Goal: Task Accomplishment & Management: Use online tool/utility

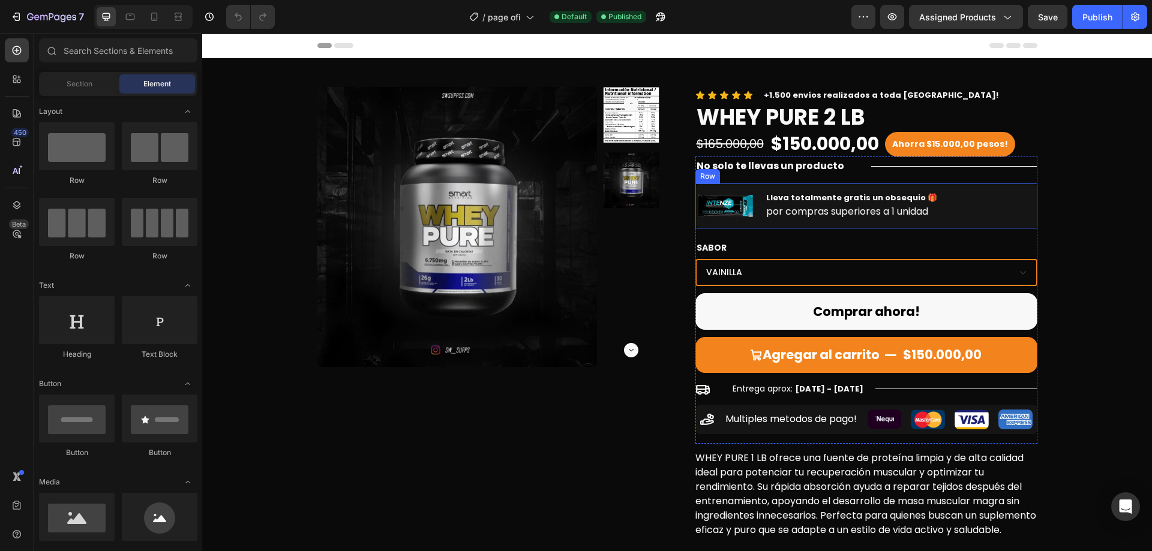
click at [751, 208] on div "Image Lleva totalmente gratis un obsequio 🎁 Text Block por compras superiores a…" at bounding box center [866, 206] width 342 height 45
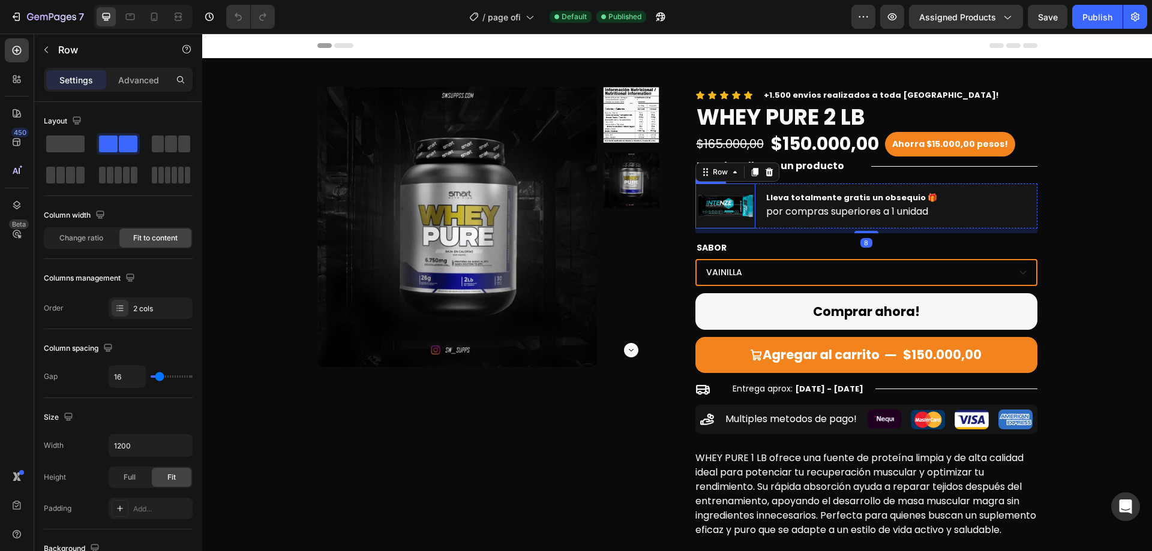
click at [741, 206] on img at bounding box center [725, 206] width 60 height 45
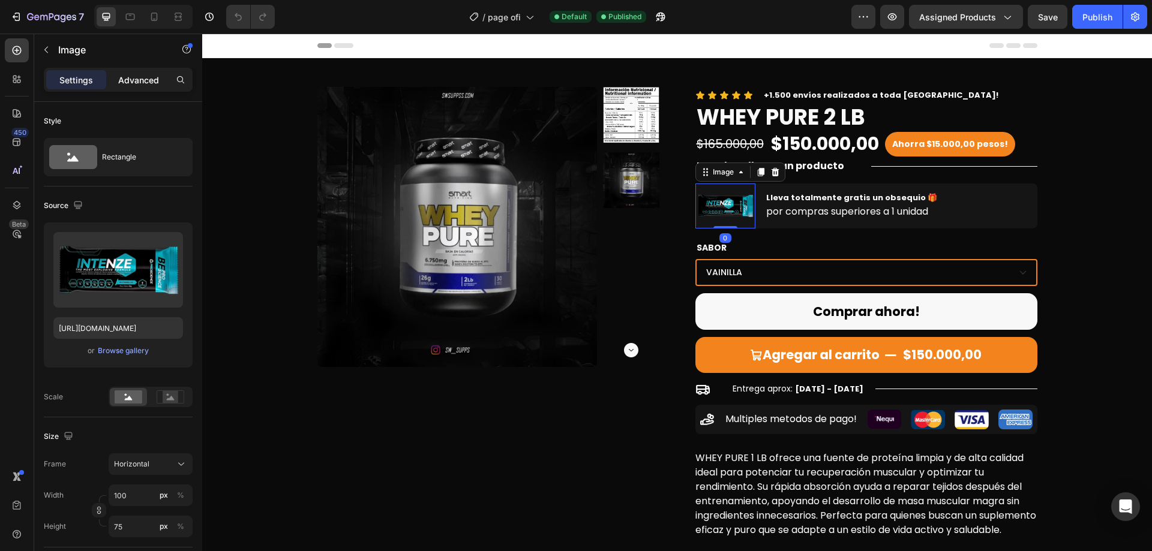
click at [137, 76] on p "Advanced" at bounding box center [138, 80] width 41 height 13
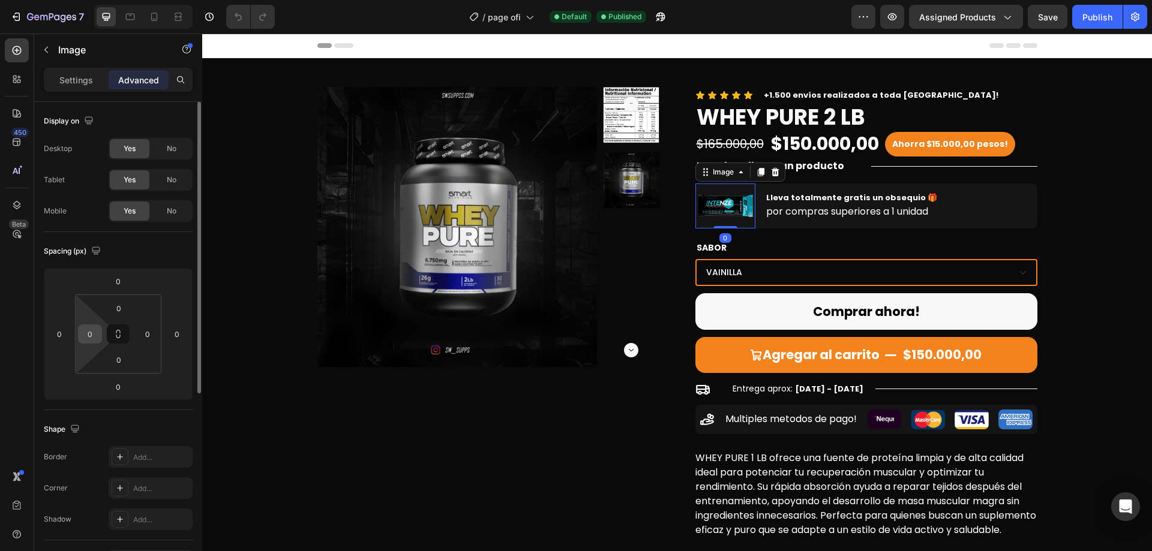
click at [85, 335] on input "0" at bounding box center [90, 334] width 18 height 18
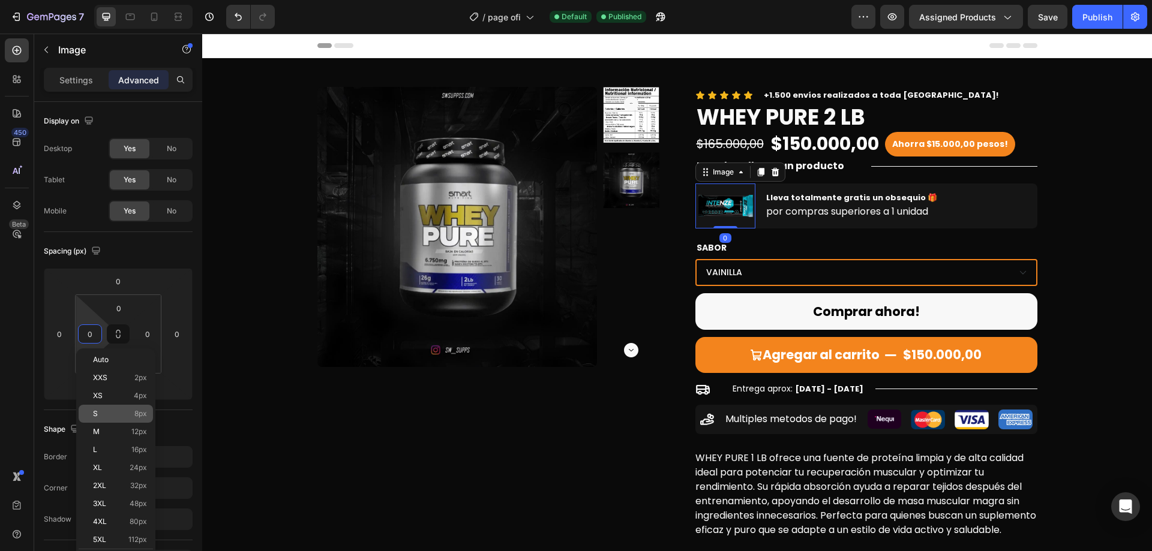
click at [139, 417] on span "8px" at bounding box center [140, 414] width 13 height 8
type input "8"
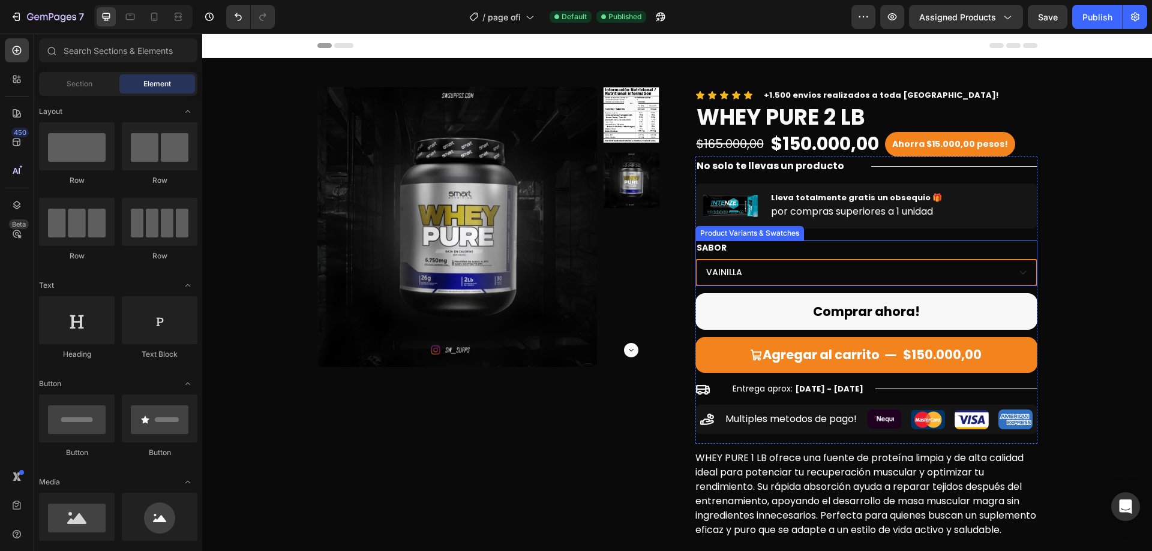
click at [1088, 261] on div "Product Images Icon Icon Icon Icon Icon Icon List +1.500 envíos realizados a to…" at bounding box center [677, 314] width 932 height 455
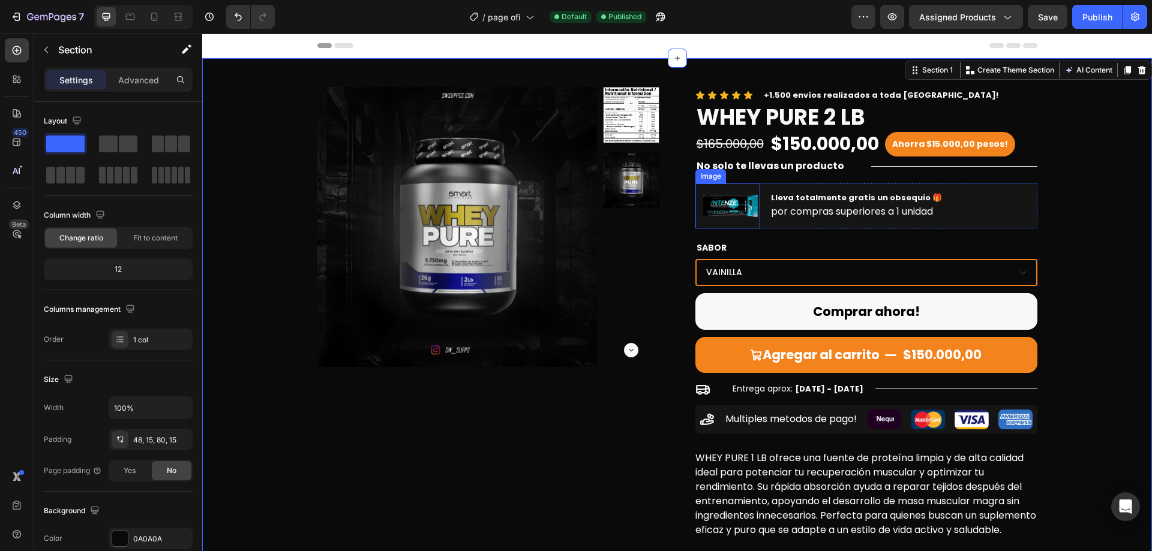
click at [743, 206] on img at bounding box center [730, 206] width 60 height 45
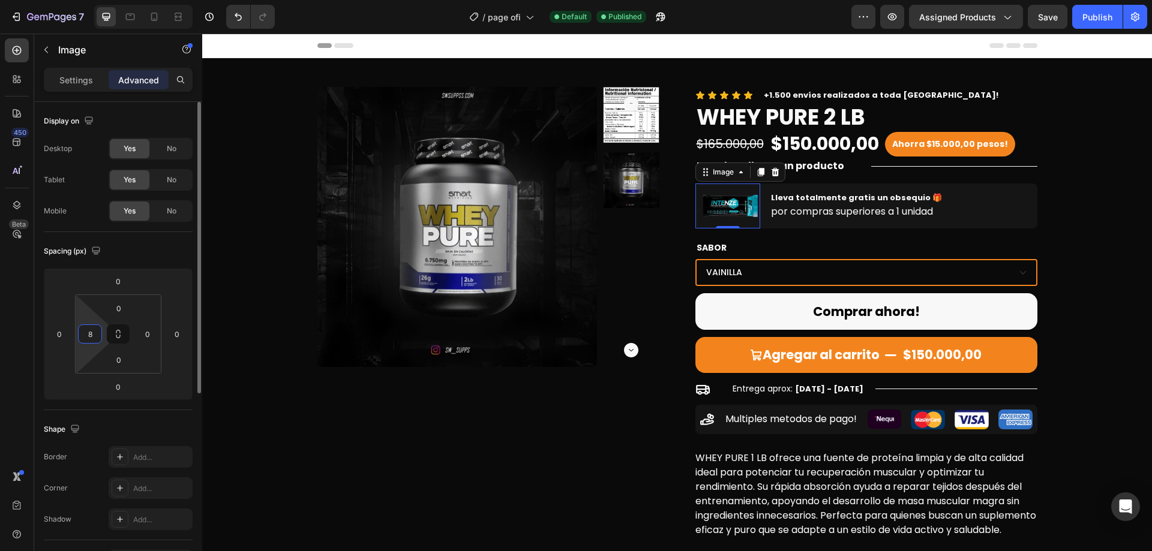
click at [85, 335] on input "8" at bounding box center [90, 334] width 18 height 18
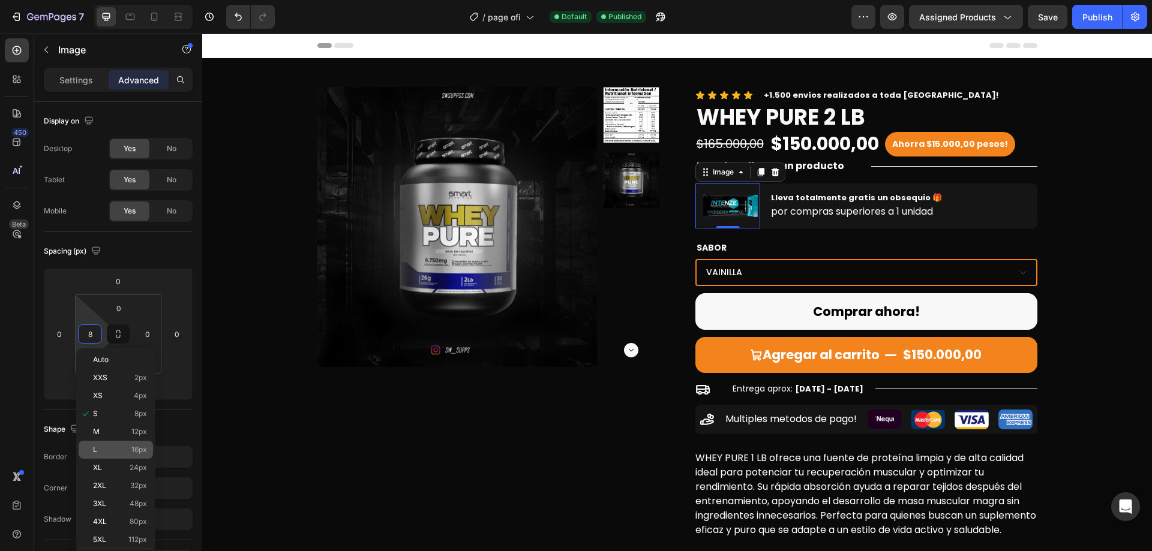
click at [137, 449] on span "16px" at bounding box center [139, 450] width 16 height 8
type input "16"
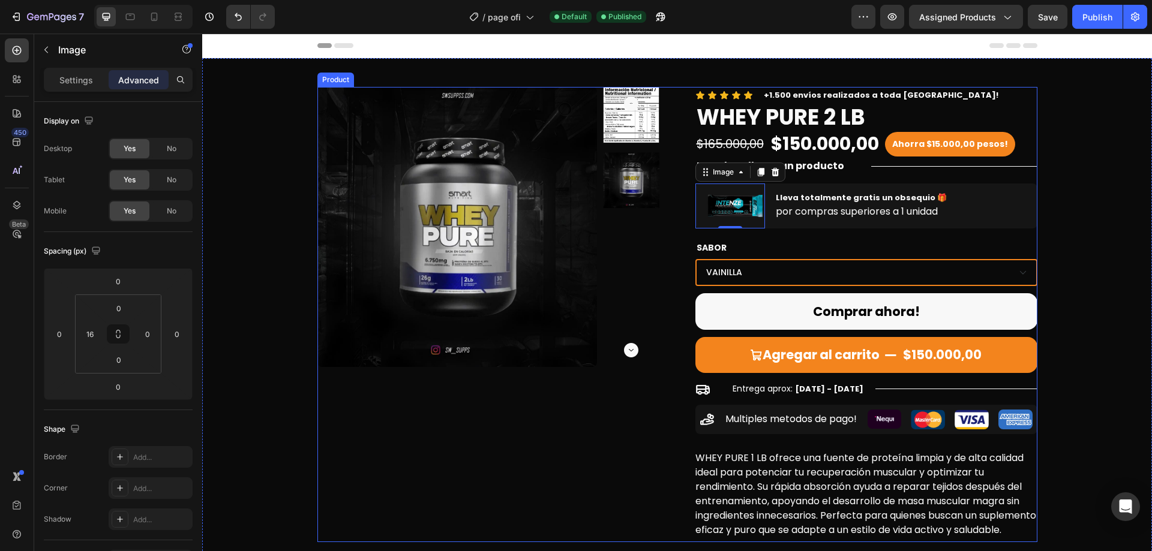
drag, startPoint x: 542, startPoint y: 413, endPoint x: 550, endPoint y: 412, distance: 7.3
click at [543, 413] on div "Product Images" at bounding box center [488, 314] width 342 height 455
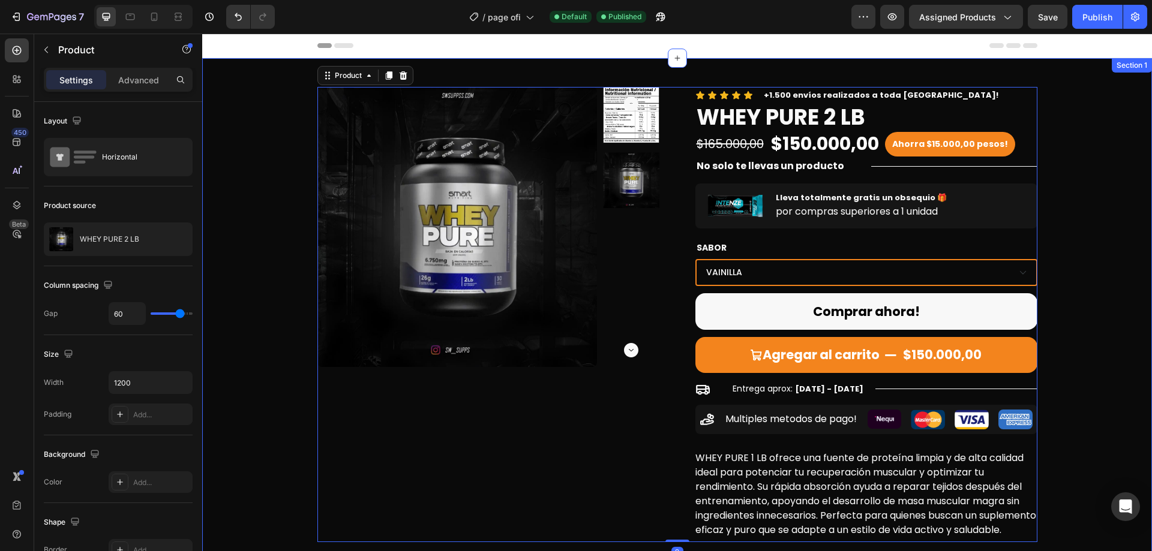
click at [1100, 235] on div "Product Images Icon Icon Icon Icon Icon Icon List +1.500 envíos realizados a to…" at bounding box center [677, 314] width 932 height 455
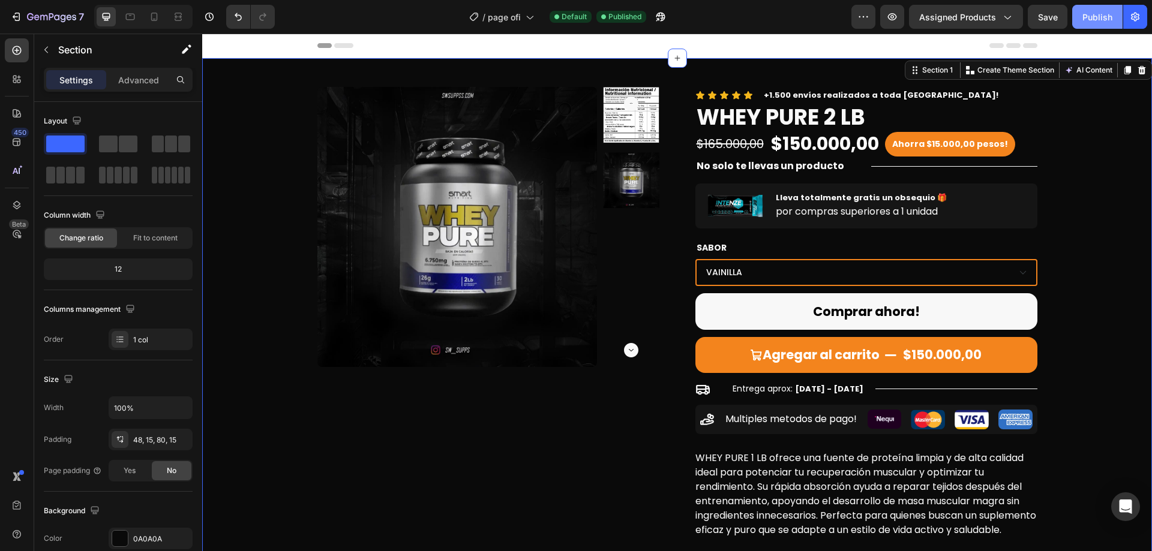
click at [1107, 17] on div "Publish" at bounding box center [1097, 17] width 30 height 13
click at [291, 163] on div "Product Images Icon Icon Icon Icon Icon Icon List +1.500 envíos realizados a to…" at bounding box center [677, 314] width 932 height 455
click at [504, 74] on div "Product Images Icon Icon Icon Icon Icon Icon List +1.500 envíos realizados a to…" at bounding box center [677, 324] width 950 height 532
click at [82, 46] on p "Section" at bounding box center [107, 50] width 98 height 14
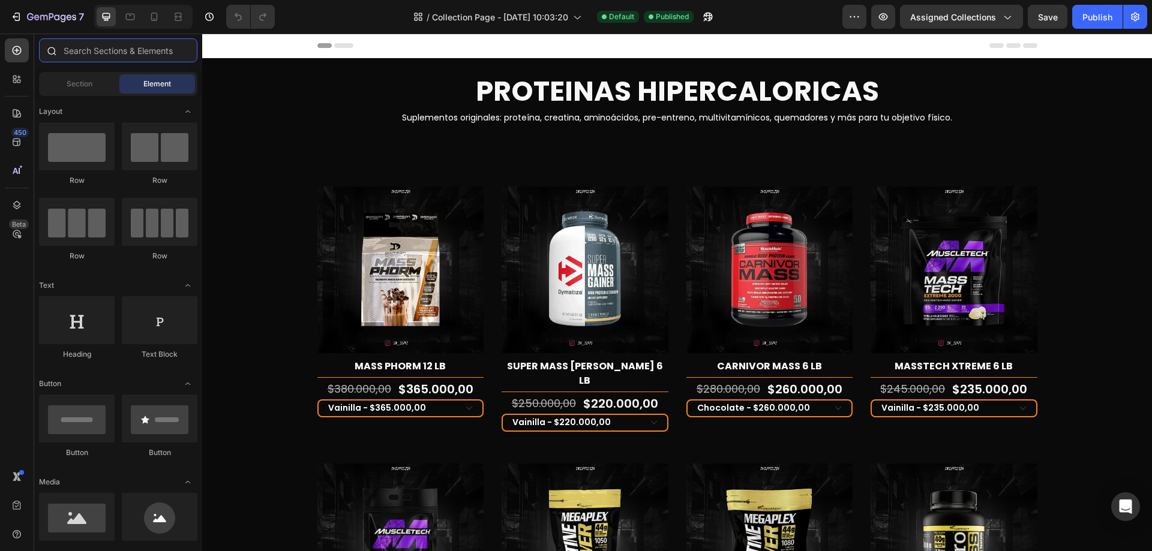
click at [126, 57] on input "text" at bounding box center [118, 50] width 158 height 24
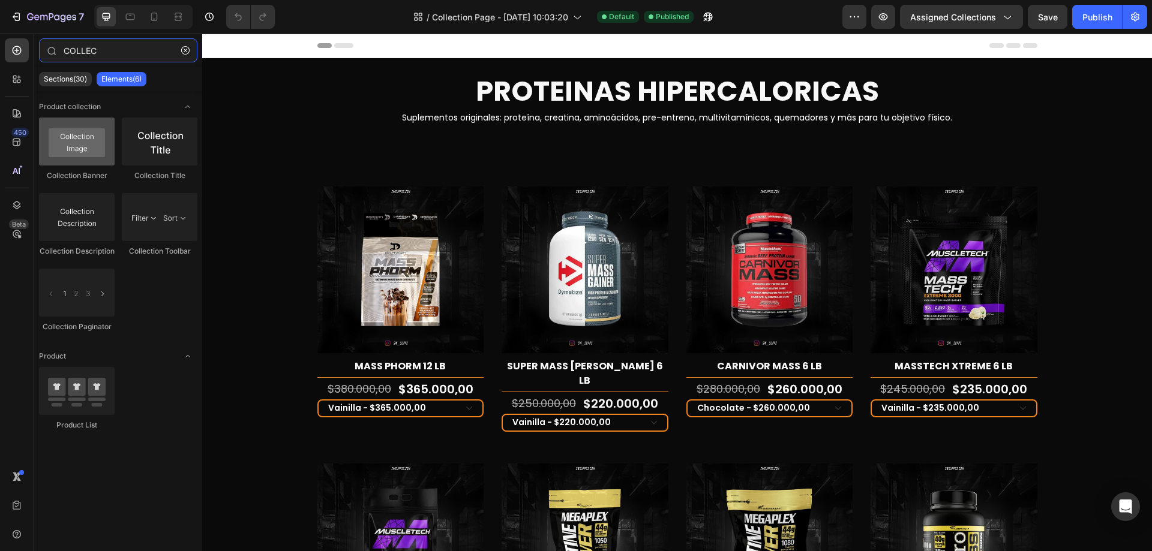
type input "COLLEC"
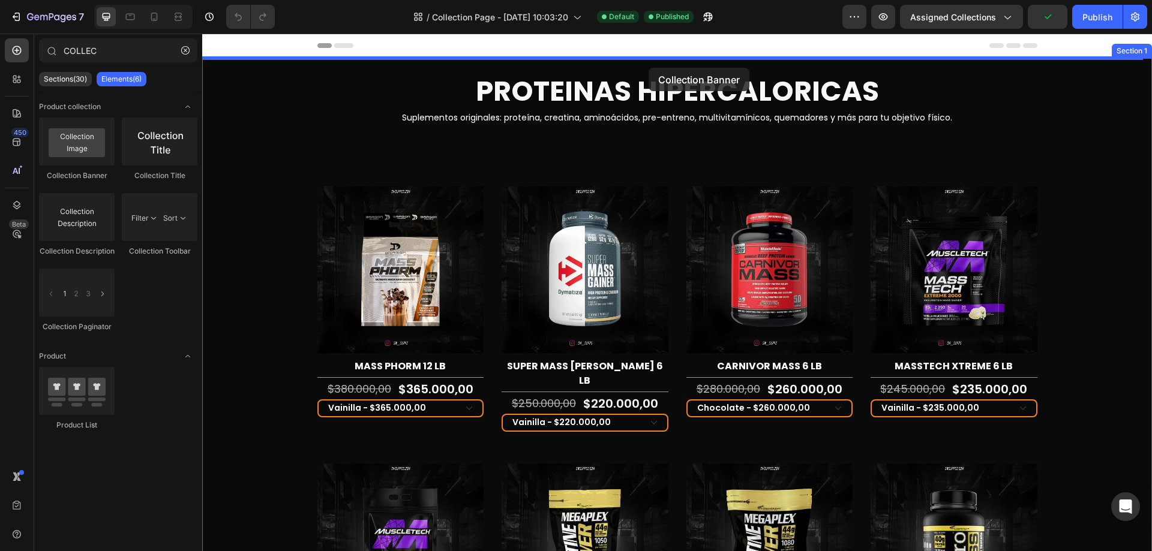
drag, startPoint x: 297, startPoint y: 183, endPoint x: 649, endPoint y: 68, distance: 370.0
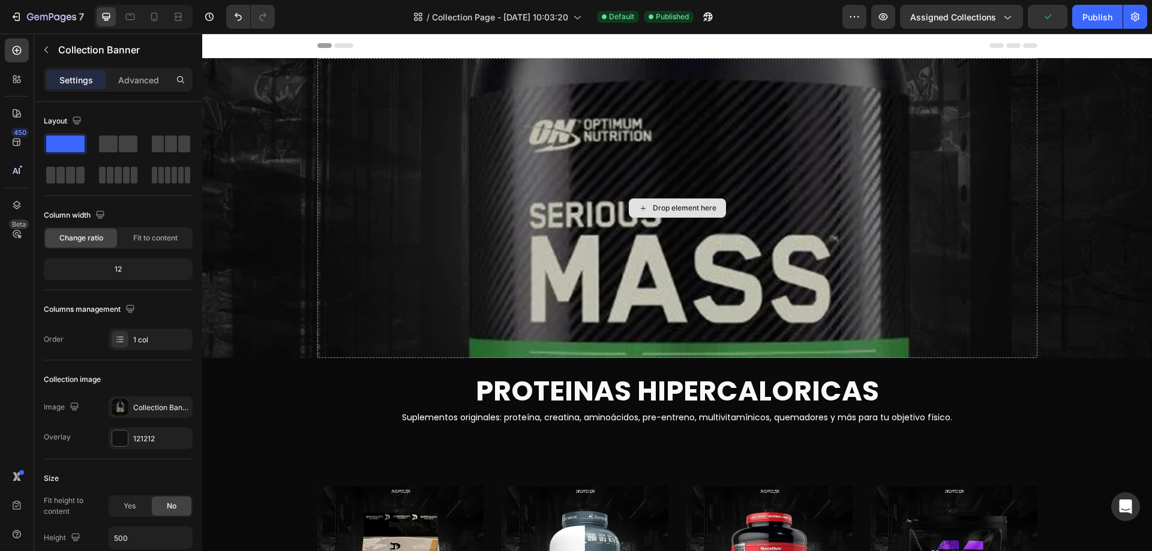
click at [829, 245] on div "Drop element here" at bounding box center [677, 208] width 720 height 300
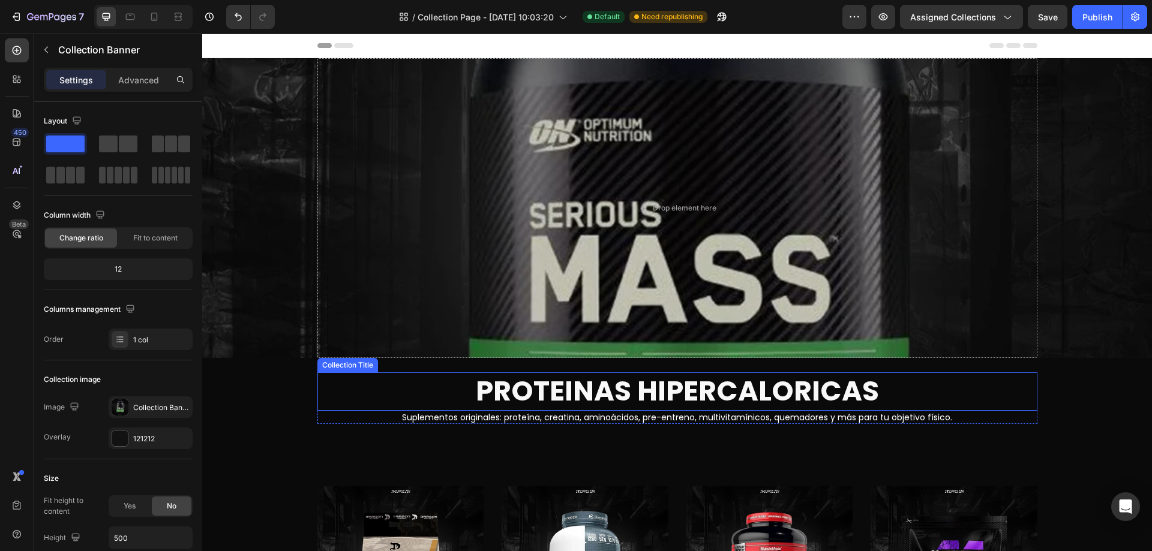
click at [380, 378] on h1 "PROTEINAS HIPERCALORICAS" at bounding box center [677, 392] width 720 height 38
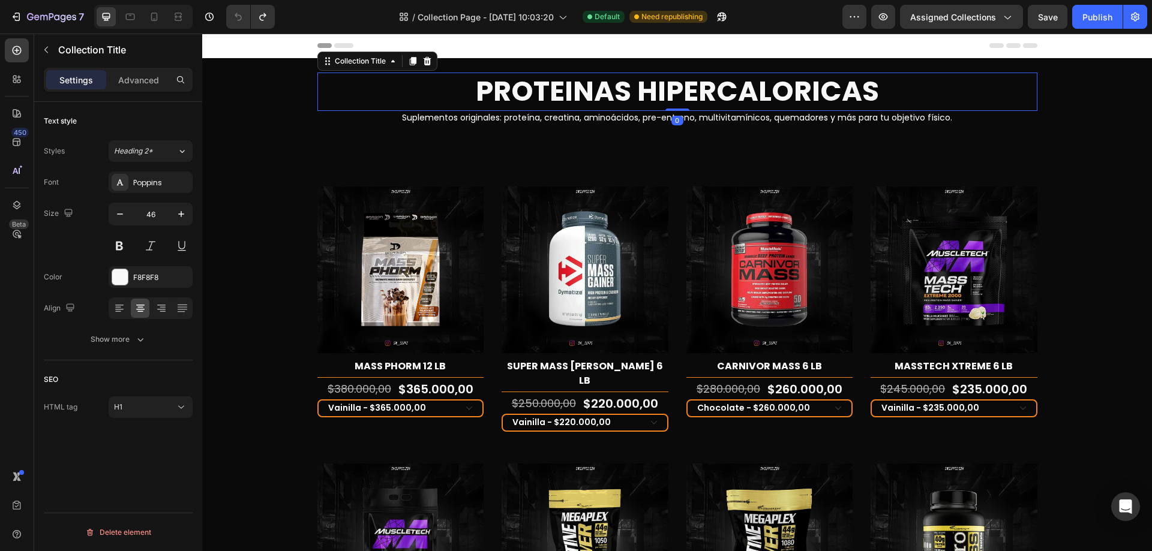
click at [122, 28] on div at bounding box center [143, 17] width 98 height 24
click at [131, 59] on div "Collection Title" at bounding box center [112, 49] width 156 height 31
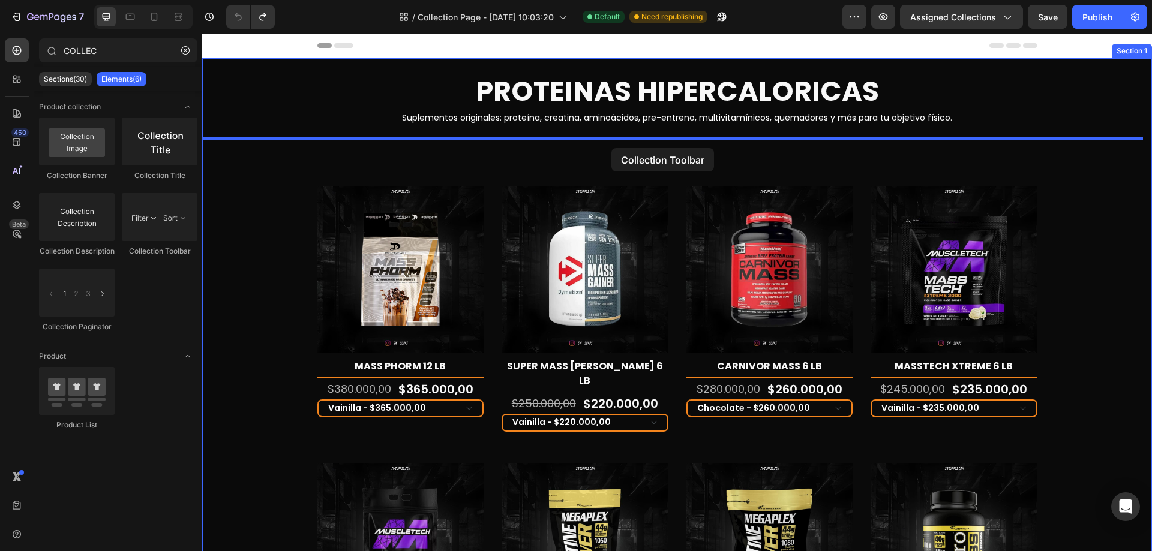
drag, startPoint x: 370, startPoint y: 269, endPoint x: 611, endPoint y: 148, distance: 269.7
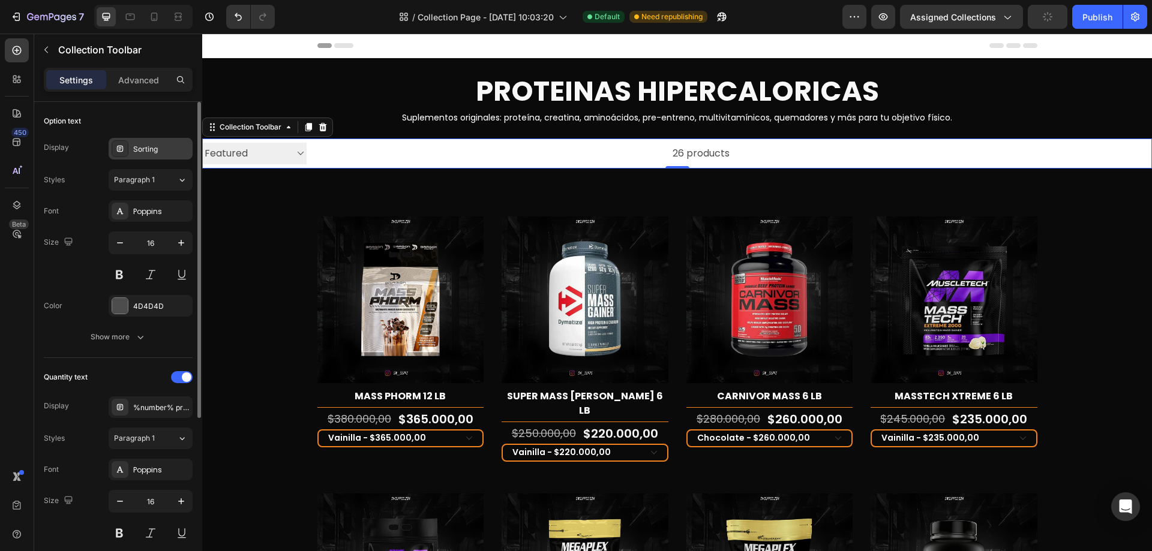
click at [143, 156] on div "Sorting" at bounding box center [151, 149] width 84 height 22
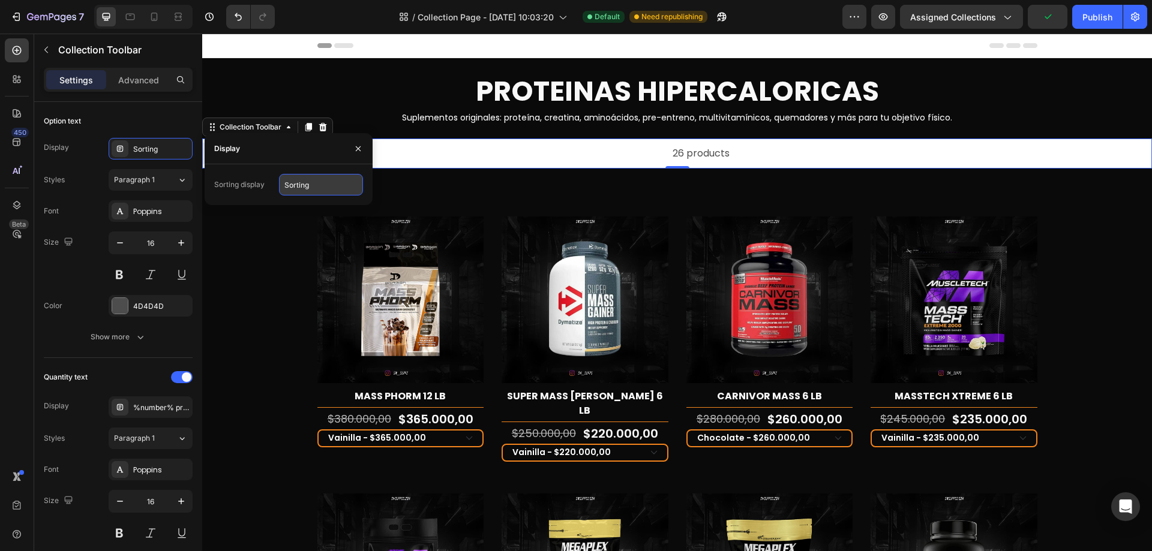
click at [331, 189] on input "Sorting" at bounding box center [321, 185] width 84 height 22
click at [317, 185] on input "Sorting" at bounding box center [321, 185] width 84 height 22
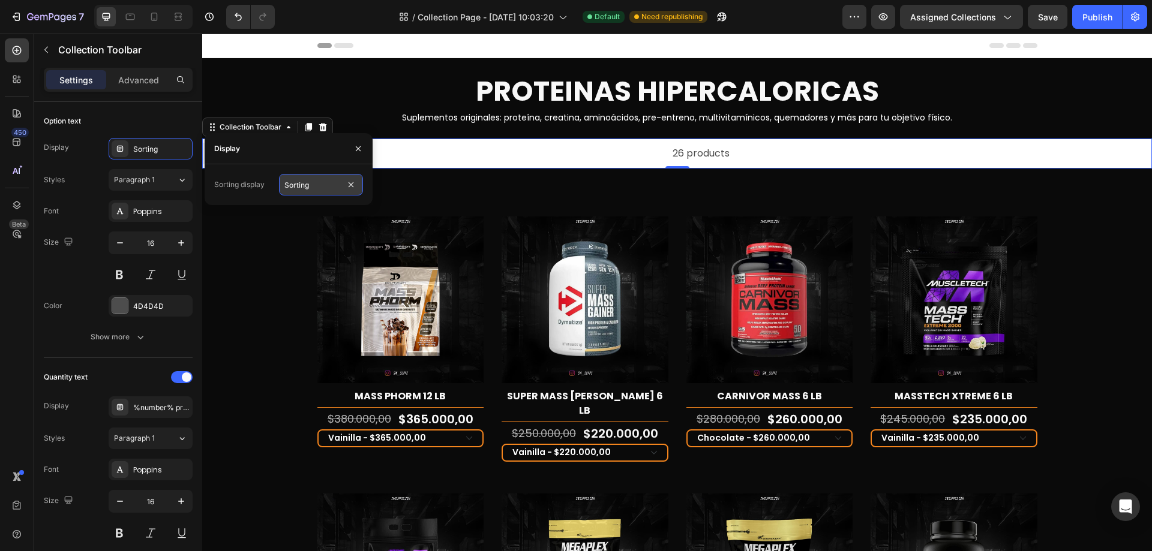
type input "c"
type input "Clasificación"
click at [58, 249] on div "Size" at bounding box center [60, 243] width 32 height 16
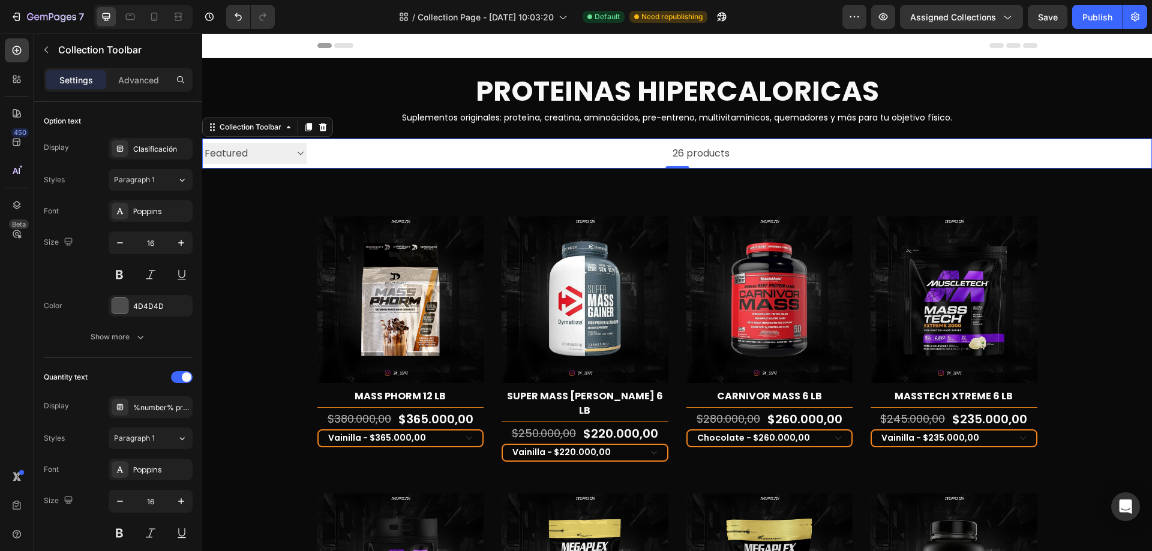
click at [510, 157] on div "26 products" at bounding box center [518, 154] width 423 height 30
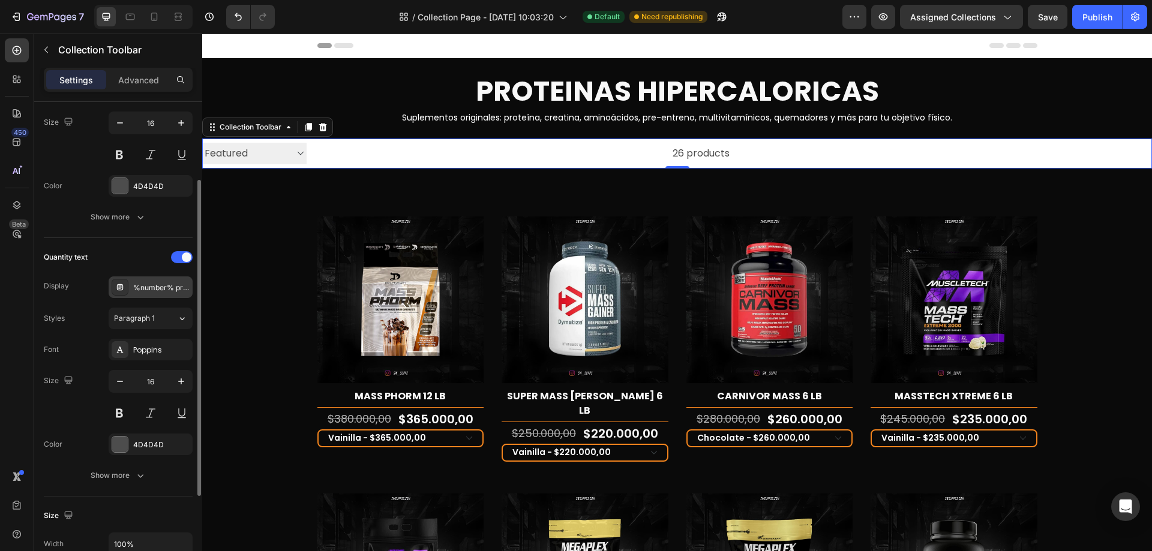
click at [166, 284] on div "%number% products" at bounding box center [161, 288] width 56 height 11
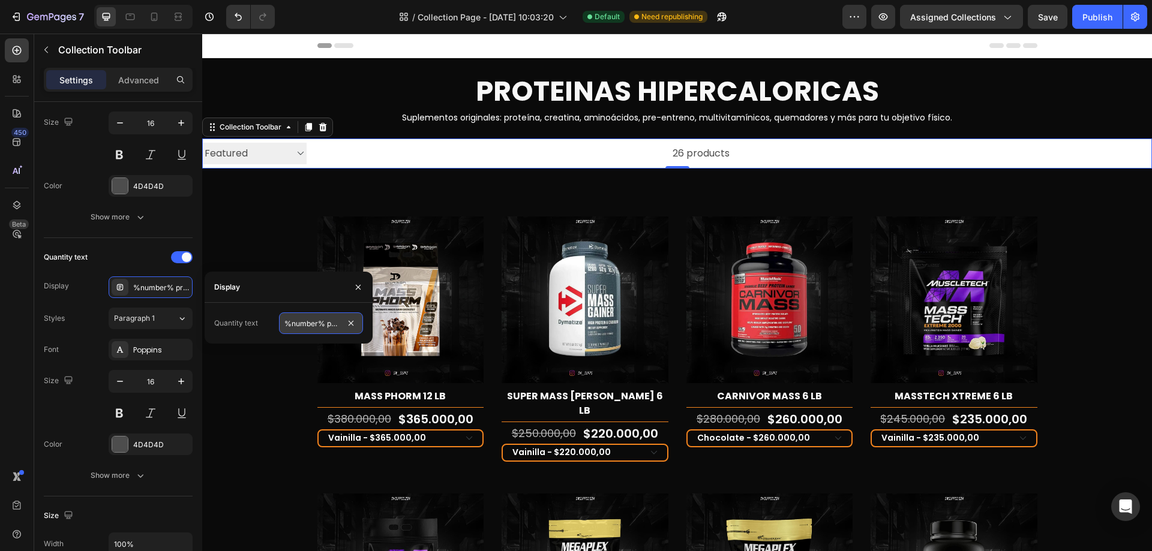
click at [336, 322] on input "%number% products" at bounding box center [321, 324] width 84 height 22
click at [322, 325] on input "%number% products" at bounding box center [321, 324] width 84 height 22
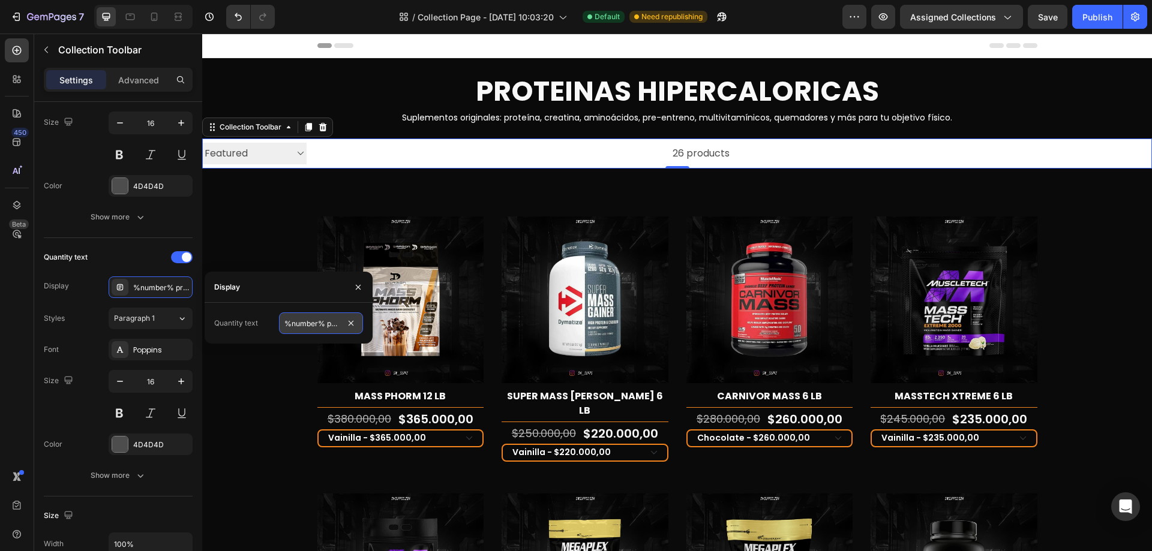
scroll to position [0, 19]
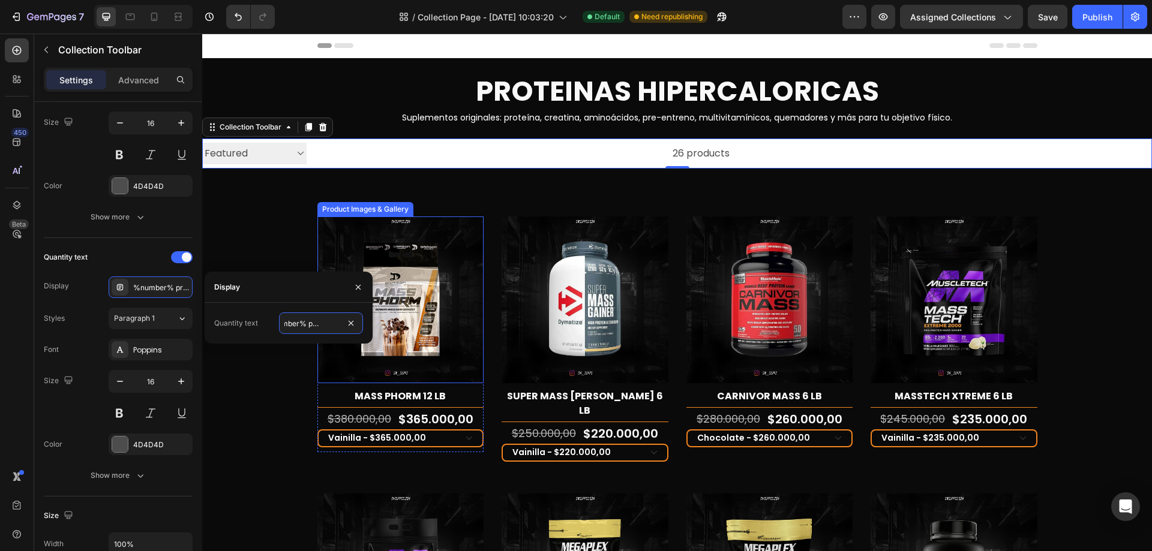
drag, startPoint x: 529, startPoint y: 356, endPoint x: 373, endPoint y: 319, distance: 159.9
type input "%number% productos"
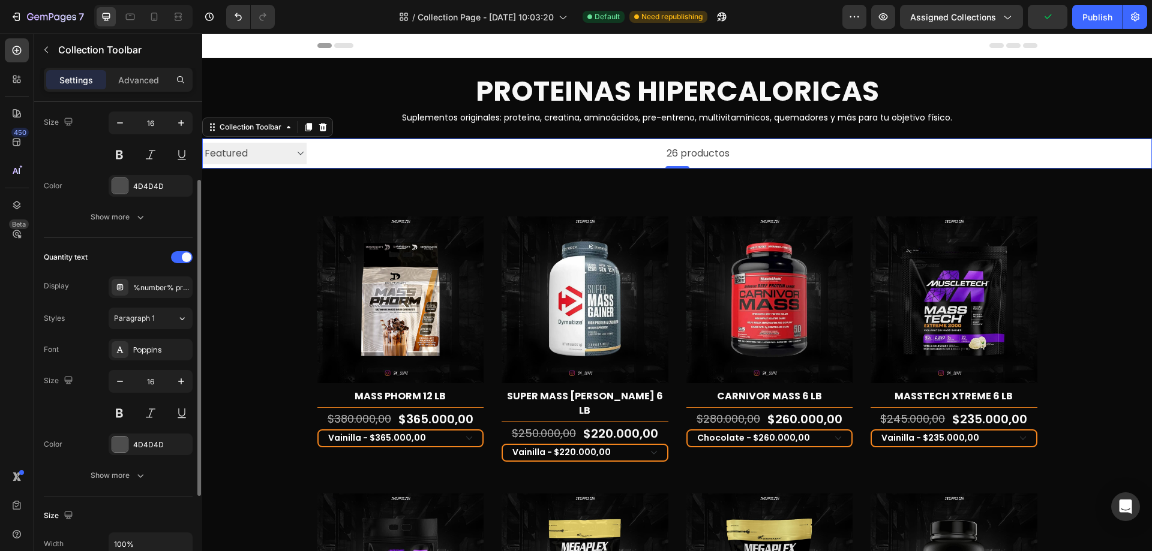
click at [77, 350] on div "Font Poppins" at bounding box center [118, 350] width 149 height 22
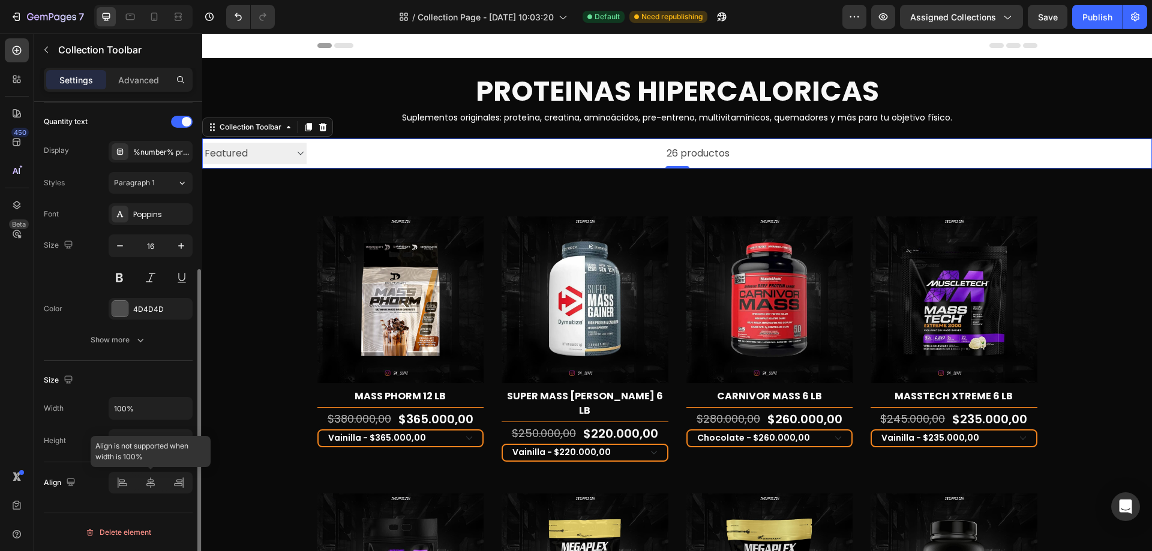
click at [154, 483] on div at bounding box center [151, 483] width 84 height 22
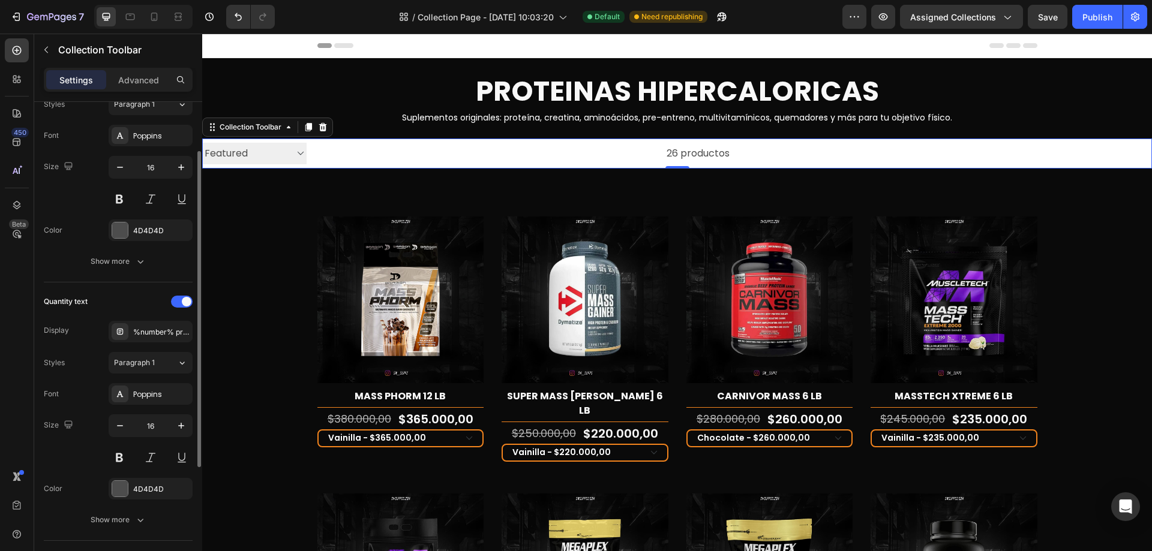
scroll to position [0, 0]
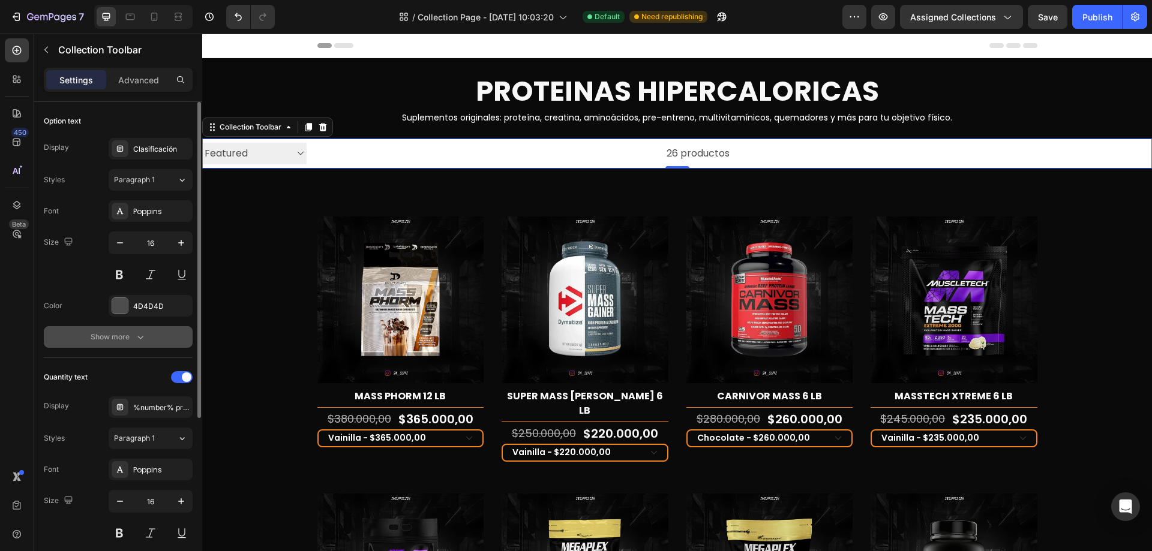
click at [128, 341] on div "Show more" at bounding box center [119, 337] width 56 height 12
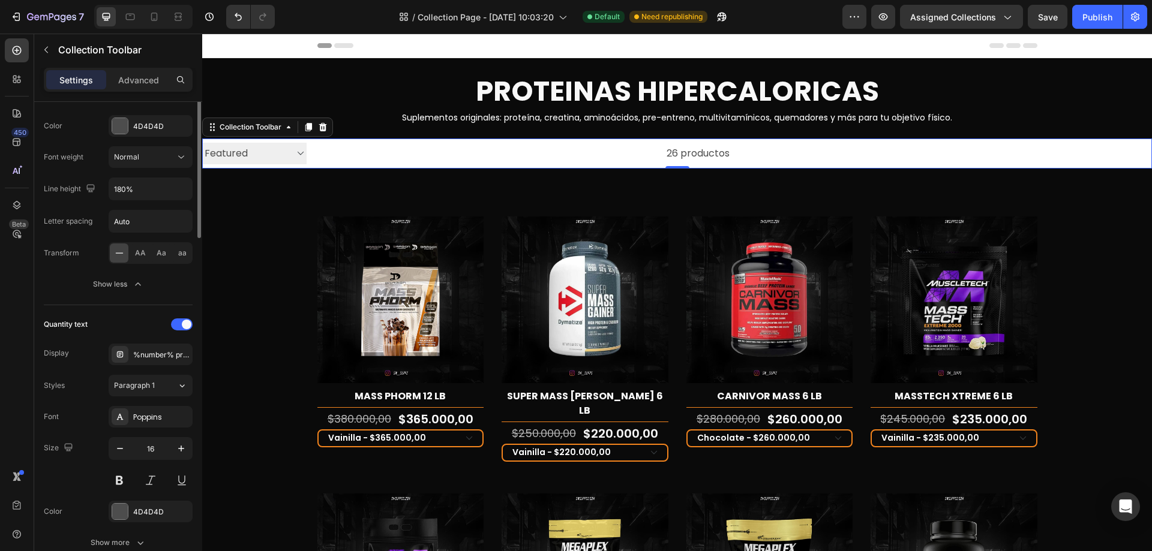
scroll to position [300, 0]
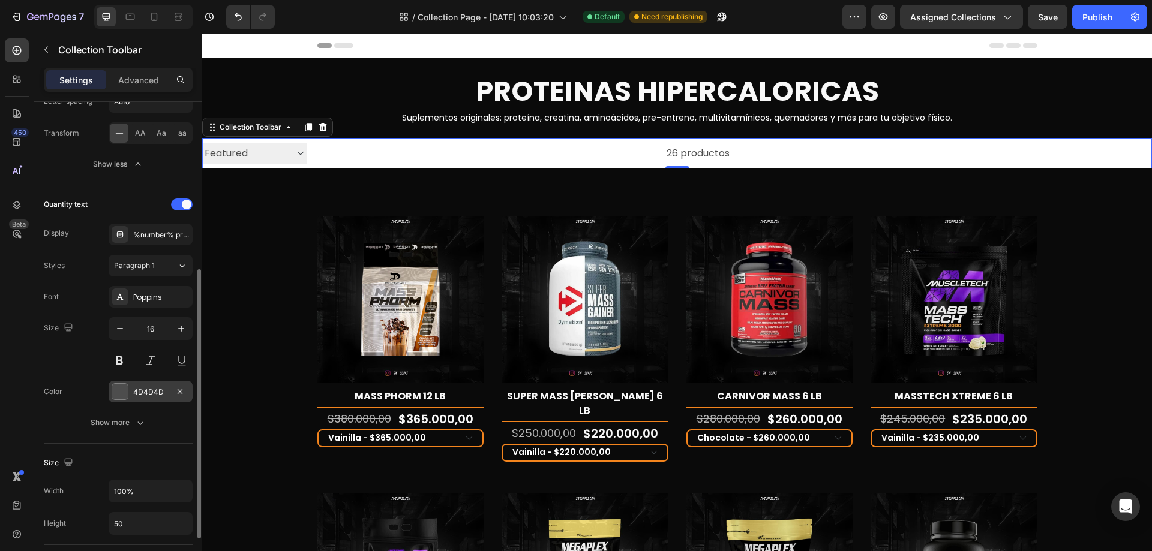
click at [152, 401] on div "4D4D4D" at bounding box center [151, 392] width 84 height 22
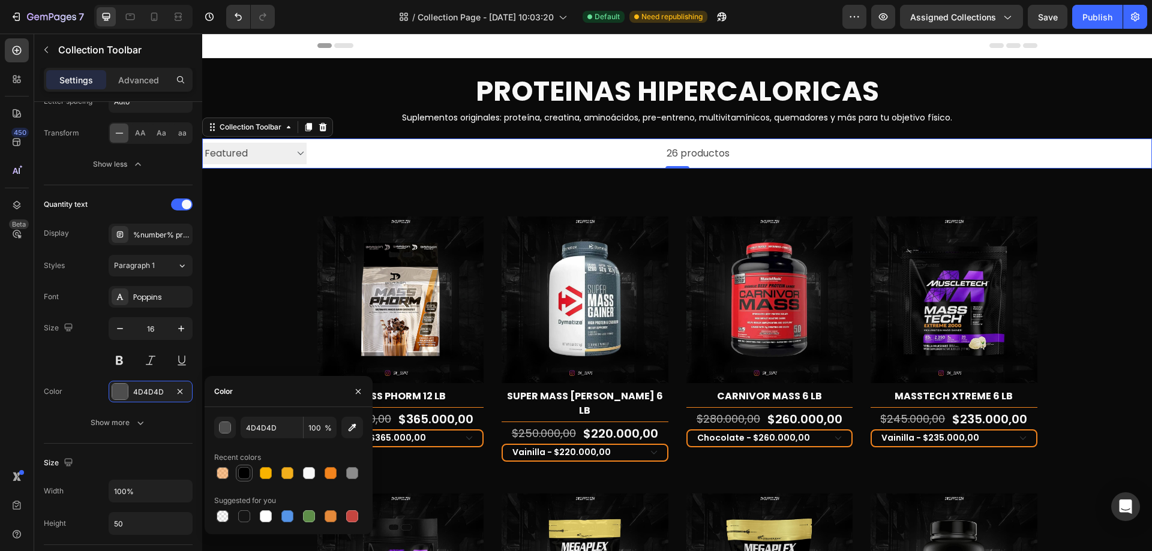
click at [241, 474] on div at bounding box center [244, 473] width 12 height 12
type input "000000"
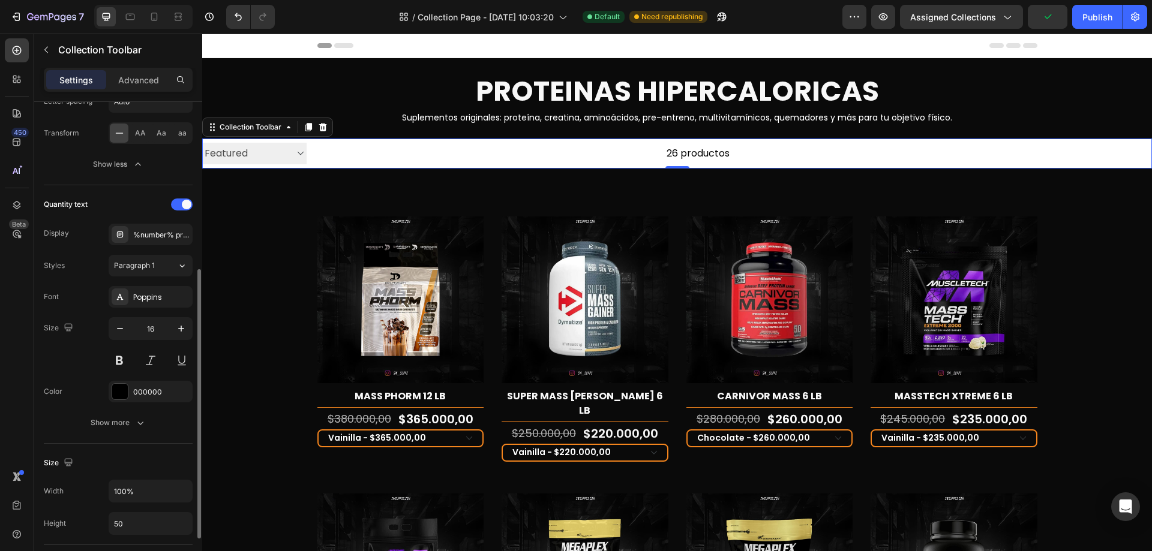
click at [94, 444] on div "Size Width 100% Height 50" at bounding box center [118, 494] width 149 height 101
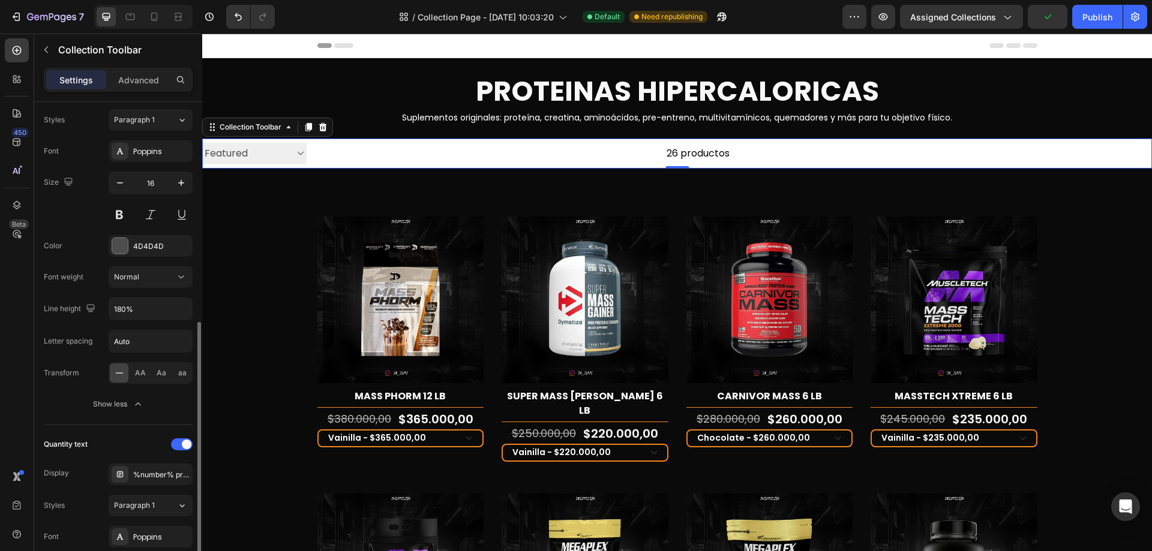
scroll to position [0, 0]
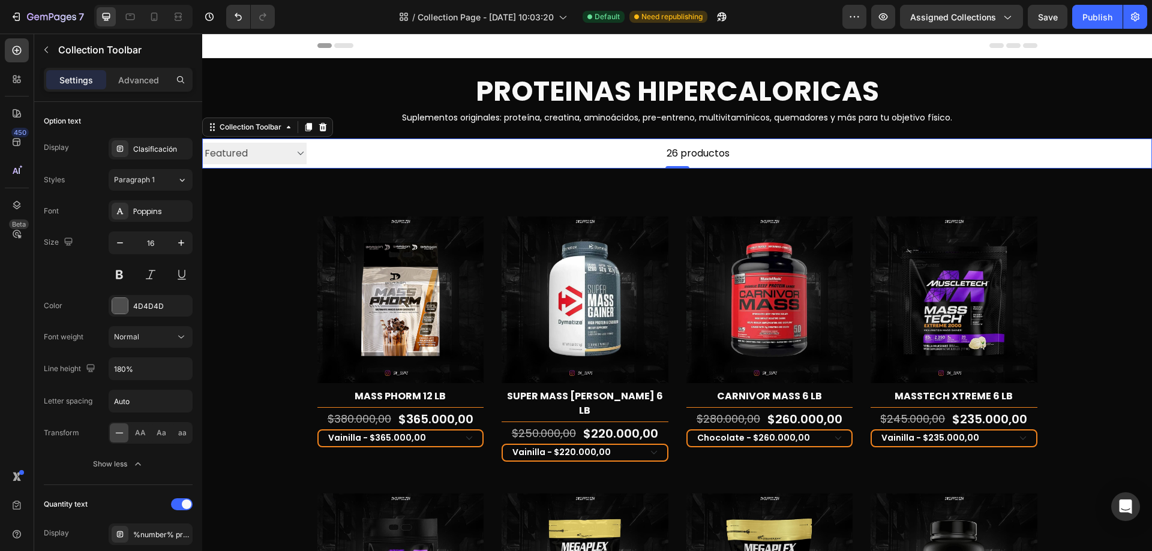
click at [256, 151] on select "Clasificación Best selling Featured Alphabetically, A-Z Alphabetically, Z-A Pri…" at bounding box center [254, 154] width 104 height 22
click at [293, 159] on select "Clasificación Best selling Featured Alphabetically, A-Z Alphabetically, Z-A Pri…" at bounding box center [254, 154] width 104 height 22
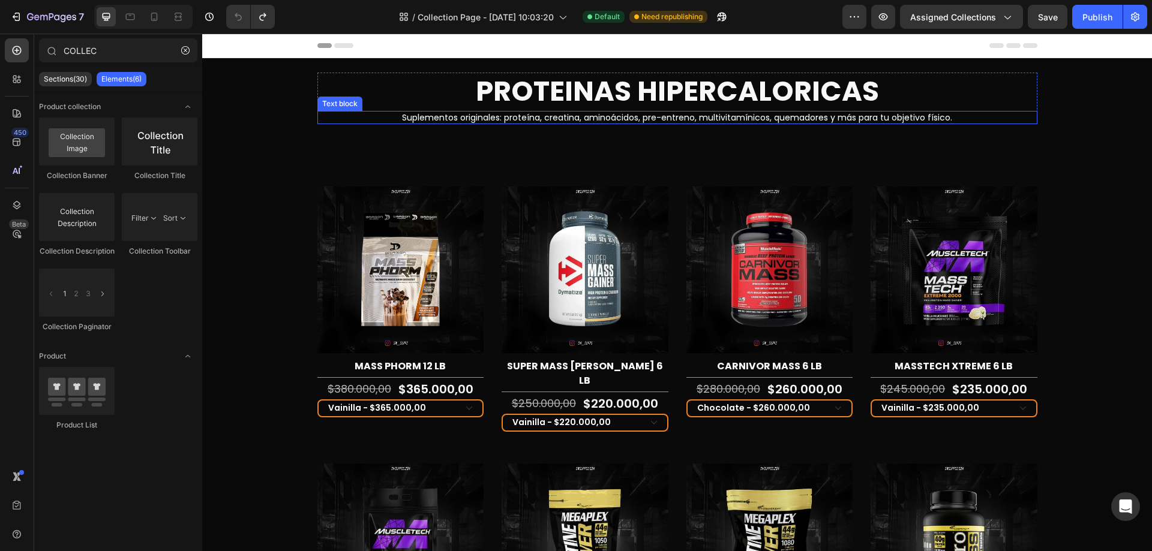
click at [542, 121] on p "Suplementos originales: proteína, creatina, aminoácidos, pre-entreno, multivita…" at bounding box center [678, 117] width 718 height 11
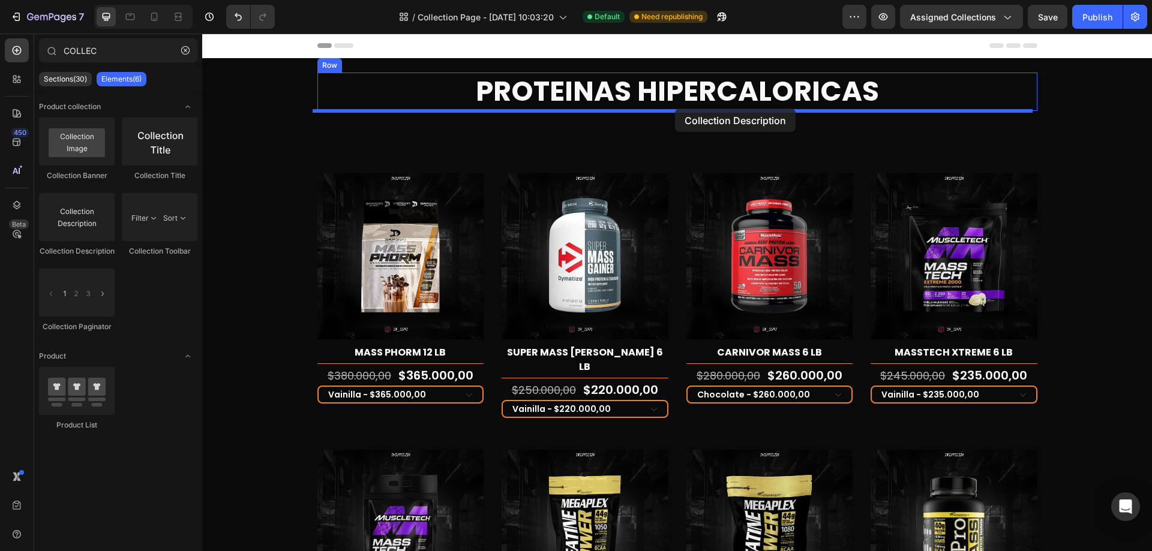
drag, startPoint x: 287, startPoint y: 274, endPoint x: 675, endPoint y: 109, distance: 421.8
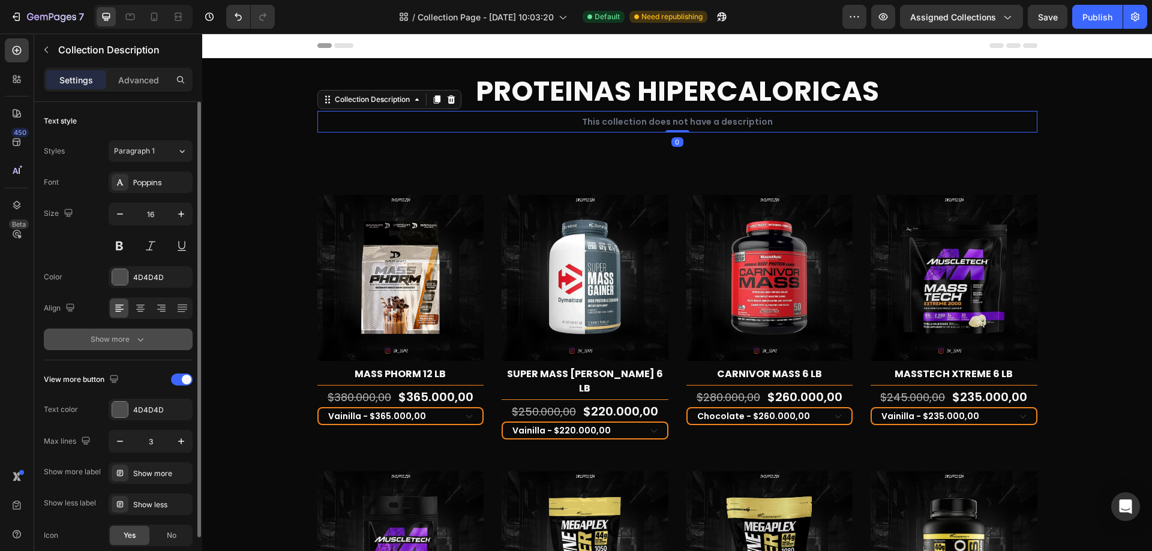
click at [148, 341] on button "Show more" at bounding box center [118, 340] width 149 height 22
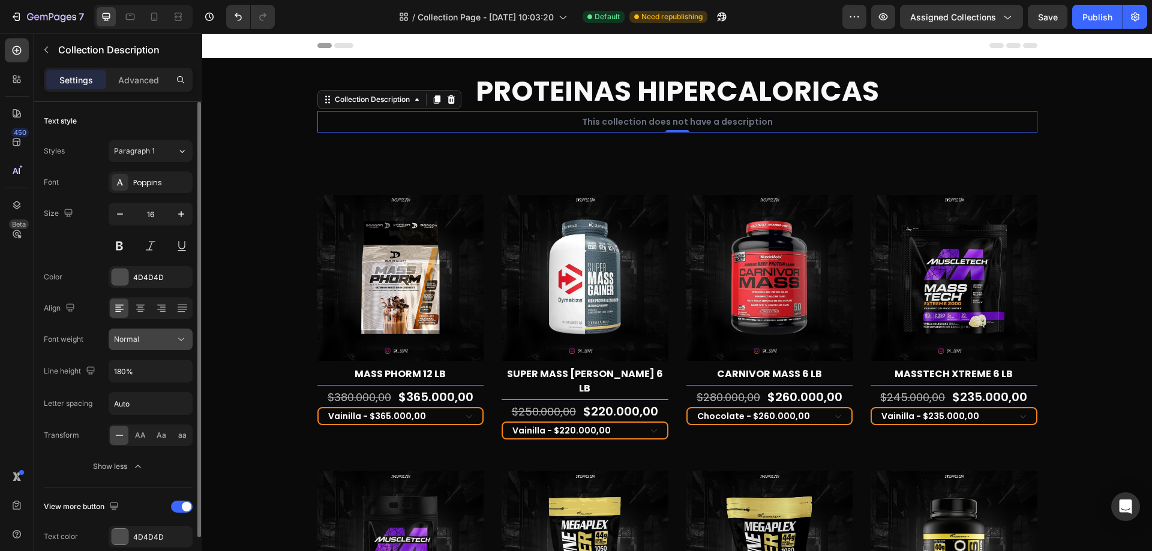
click at [167, 344] on div "Normal" at bounding box center [144, 339] width 61 height 11
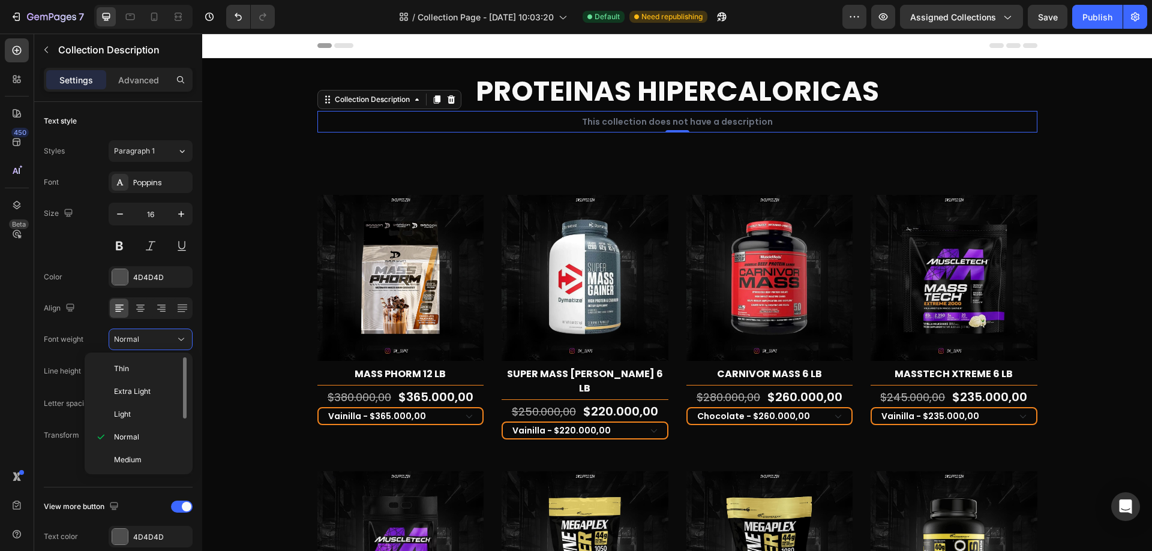
scroll to position [93, 0]
click at [148, 416] on p "Bold" at bounding box center [146, 412] width 64 height 11
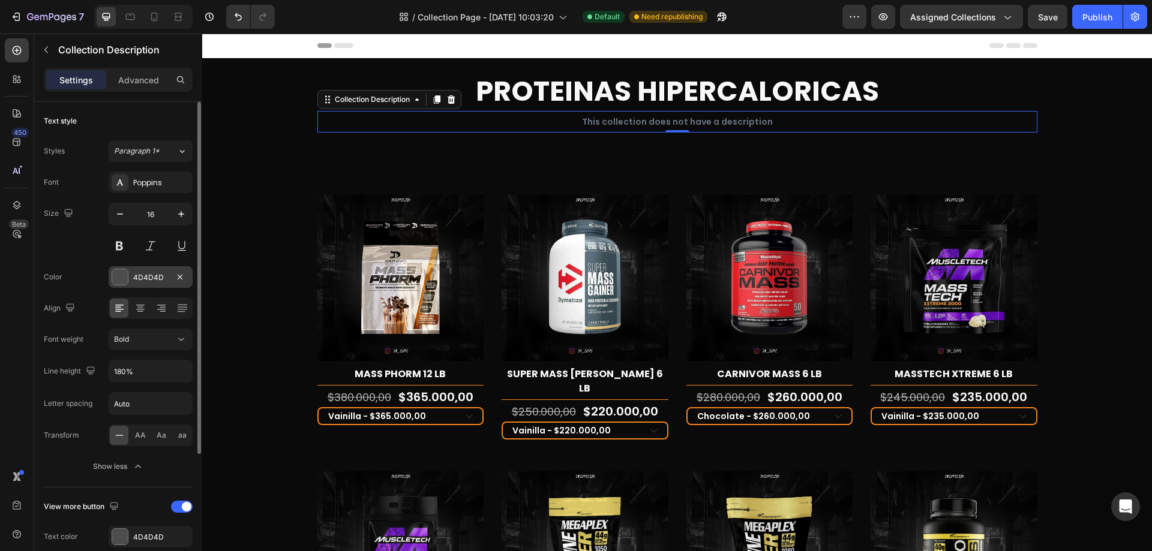
click at [143, 281] on div "4D4D4D" at bounding box center [150, 277] width 35 height 11
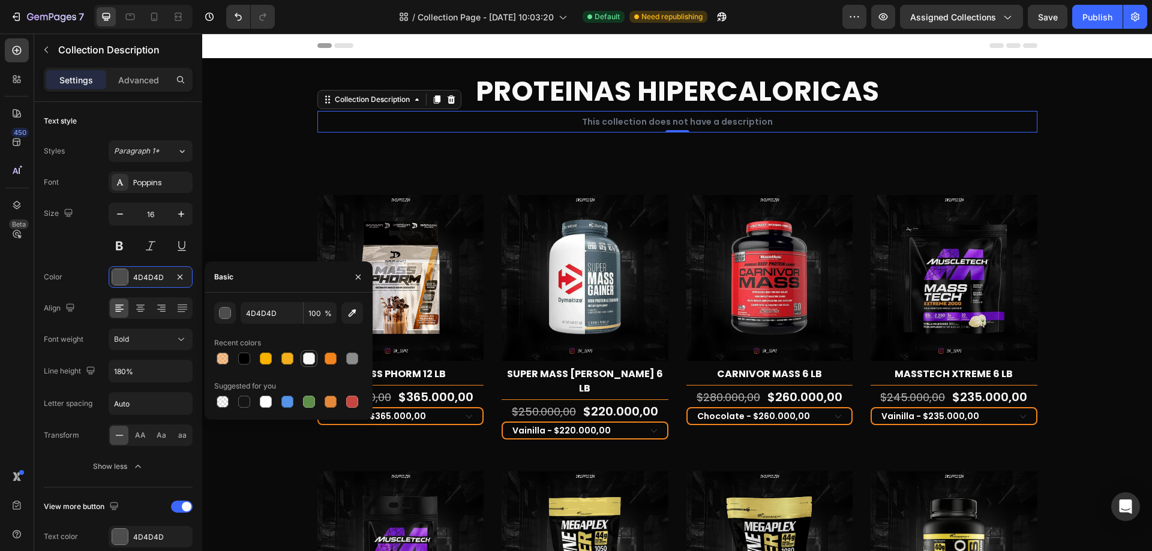
click at [308, 360] on div at bounding box center [309, 359] width 12 height 12
type input "F8F8F8"
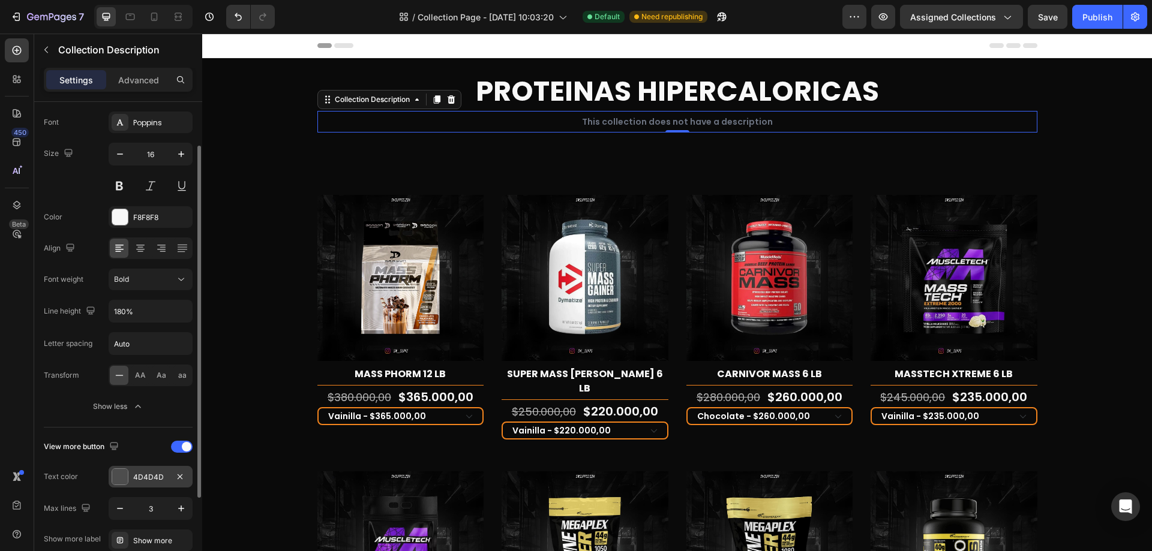
click at [152, 478] on div "4D4D4D" at bounding box center [150, 477] width 35 height 11
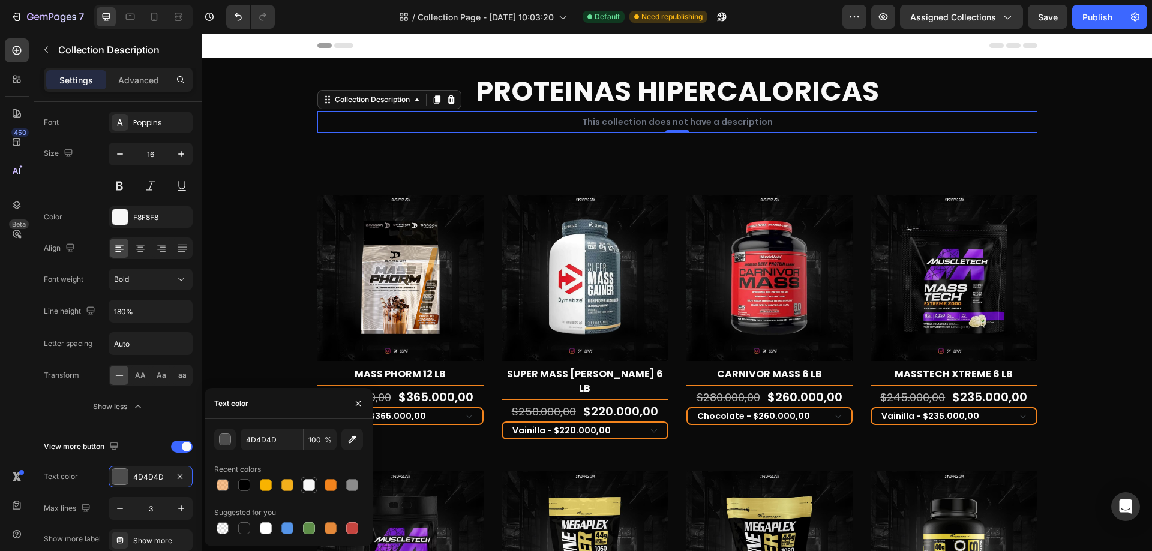
click at [313, 485] on div at bounding box center [309, 485] width 12 height 12
type input "F8F8F8"
click at [70, 469] on div "Text color" at bounding box center [61, 476] width 34 height 19
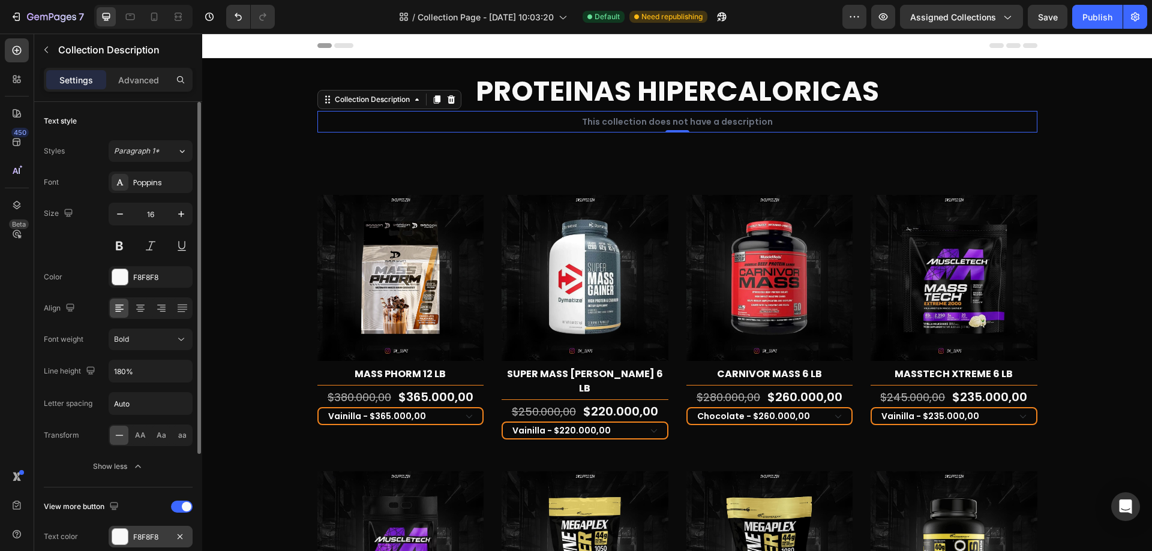
scroll to position [180, 0]
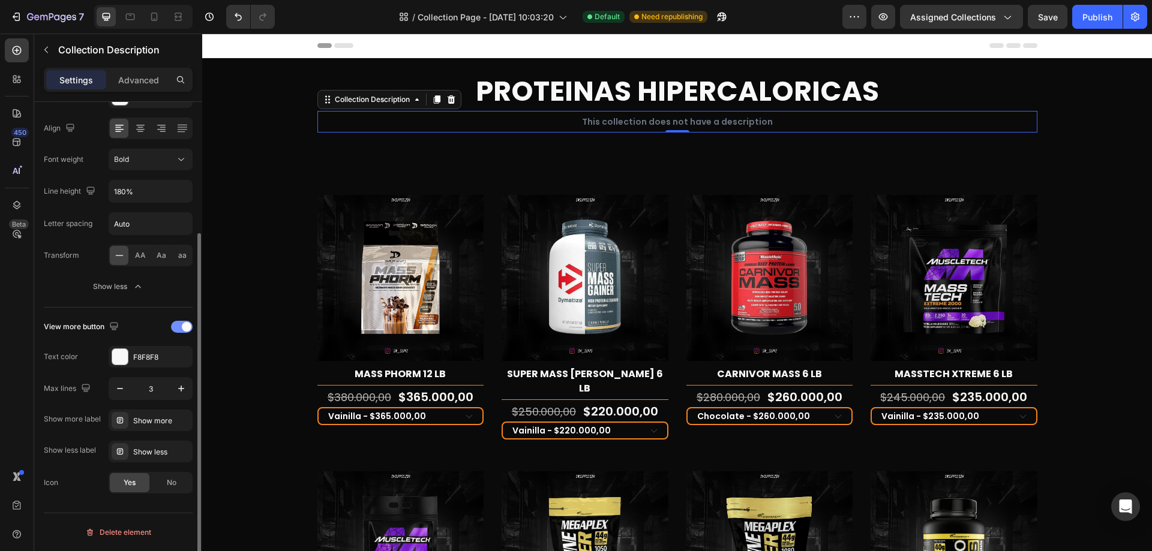
click at [185, 325] on span at bounding box center [187, 327] width 10 height 10
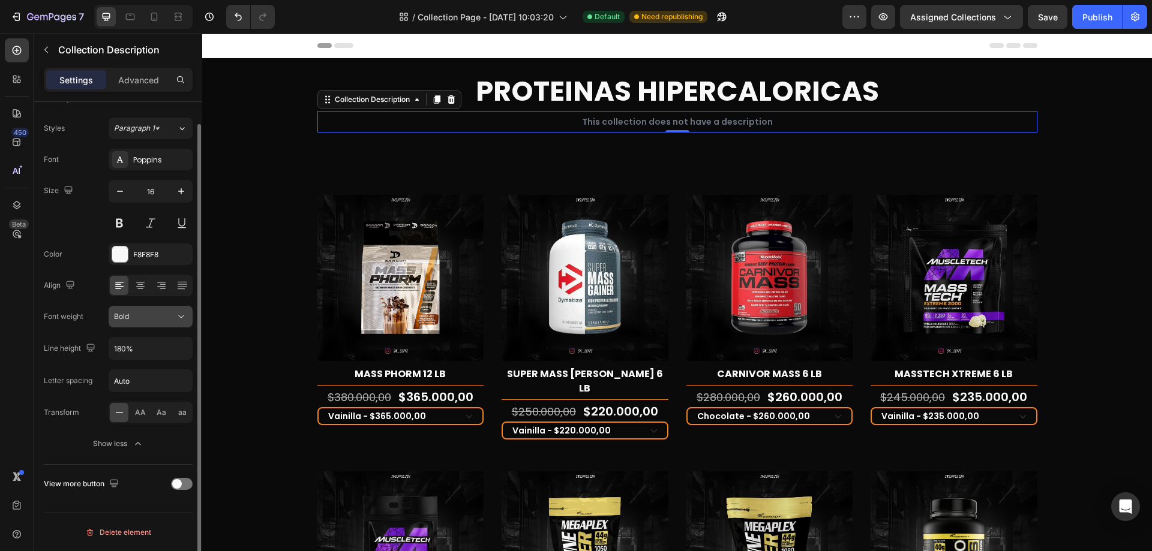
scroll to position [0, 0]
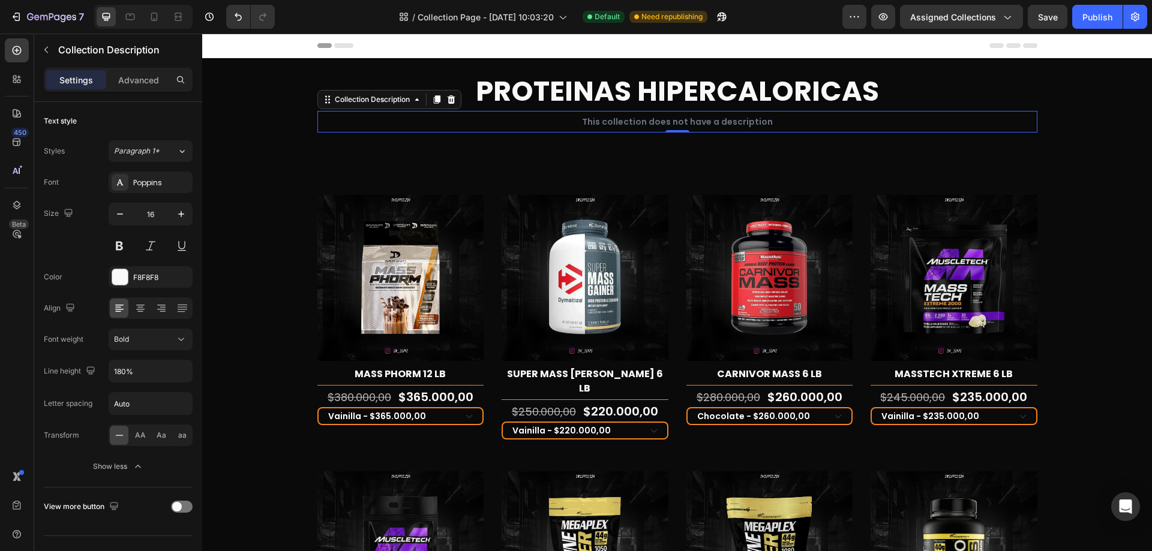
click at [673, 121] on div "This collection does not have a description" at bounding box center [677, 122] width 720 height 22
click at [145, 305] on icon at bounding box center [140, 308] width 12 height 12
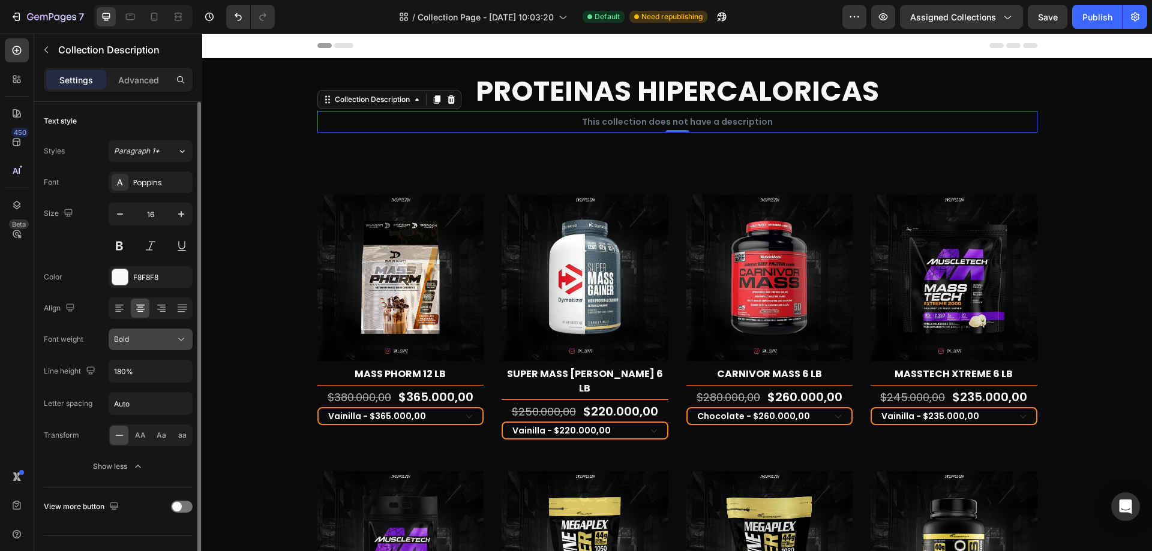
click at [185, 344] on icon at bounding box center [181, 340] width 12 height 12
click at [62, 322] on div "Font Poppins Size 16 Color F8F8F8 Align Font weight Bold Line height 180% Lette…" at bounding box center [118, 325] width 149 height 306
click at [179, 372] on icon "button" at bounding box center [181, 371] width 12 height 12
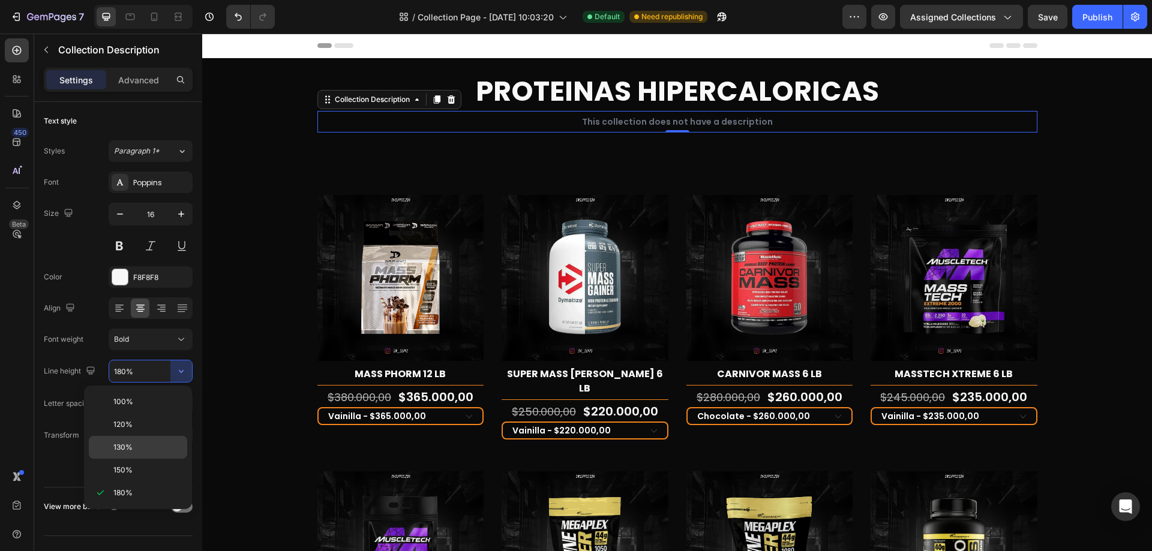
click at [134, 443] on p "130%" at bounding box center [147, 447] width 68 height 11
type input "130%"
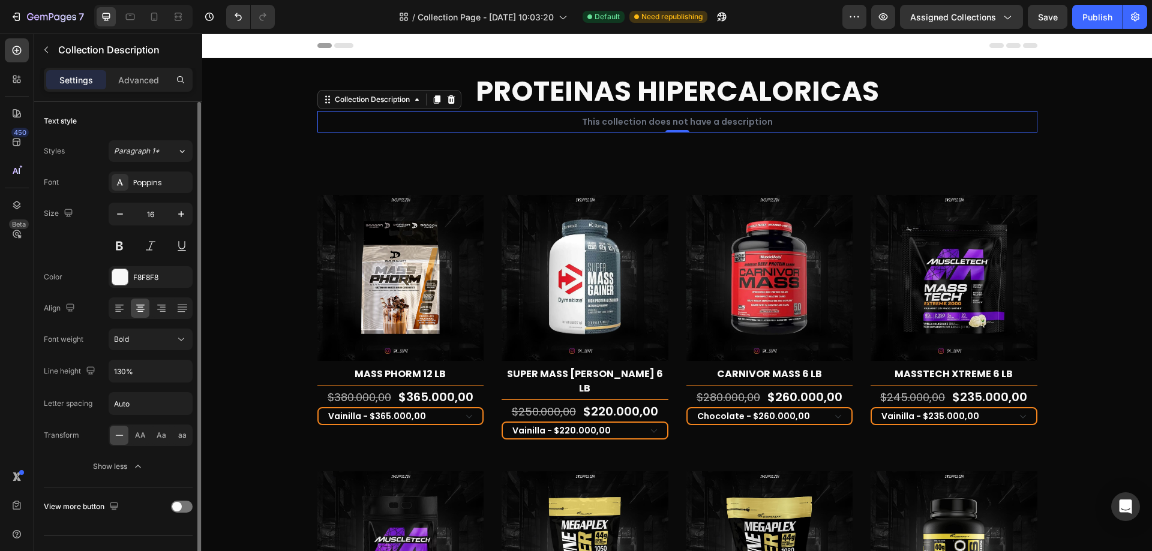
click at [50, 339] on div "Font weight" at bounding box center [64, 339] width 40 height 11
click at [1095, 11] on div "Publish" at bounding box center [1097, 17] width 30 height 13
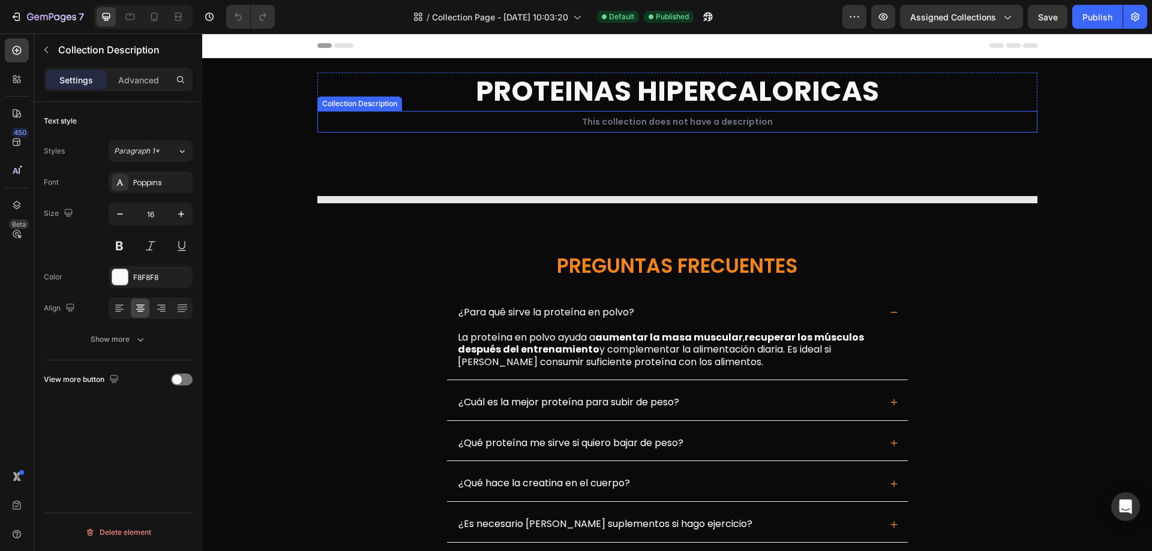
click at [771, 123] on div "This collection does not have a description" at bounding box center [677, 122] width 720 height 22
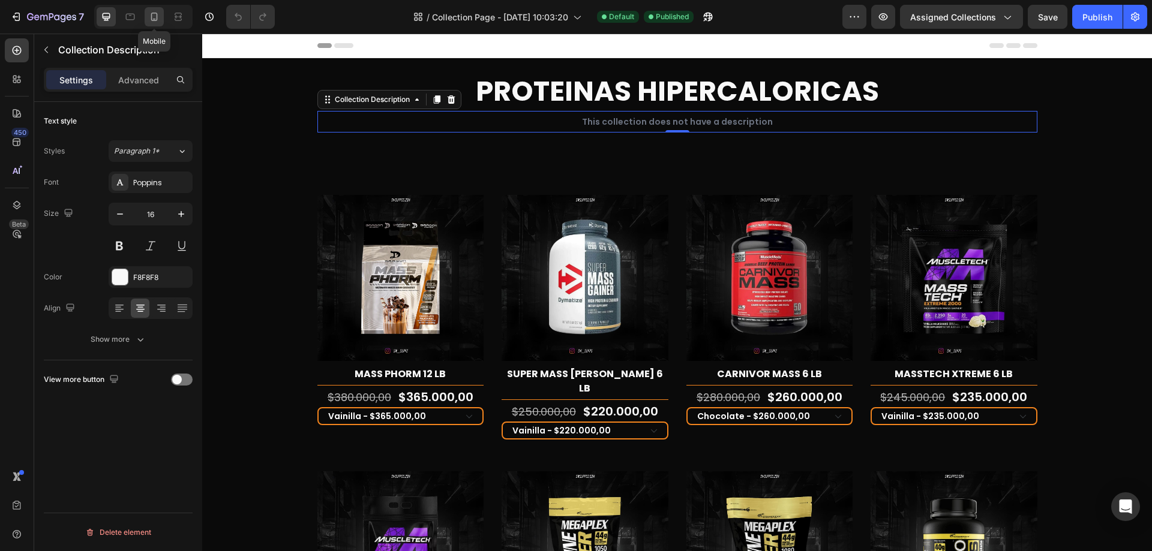
click at [154, 14] on icon at bounding box center [154, 17] width 12 height 12
type input "14"
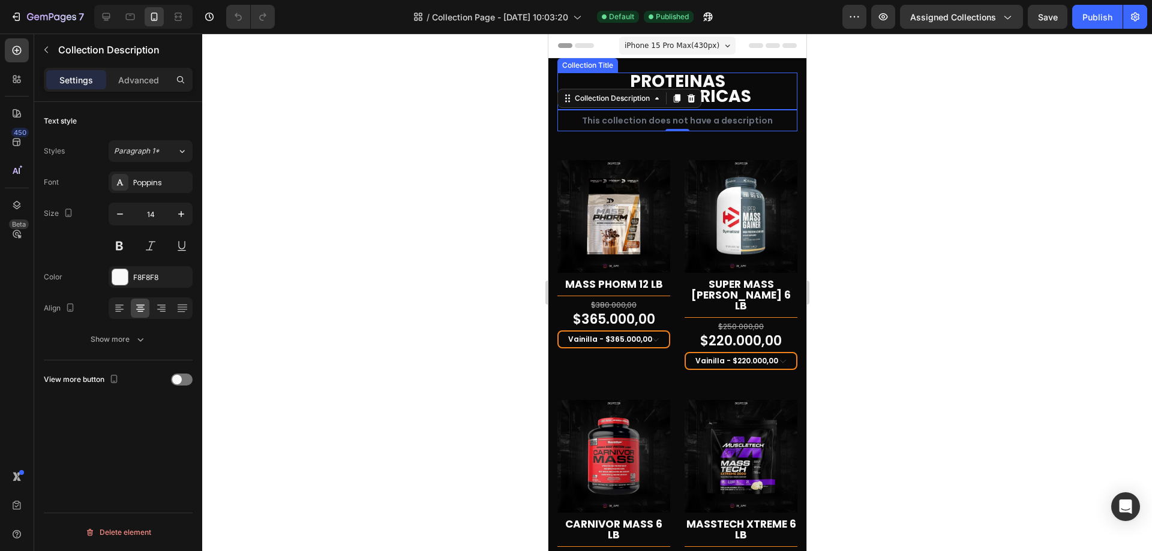
click at [761, 91] on h1 "PROTEINAS HIPERCALORICAS" at bounding box center [677, 89] width 240 height 32
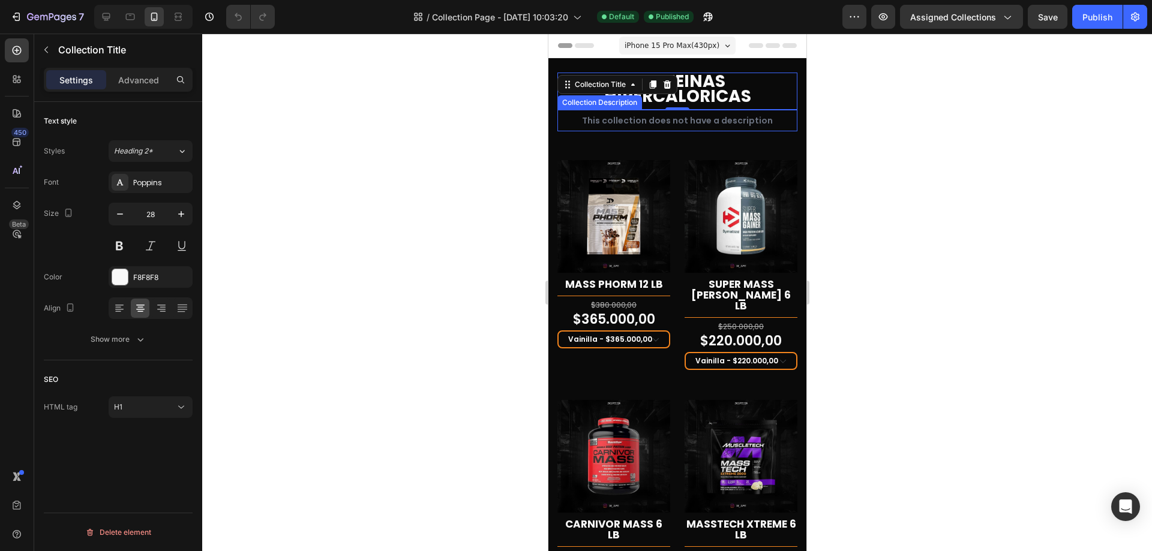
click at [721, 123] on div "This collection does not have a description" at bounding box center [677, 121] width 240 height 22
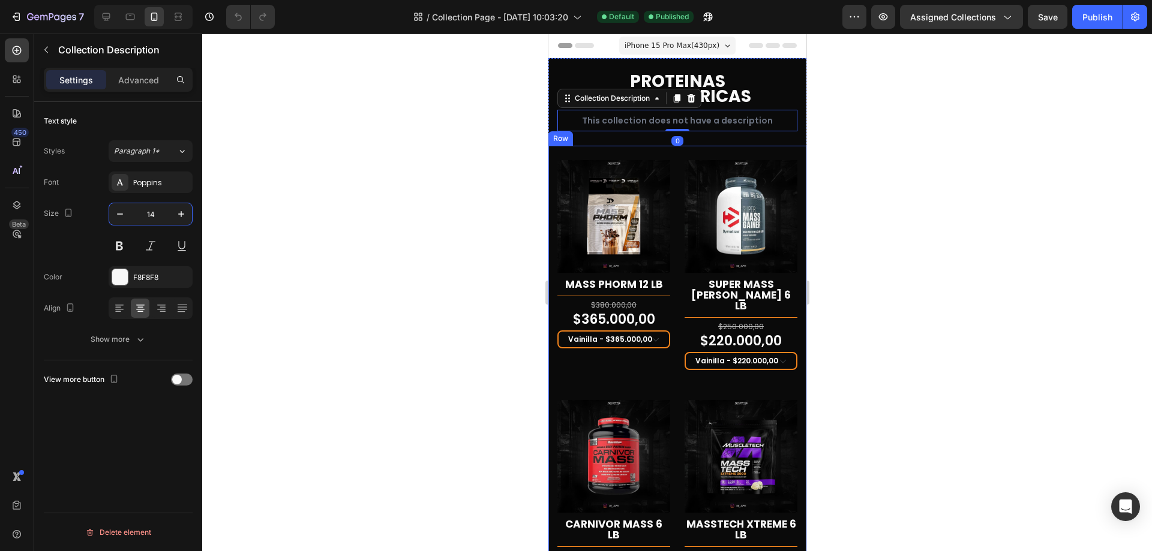
click at [158, 212] on input "14" at bounding box center [151, 214] width 40 height 22
type input "10"
click at [113, 349] on button "Show more" at bounding box center [118, 340] width 149 height 22
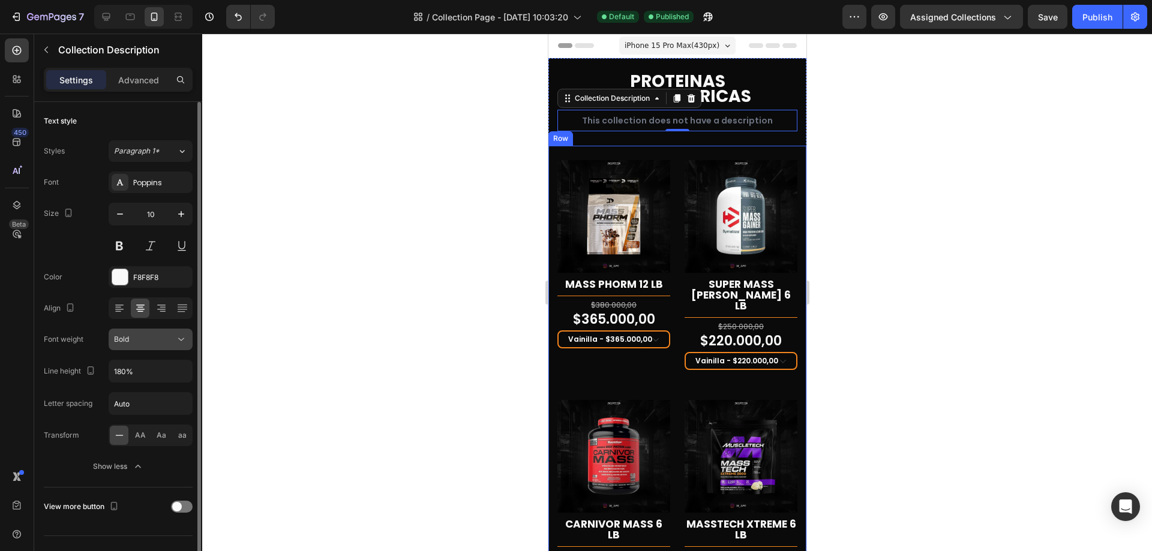
click at [164, 342] on div "Bold" at bounding box center [144, 339] width 61 height 11
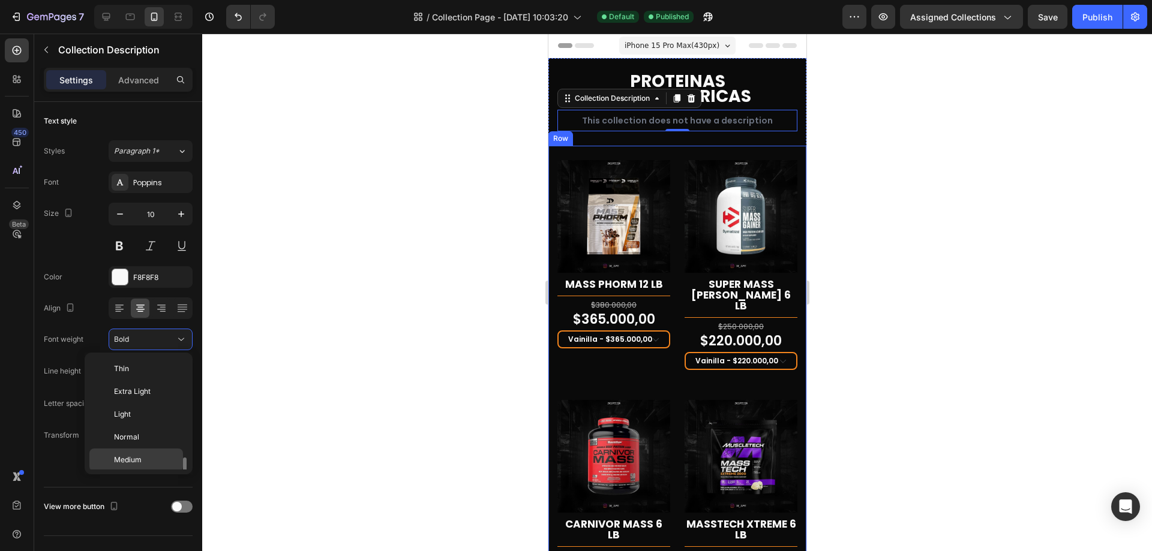
scroll to position [65, 0]
click at [154, 378] on div "Normal" at bounding box center [136, 372] width 94 height 23
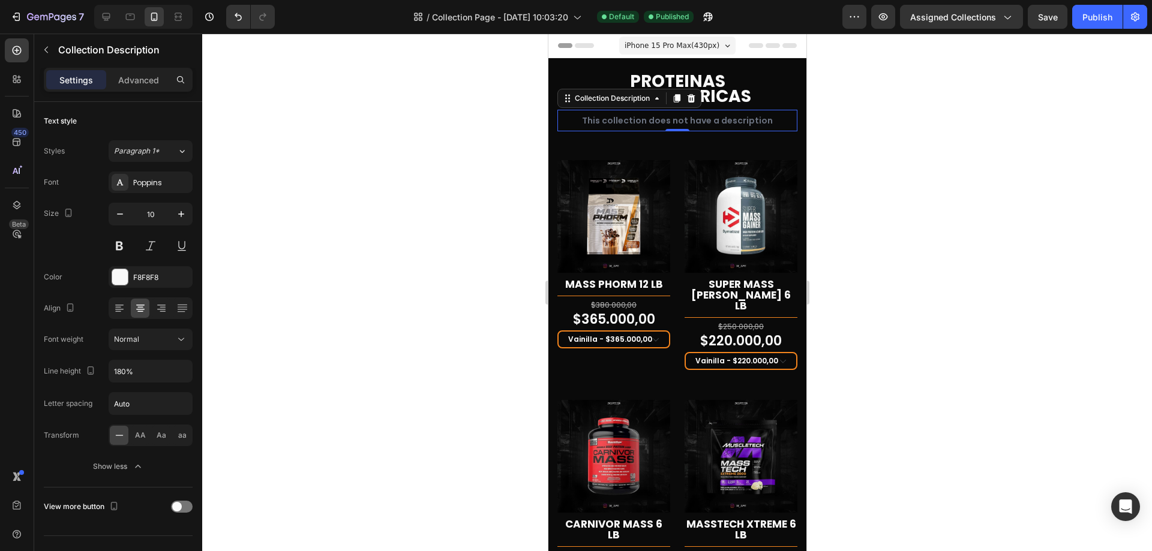
click at [1061, 151] on div at bounding box center [677, 293] width 950 height 518
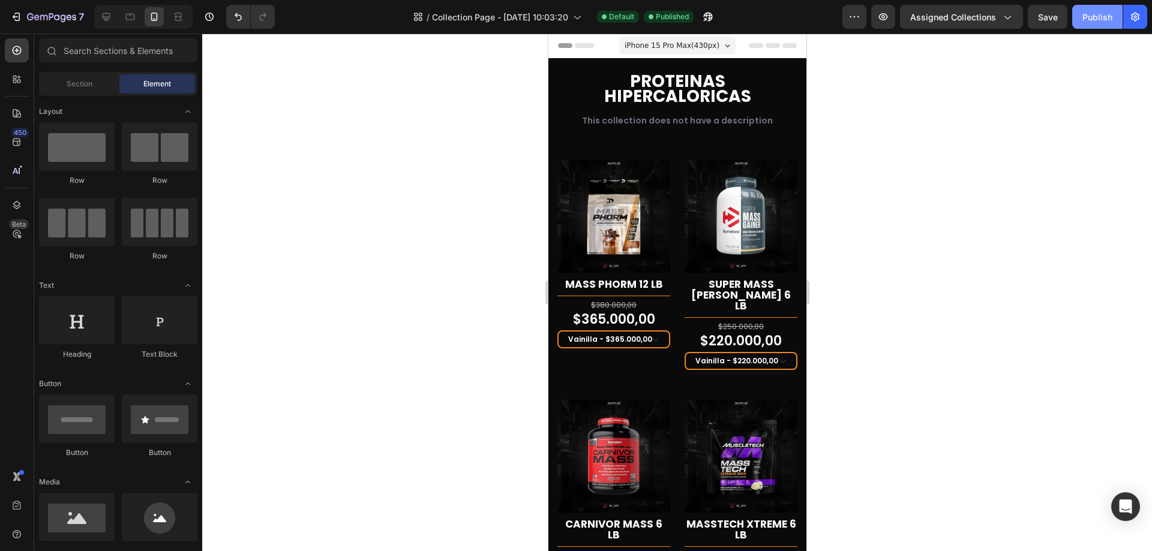
click at [1101, 8] on button "Publish" at bounding box center [1097, 17] width 50 height 24
click at [144, 55] on input "text" at bounding box center [118, 50] width 158 height 24
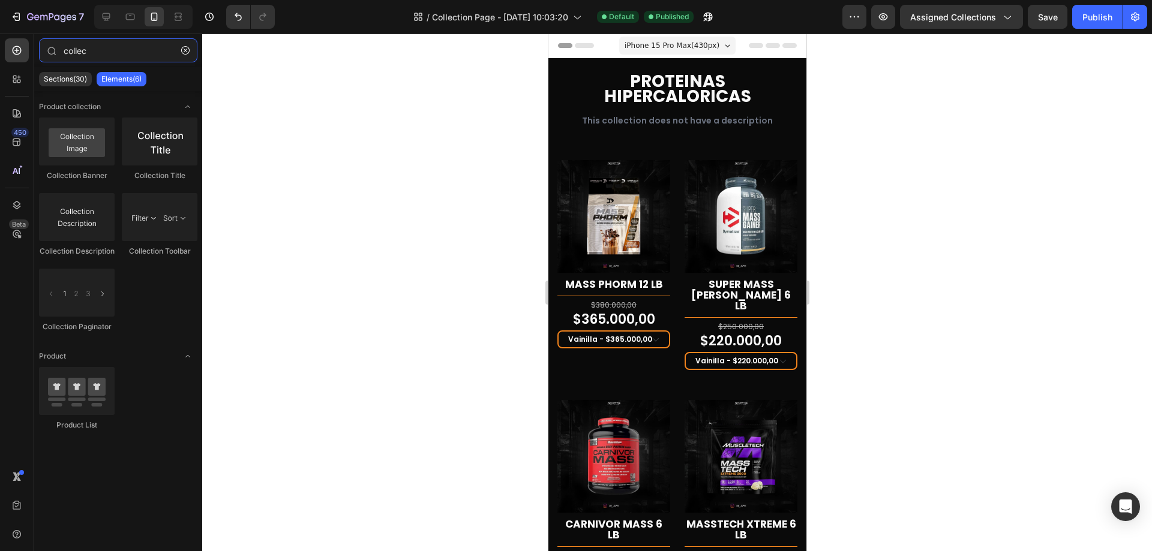
type input "collec"
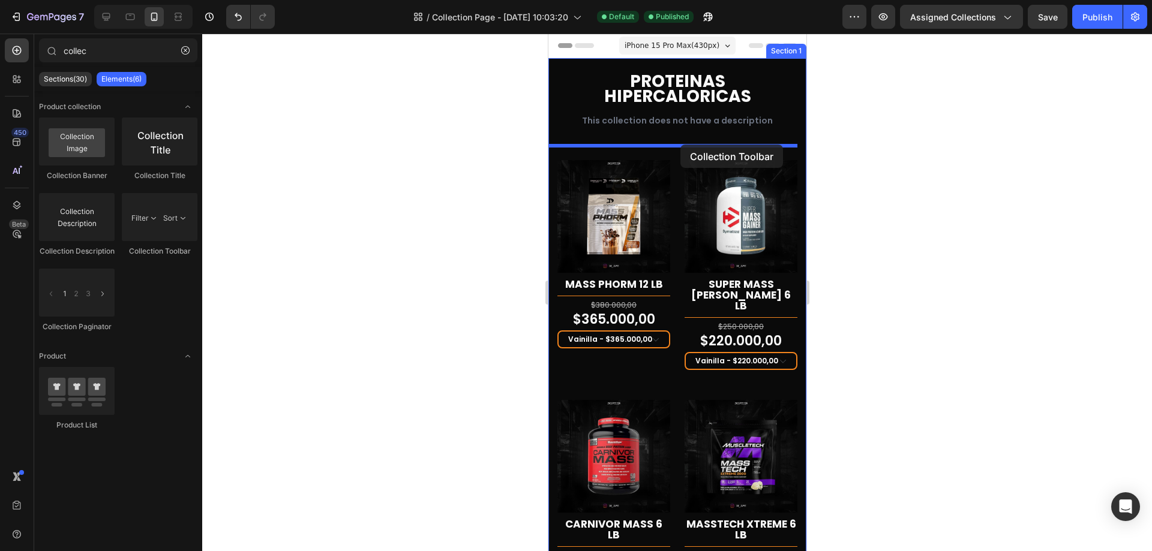
drag, startPoint x: 830, startPoint y: 218, endPoint x: 680, endPoint y: 145, distance: 167.7
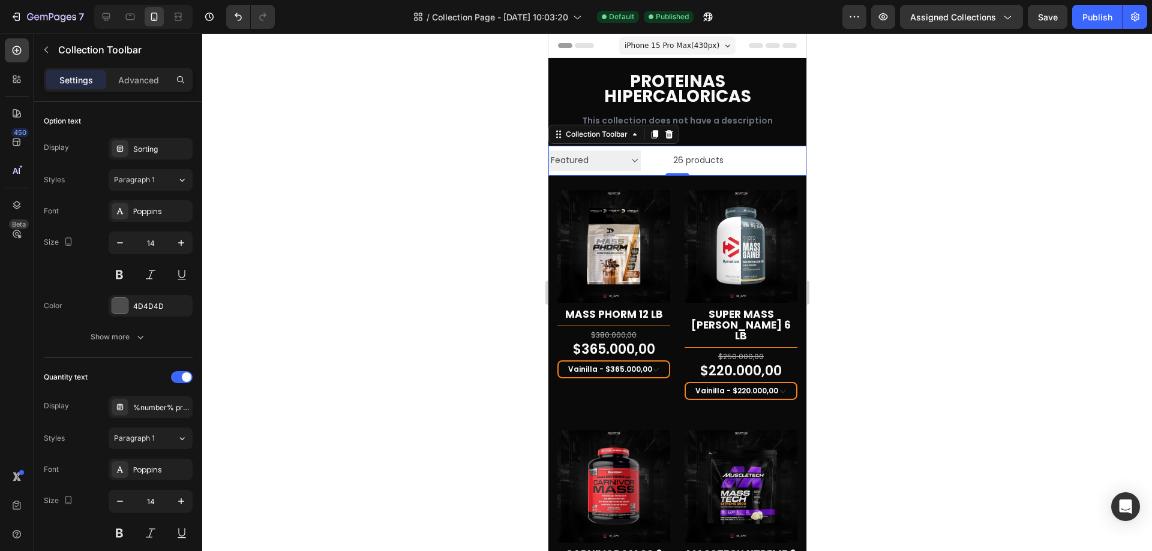
click at [625, 167] on select "Sorting Best selling Featured Alphabetically, A-Z Alphabetically, Z-A Price, lo…" at bounding box center [594, 161] width 92 height 20
click at [761, 152] on div at bounding box center [764, 161] width 83 height 30
click at [600, 131] on div "Collection Toolbar" at bounding box center [596, 134] width 67 height 11
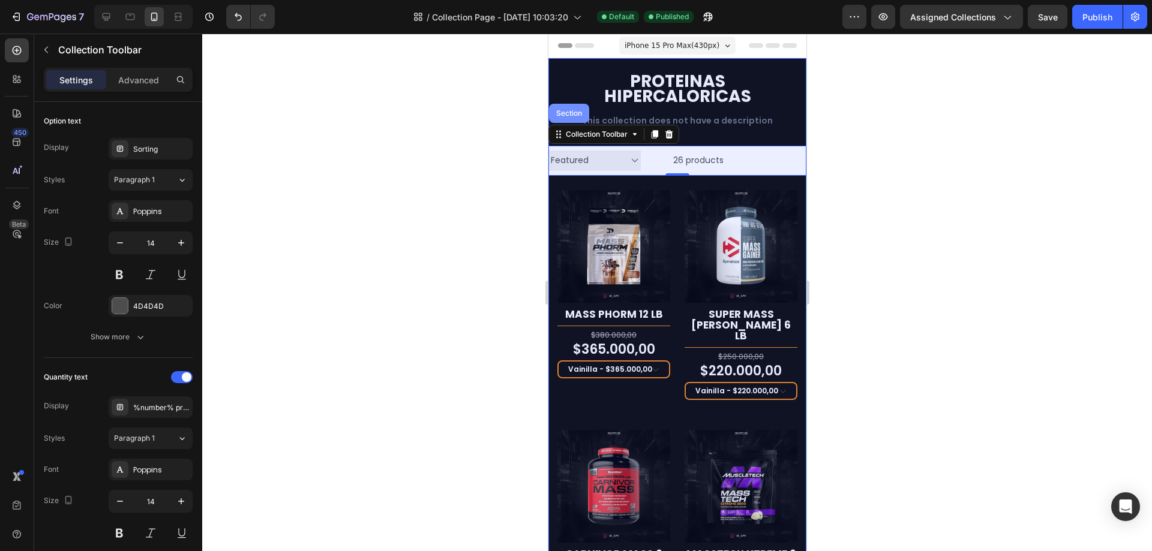
click at [568, 110] on div "Section" at bounding box center [568, 113] width 31 height 7
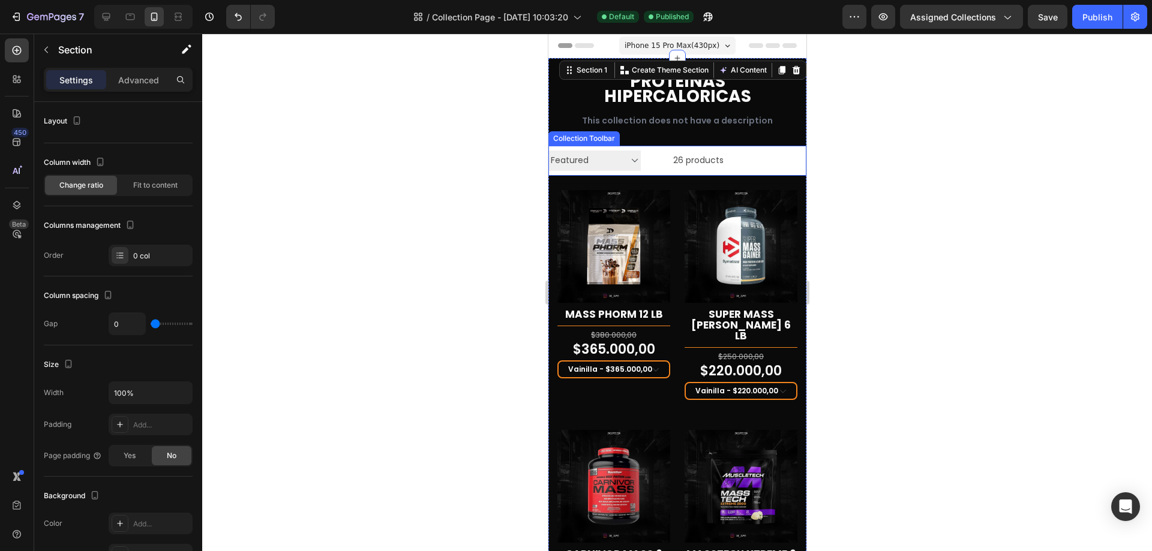
click at [761, 157] on div at bounding box center [764, 161] width 83 height 30
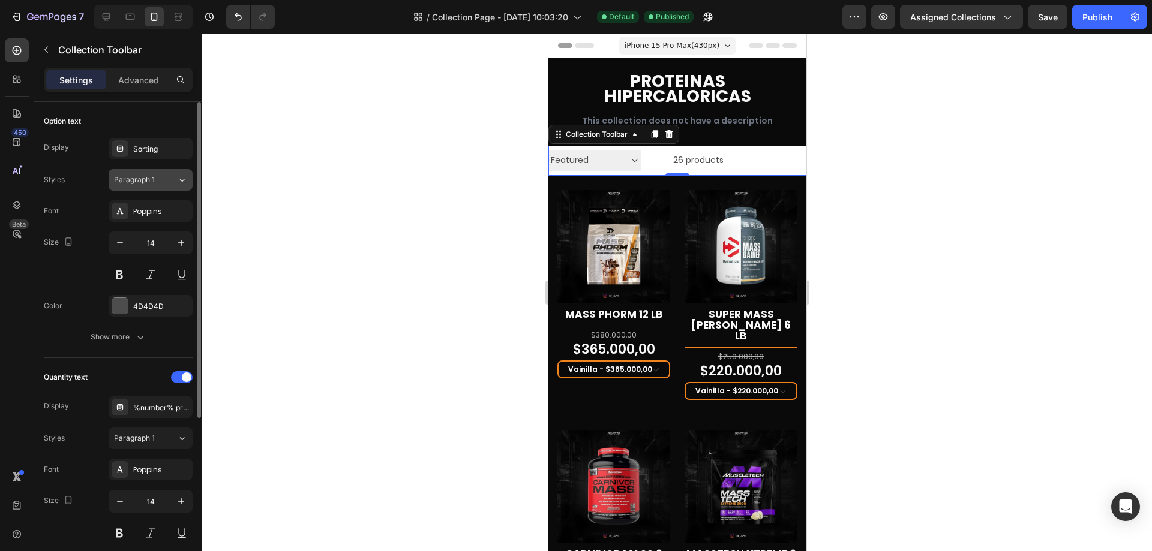
click at [150, 181] on span "Paragraph 1" at bounding box center [134, 180] width 41 height 11
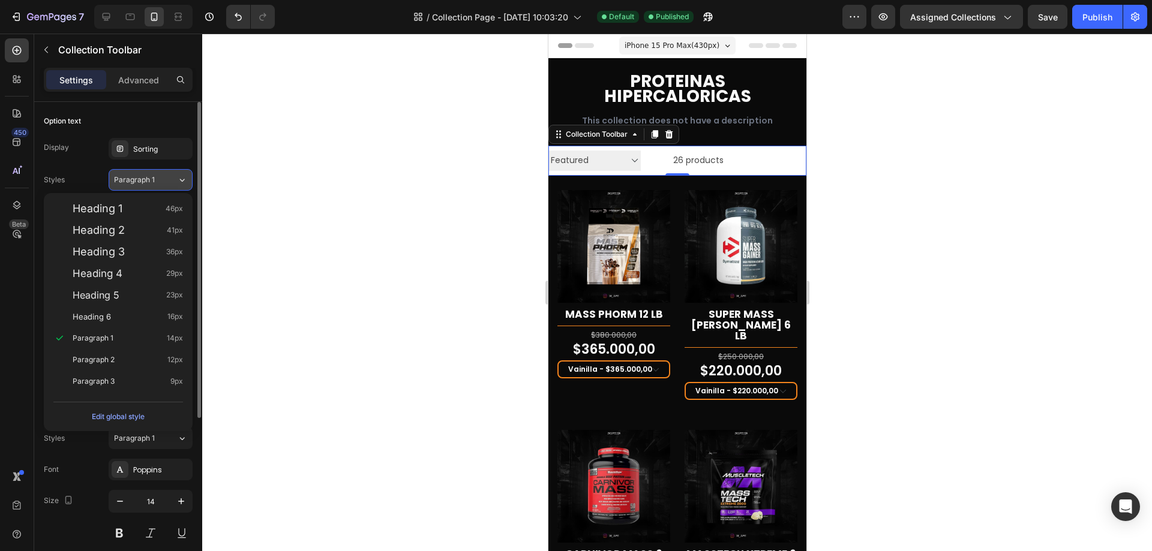
click at [150, 181] on span "Paragraph 1" at bounding box center [134, 180] width 41 height 11
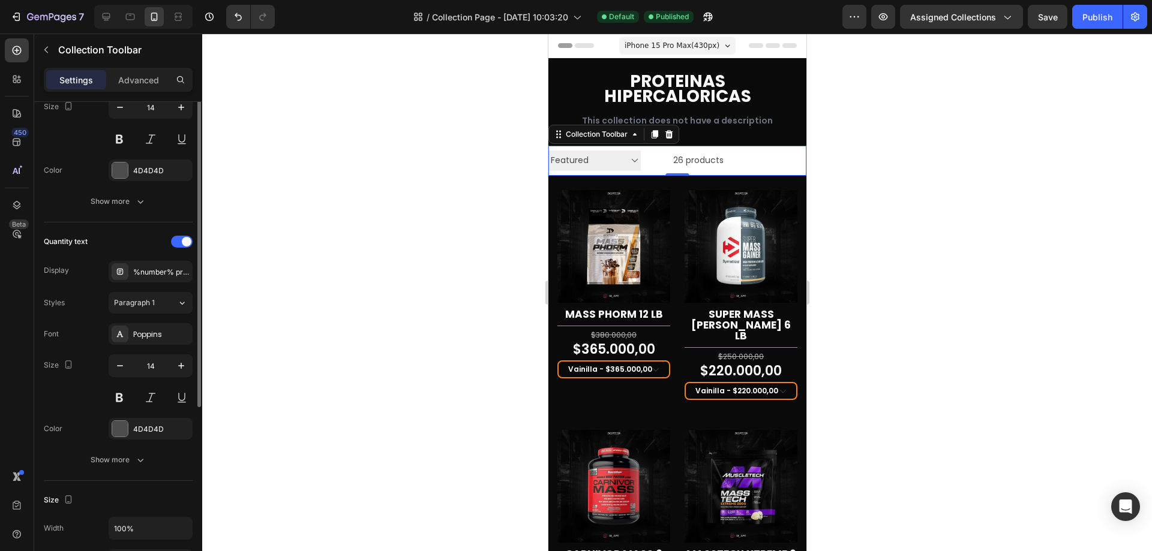
scroll to position [16, 0]
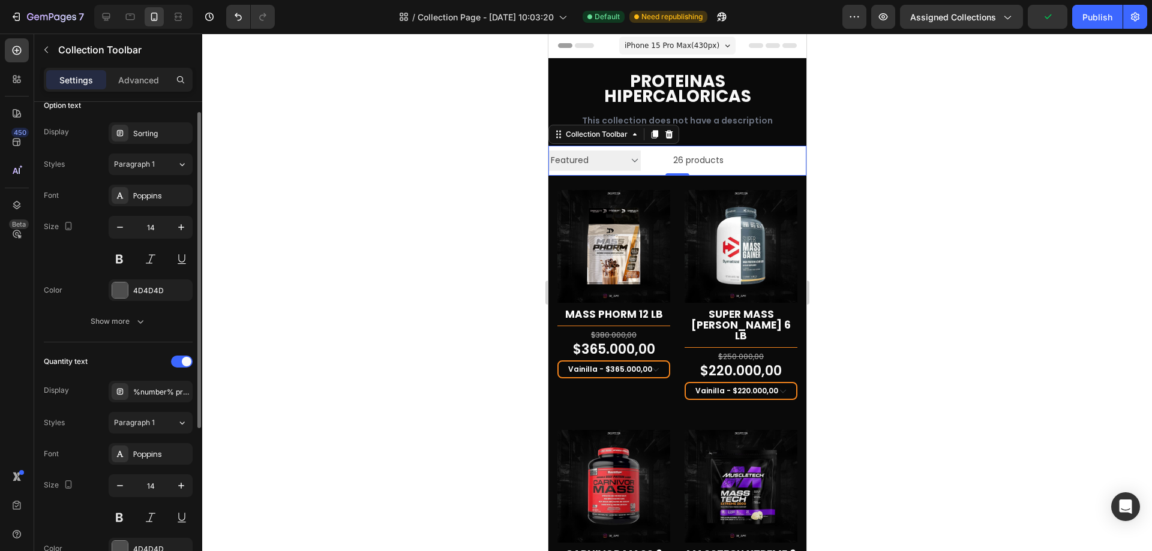
click at [185, 354] on div "Quantity text" at bounding box center [118, 361] width 149 height 19
click at [184, 358] on span at bounding box center [187, 362] width 10 height 10
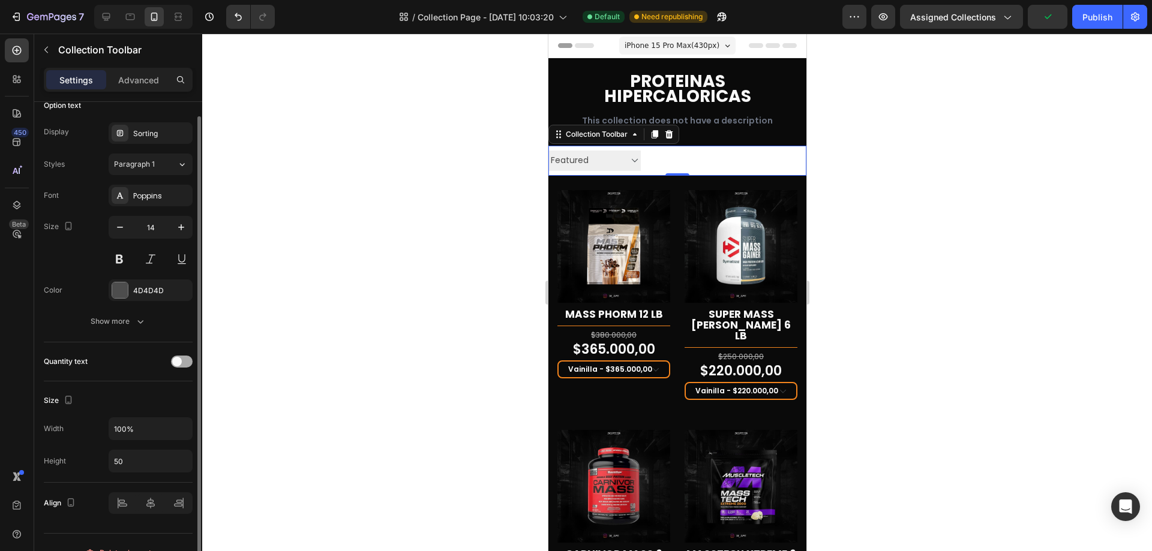
click at [184, 358] on div at bounding box center [182, 362] width 22 height 12
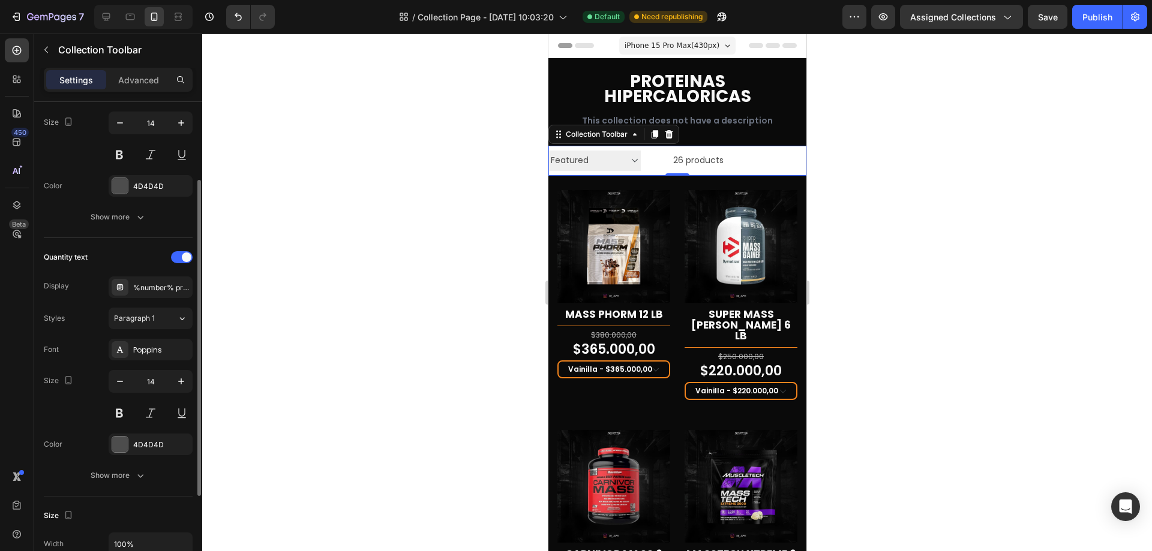
scroll to position [0, 0]
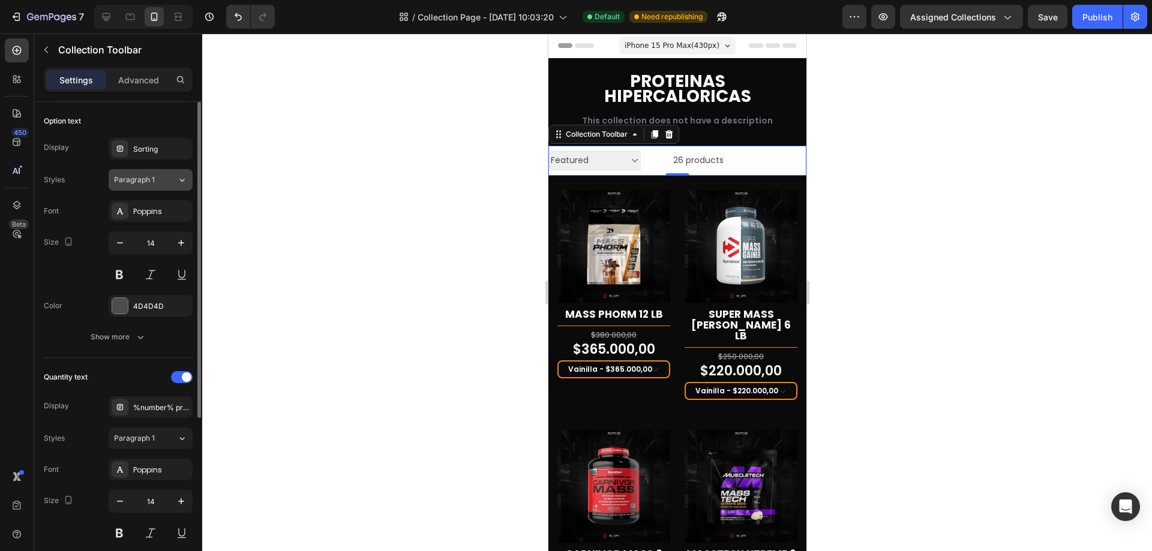
click at [171, 173] on button "Paragraph 1" at bounding box center [151, 180] width 84 height 22
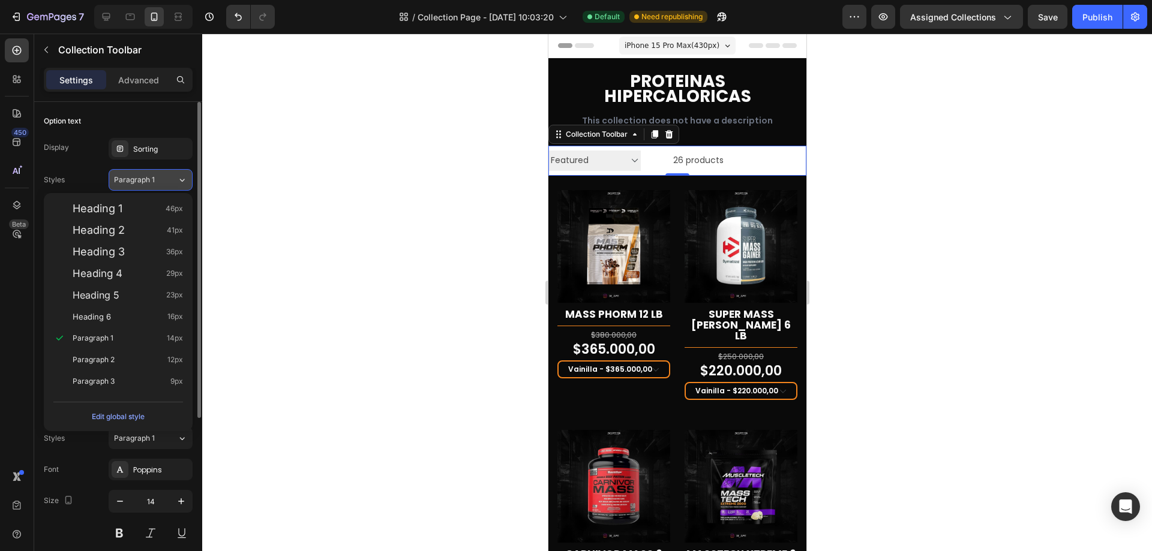
click at [171, 173] on button "Paragraph 1" at bounding box center [151, 180] width 84 height 22
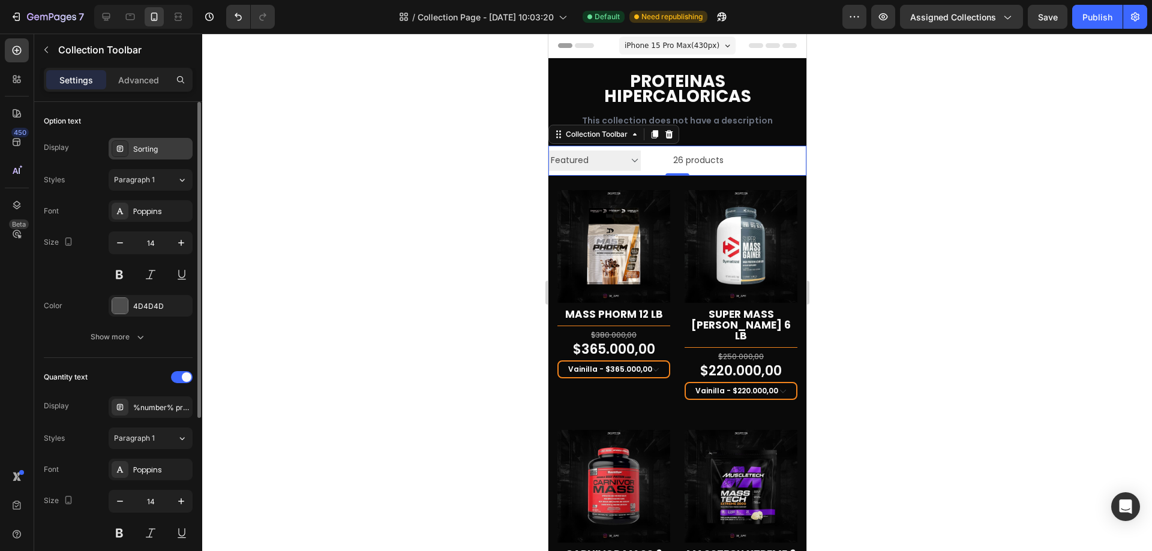
click at [169, 146] on div "Sorting" at bounding box center [161, 149] width 56 height 11
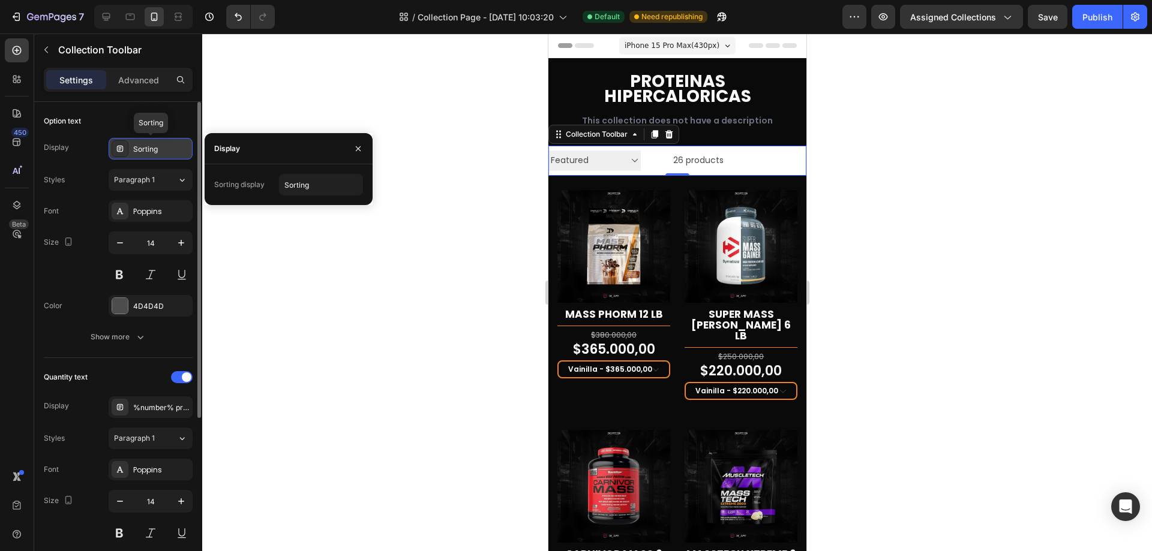
click at [169, 146] on div "Sorting" at bounding box center [161, 149] width 56 height 11
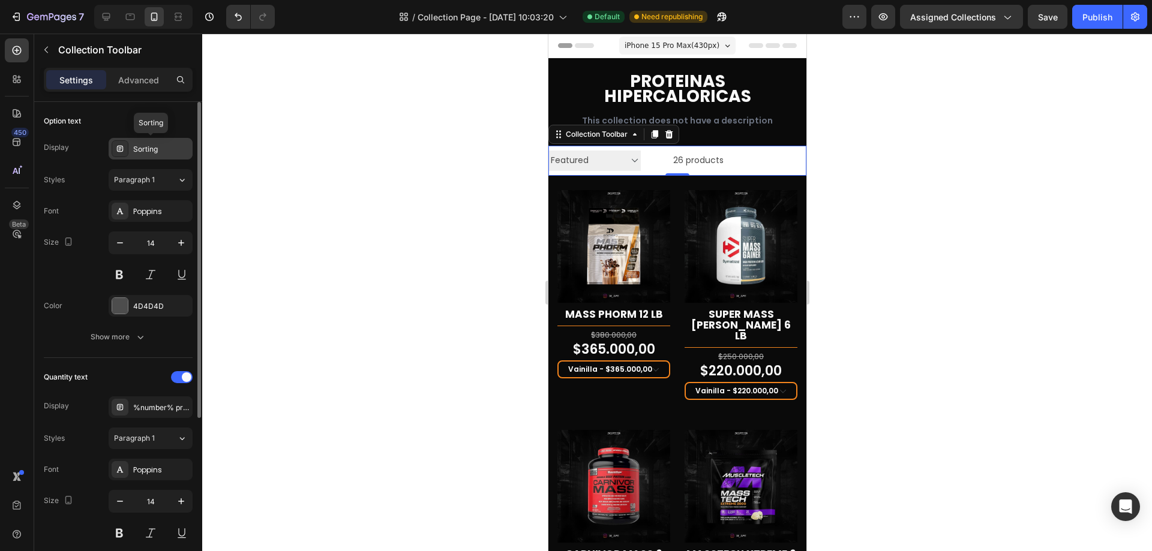
click at [169, 146] on div "Sorting" at bounding box center [161, 149] width 56 height 11
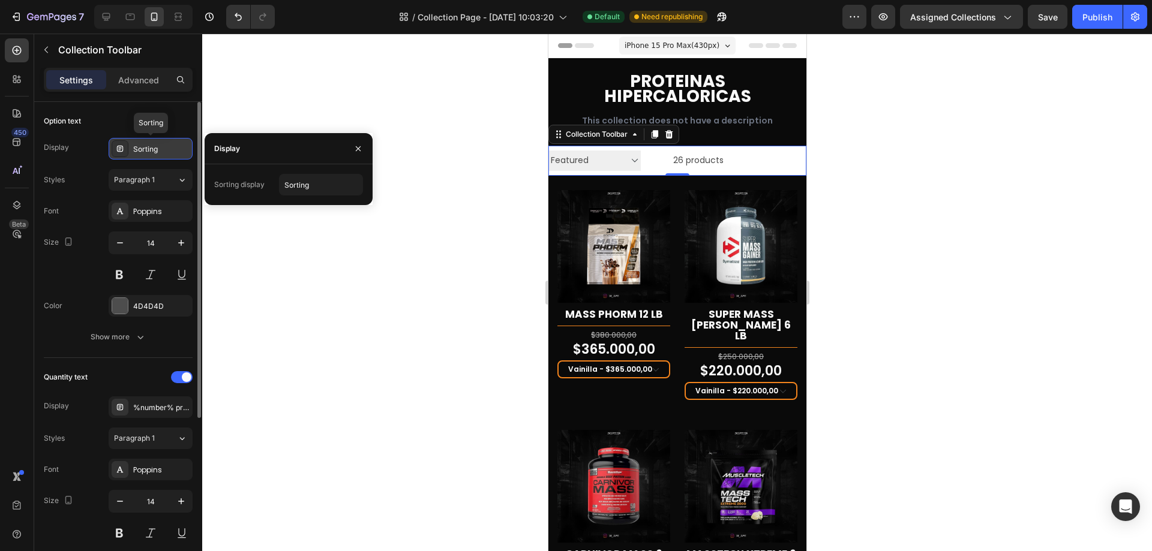
click at [178, 152] on div "Sorting" at bounding box center [161, 149] width 56 height 11
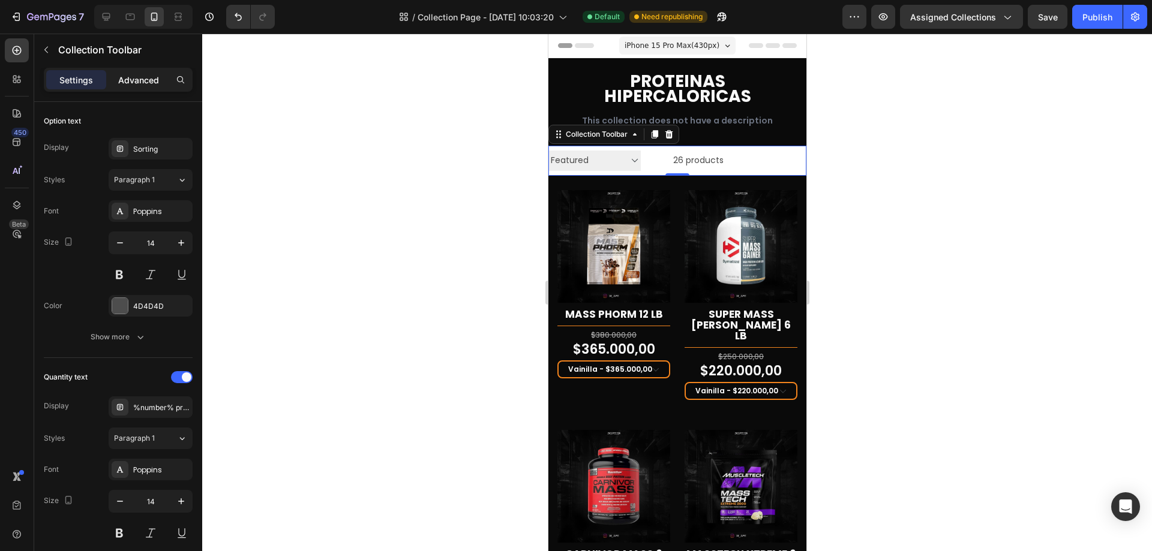
click at [146, 74] on p "Advanced" at bounding box center [138, 80] width 41 height 13
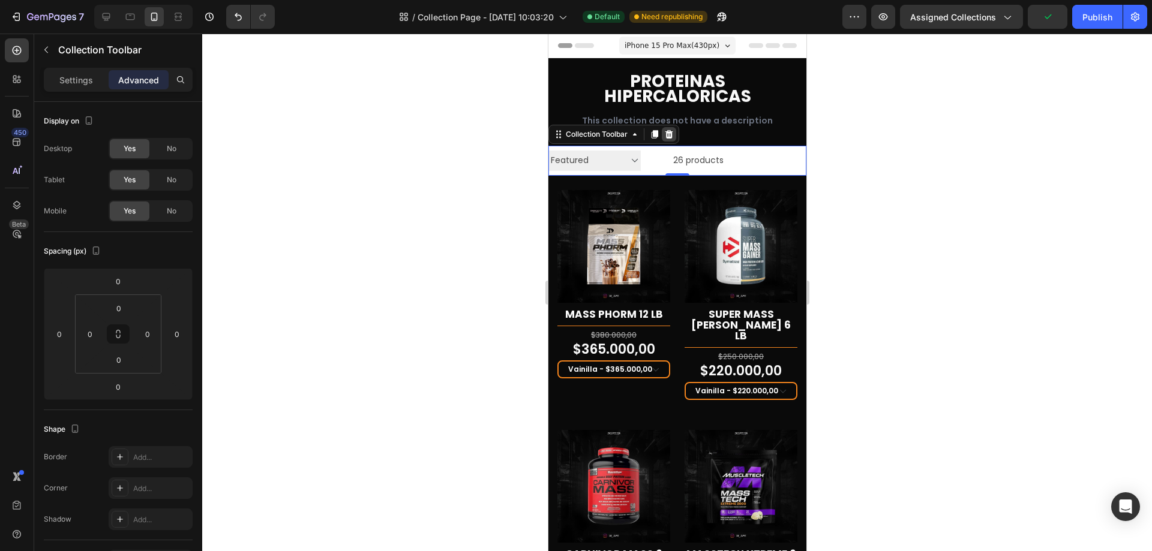
click at [667, 128] on div at bounding box center [668, 134] width 14 height 14
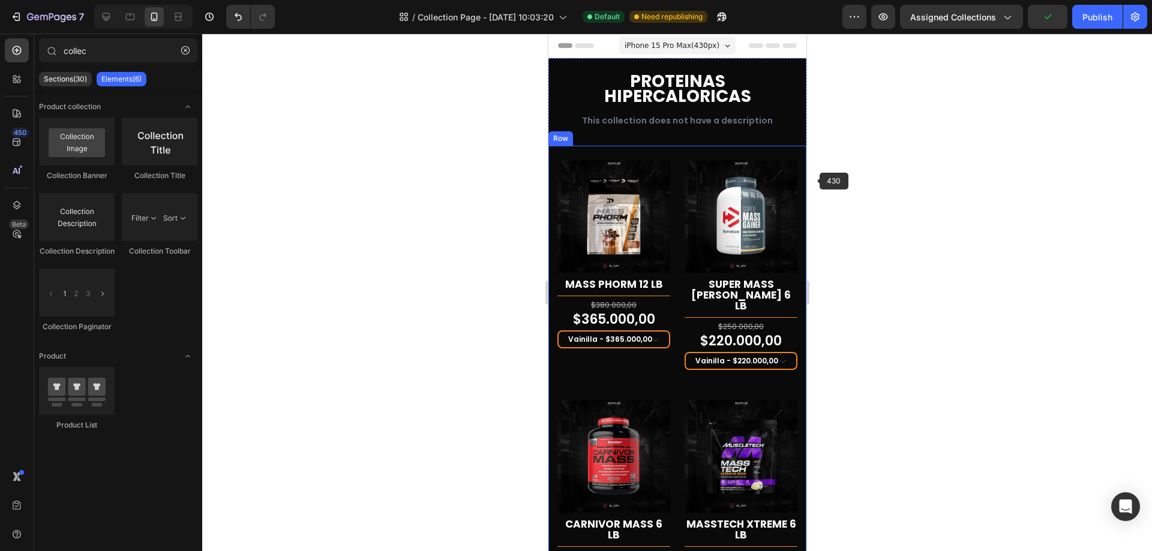
click at [932, 200] on div at bounding box center [677, 293] width 950 height 518
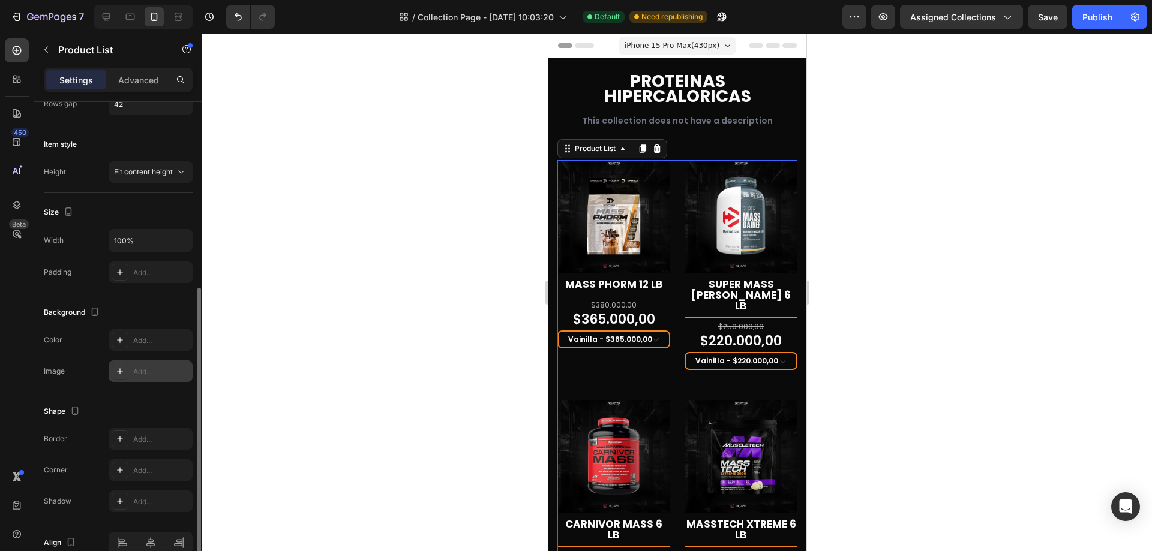
scroll to position [279, 0]
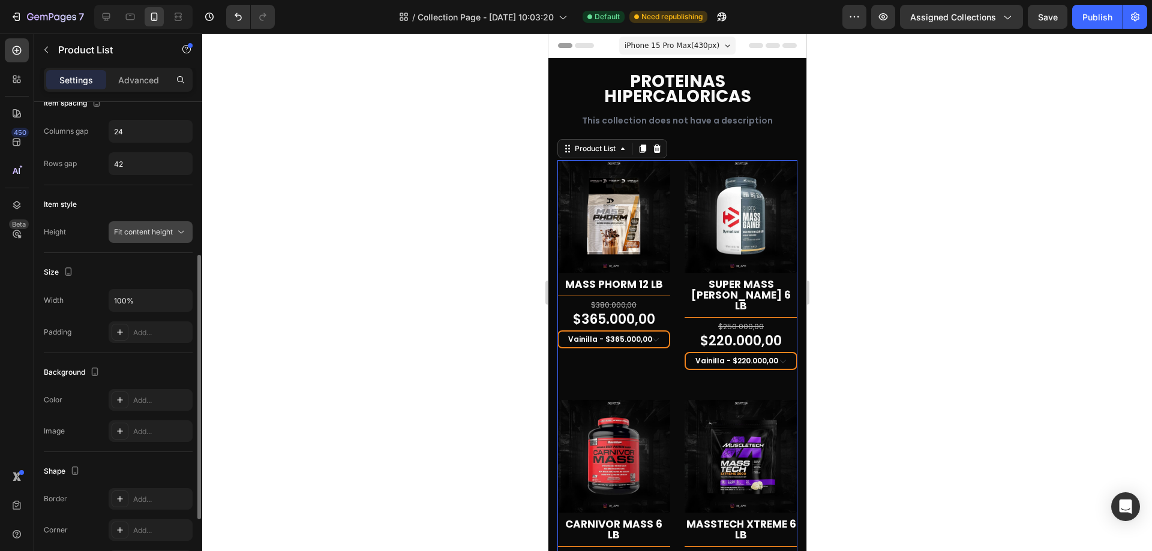
click at [163, 227] on span "Fit content height" at bounding box center [143, 231] width 59 height 9
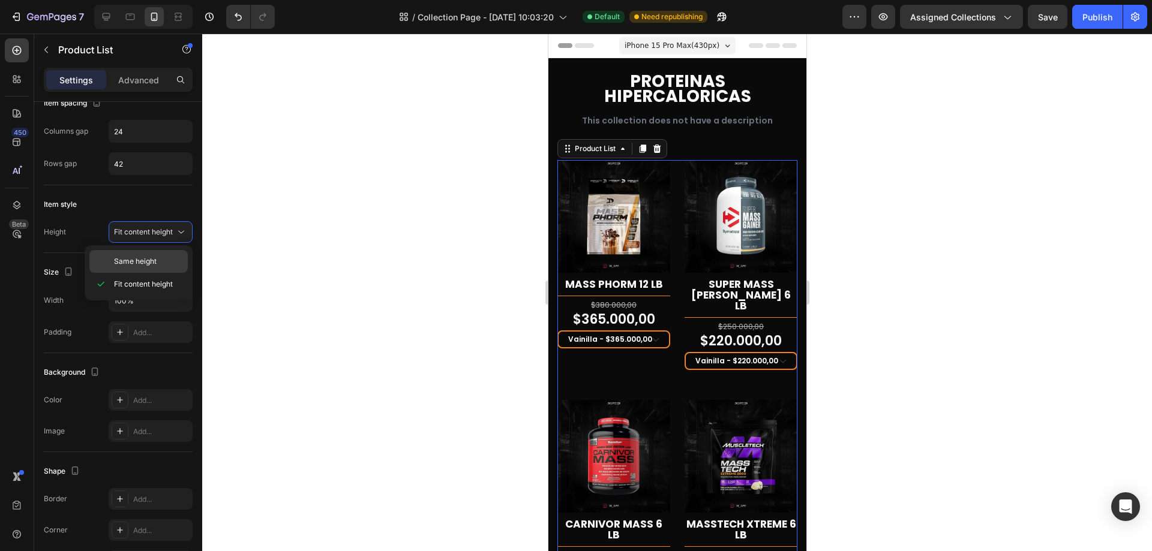
click at [164, 259] on p "Same height" at bounding box center [148, 261] width 68 height 11
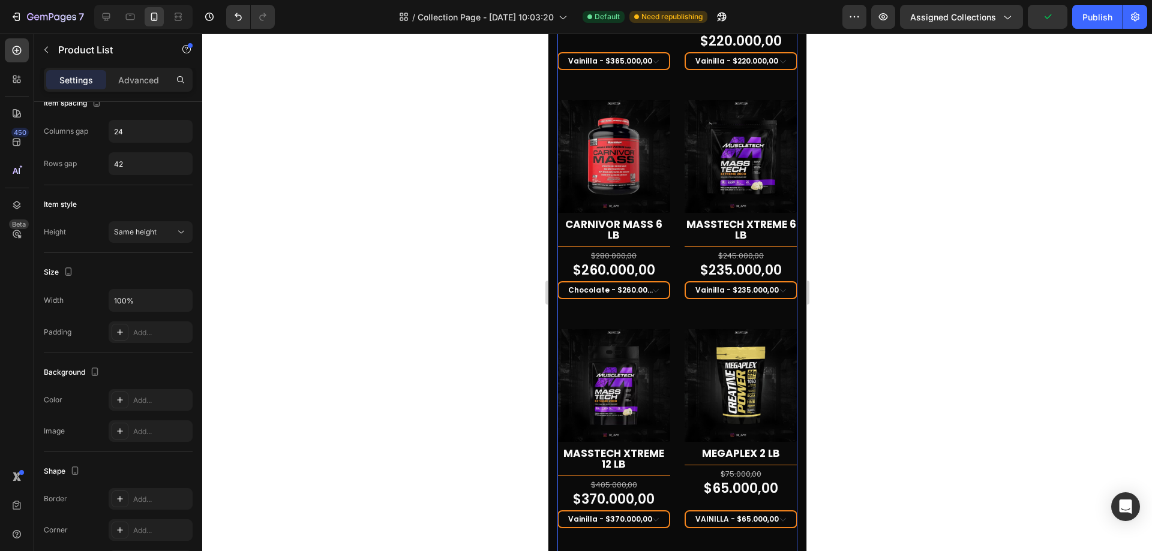
scroll to position [420, 0]
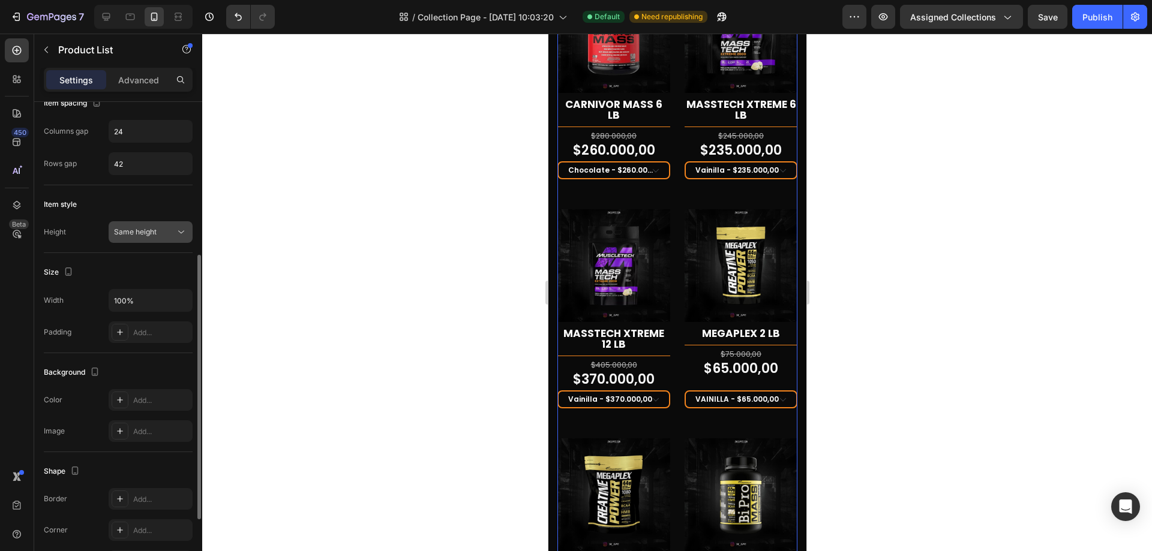
click at [166, 233] on div "Same height" at bounding box center [144, 232] width 61 height 11
click at [152, 200] on div "Item style" at bounding box center [118, 204] width 149 height 19
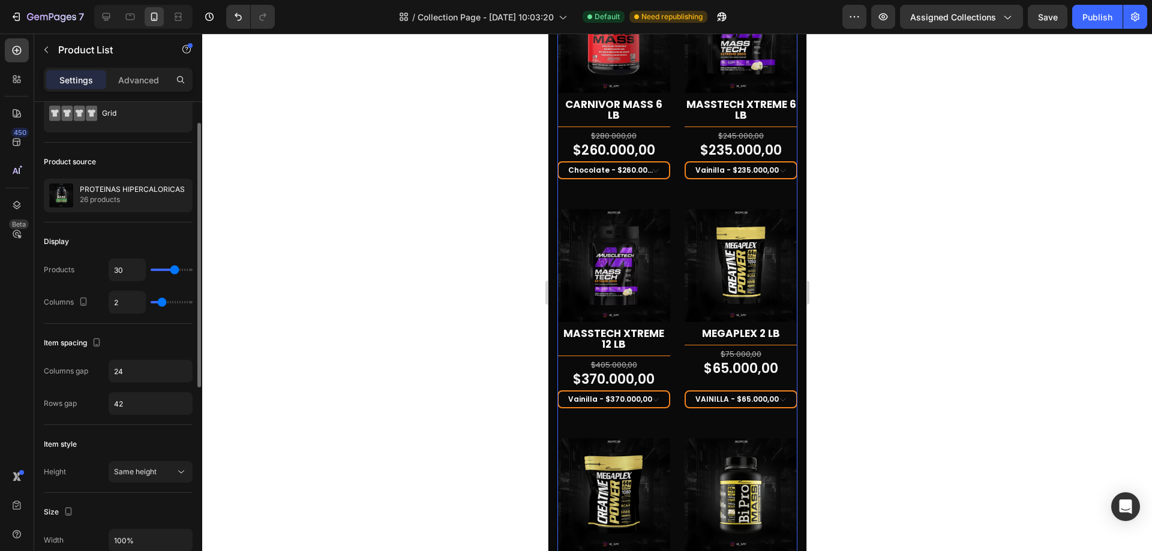
scroll to position [0, 0]
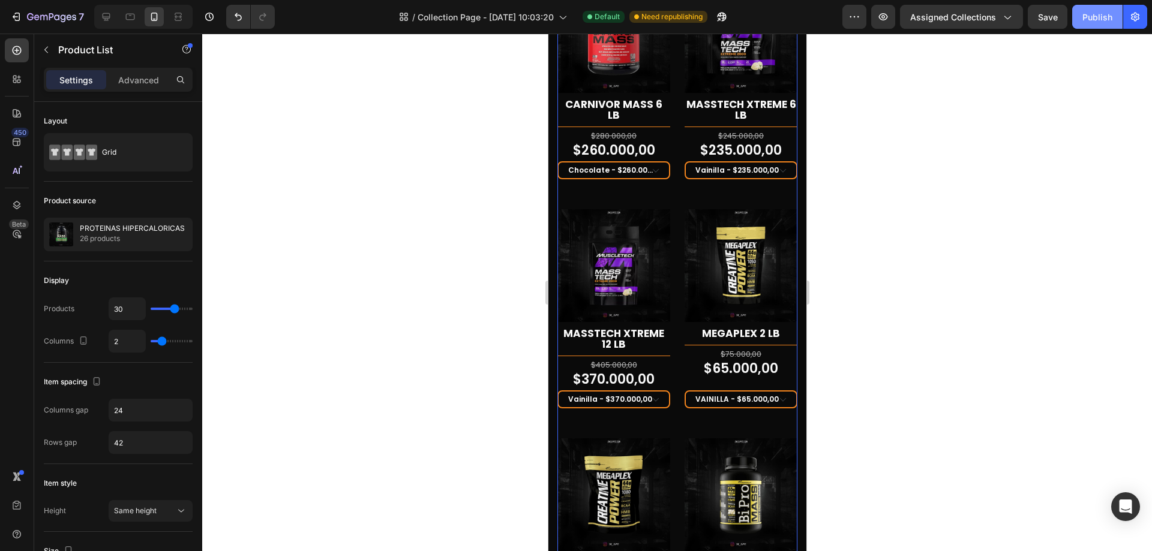
click at [1082, 22] on button "Publish" at bounding box center [1097, 17] width 50 height 24
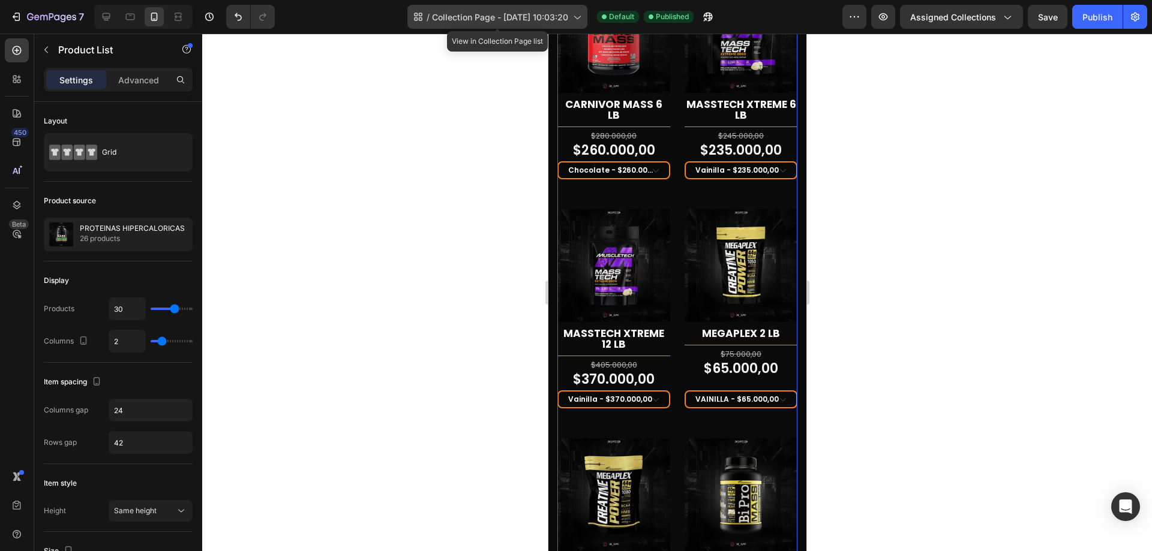
click at [552, 14] on span "Collection Page - Jun 12, 10:03:20" at bounding box center [500, 17] width 136 height 13
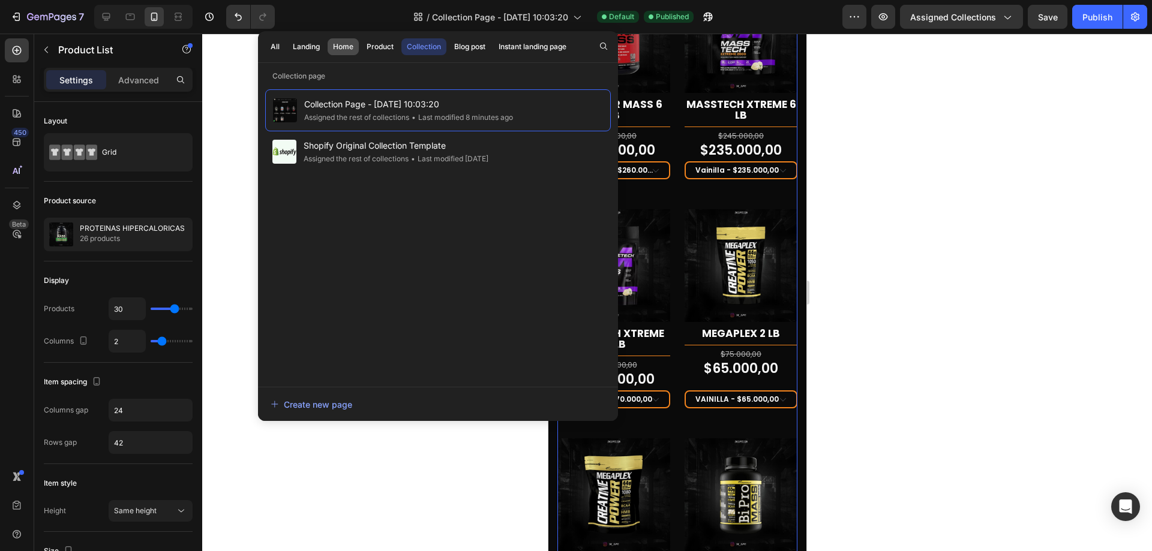
click at [350, 43] on div "Home" at bounding box center [343, 46] width 20 height 11
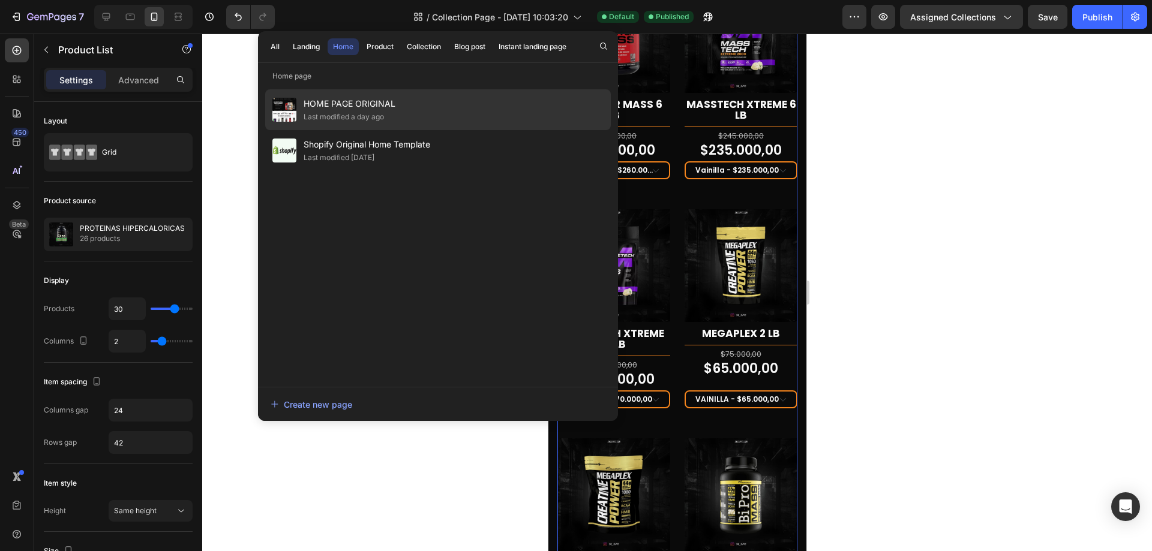
click at [373, 111] on div "Last modified a day ago" at bounding box center [344, 117] width 80 height 12
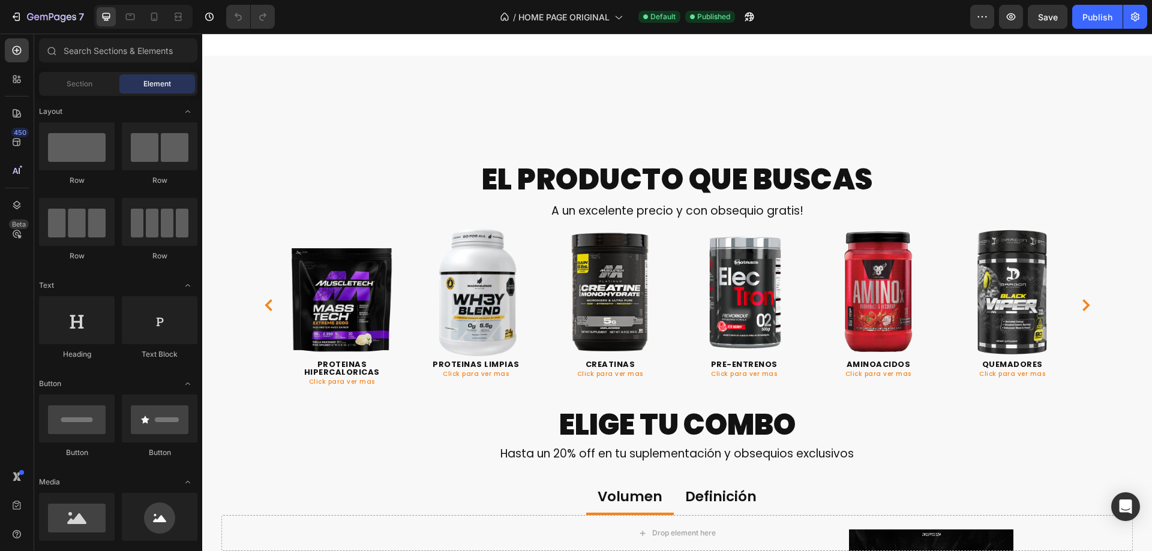
scroll to position [540, 0]
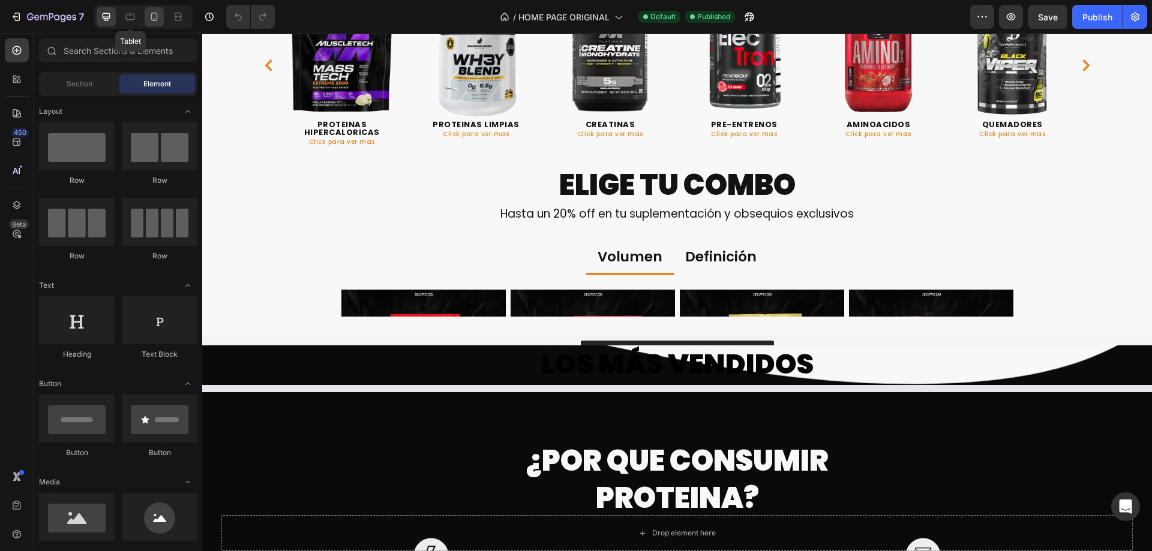
click at [151, 16] on icon at bounding box center [154, 17] width 12 height 12
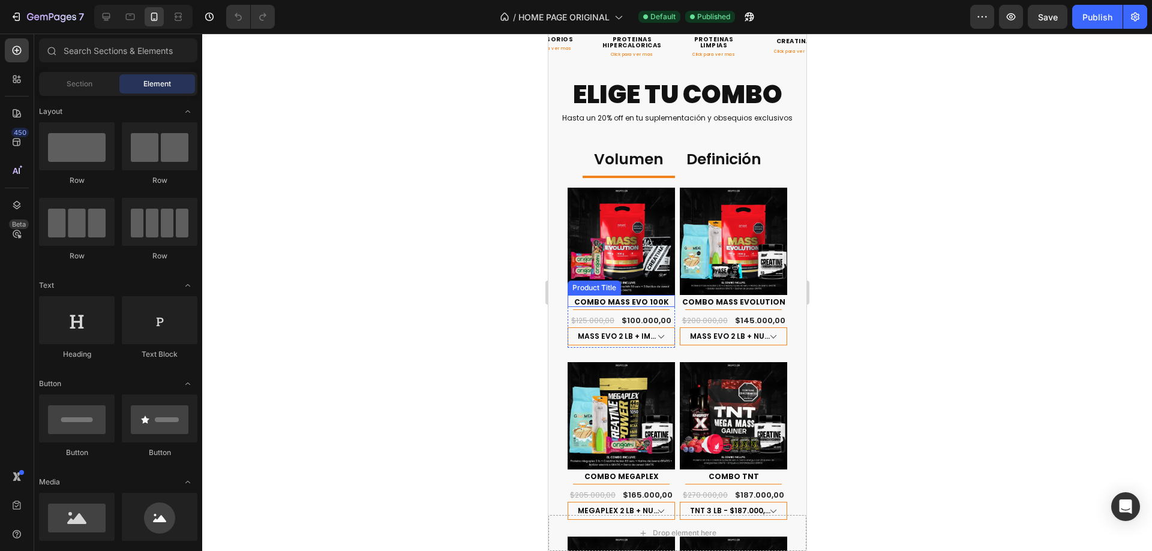
click at [647, 298] on h1 "COMBO MASS EVO 100K" at bounding box center [620, 303] width 107 height 10
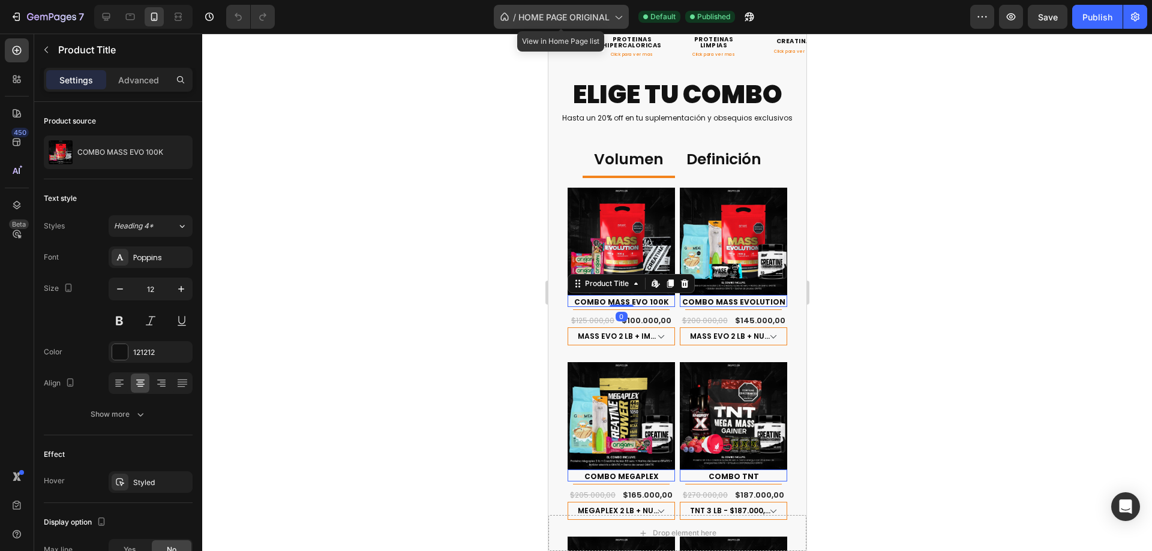
click at [595, 20] on span "HOME PAGE ORIGINAL" at bounding box center [563, 17] width 91 height 13
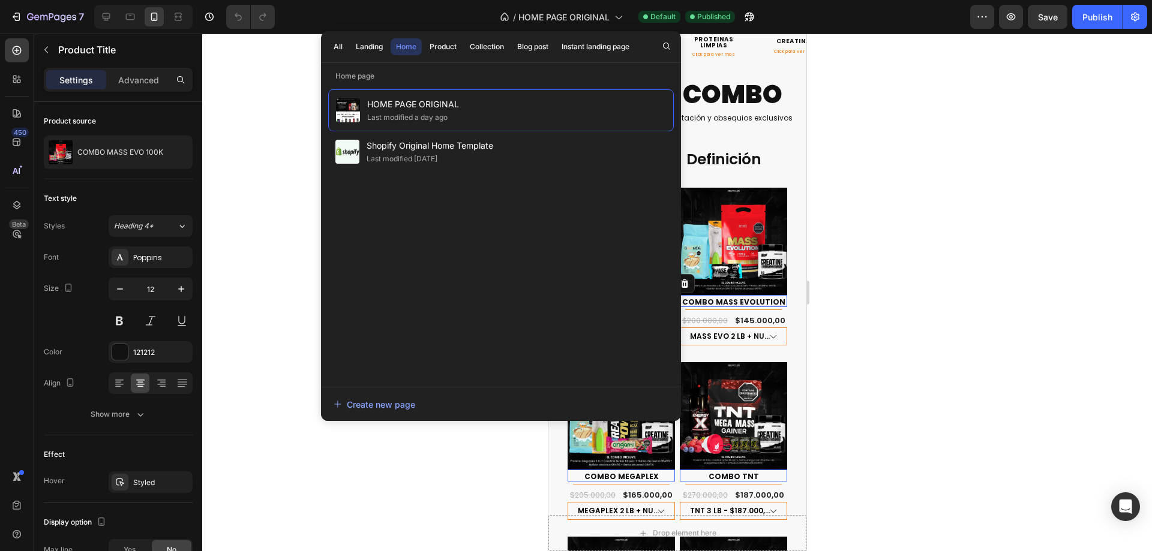
click at [440, 56] on div "All Landing Home Product Collection Blog post Instant landing page" at bounding box center [481, 46] width 321 height 31
click at [449, 46] on div "Product" at bounding box center [443, 46] width 27 height 11
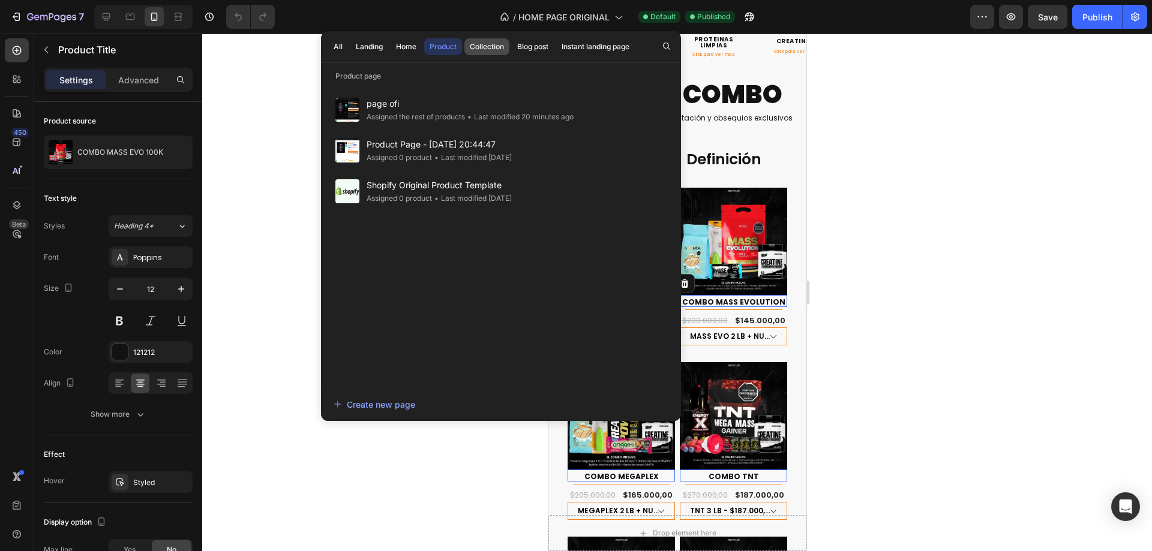
click at [484, 47] on div "Collection" at bounding box center [487, 46] width 34 height 11
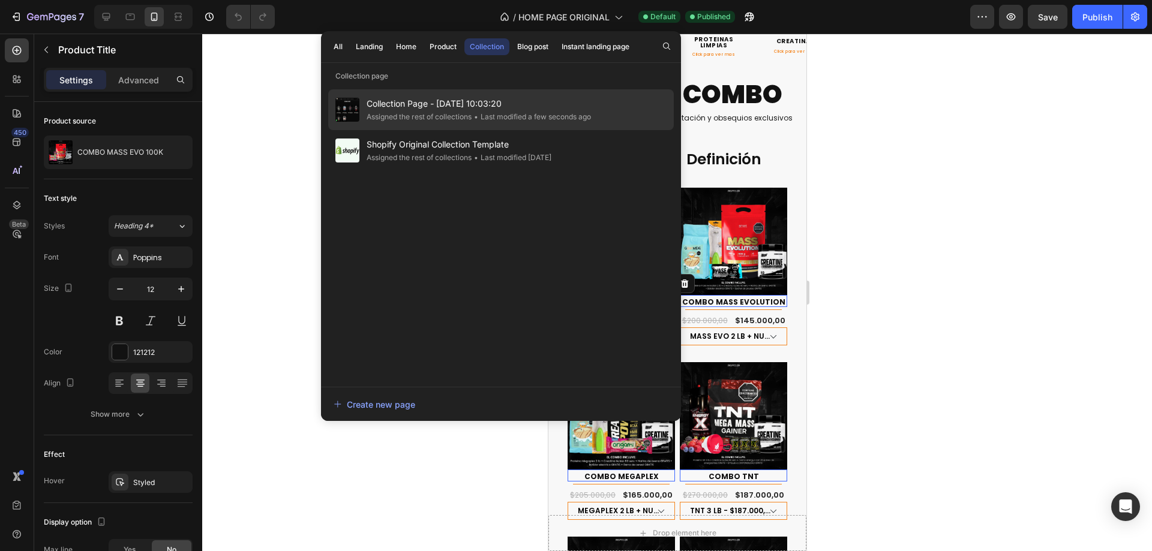
click at [470, 113] on div "Assigned the rest of collections" at bounding box center [419, 117] width 105 height 12
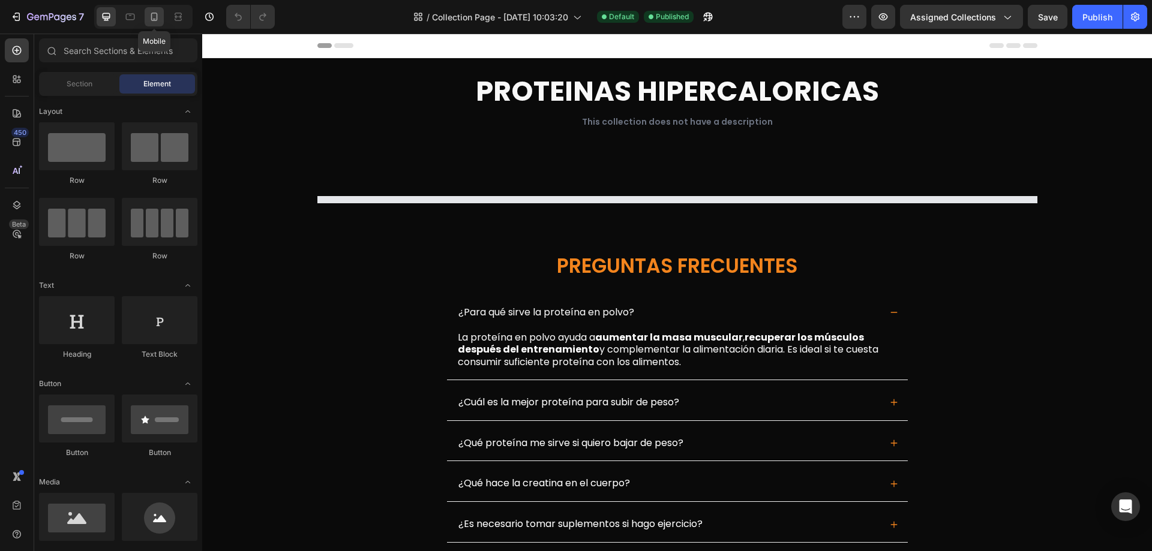
click at [159, 22] on icon at bounding box center [154, 17] width 12 height 12
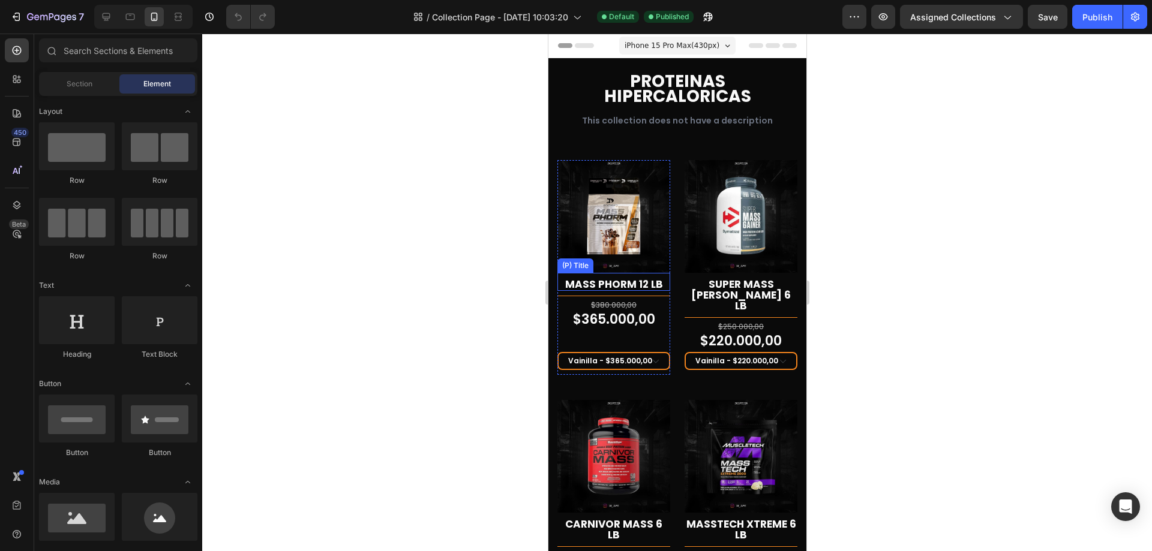
click at [625, 278] on h2 "MASS PHORM 12 LB" at bounding box center [613, 284] width 113 height 13
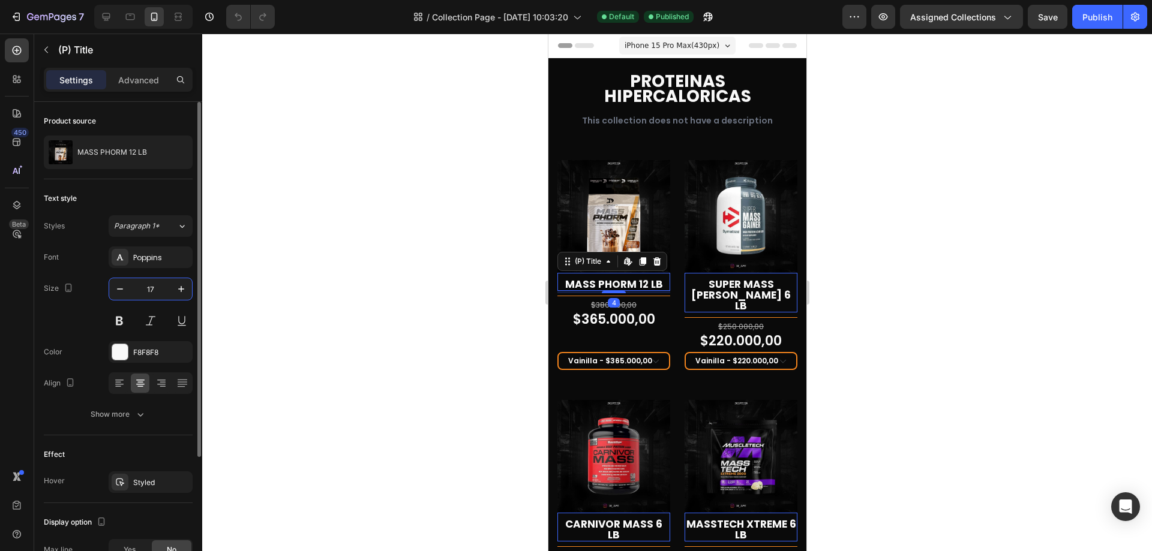
click at [163, 292] on input "17" at bounding box center [151, 289] width 40 height 22
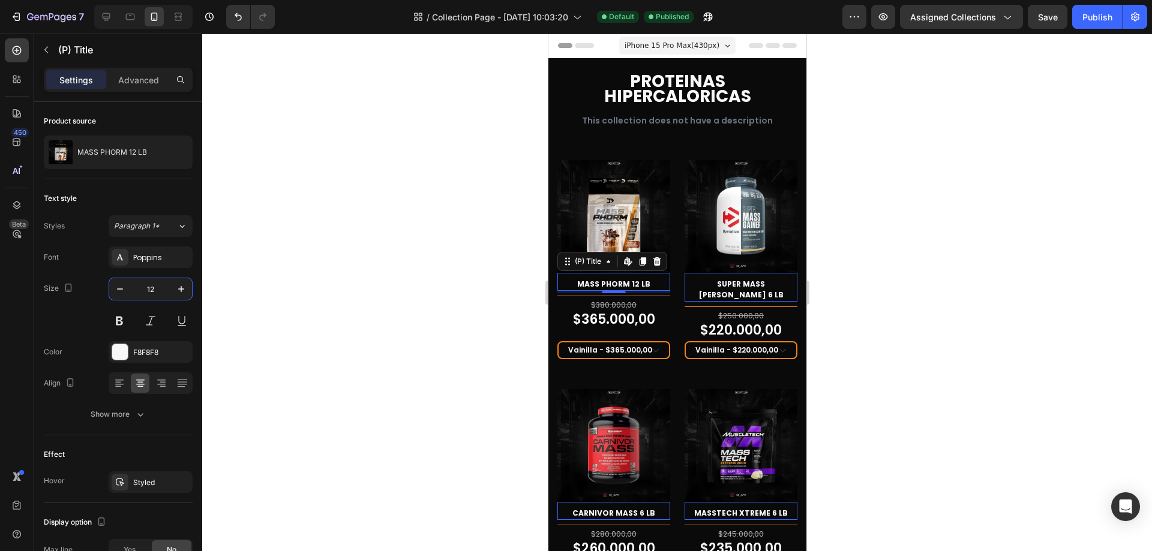
type input "12"
click at [894, 263] on div at bounding box center [677, 293] width 950 height 518
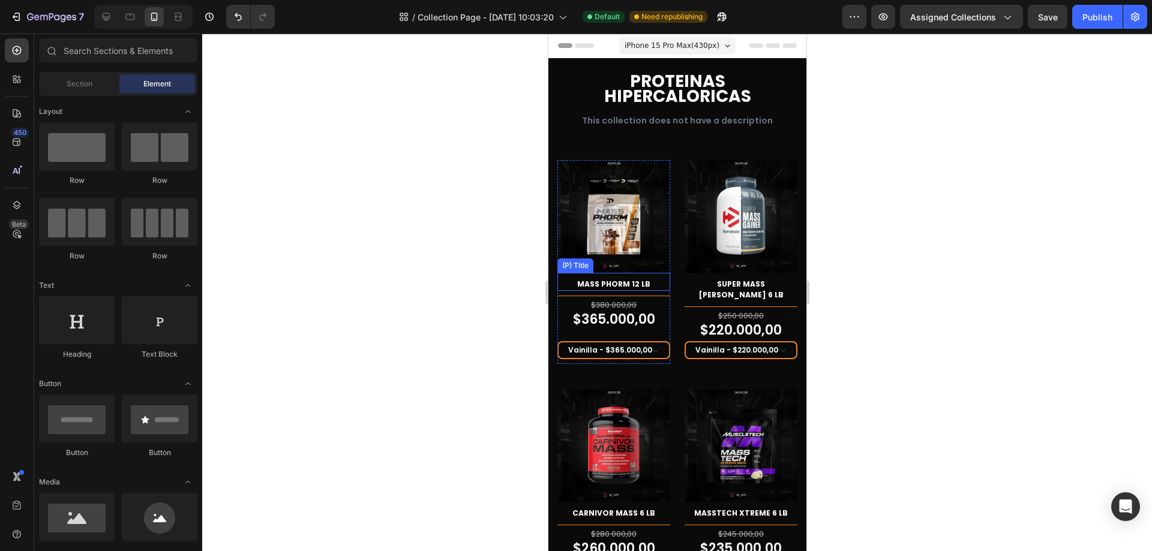
click at [605, 282] on h2 "MASS PHORM 12 LB" at bounding box center [613, 284] width 113 height 13
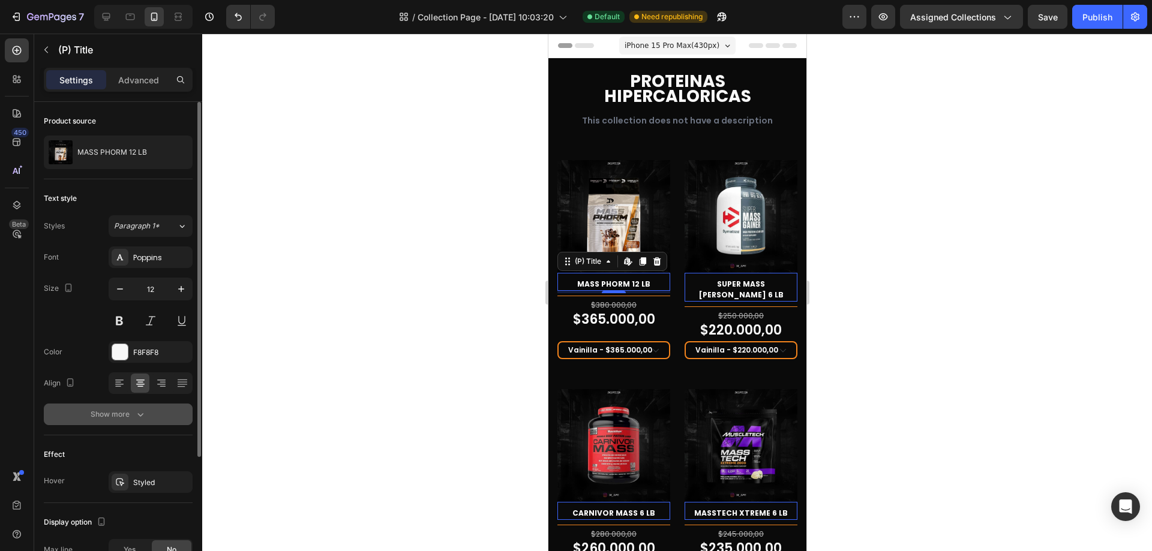
click at [118, 421] on button "Show more" at bounding box center [118, 415] width 149 height 22
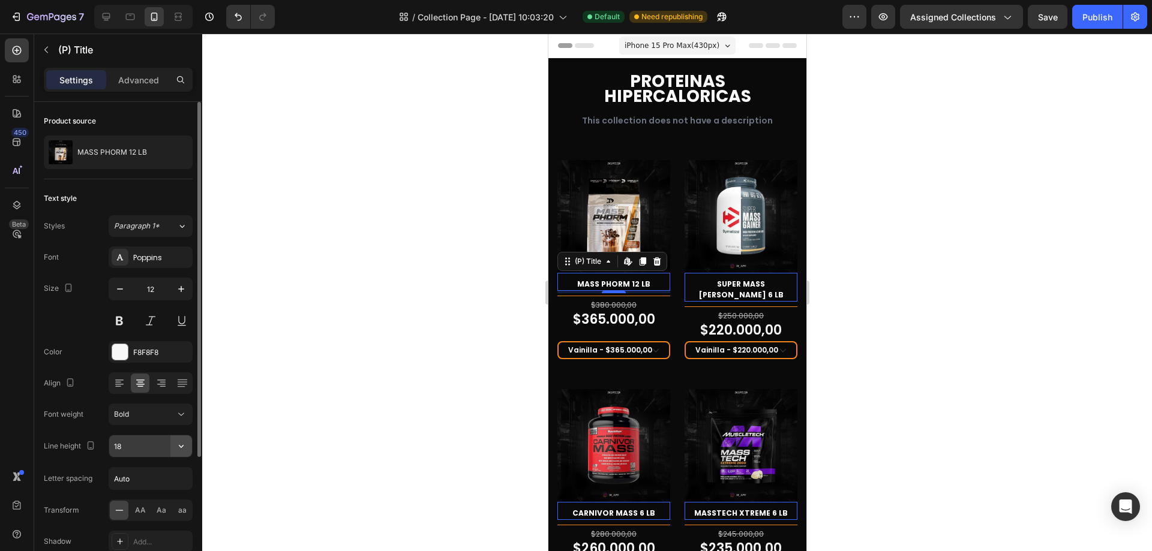
click at [183, 445] on icon "button" at bounding box center [181, 446] width 12 height 12
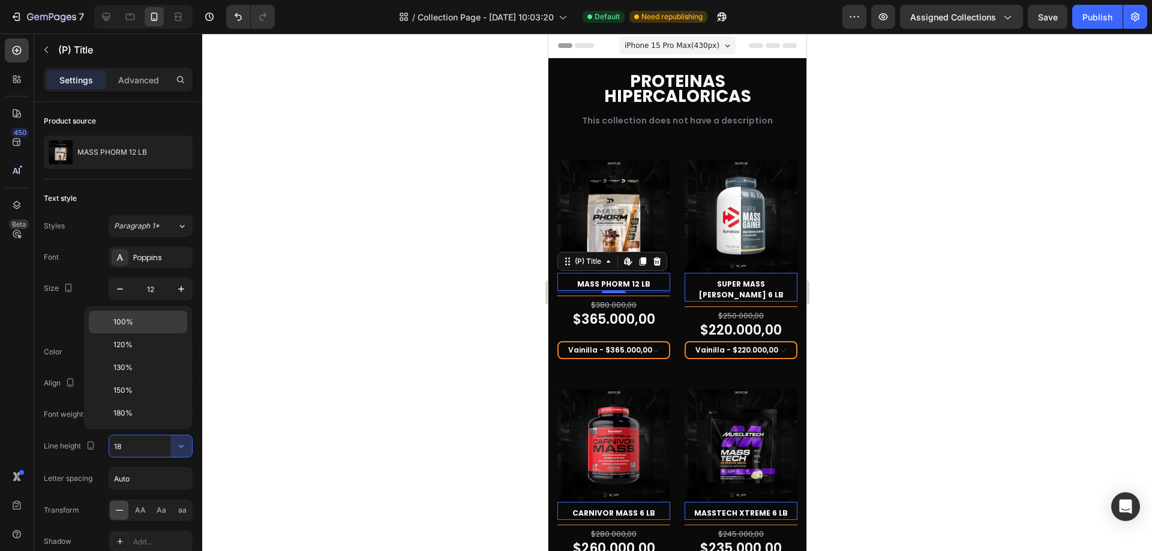
click at [143, 323] on p "100%" at bounding box center [147, 322] width 68 height 11
type input "100%"
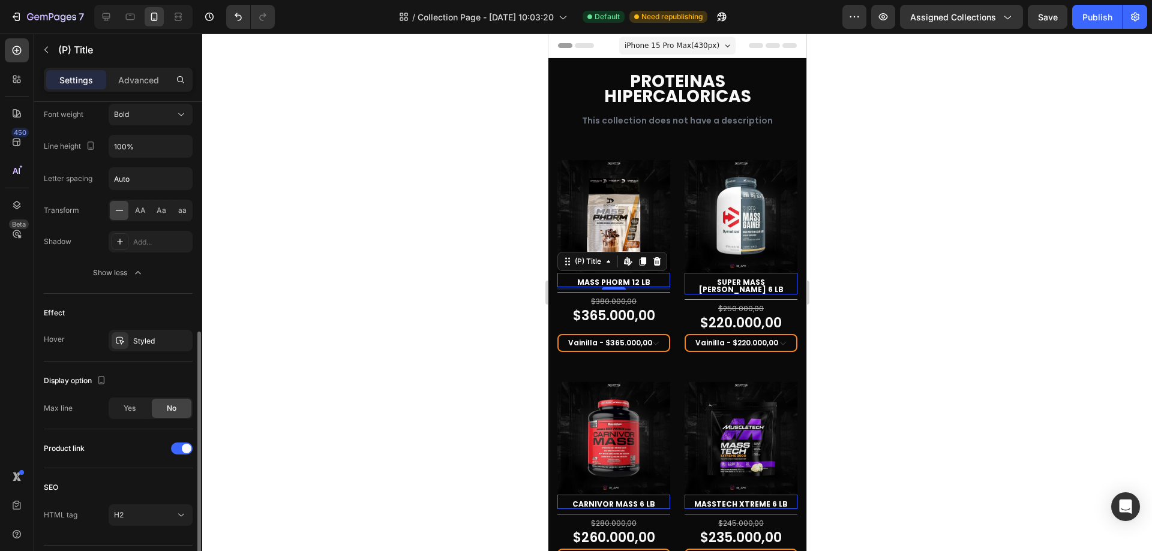
scroll to position [332, 0]
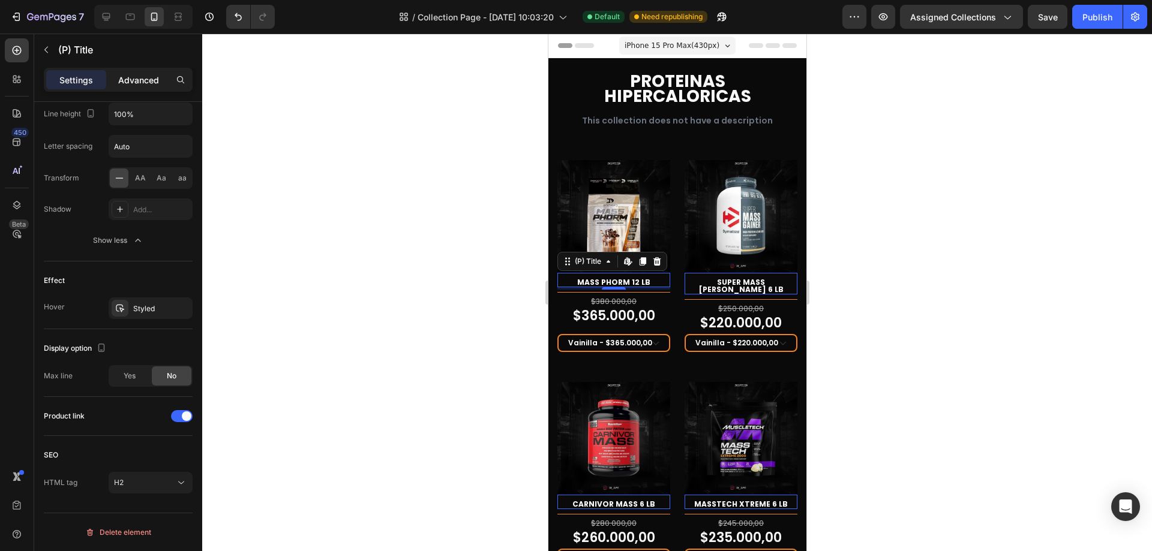
click at [137, 77] on p "Advanced" at bounding box center [138, 80] width 41 height 13
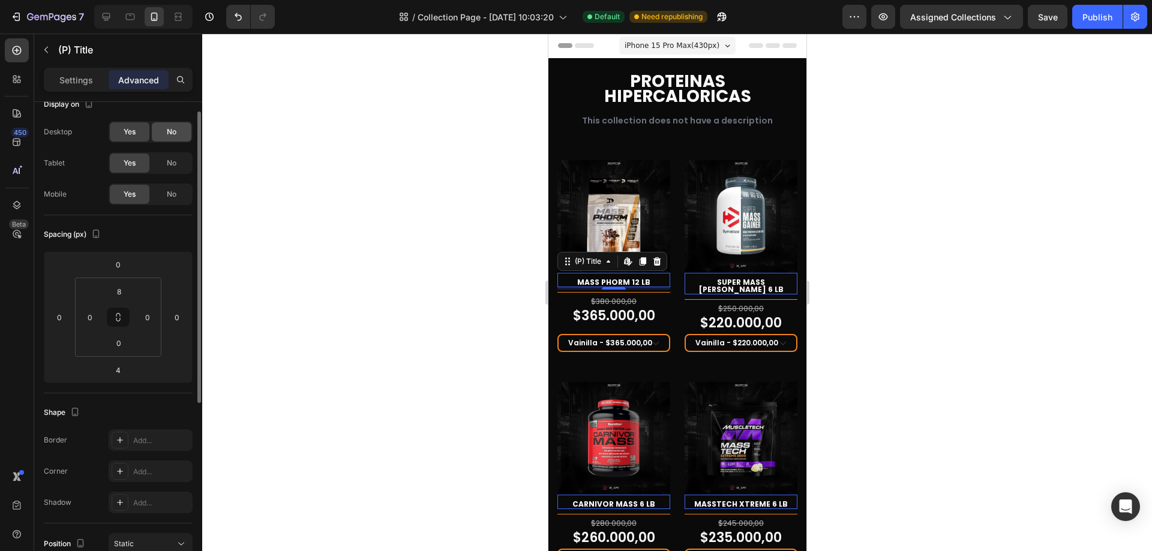
scroll to position [0, 0]
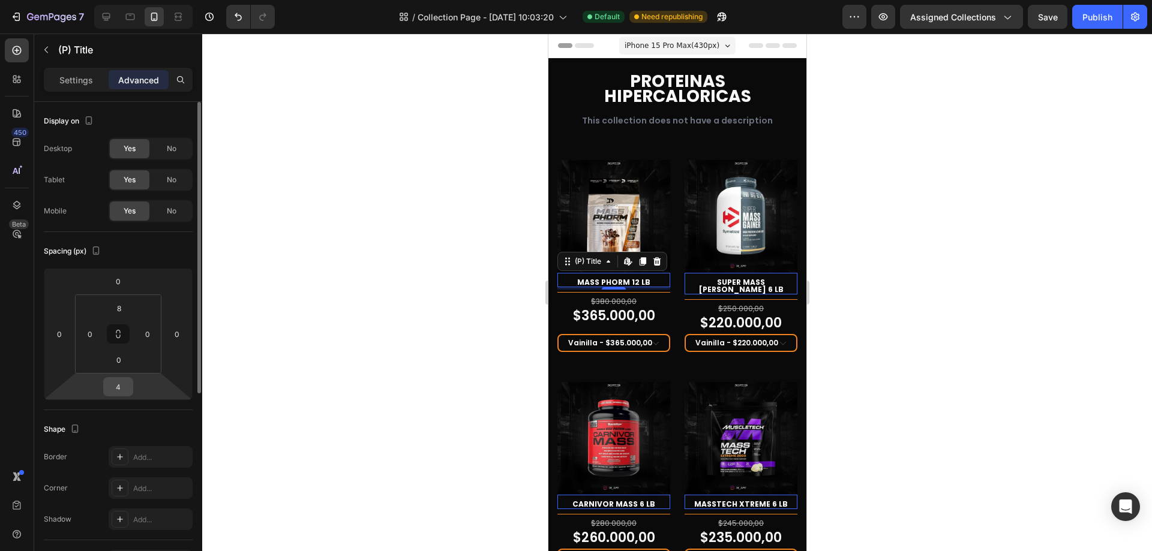
click at [124, 389] on input "4" at bounding box center [118, 387] width 24 height 18
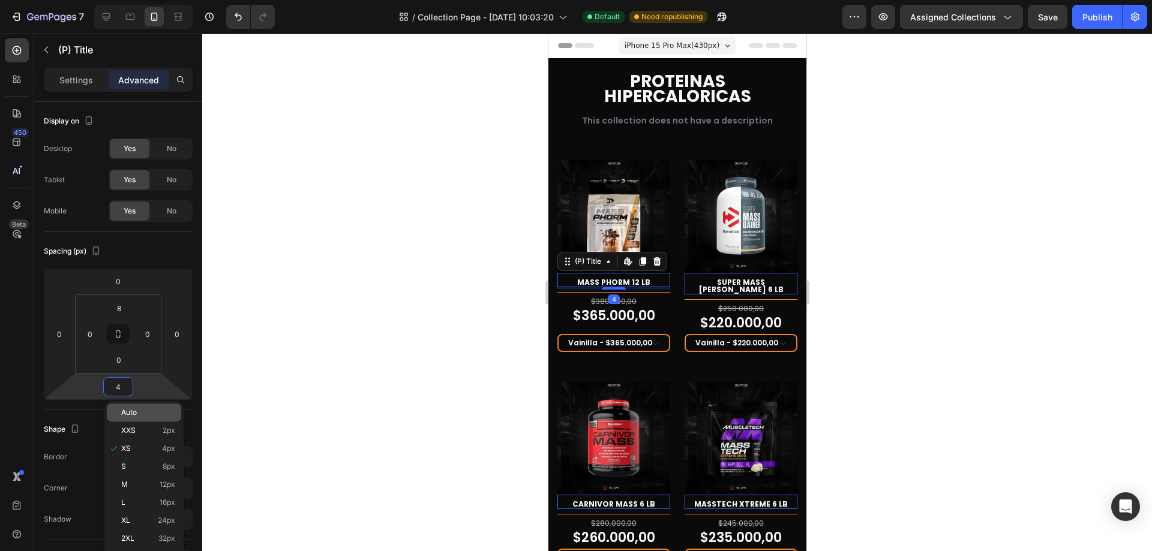
click at [152, 412] on p "Auto" at bounding box center [148, 413] width 54 height 8
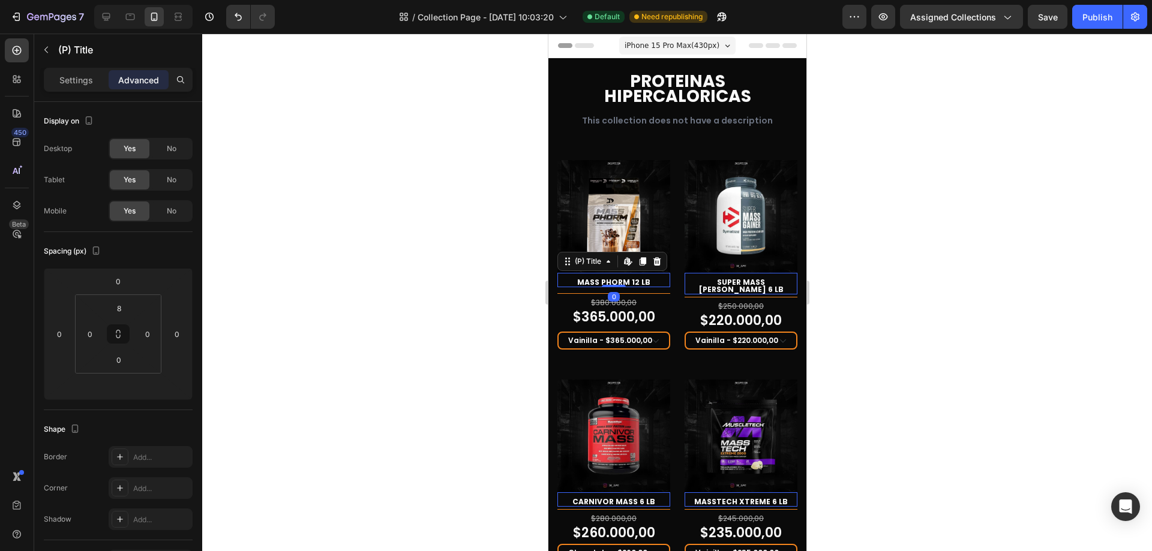
click at [878, 267] on div at bounding box center [677, 293] width 950 height 518
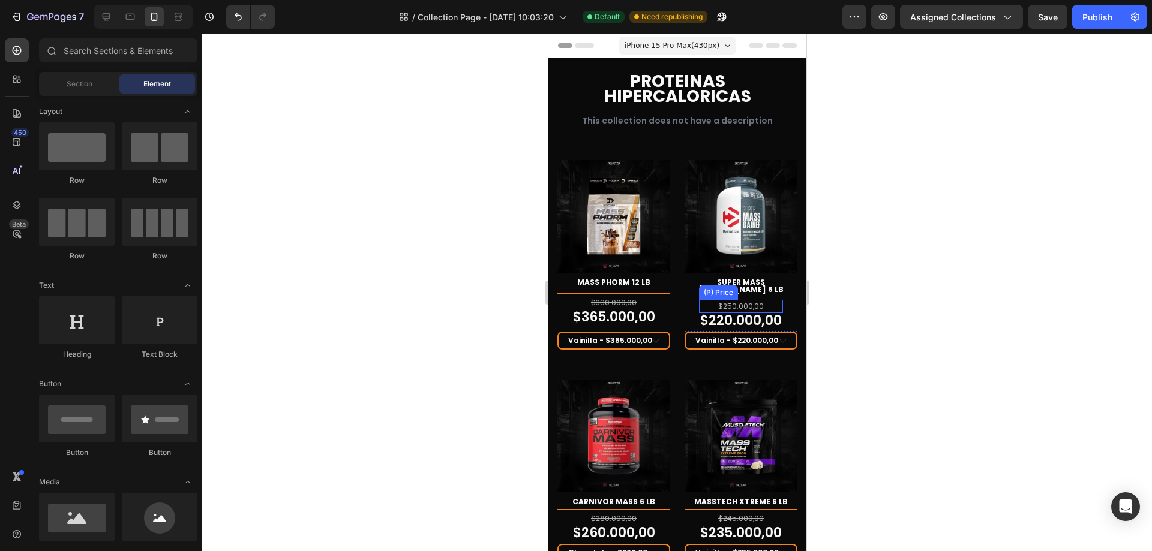
click at [766, 300] on div "$250.000,00" at bounding box center [740, 306] width 84 height 13
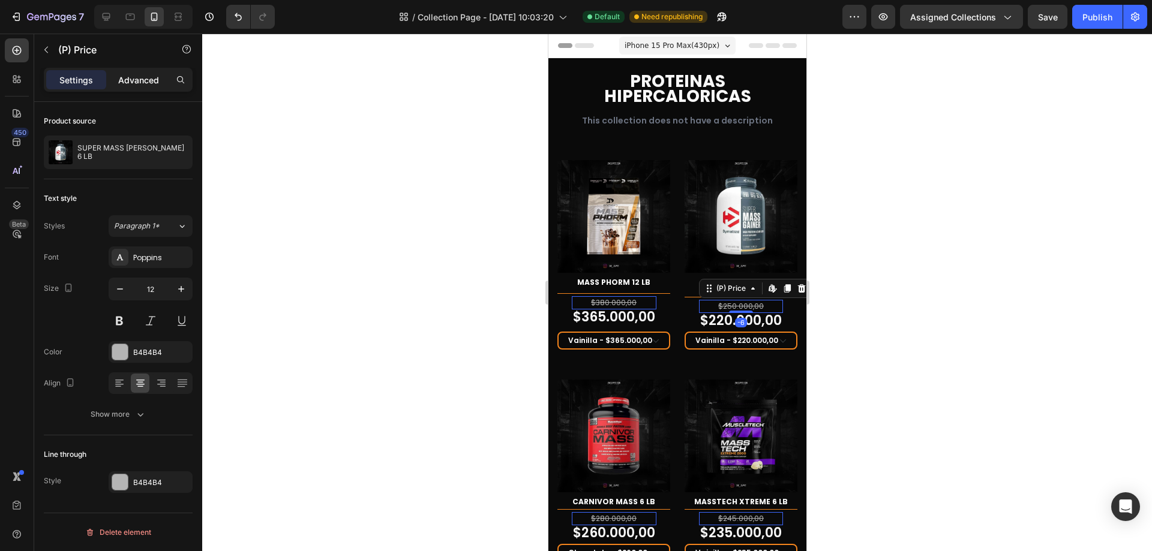
click at [133, 79] on p "Advanced" at bounding box center [138, 80] width 41 height 13
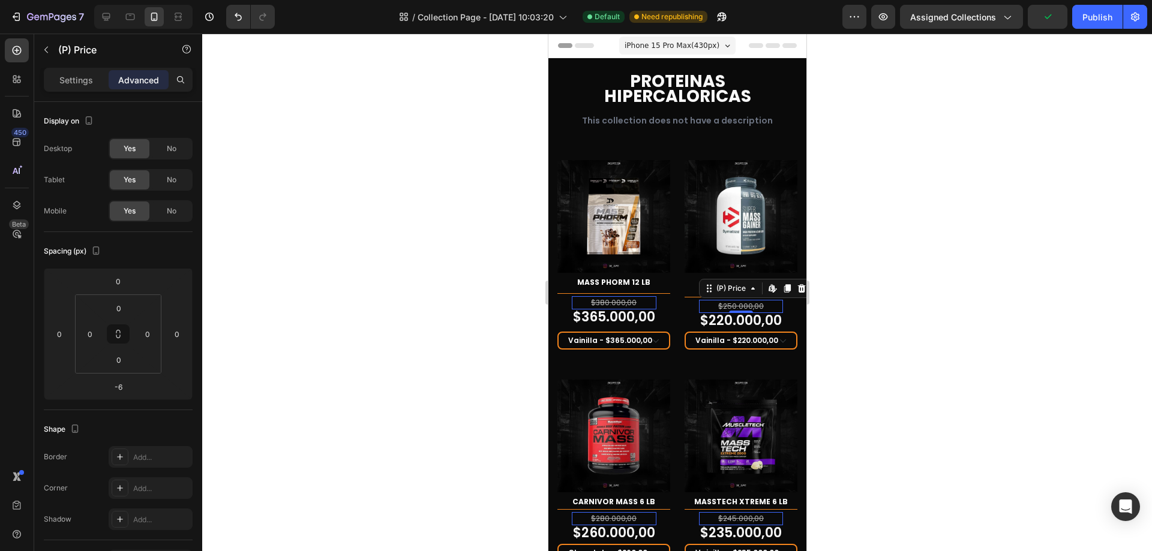
click at [889, 279] on div at bounding box center [677, 293] width 950 height 518
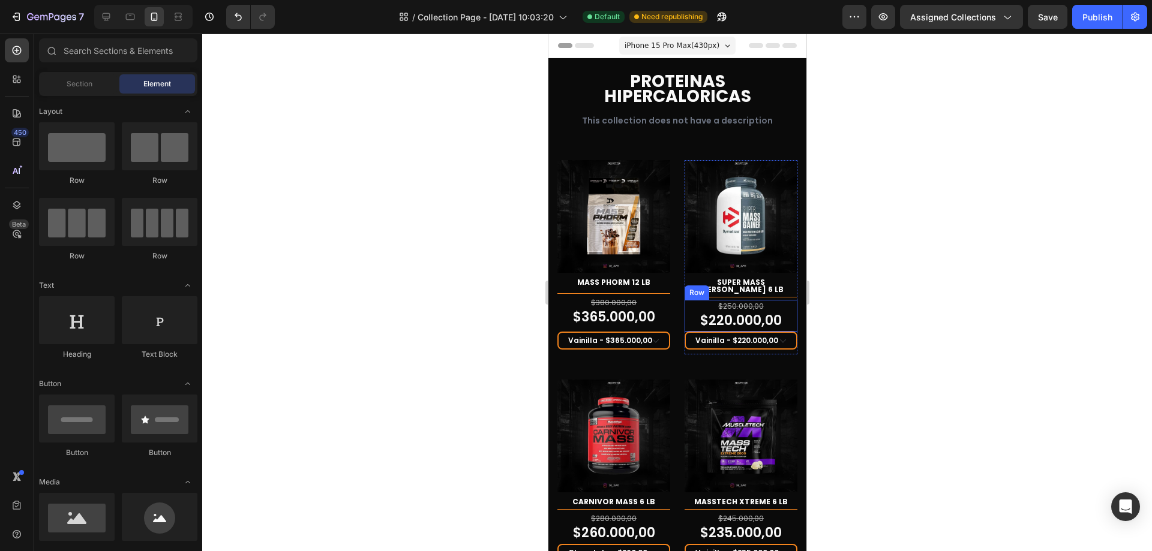
click at [776, 308] on div "$250.000,00 (P) Price (P) Price $220.000,00 (P) Price (P) Price Row" at bounding box center [740, 316] width 113 height 32
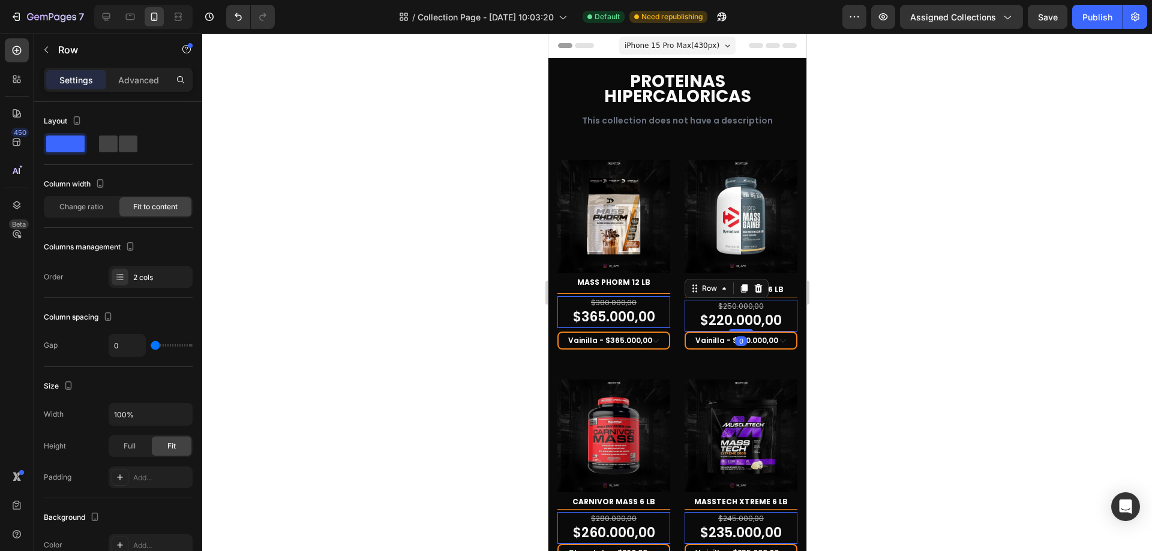
click at [900, 328] on div at bounding box center [677, 293] width 950 height 518
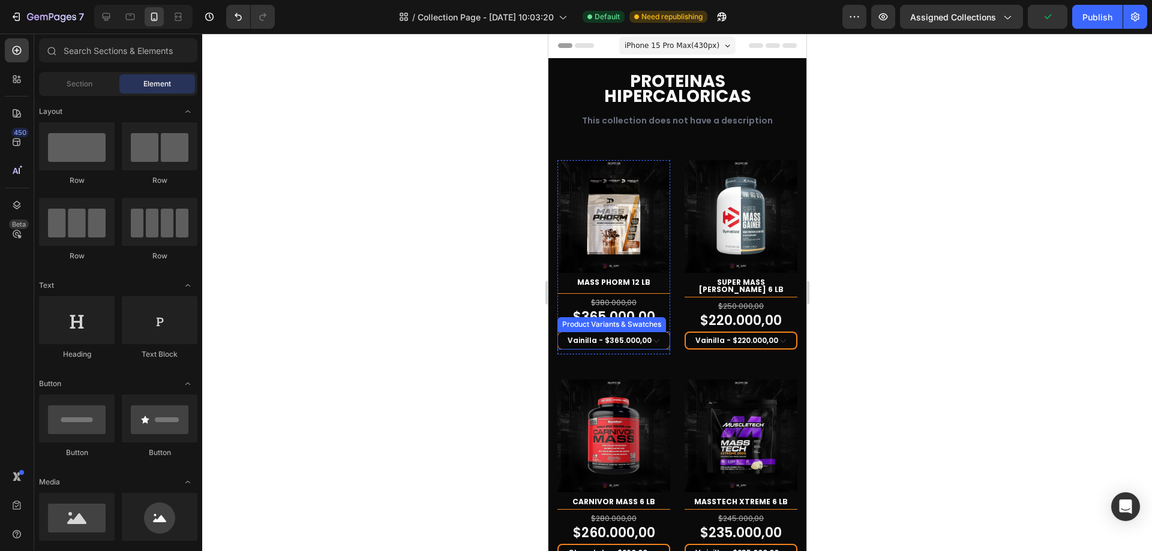
click at [655, 336] on select "Vainilla - $365.000,00" at bounding box center [613, 341] width 113 height 18
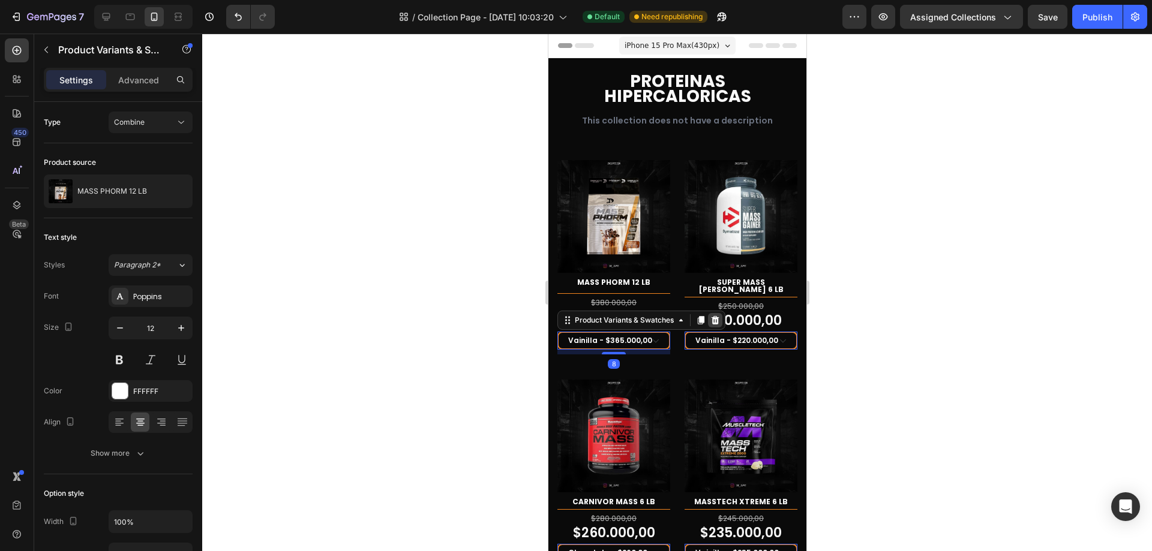
click at [718, 316] on icon at bounding box center [715, 321] width 10 height 10
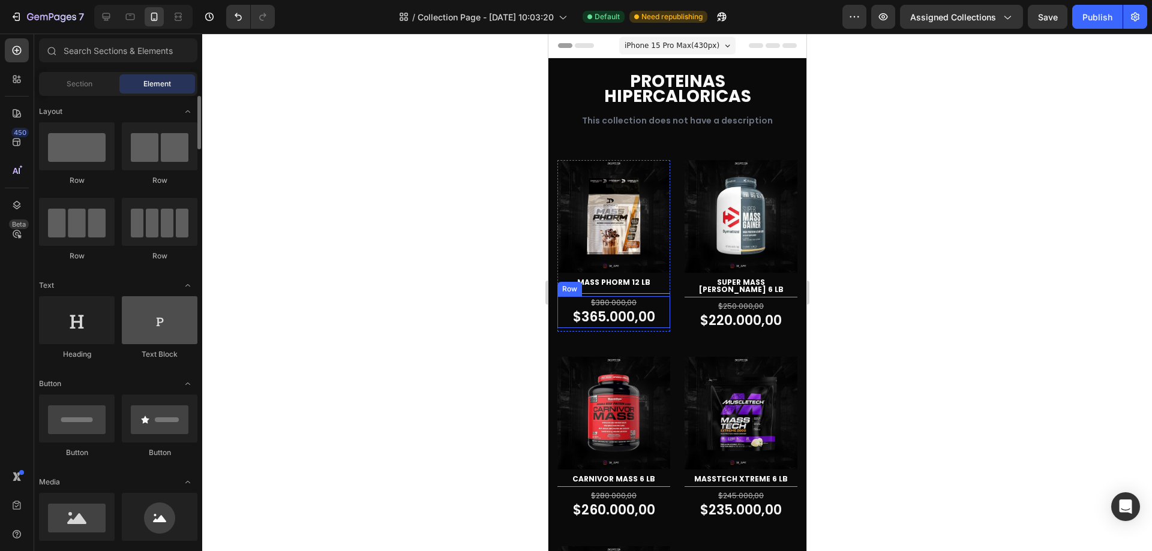
scroll to position [180, 0]
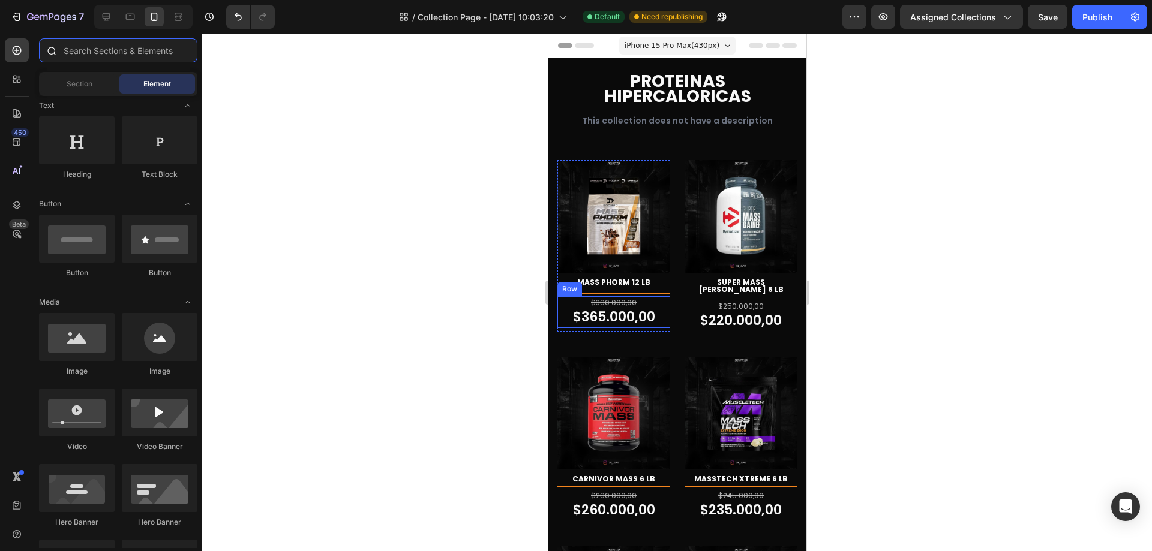
click at [129, 56] on input "text" at bounding box center [118, 50] width 158 height 24
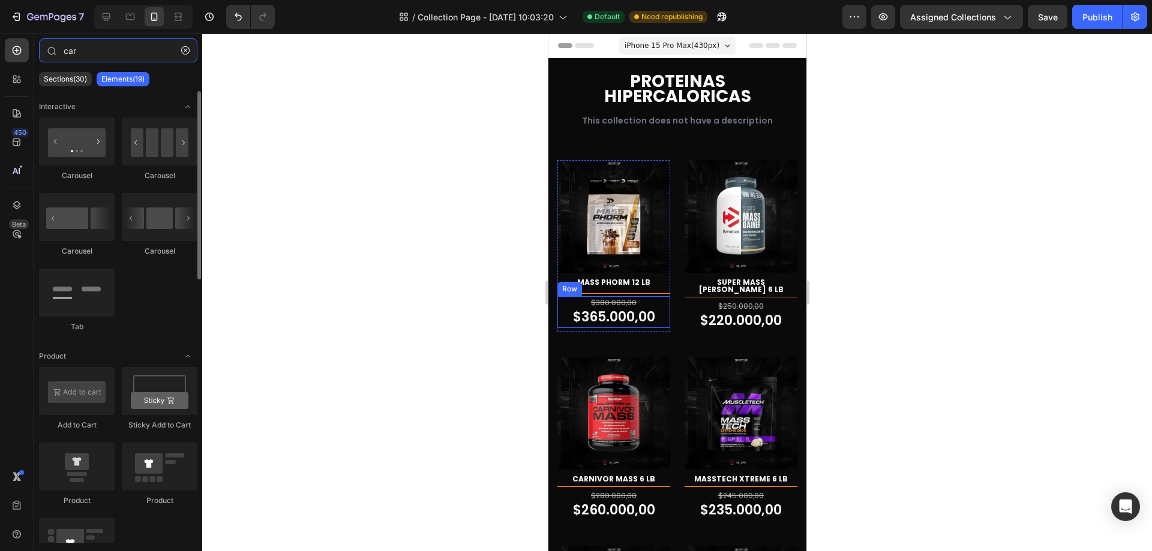
scroll to position [60, 0]
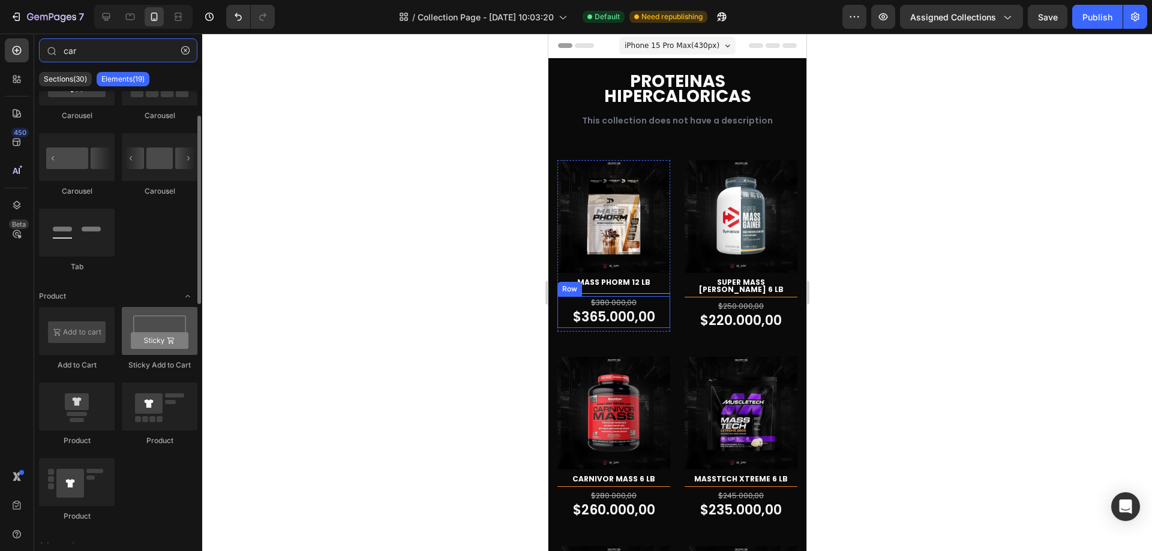
type input "car"
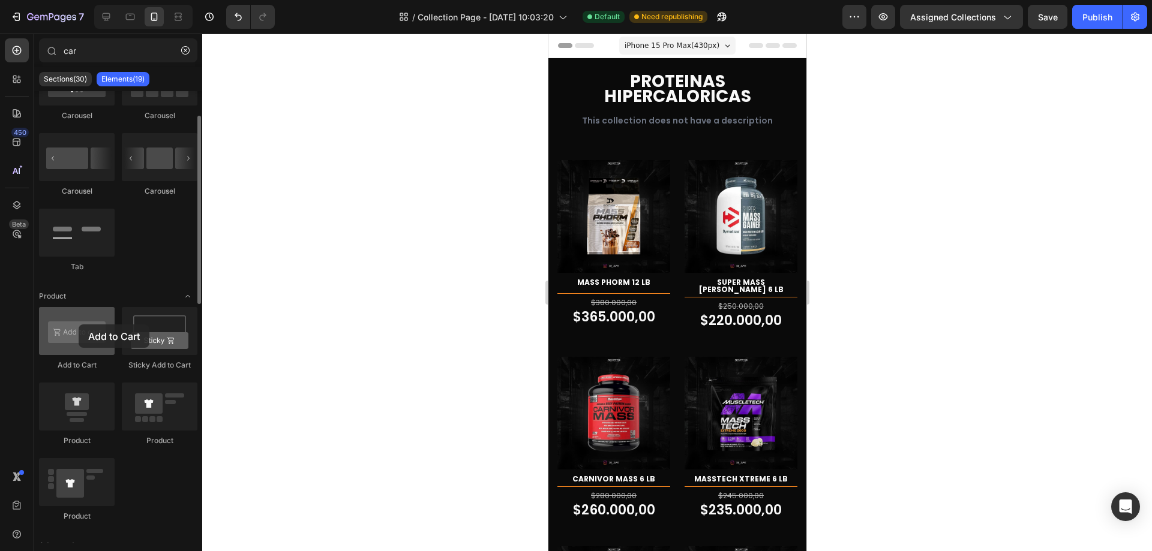
drag, startPoint x: 181, startPoint y: 332, endPoint x: 80, endPoint y: 330, distance: 100.8
click at [80, 330] on div at bounding box center [77, 331] width 76 height 48
drag, startPoint x: 161, startPoint y: 346, endPoint x: 70, endPoint y: 342, distance: 90.7
click at [70, 341] on div "Add to Cart Sticky Add to Cart Product Product Product" at bounding box center [118, 420] width 158 height 226
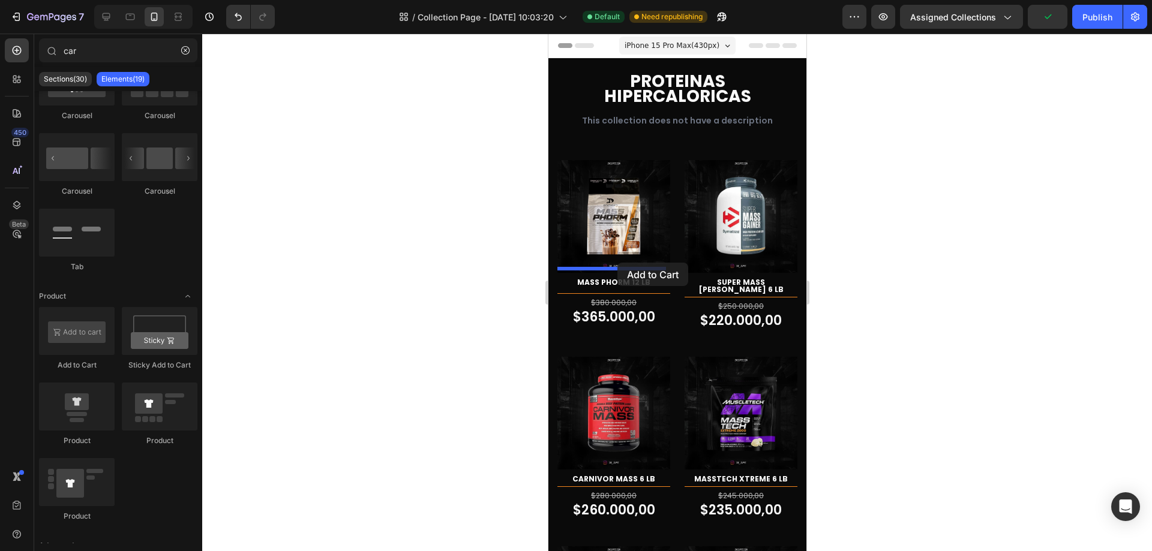
drag, startPoint x: 623, startPoint y: 365, endPoint x: 617, endPoint y: 263, distance: 102.2
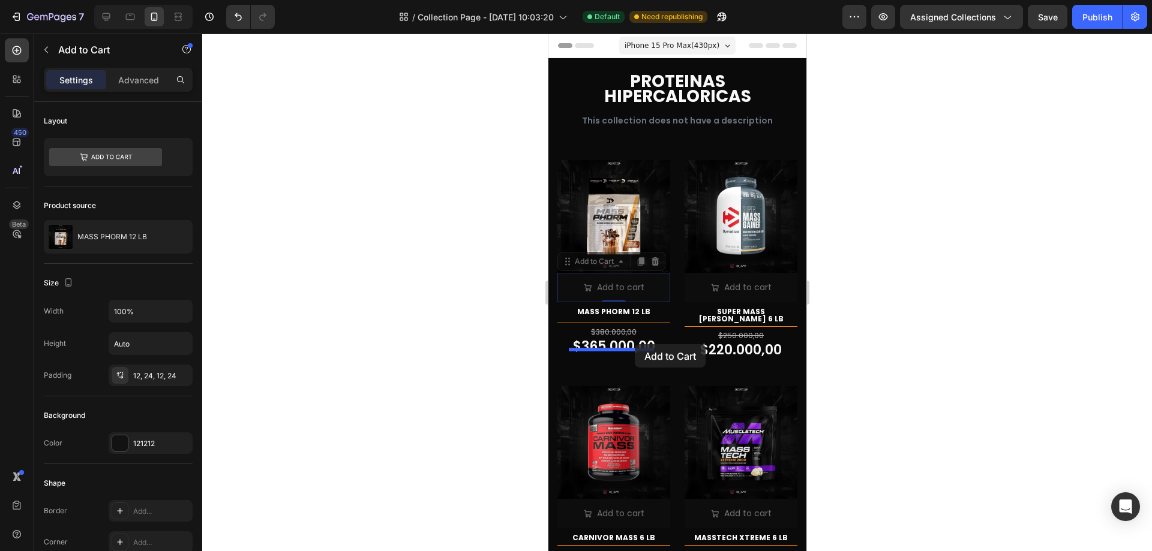
drag, startPoint x: 590, startPoint y: 258, endPoint x: 634, endPoint y: 344, distance: 96.9
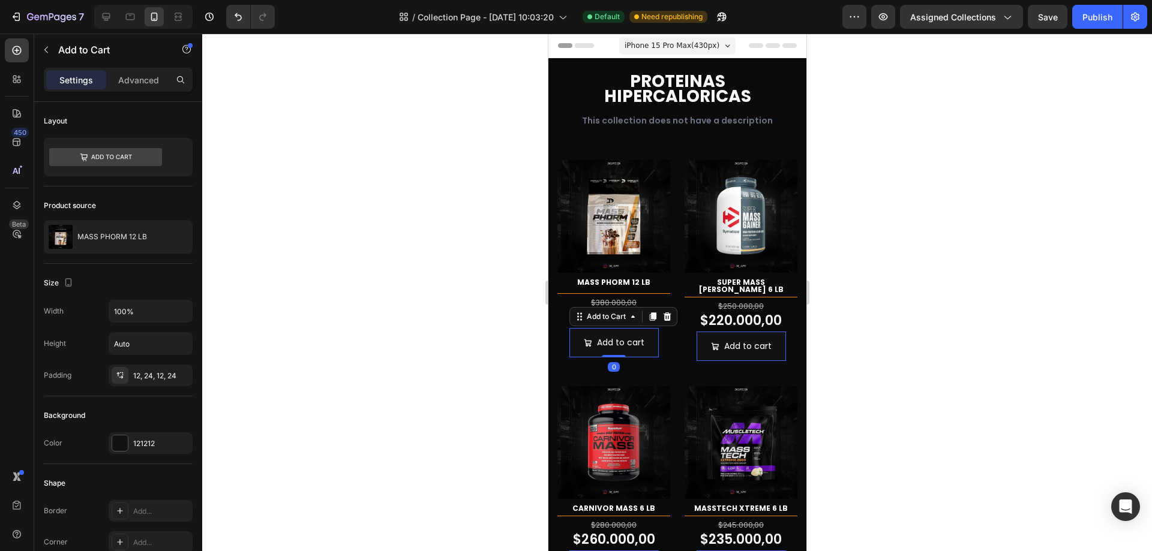
click at [997, 292] on div at bounding box center [677, 293] width 950 height 518
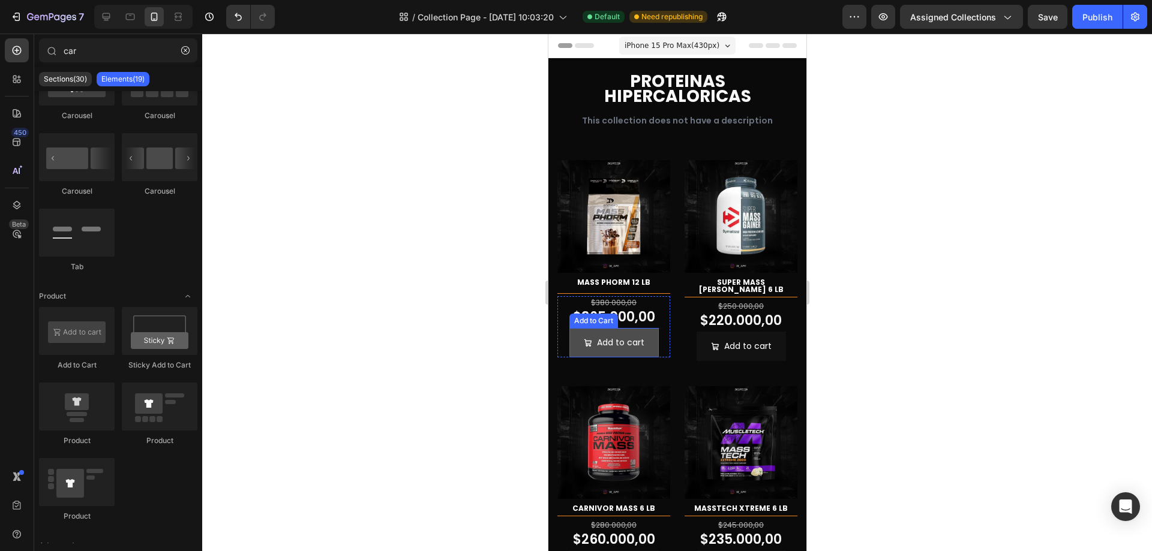
click at [648, 328] on button "Add to cart" at bounding box center [613, 342] width 89 height 29
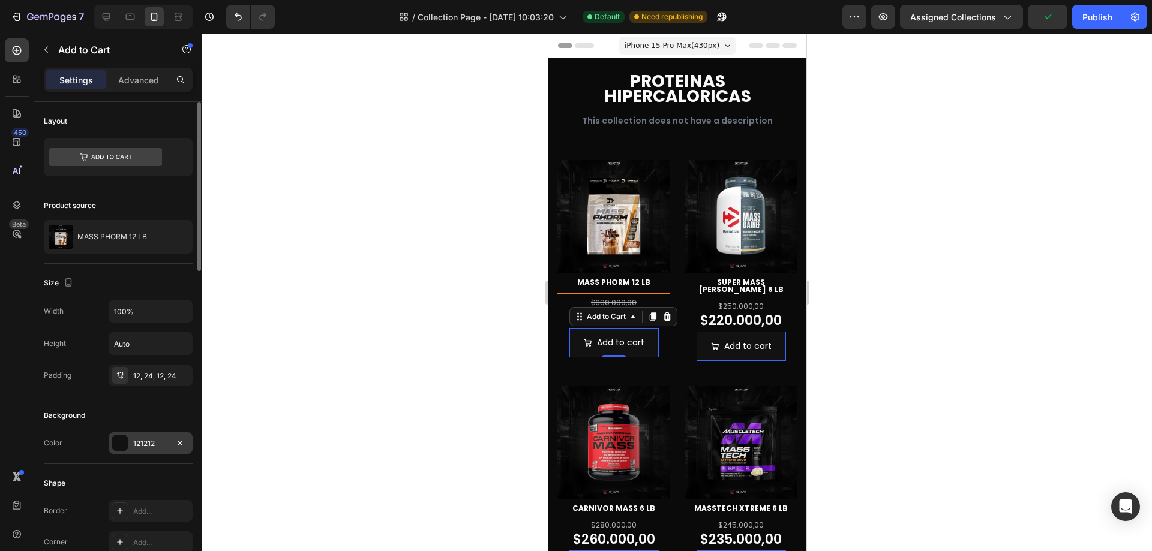
click at [142, 445] on div "121212" at bounding box center [150, 444] width 35 height 11
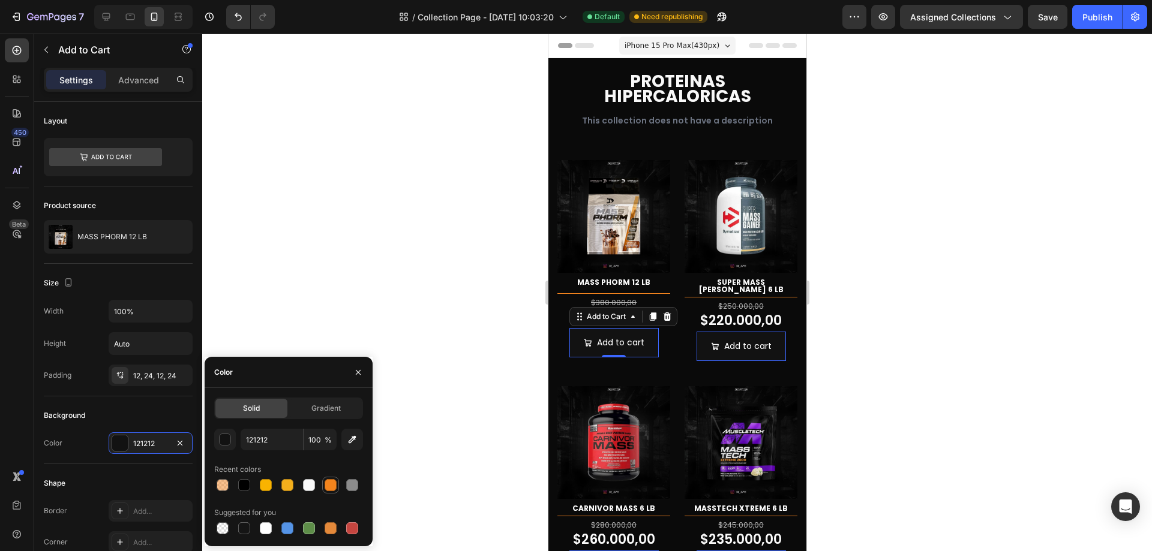
click at [335, 486] on div at bounding box center [331, 485] width 12 height 12
type input "F3841D"
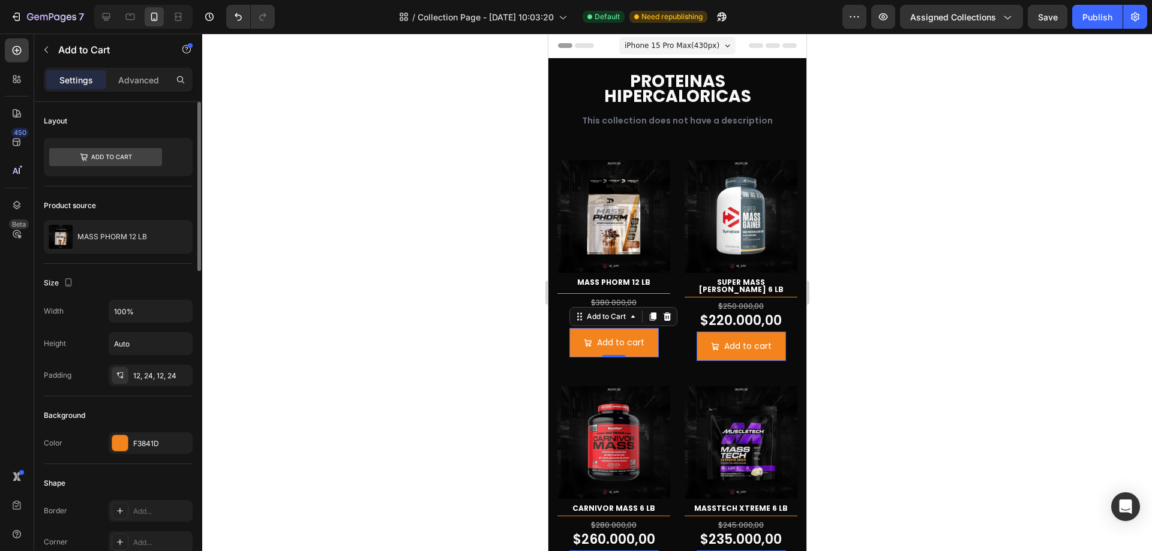
click at [175, 479] on div "Shape" at bounding box center [118, 483] width 149 height 19
click at [157, 160] on icon at bounding box center [105, 157] width 113 height 18
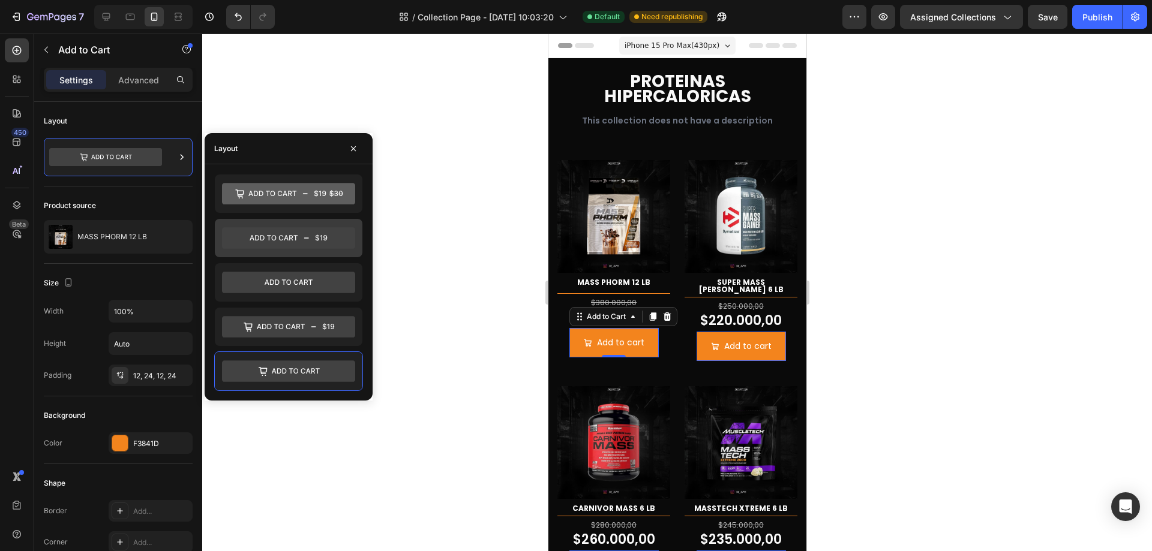
click at [331, 234] on icon at bounding box center [288, 238] width 133 height 22
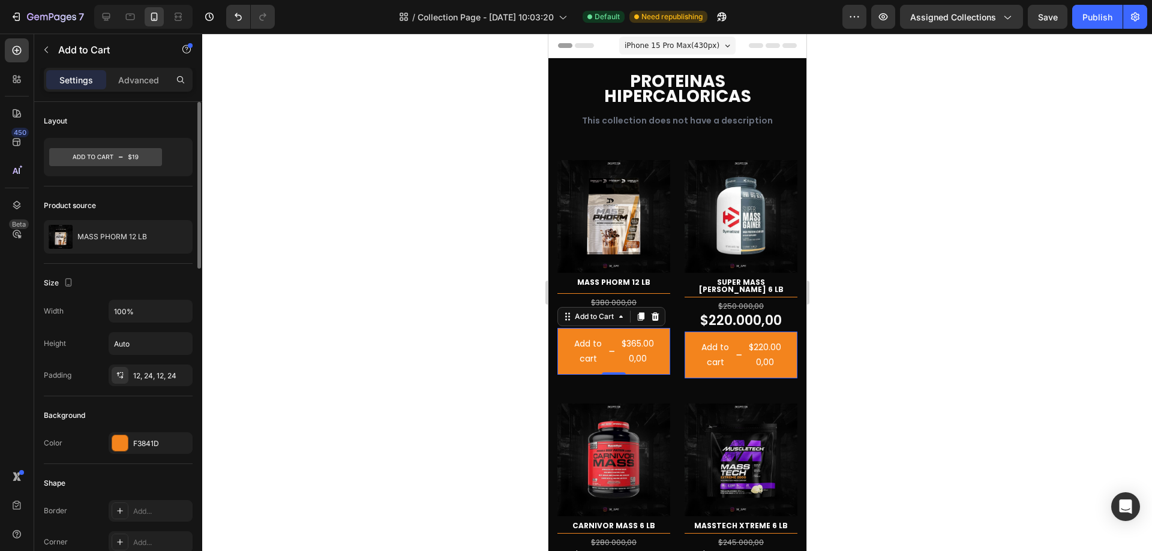
click at [157, 293] on div "Size Width 100% Height Auto Padding 12, 24, 12, 24" at bounding box center [118, 330] width 149 height 133
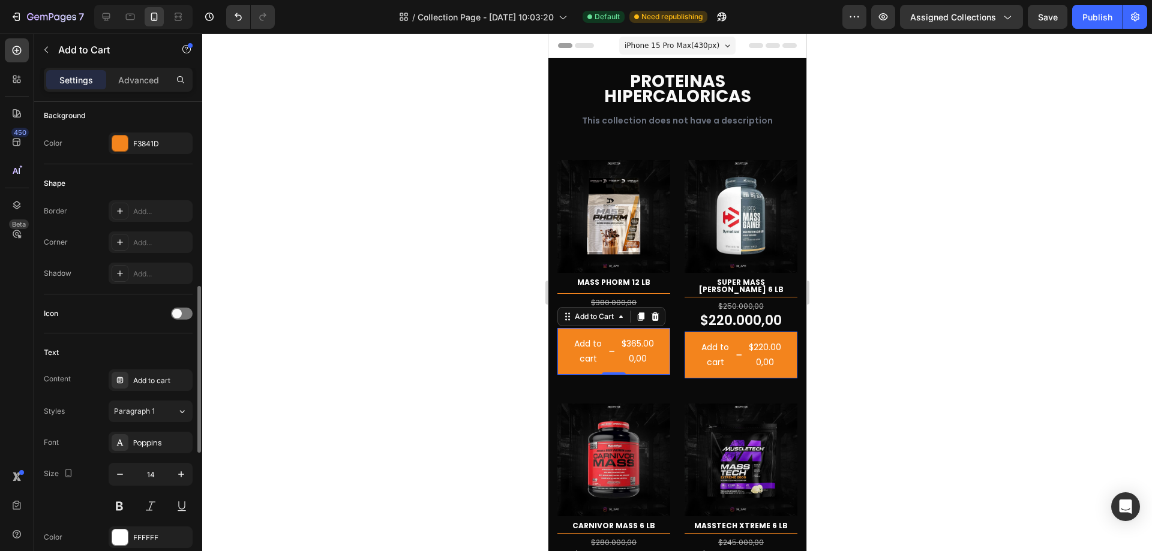
scroll to position [360, 0]
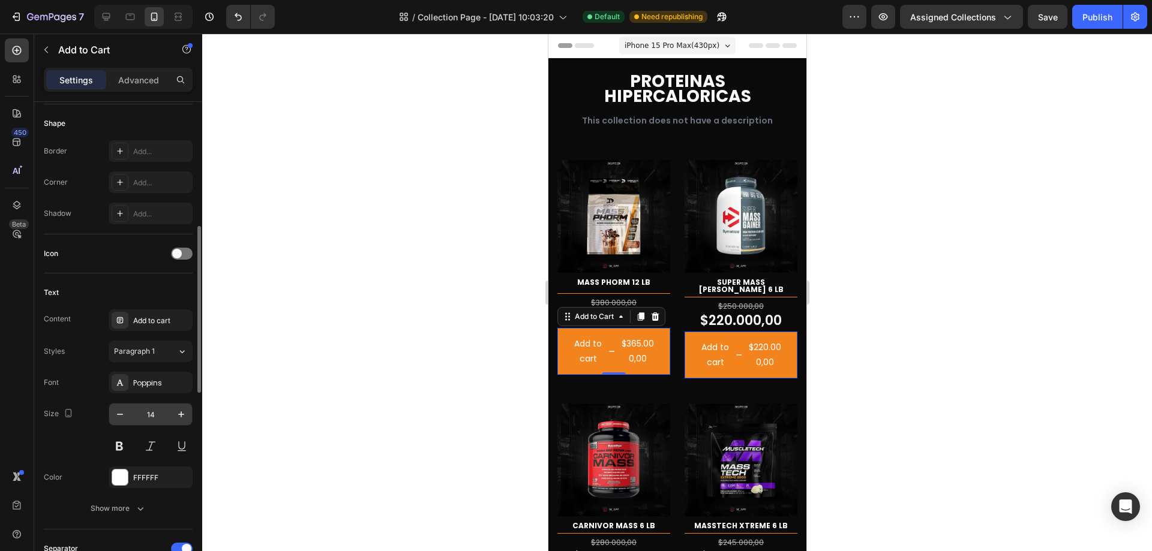
click at [157, 422] on input "14" at bounding box center [151, 415] width 40 height 22
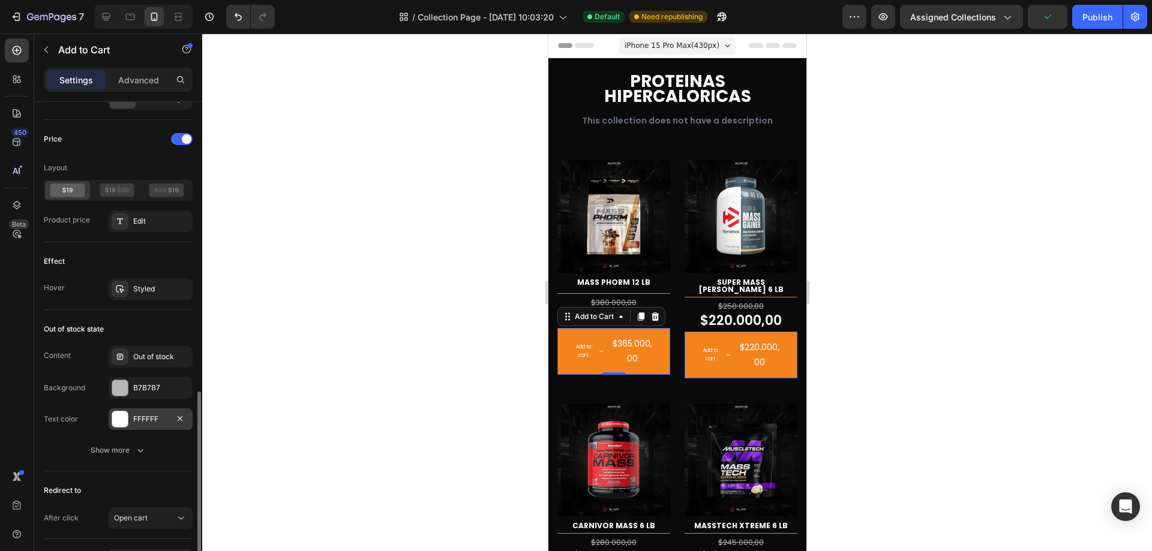
scroll to position [917, 0]
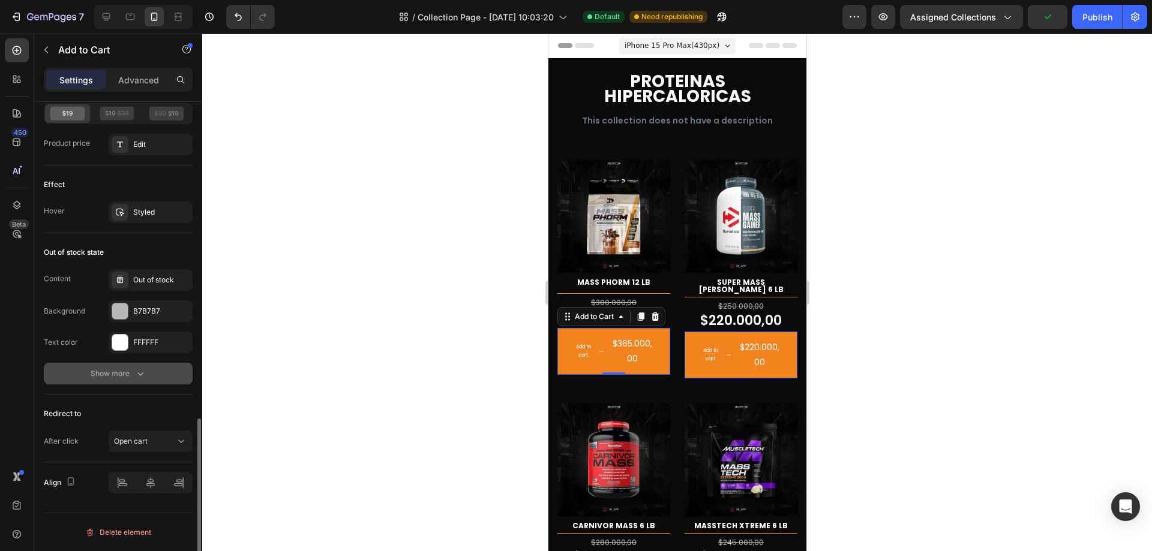
type input "8"
click at [121, 377] on div "Show more" at bounding box center [119, 374] width 56 height 12
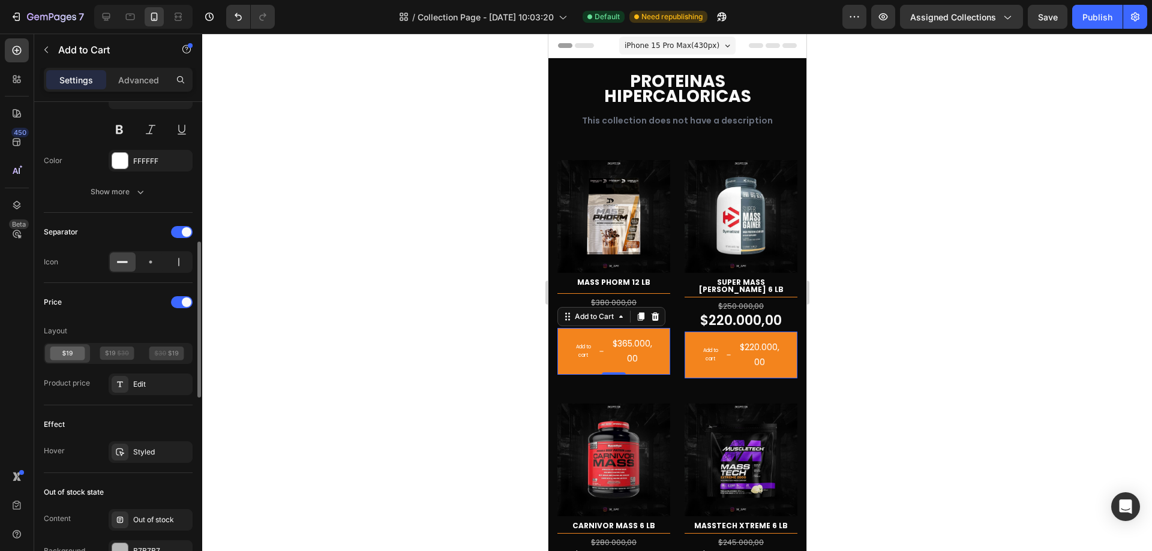
scroll to position [617, 0]
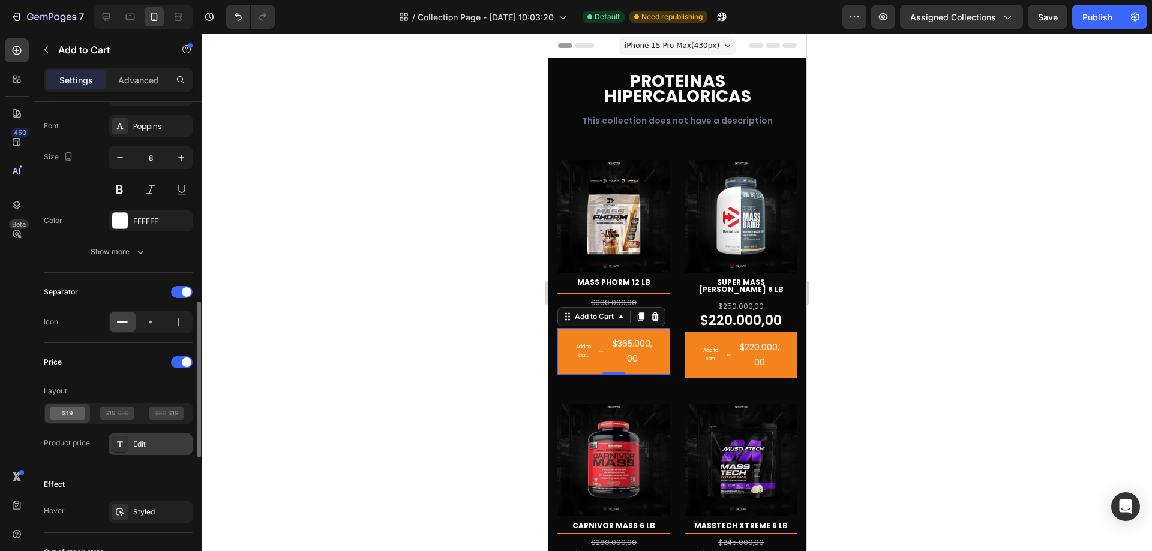
click at [166, 445] on div "Edit" at bounding box center [161, 444] width 56 height 11
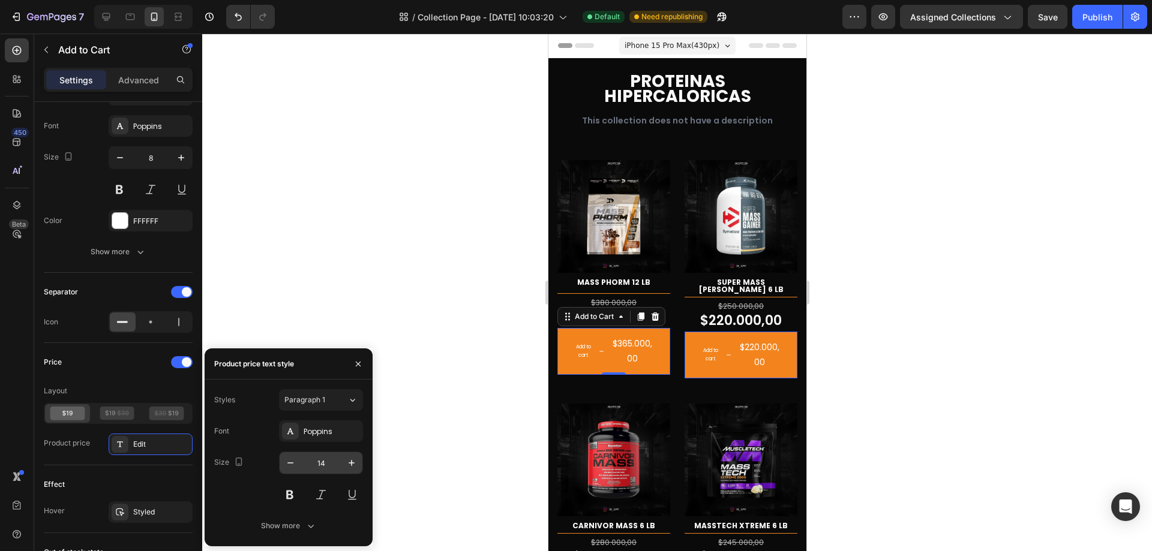
click at [327, 457] on input "14" at bounding box center [321, 463] width 40 height 22
type input "8"
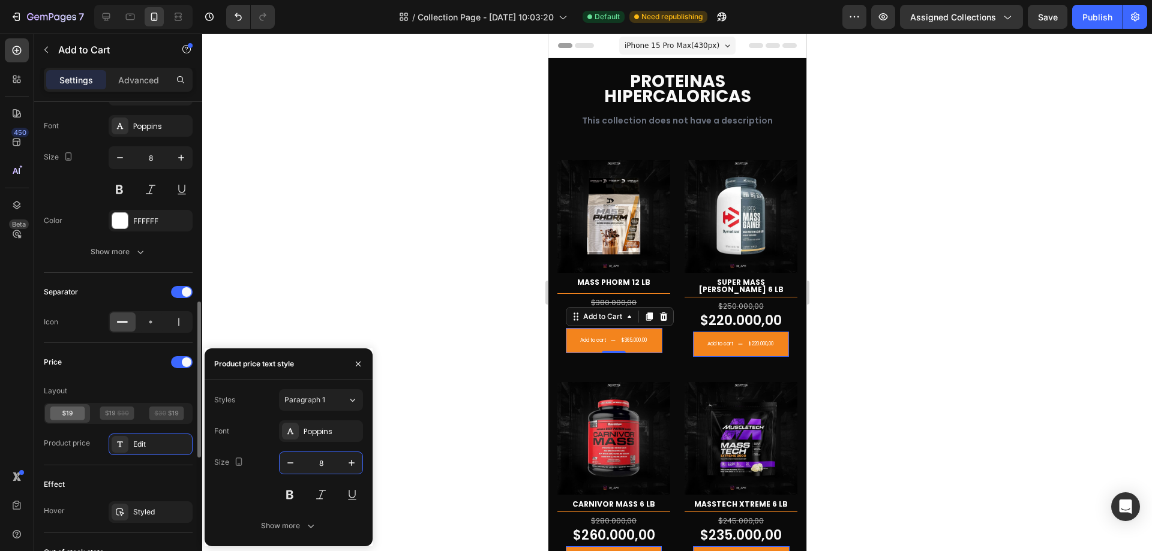
click at [146, 382] on div "Layout" at bounding box center [118, 391] width 149 height 19
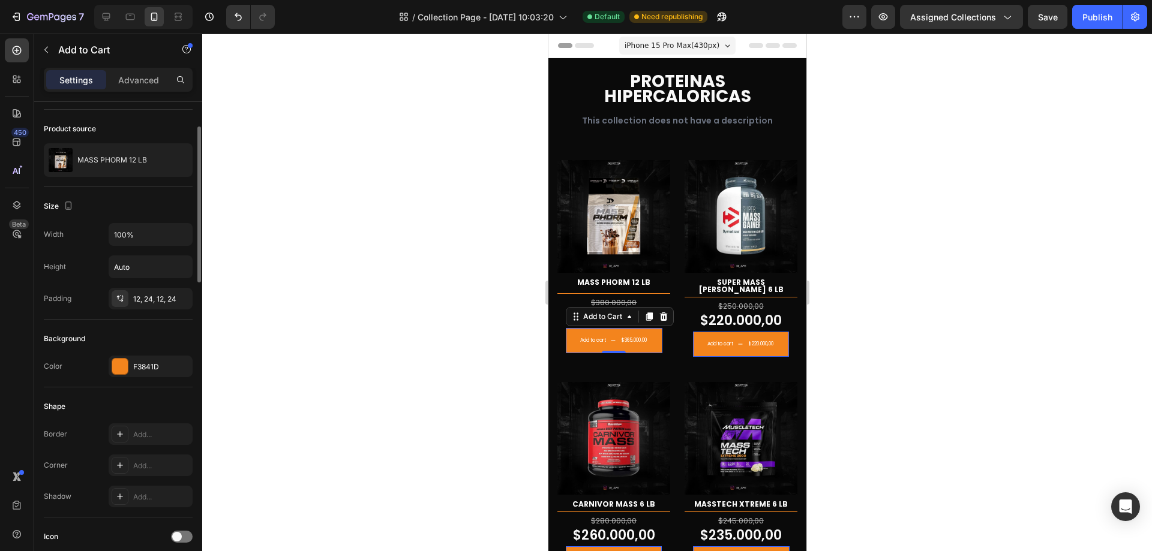
scroll to position [0, 0]
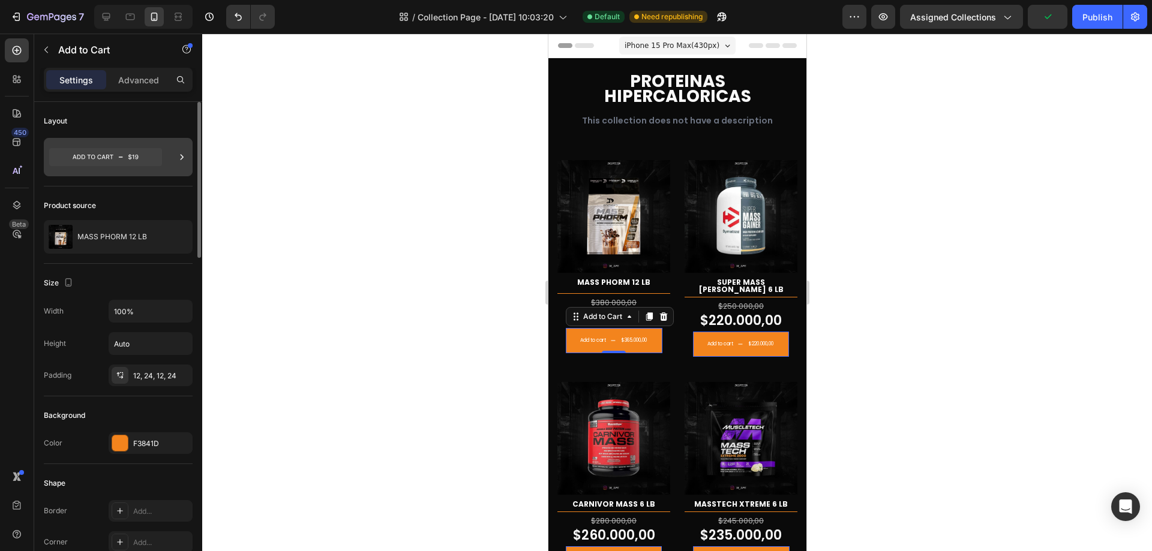
click at [174, 148] on div at bounding box center [118, 157] width 149 height 38
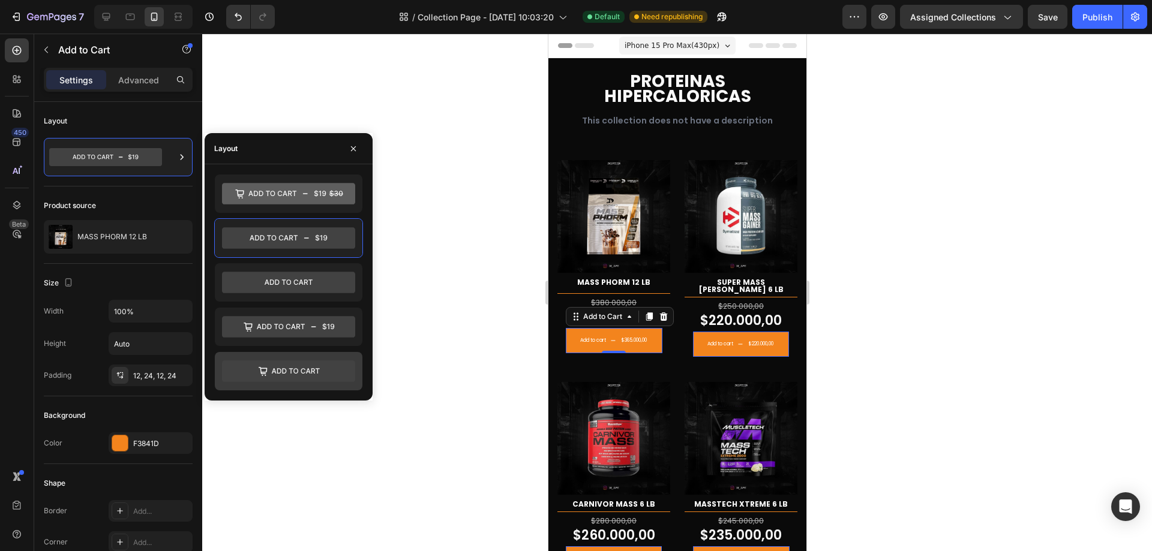
click at [339, 374] on icon at bounding box center [288, 372] width 133 height 22
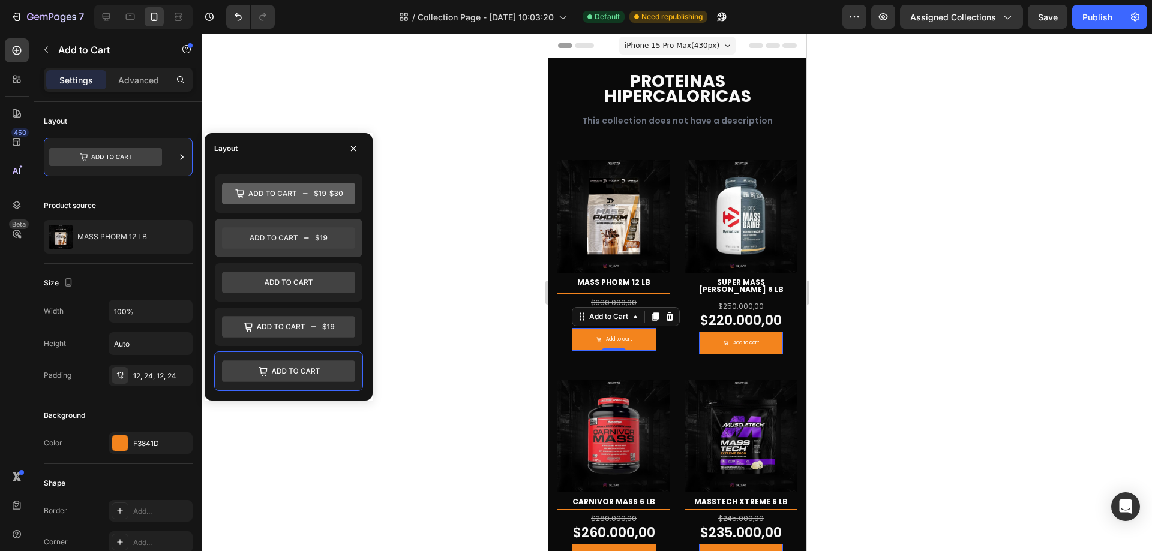
click at [324, 226] on div at bounding box center [289, 238] width 148 height 38
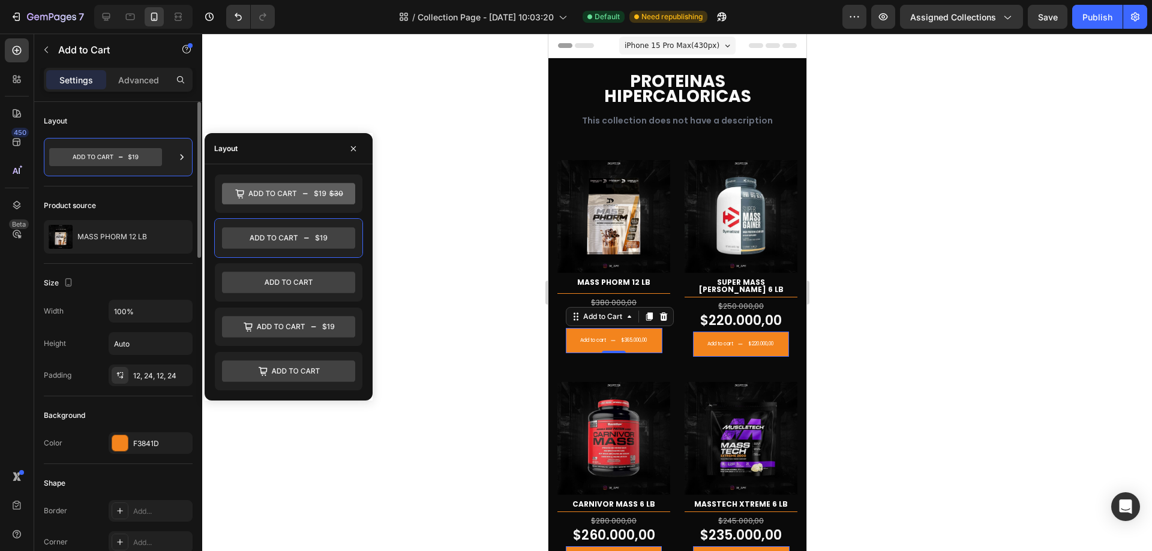
click at [111, 268] on div "Size Width 100% Height Auto Padding 12, 24, 12, 24" at bounding box center [118, 330] width 149 height 133
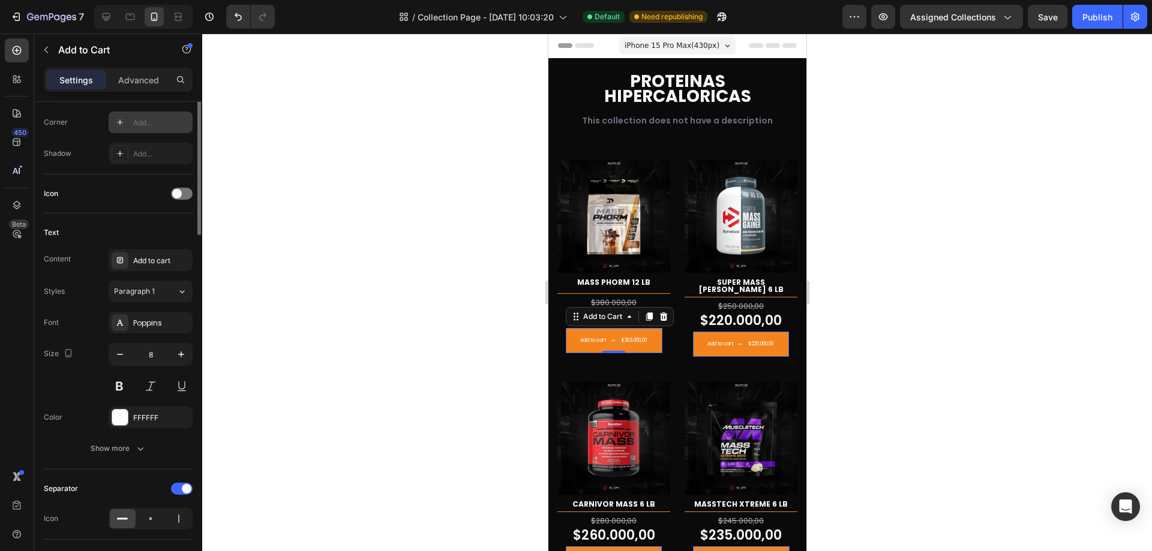
scroll to position [480, 0]
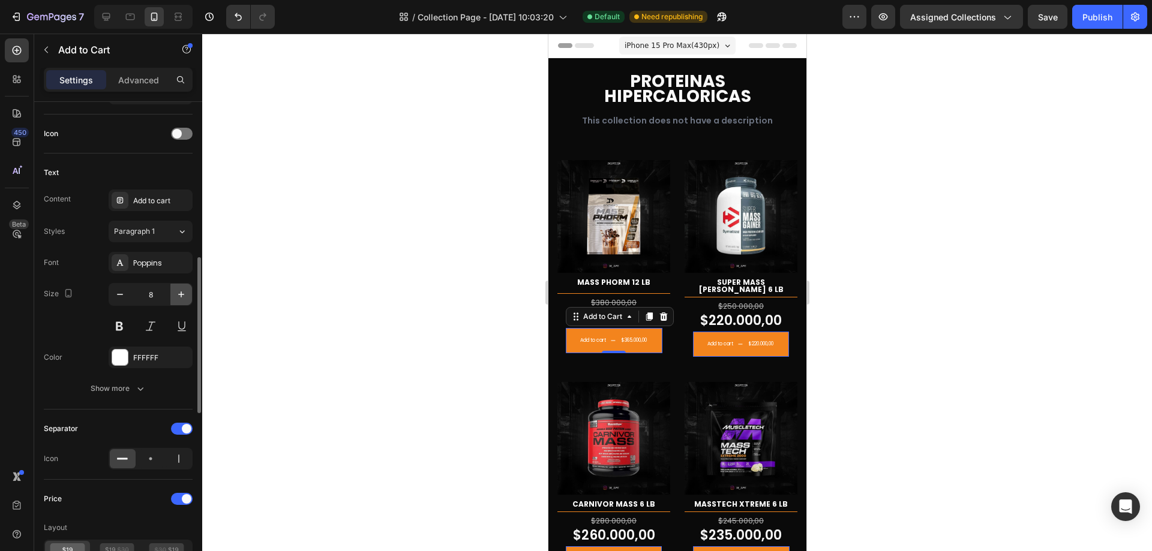
click at [182, 298] on icon "button" at bounding box center [181, 295] width 12 height 12
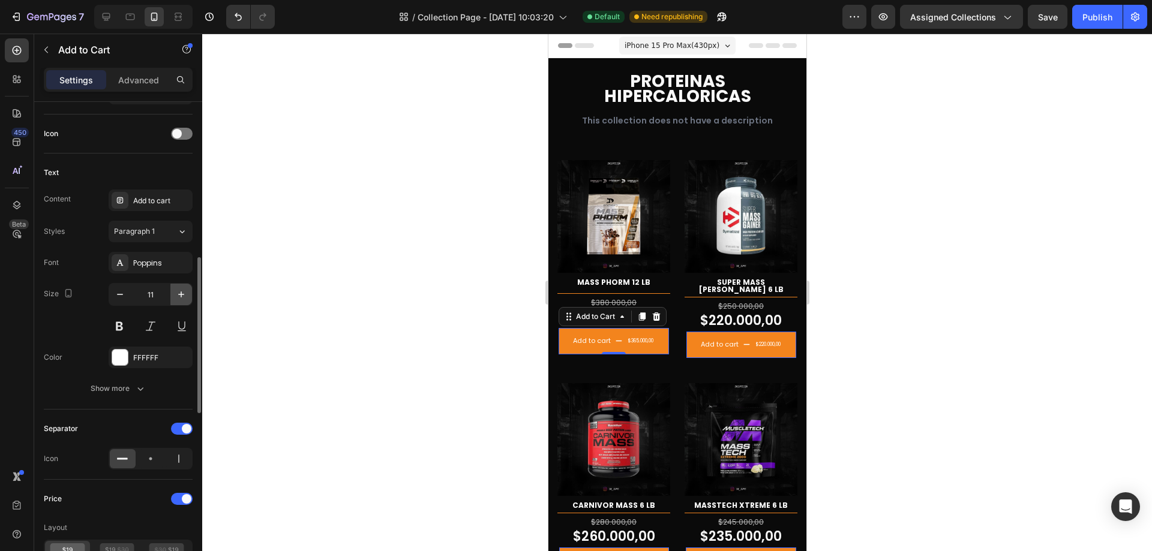
click at [182, 298] on icon "button" at bounding box center [181, 295] width 12 height 12
type input "12"
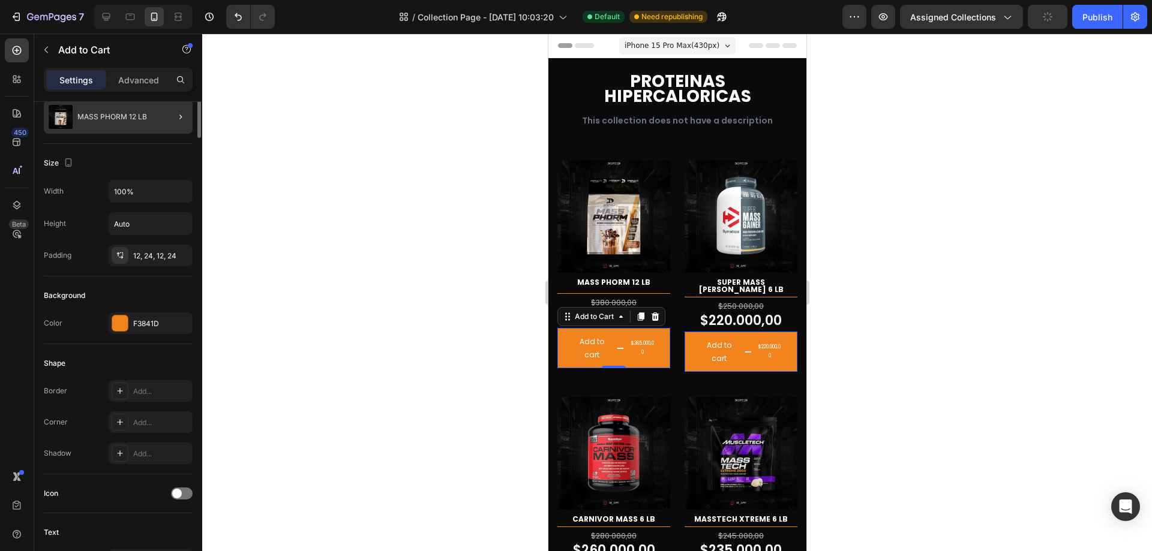
scroll to position [0, 0]
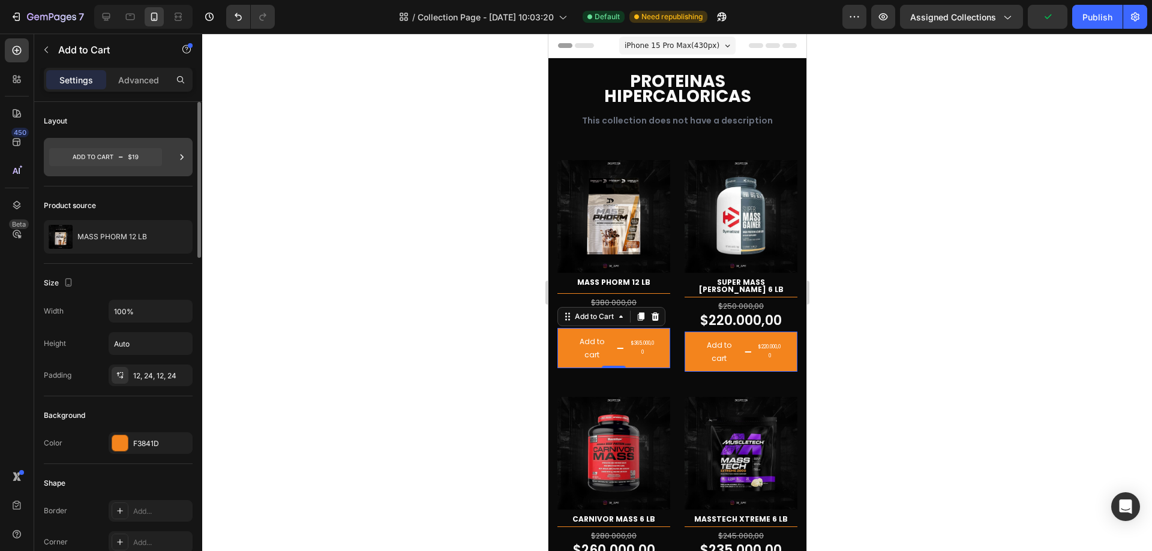
click at [149, 163] on icon at bounding box center [105, 157] width 113 height 18
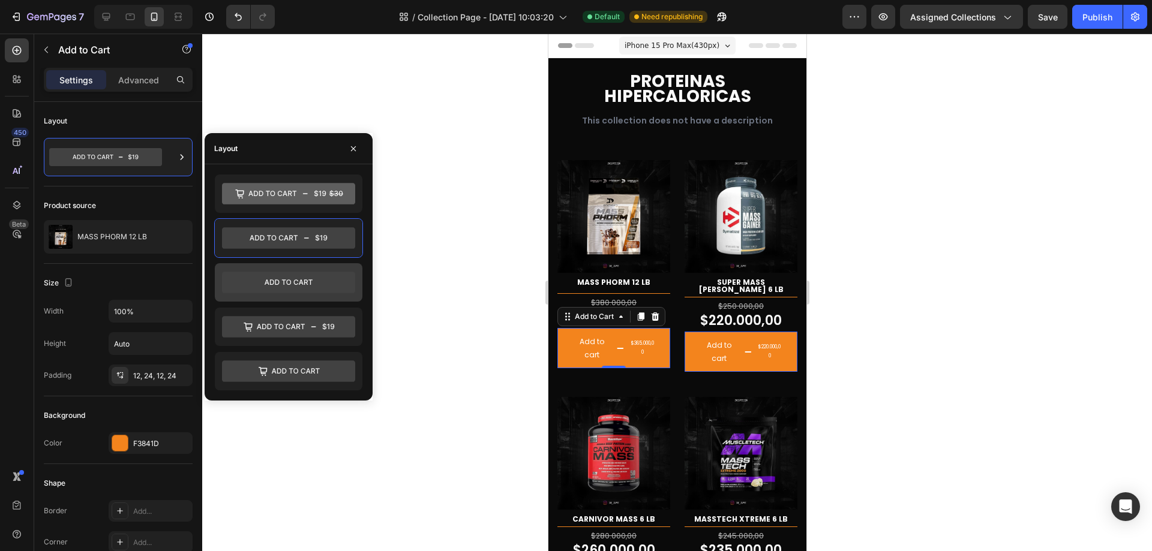
click at [310, 287] on icon at bounding box center [288, 283] width 133 height 22
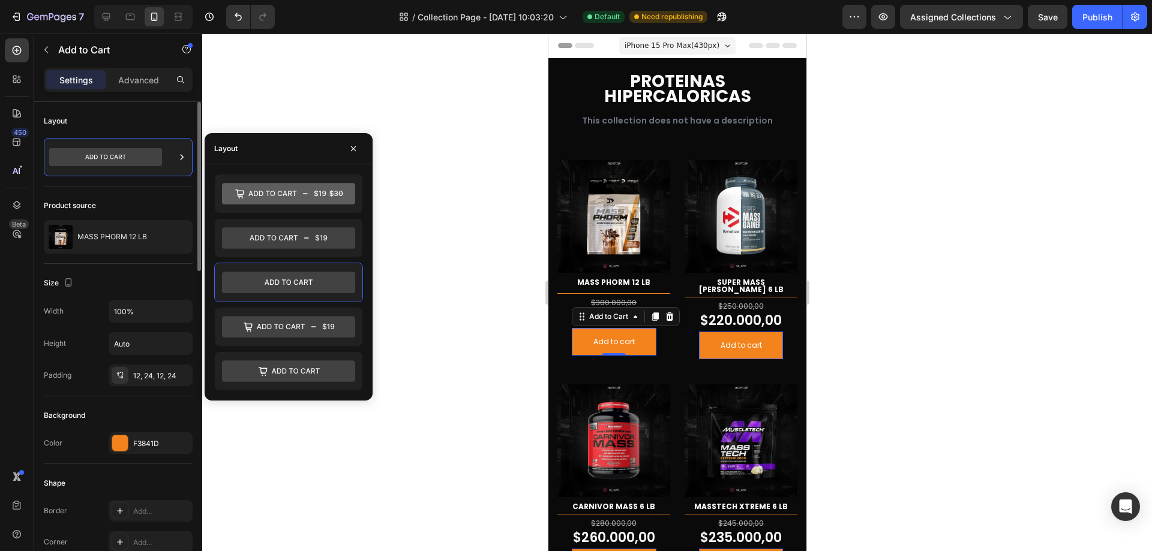
click at [151, 260] on div "Product source MASS PHORM 12 LB" at bounding box center [118, 225] width 149 height 77
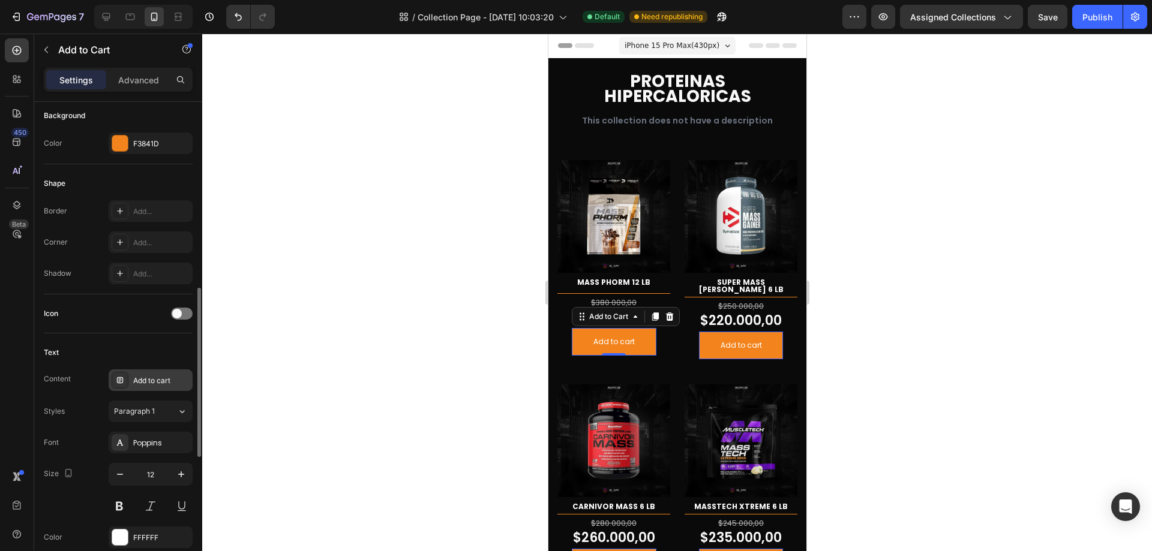
scroll to position [360, 0]
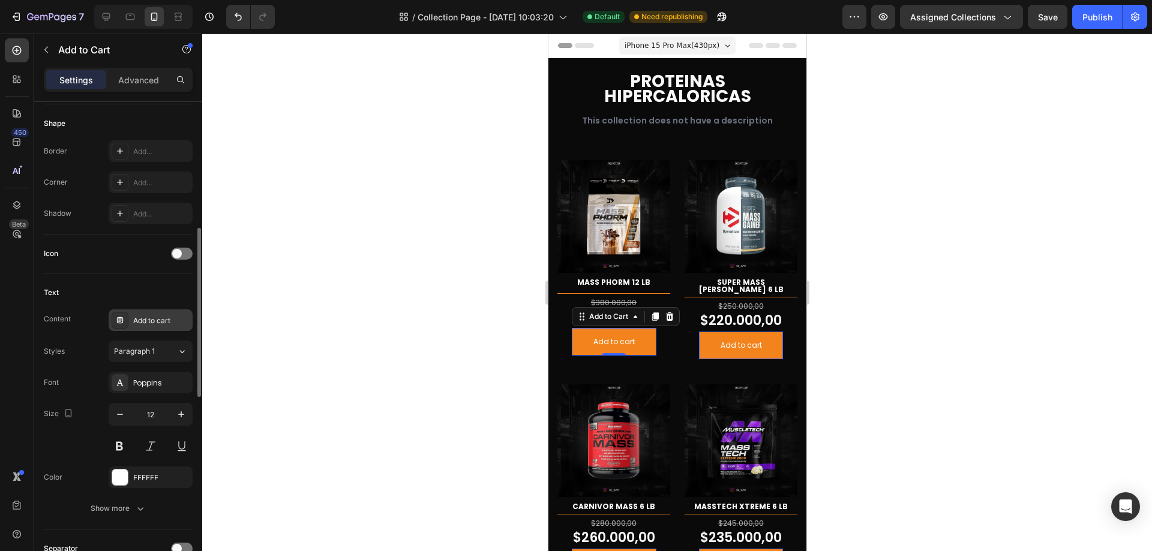
click at [163, 323] on div "Add to cart" at bounding box center [161, 321] width 56 height 11
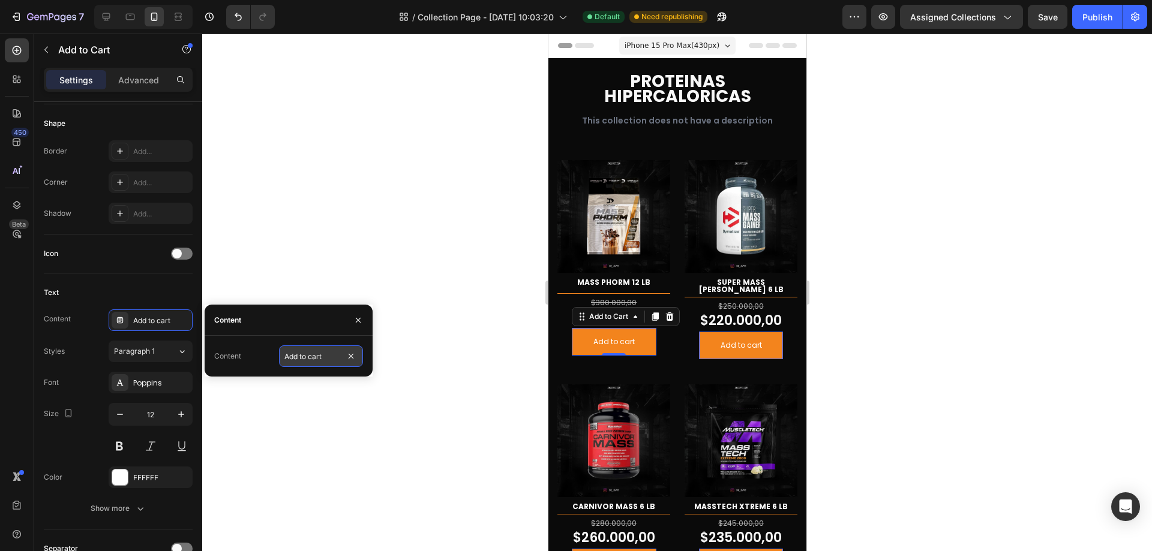
click at [325, 356] on input "Add to cart" at bounding box center [321, 357] width 84 height 22
type input "Agregar al carrito"
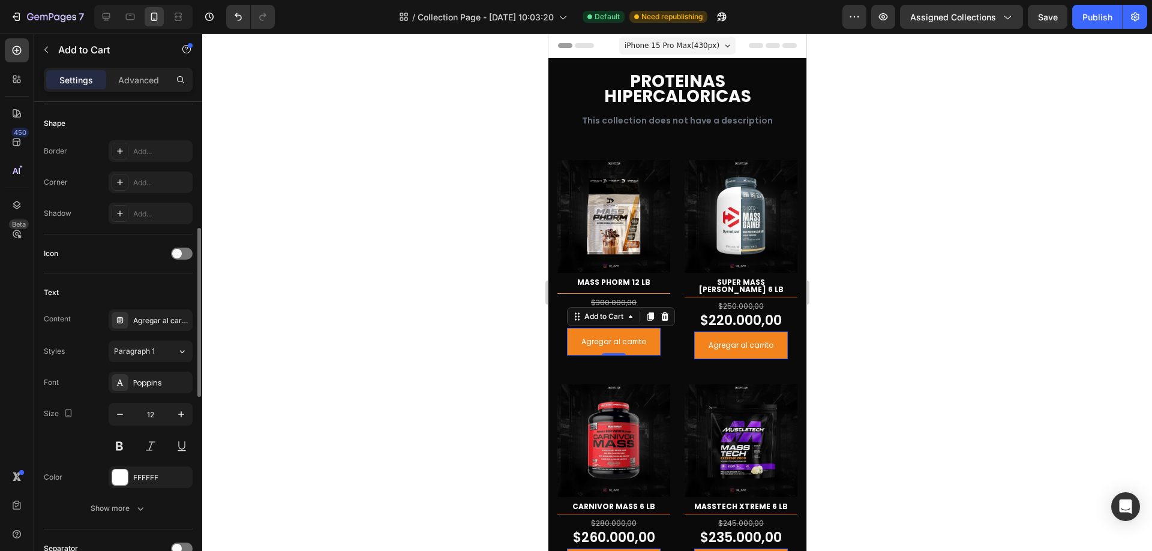
click at [73, 344] on div "Styles Paragraph 1" at bounding box center [118, 352] width 149 height 22
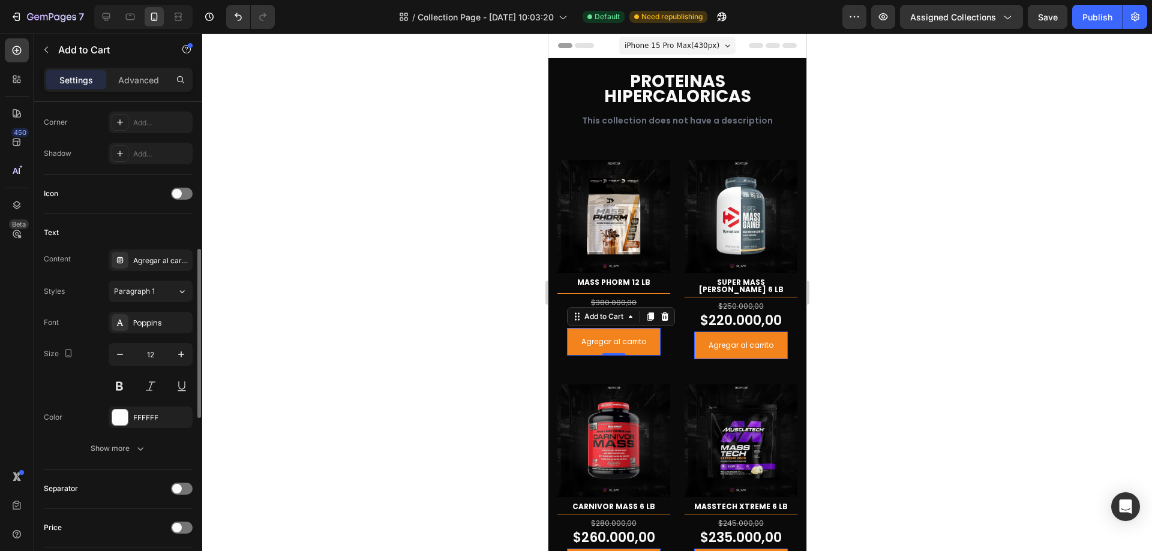
scroll to position [480, 0]
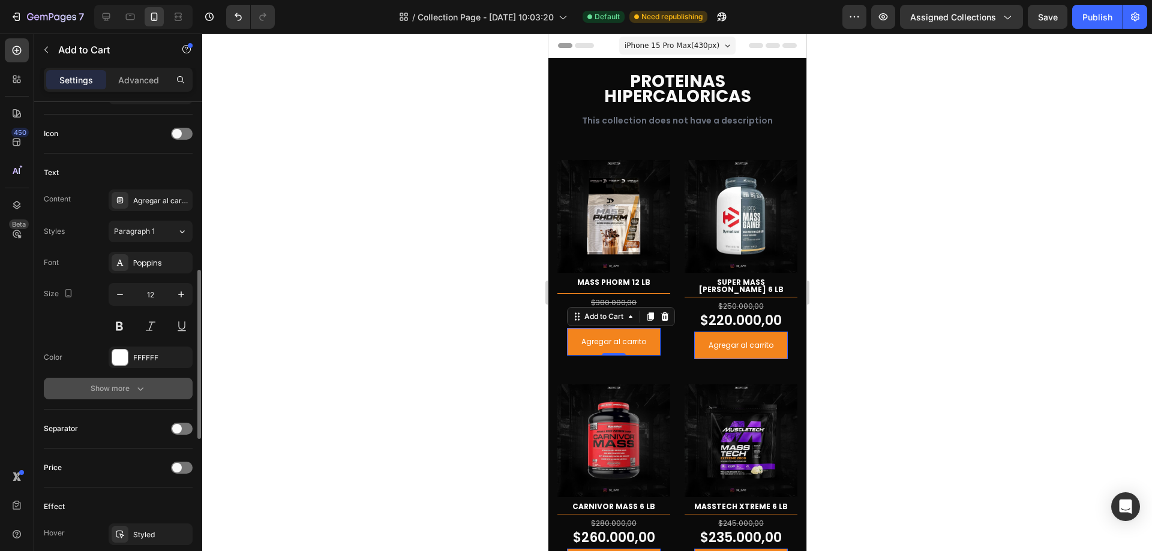
click at [121, 397] on button "Show more" at bounding box center [118, 389] width 149 height 22
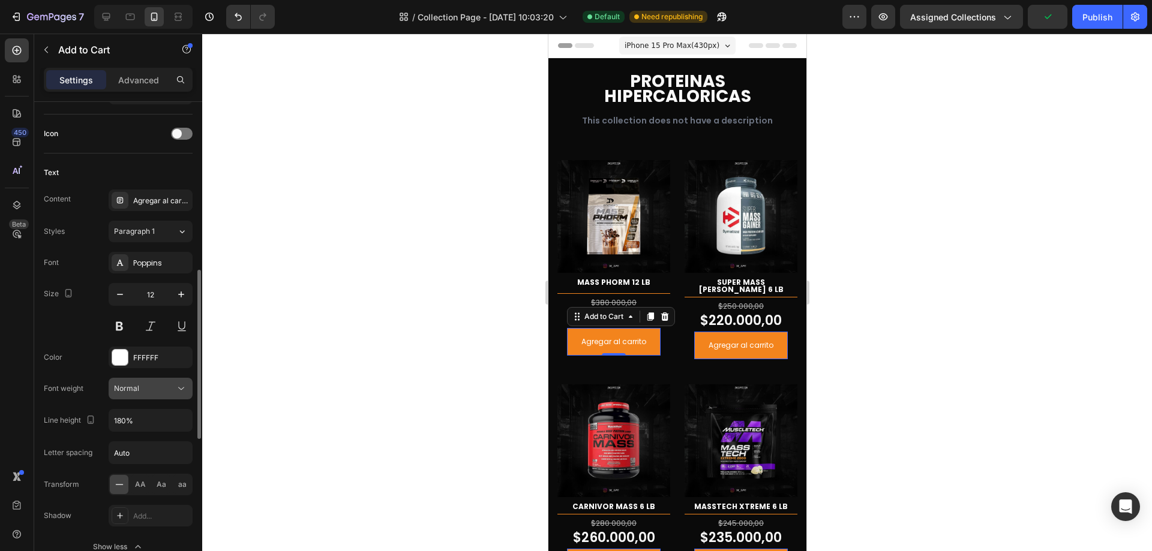
click at [161, 390] on div "Normal" at bounding box center [144, 388] width 61 height 11
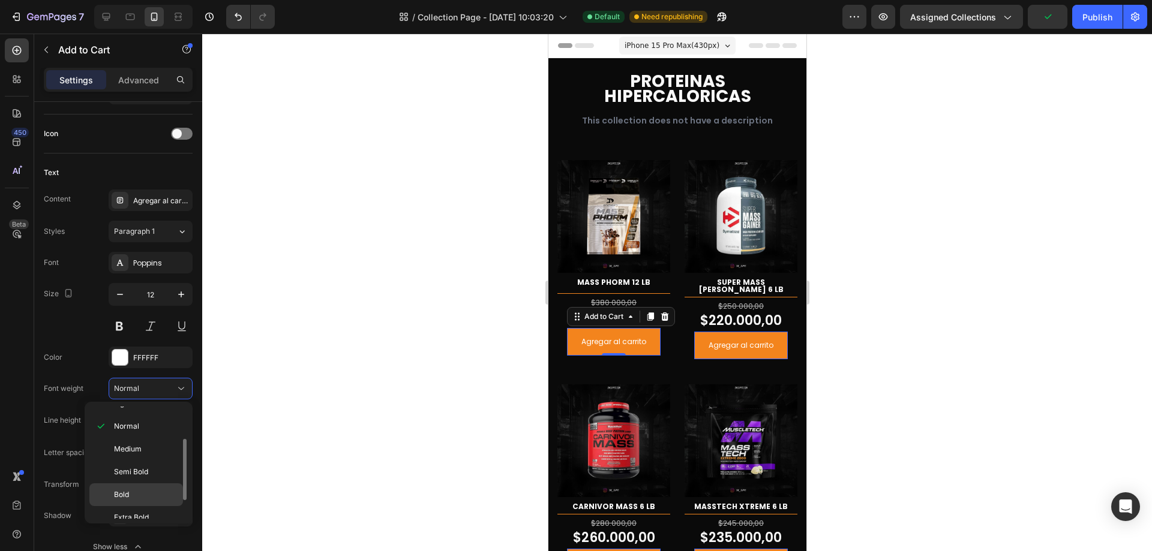
click at [148, 492] on p "Bold" at bounding box center [146, 495] width 64 height 11
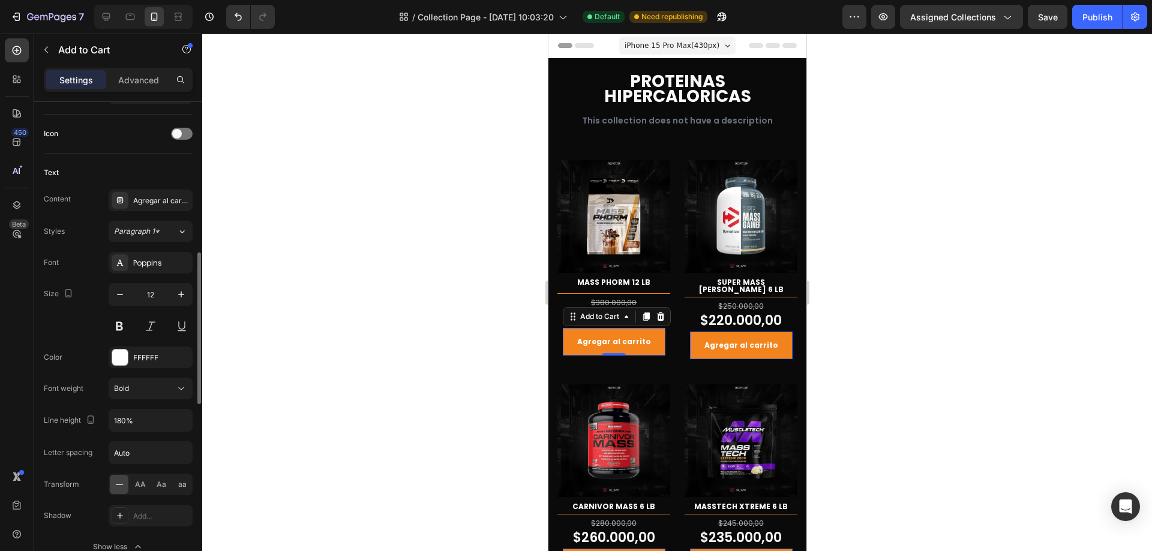
click at [64, 326] on div "Size 12" at bounding box center [118, 310] width 149 height 54
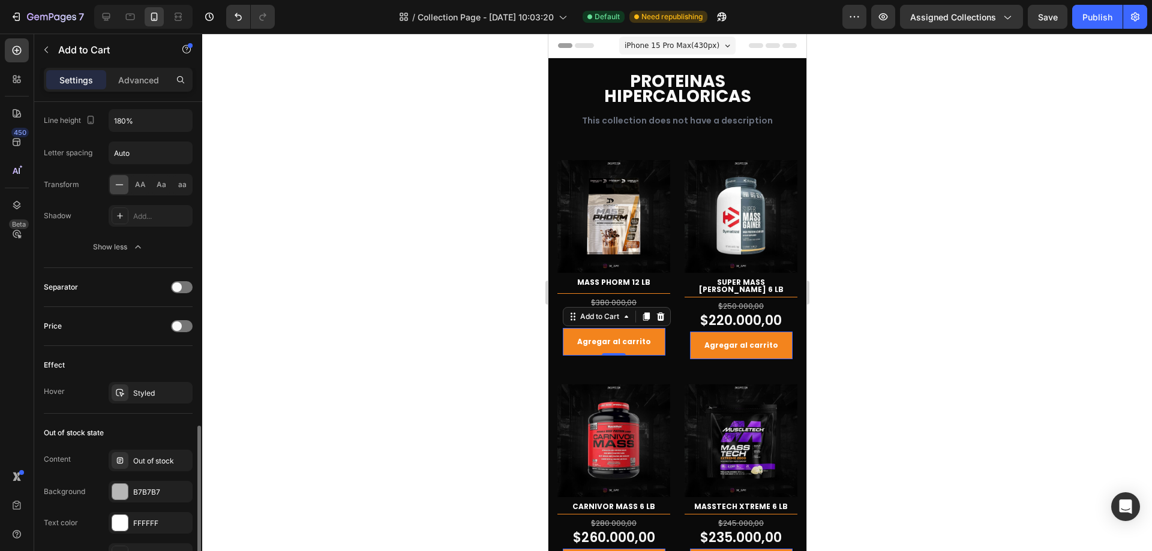
scroll to position [840, 0]
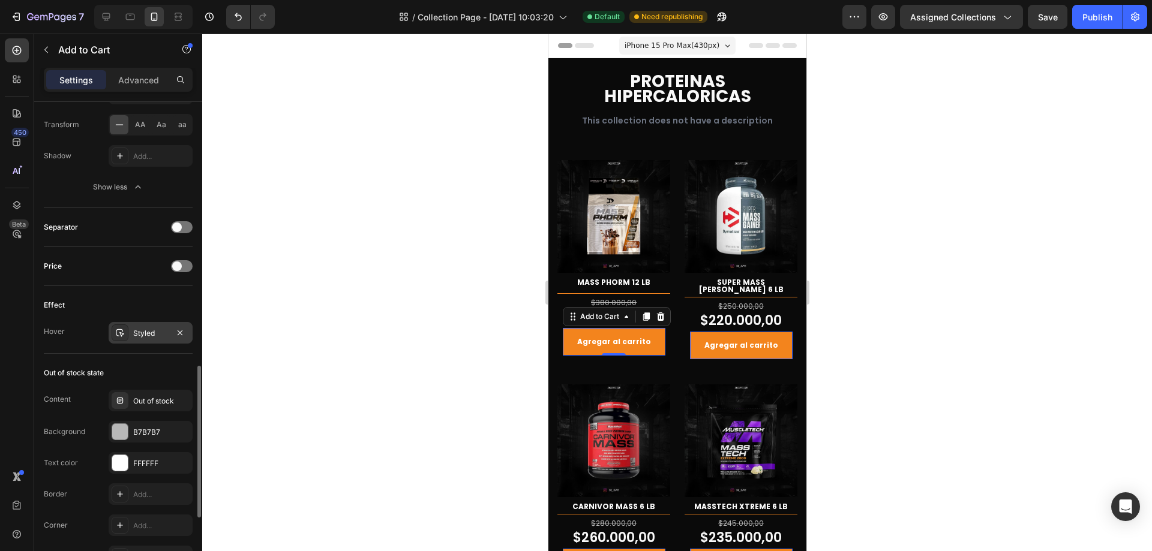
click at [160, 329] on div "Styled" at bounding box center [150, 333] width 35 height 11
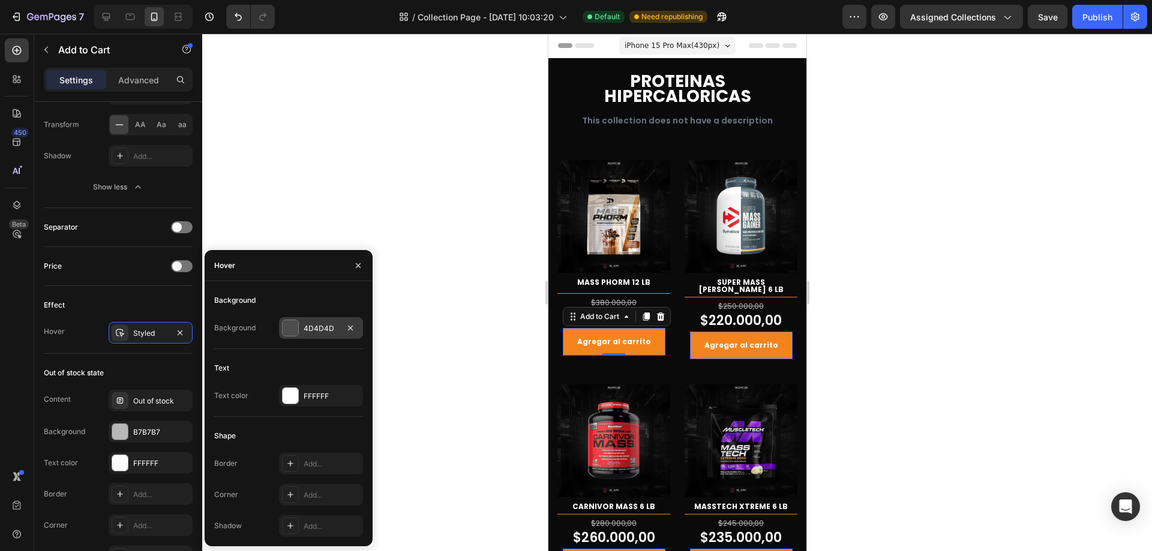
click at [329, 330] on div "4D4D4D" at bounding box center [321, 328] width 35 height 11
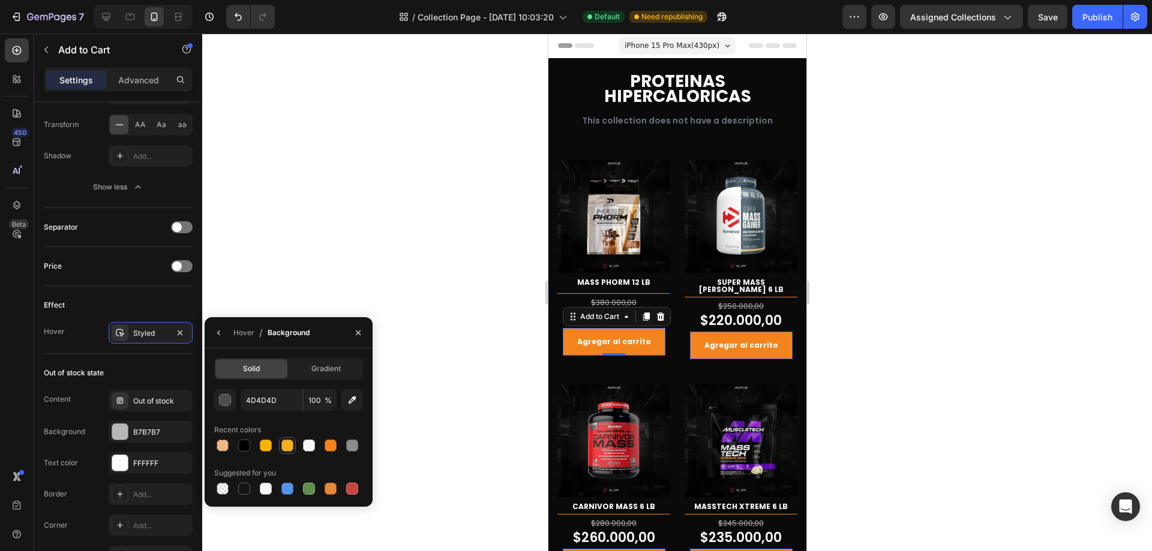
click at [287, 443] on div at bounding box center [287, 446] width 12 height 12
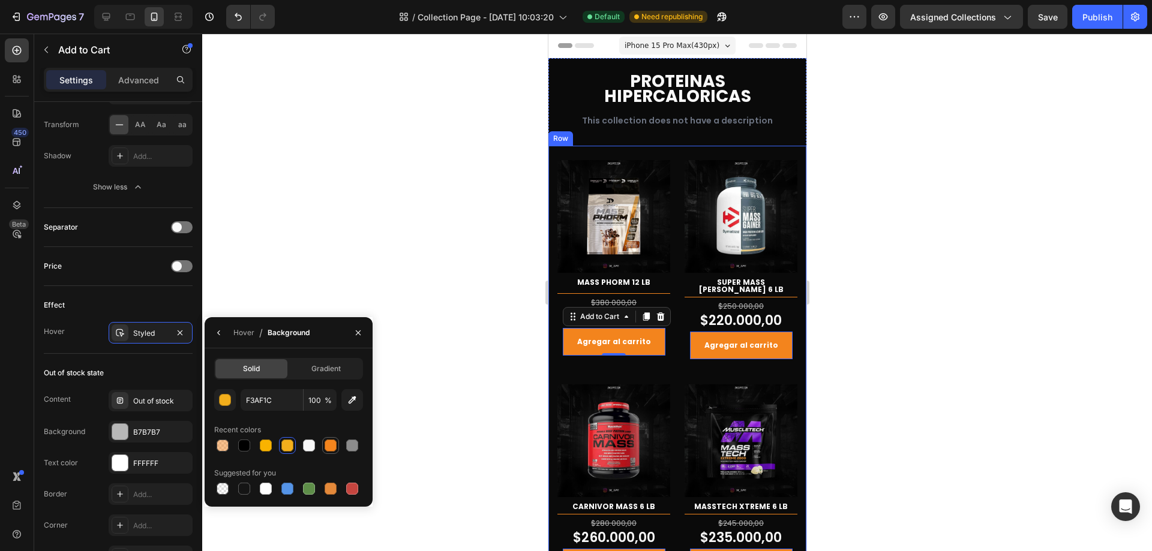
click at [331, 446] on div at bounding box center [331, 446] width 12 height 12
type input "F3841D"
click at [244, 331] on div "Hover" at bounding box center [243, 333] width 21 height 11
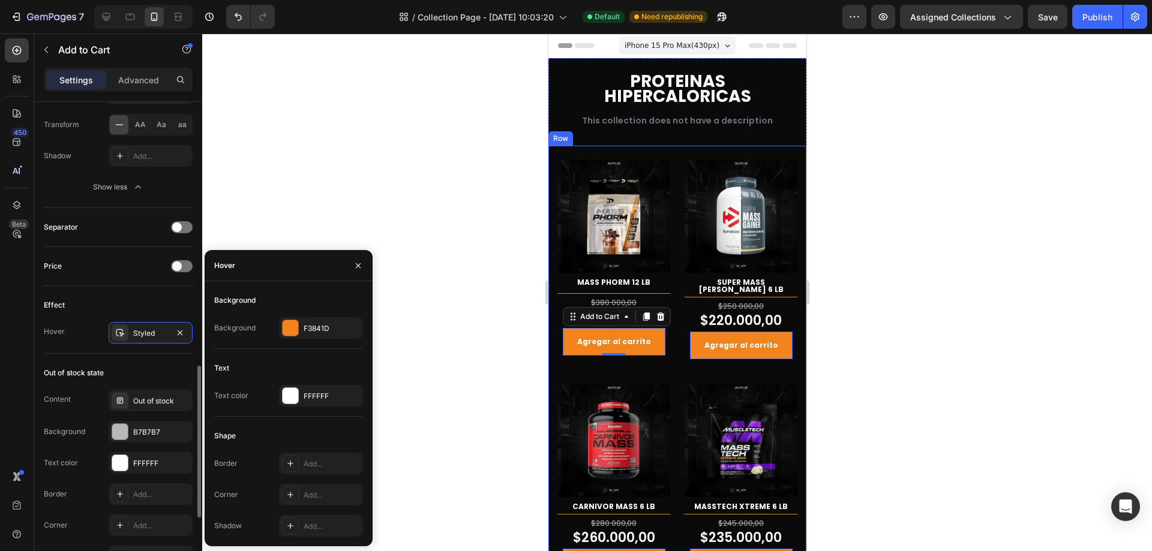
click at [162, 374] on div "Out of stock state" at bounding box center [118, 373] width 149 height 19
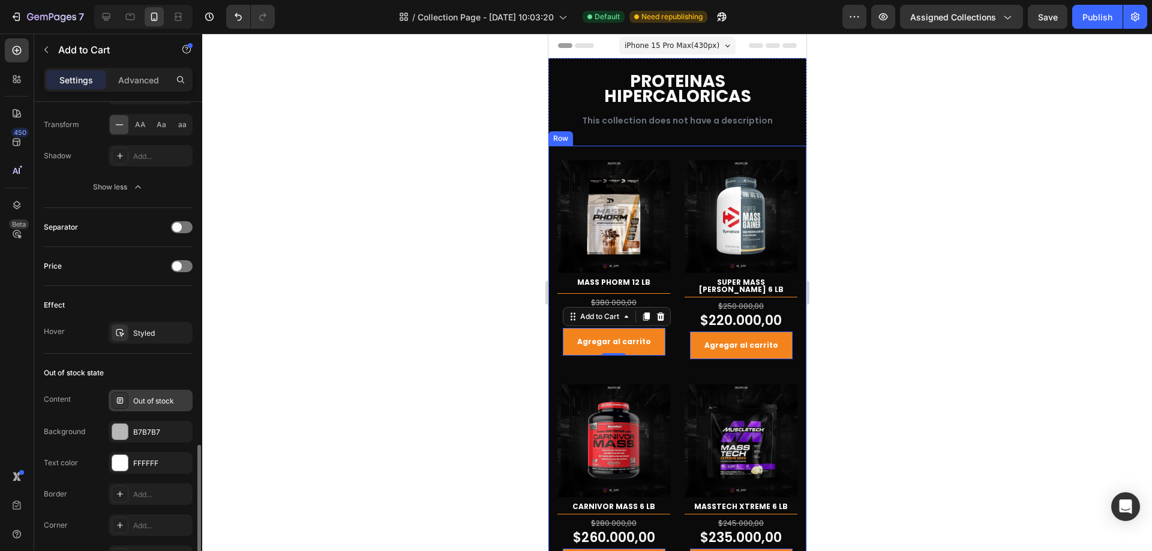
scroll to position [960, 0]
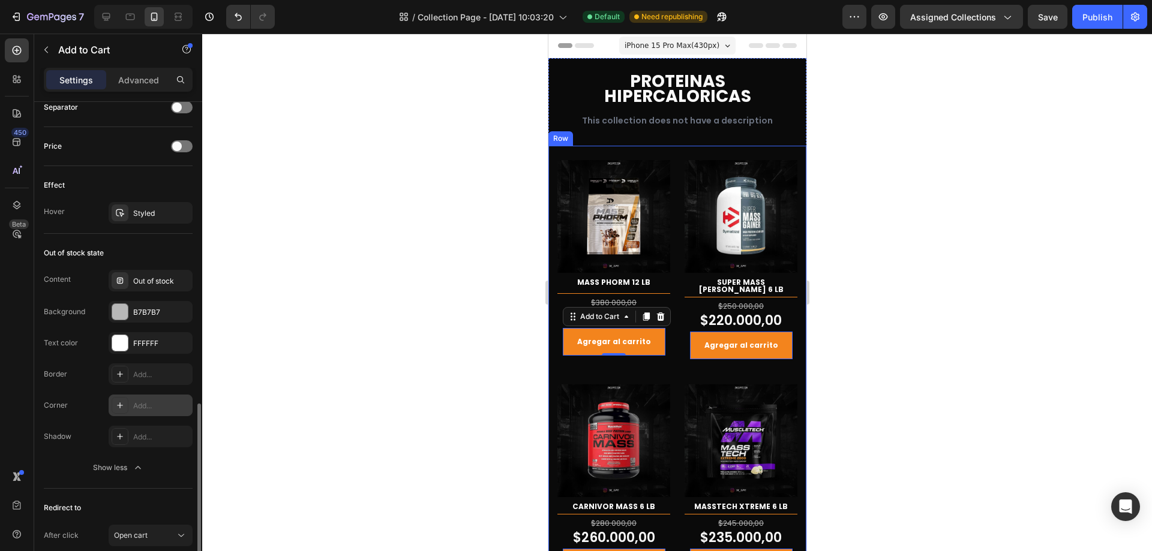
click at [161, 402] on div "Add..." at bounding box center [161, 406] width 56 height 11
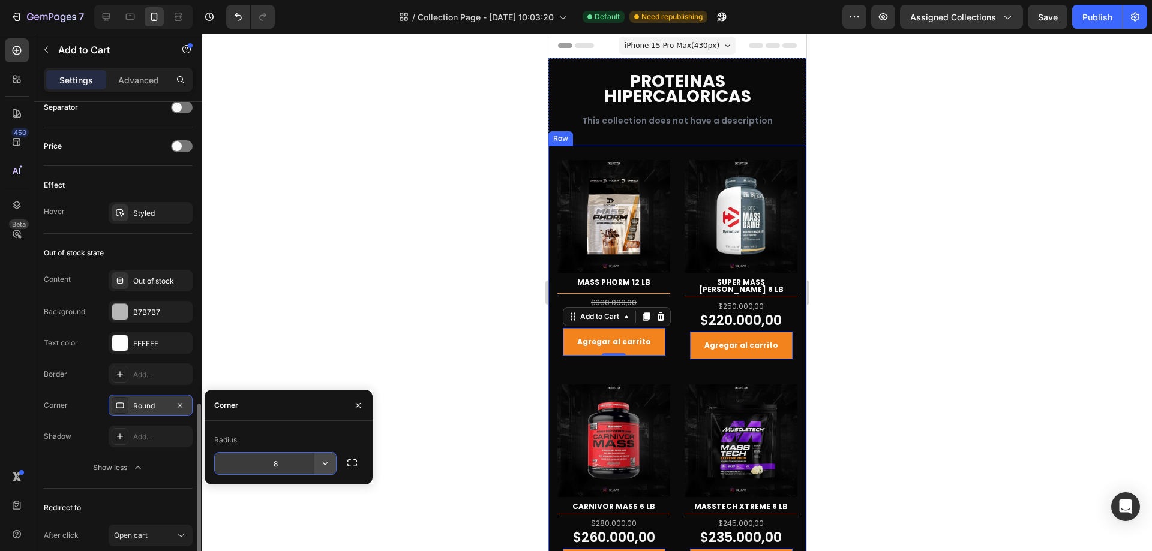
click at [329, 469] on icon "button" at bounding box center [325, 464] width 12 height 12
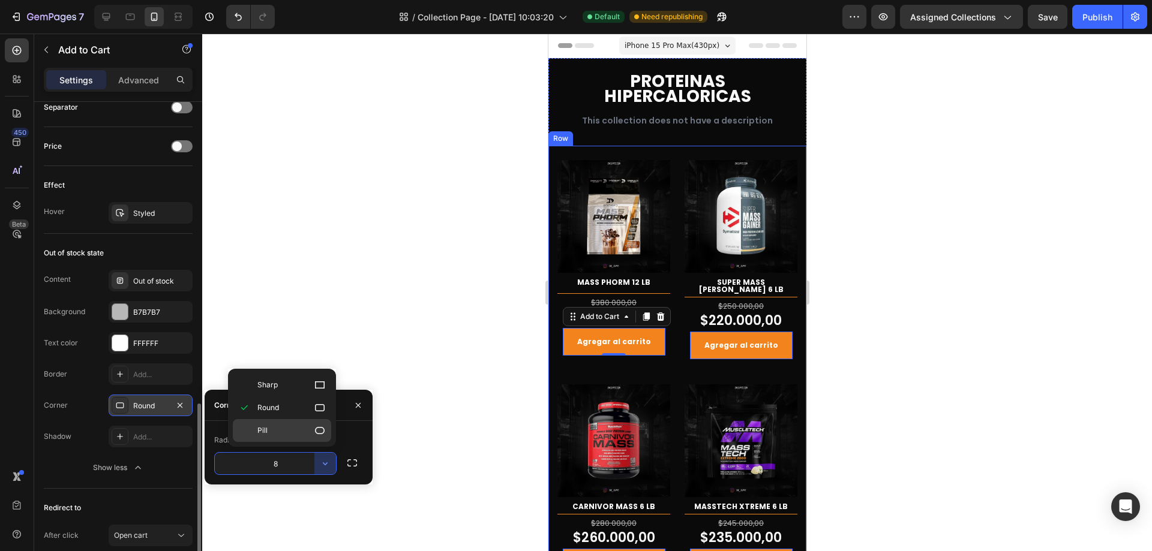
click at [310, 439] on div "Pill" at bounding box center [282, 430] width 98 height 23
type input "9999"
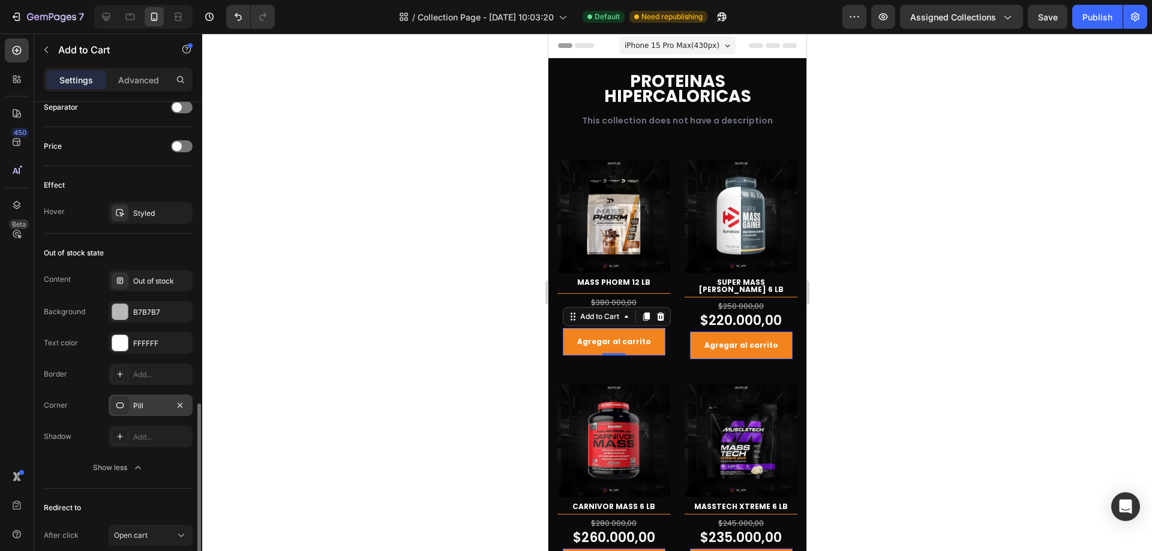
click at [879, 337] on div at bounding box center [677, 293] width 950 height 518
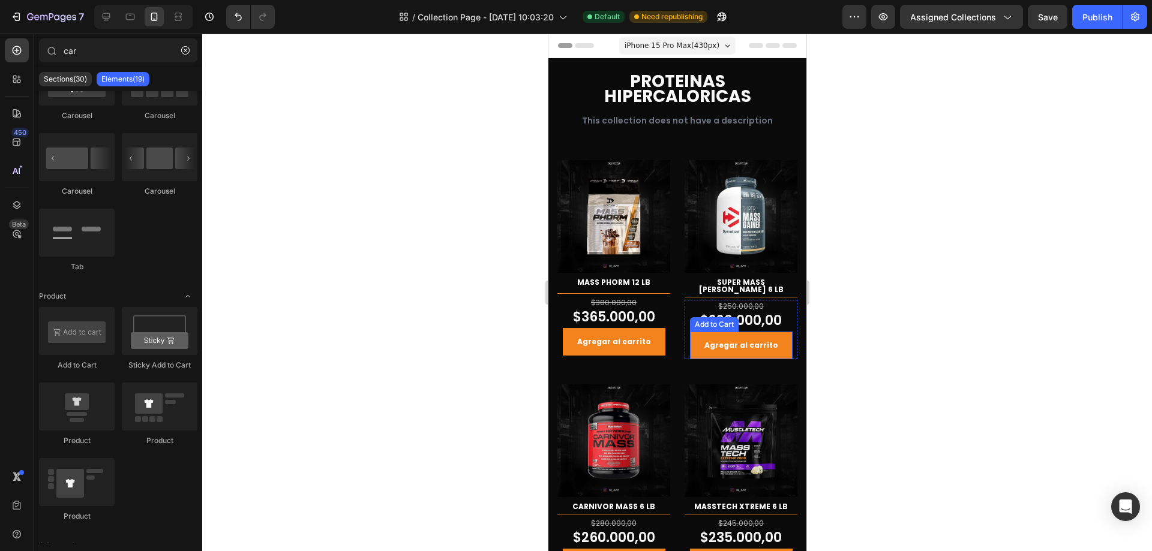
click at [772, 333] on button "Agregar al carrito" at bounding box center [740, 346] width 103 height 28
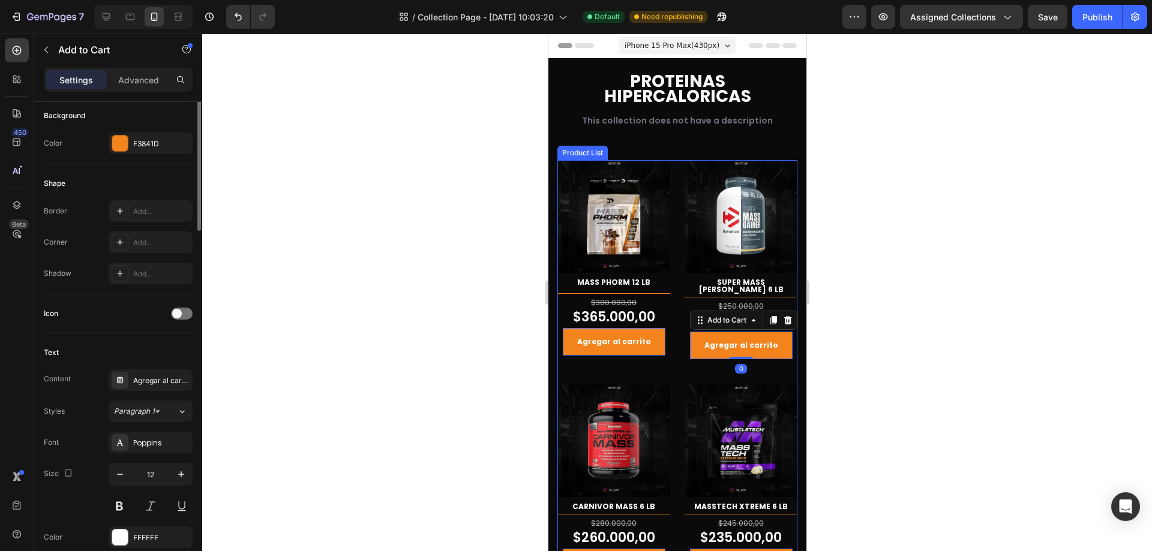
scroll to position [180, 0]
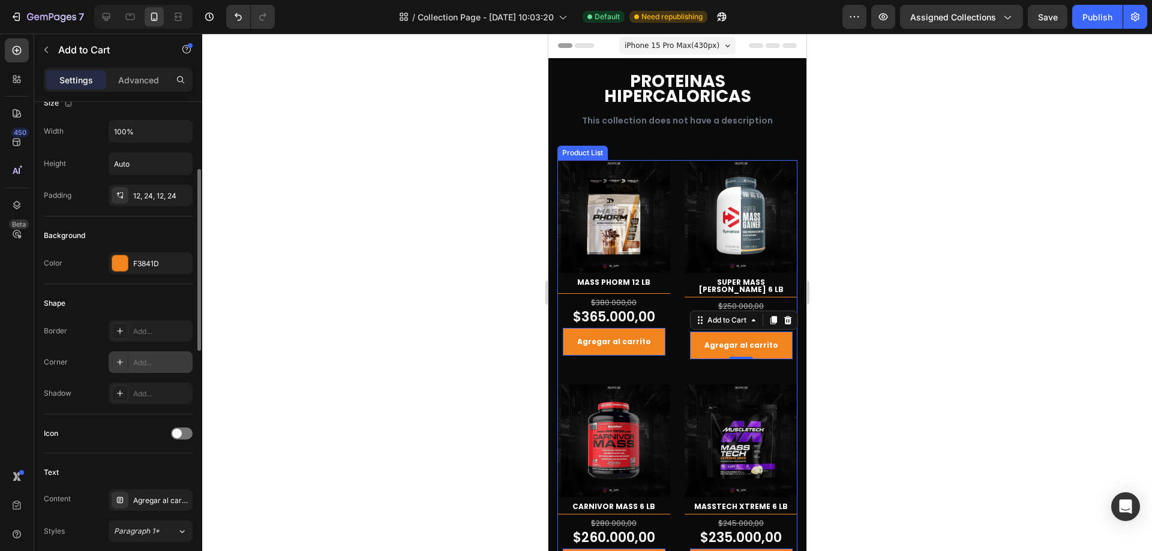
click at [150, 356] on div "Add..." at bounding box center [151, 363] width 84 height 22
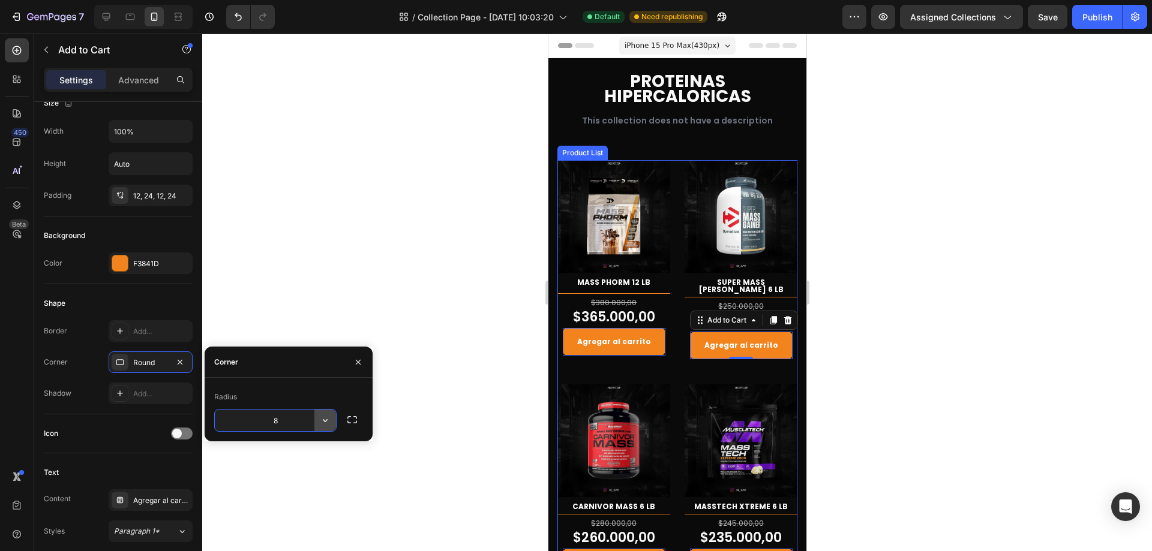
click at [335, 415] on button "button" at bounding box center [325, 421] width 22 height 22
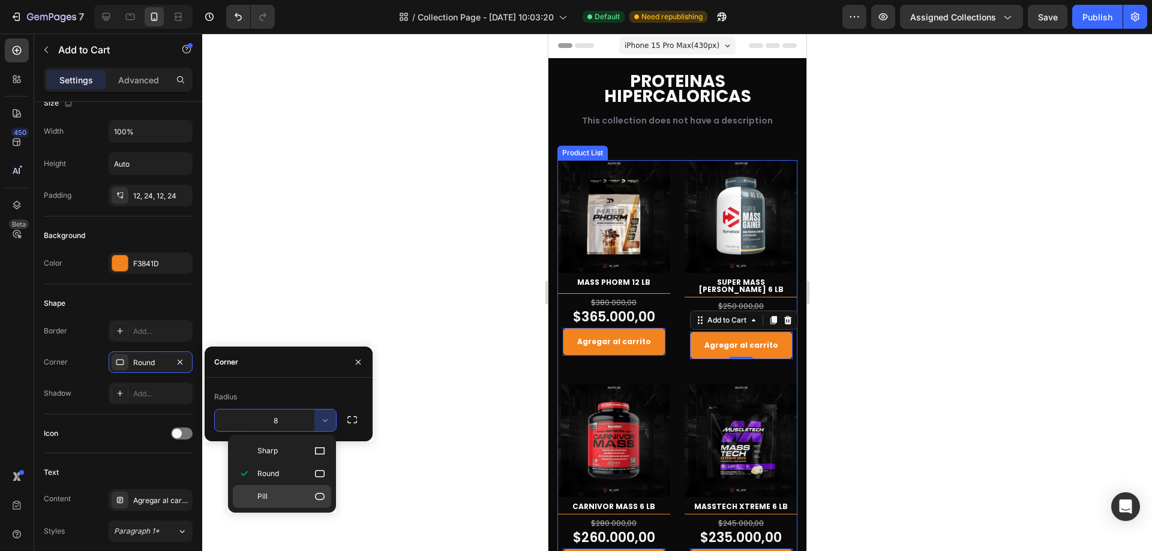
click at [316, 492] on icon at bounding box center [320, 497] width 12 height 12
type input "9999"
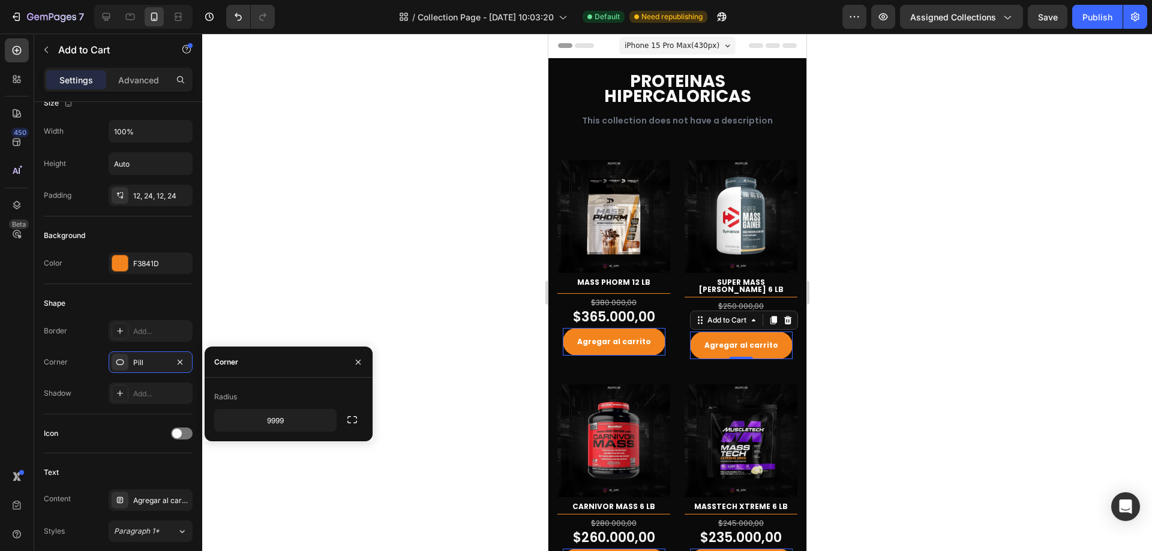
click at [984, 330] on div at bounding box center [677, 293] width 950 height 518
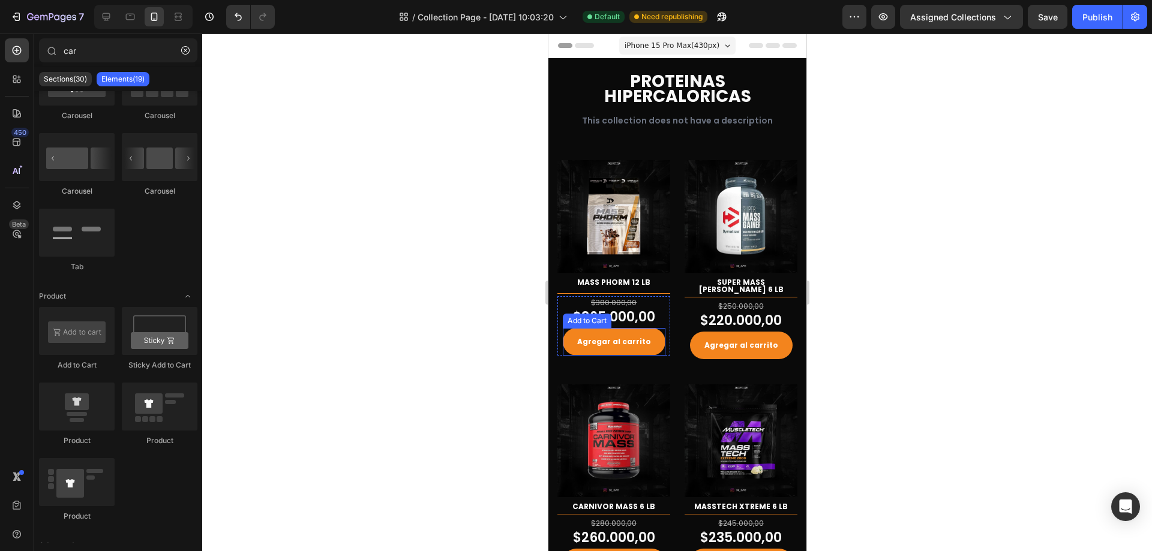
click at [656, 328] on button "Agregar al carrito" at bounding box center [613, 342] width 103 height 28
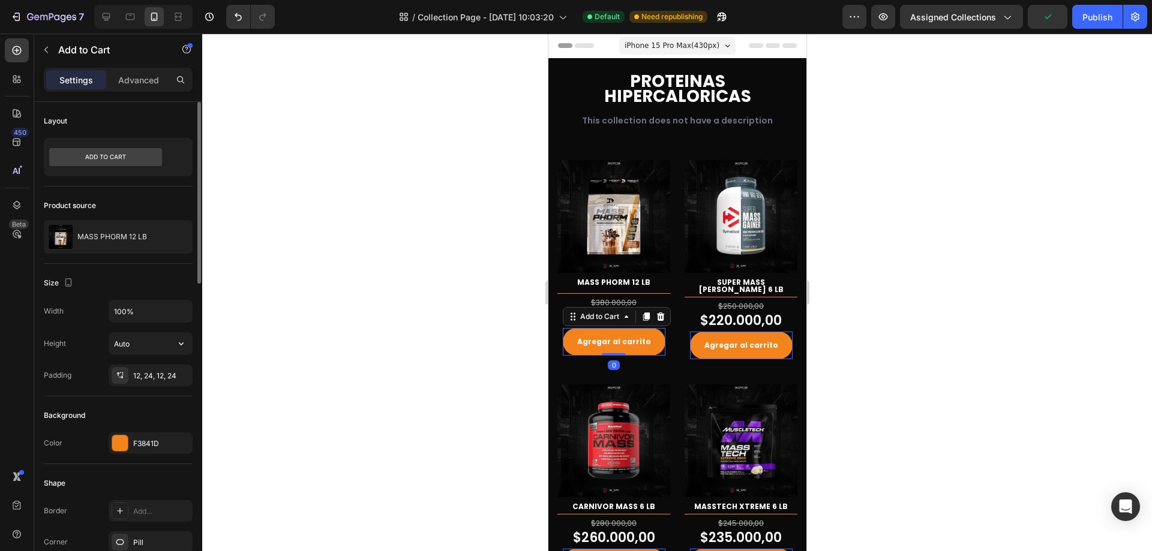
scroll to position [60, 0]
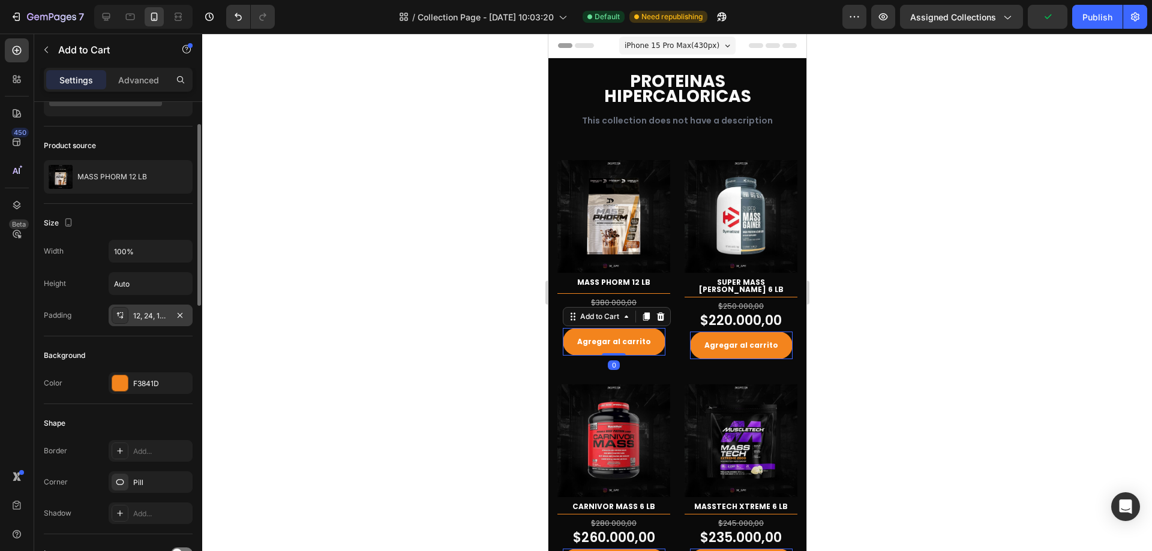
click at [151, 316] on div "12, 24, 12, 24" at bounding box center [150, 316] width 35 height 11
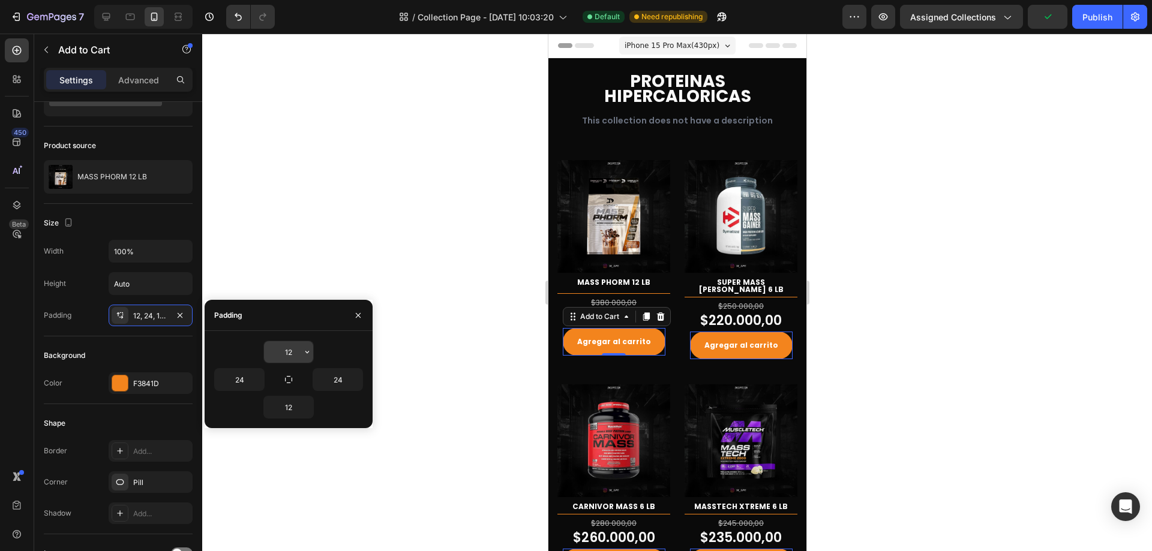
click at [313, 356] on button "button" at bounding box center [307, 352] width 12 height 22
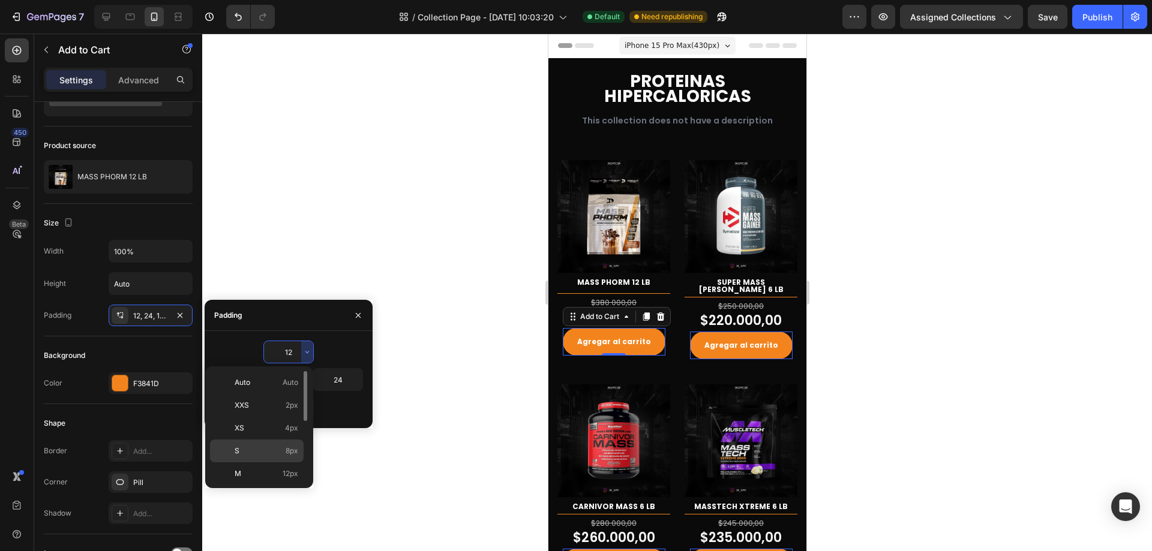
click at [293, 448] on span "8px" at bounding box center [292, 451] width 13 height 11
type input "8"
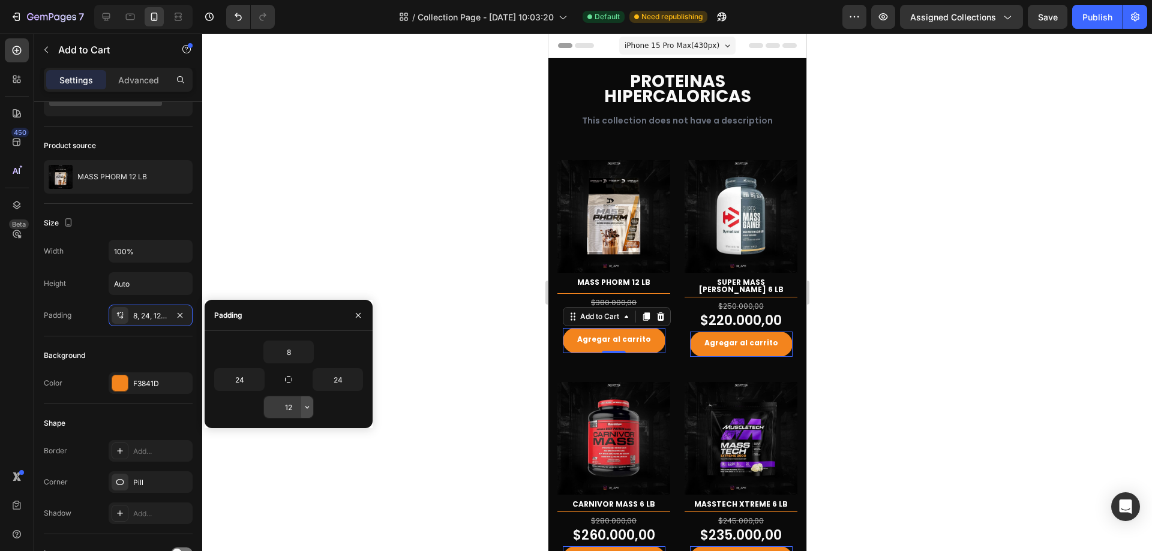
click at [311, 412] on icon "button" at bounding box center [307, 408] width 10 height 10
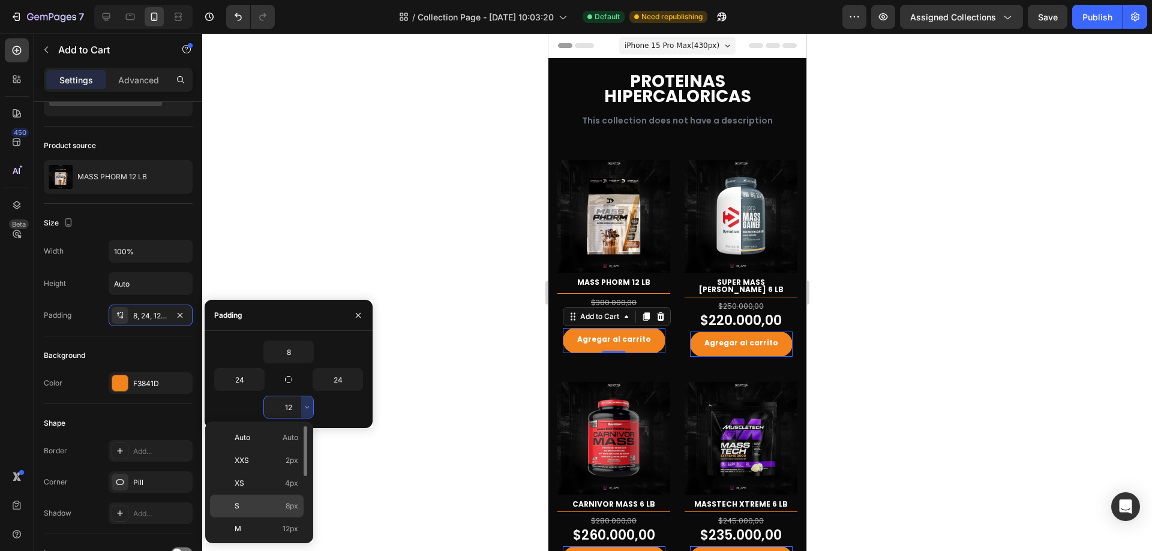
click at [293, 503] on span "8px" at bounding box center [292, 506] width 13 height 11
type input "8"
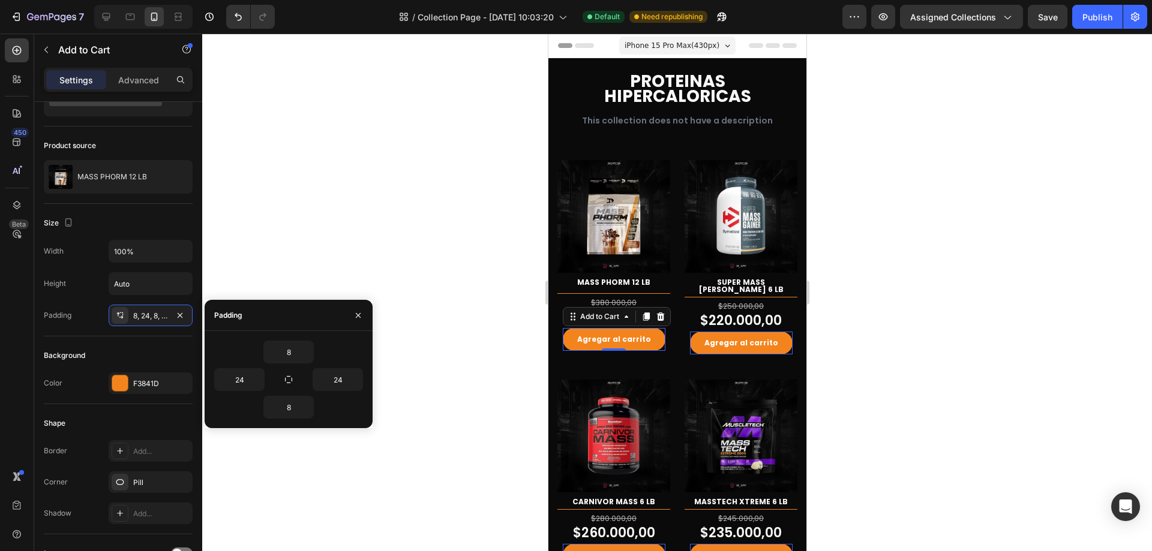
click at [892, 344] on div at bounding box center [677, 293] width 950 height 518
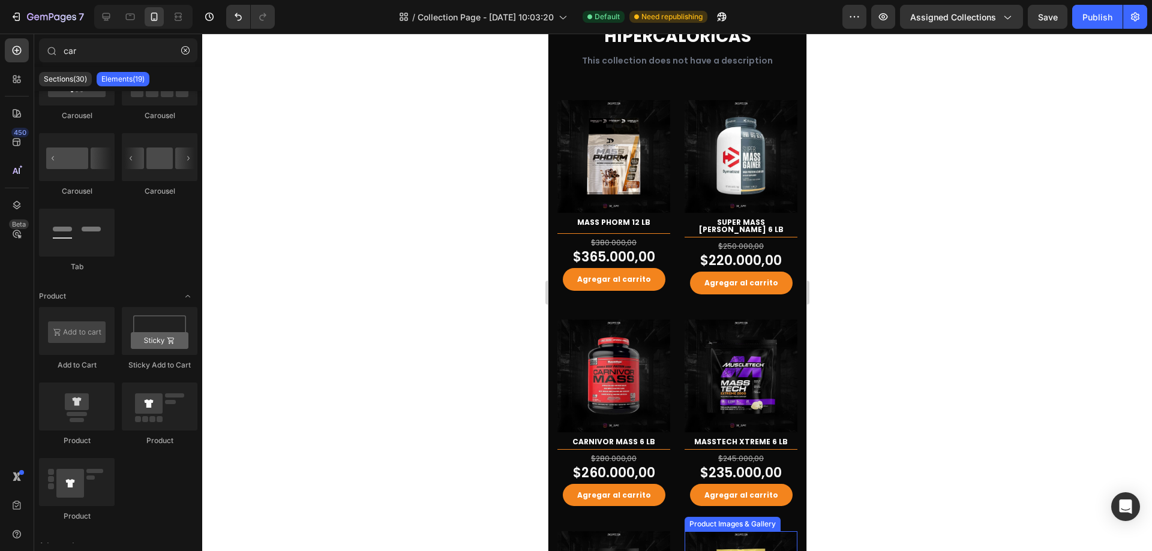
scroll to position [0, 0]
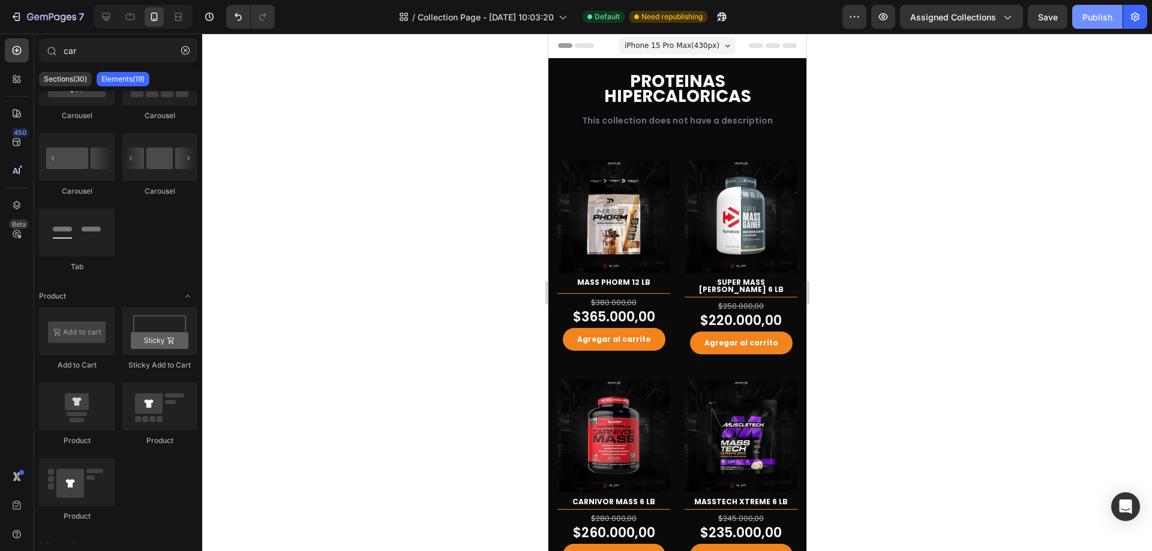
click at [1106, 22] on div "Publish" at bounding box center [1097, 17] width 30 height 13
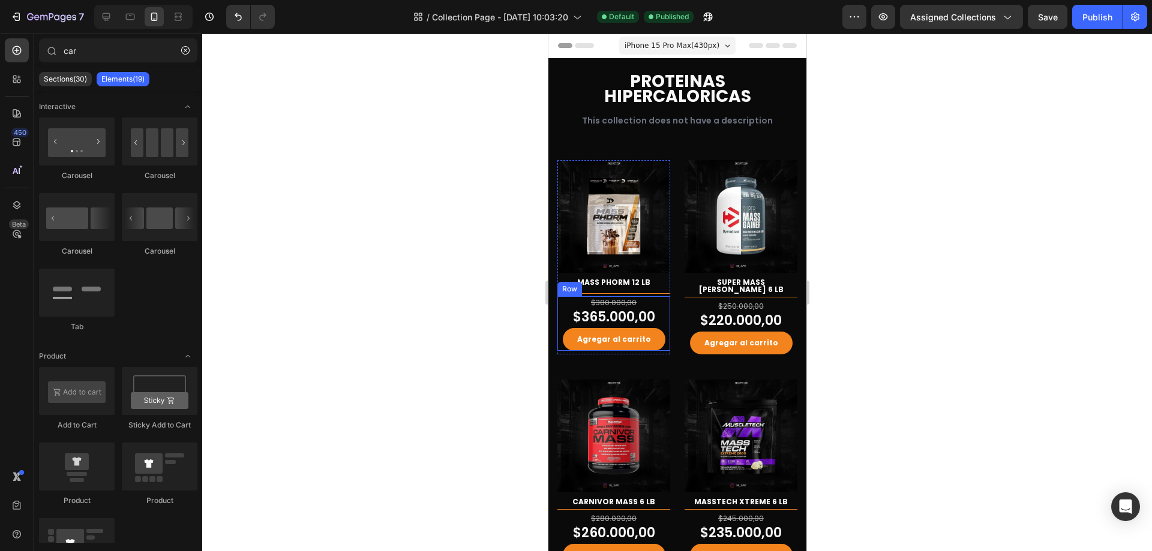
click at [661, 337] on div "$380.000,00 (P) Price (P) Price $365.000,00 (P) Price (P) Price Agregar al carr…" at bounding box center [613, 323] width 113 height 55
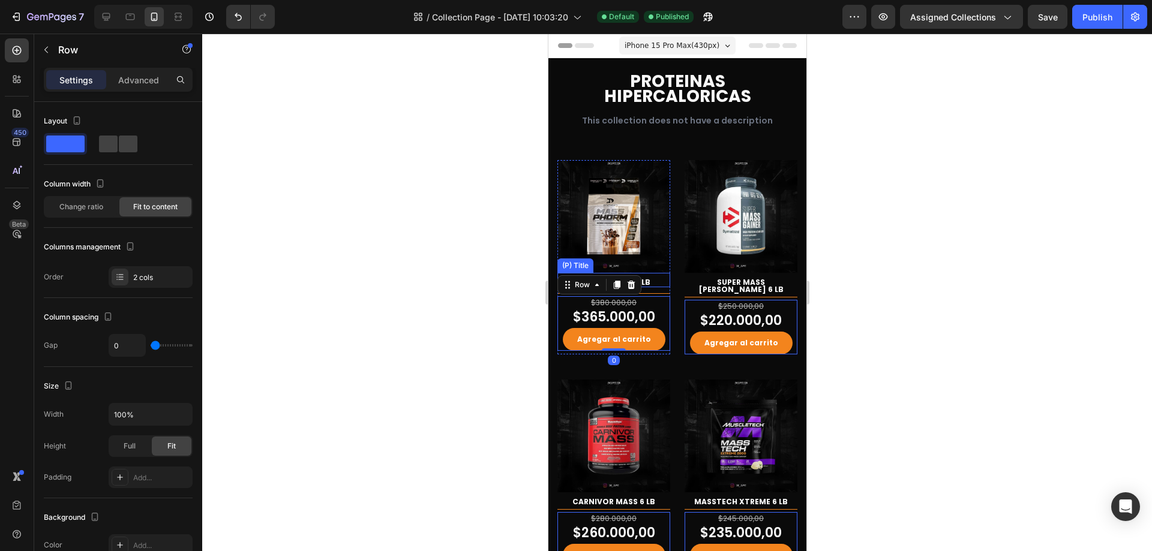
click at [653, 278] on h2 "MASS PHORM 12 LB" at bounding box center [613, 283] width 113 height 10
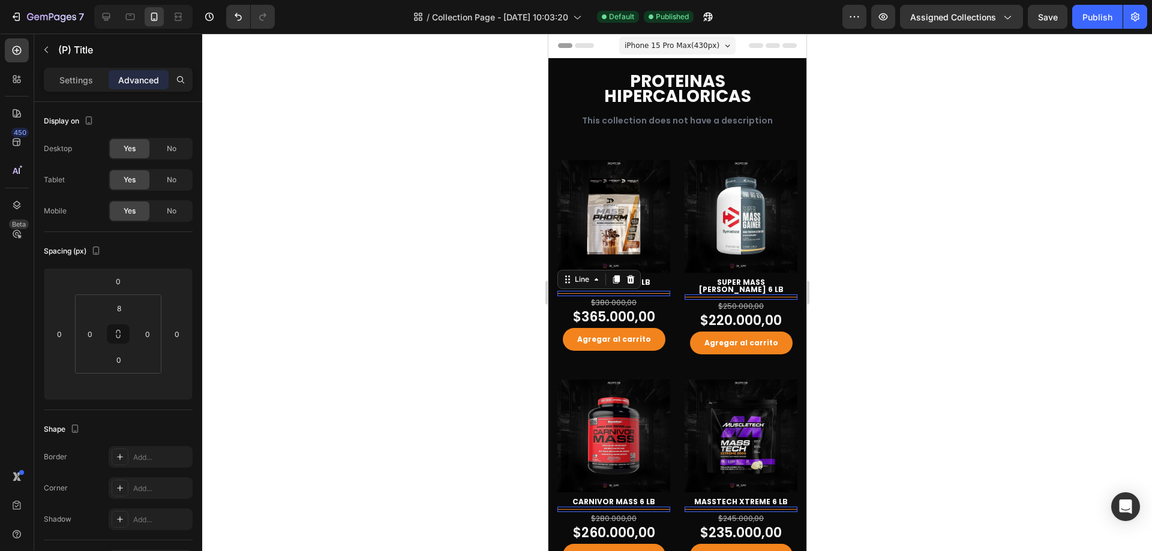
click at [588, 293] on div at bounding box center [613, 293] width 113 height 1
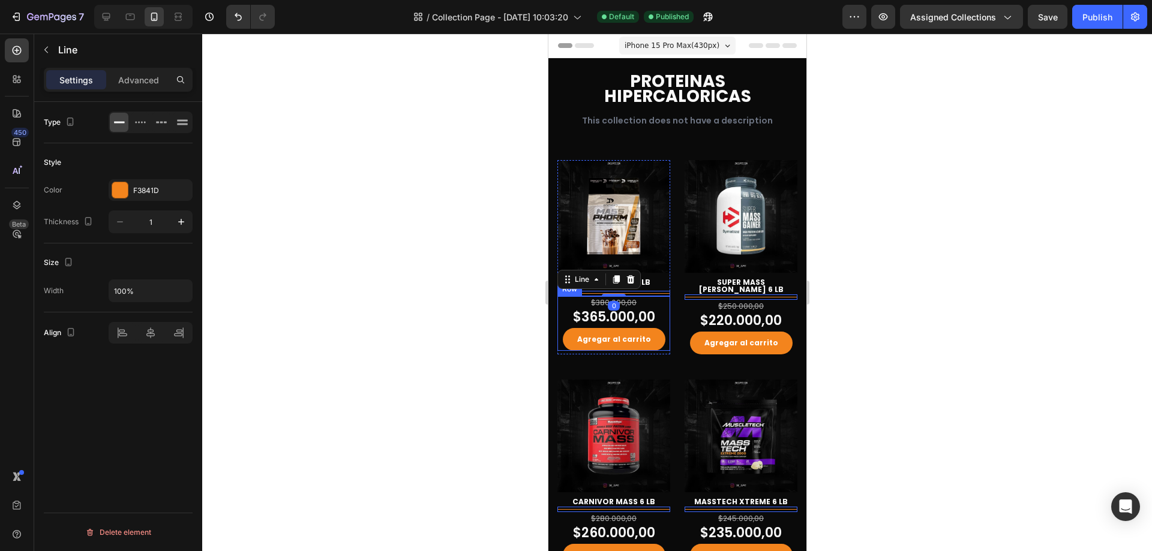
click at [559, 303] on div "$380.000,00 (P) Price (P) Price $365.000,00 (P) Price (P) Price Agregar al carr…" at bounding box center [613, 323] width 113 height 55
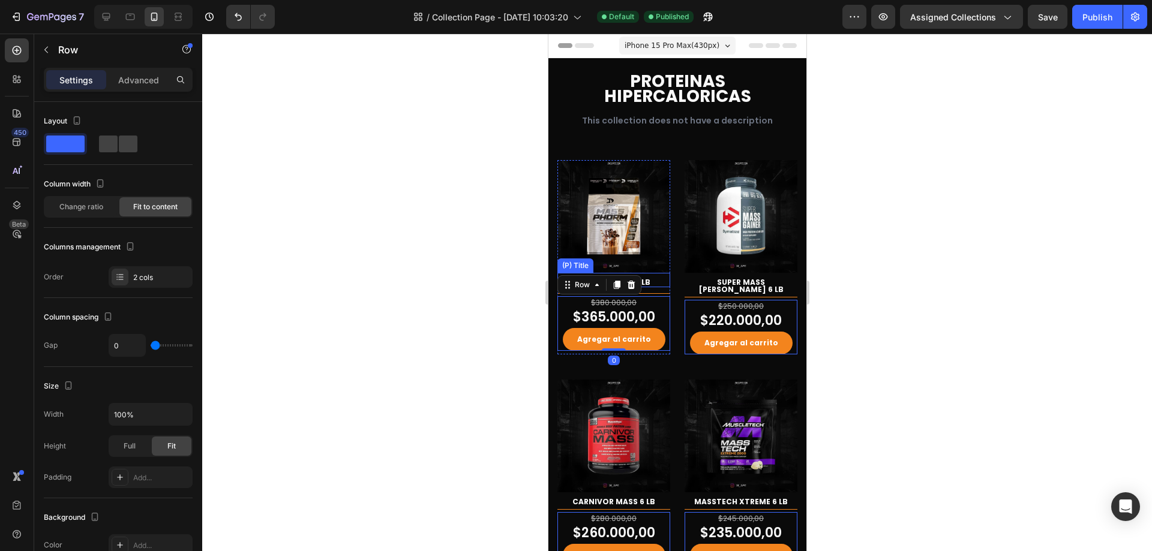
click at [658, 278] on h2 "MASS PHORM 12 LB" at bounding box center [613, 283] width 113 height 10
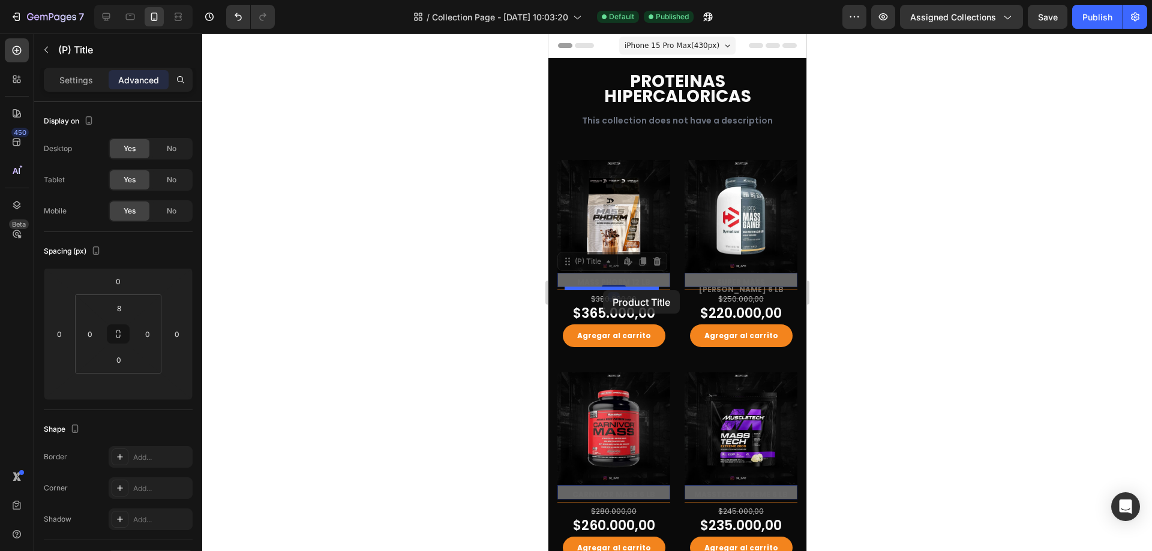
drag, startPoint x: 576, startPoint y: 267, endPoint x: 602, endPoint y: 290, distance: 35.3
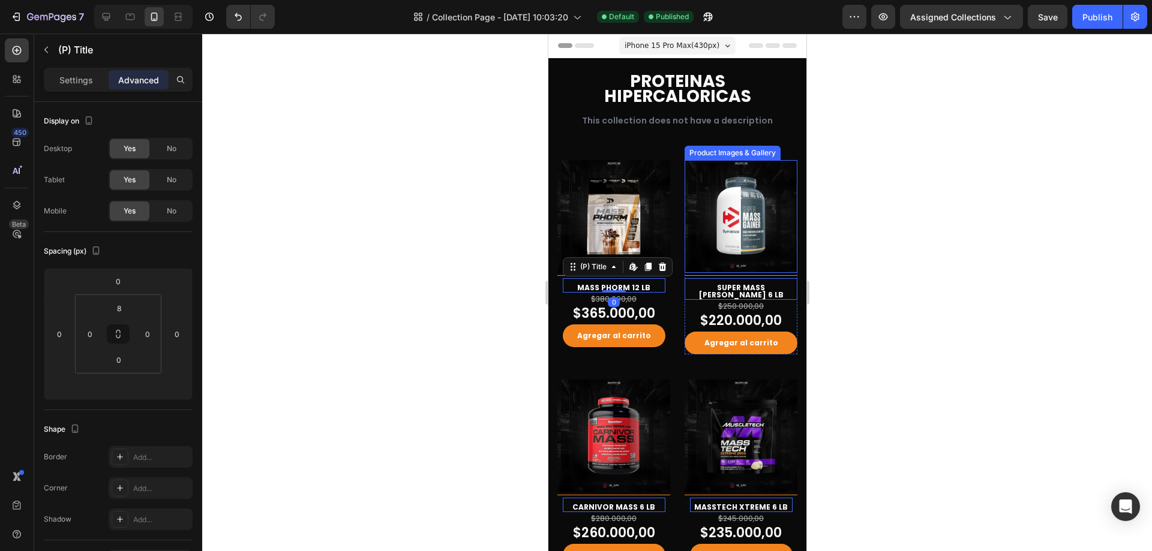
click at [893, 244] on div at bounding box center [677, 293] width 950 height 518
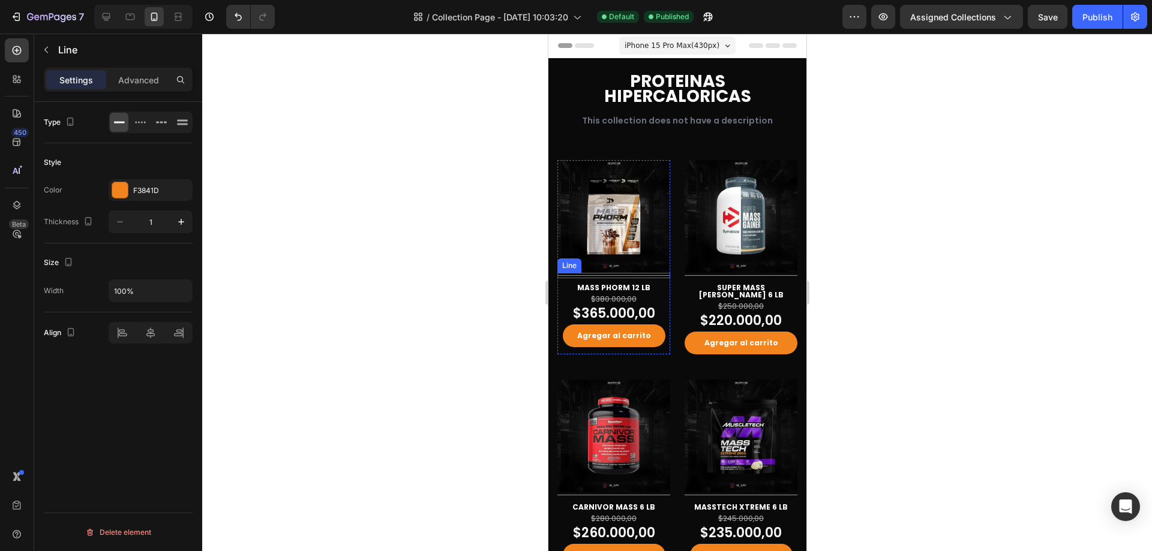
click at [659, 273] on div "Title Line" at bounding box center [613, 275] width 113 height 5
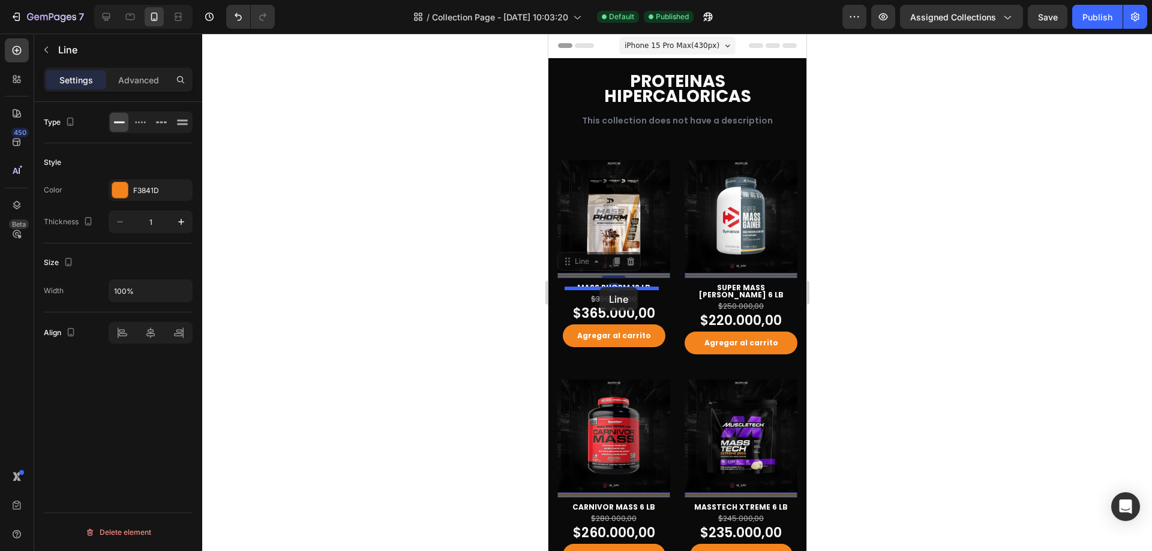
drag, startPoint x: 576, startPoint y: 258, endPoint x: 599, endPoint y: 287, distance: 37.2
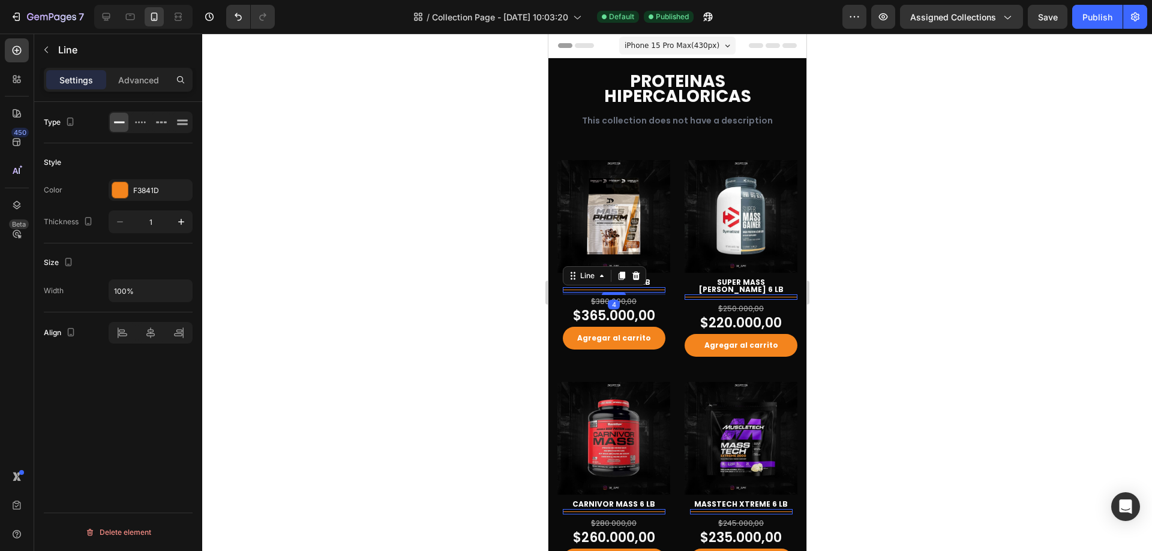
click at [518, 284] on div at bounding box center [677, 293] width 950 height 518
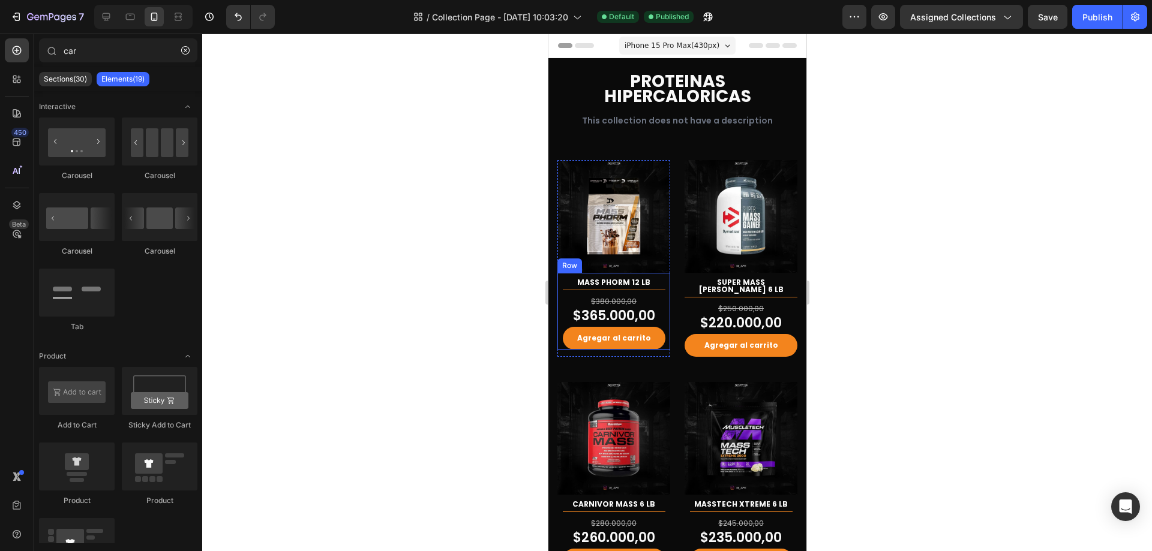
click at [663, 298] on div "MASS PHORM 12 LB (P) Title Title Line $380.000,00 (P) Price (P) Price $365.000,…" at bounding box center [613, 311] width 113 height 77
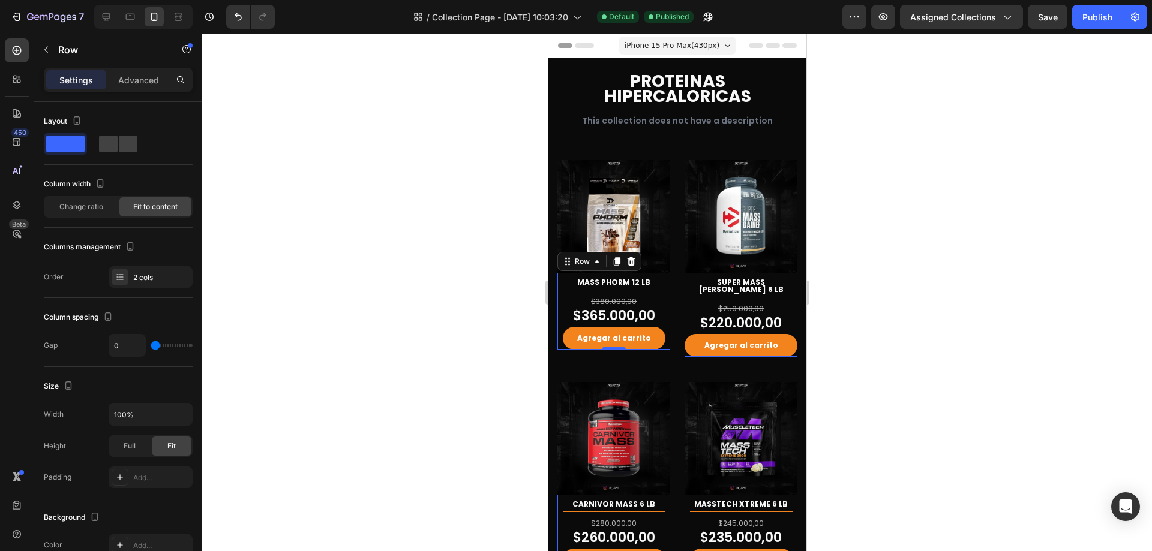
click at [138, 92] on div "Settings Advanced" at bounding box center [118, 85] width 168 height 34
click at [143, 75] on p "Advanced" at bounding box center [138, 80] width 41 height 13
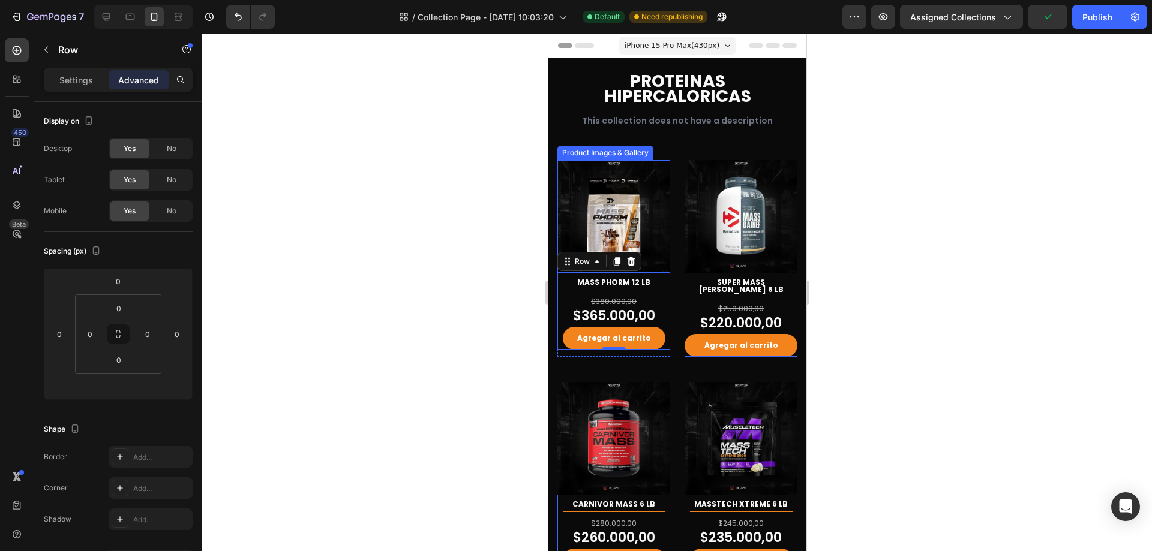
click at [647, 225] on img at bounding box center [613, 216] width 113 height 113
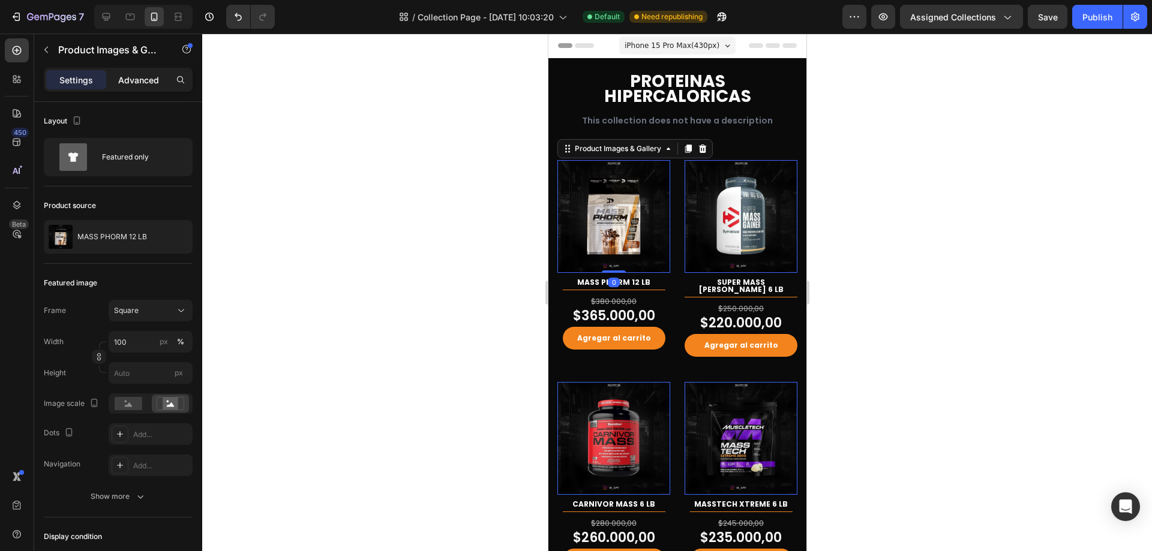
click at [131, 71] on div "Advanced" at bounding box center [139, 79] width 60 height 19
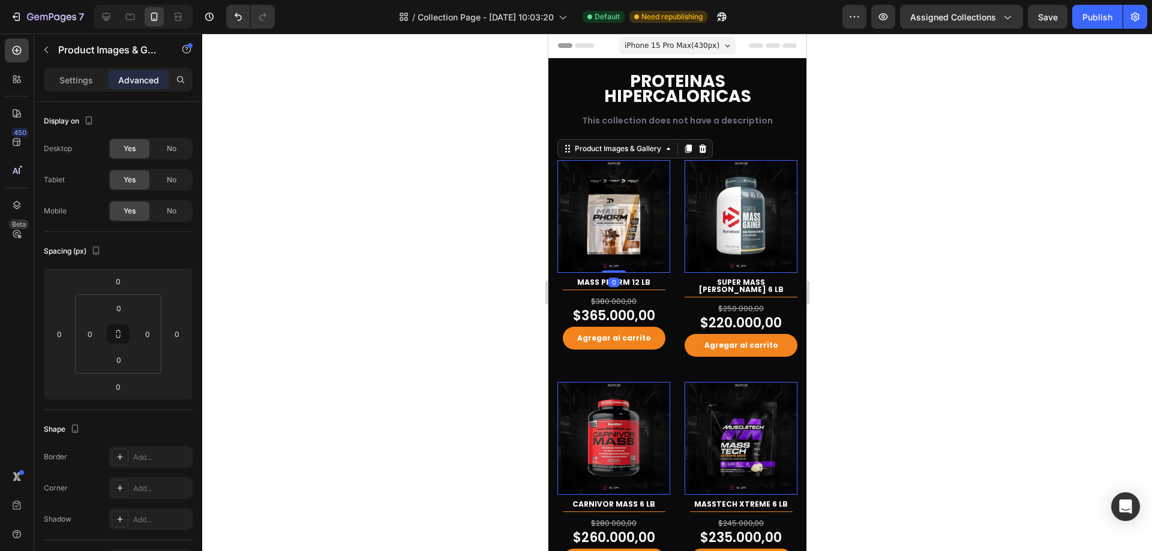
click at [1069, 170] on div at bounding box center [677, 293] width 950 height 518
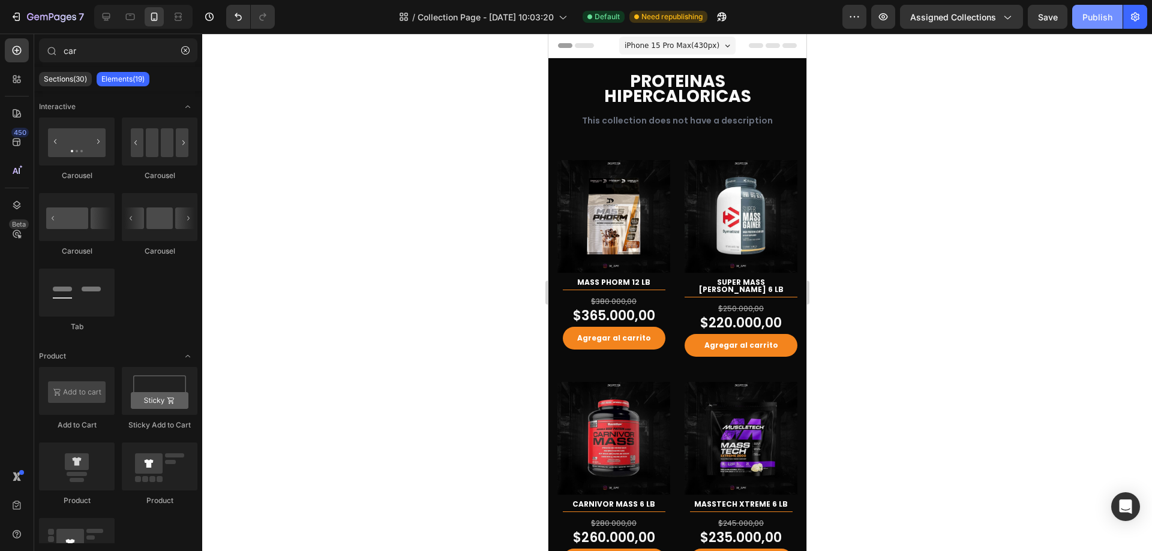
click at [1090, 22] on div "Publish" at bounding box center [1097, 17] width 30 height 13
click at [652, 288] on div "Title Line" at bounding box center [613, 289] width 103 height 5
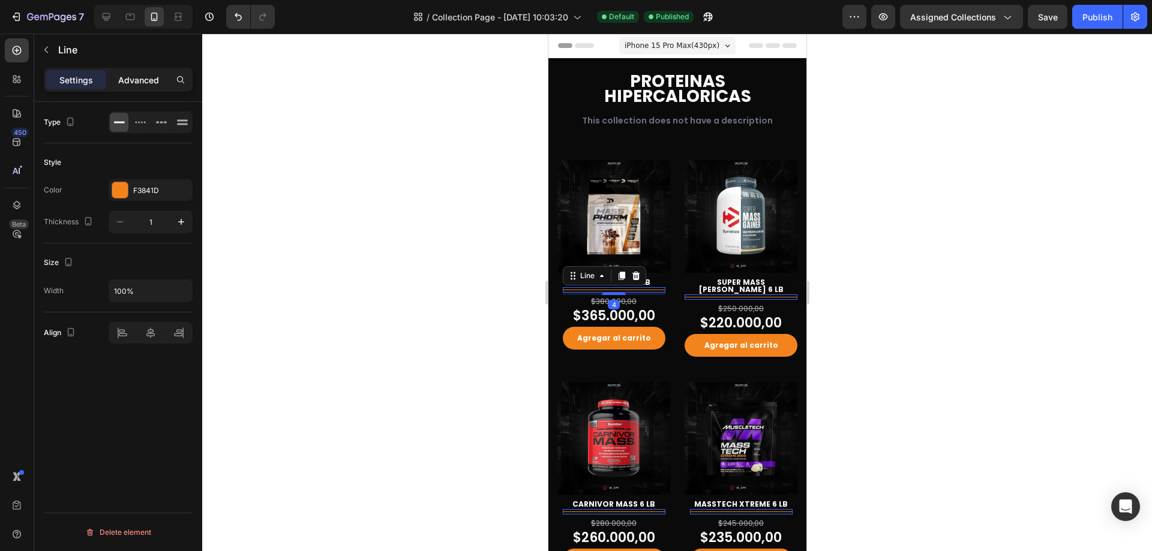
click at [130, 81] on p "Advanced" at bounding box center [138, 80] width 41 height 13
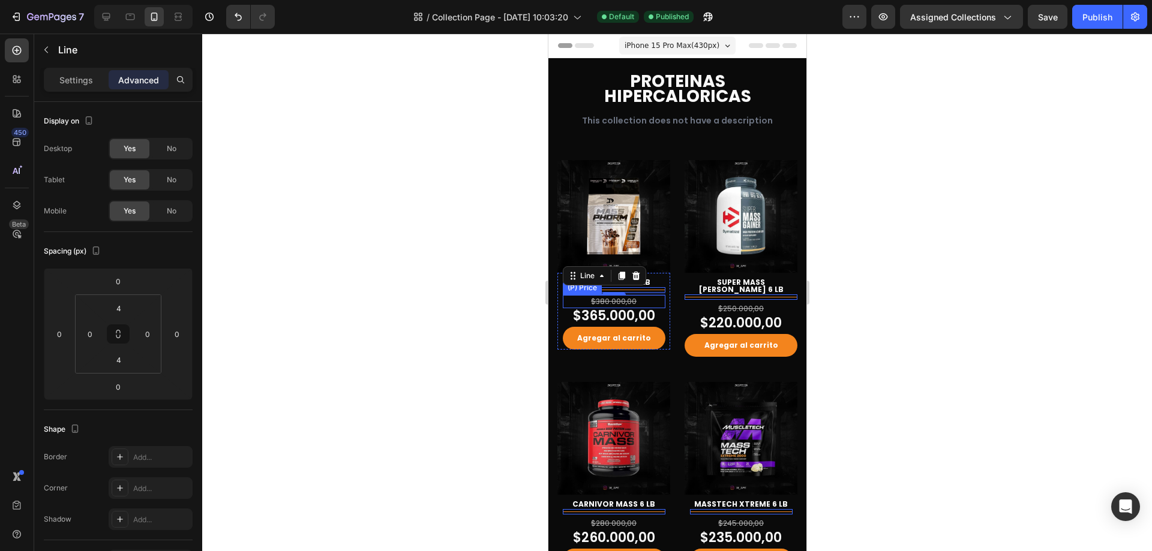
click at [650, 295] on div "$380.000,00" at bounding box center [613, 301] width 103 height 13
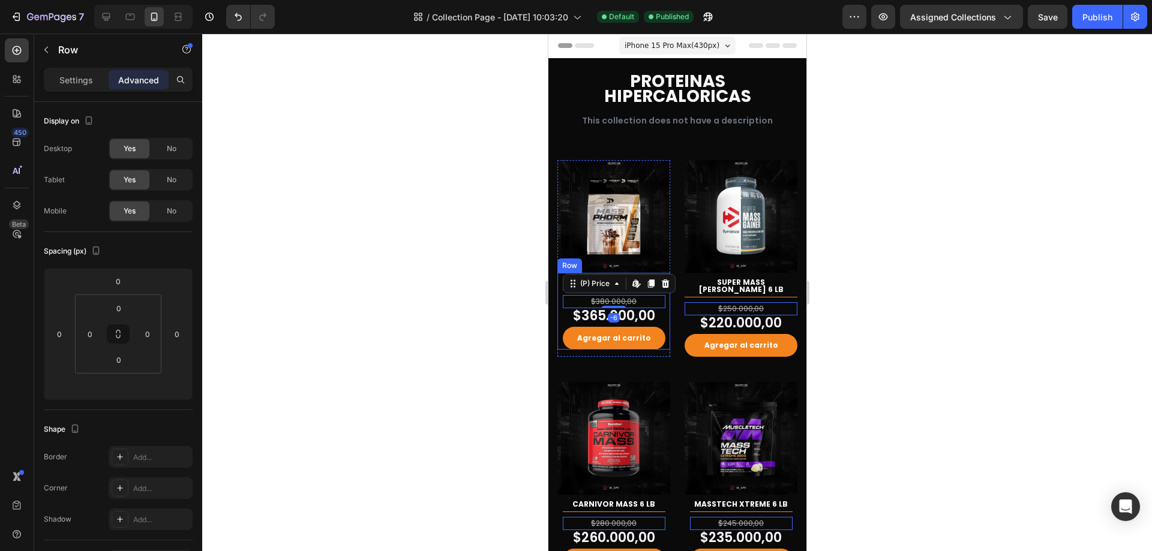
click at [664, 305] on div "MASS PHORM 12 LB (P) Title Title Line $380.000,00 (P) Price Edit content in Sho…" at bounding box center [613, 311] width 113 height 77
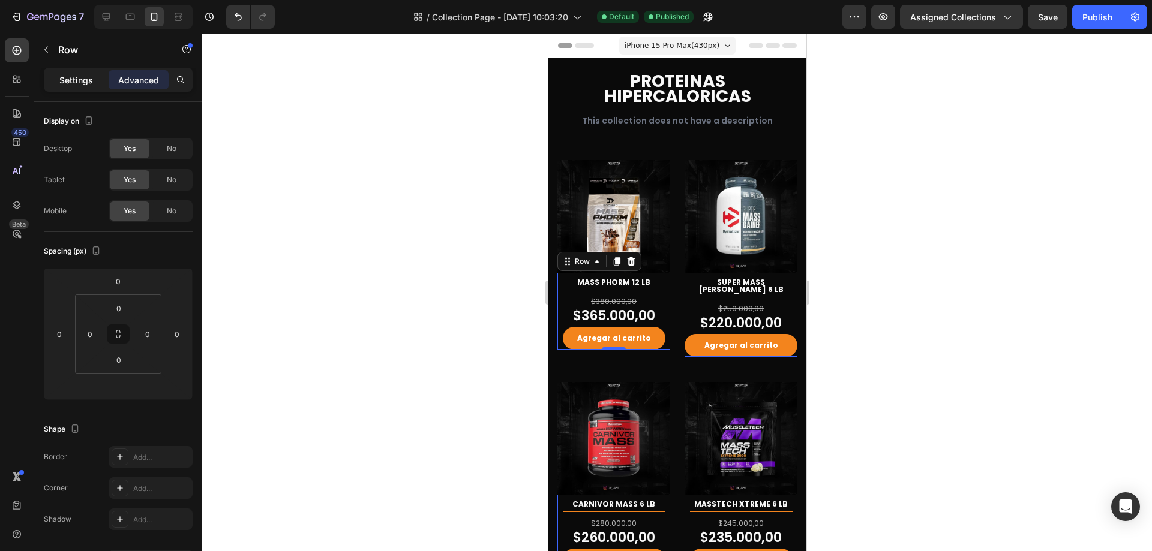
click at [85, 79] on p "Settings" at bounding box center [76, 80] width 34 height 13
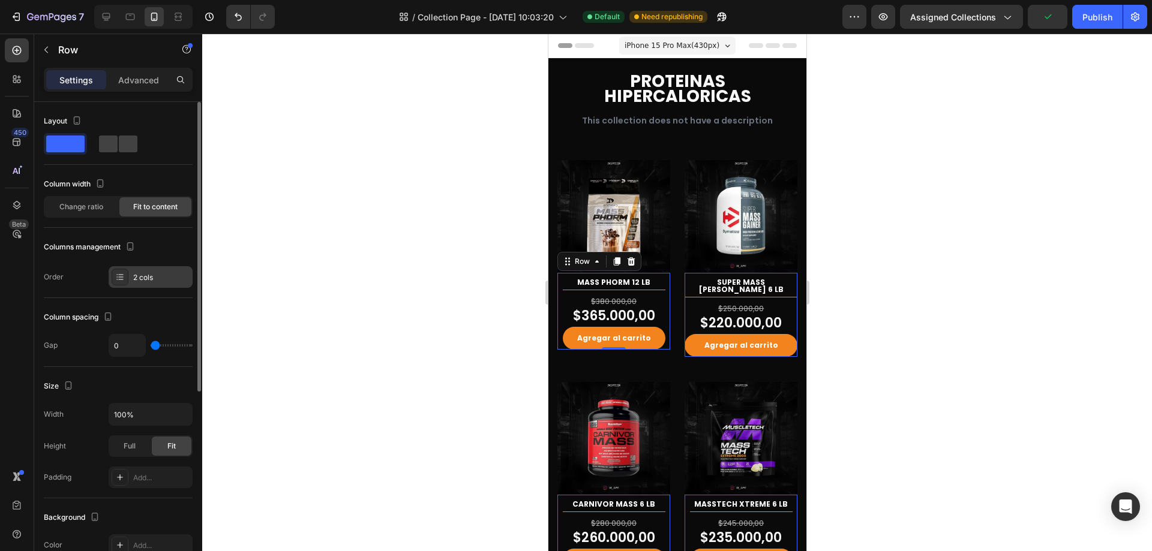
click at [164, 281] on div "2 cols" at bounding box center [161, 277] width 56 height 11
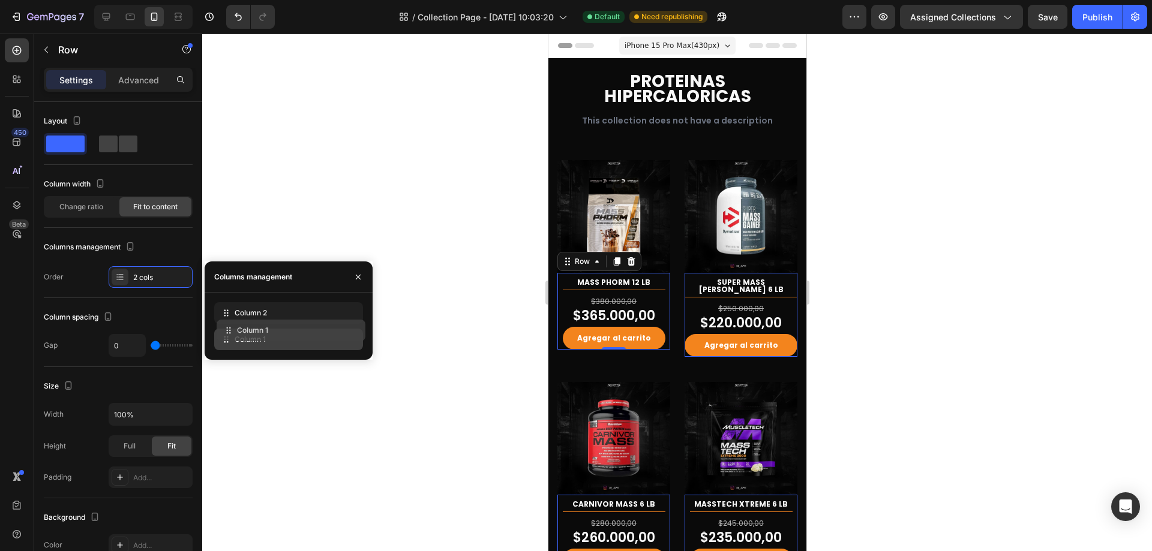
drag, startPoint x: 334, startPoint y: 322, endPoint x: 332, endPoint y: 355, distance: 32.4
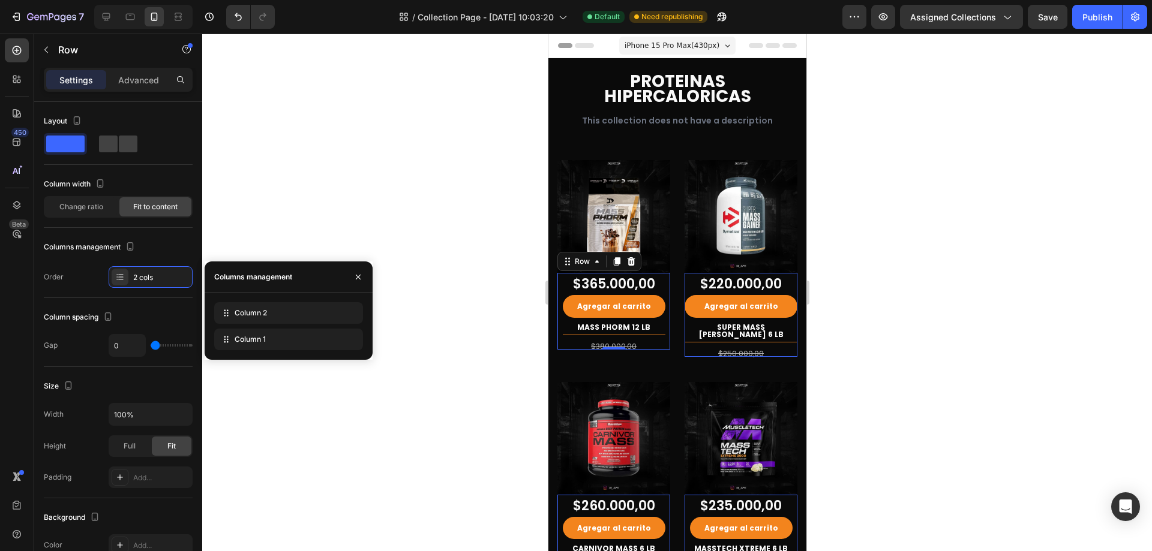
drag, startPoint x: 331, startPoint y: 341, endPoint x: 319, endPoint y: 296, distance: 45.8
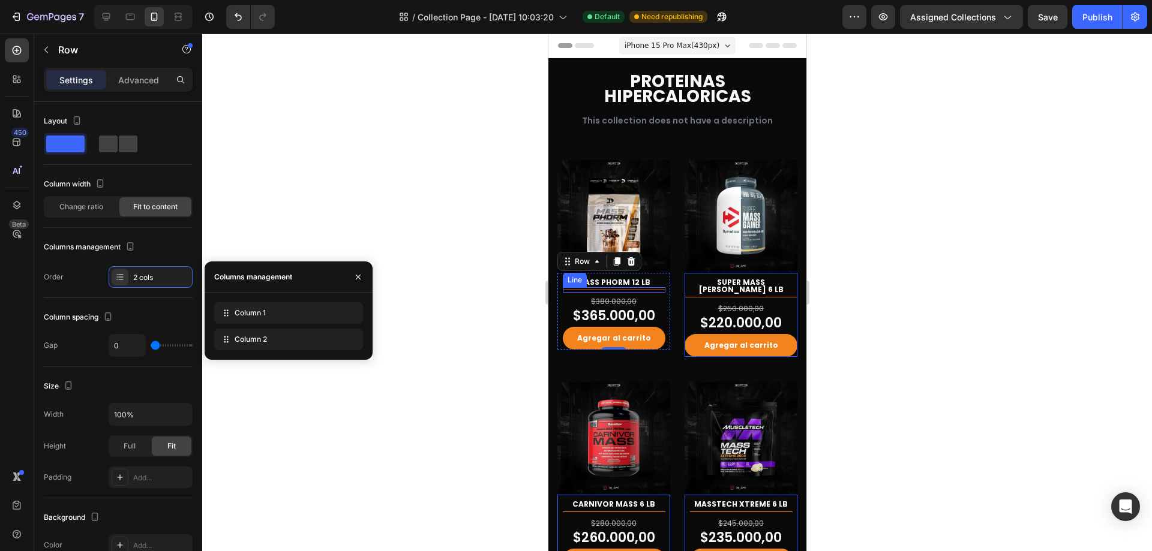
click at [643, 287] on div "Title Line" at bounding box center [613, 289] width 103 height 5
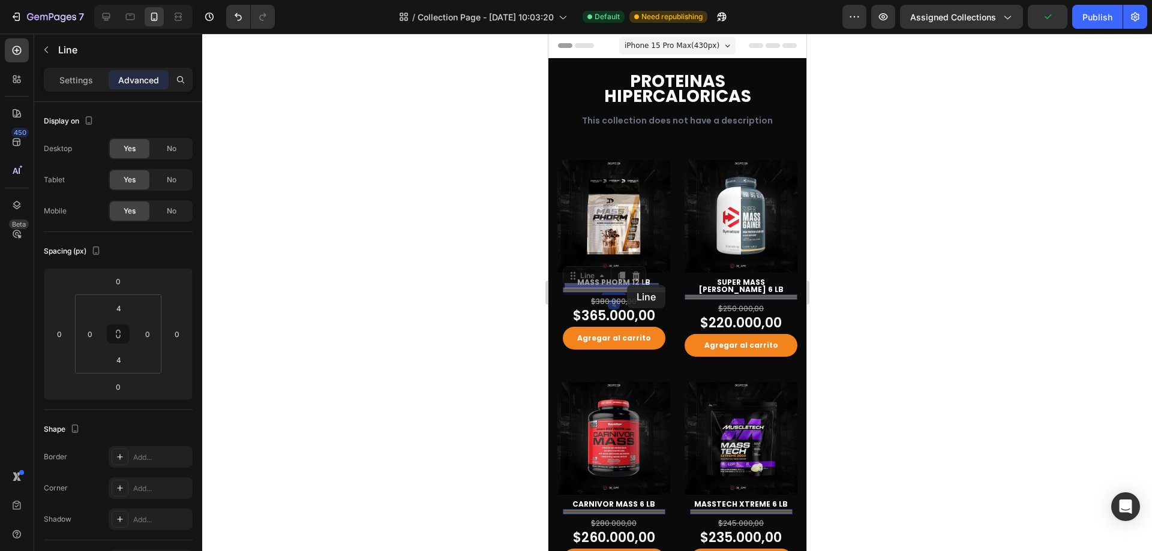
drag, startPoint x: 581, startPoint y: 271, endPoint x: 626, endPoint y: 285, distance: 47.6
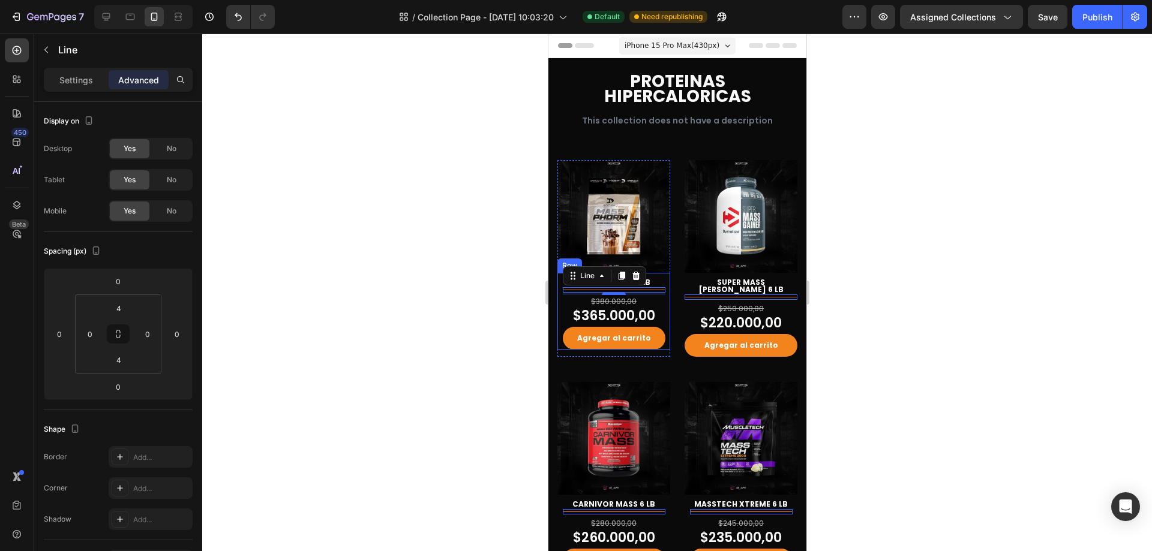
click at [662, 277] on div "MASS PHORM 12 LB (P) Title Title Line 4 $380.000,00 (P) Price (P) Price $365.00…" at bounding box center [613, 311] width 113 height 77
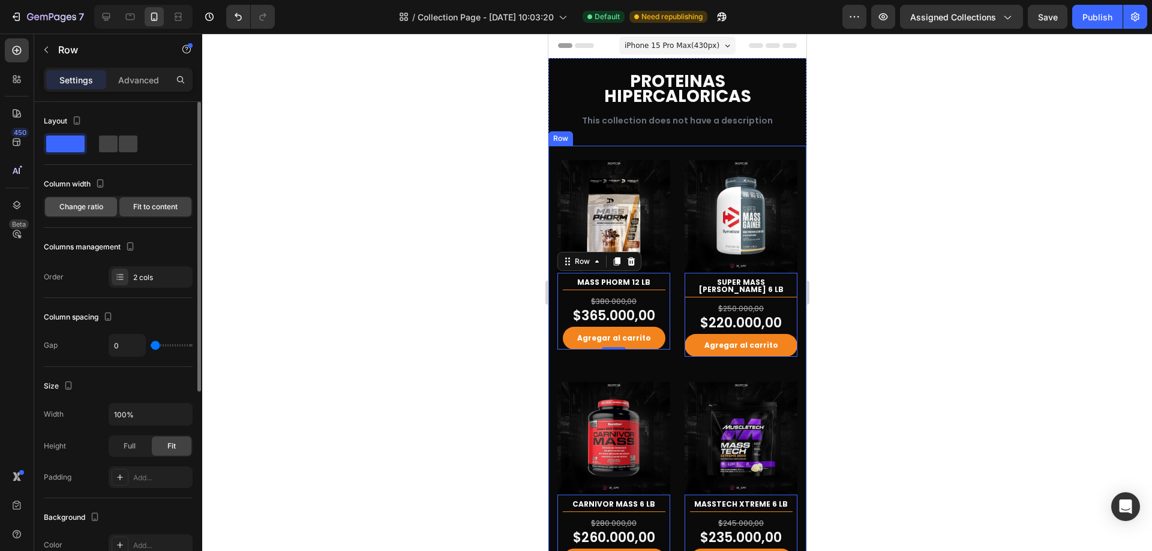
click at [88, 200] on div "Change ratio" at bounding box center [81, 206] width 72 height 19
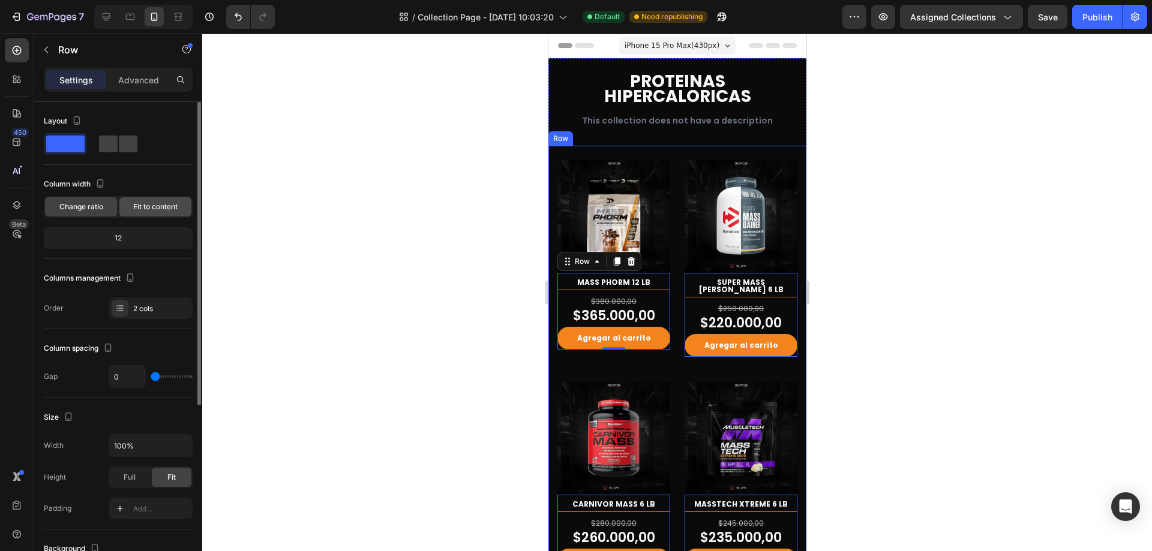
click at [161, 202] on span "Fit to content" at bounding box center [155, 207] width 44 height 11
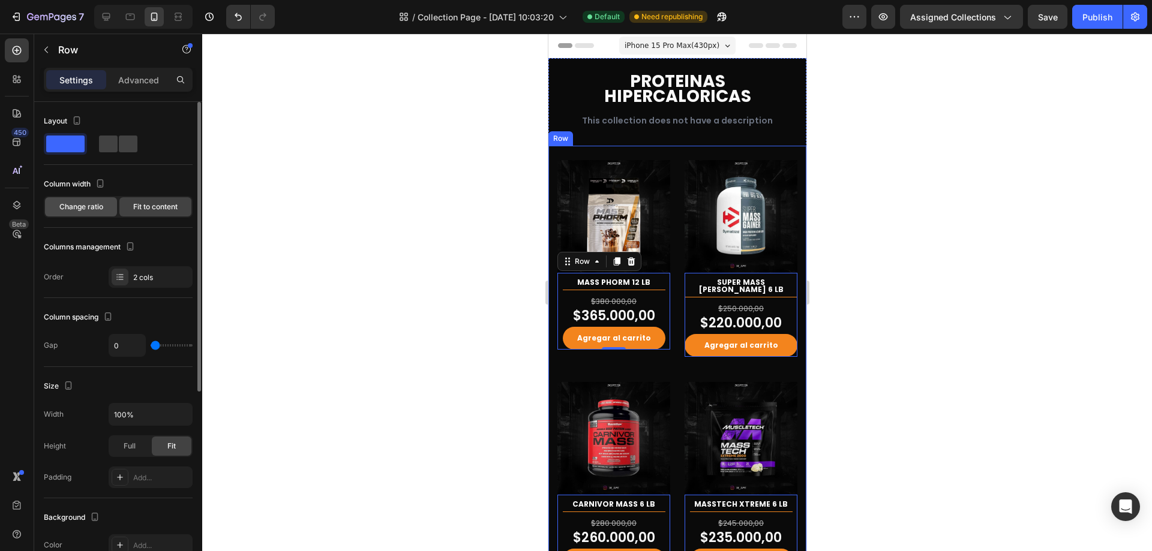
click at [104, 200] on div "Change ratio" at bounding box center [81, 206] width 72 height 19
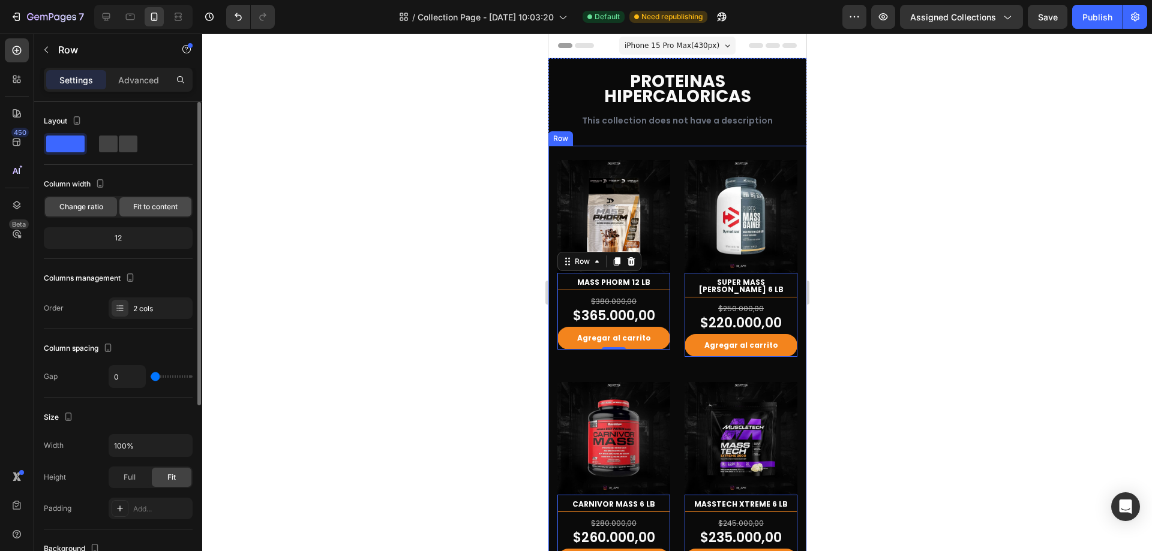
click at [186, 201] on div "Fit to content" at bounding box center [155, 206] width 72 height 19
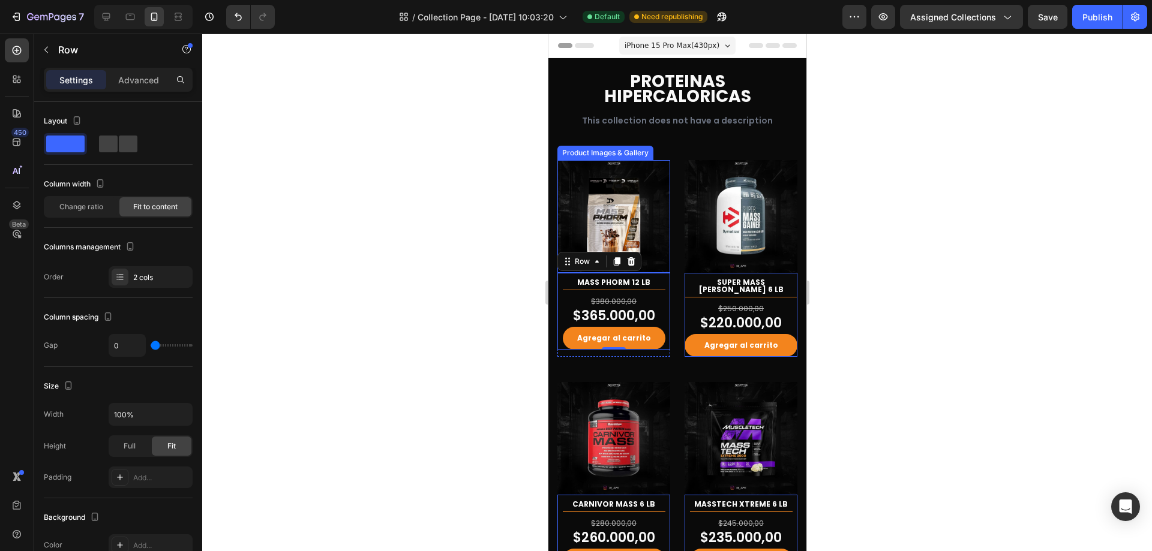
click at [644, 229] on img at bounding box center [613, 216] width 113 height 113
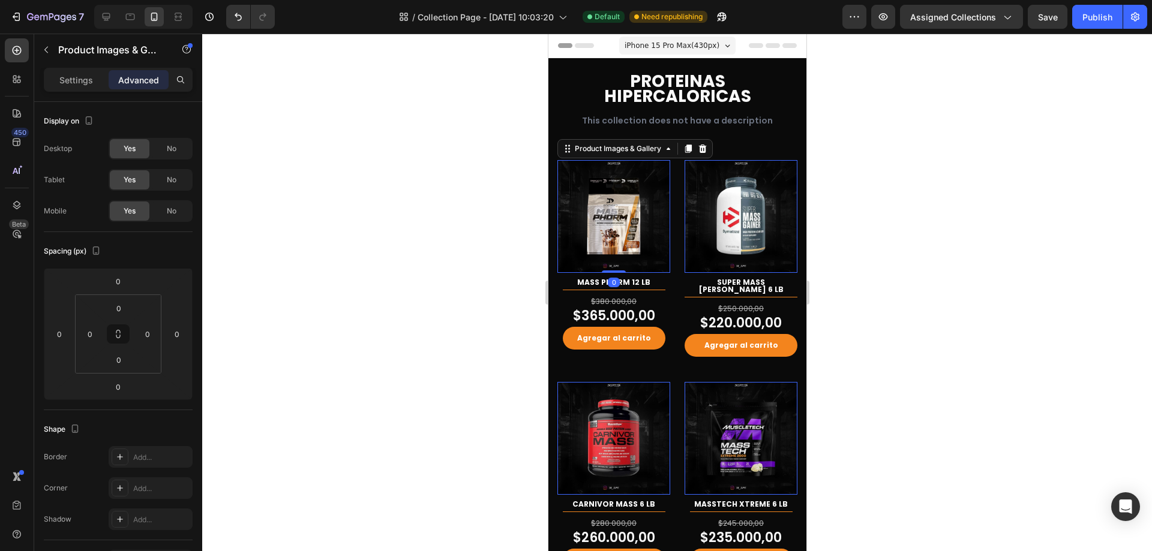
click at [877, 238] on div at bounding box center [677, 293] width 950 height 518
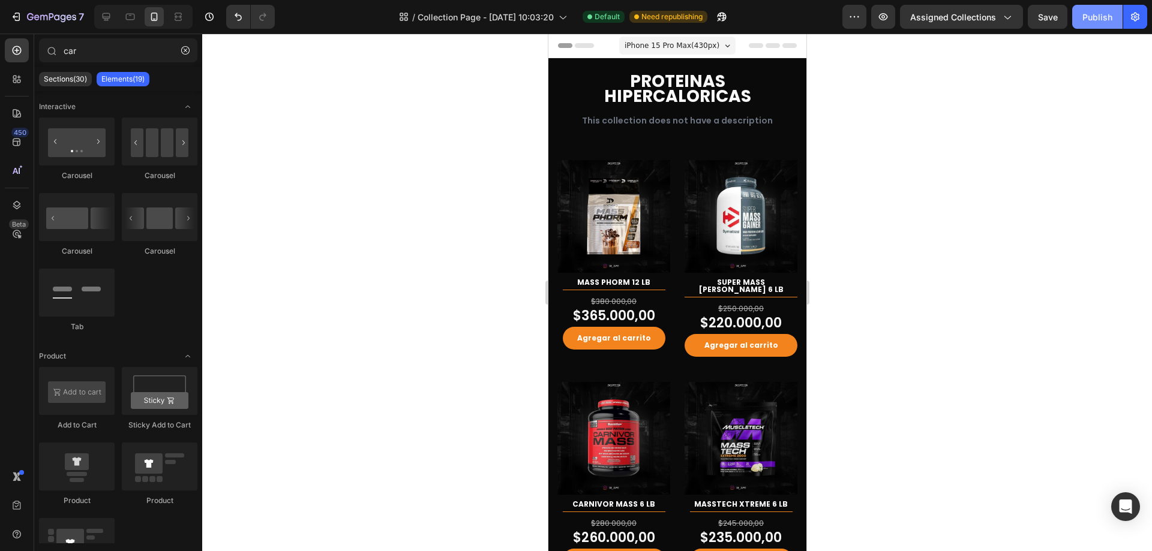
click at [1110, 15] on div "Publish" at bounding box center [1097, 17] width 30 height 13
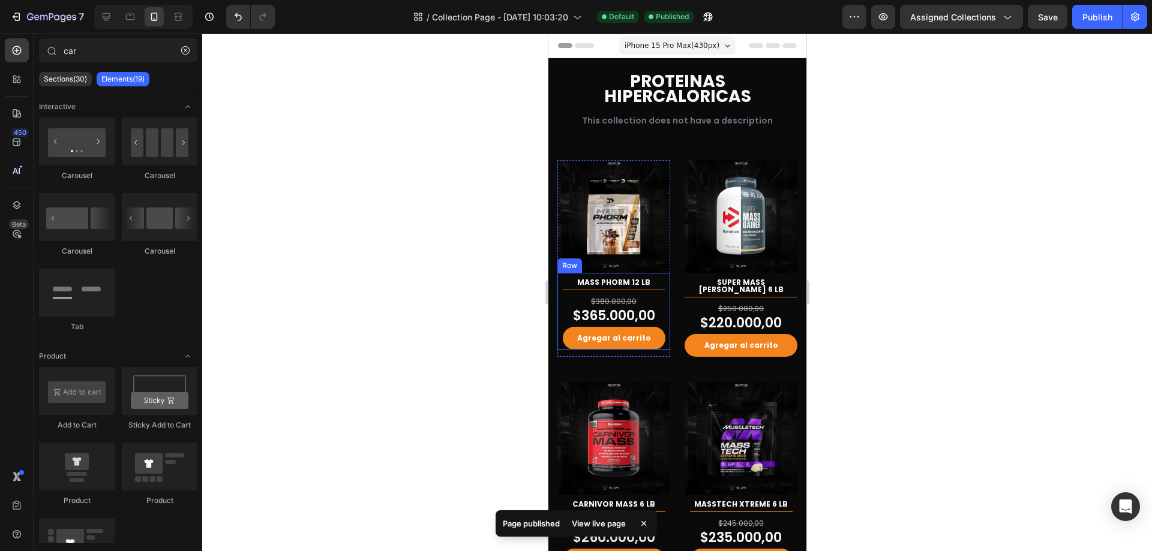
click at [661, 341] on div "MASS PHORM 12 LB (P) Title Title Line $380.000,00 (P) Price (P) Price $365.000,…" at bounding box center [613, 311] width 113 height 77
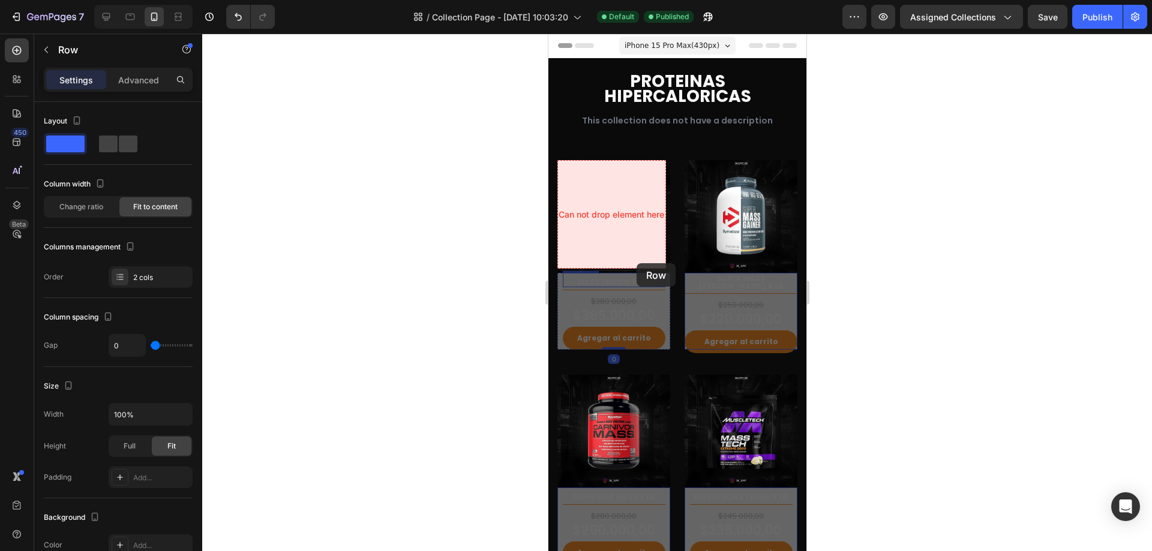
drag, startPoint x: 569, startPoint y: 257, endPoint x: 636, endPoint y: 263, distance: 66.9
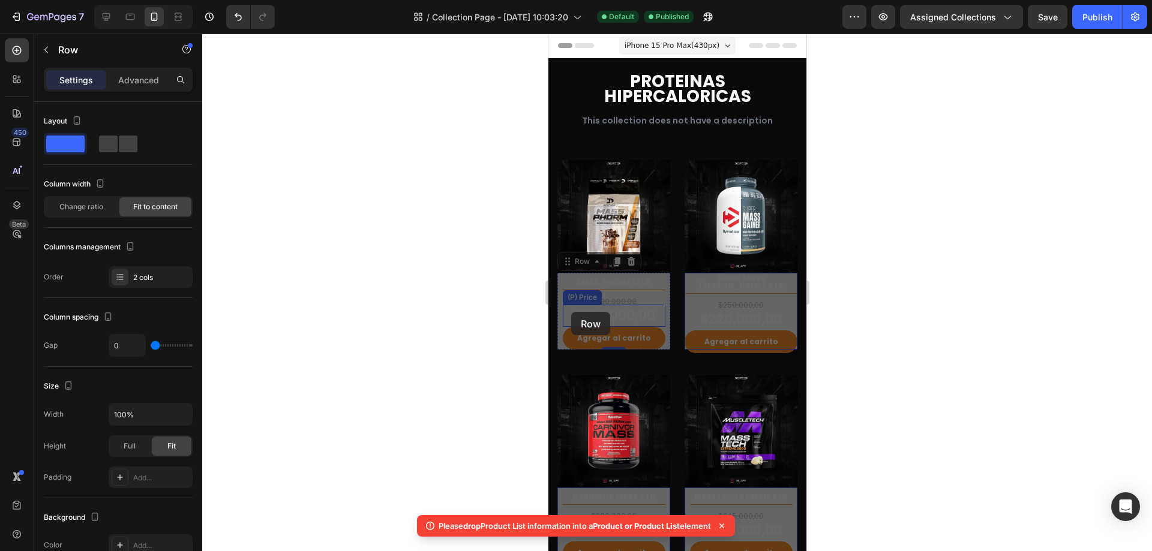
drag, startPoint x: 566, startPoint y: 259, endPoint x: 572, endPoint y: 291, distance: 32.4
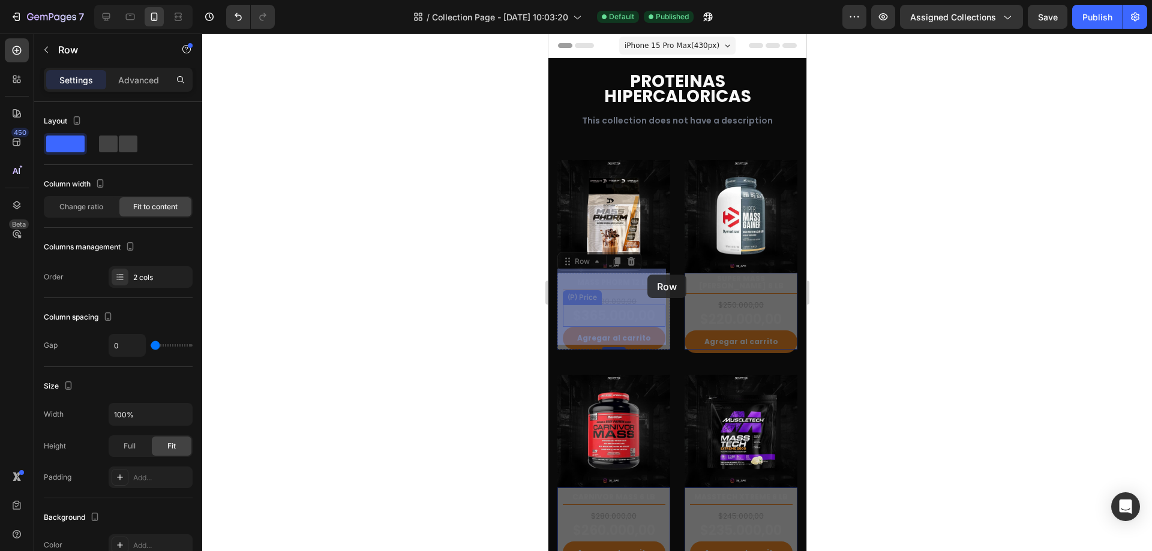
drag, startPoint x: 575, startPoint y: 259, endPoint x: 647, endPoint y: 275, distance: 73.1
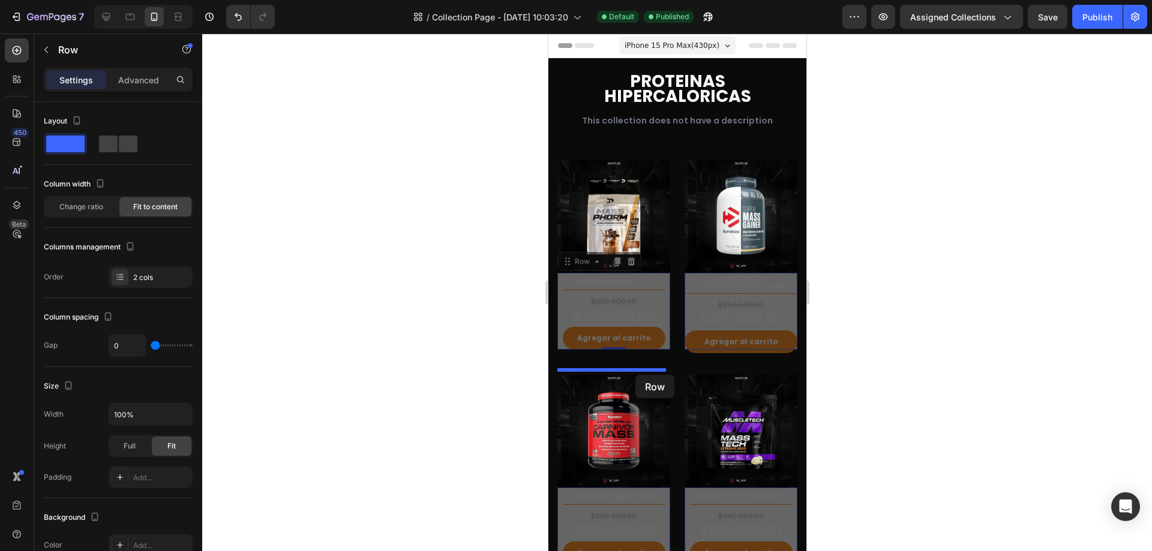
drag, startPoint x: 573, startPoint y: 257, endPoint x: 635, endPoint y: 375, distance: 132.8
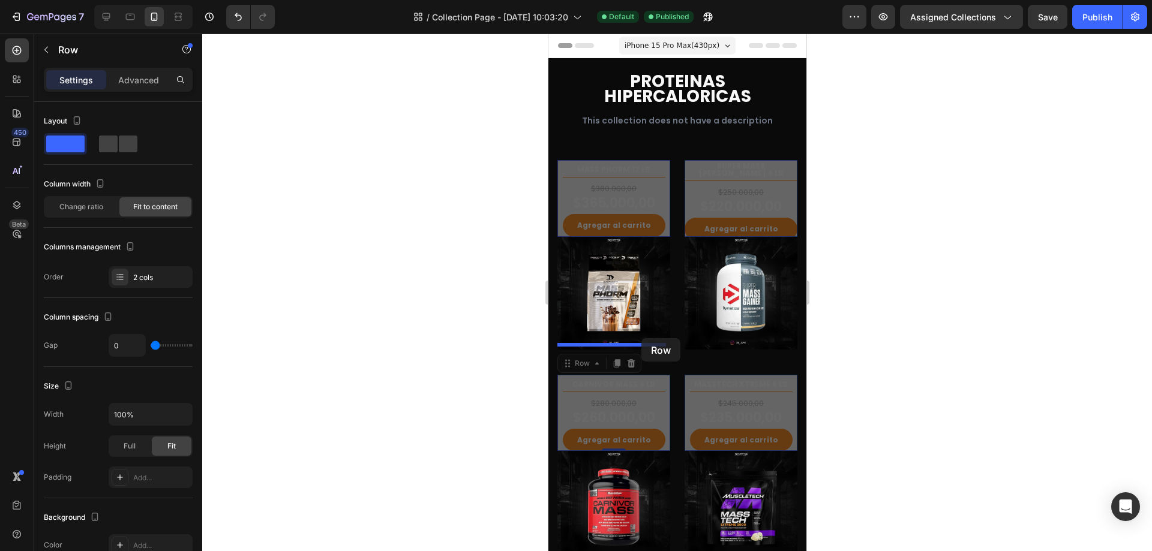
drag, startPoint x: 568, startPoint y: 364, endPoint x: 641, endPoint y: 338, distance: 77.6
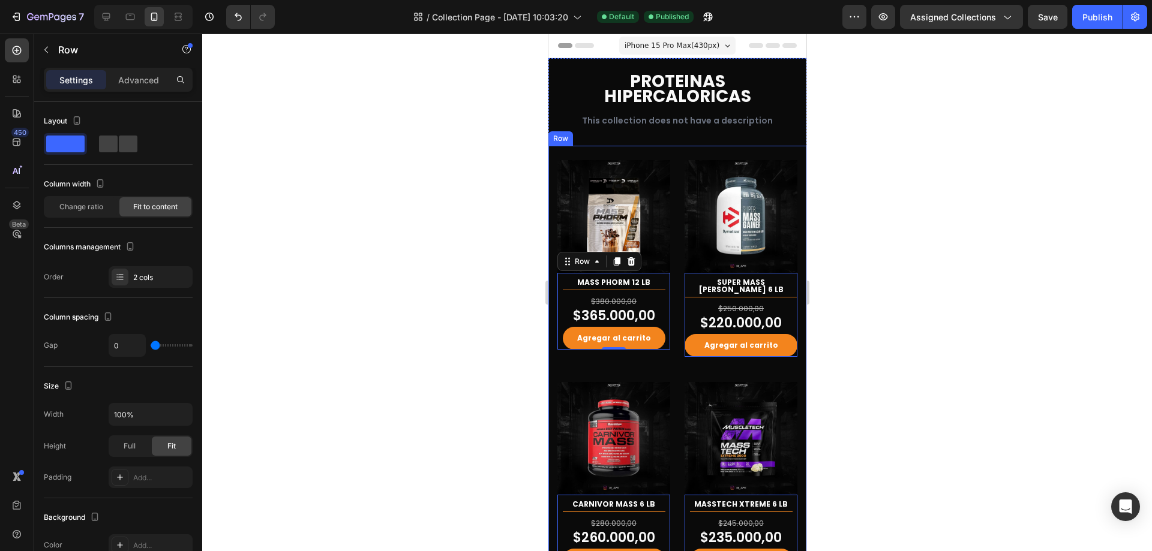
click at [986, 266] on div at bounding box center [677, 293] width 950 height 518
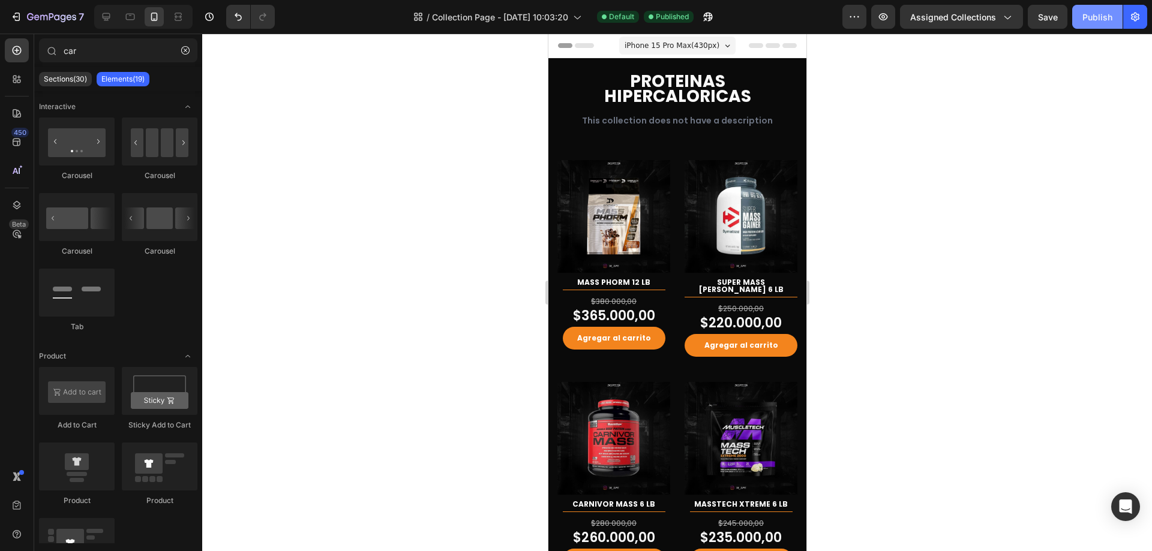
click at [1092, 21] on div "Publish" at bounding box center [1097, 17] width 30 height 13
click at [660, 319] on div "MASS PHORM 12 LB (P) Title Title Line $380.000,00 (P) Price (P) Price $365.000,…" at bounding box center [613, 311] width 113 height 77
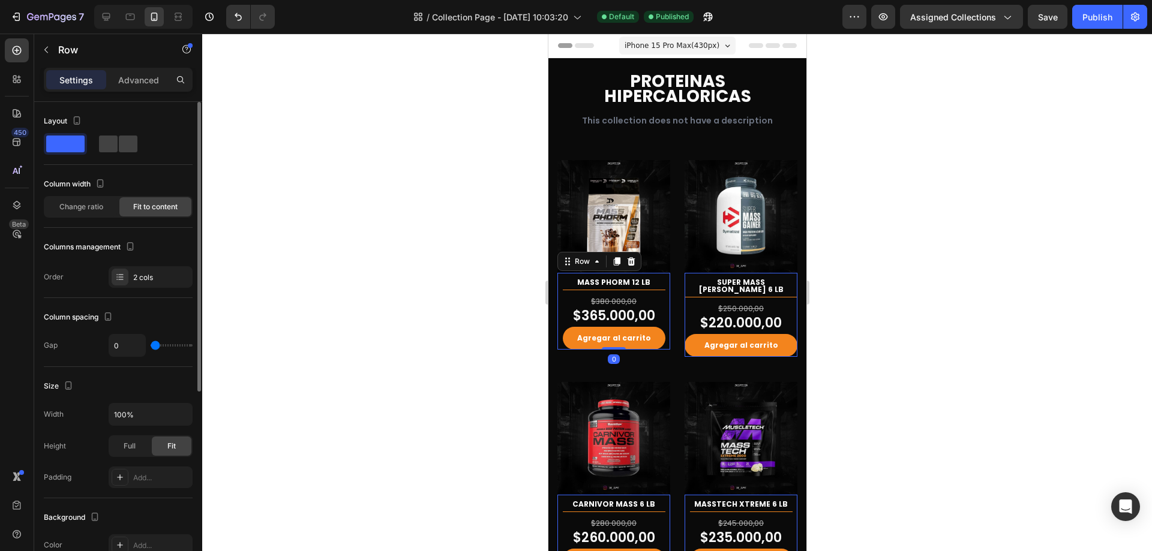
drag, startPoint x: 127, startPoint y: 84, endPoint x: 128, endPoint y: 137, distance: 52.8
click at [128, 84] on p "Advanced" at bounding box center [138, 80] width 41 height 13
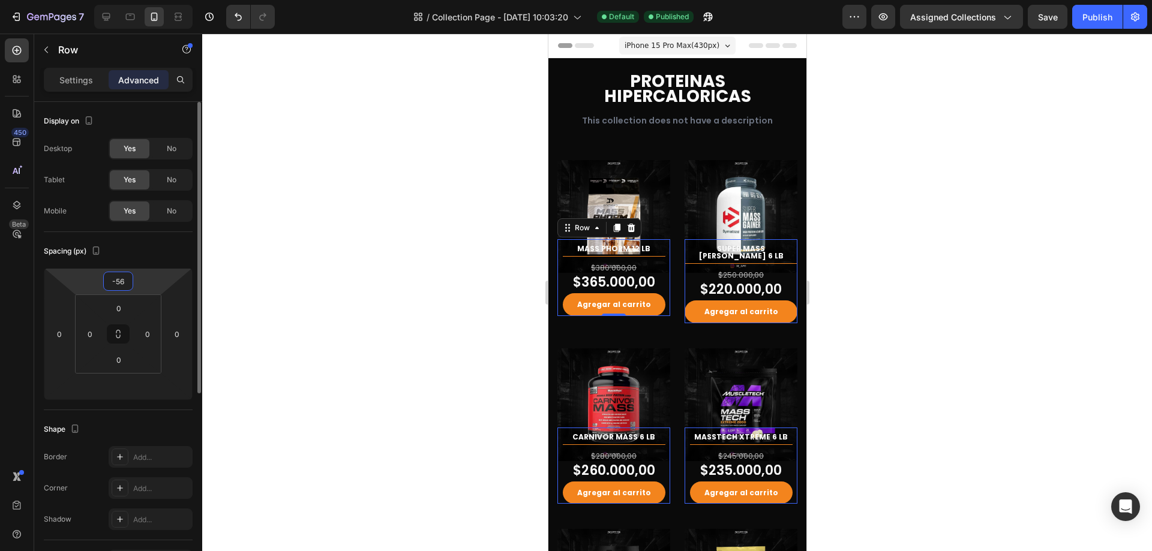
drag, startPoint x: 152, startPoint y: 302, endPoint x: 119, endPoint y: 283, distance: 39.0
click at [152, 0] on html "7 Version history / Collection Page - Jun 12, 10:03:20 Default Published Previe…" at bounding box center [576, 0] width 1152 height 0
type input "-54"
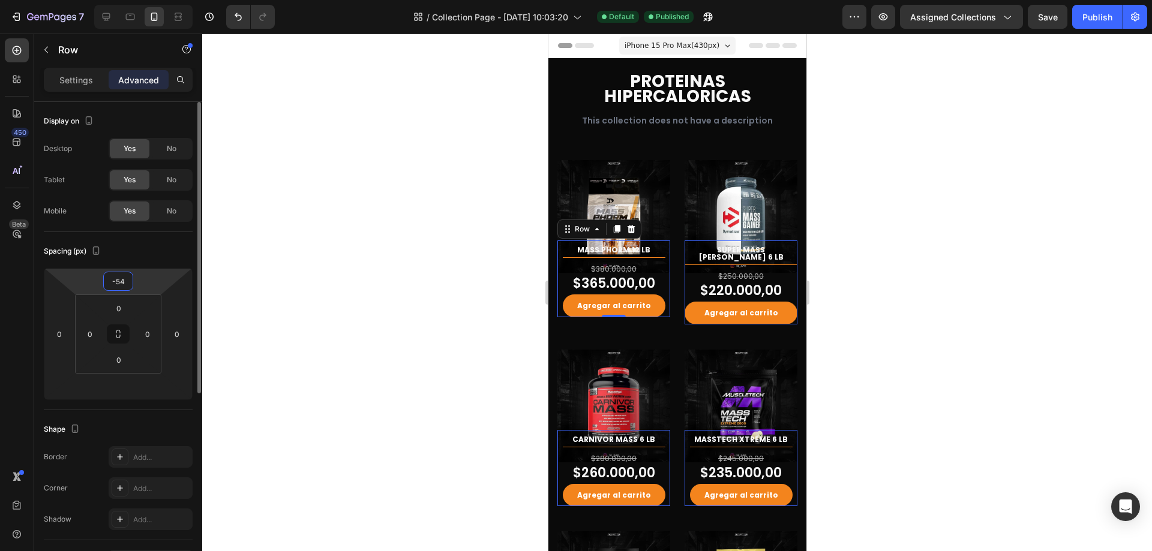
drag, startPoint x: 123, startPoint y: 284, endPoint x: 116, endPoint y: 283, distance: 6.6
click at [116, 283] on input "-54" at bounding box center [118, 281] width 24 height 18
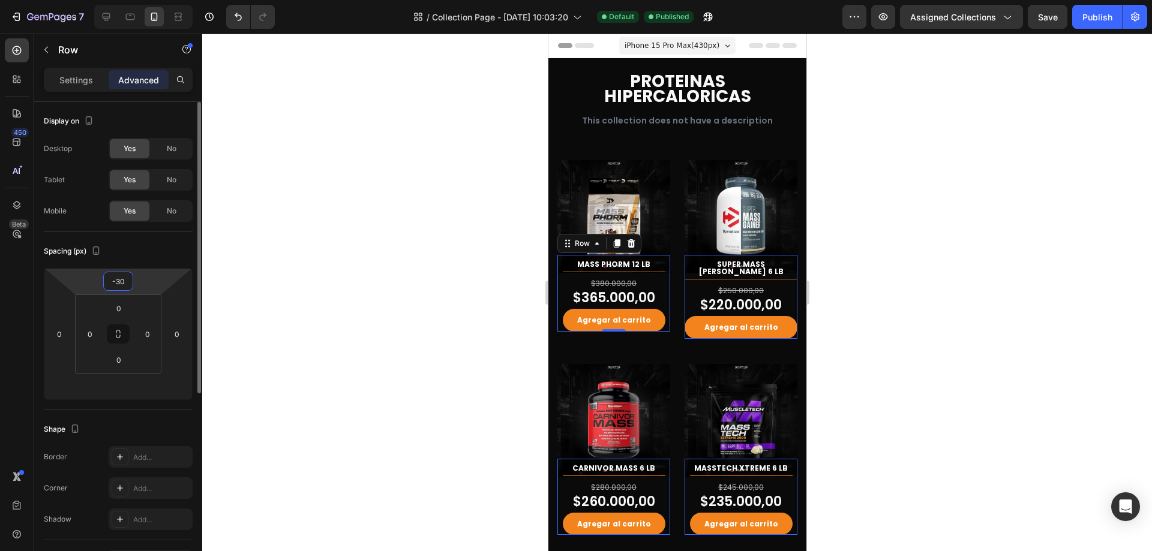
type input "-30"
click at [134, 0] on html "7 Version history / Collection Page - Jun 12, 10:03:20 Default Published Previe…" at bounding box center [576, 0] width 1152 height 0
click at [145, 0] on html "7 Version history / Collection Page - Jun 12, 10:03:20 Default Published Previe…" at bounding box center [576, 0] width 1152 height 0
click at [121, 281] on input "-30" at bounding box center [118, 281] width 24 height 18
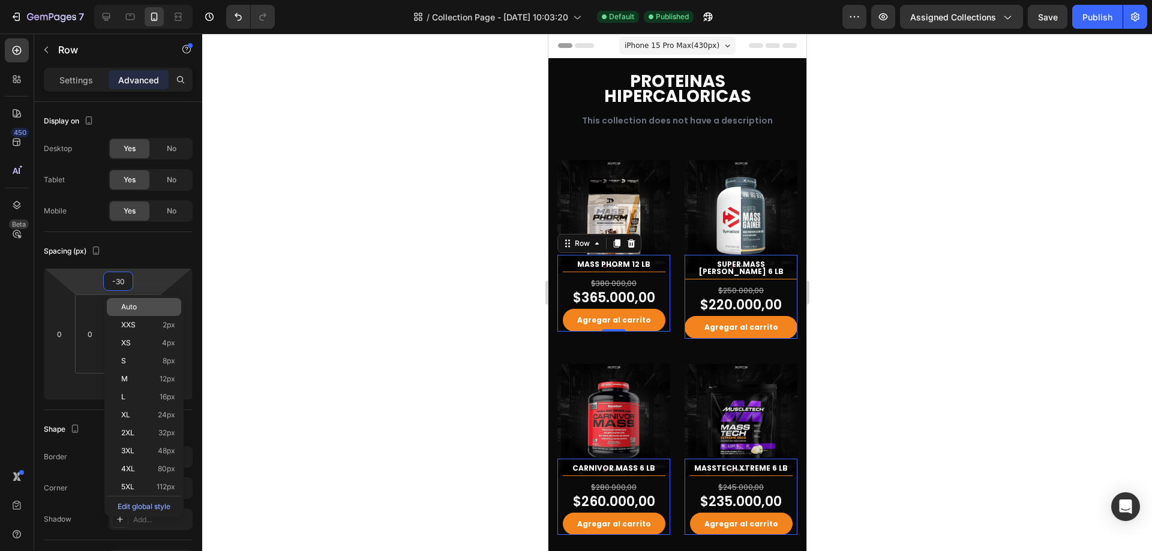
click at [137, 302] on div "Auto" at bounding box center [144, 307] width 74 height 18
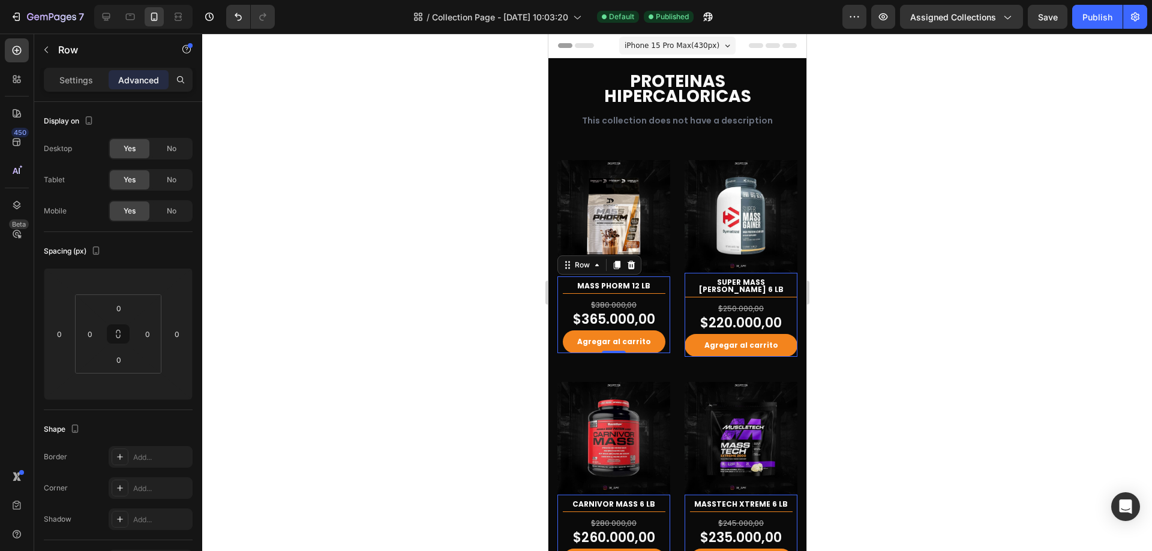
click at [1024, 224] on div at bounding box center [677, 293] width 950 height 518
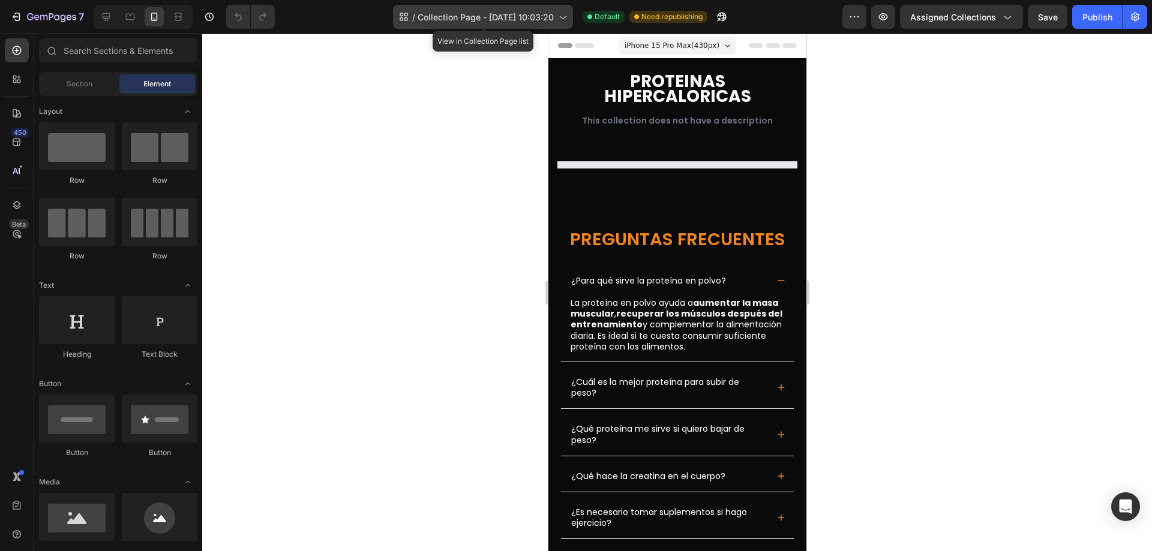
click at [537, 13] on span "Collection Page - [DATE] 10:03:20" at bounding box center [486, 17] width 136 height 13
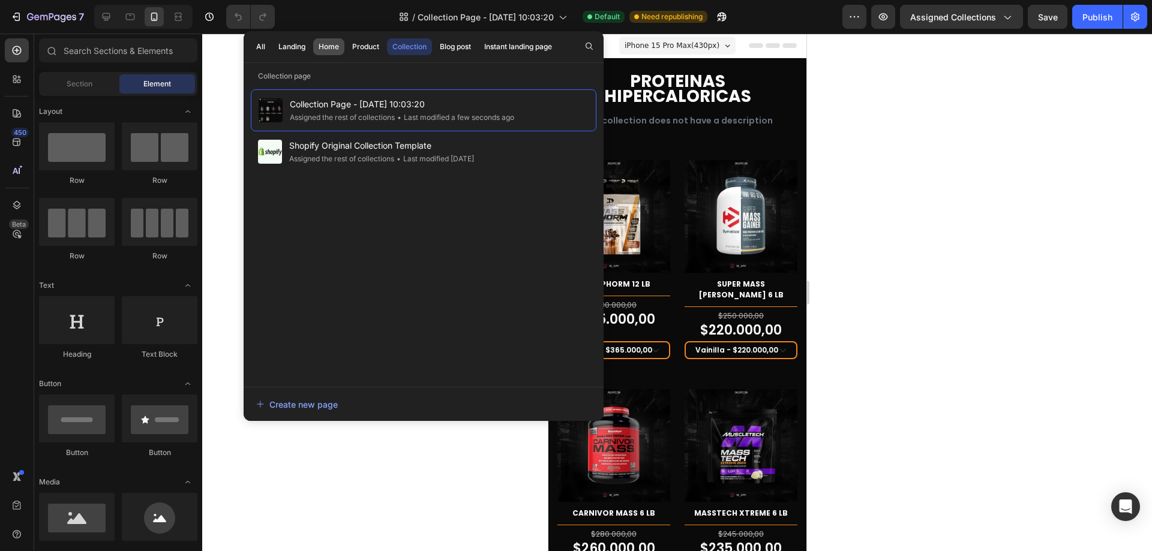
click at [322, 42] on div "Home" at bounding box center [329, 46] width 20 height 11
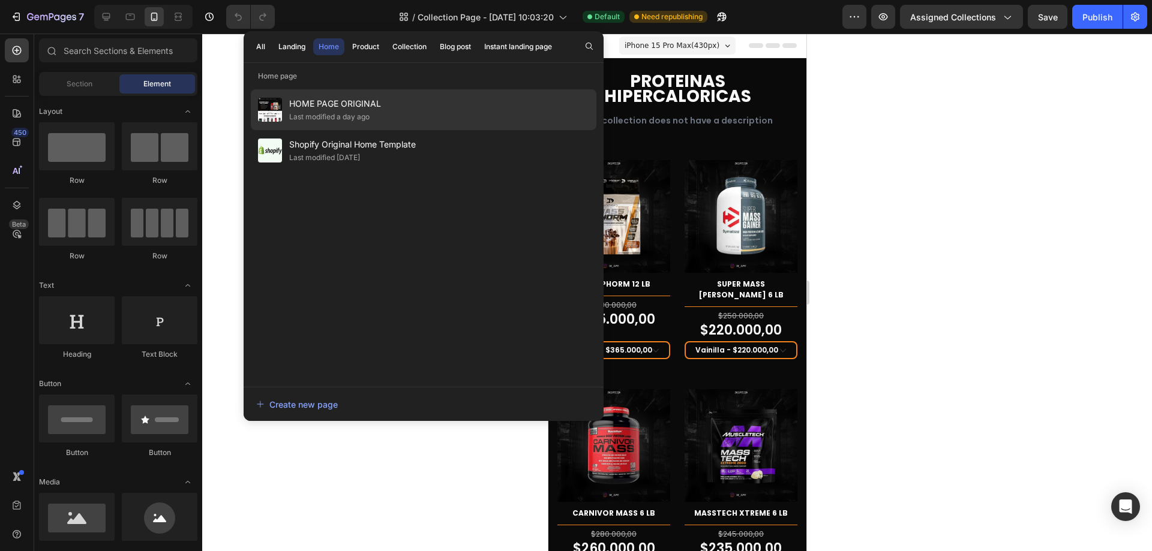
click at [367, 113] on div "Last modified a day ago" at bounding box center [329, 117] width 80 height 12
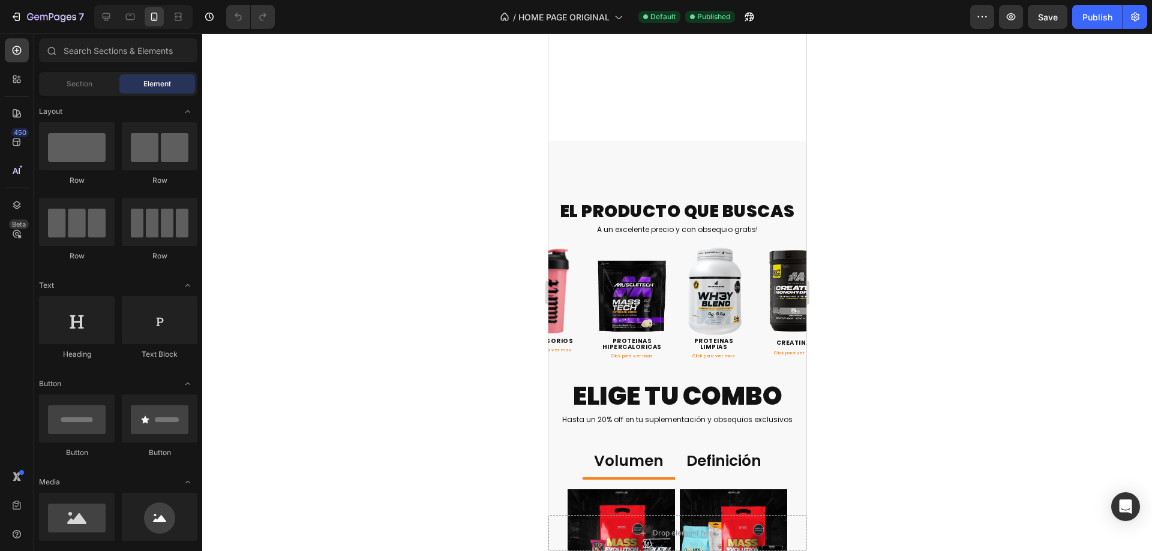
scroll to position [600, 0]
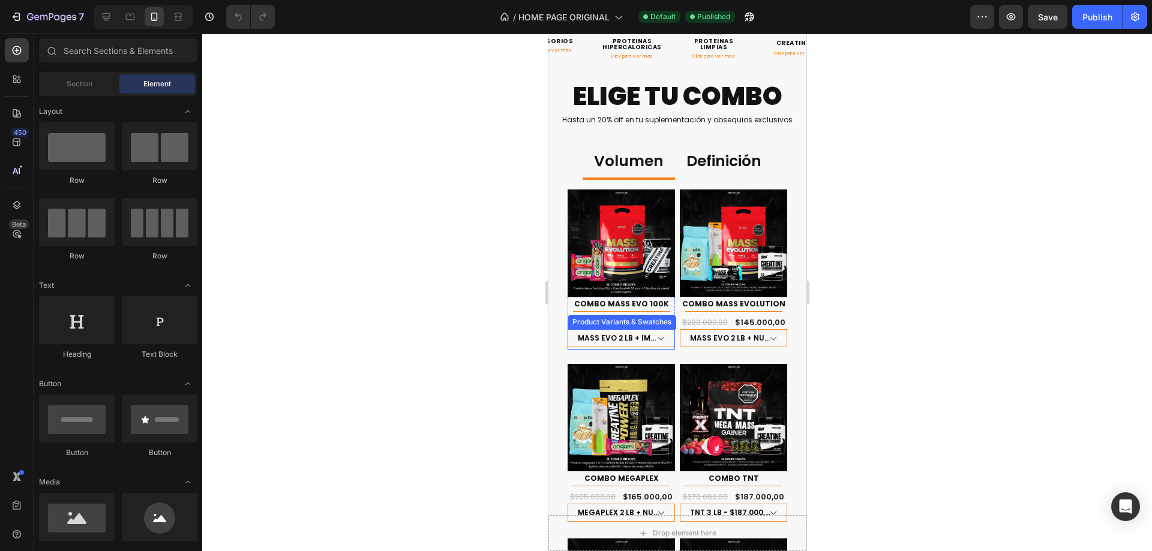
click at [668, 344] on div "MASS EVO 2 LB + IMN 50 SERV + 3 BARRITAS - $100.000,00 Product Variants & Swatc…" at bounding box center [620, 339] width 107 height 20
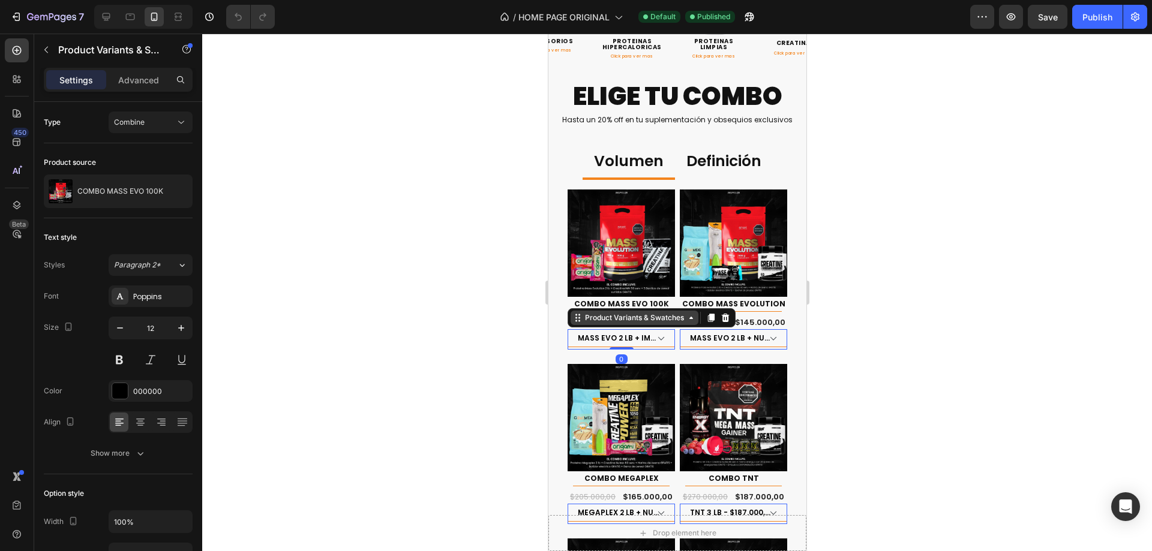
click at [626, 314] on div "Product Variants & Swatches" at bounding box center [634, 318] width 104 height 11
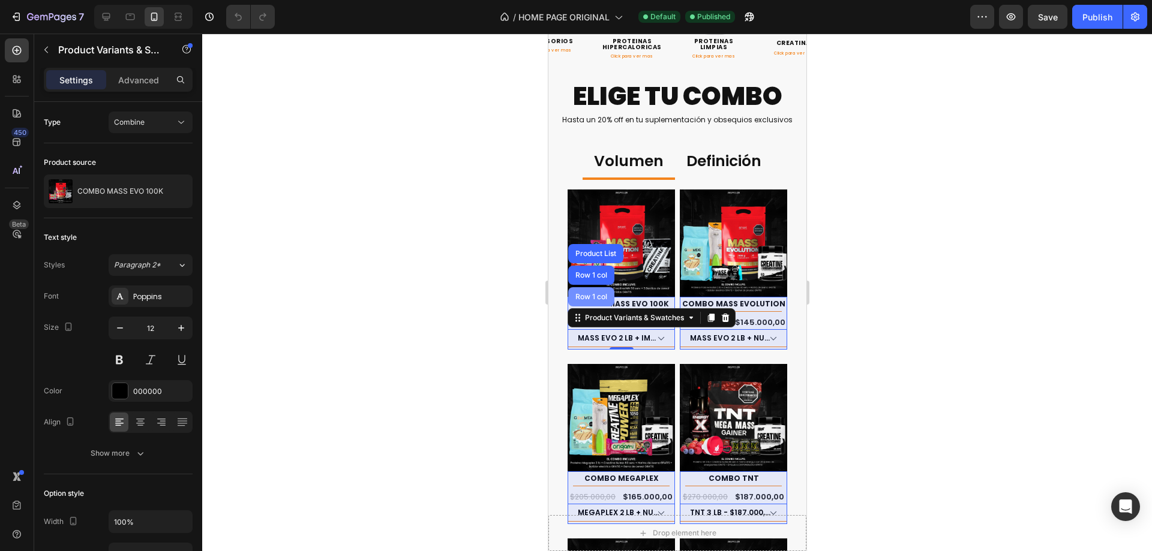
click at [593, 287] on div "Row 1 col" at bounding box center [591, 296] width 46 height 19
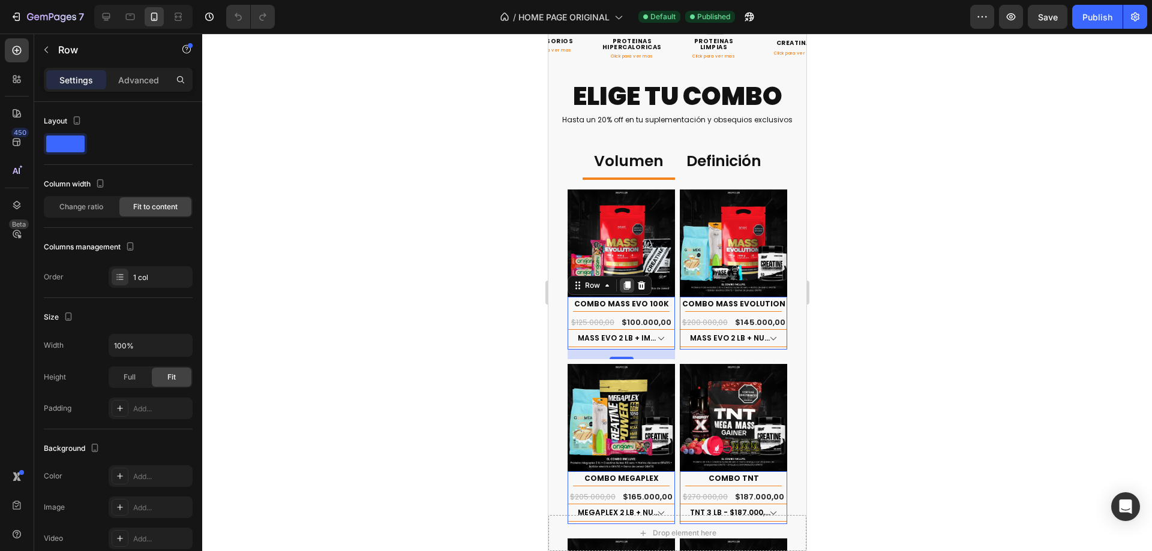
click at [626, 284] on icon at bounding box center [626, 286] width 7 height 8
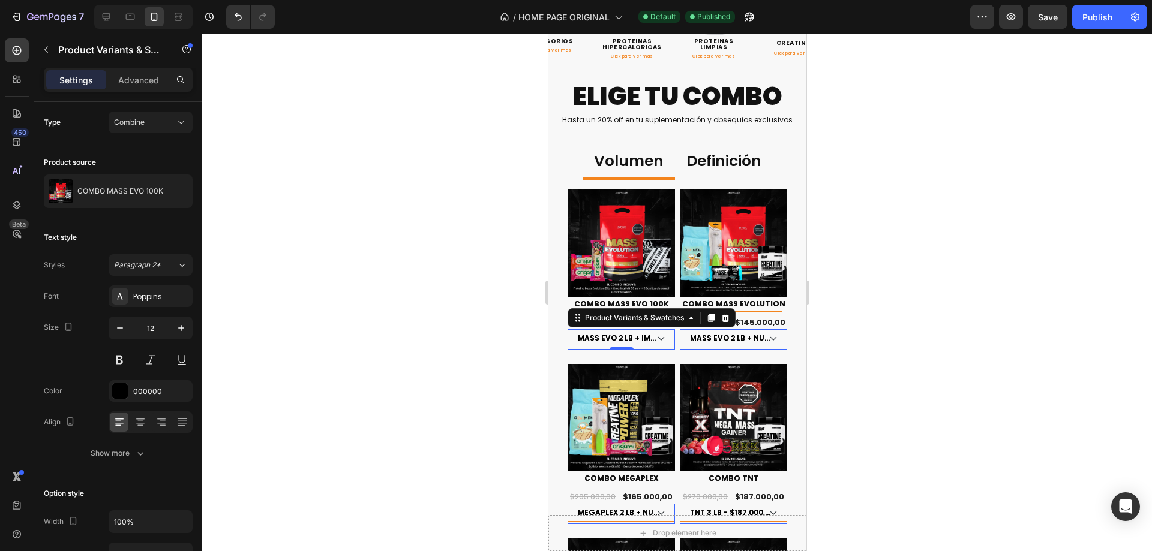
click at [995, 295] on div at bounding box center [677, 293] width 950 height 518
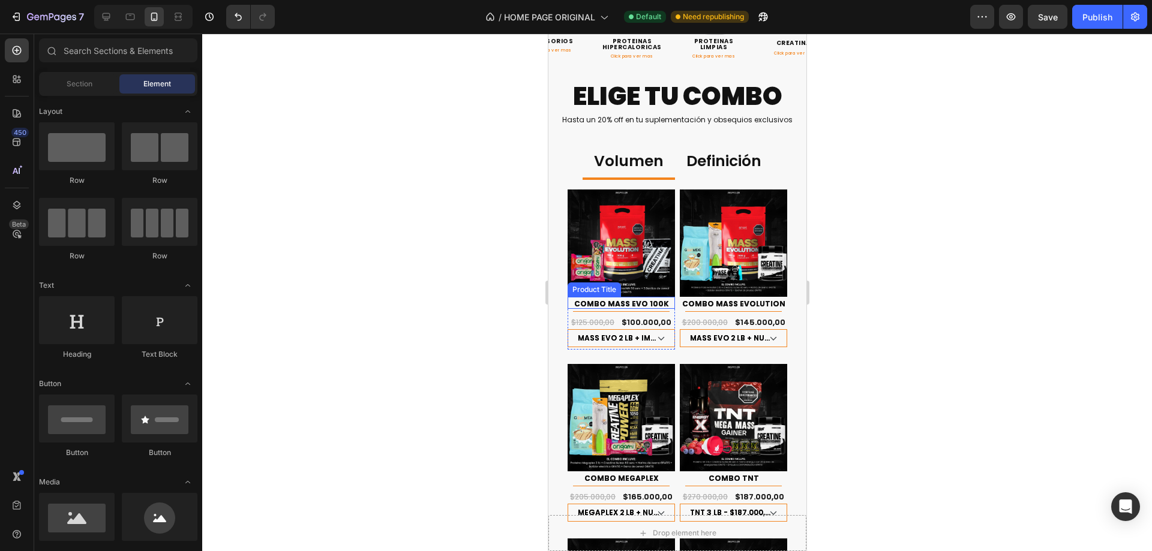
click at [660, 301] on h1 "COMBO MASS EVO 100K" at bounding box center [620, 304] width 107 height 10
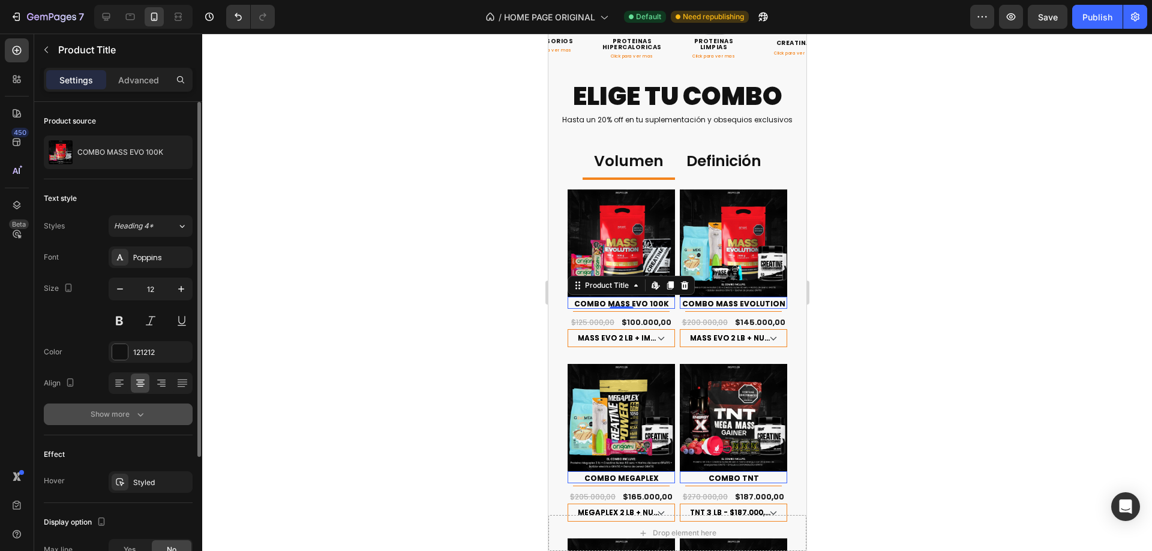
click at [121, 422] on button "Show more" at bounding box center [118, 415] width 149 height 22
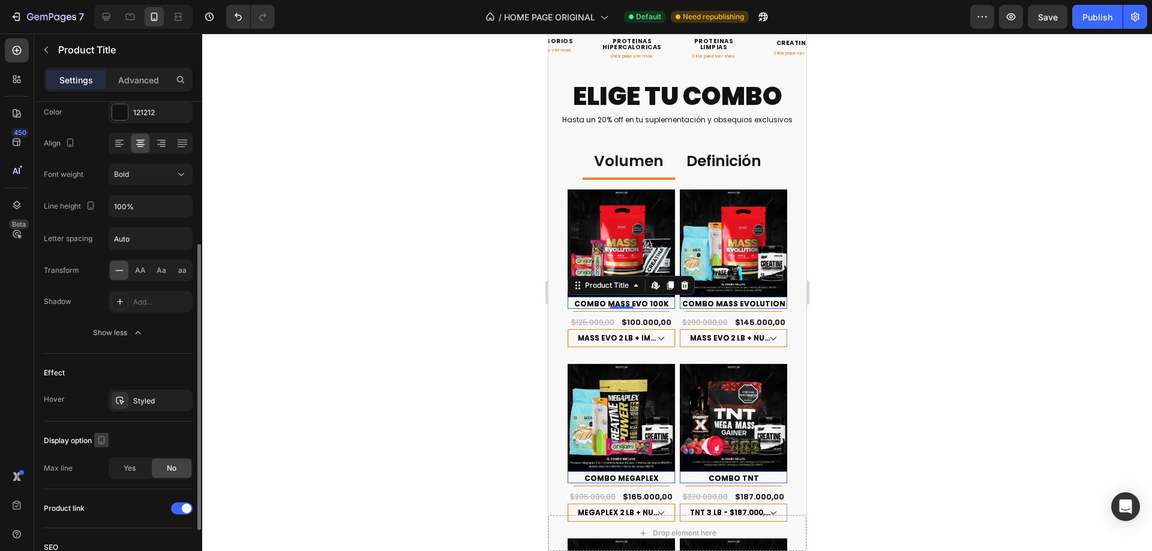
scroll to position [332, 0]
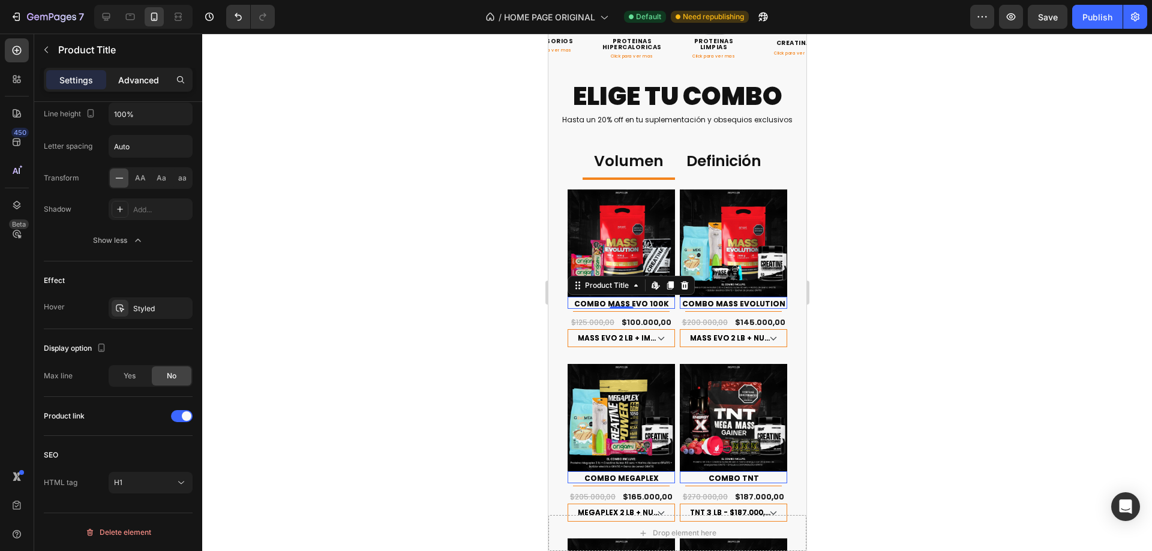
click at [146, 76] on p "Advanced" at bounding box center [138, 80] width 41 height 13
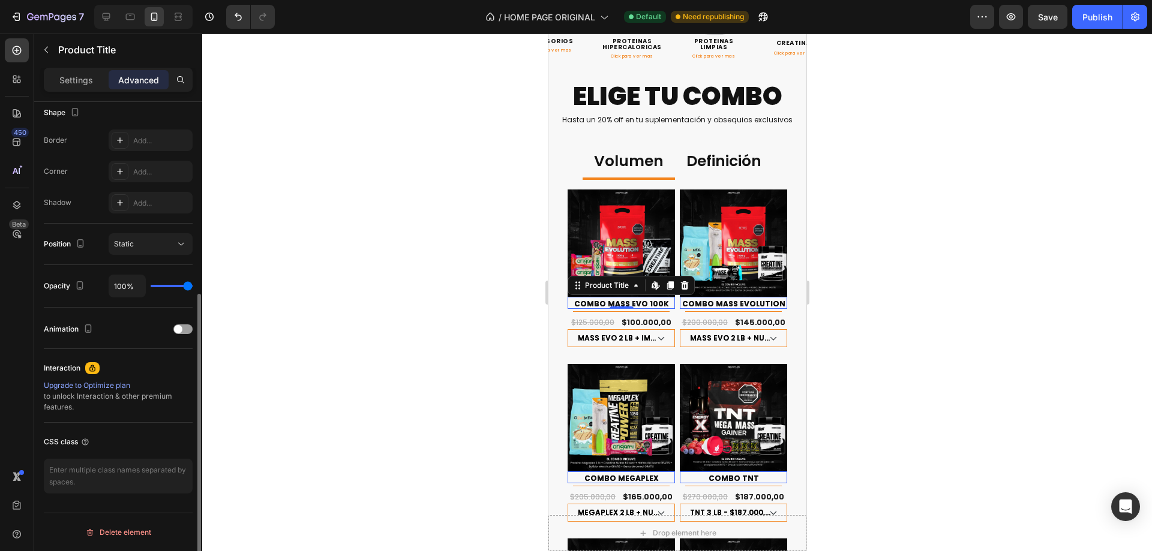
scroll to position [0, 0]
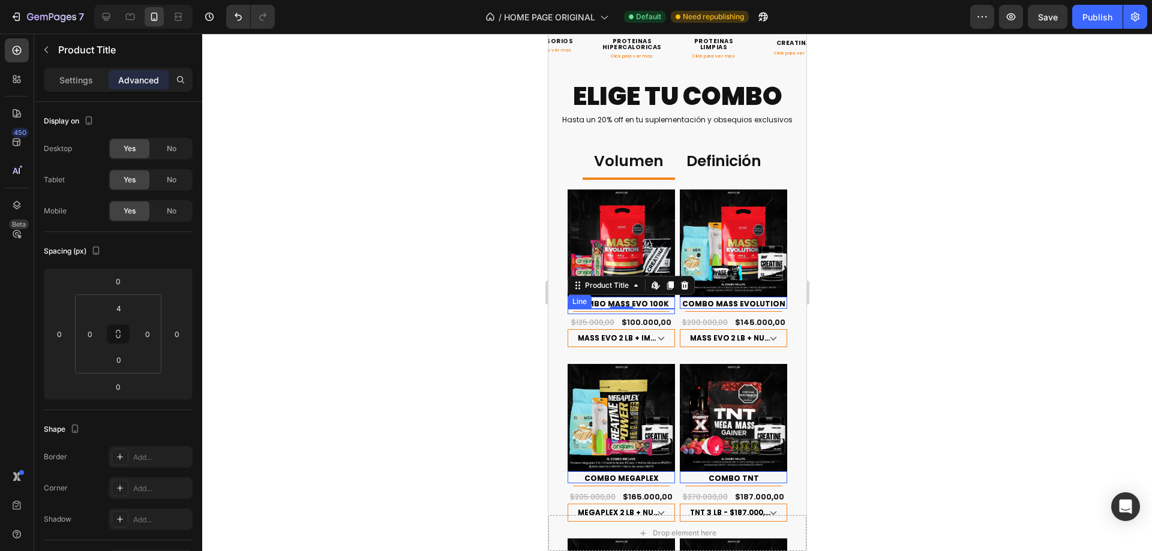
click at [572, 309] on div "Title Line" at bounding box center [620, 311] width 107 height 5
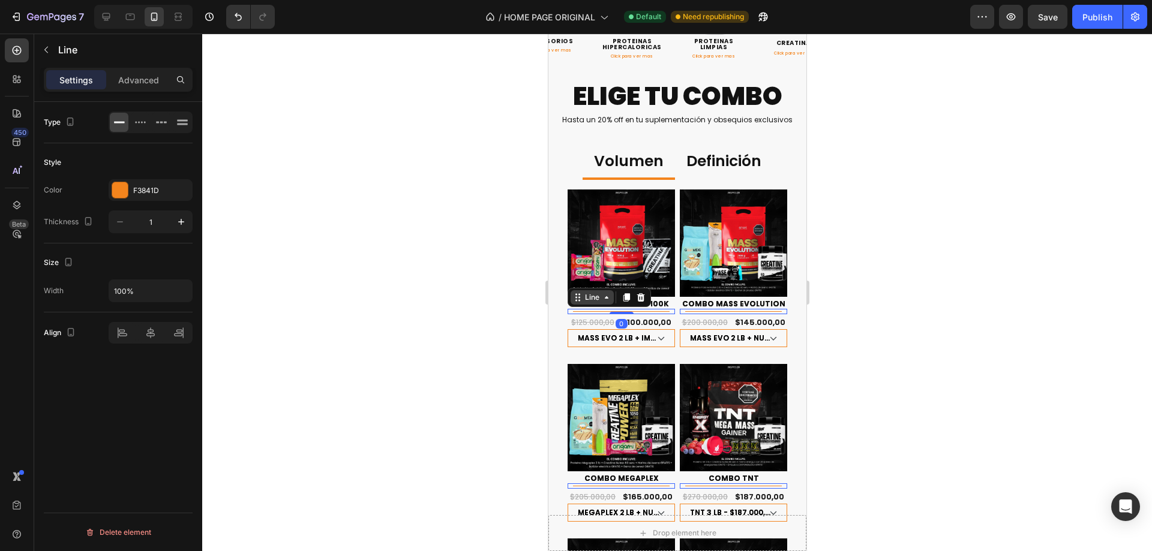
click at [585, 292] on div "Line" at bounding box center [591, 297] width 19 height 11
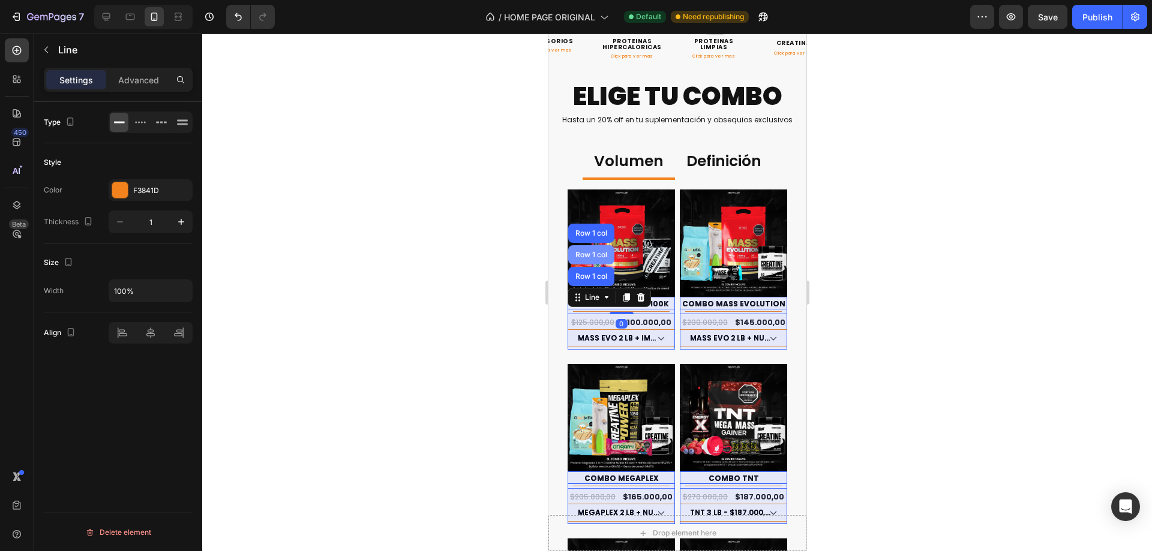
click at [592, 259] on div "Row 1 col" at bounding box center [591, 254] width 46 height 19
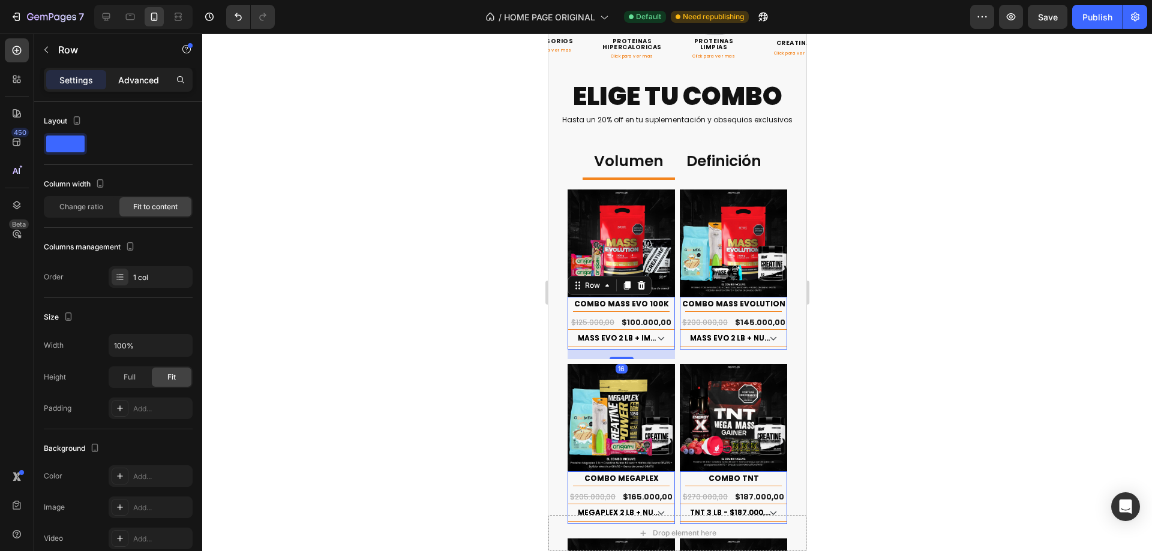
click at [141, 83] on p "Advanced" at bounding box center [138, 80] width 41 height 13
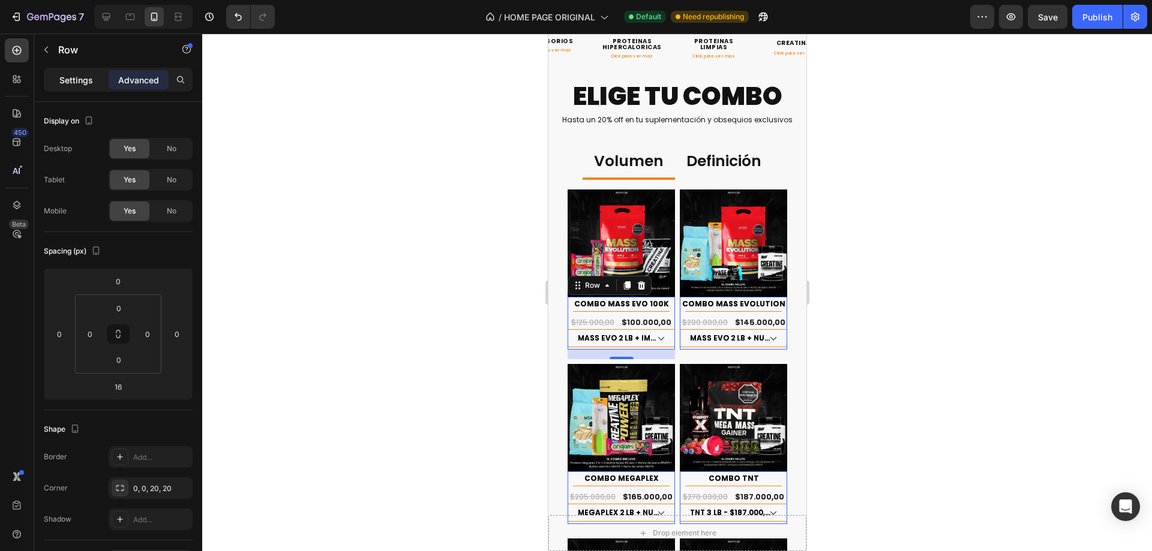
click at [76, 82] on p "Settings" at bounding box center [76, 80] width 34 height 13
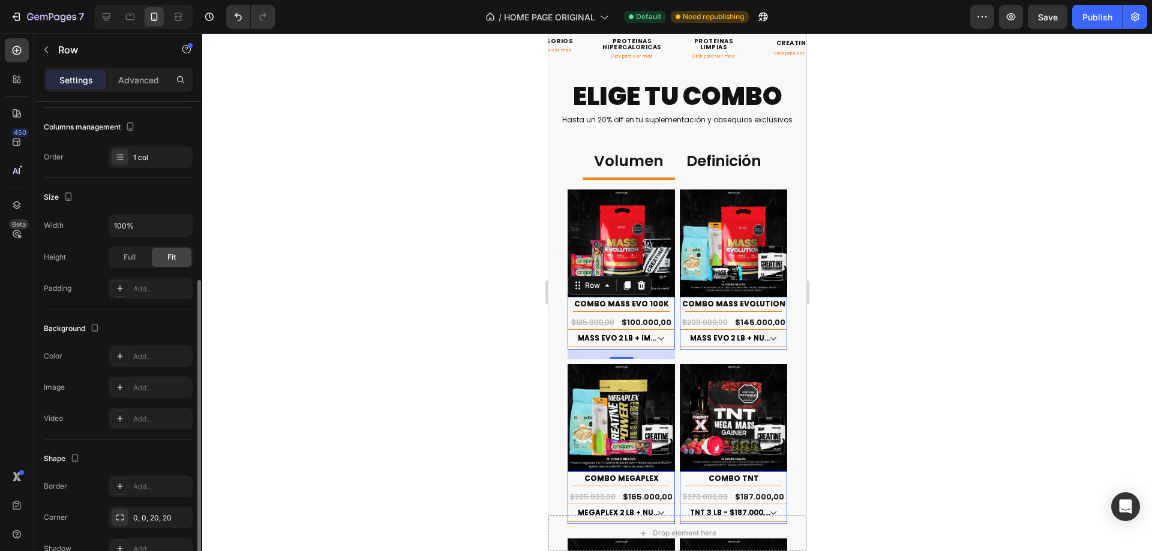
scroll to position [180, 0]
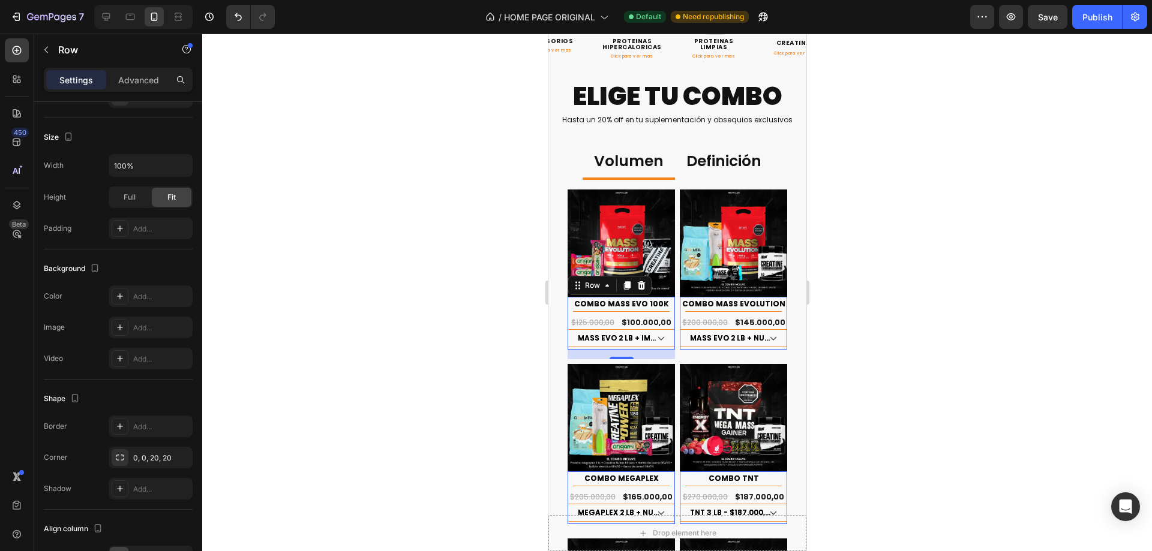
click at [875, 272] on div at bounding box center [677, 293] width 950 height 518
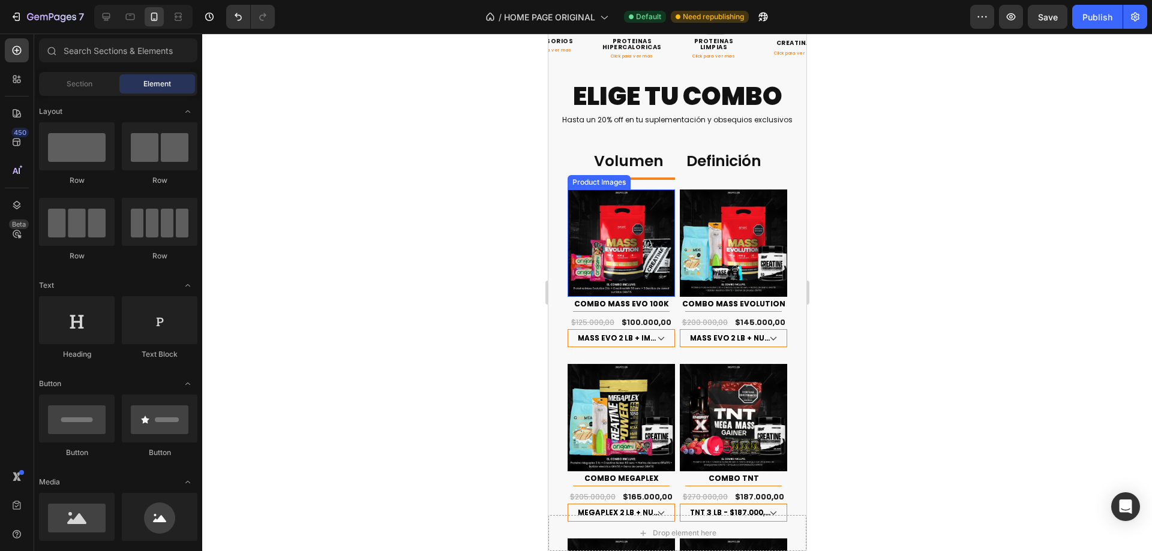
click at [643, 235] on img at bounding box center [620, 243] width 107 height 107
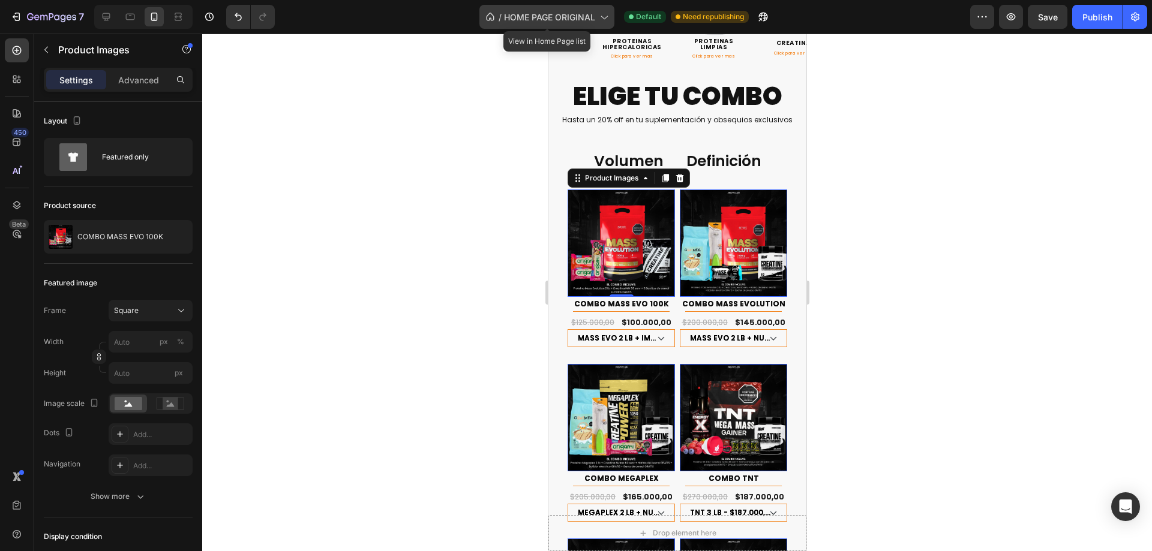
click at [545, 10] on div "/ HOME PAGE ORIGINAL" at bounding box center [546, 17] width 135 height 24
click at [239, 101] on div at bounding box center [677, 293] width 950 height 518
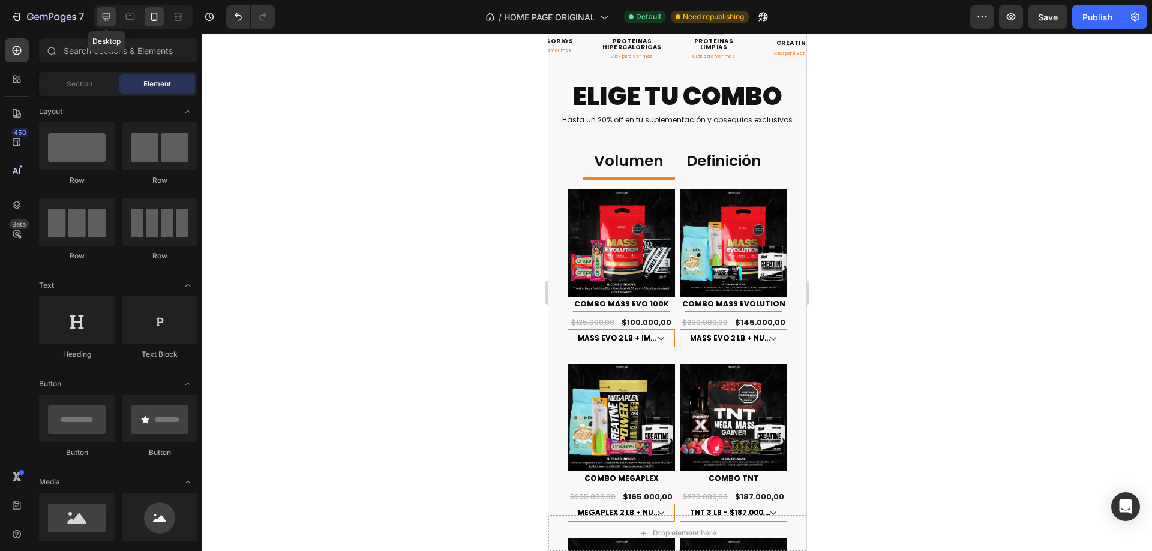
click at [106, 15] on icon at bounding box center [106, 17] width 12 height 12
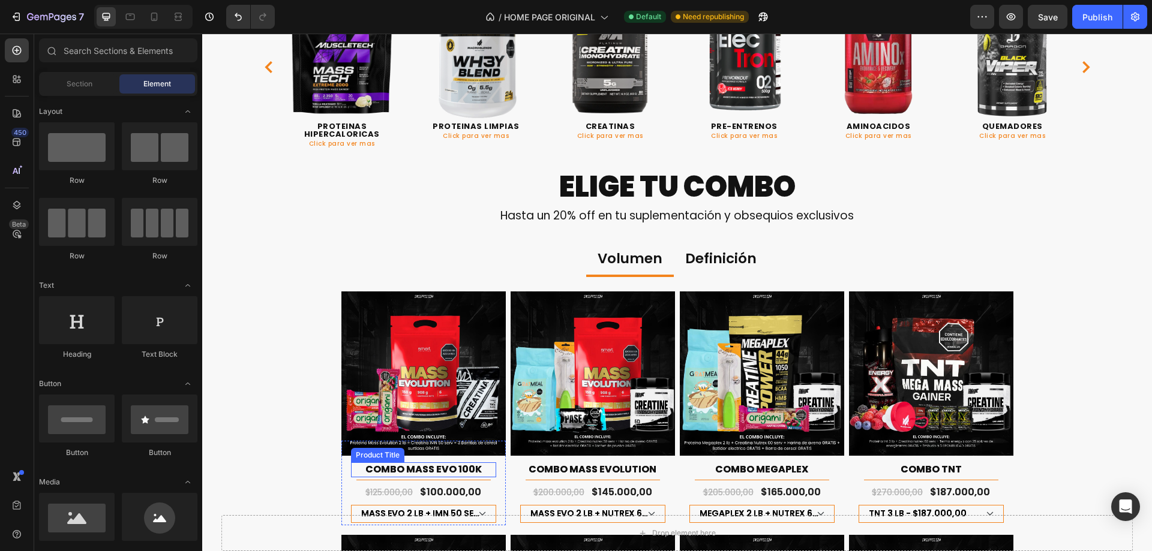
click at [457, 472] on h1 "COMBO MASS EVO 100K" at bounding box center [423, 470] width 145 height 15
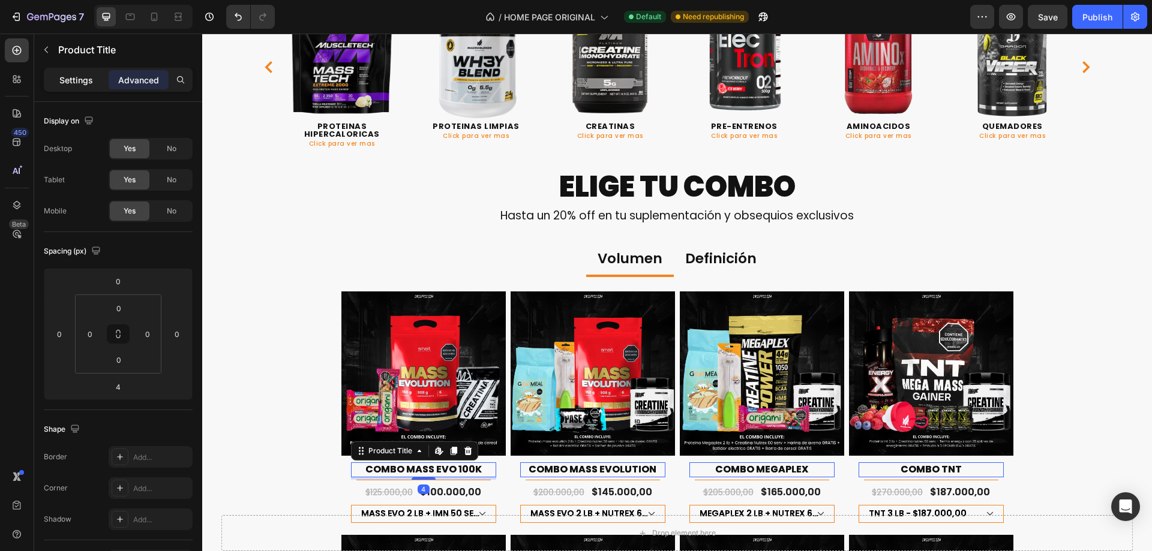
click at [90, 77] on p "Settings" at bounding box center [76, 80] width 34 height 13
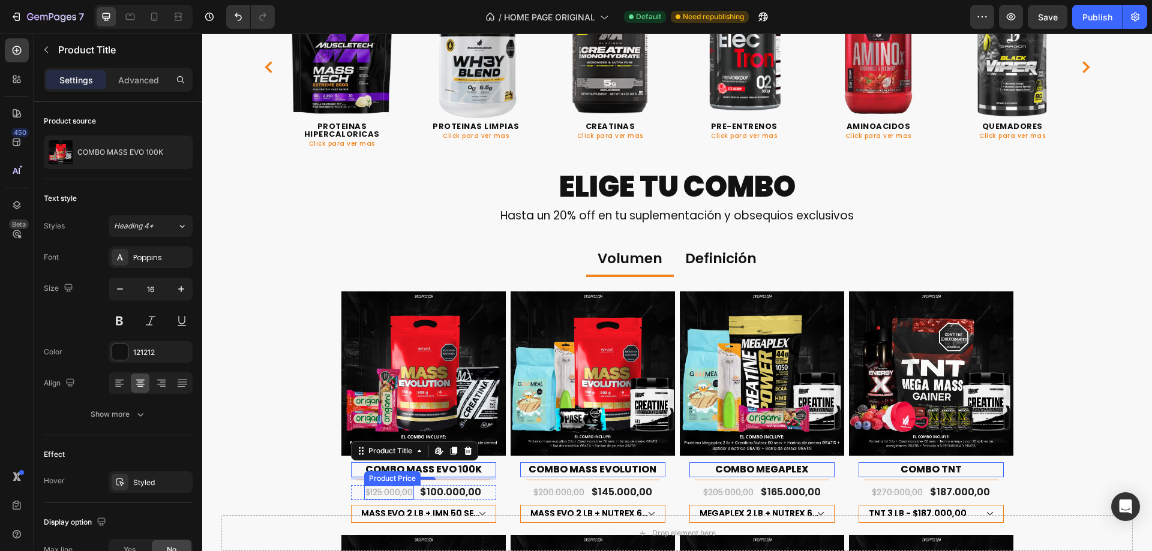
click at [404, 490] on div "$125.000,00" at bounding box center [389, 492] width 50 height 13
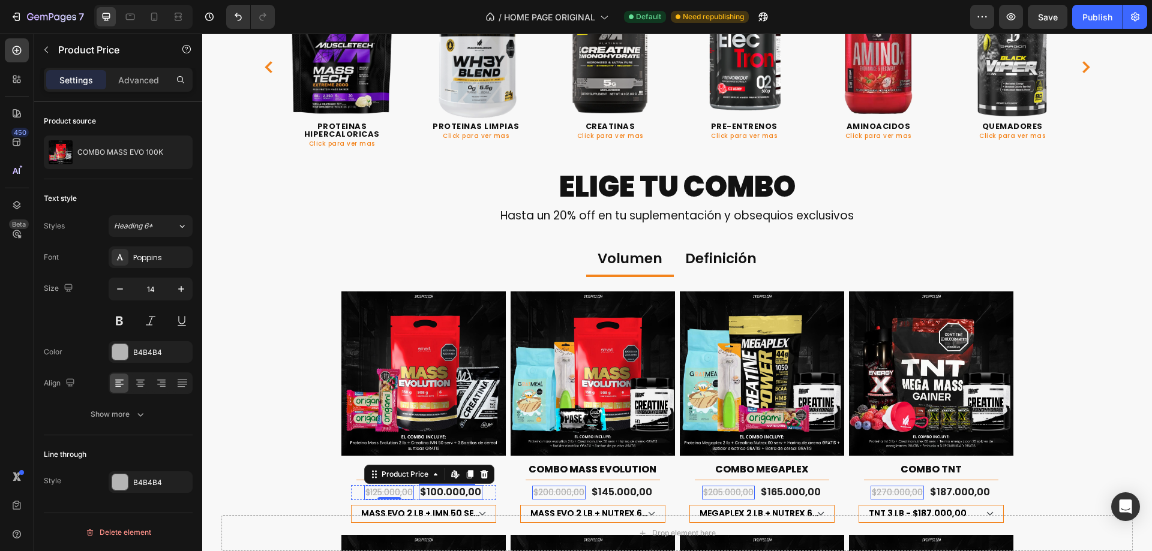
click at [475, 497] on div "$100.000,00" at bounding box center [451, 492] width 64 height 15
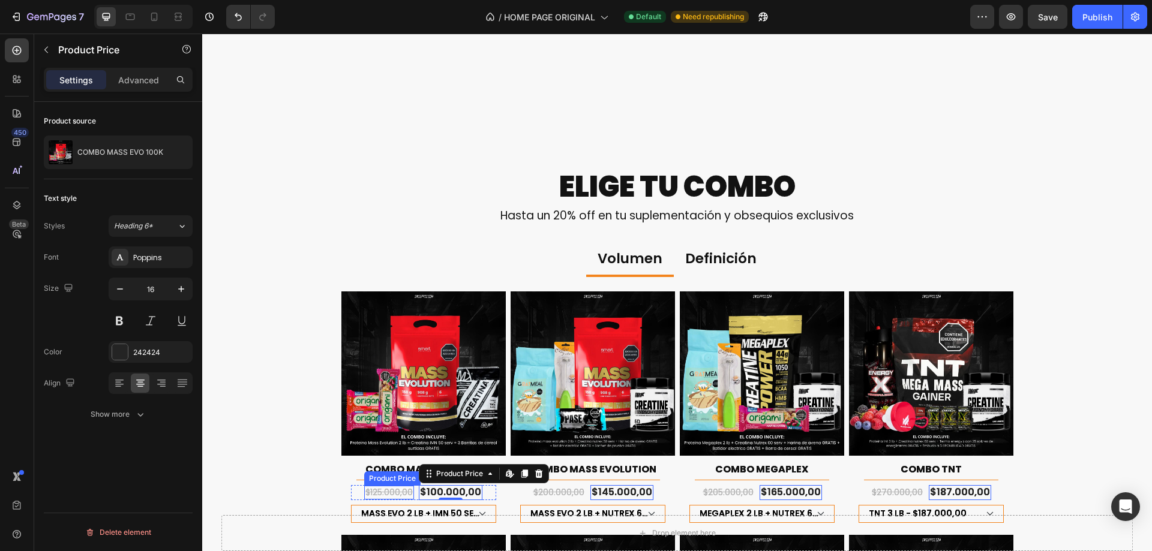
scroll to position [720, 0]
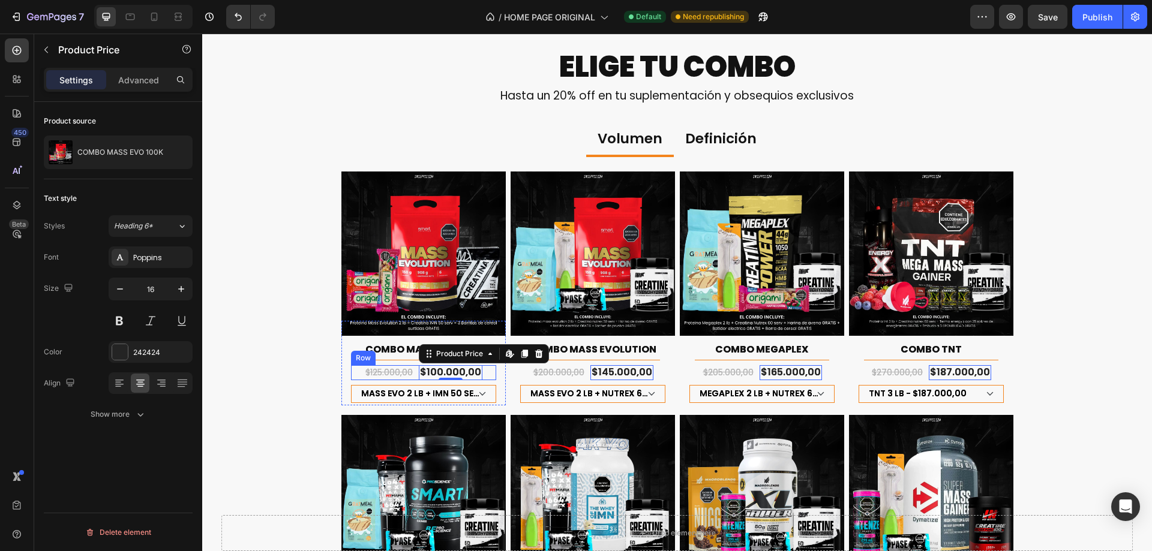
click at [484, 374] on div "$125.000,00 Product Price Product Price $100.000,00 Product Price Edit content …" at bounding box center [423, 372] width 145 height 15
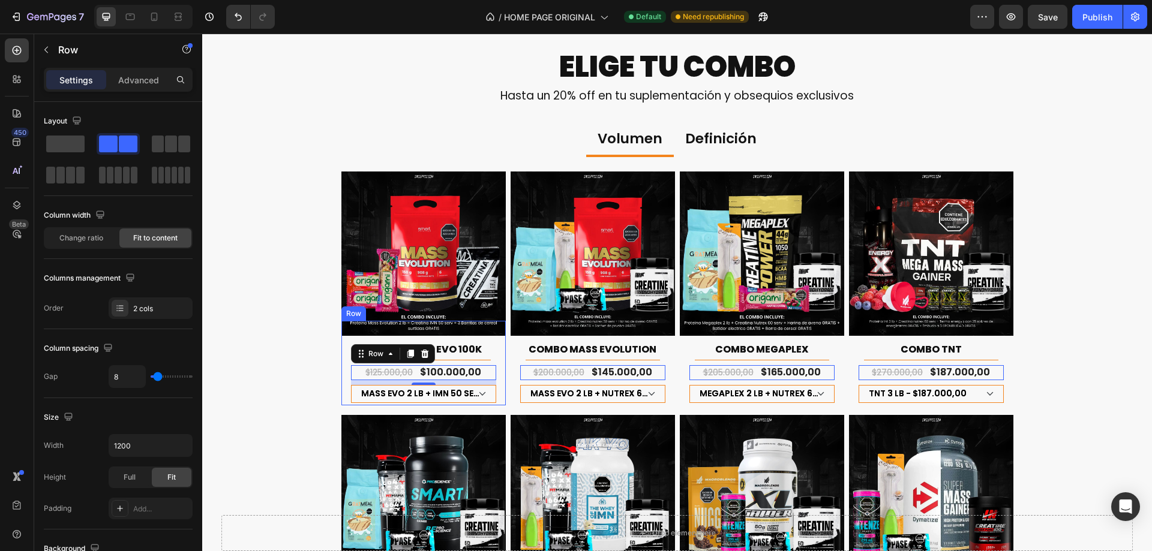
click at [341, 379] on div "COMBO MASS EVO 100K Product Title Title Line Row $125.000,00 Product Price Prod…" at bounding box center [423, 363] width 164 height 85
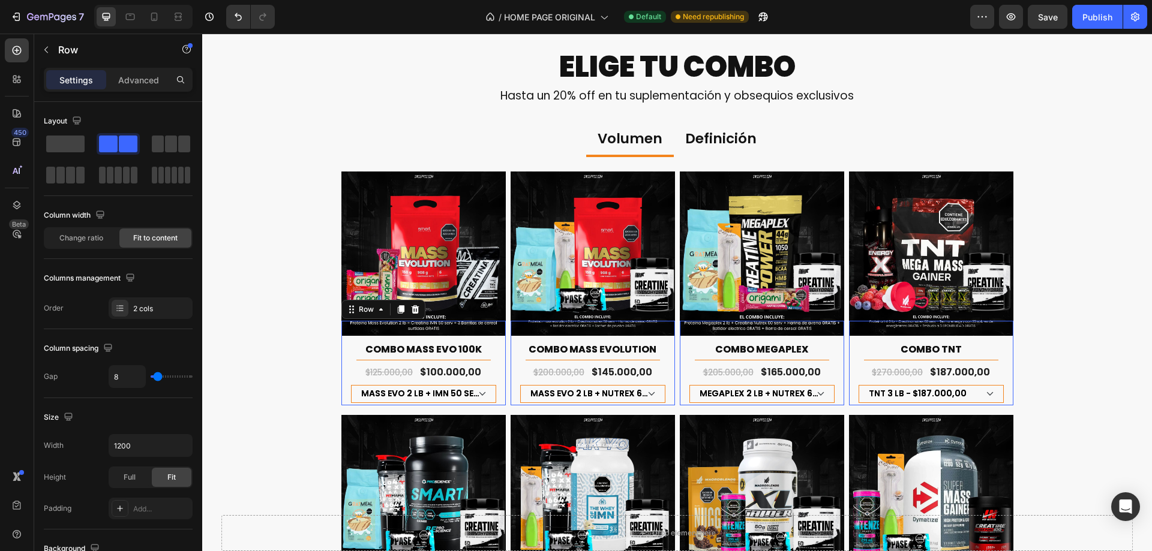
scroll to position [180, 0]
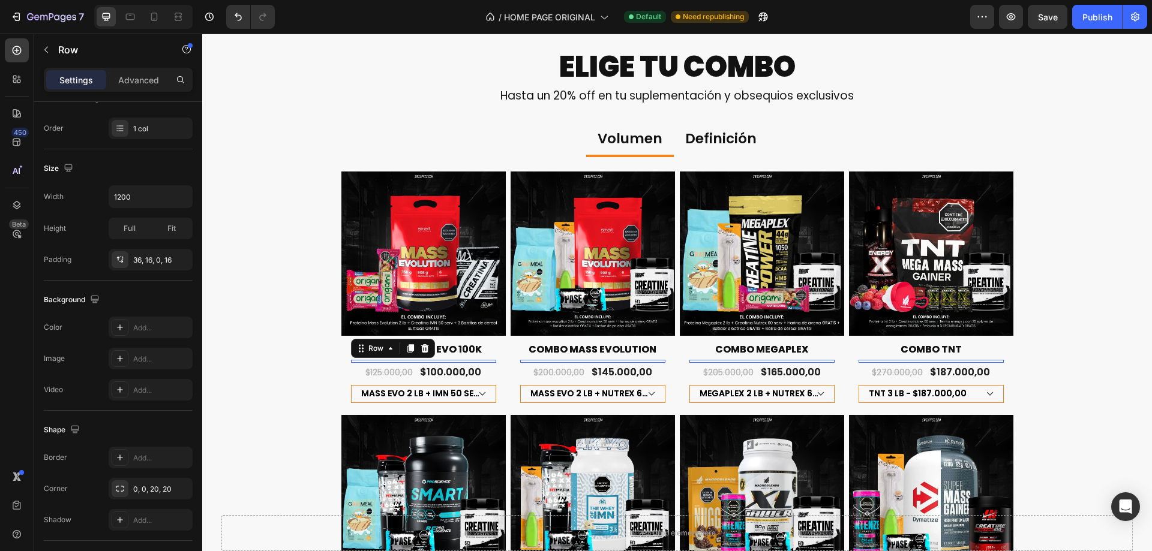
click at [481, 362] on div "Title Line" at bounding box center [423, 361] width 145 height 3
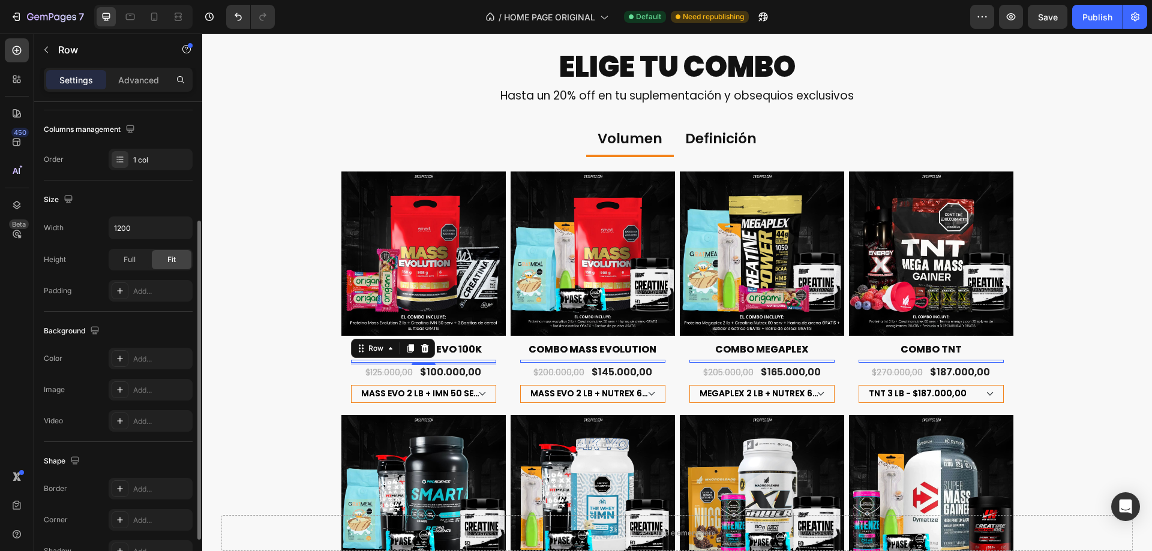
scroll to position [0, 0]
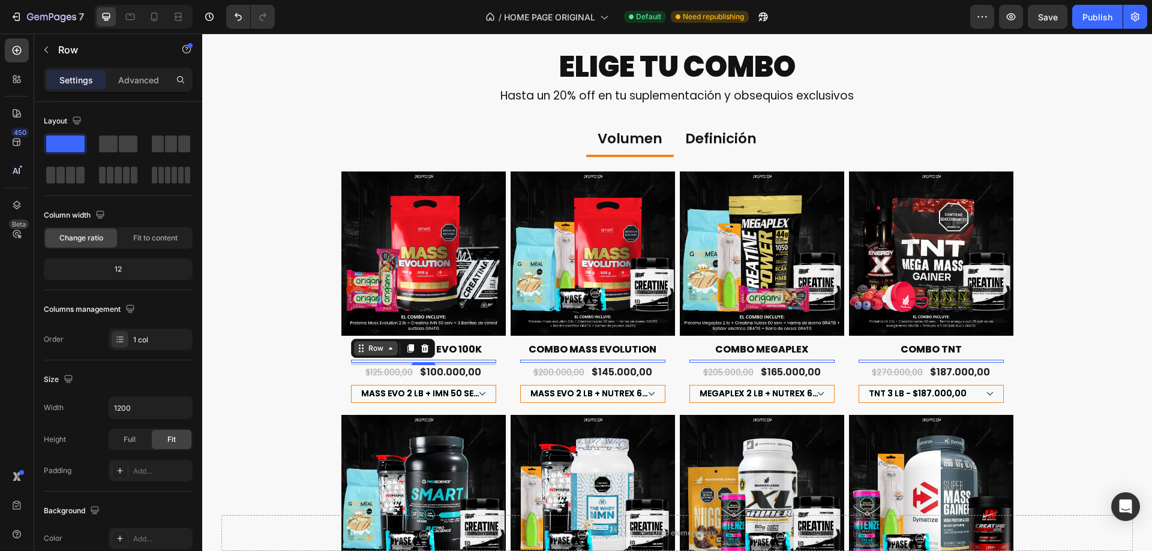
click at [378, 353] on div "Row" at bounding box center [376, 348] width 20 height 11
click at [484, 363] on div "4" at bounding box center [423, 364] width 145 height 2
click at [484, 361] on div "Title Line" at bounding box center [423, 361] width 145 height 3
click at [482, 362] on div "Title Line" at bounding box center [423, 361] width 145 height 3
click at [472, 364] on div "4" at bounding box center [423, 364] width 145 height 2
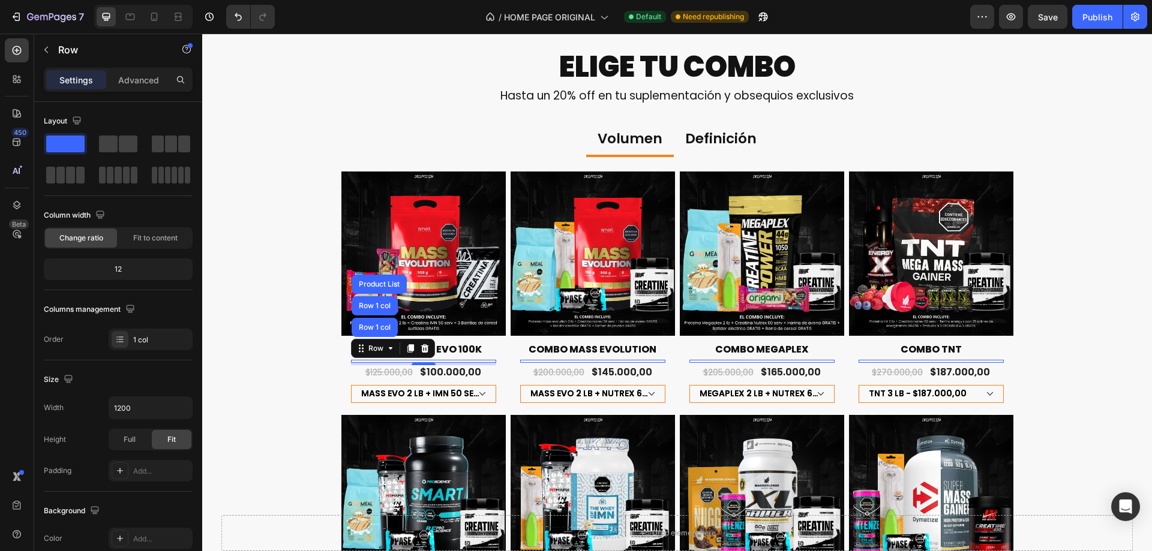
click at [457, 363] on div "4" at bounding box center [423, 364] width 145 height 2
click at [449, 363] on div "4" at bounding box center [423, 364] width 145 height 2
click at [341, 357] on div "COMBO MASS EVO 100K Product Title Title Line Row Row 1 col Row 1 col Product Li…" at bounding box center [423, 363] width 164 height 85
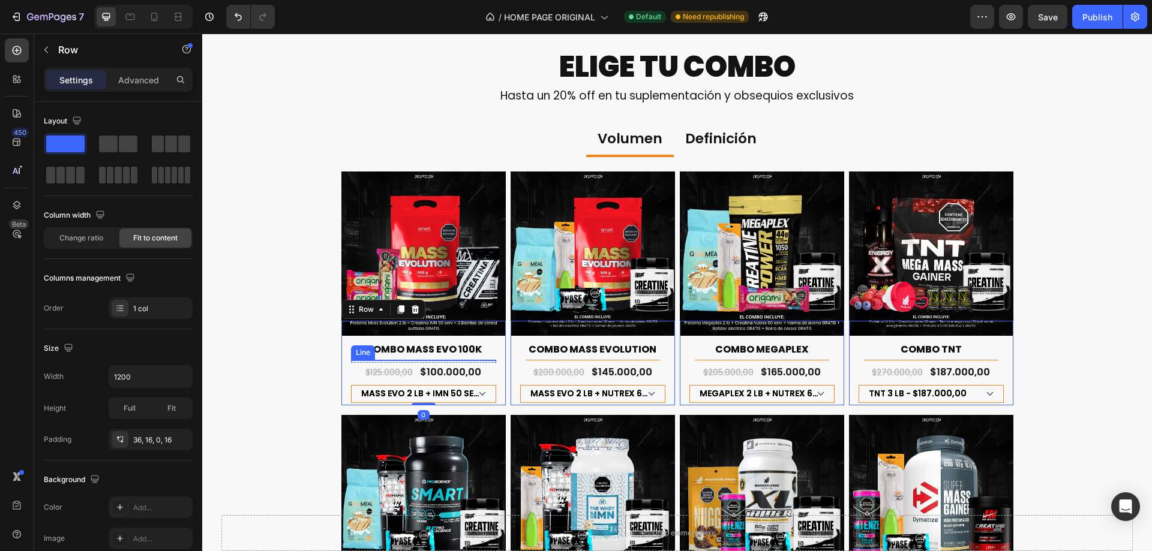
click at [377, 360] on div at bounding box center [423, 360] width 134 height 1
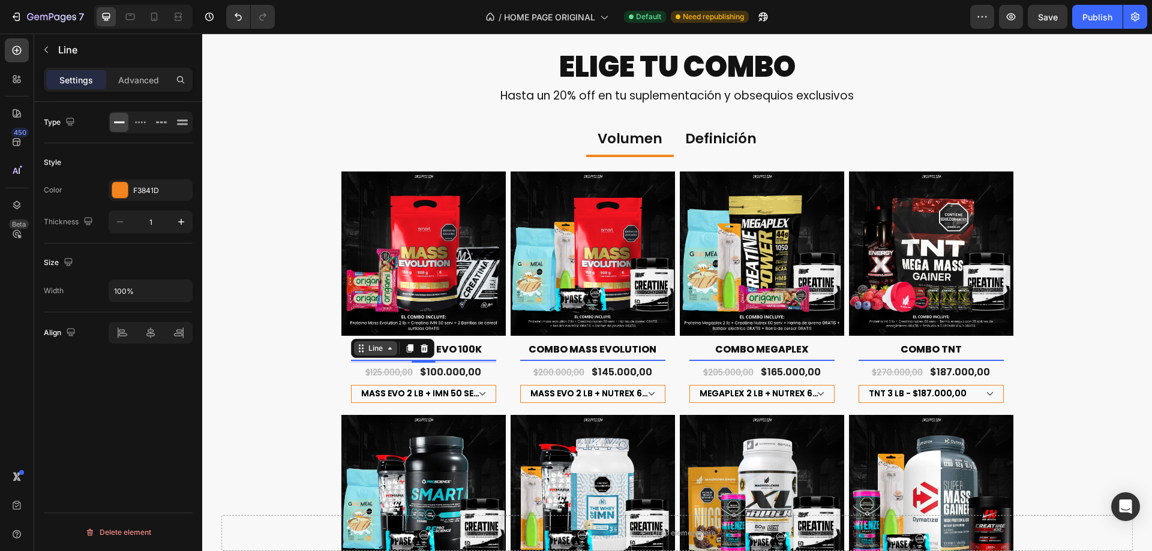
click at [391, 352] on div "Line" at bounding box center [375, 348] width 43 height 14
click at [304, 379] on div "ELIGE TU COMBO Heading Hasta un 20% off en tu suplementación y obsequios exclus…" at bounding box center [677, 496] width 950 height 898
click at [351, 361] on div "Title Line 0" at bounding box center [423, 360] width 145 height 1
click at [341, 366] on div "COMBO MASS EVO 100K Product Title Title Line 4 Row $125.000,00 Product Price Pr…" at bounding box center [423, 363] width 164 height 85
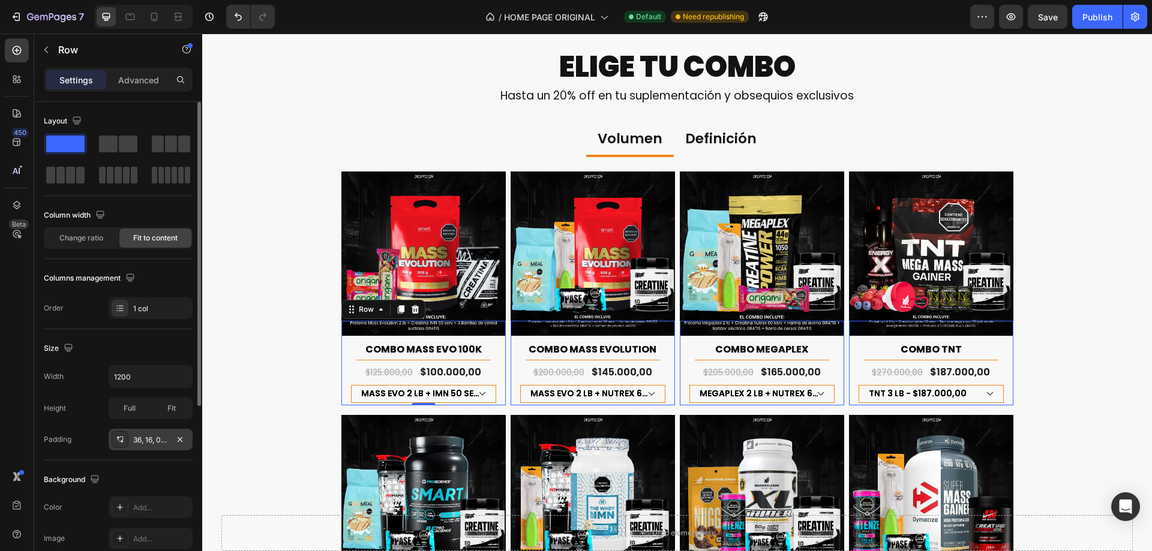
click at [169, 444] on div "36, 16, 0, 16" at bounding box center [151, 440] width 84 height 22
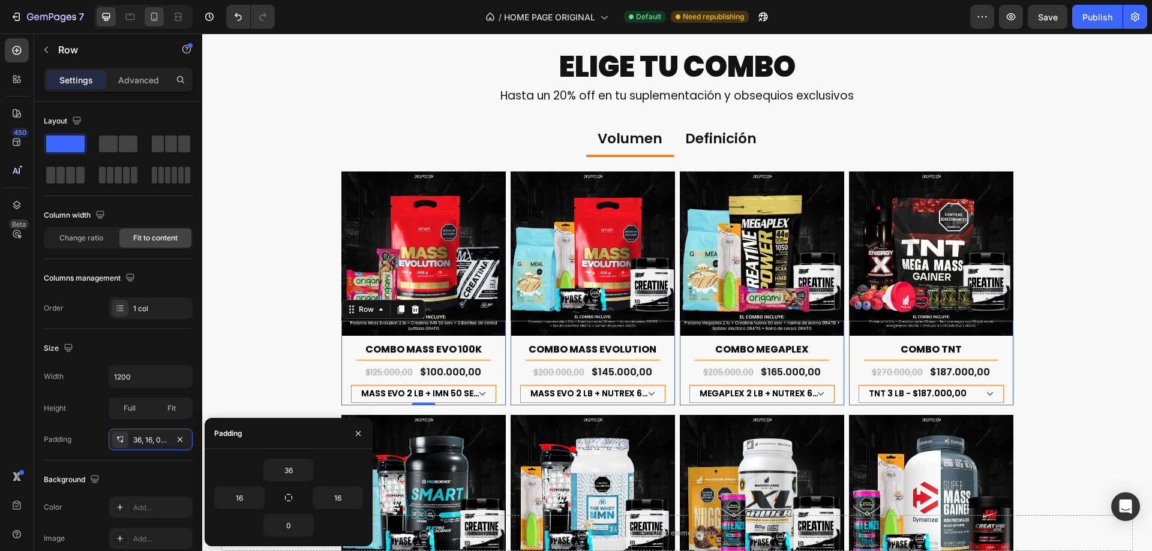
click at [154, 18] on icon at bounding box center [154, 17] width 12 height 12
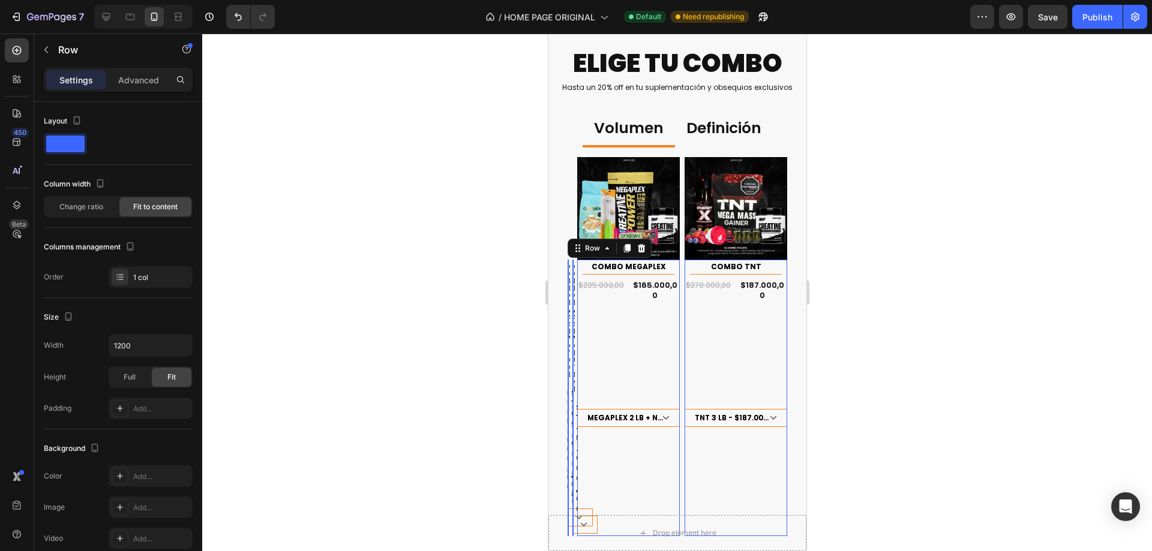
type input "100%"
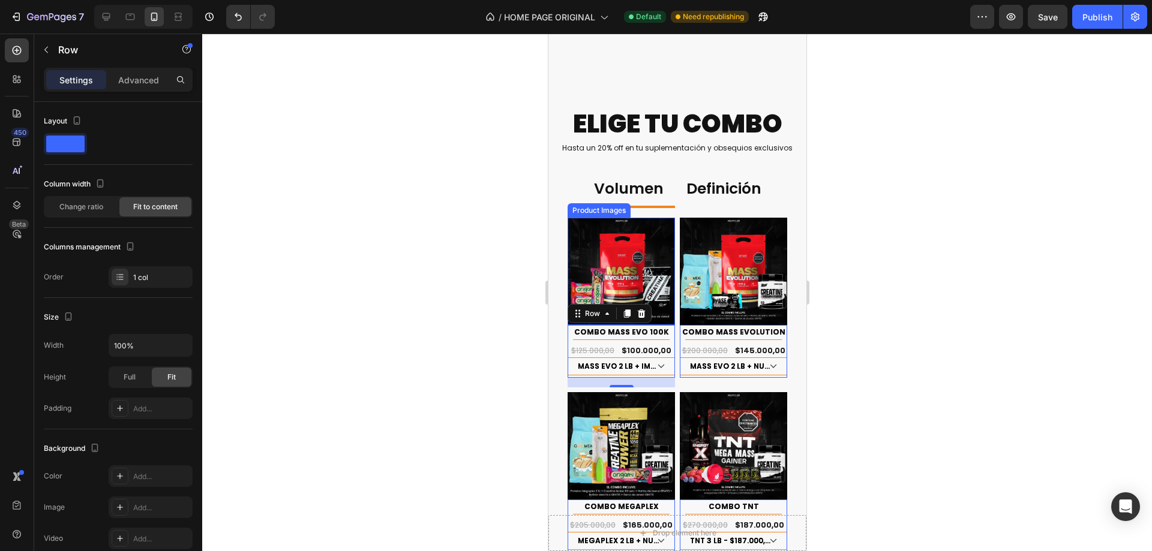
scroll to position [719, 0]
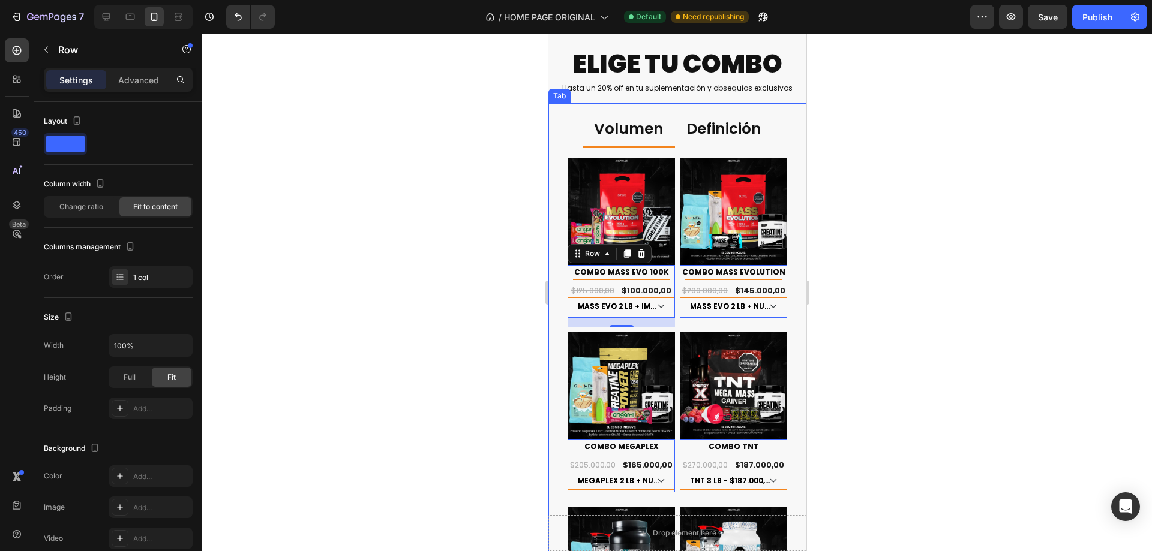
click at [982, 265] on div at bounding box center [677, 293] width 950 height 518
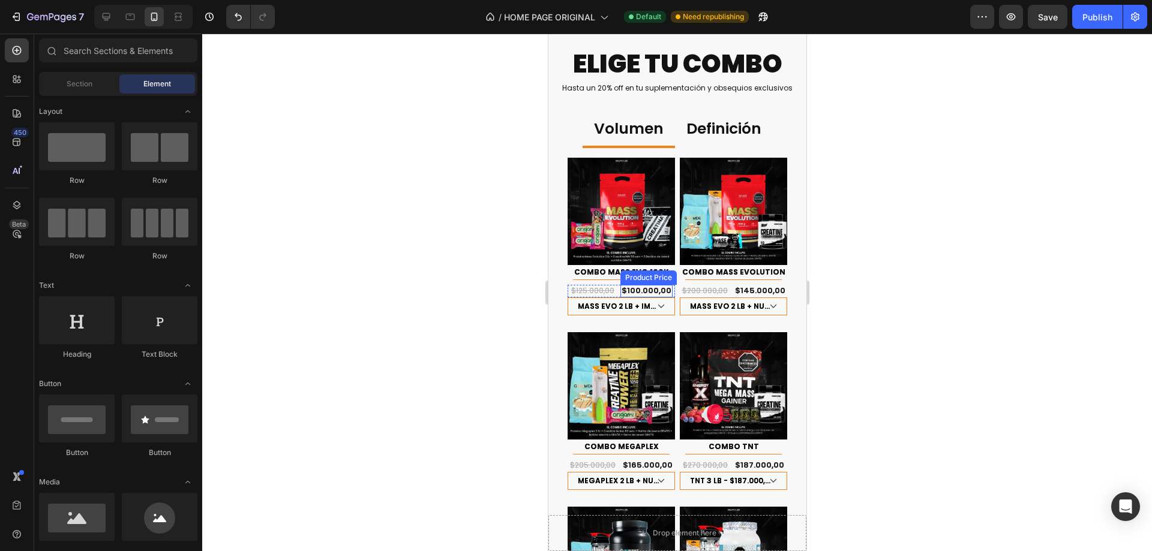
click at [638, 285] on div "$100.000,00" at bounding box center [646, 291] width 52 height 13
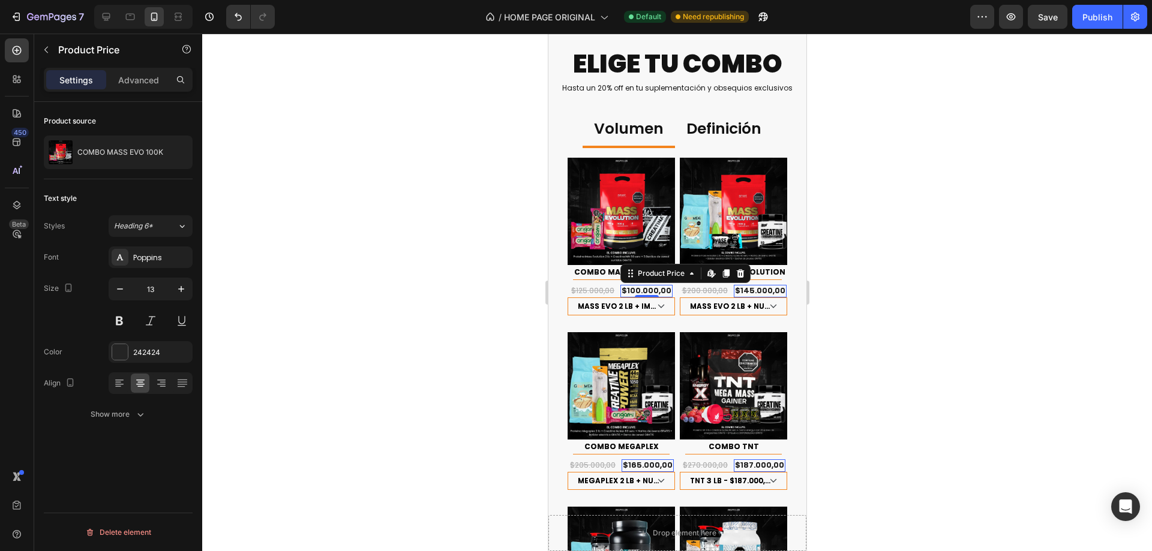
click at [520, 277] on div at bounding box center [677, 293] width 950 height 518
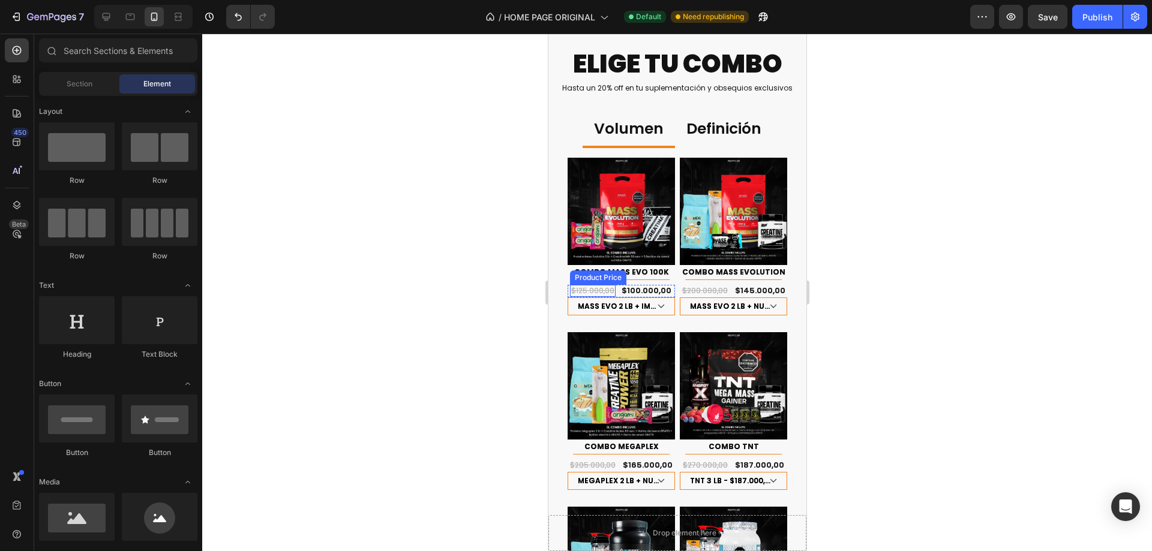
click at [583, 286] on div "$125.000,00" at bounding box center [592, 291] width 46 height 12
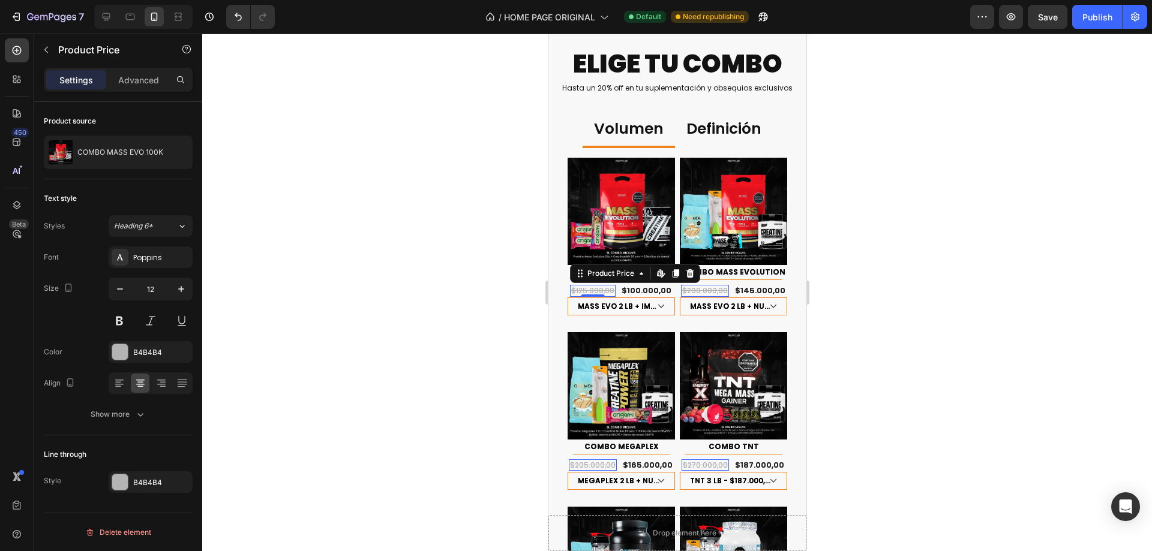
click at [1002, 243] on div at bounding box center [677, 293] width 950 height 518
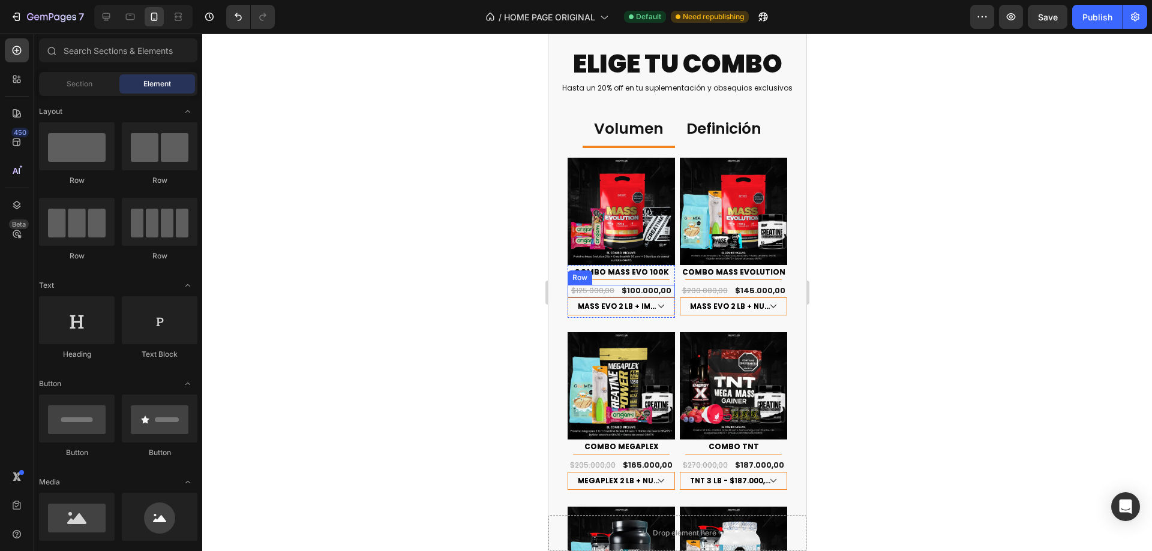
click at [614, 288] on div "$125.000,00 Product Price Product Price $100.000,00 Product Price Product Price…" at bounding box center [620, 291] width 107 height 13
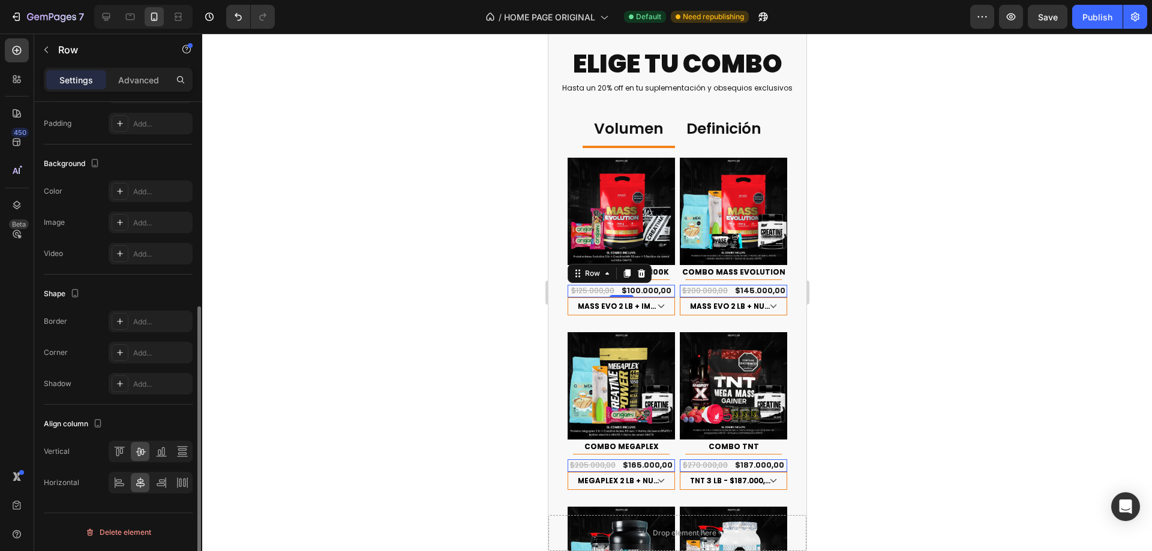
scroll to position [0, 0]
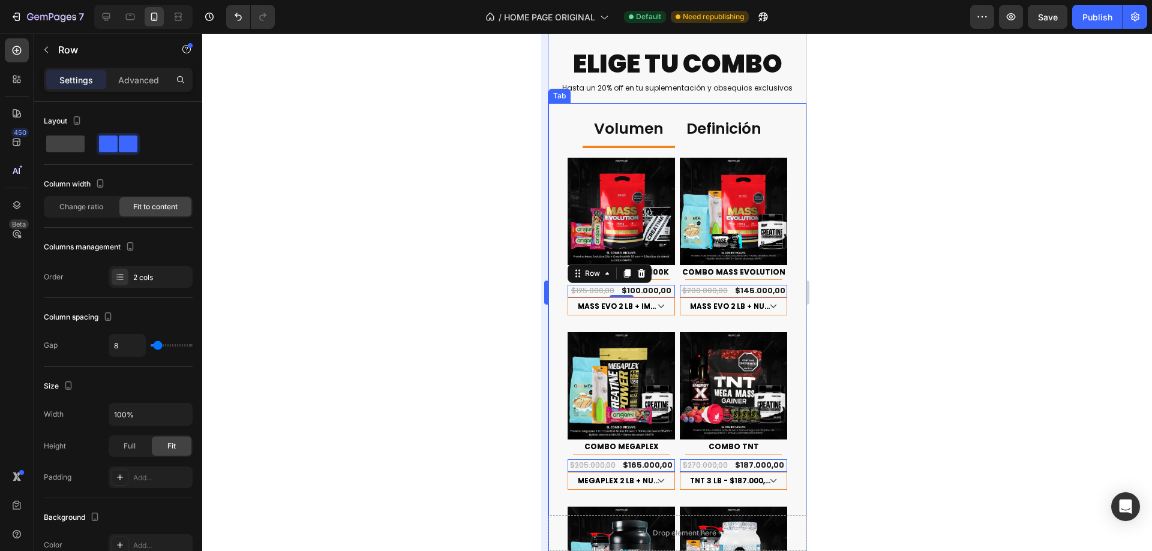
drag, startPoint x: 455, startPoint y: 293, endPoint x: 545, endPoint y: 291, distance: 89.4
click at [458, 292] on div at bounding box center [677, 293] width 950 height 518
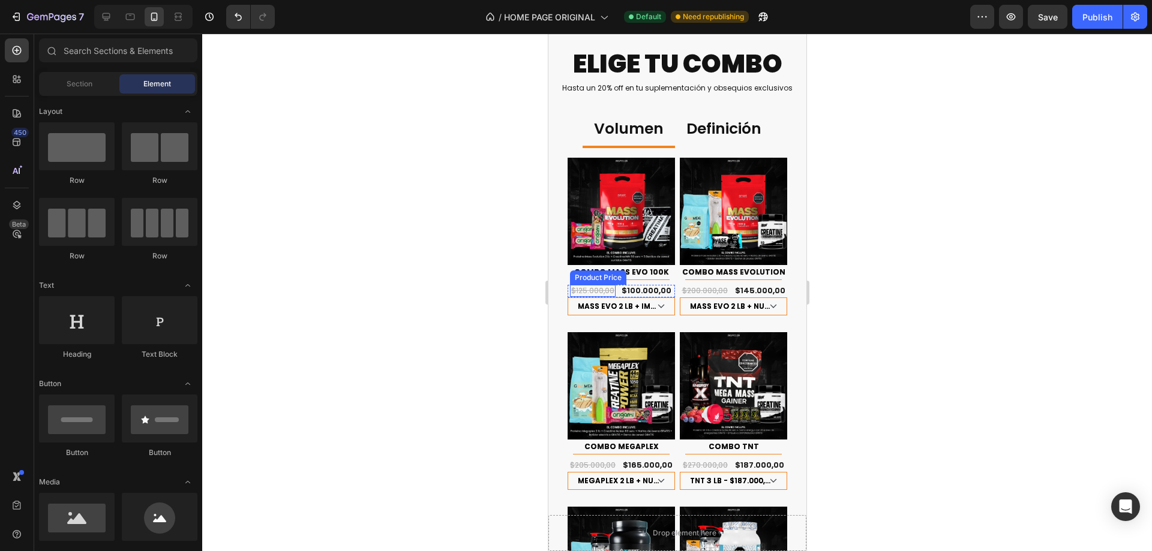
click at [580, 287] on div "$125.000,00" at bounding box center [592, 291] width 46 height 12
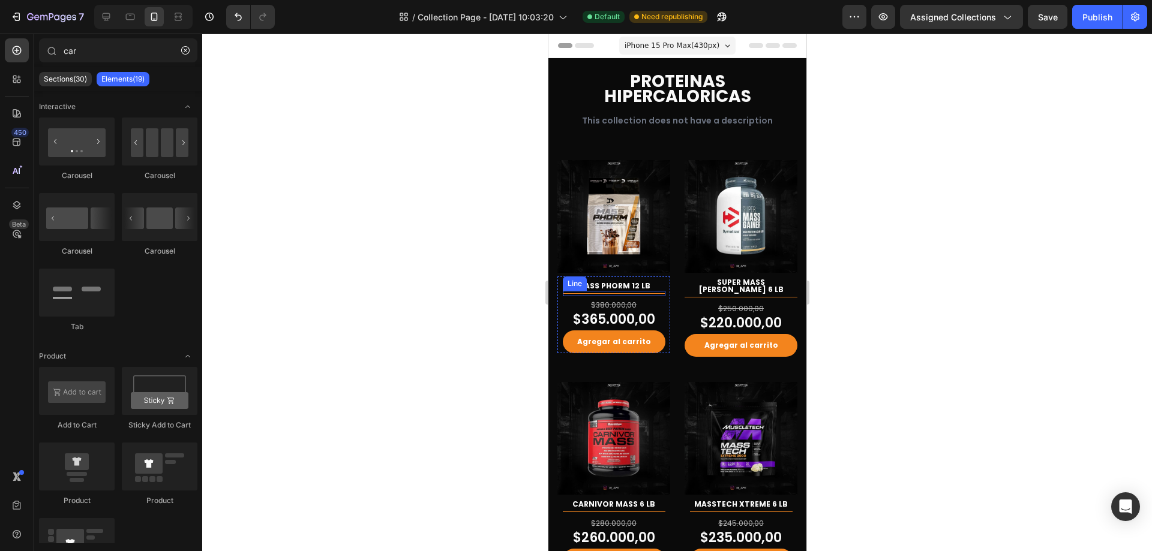
click at [596, 226] on img at bounding box center [613, 216] width 113 height 113
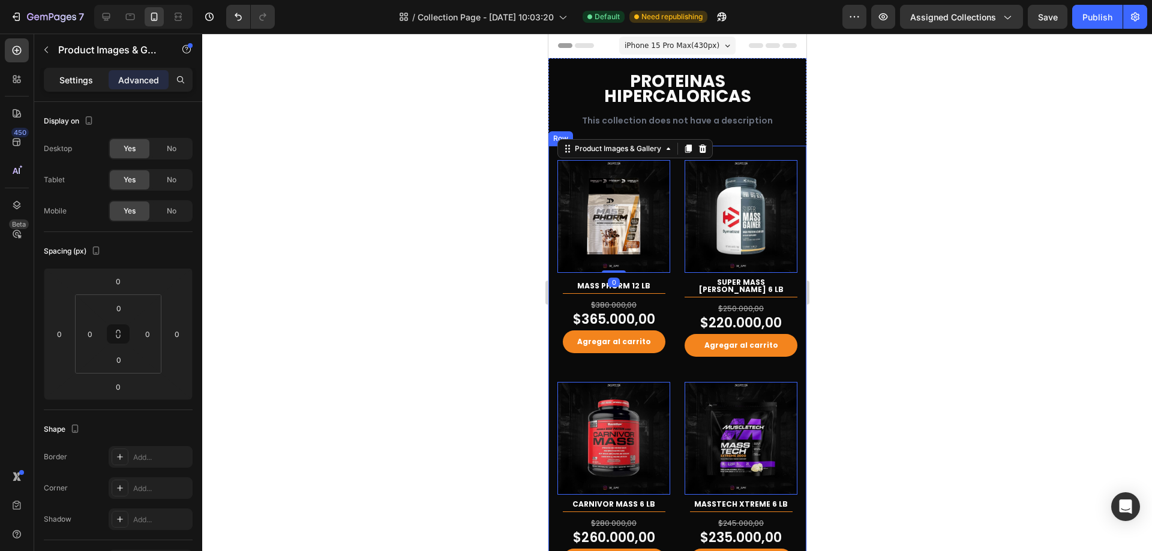
click at [82, 75] on p "Settings" at bounding box center [76, 80] width 34 height 13
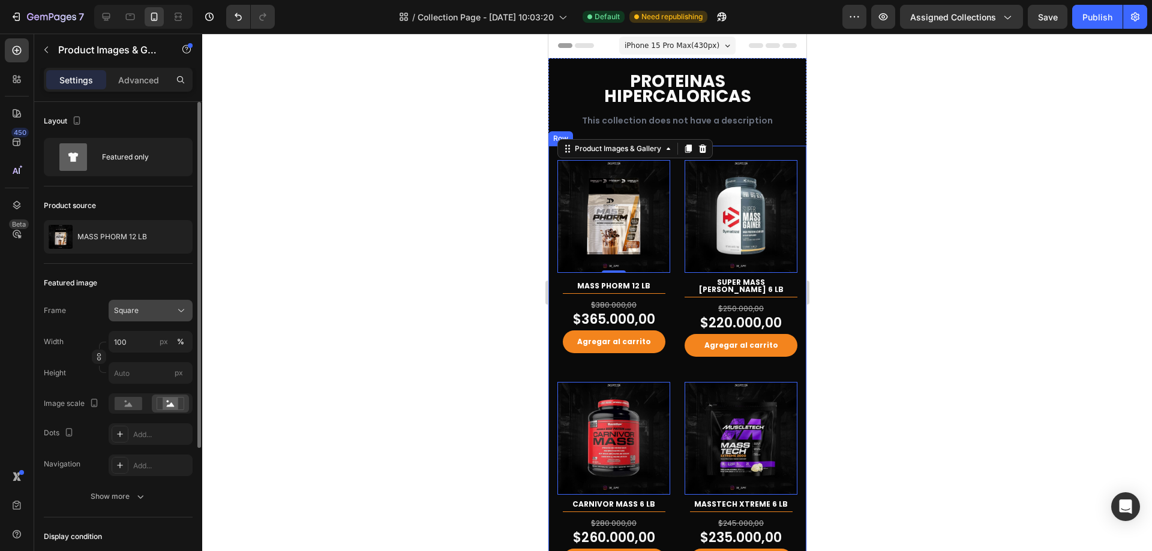
click at [176, 310] on icon at bounding box center [181, 311] width 12 height 12
click at [169, 407] on div "Original" at bounding box center [148, 408] width 70 height 11
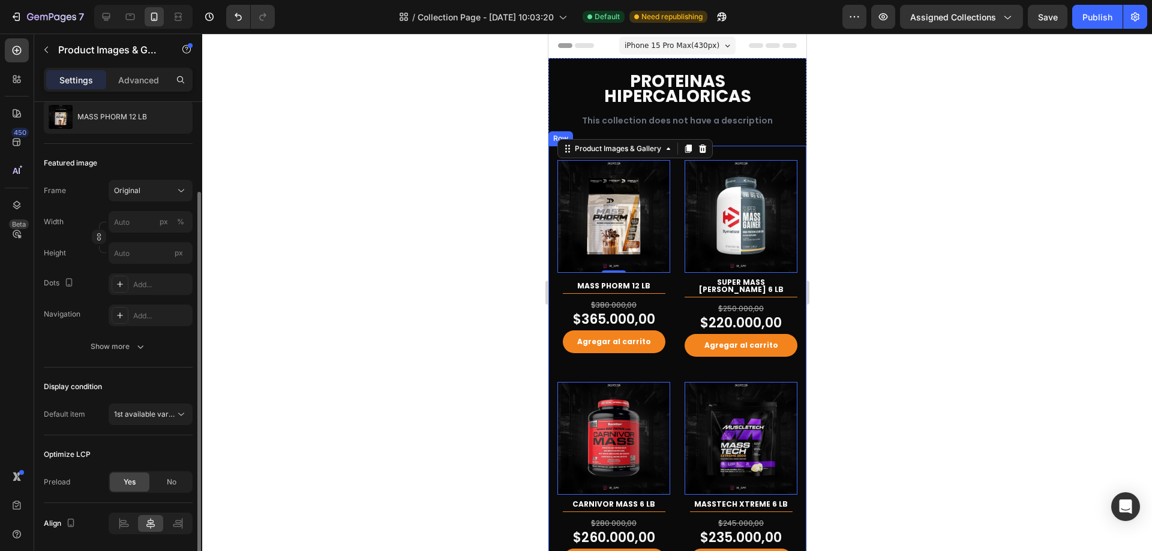
scroll to position [161, 0]
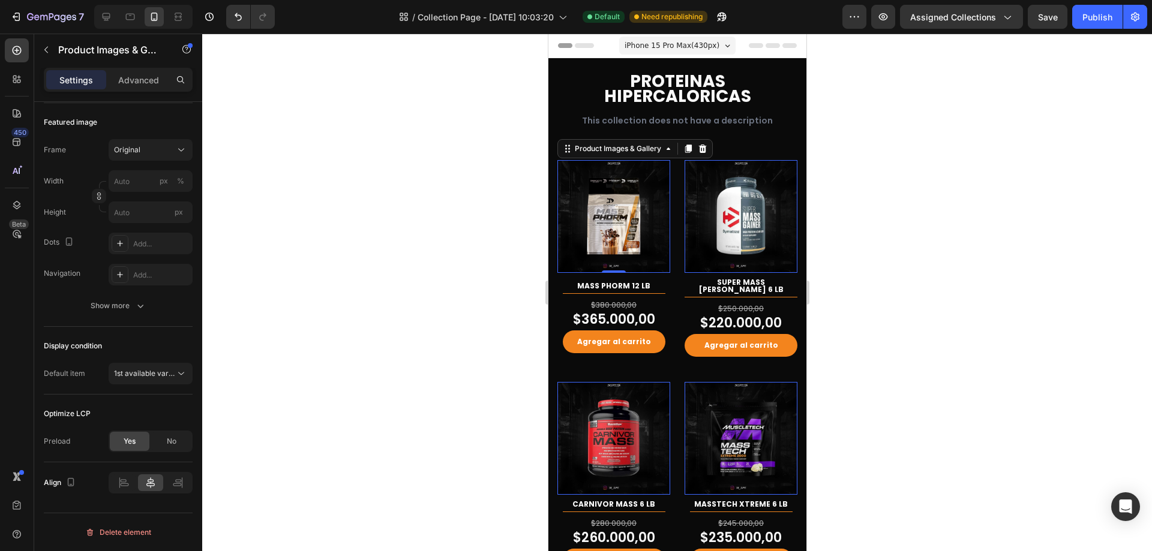
click at [913, 269] on div at bounding box center [677, 293] width 950 height 518
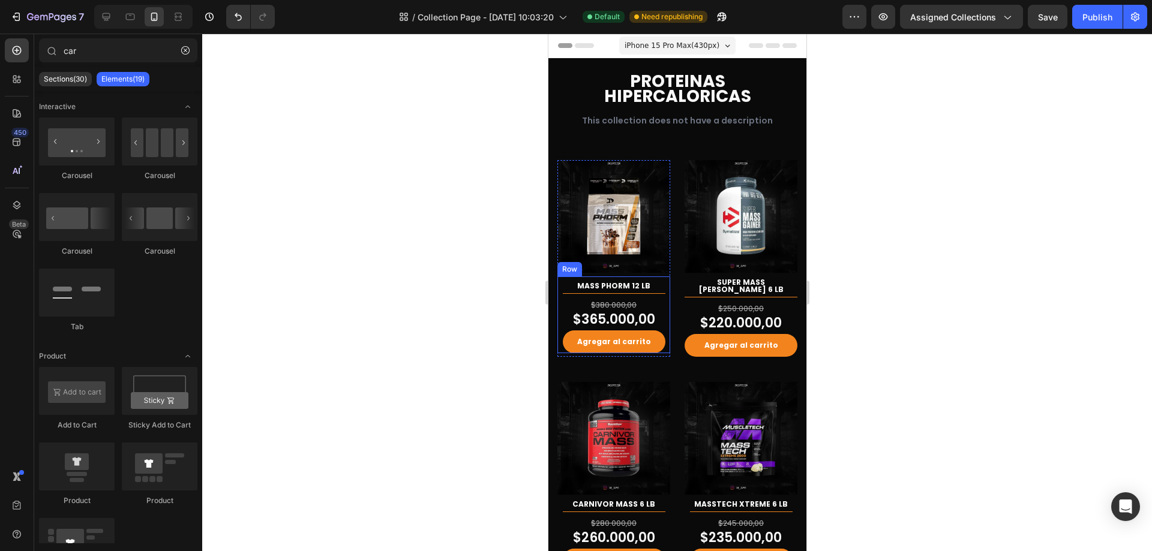
click at [663, 295] on div "MASS PHORM 12 LB (P) Title Title Line $380.000,00 (P) Price (P) Price $365.000,…" at bounding box center [613, 315] width 113 height 77
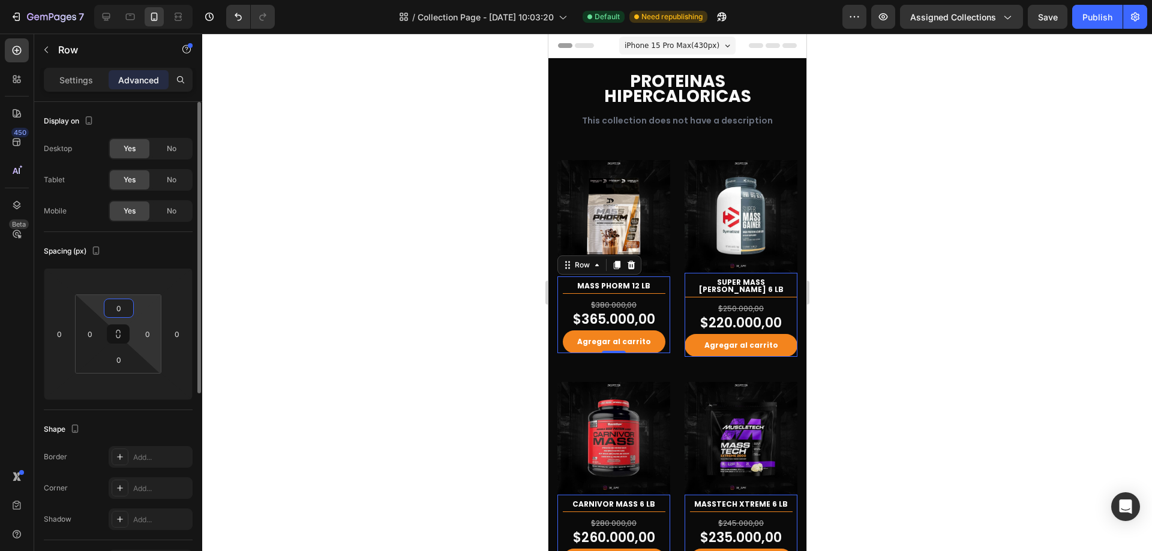
drag, startPoint x: 140, startPoint y: 305, endPoint x: 142, endPoint y: 320, distance: 15.7
click at [143, 0] on html "7 Version history / Collection Page - [DATE] 10:03:20 Default Need republishing…" at bounding box center [576, 0] width 1152 height 0
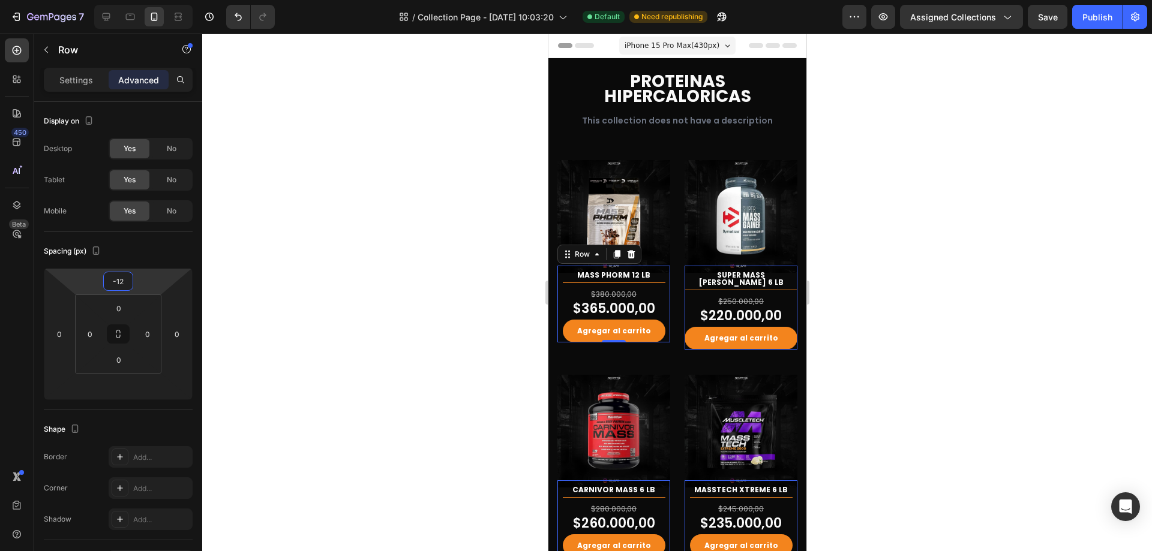
type input "-4"
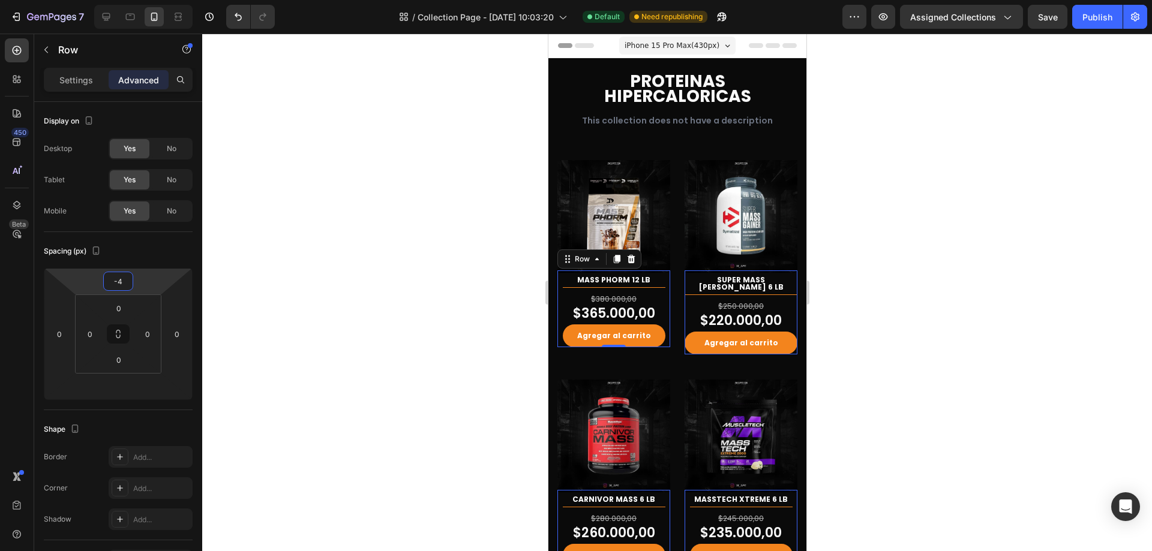
drag, startPoint x: 139, startPoint y: 300, endPoint x: 143, endPoint y: 281, distance: 19.2
click at [143, 0] on html "7 Version history / Collection Page - [DATE] 10:03:20 Default Need republishing…" at bounding box center [576, 0] width 1152 height 0
click at [124, 283] on input "-4" at bounding box center [118, 281] width 24 height 18
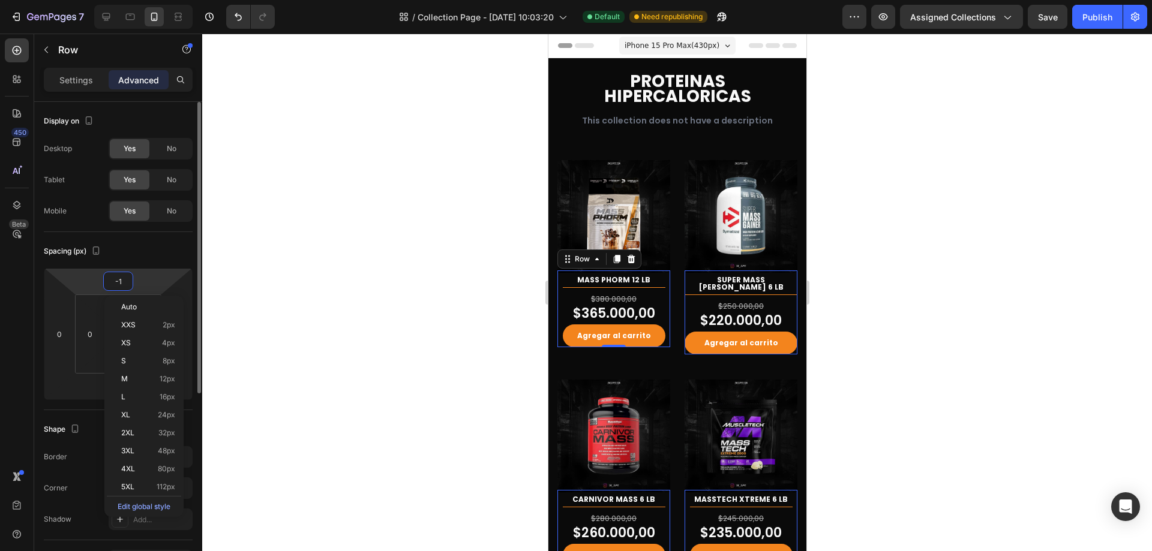
type input "-15"
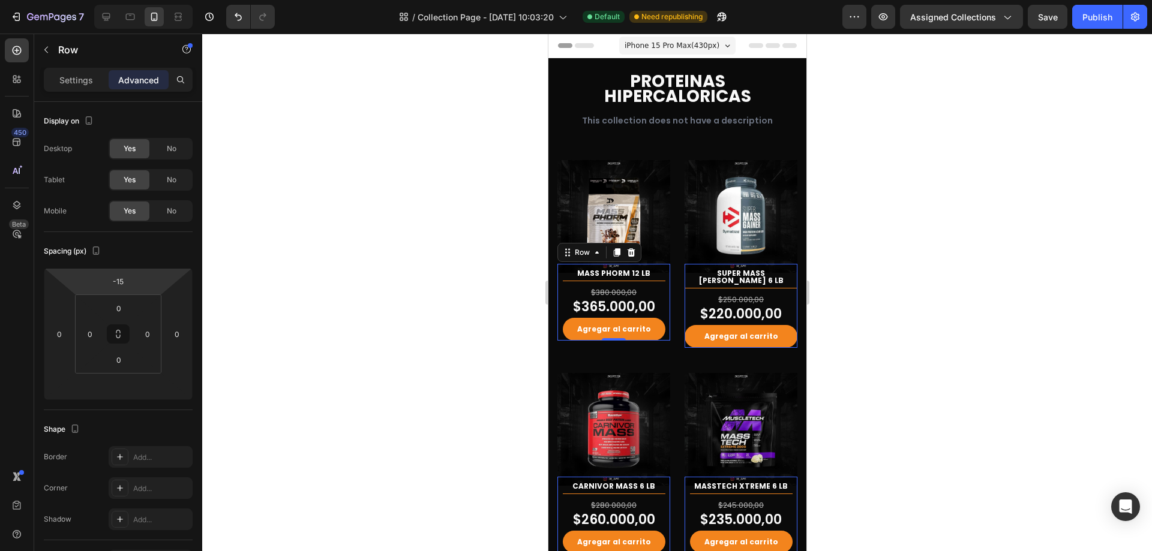
click at [957, 191] on div at bounding box center [677, 293] width 950 height 518
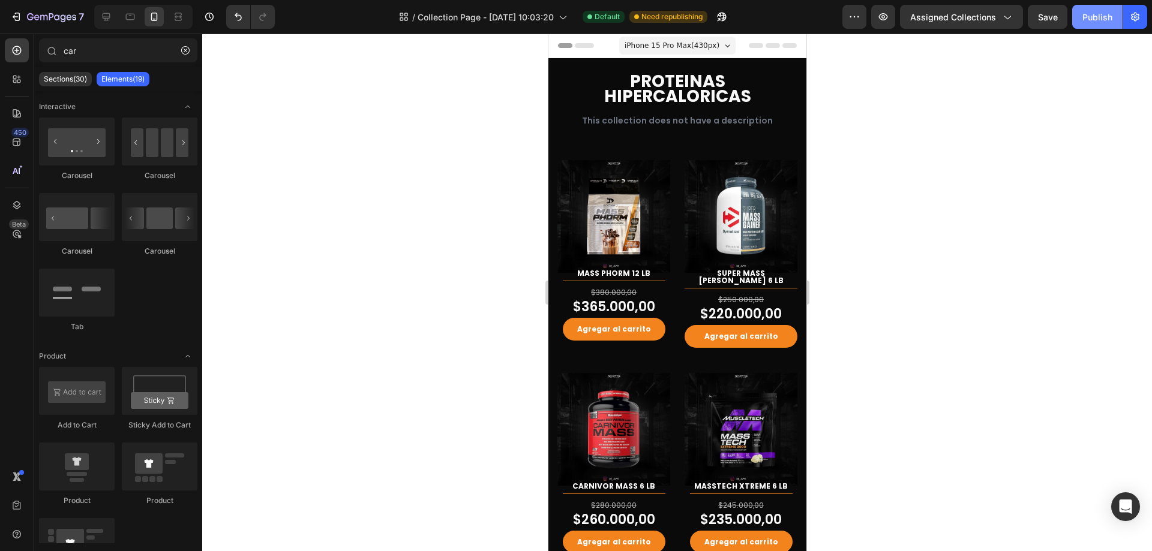
click at [1118, 21] on button "Publish" at bounding box center [1097, 17] width 50 height 24
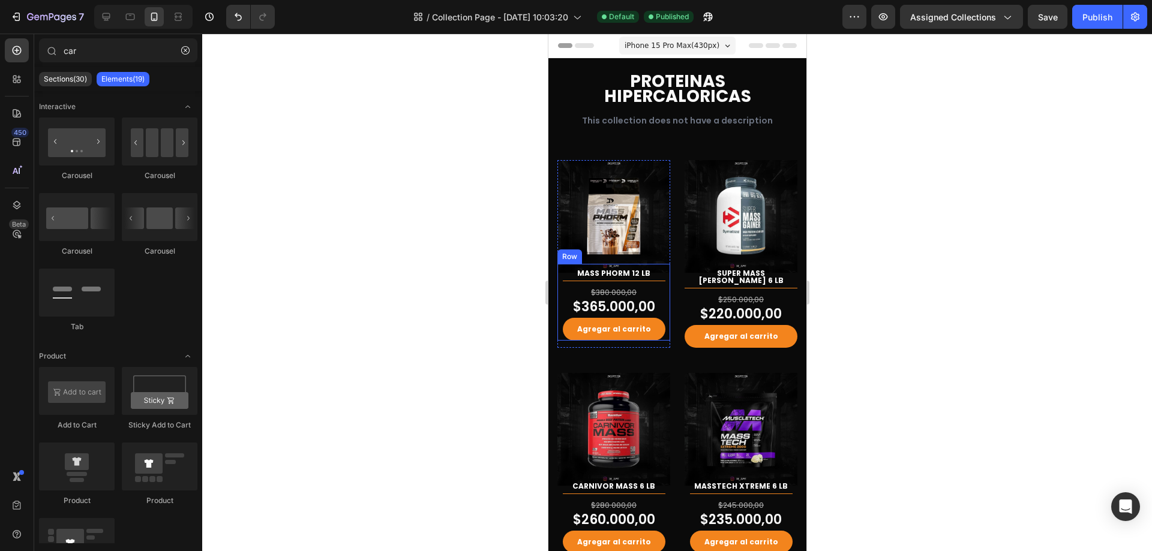
click at [661, 295] on div "MASS PHORM 12 LB (P) Title Title Line $380.000,00 (P) Price (P) Price $365.000,…" at bounding box center [613, 302] width 113 height 77
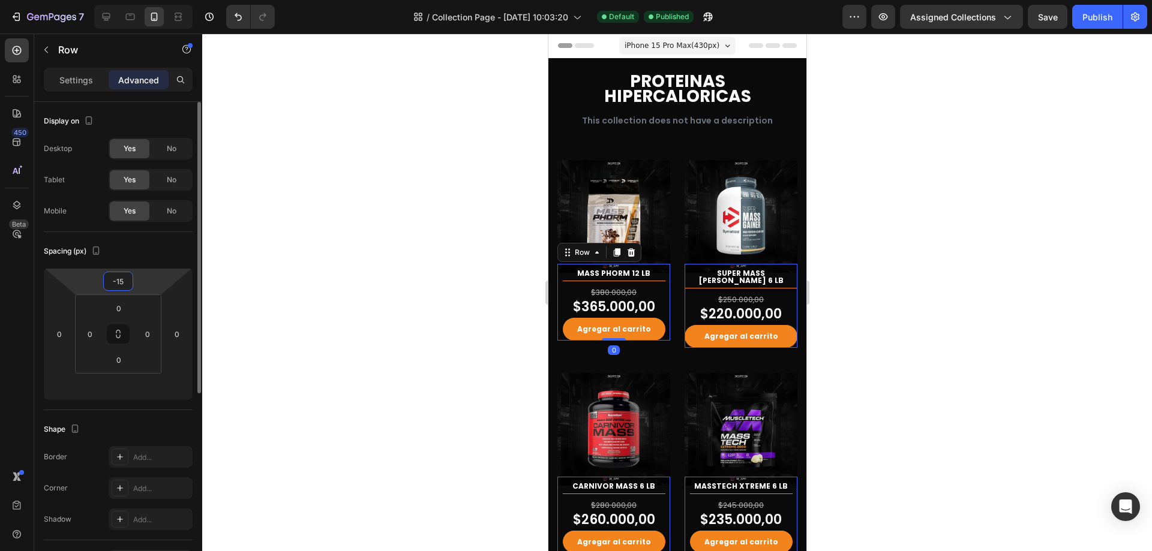
click at [121, 286] on input "-15" at bounding box center [118, 281] width 24 height 18
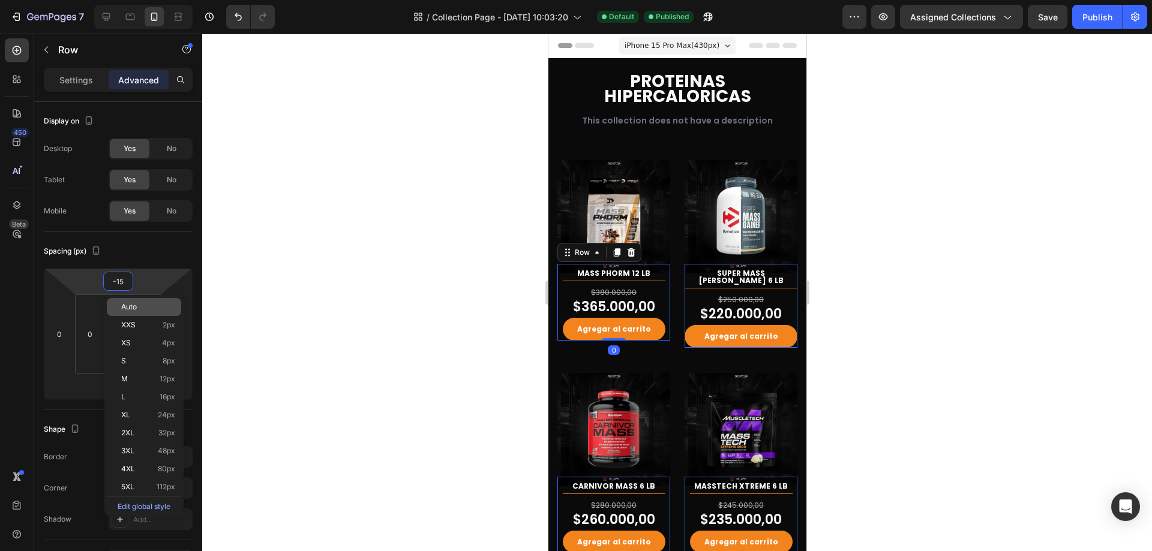
click at [144, 311] on div "Auto" at bounding box center [144, 307] width 74 height 18
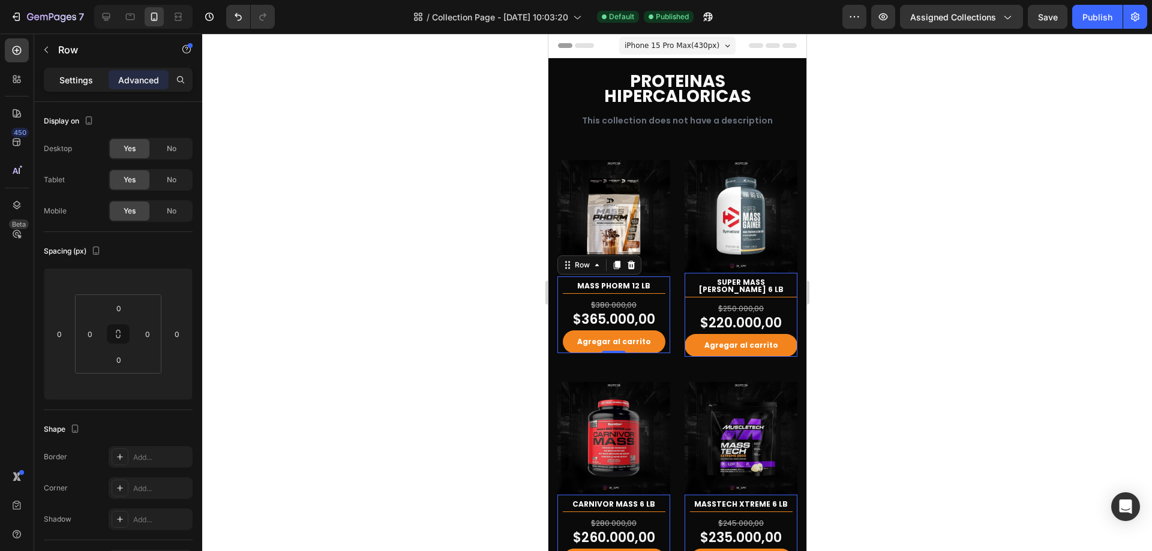
click at [85, 85] on p "Settings" at bounding box center [76, 80] width 34 height 13
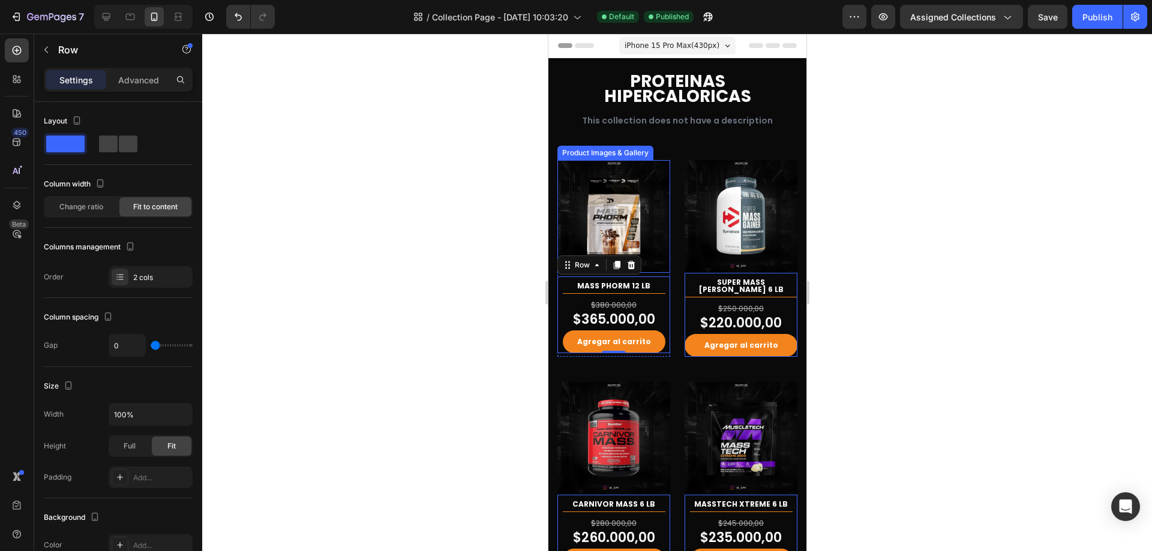
click at [637, 223] on img at bounding box center [613, 216] width 113 height 113
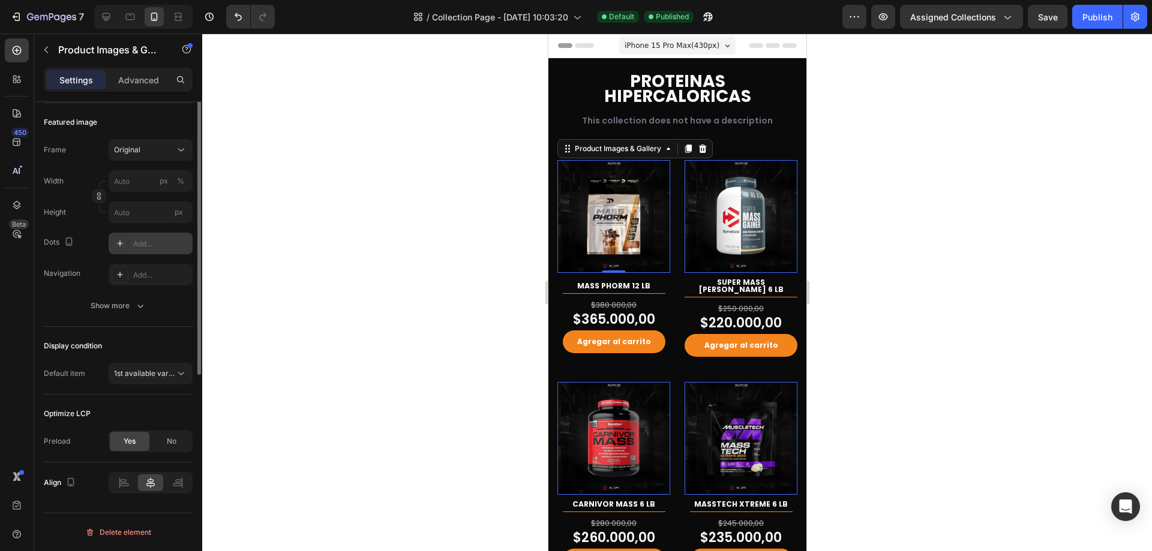
scroll to position [0, 0]
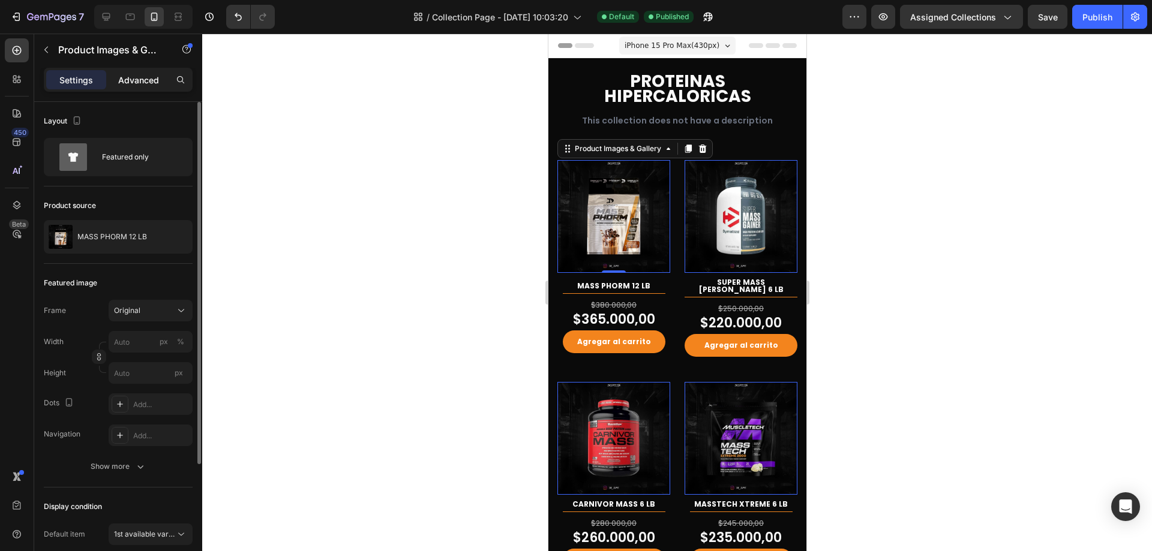
click at [136, 82] on p "Advanced" at bounding box center [138, 80] width 41 height 13
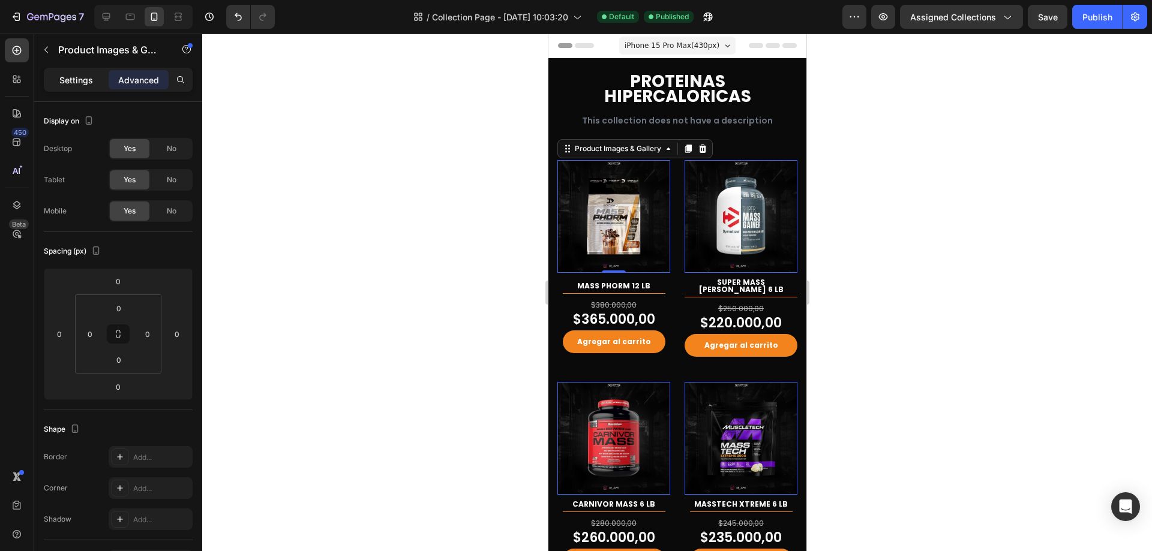
click at [97, 85] on div "Settings" at bounding box center [76, 79] width 60 height 19
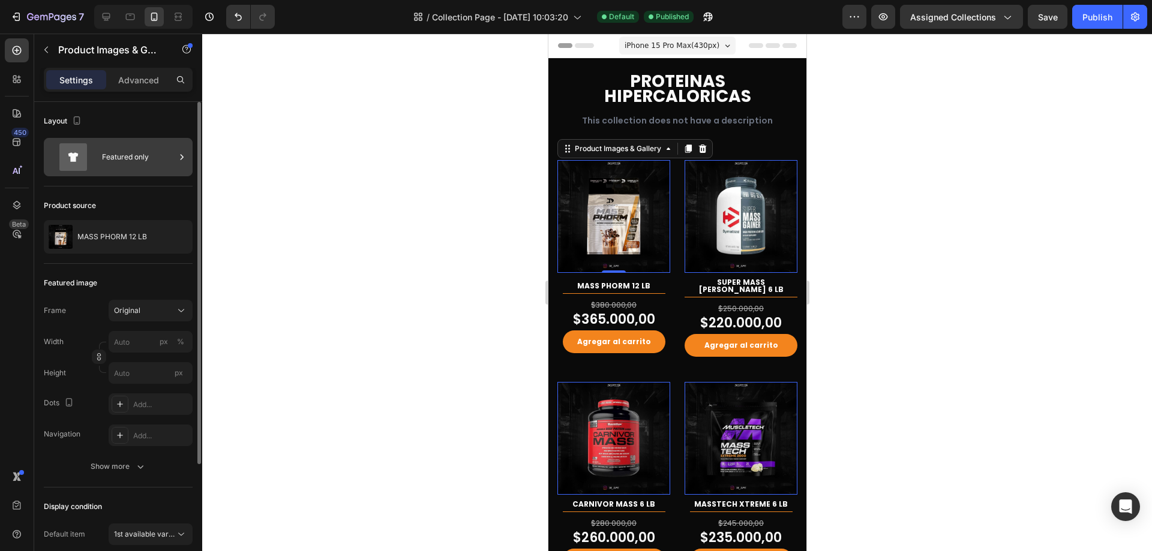
click at [140, 156] on div "Featured only" at bounding box center [138, 157] width 73 height 28
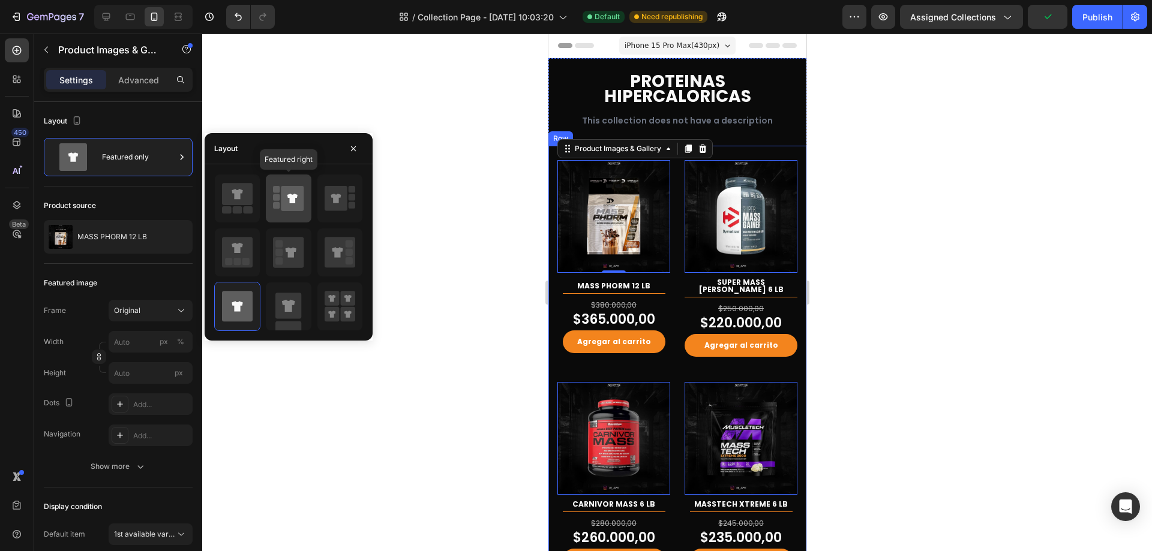
click at [272, 200] on div at bounding box center [288, 199] width 45 height 48
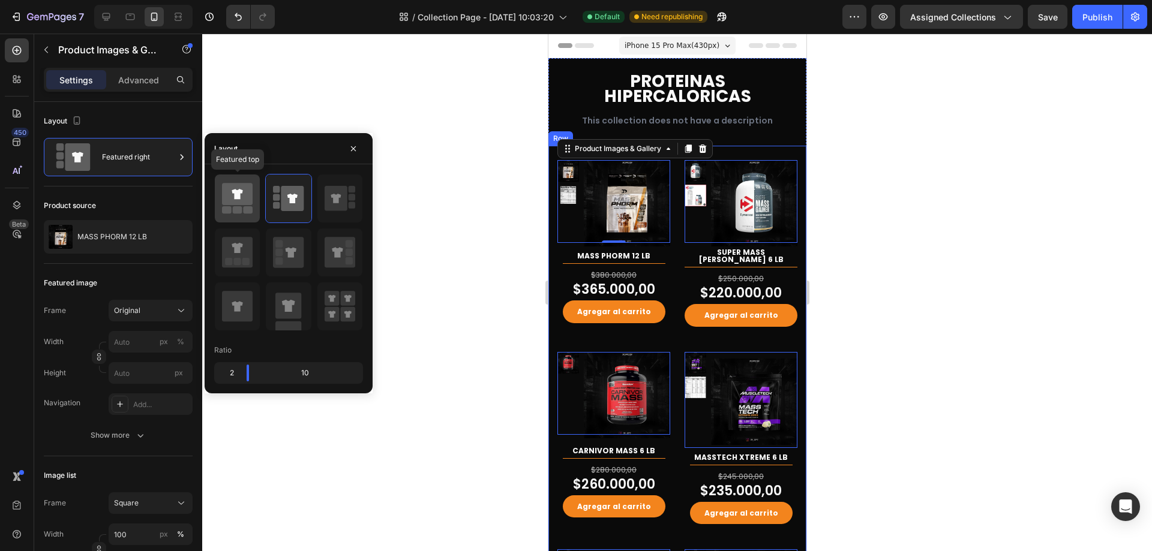
click at [245, 194] on icon at bounding box center [237, 194] width 31 height 22
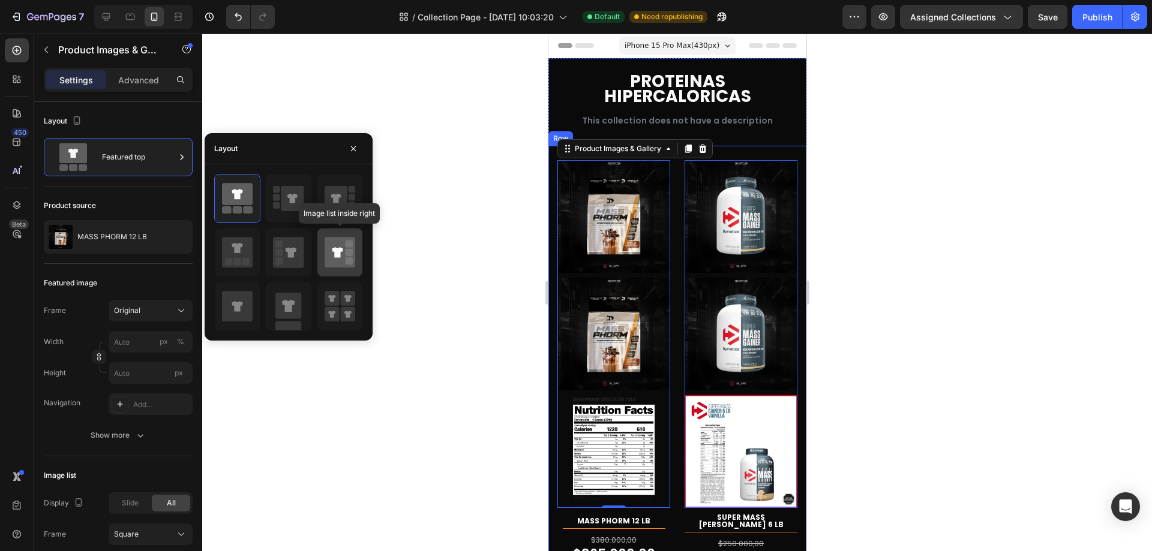
click at [338, 269] on div at bounding box center [339, 253] width 45 height 48
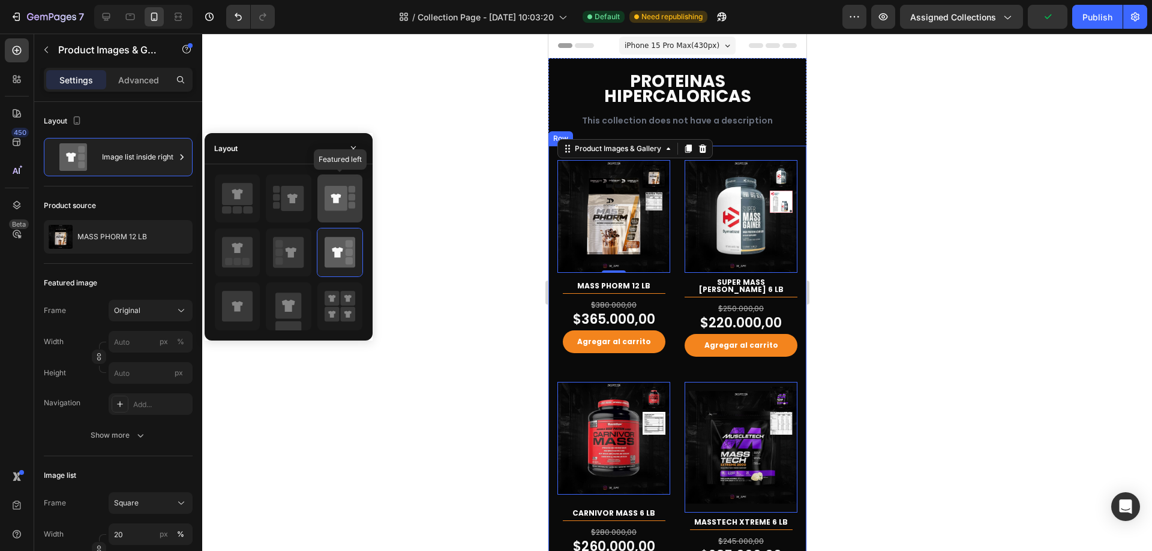
click at [350, 206] on rect at bounding box center [352, 205] width 7 height 7
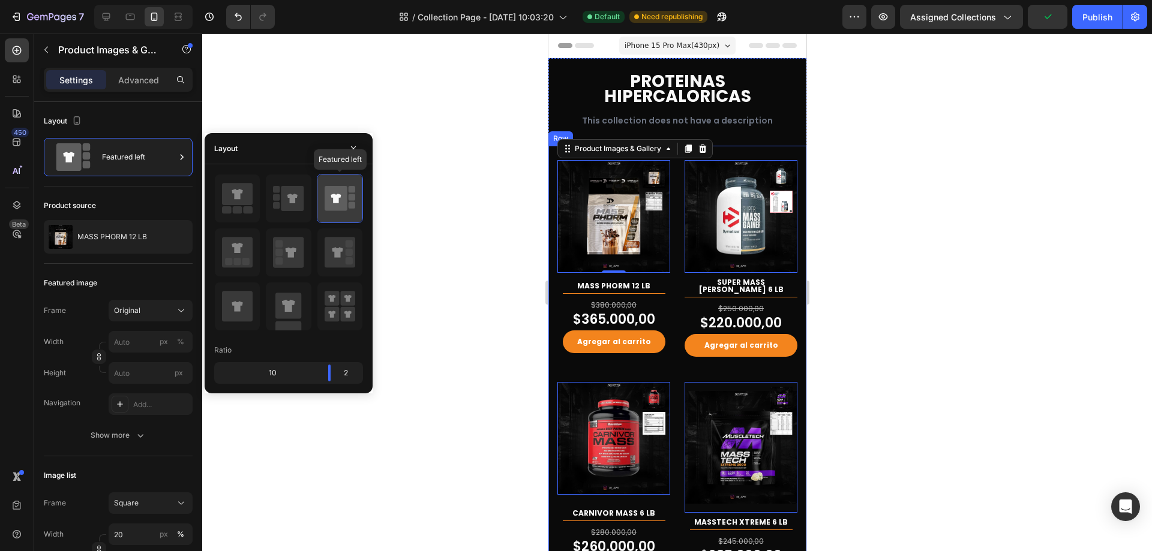
type input "100"
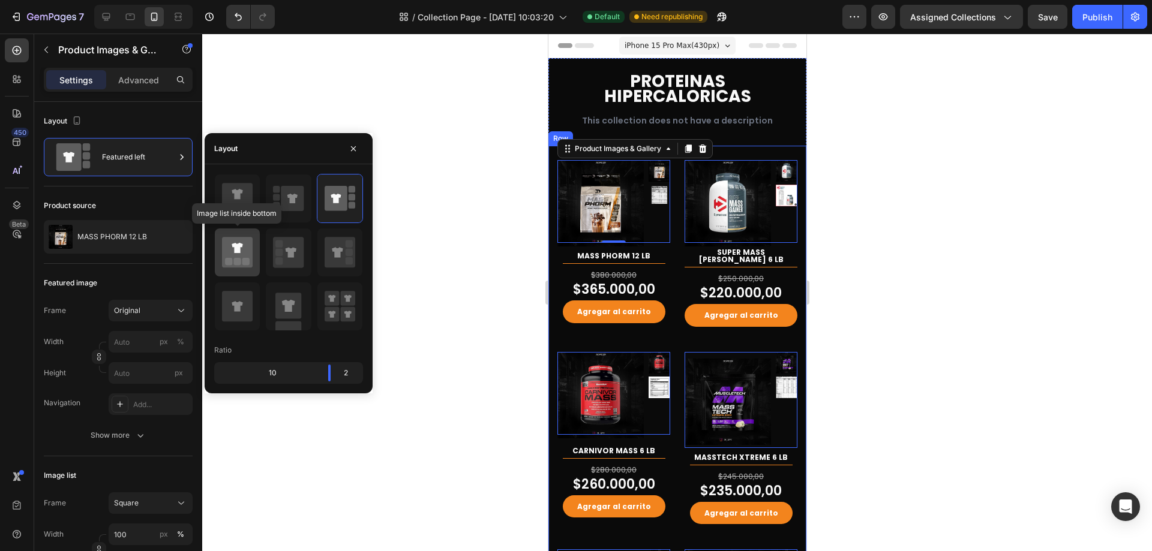
click at [236, 246] on icon at bounding box center [237, 248] width 11 height 10
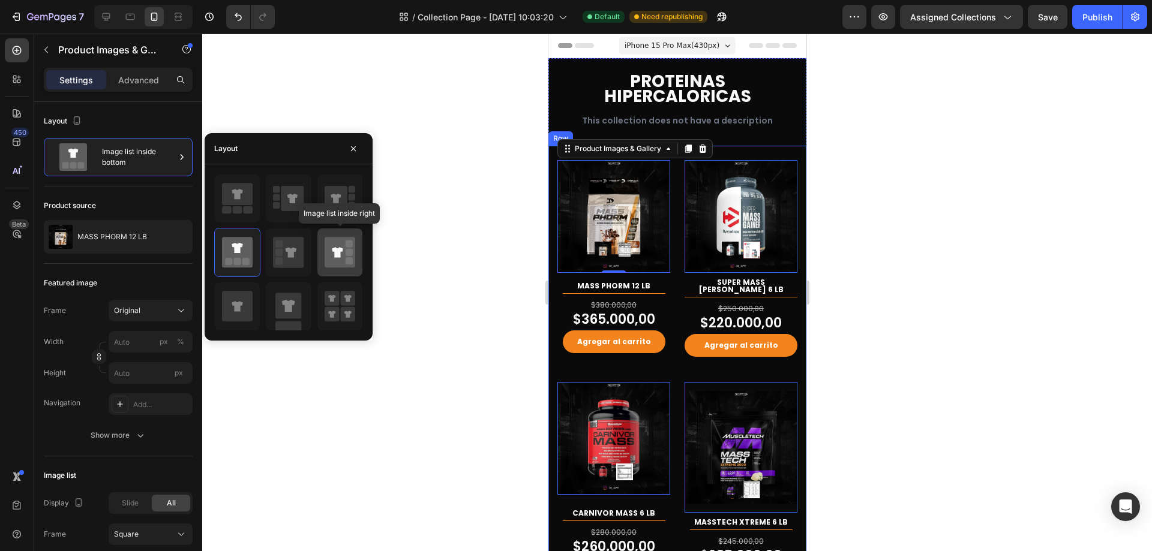
click at [331, 253] on icon at bounding box center [340, 252] width 31 height 31
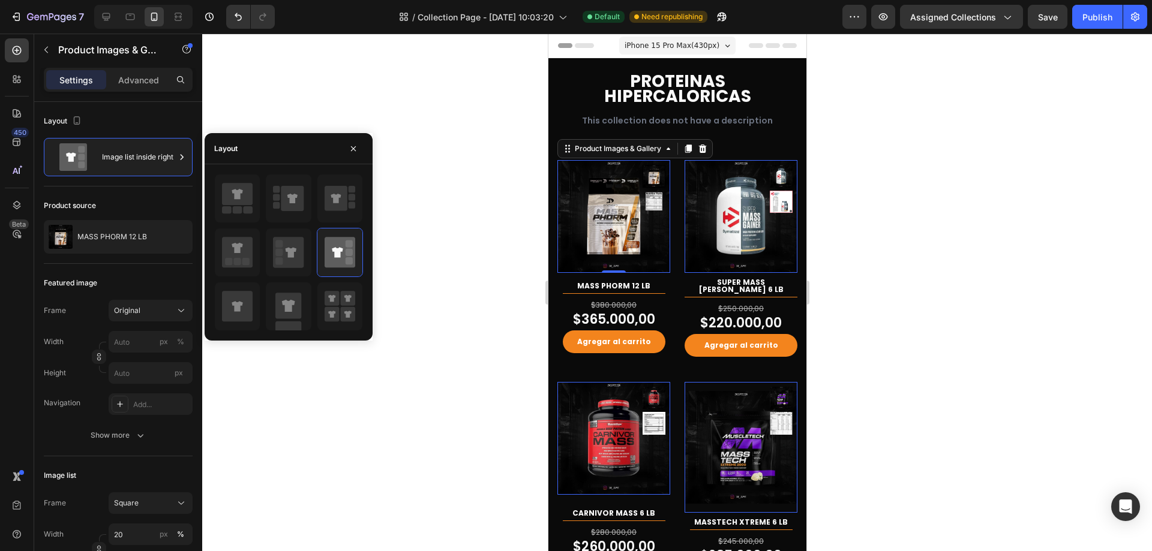
click at [920, 248] on div at bounding box center [677, 293] width 950 height 518
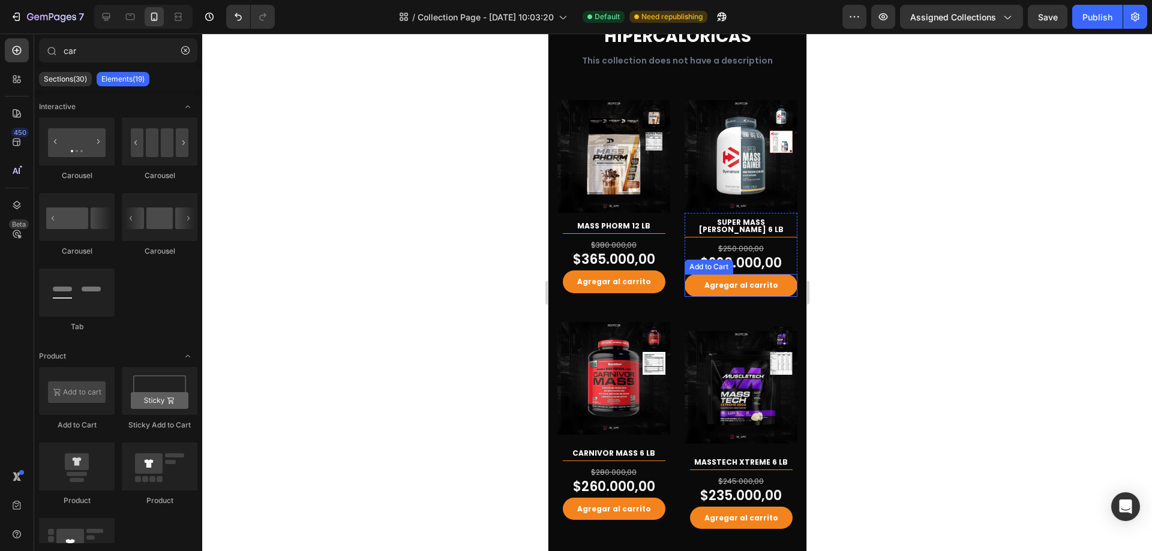
scroll to position [120, 0]
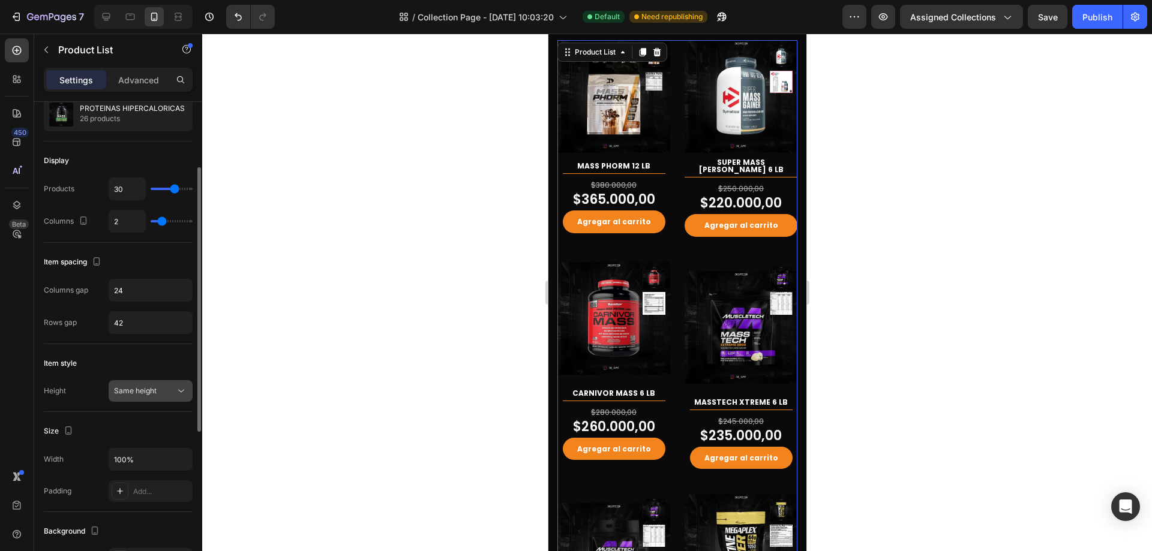
click at [149, 391] on span "Same height" at bounding box center [135, 390] width 43 height 9
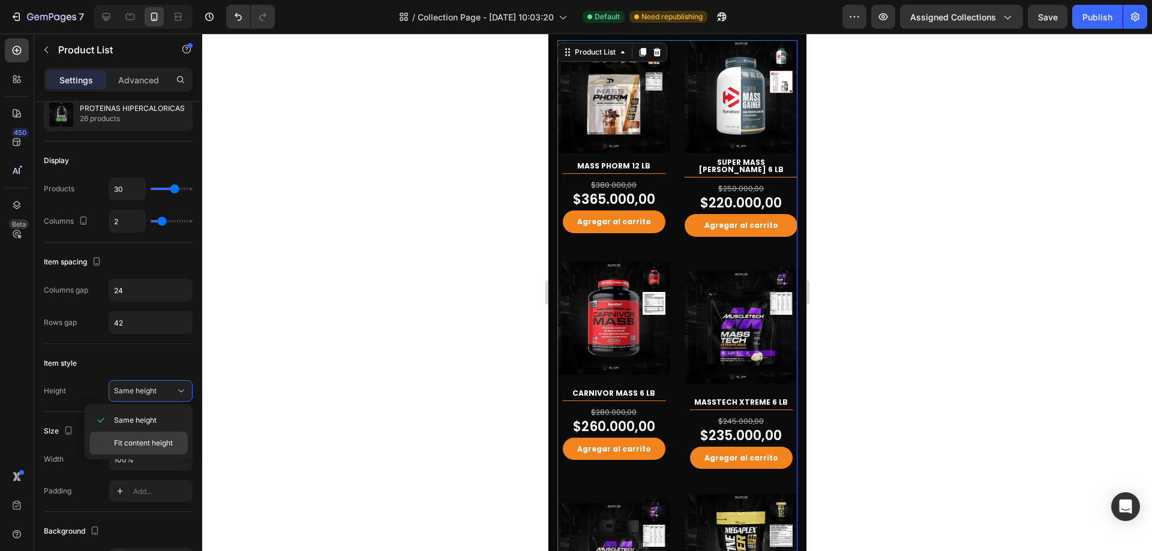
click at [161, 434] on div "Fit content height" at bounding box center [138, 443] width 98 height 23
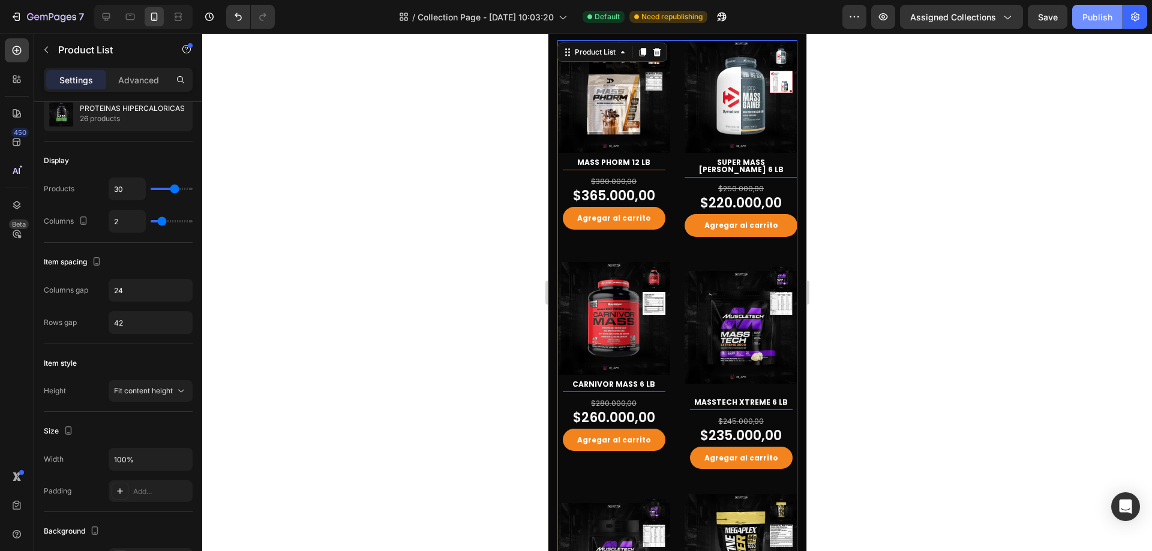
click at [1085, 14] on div "Publish" at bounding box center [1097, 17] width 30 height 13
click at [654, 128] on div at bounding box center [653, 94] width 23 height 99
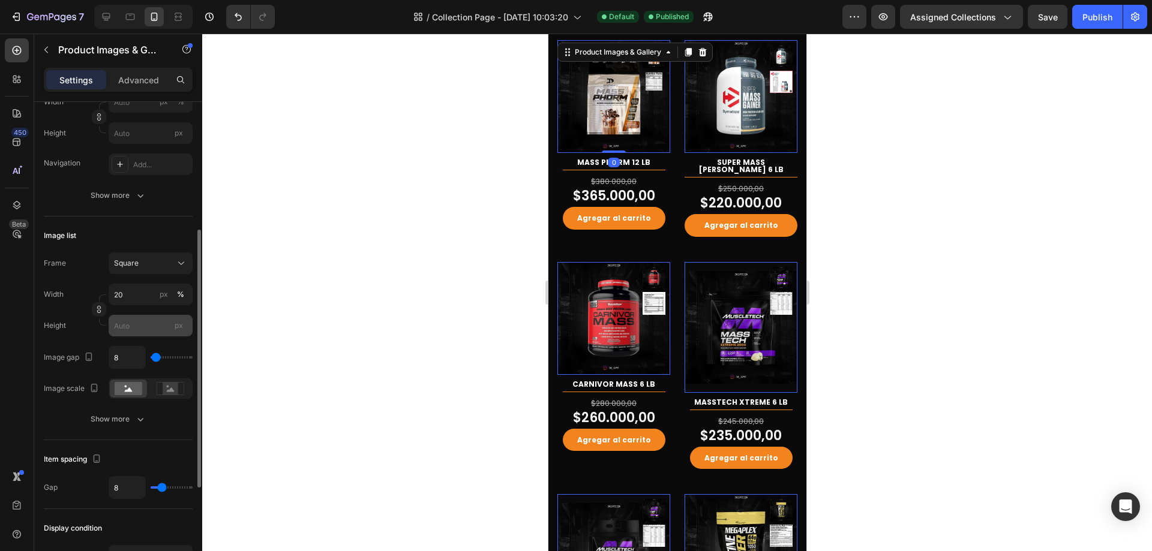
scroll to position [300, 0]
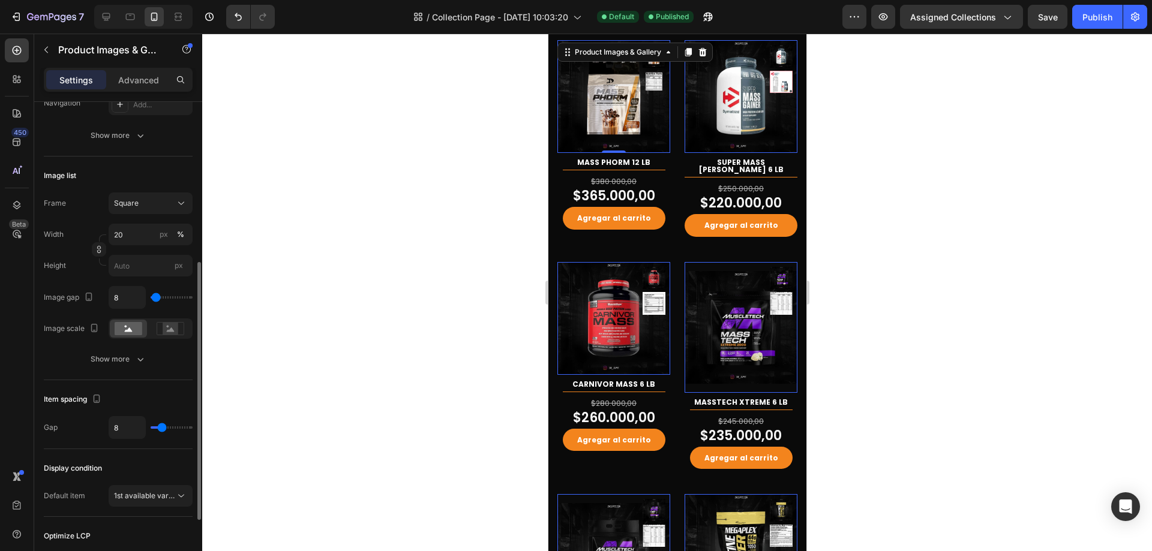
type input "0"
drag, startPoint x: 155, startPoint y: 299, endPoint x: 147, endPoint y: 299, distance: 8.4
click at [151, 299] on input "range" at bounding box center [172, 297] width 42 height 2
type input "8"
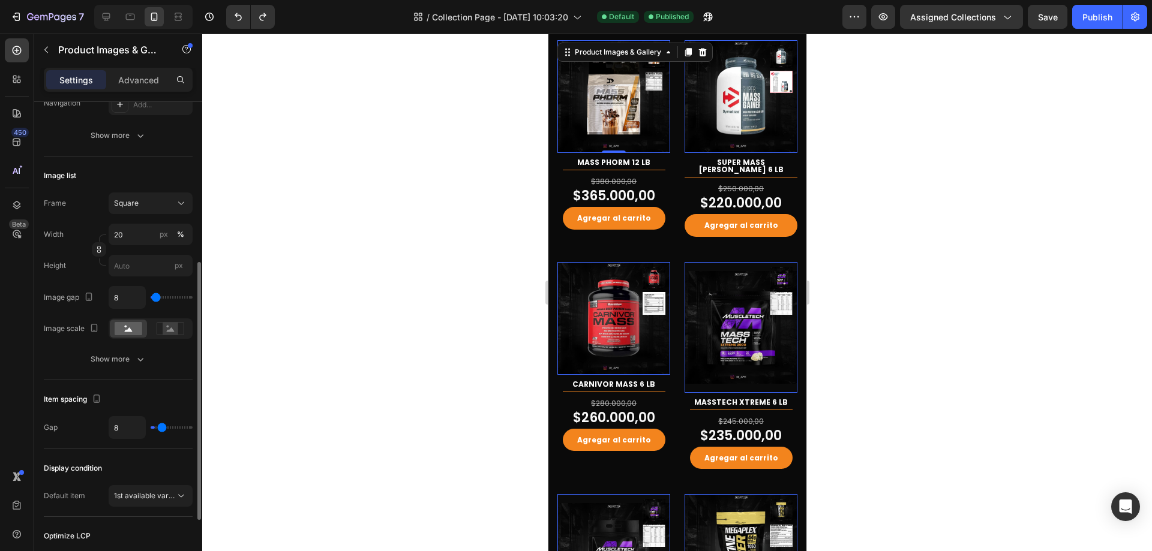
type input "0"
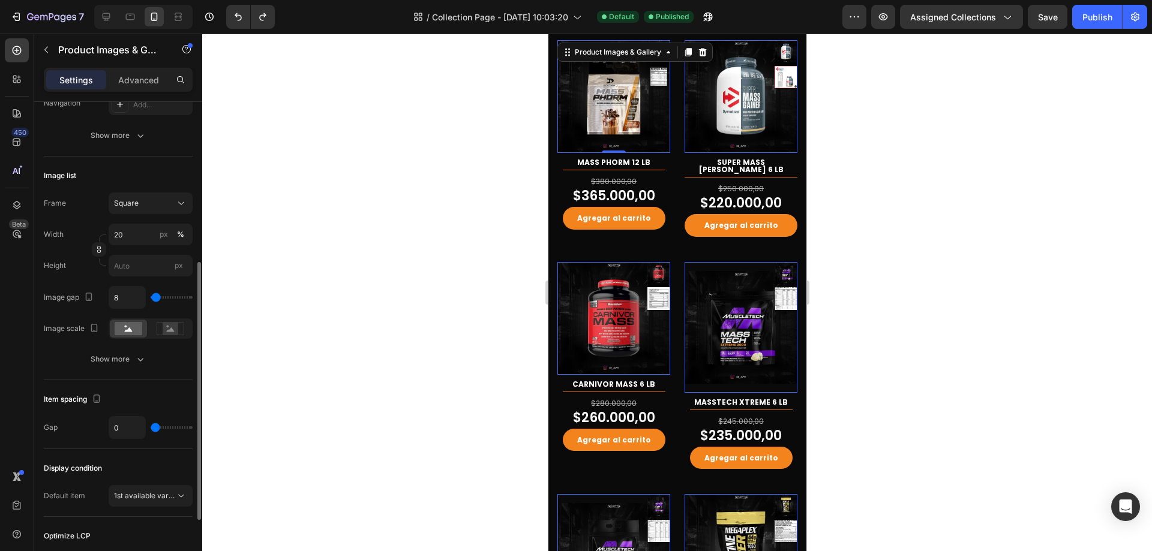
click at [151, 427] on input "range" at bounding box center [172, 428] width 42 height 2
type input "8"
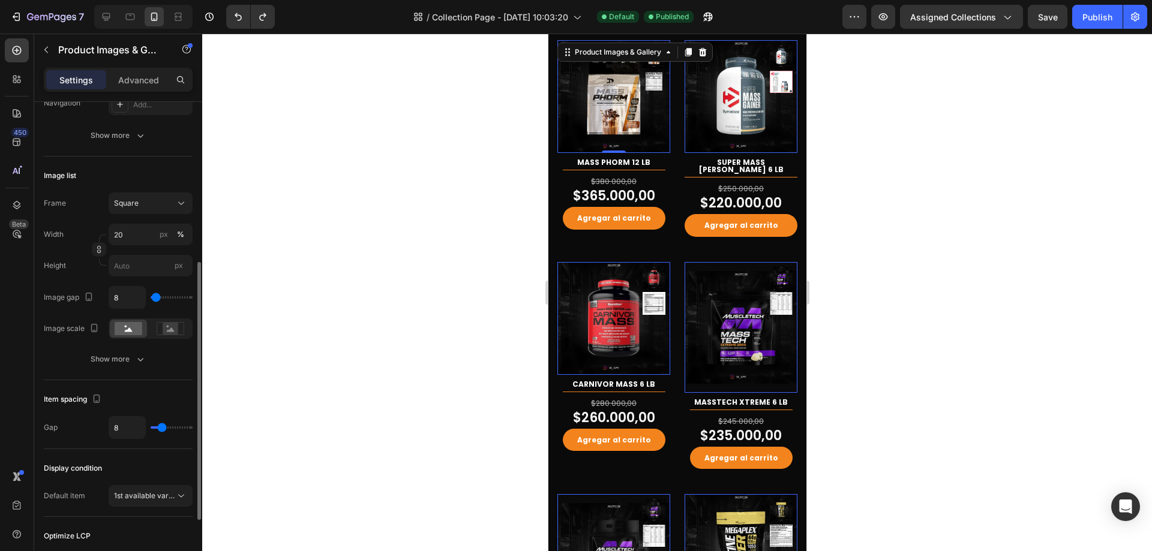
click at [160, 395] on div "Item spacing" at bounding box center [118, 399] width 149 height 19
click at [125, 370] on button "Show more" at bounding box center [118, 360] width 149 height 22
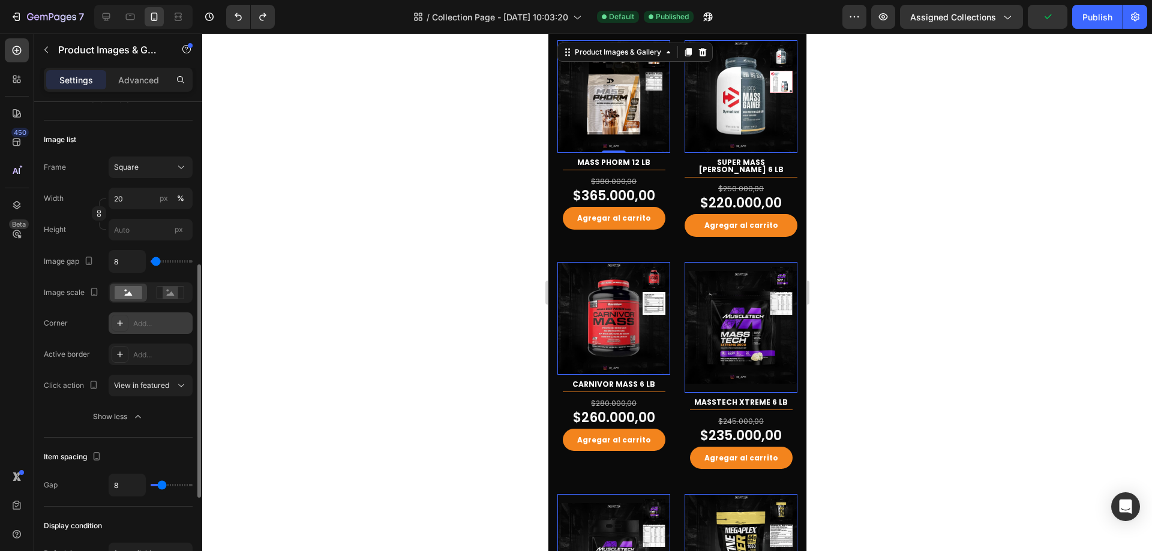
scroll to position [276, 0]
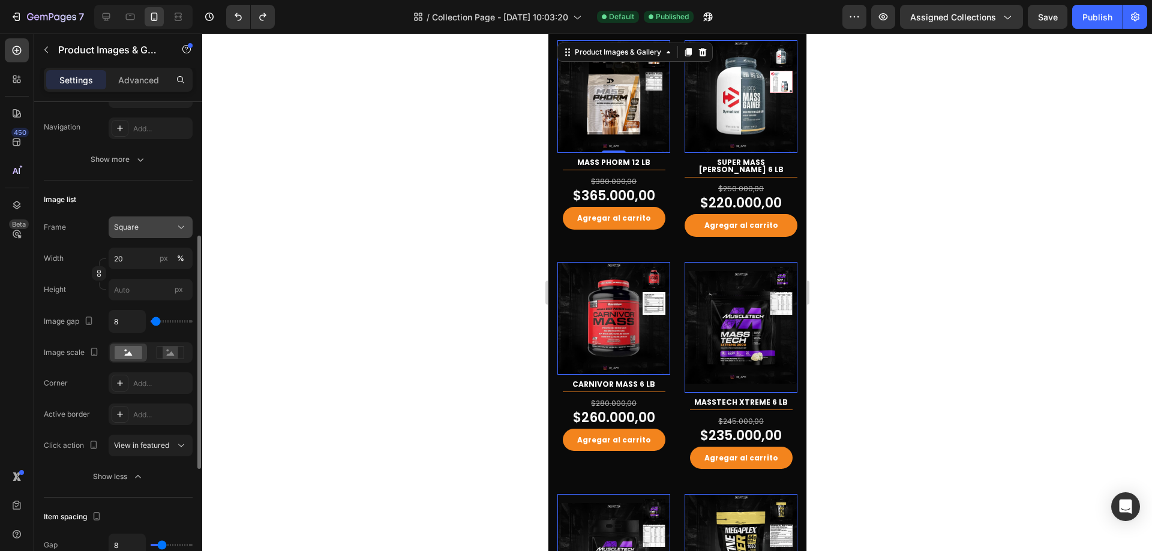
click at [188, 227] on button "Square" at bounding box center [151, 228] width 84 height 22
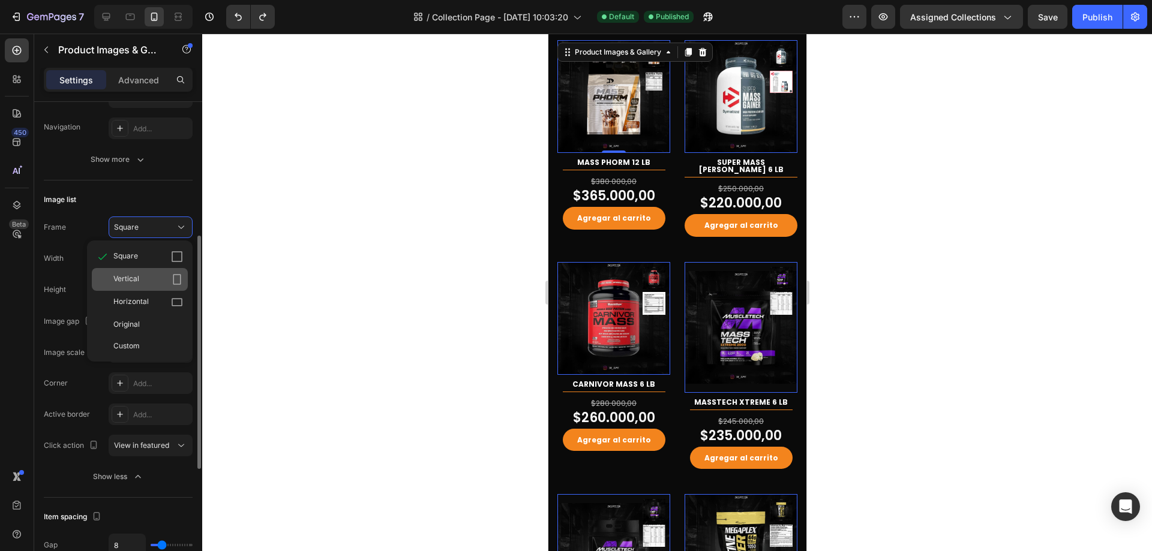
click at [173, 283] on icon at bounding box center [177, 279] width 8 height 11
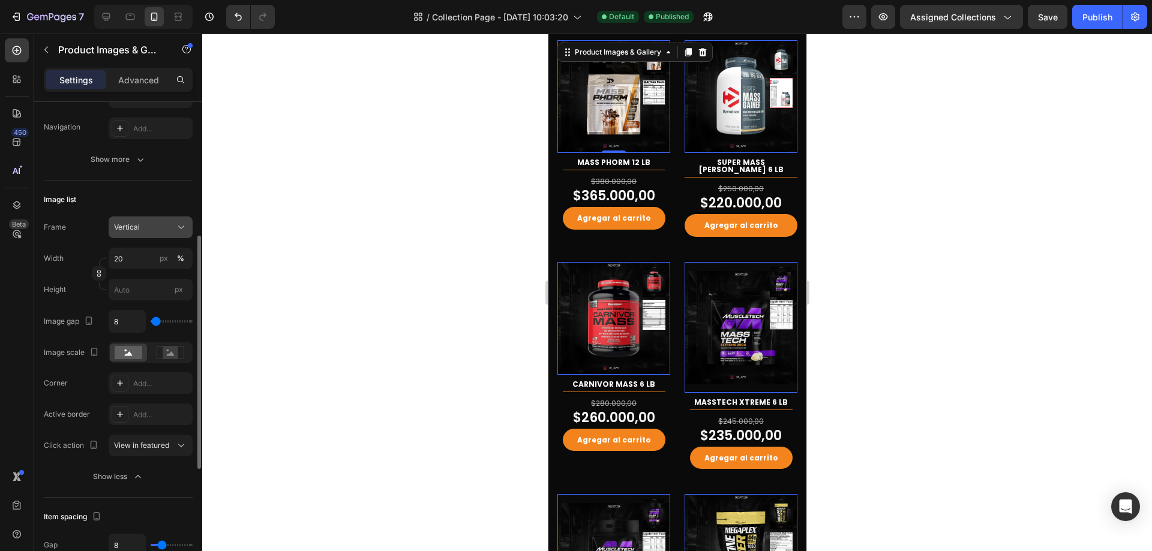
click at [179, 230] on icon at bounding box center [181, 227] width 12 height 12
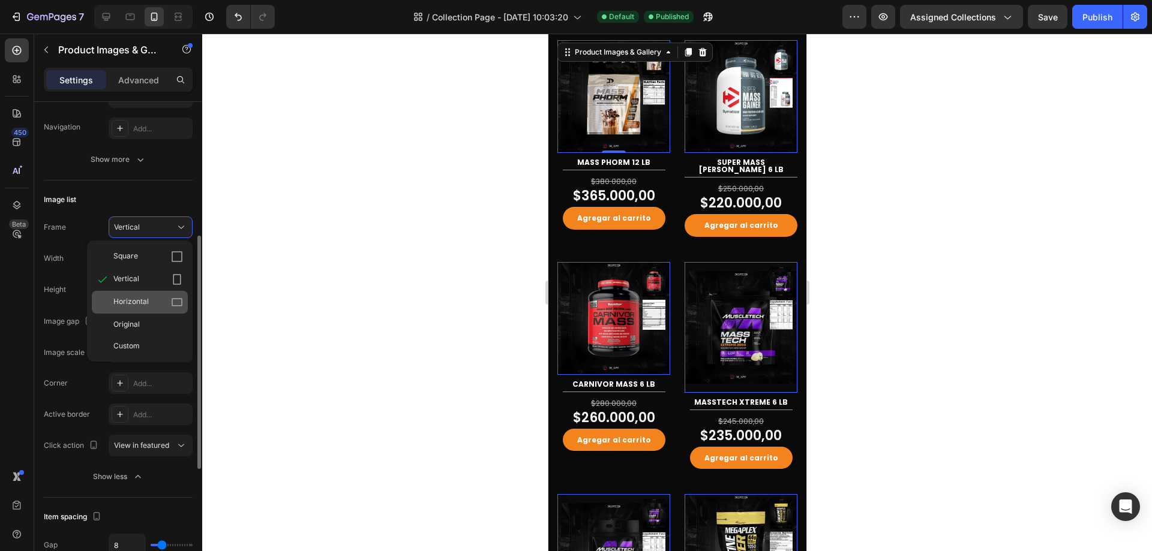
click at [167, 298] on div "Horizontal" at bounding box center [148, 302] width 70 height 12
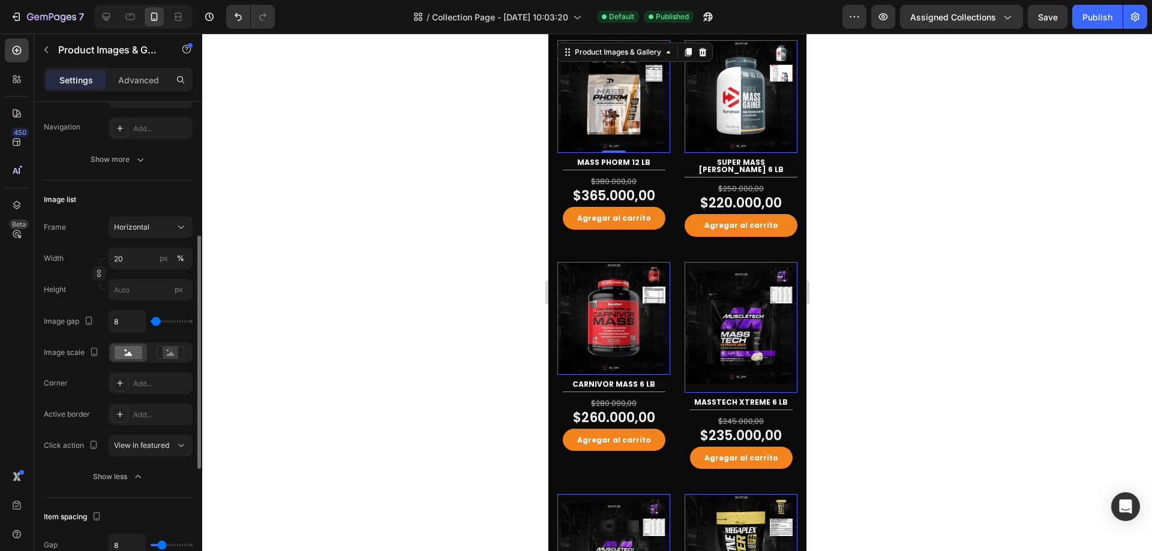
click at [173, 215] on div "Image list Frame Horizontal Width 20 px % Height px Image gap 8 Image scale Cor…" at bounding box center [118, 339] width 149 height 317
click at [170, 229] on div "Horizontal" at bounding box center [143, 227] width 59 height 11
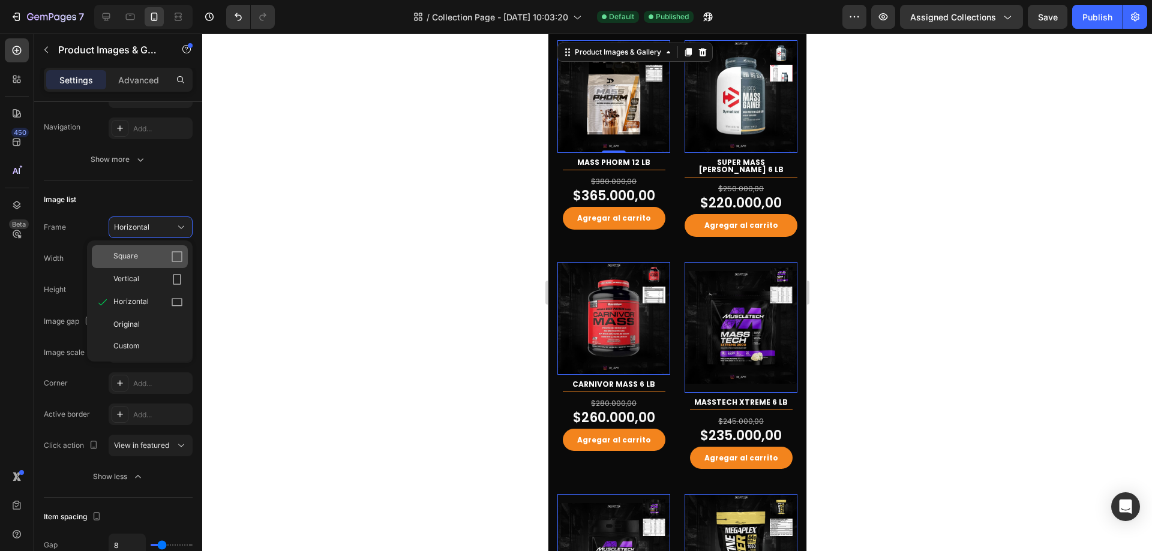
click at [169, 250] on div "Square" at bounding box center [140, 256] width 96 height 23
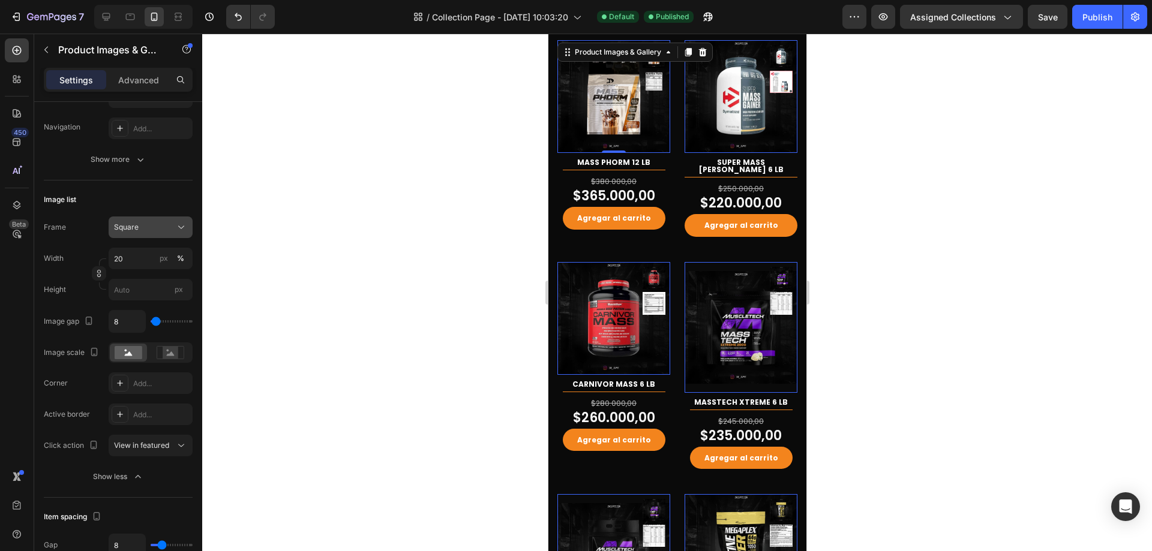
click at [168, 217] on button "Square" at bounding box center [151, 228] width 84 height 22
click at [172, 194] on div "Image list" at bounding box center [118, 199] width 149 height 19
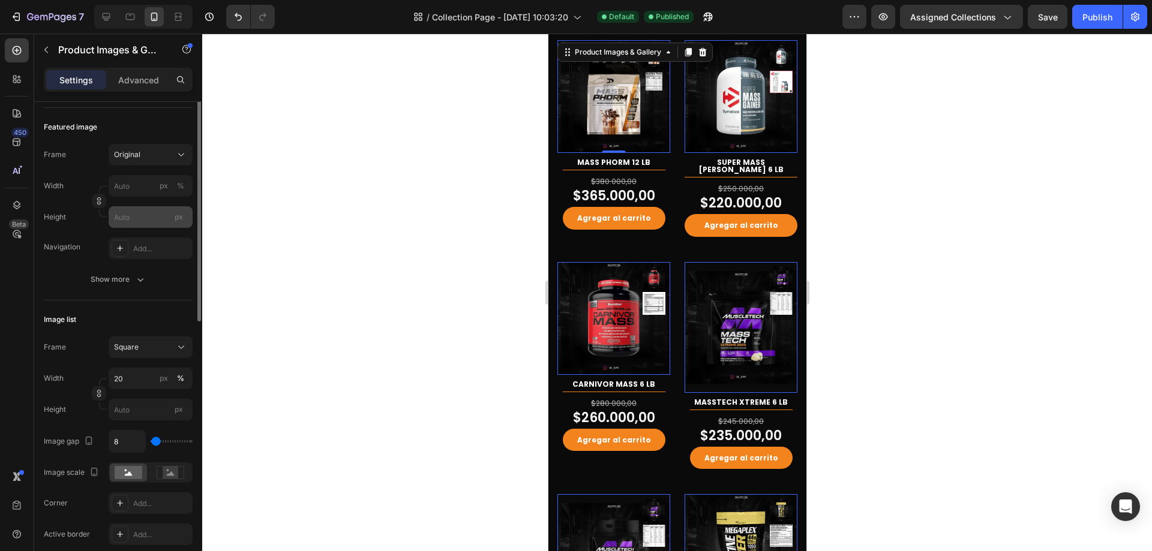
scroll to position [96, 0]
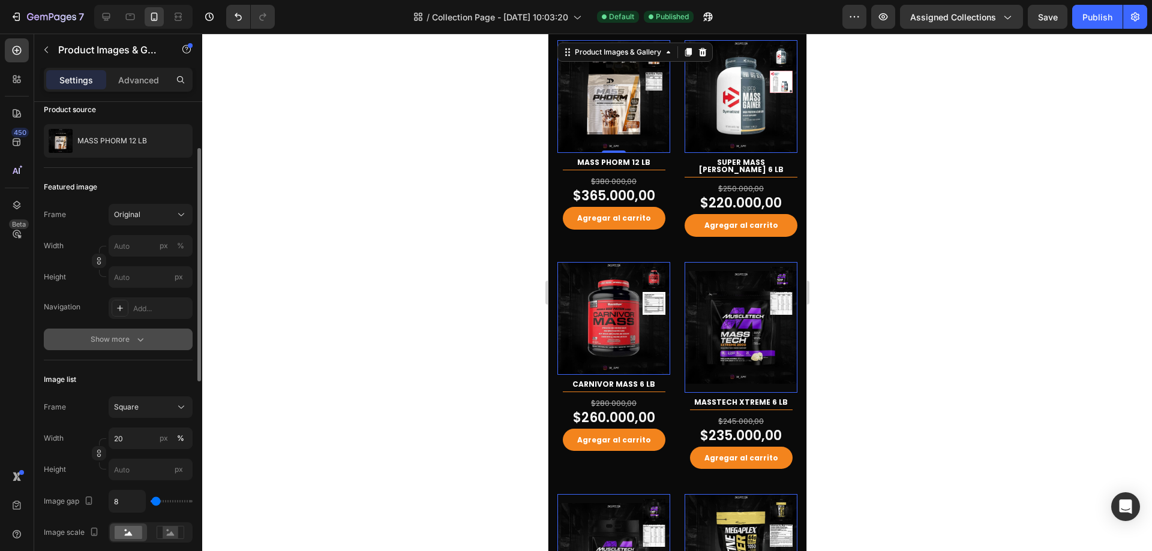
click at [122, 333] on button "Show more" at bounding box center [118, 340] width 149 height 22
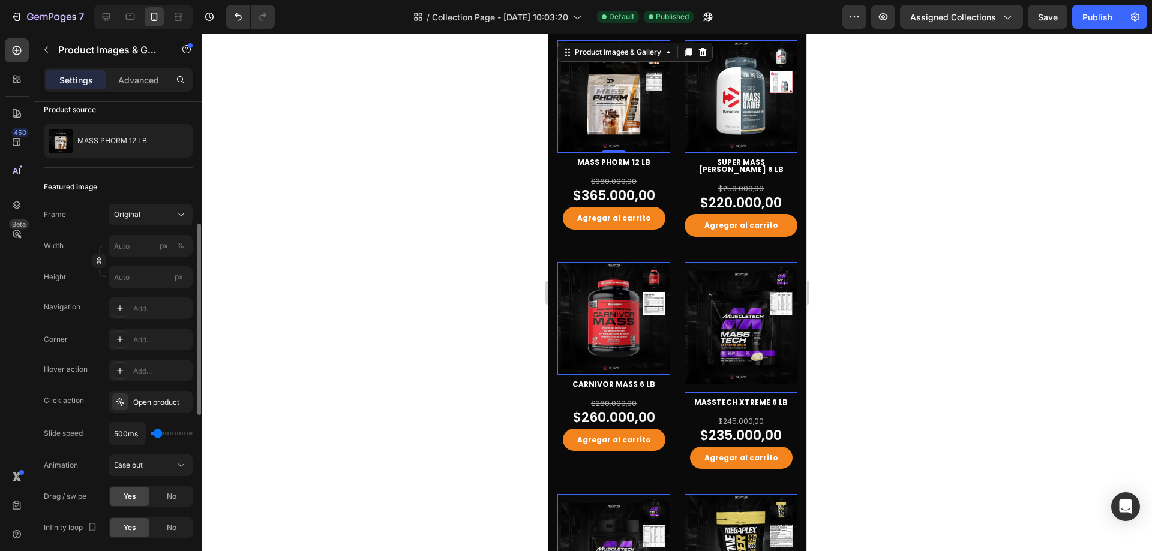
scroll to position [156, 0]
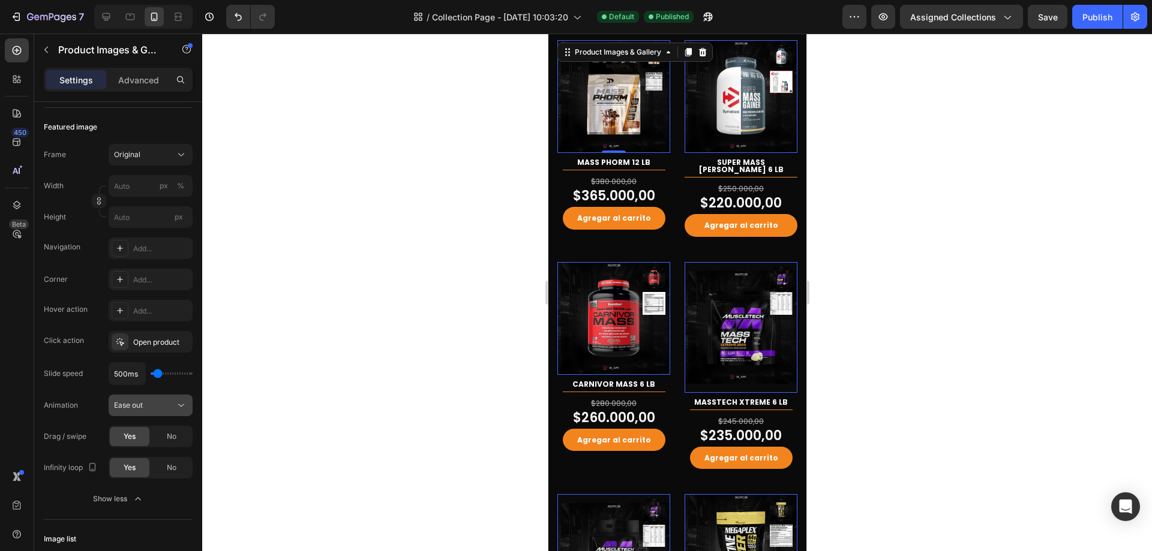
click at [136, 413] on button "Ease out" at bounding box center [151, 406] width 84 height 22
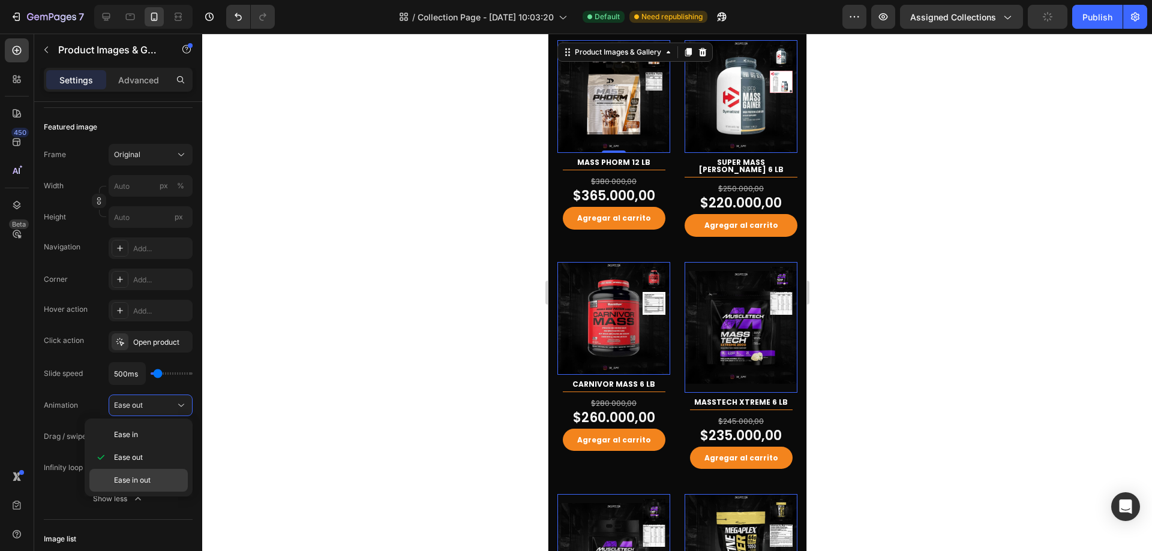
click at [153, 479] on p "Ease in out" at bounding box center [148, 480] width 68 height 11
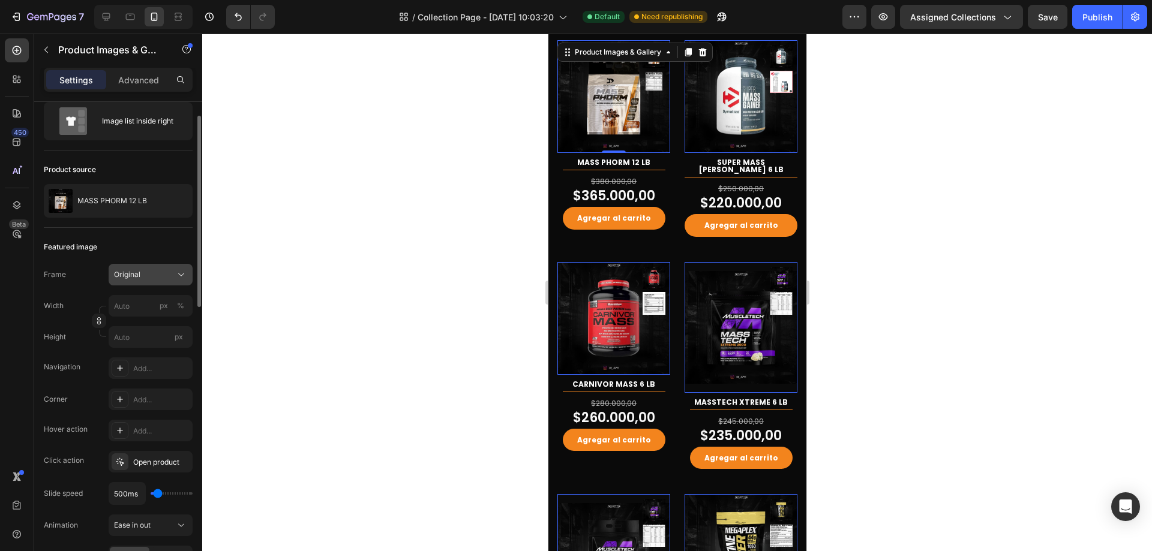
scroll to position [0, 0]
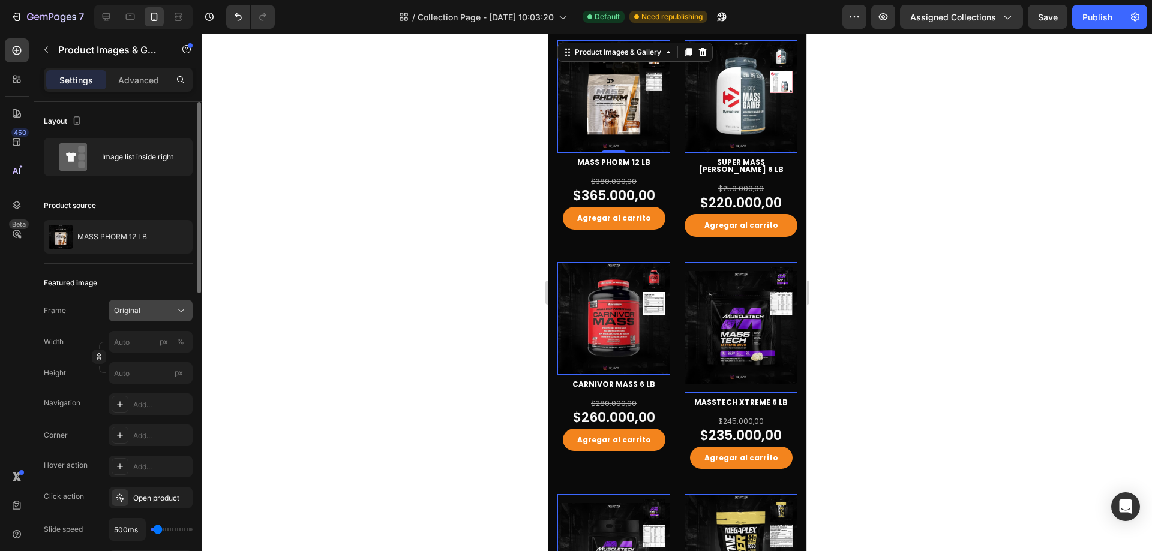
click at [172, 310] on div "Original" at bounding box center [143, 310] width 59 height 11
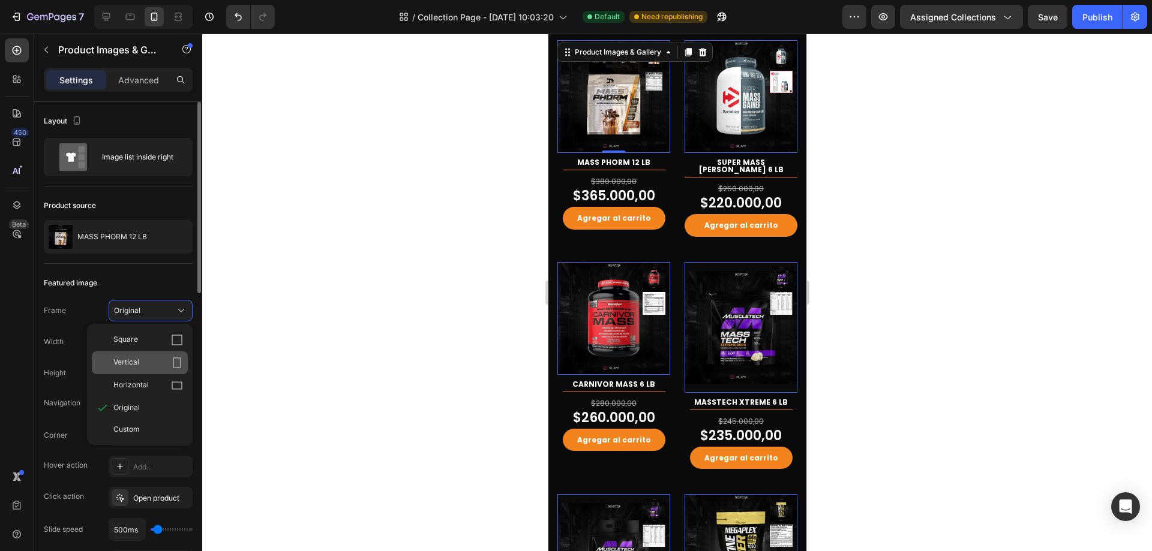
click at [173, 361] on icon at bounding box center [177, 363] width 8 height 11
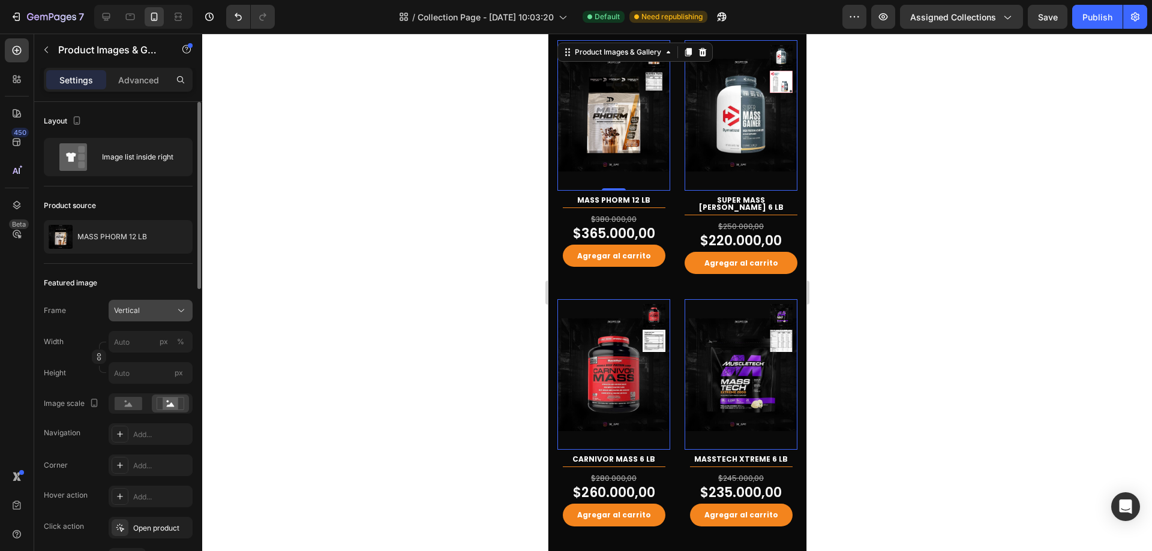
click at [171, 305] on div "Vertical" at bounding box center [150, 311] width 73 height 12
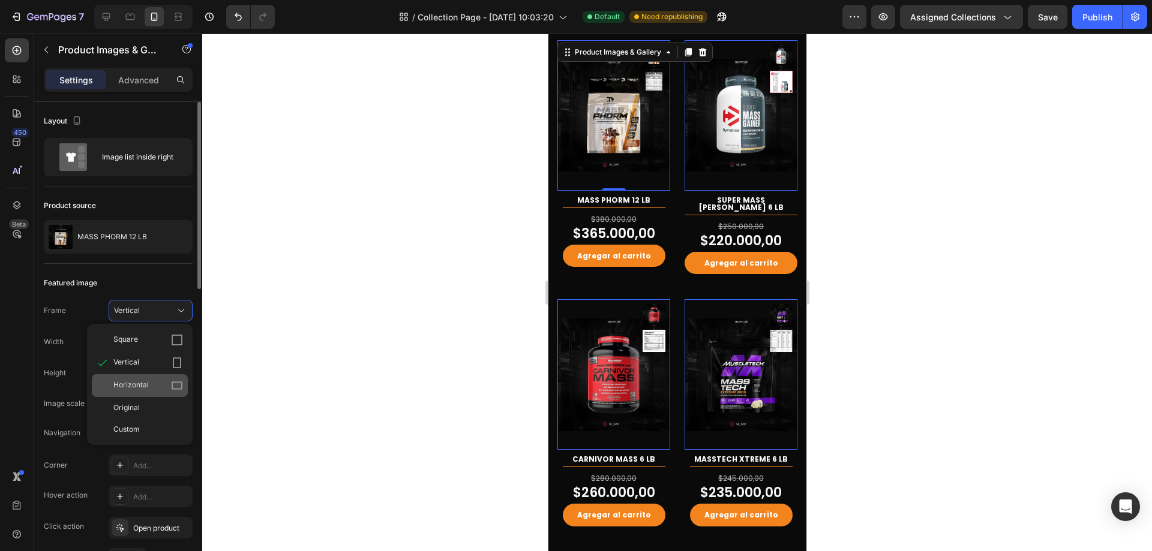
click at [169, 388] on div "Horizontal" at bounding box center [148, 386] width 70 height 12
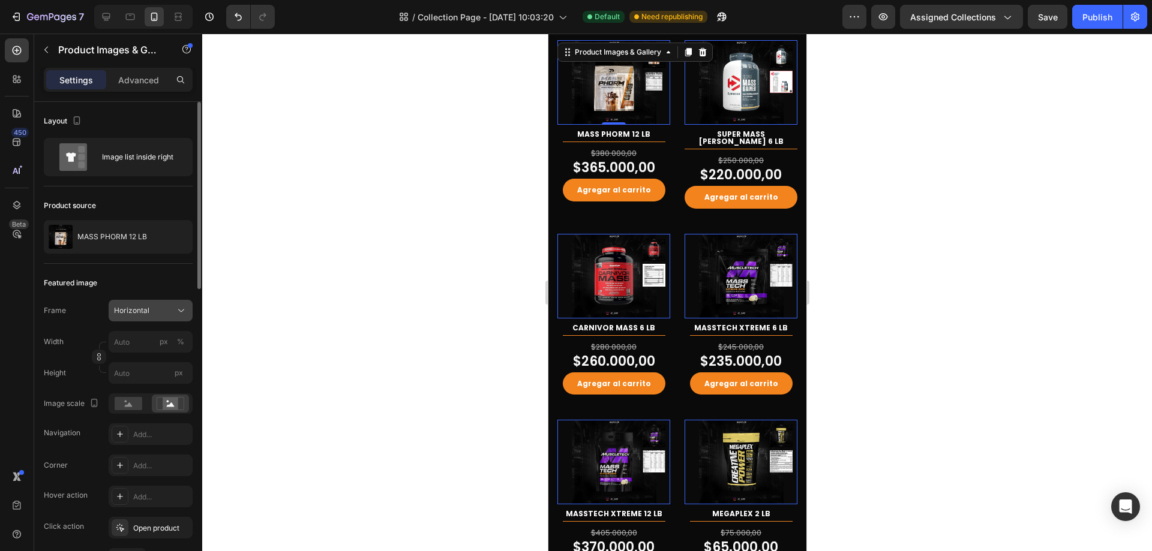
click at [171, 302] on button "Horizontal" at bounding box center [151, 311] width 84 height 22
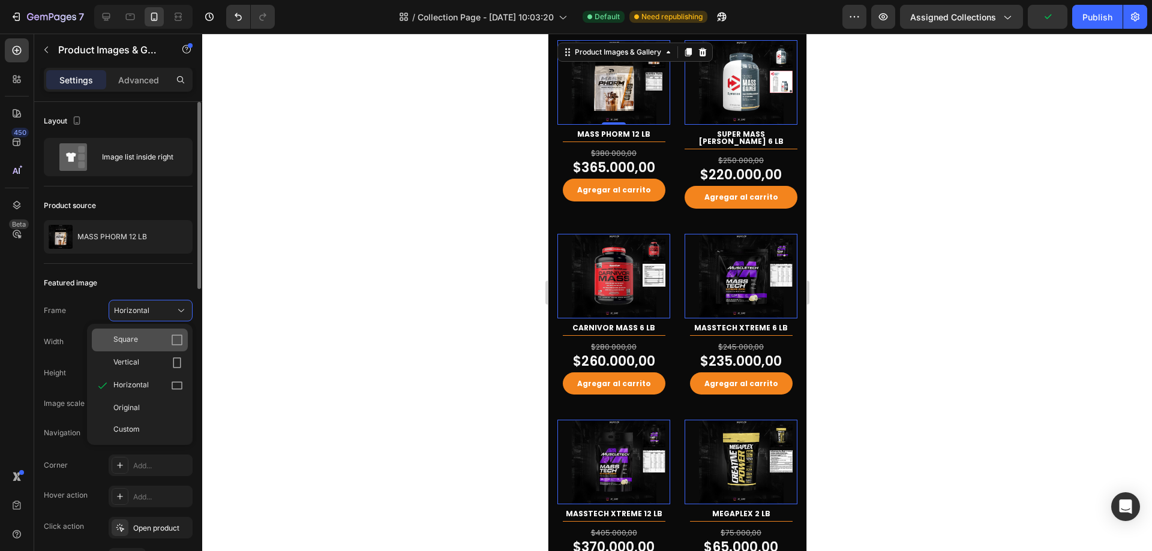
click at [163, 340] on div "Square" at bounding box center [148, 340] width 70 height 12
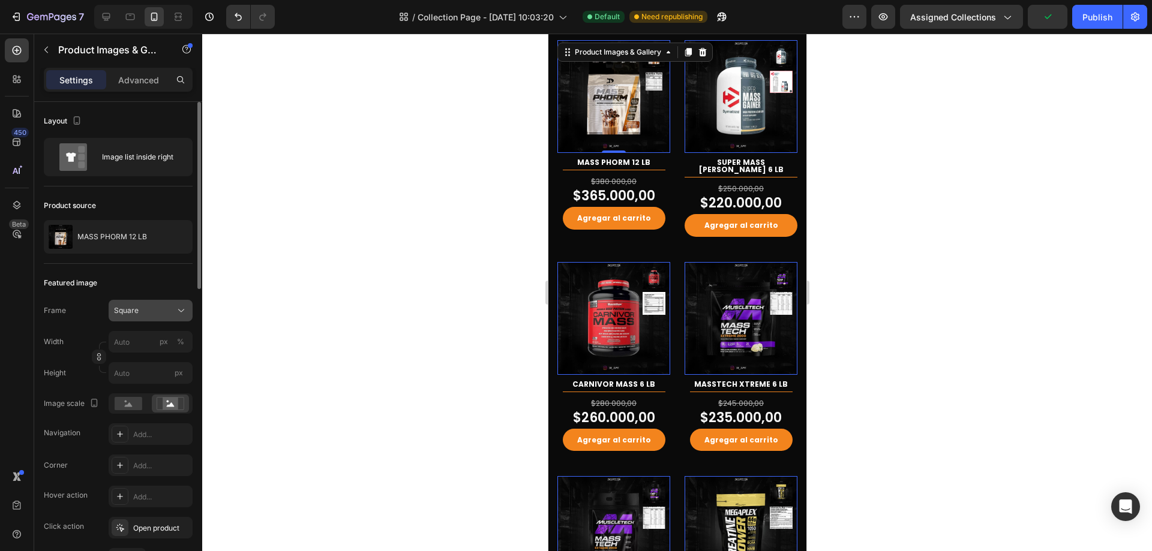
click at [172, 306] on div "Square" at bounding box center [143, 310] width 59 height 11
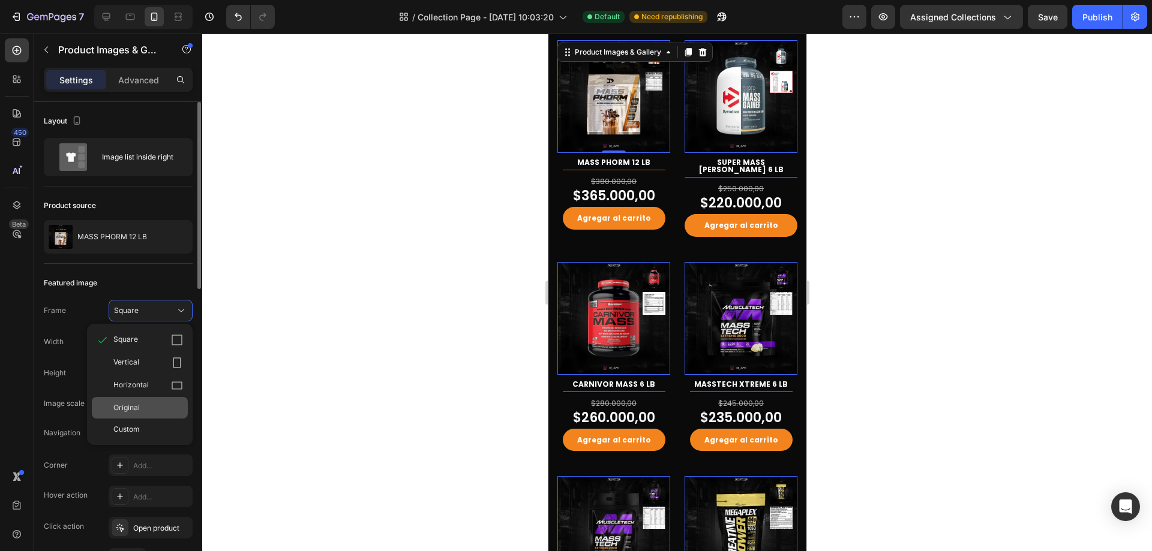
click at [149, 400] on div "Original" at bounding box center [140, 408] width 96 height 22
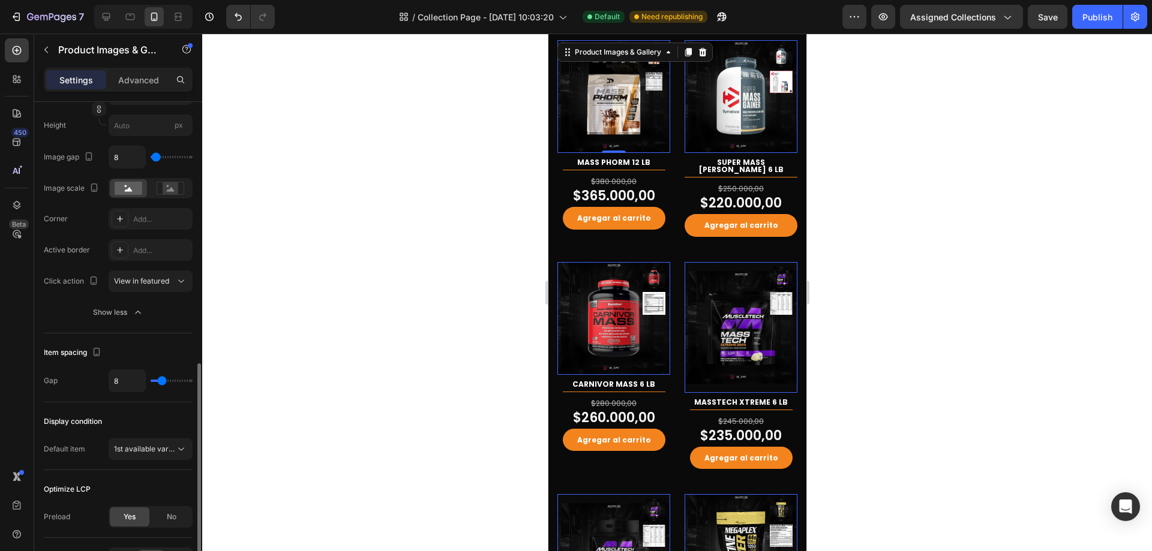
scroll to position [736, 0]
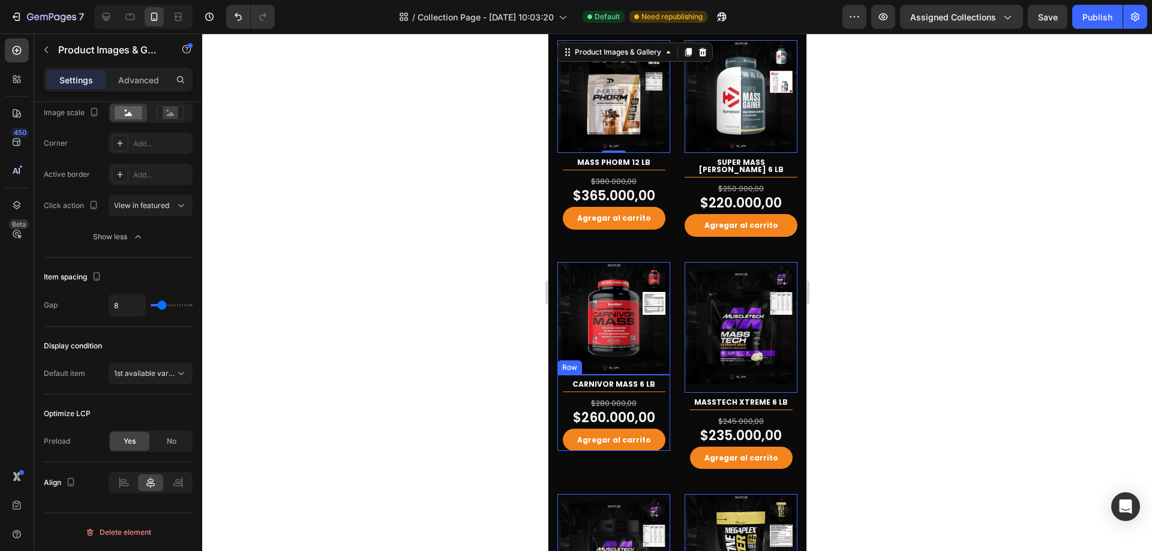
click at [661, 383] on div "CARNIVOR MASS 6 LB (P) Title Title Line $280.000,00 (P) Price (P) Price $260.00…" at bounding box center [613, 413] width 113 height 77
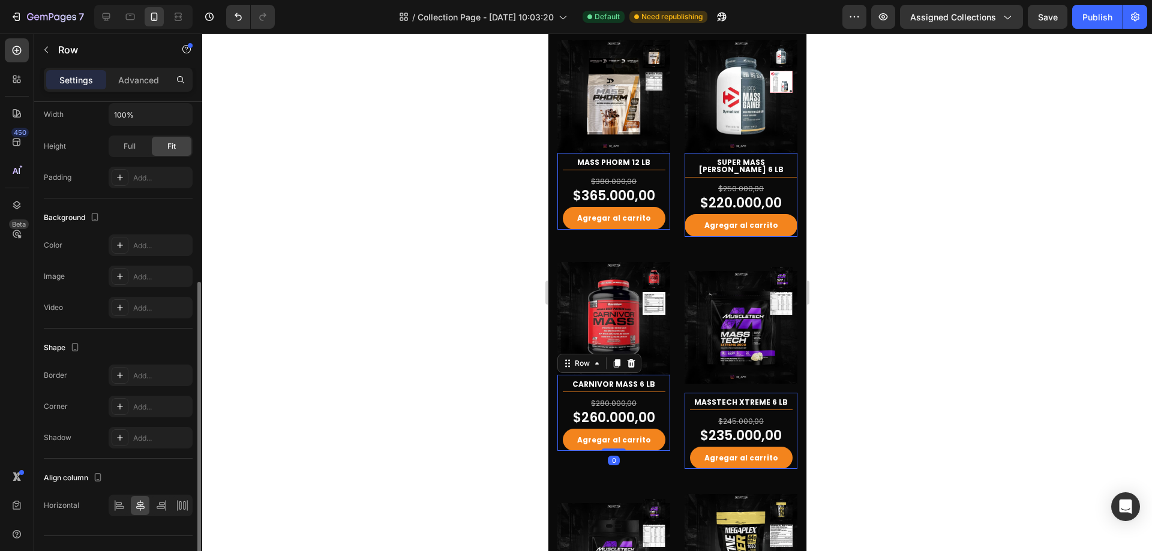
scroll to position [323, 0]
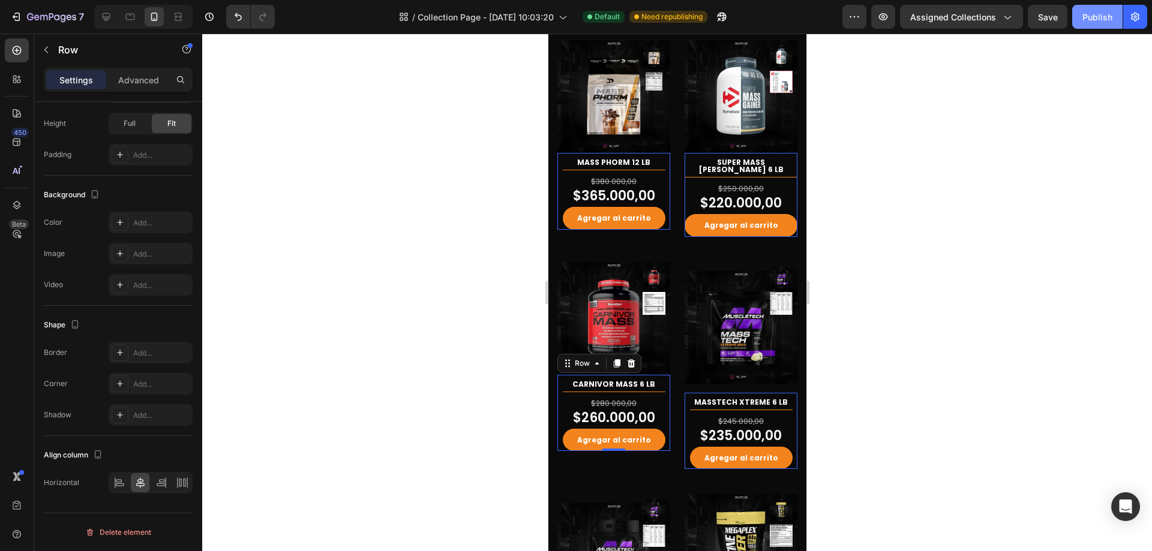
click at [1091, 13] on div "Publish" at bounding box center [1097, 17] width 30 height 13
click at [651, 214] on button "Agregar al carrito" at bounding box center [613, 218] width 103 height 23
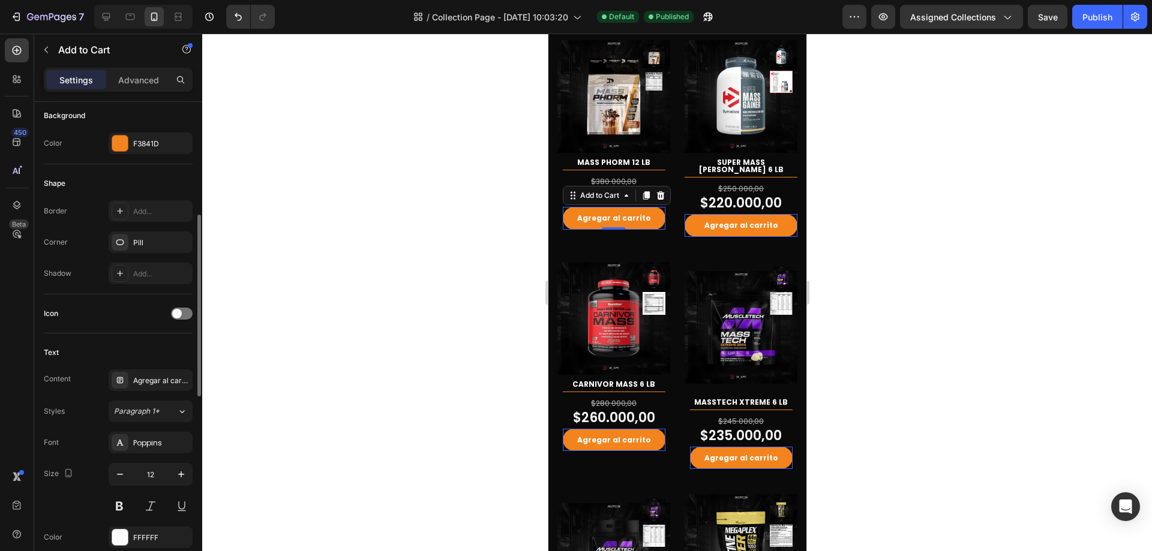
scroll to position [360, 0]
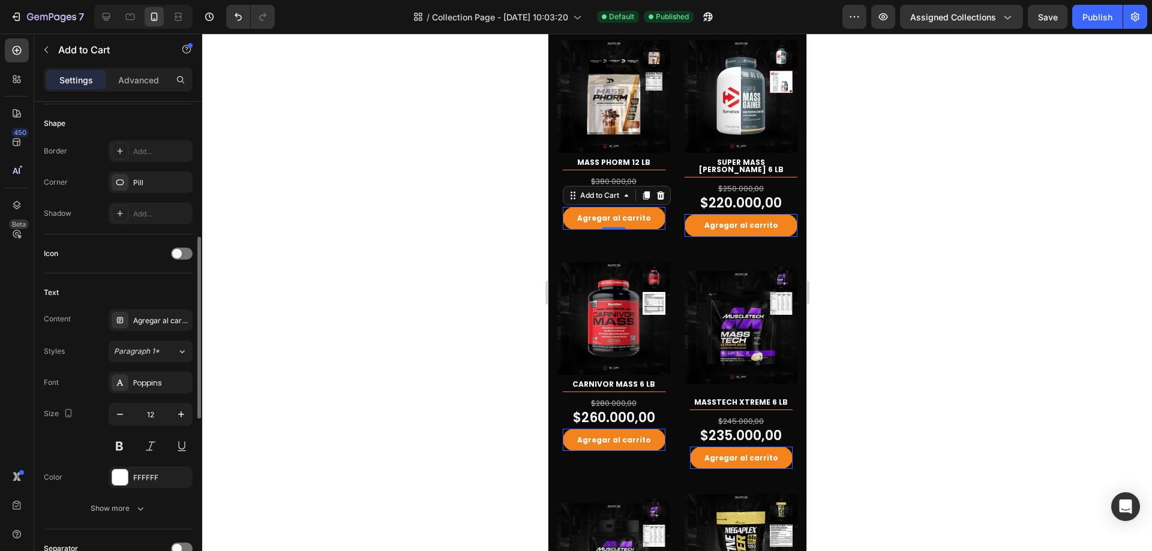
click at [173, 260] on div "Icon" at bounding box center [118, 253] width 149 height 19
click at [180, 258] on div at bounding box center [182, 254] width 22 height 12
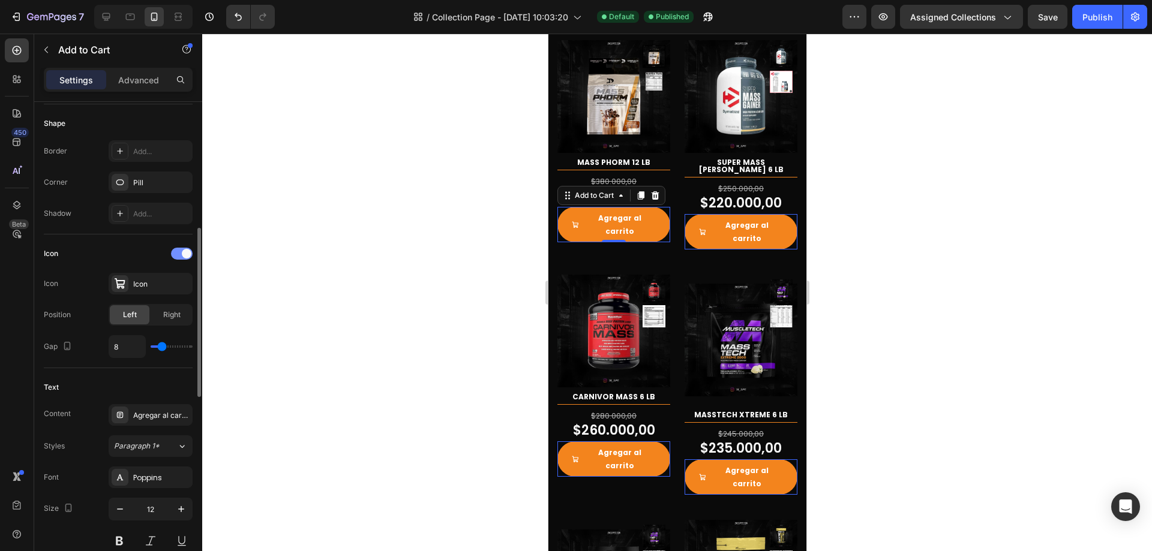
click at [181, 258] on div at bounding box center [182, 254] width 22 height 12
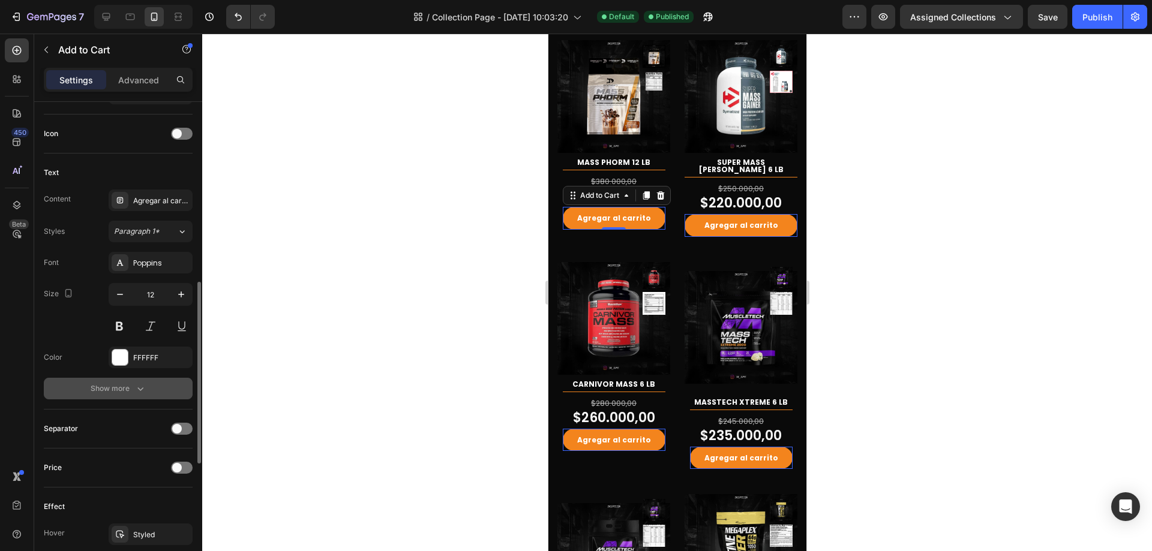
scroll to position [540, 0]
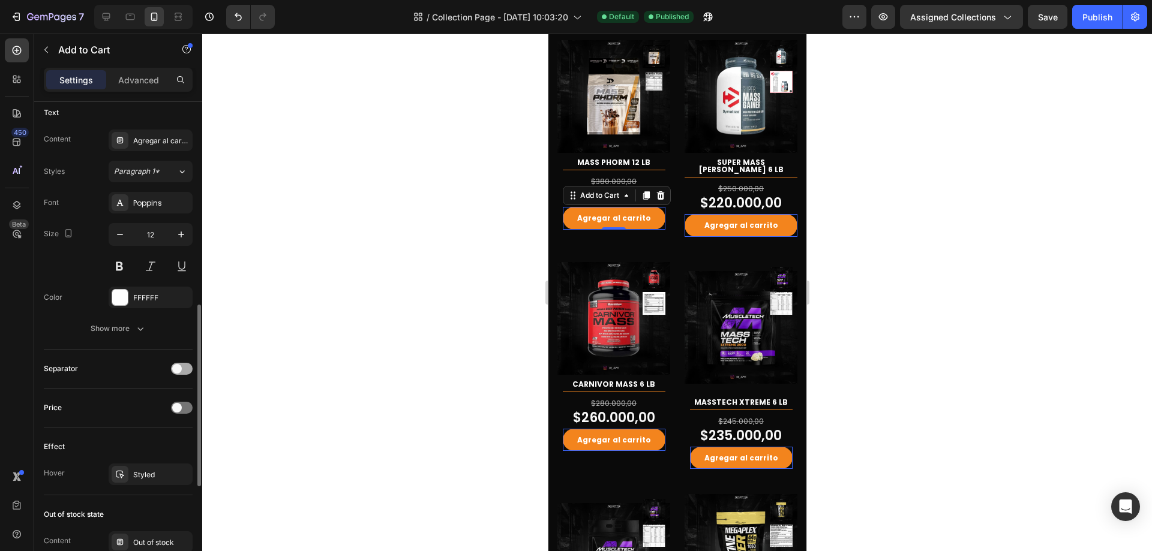
click at [180, 371] on span at bounding box center [177, 369] width 10 height 10
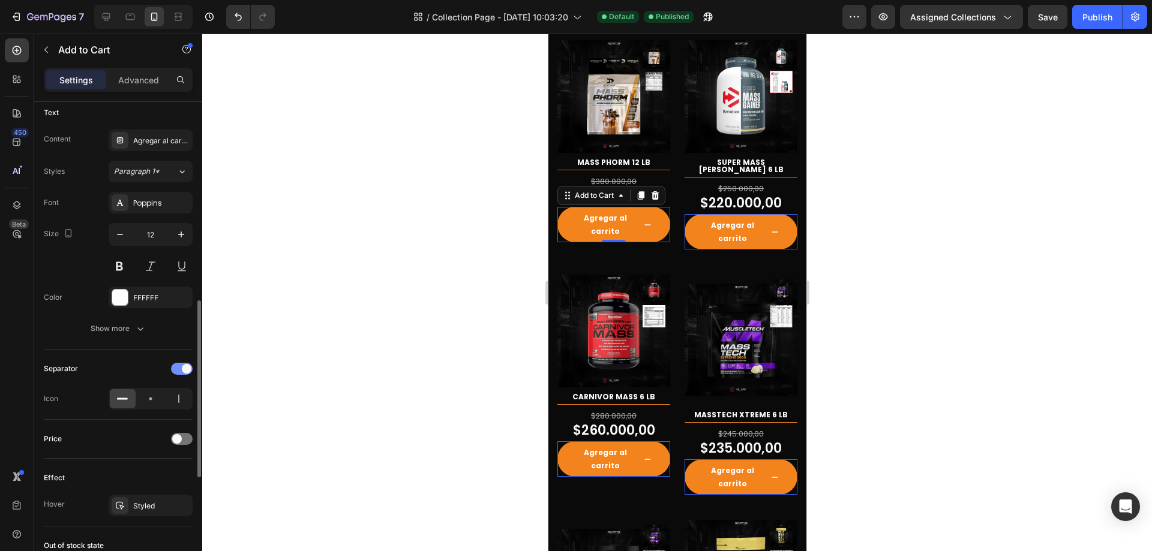
click at [180, 371] on div at bounding box center [182, 369] width 22 height 12
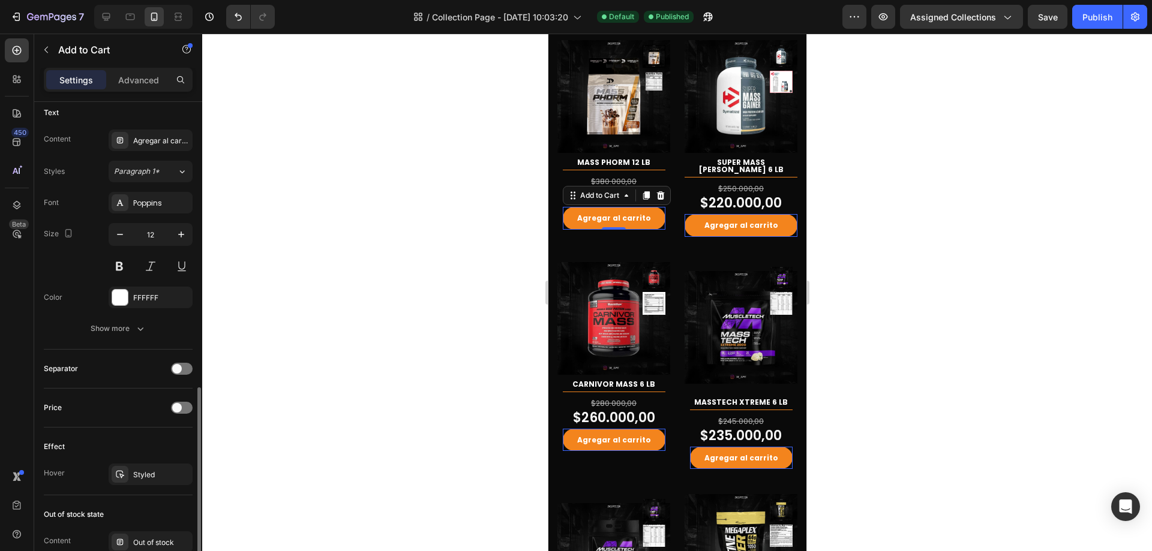
scroll to position [600, 0]
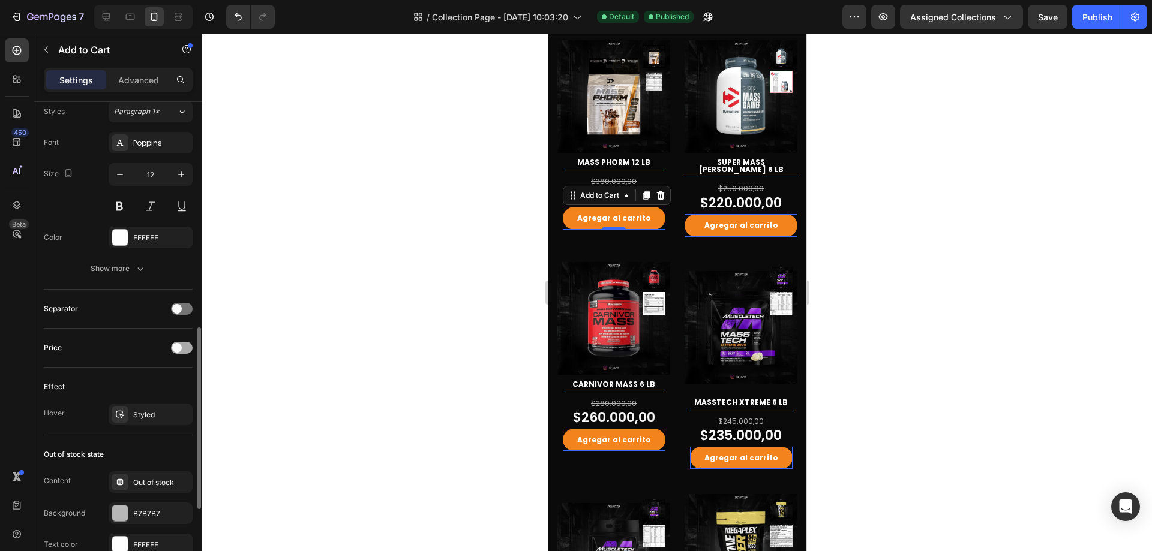
click at [178, 352] on span at bounding box center [177, 348] width 10 height 10
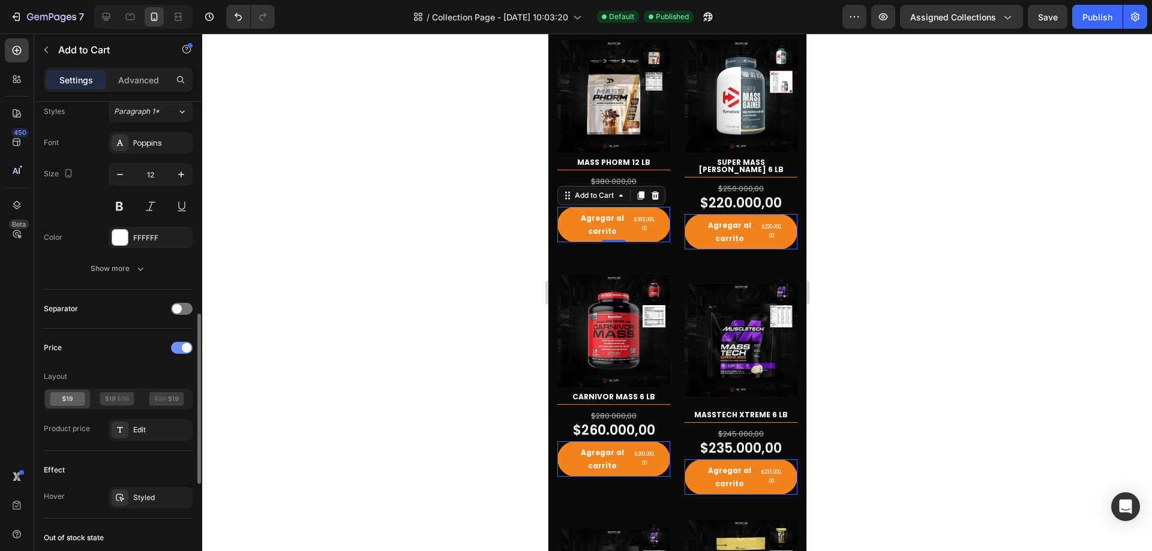
click at [178, 352] on div at bounding box center [182, 348] width 22 height 12
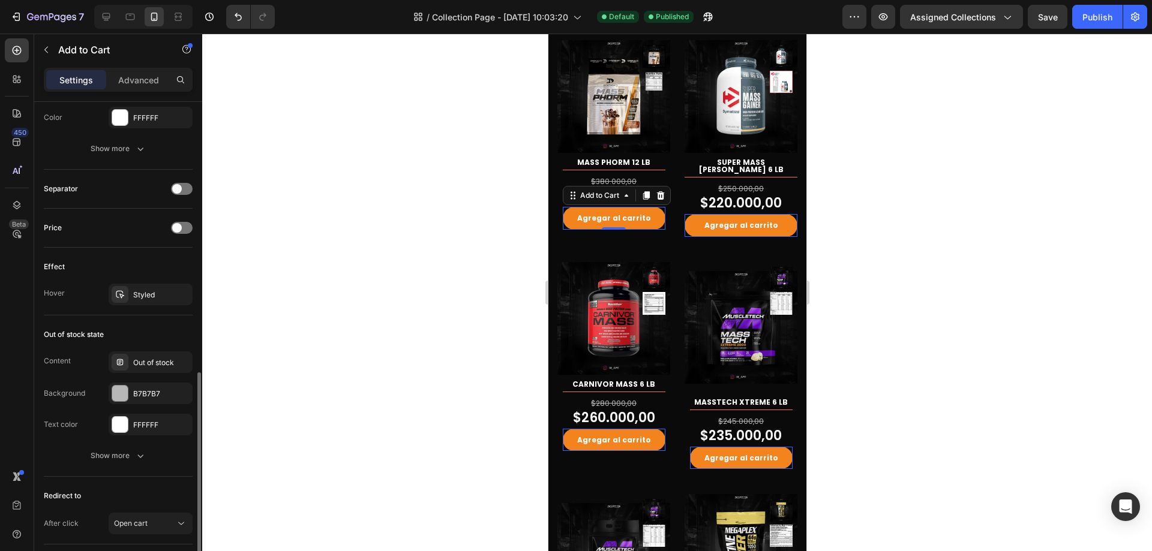
scroll to position [780, 0]
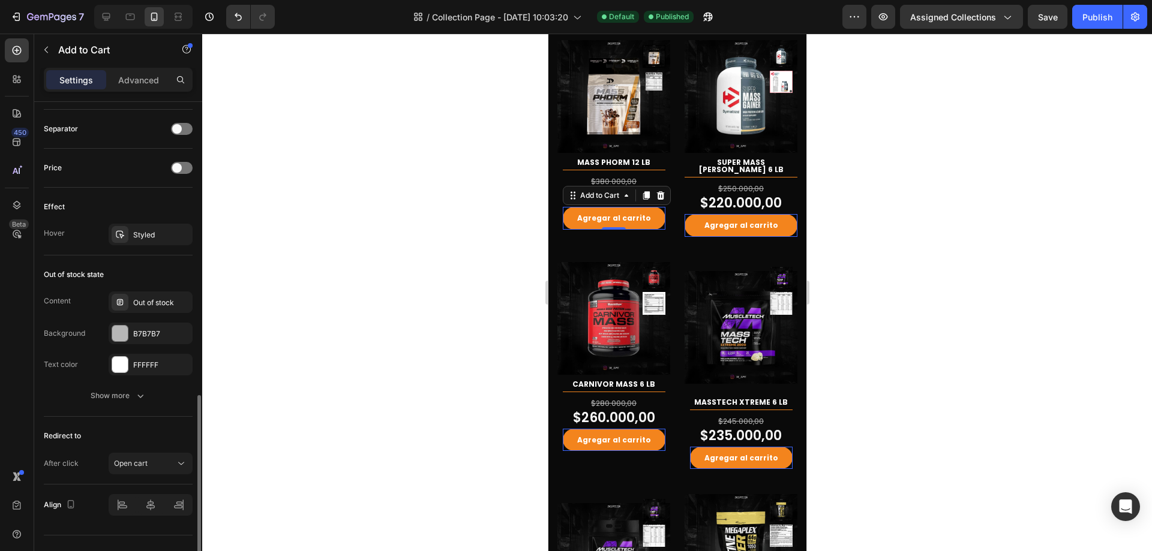
click at [145, 291] on div "Out of stock state Content Out of stock Background B7B7B7 Text color FFFFFF Sho…" at bounding box center [118, 336] width 149 height 161
click at [151, 296] on div "Out of stock" at bounding box center [151, 303] width 84 height 22
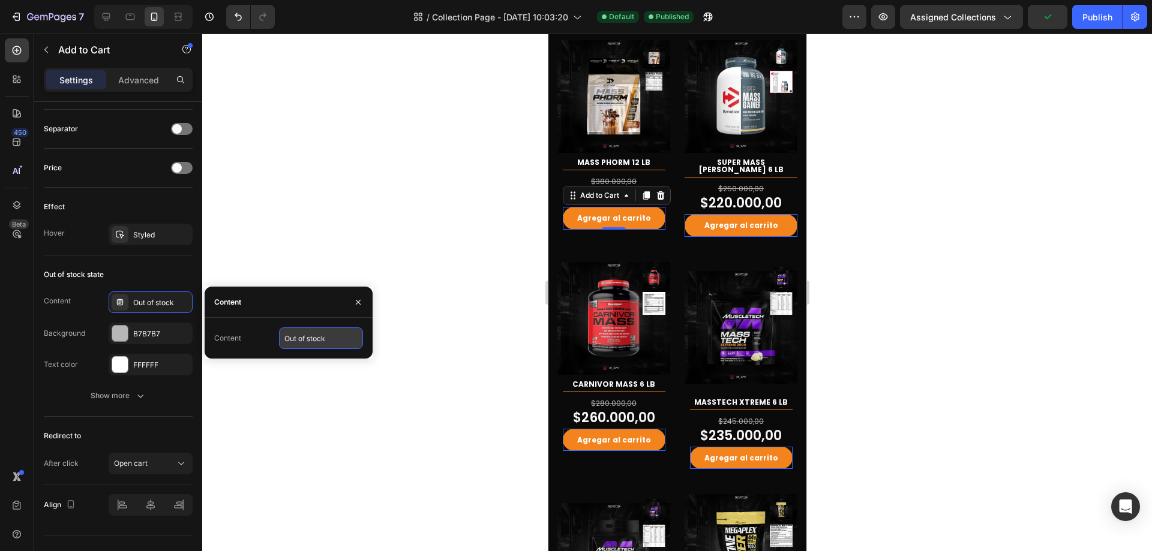
click at [341, 348] on input "Out of stock" at bounding box center [321, 339] width 84 height 22
click at [332, 346] on input "Out of stock" at bounding box center [321, 339] width 84 height 22
type input "Agotado"
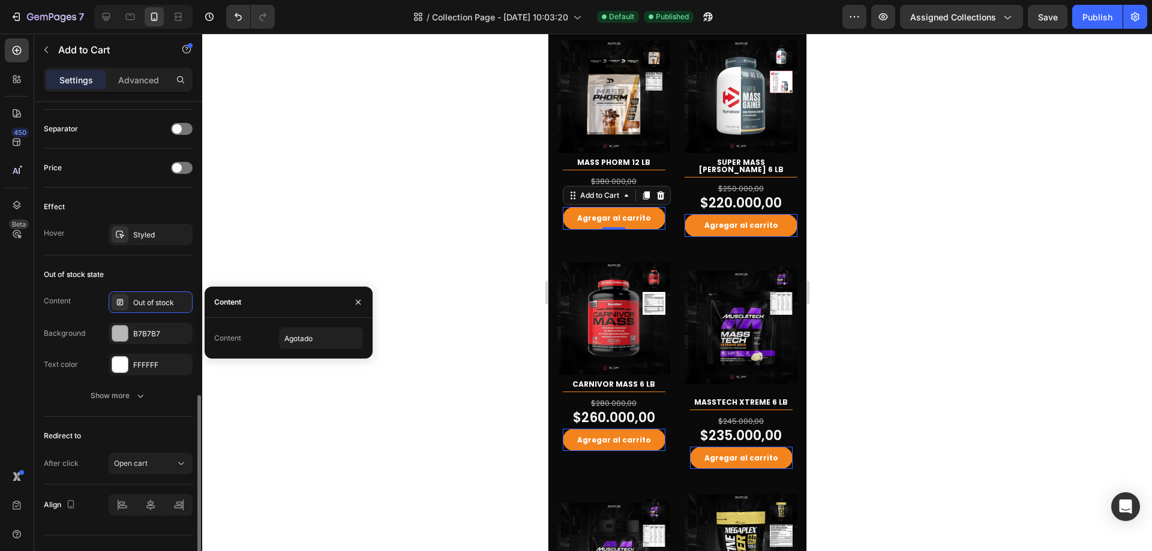
click at [148, 430] on div "Redirect to" at bounding box center [118, 436] width 149 height 19
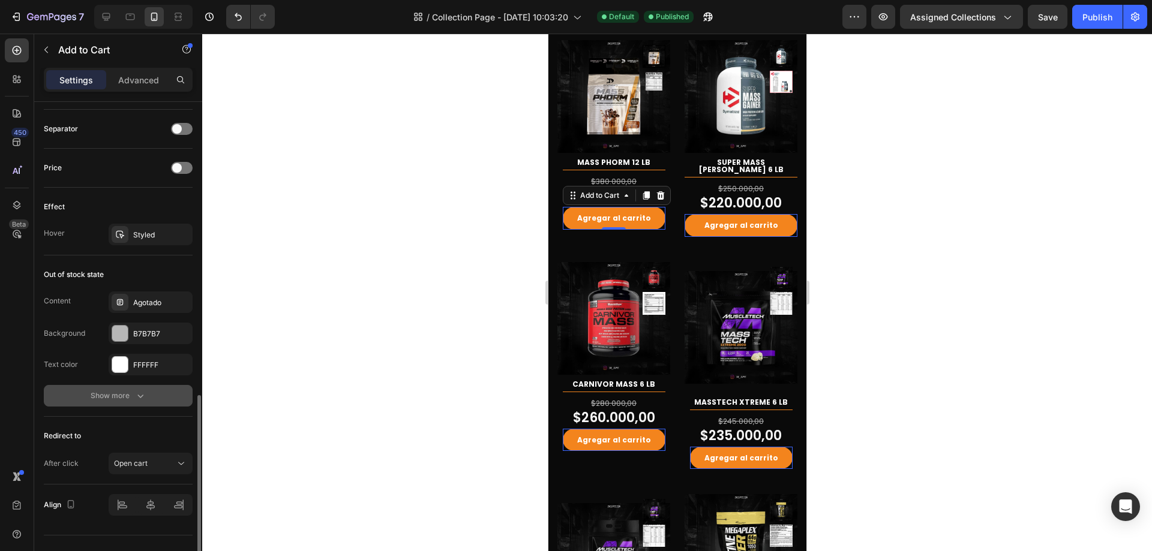
scroll to position [802, 0]
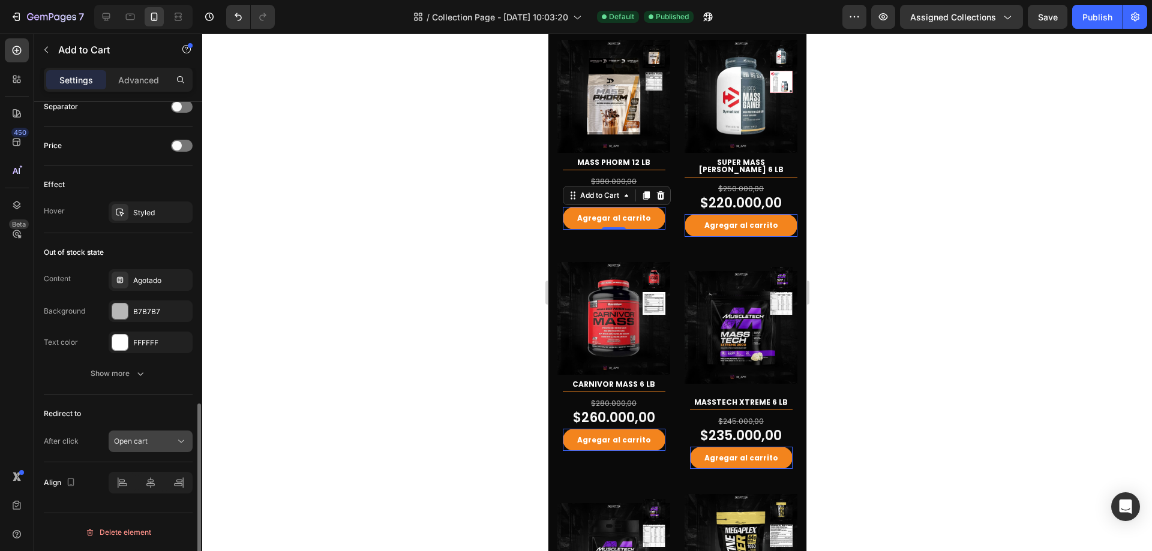
click at [152, 442] on div "Open cart" at bounding box center [144, 441] width 61 height 11
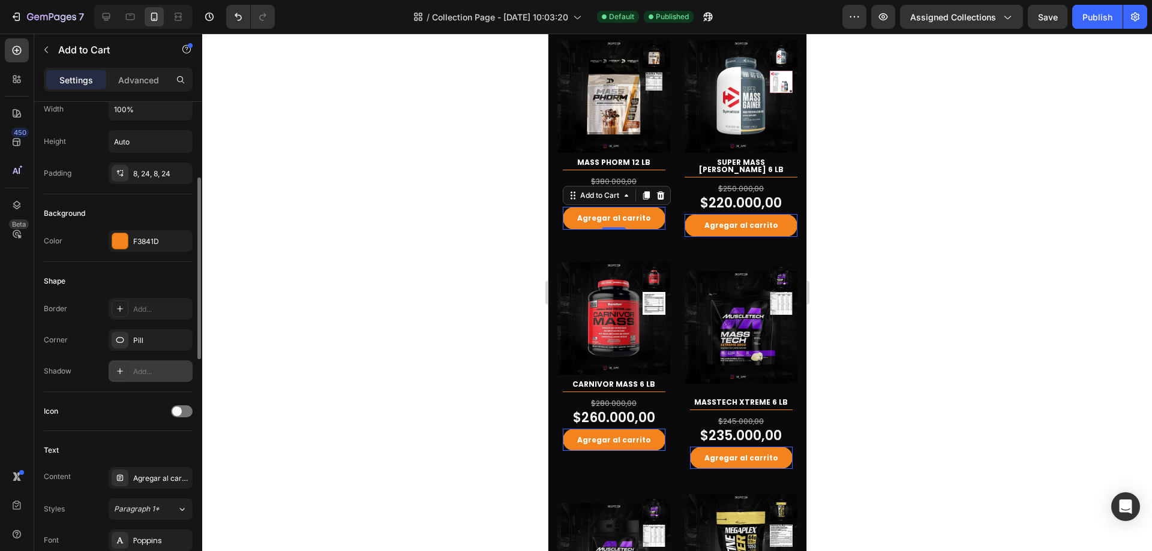
scroll to position [0, 0]
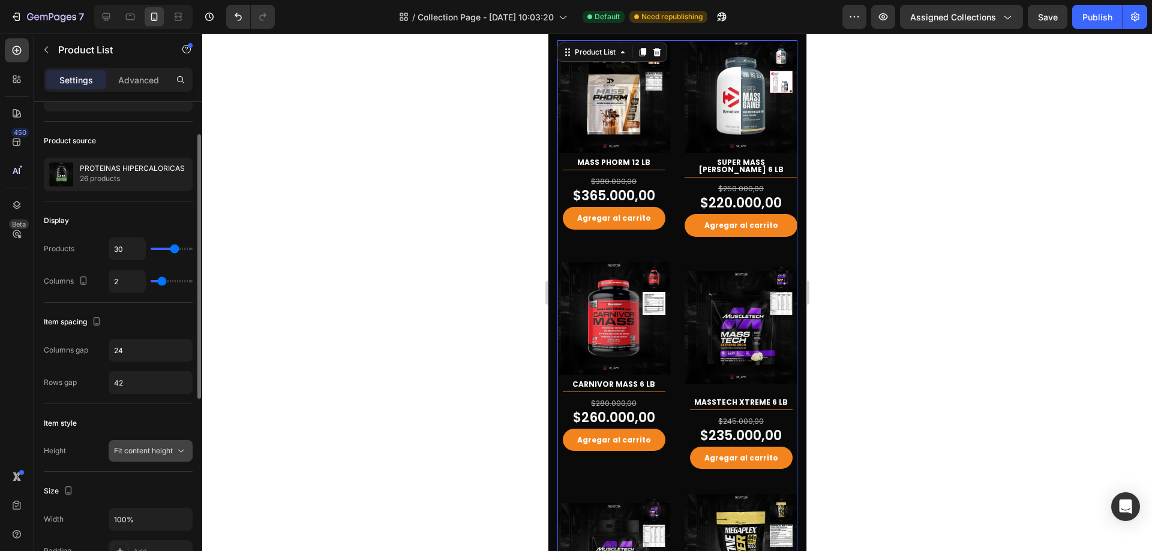
scroll to position [120, 0]
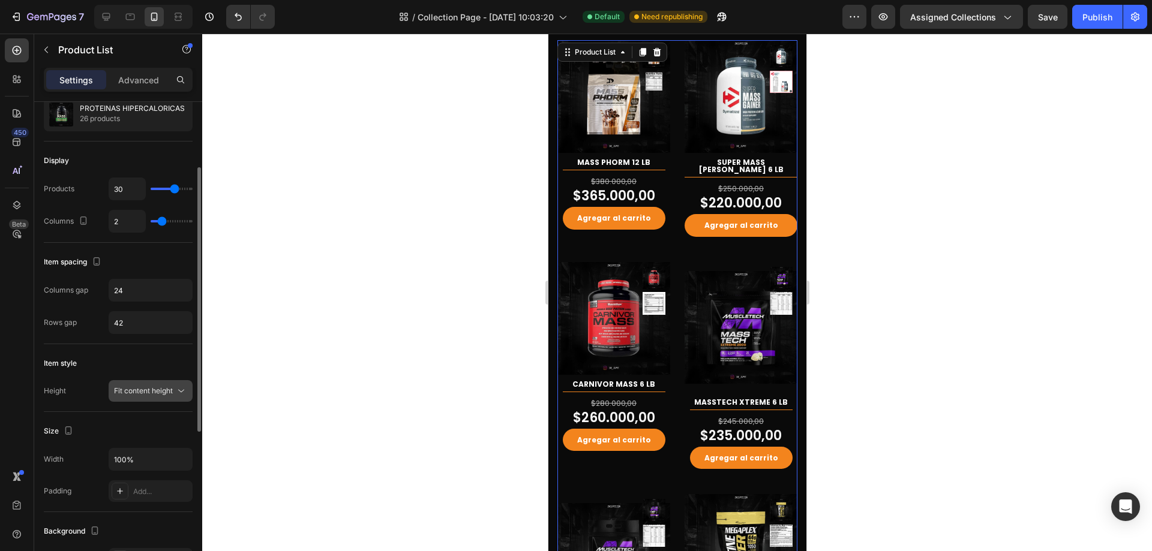
click at [160, 390] on span "Fit content height" at bounding box center [143, 390] width 59 height 9
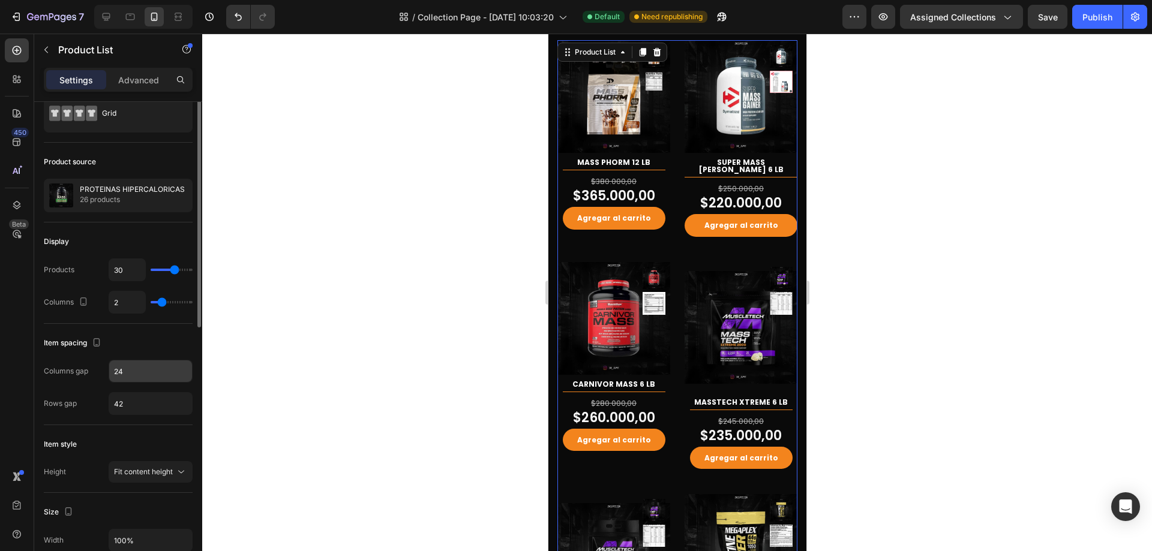
scroll to position [0, 0]
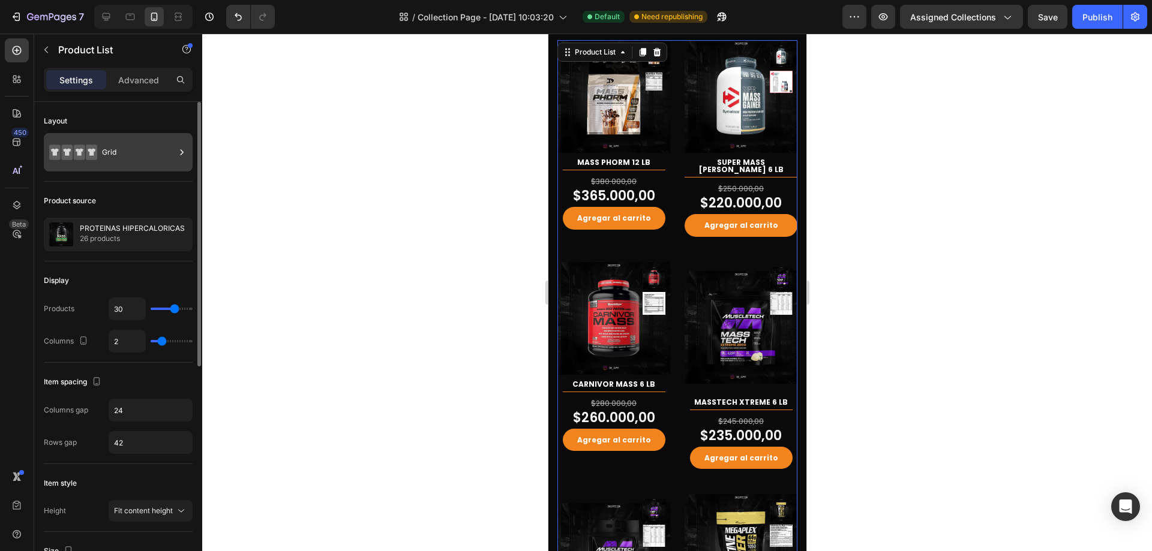
click at [162, 148] on div "Grid" at bounding box center [138, 153] width 73 height 28
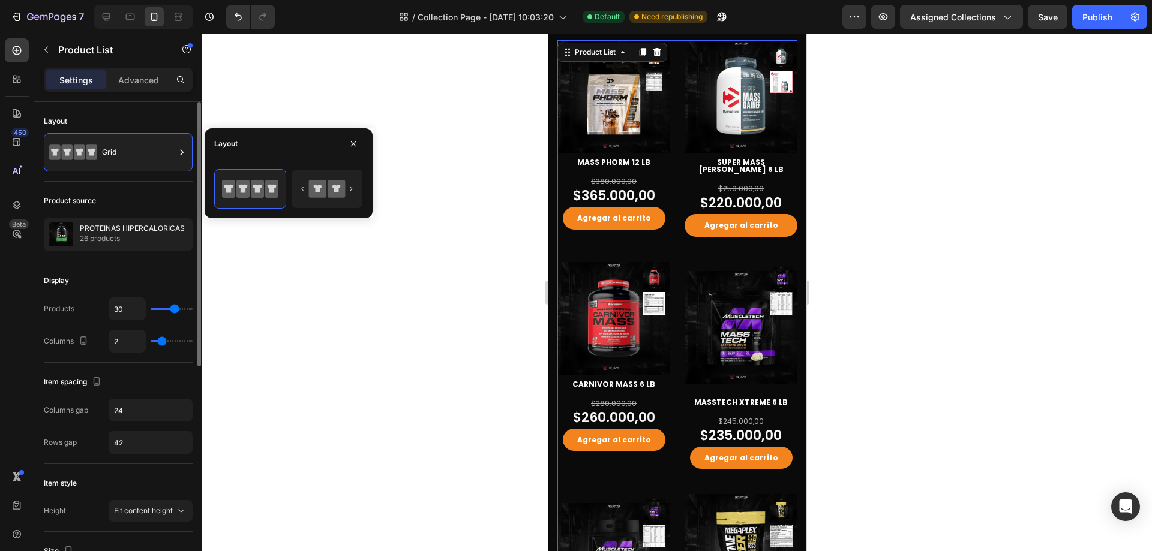
click at [157, 215] on div "Product source PROTEINAS HIPERCALORICAS 26 products" at bounding box center [118, 222] width 149 height 80
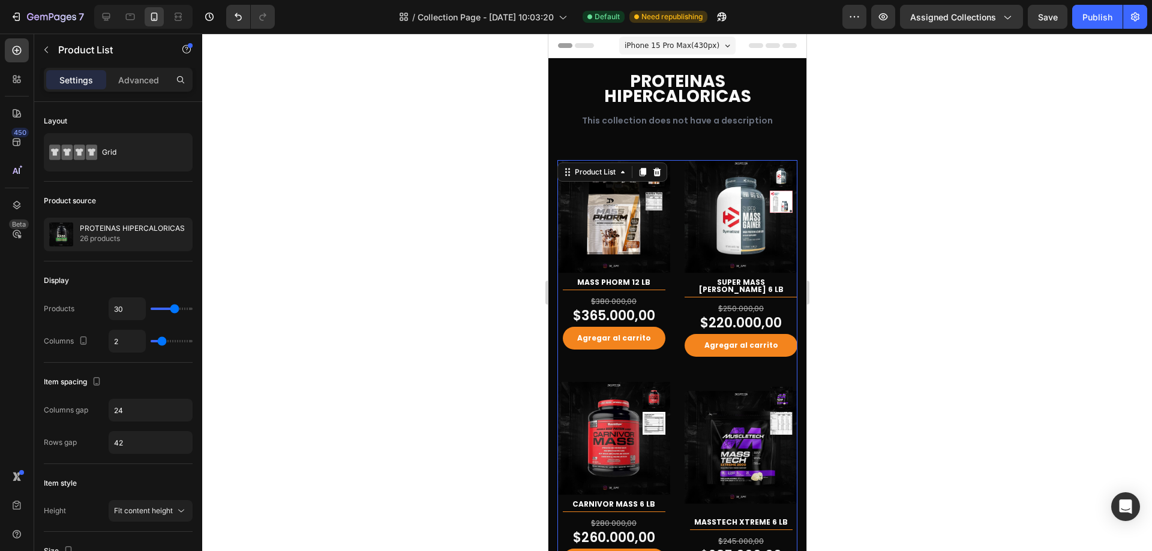
click at [1103, 31] on div "7 Version history / Collection Page - Jun 12, 10:03:20 Default Need republishin…" at bounding box center [576, 17] width 1152 height 34
click at [1093, 32] on div "7 Version history / Collection Page - Jun 12, 10:03:20 Default Need republishin…" at bounding box center [576, 17] width 1152 height 34
click at [1102, 10] on button "Publish" at bounding box center [1097, 17] width 50 height 24
click at [103, 18] on icon at bounding box center [106, 17] width 12 height 12
type input "4"
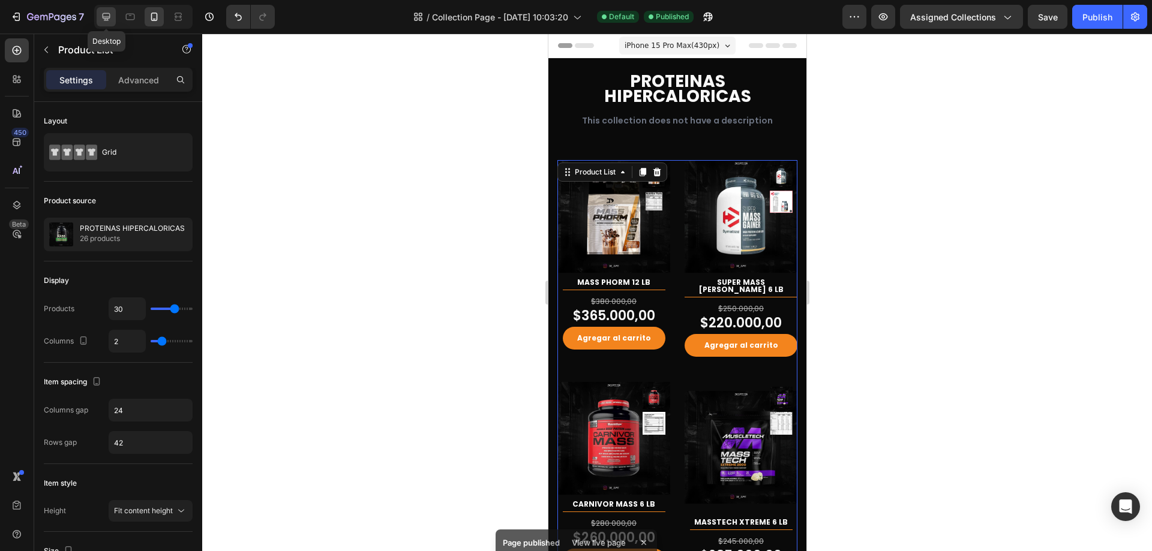
type input "4"
type input "30"
type input "45"
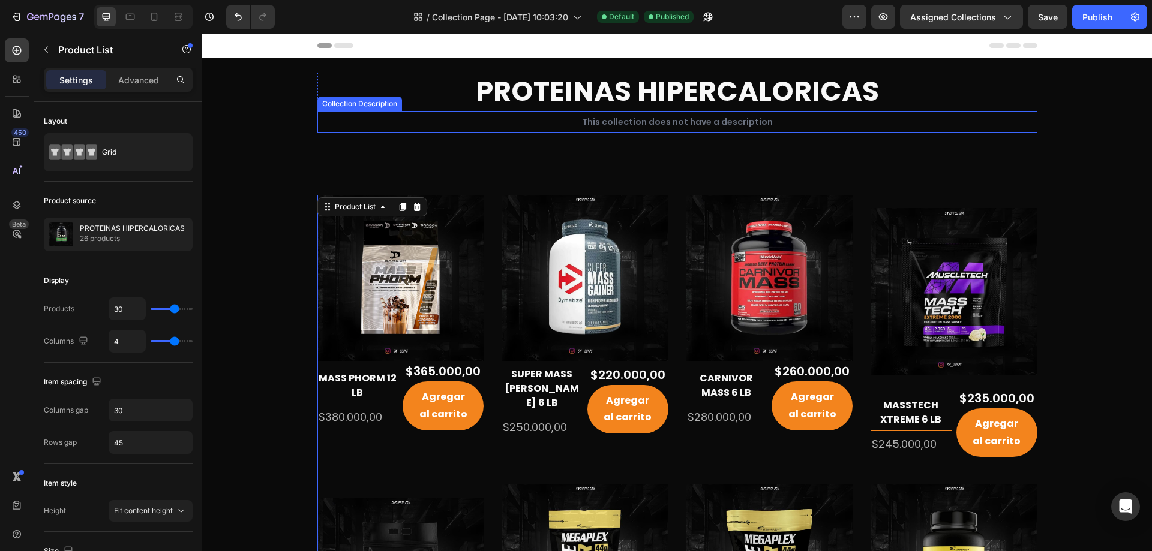
click at [667, 122] on div "This collection does not have a description" at bounding box center [677, 122] width 720 height 22
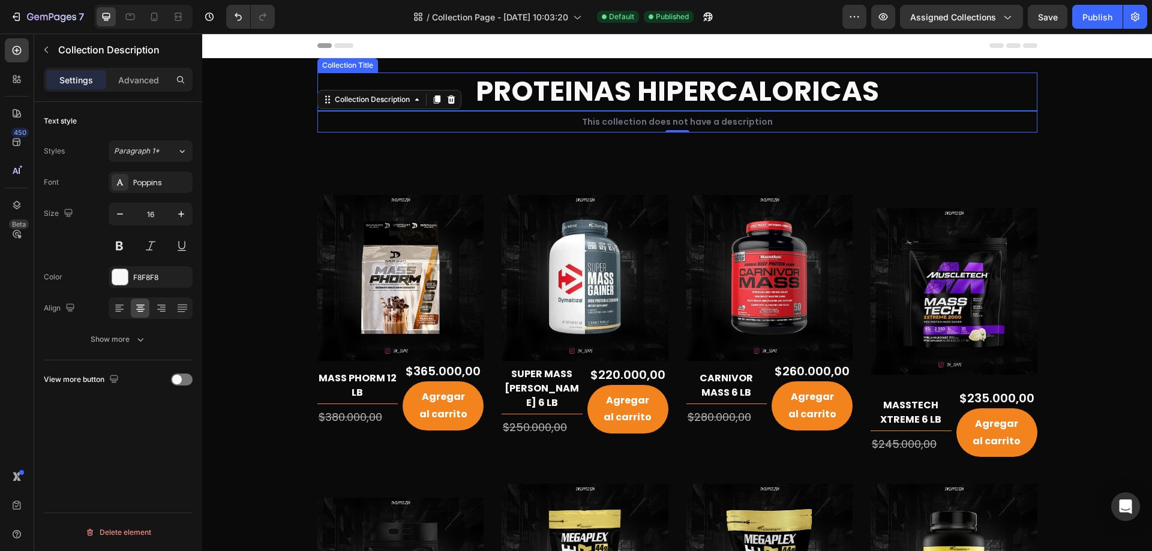
click at [520, 89] on h1 "PROTEINAS HIPERCALORICAS" at bounding box center [677, 92] width 720 height 38
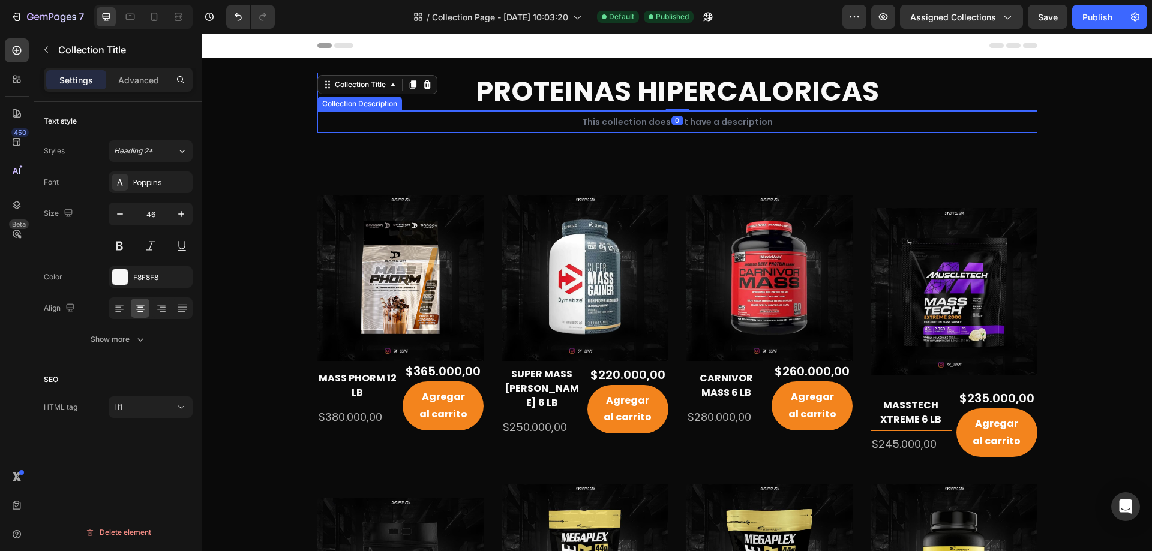
click at [502, 118] on div "This collection does not have a description" at bounding box center [677, 122] width 720 height 22
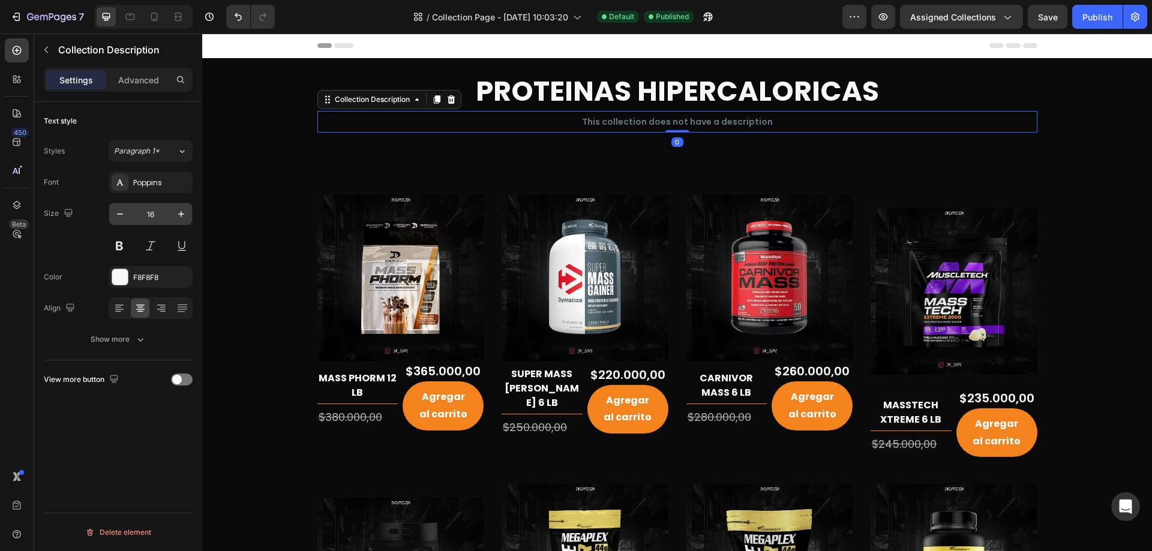
click at [164, 211] on input "16" at bounding box center [151, 214] width 40 height 22
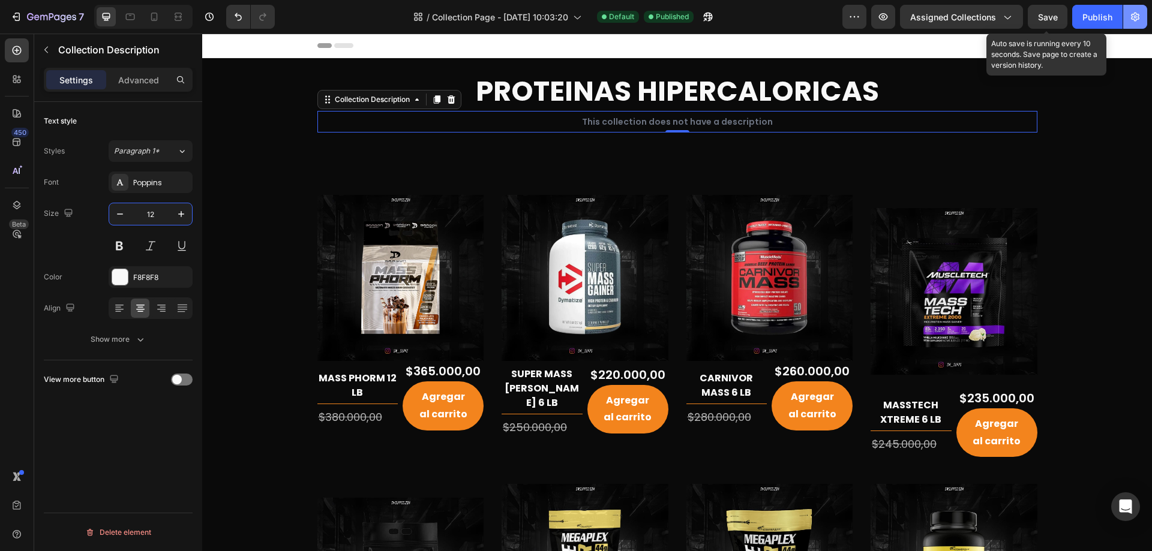
type input "12"
click at [1125, 19] on button "button" at bounding box center [1135, 17] width 24 height 24
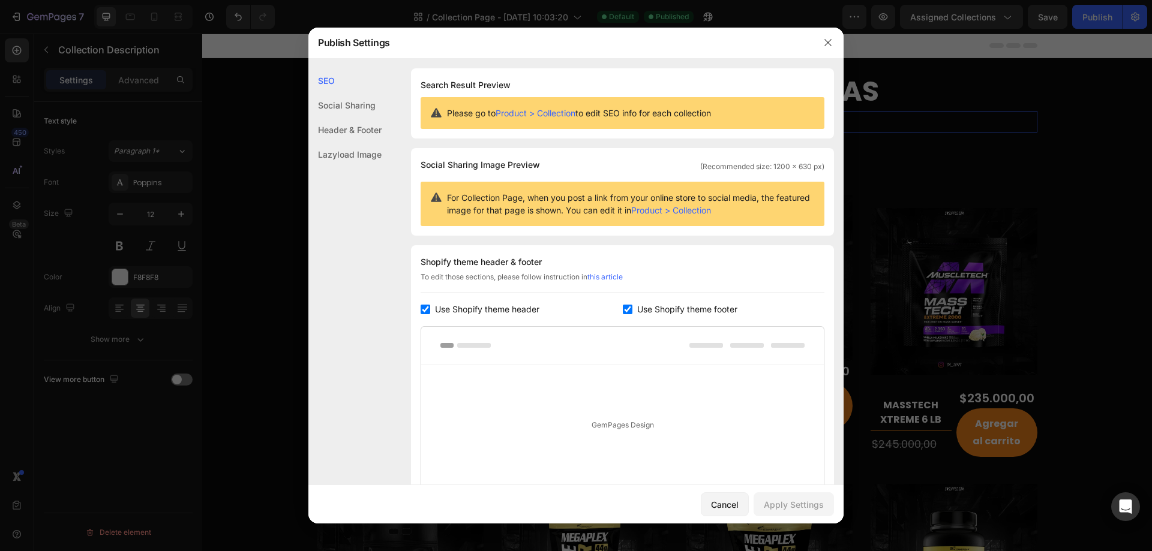
click at [1103, 14] on div at bounding box center [576, 275] width 1152 height 551
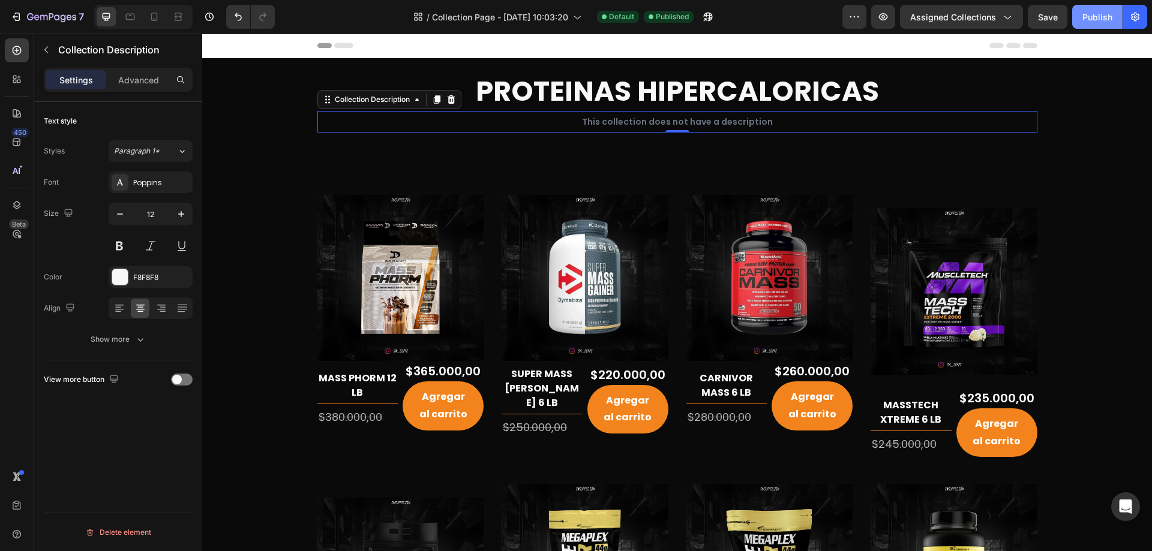
click at [1111, 17] on div "Publish" at bounding box center [1097, 17] width 30 height 13
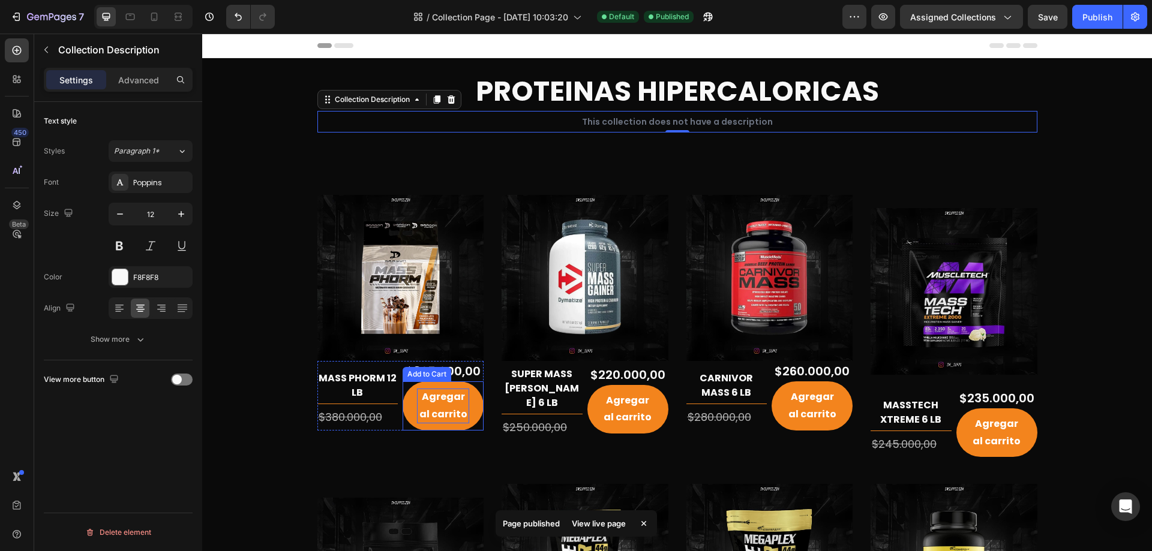
click at [463, 415] on div "Agregar al carrito" at bounding box center [443, 406] width 52 height 35
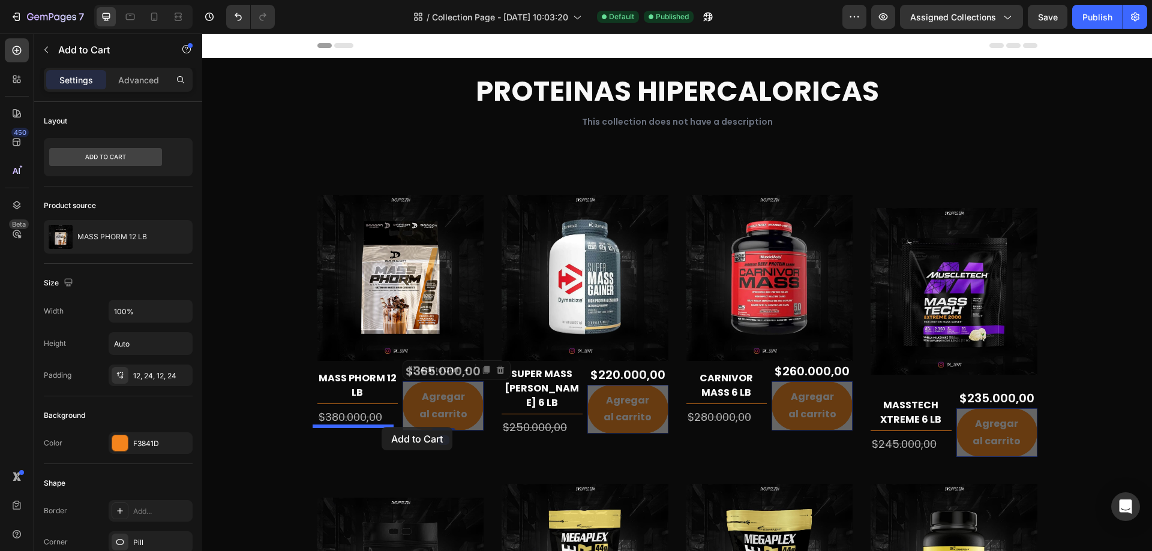
drag, startPoint x: 431, startPoint y: 373, endPoint x: 382, endPoint y: 427, distance: 73.1
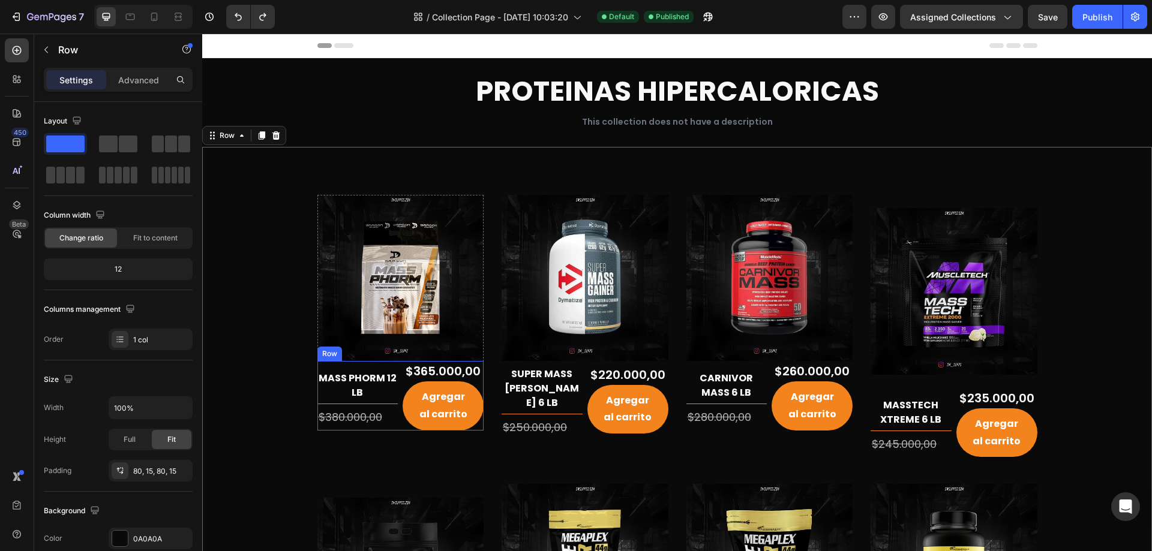
click at [396, 389] on div "MASS PHORM 12 LB (P) Title Title Line $380.000,00 (P) Price (P) Price $365.000,…" at bounding box center [400, 396] width 167 height 70
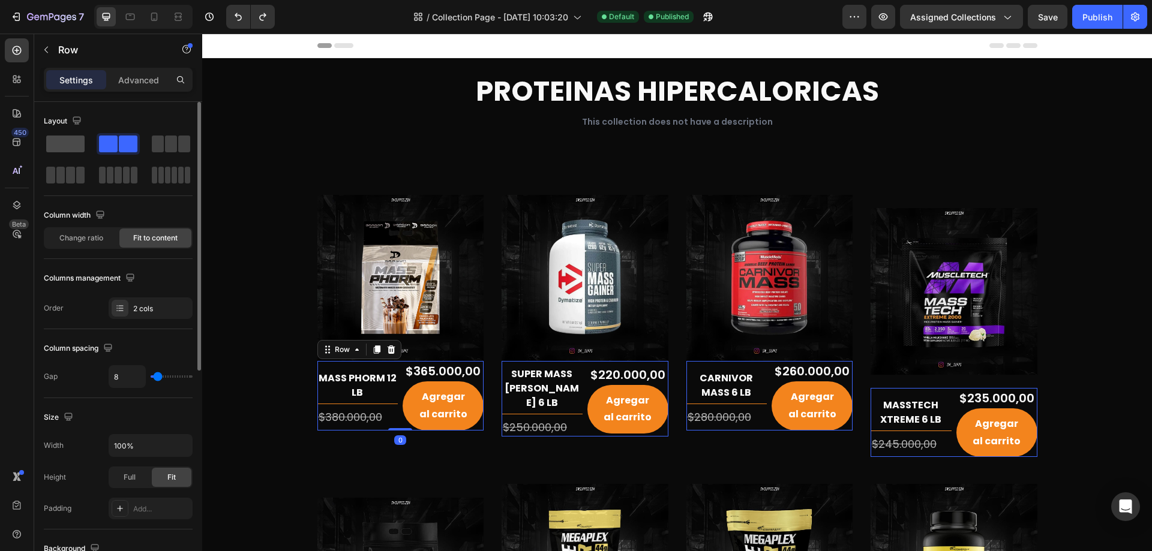
click at [61, 140] on span at bounding box center [65, 144] width 38 height 17
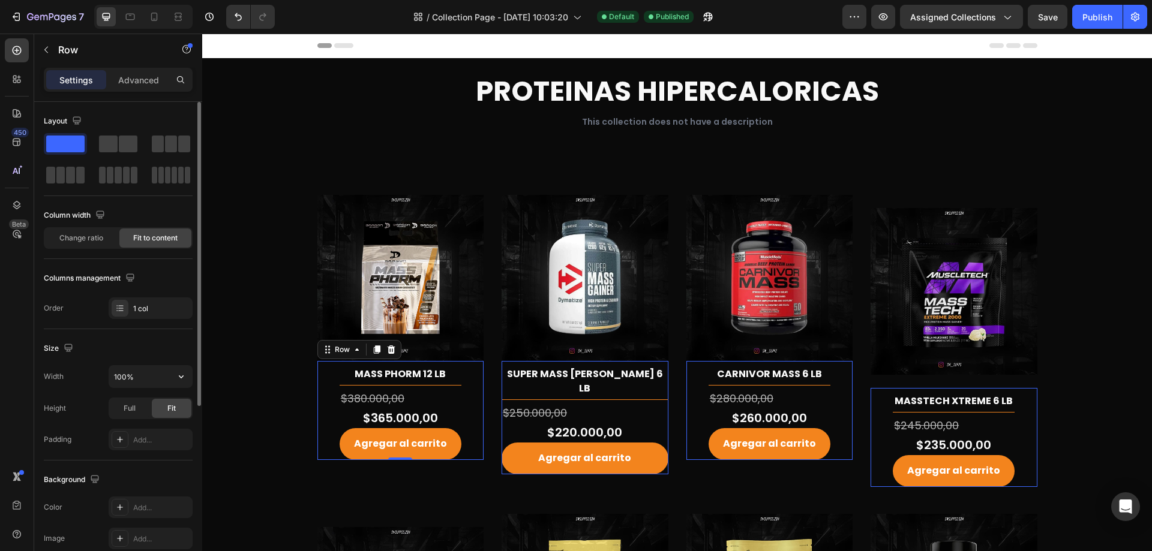
scroll to position [285, 0]
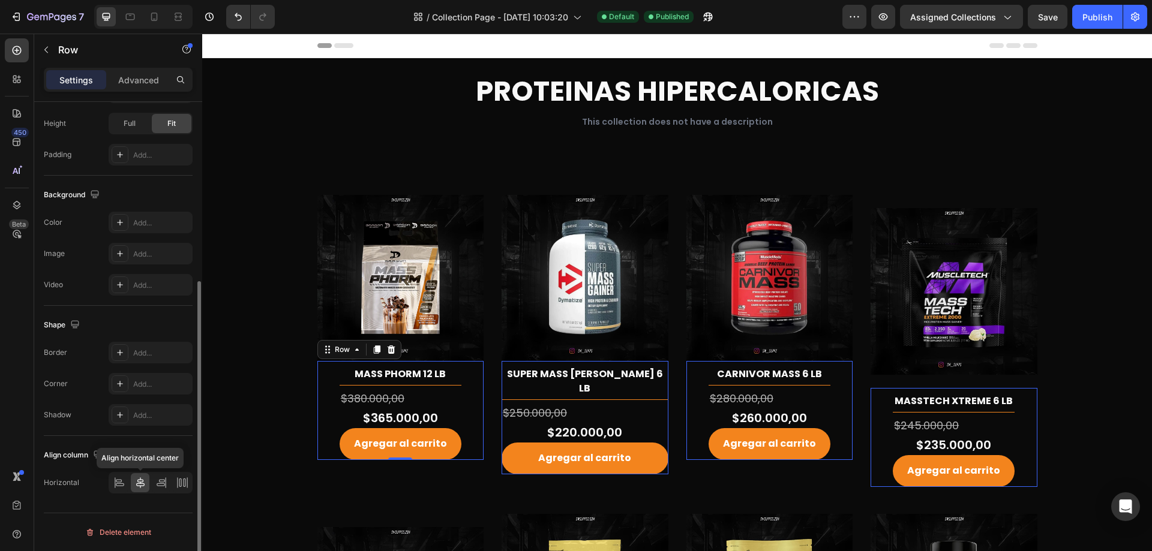
click at [137, 482] on icon at bounding box center [140, 483] width 8 height 11
click at [431, 401] on div "$380.000,00" at bounding box center [401, 398] width 122 height 19
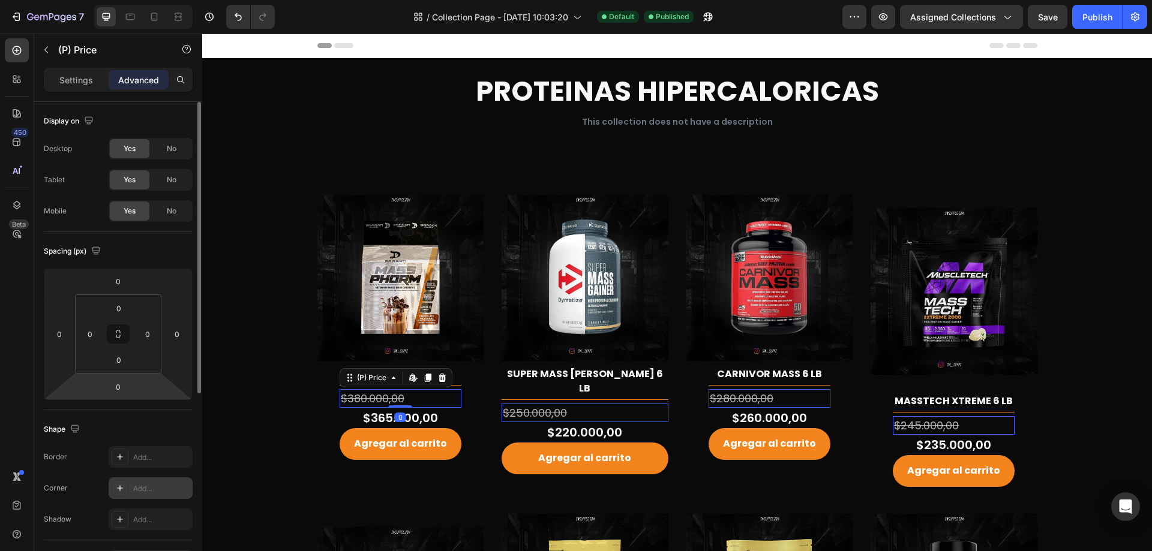
scroll to position [317, 0]
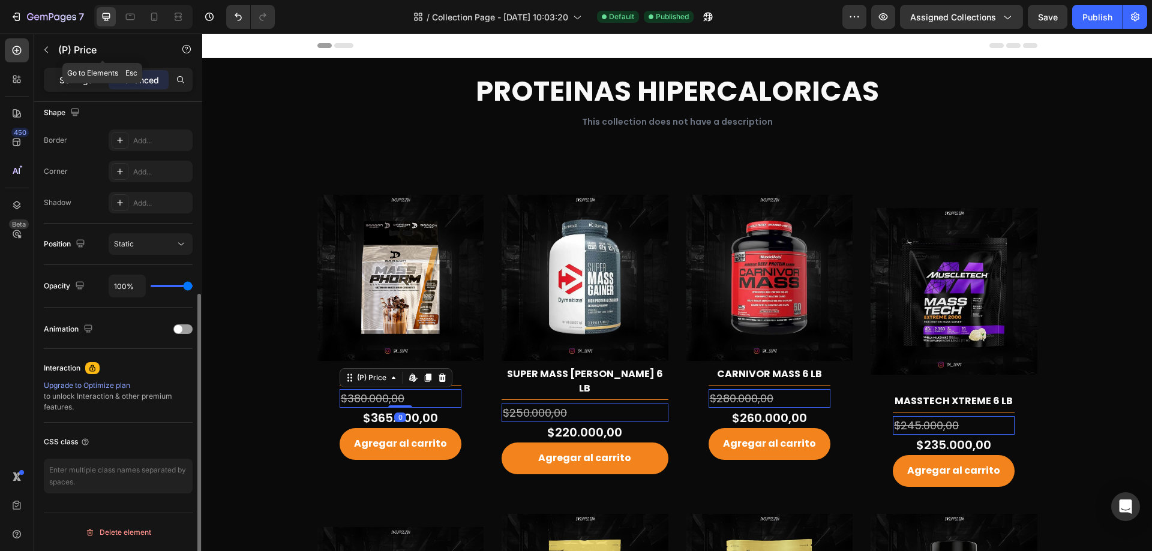
click at [88, 83] on p "Settings" at bounding box center [76, 80] width 34 height 13
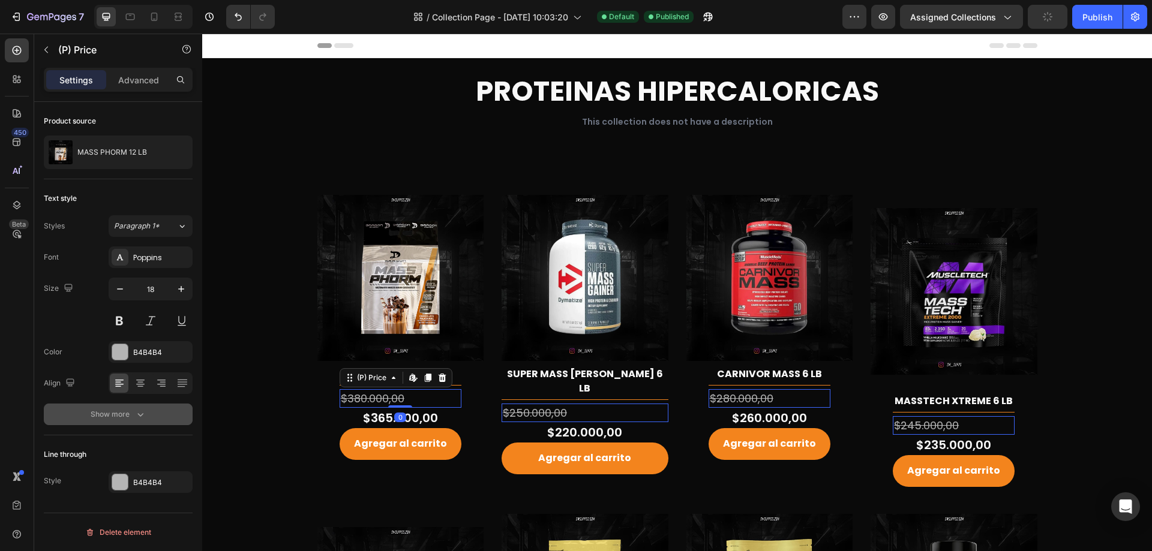
scroll to position [0, 0]
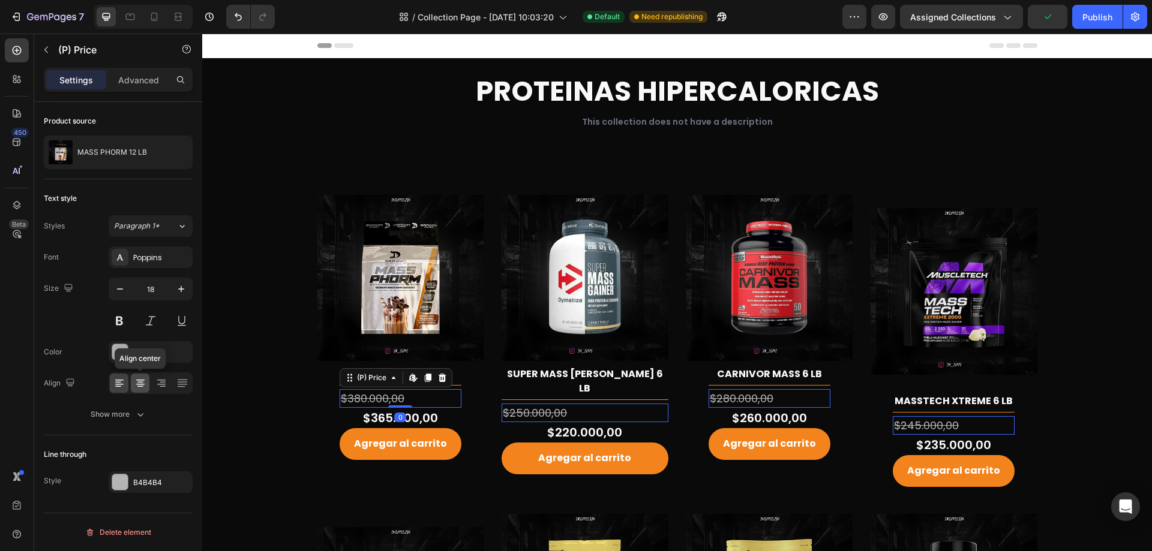
click at [140, 388] on icon at bounding box center [140, 383] width 12 height 12
click at [444, 424] on div "$365.000,00" at bounding box center [401, 418] width 122 height 20
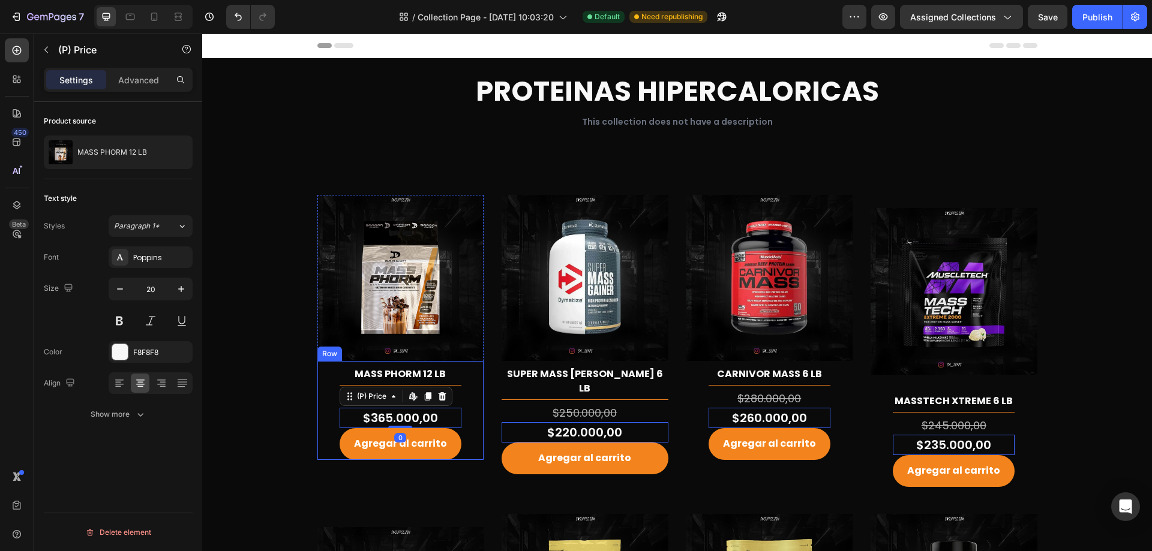
click at [471, 437] on div "MASS PHORM 12 LB (P) Title Title Line $380.000,00 (P) Price (P) Price $365.000,…" at bounding box center [400, 410] width 167 height 99
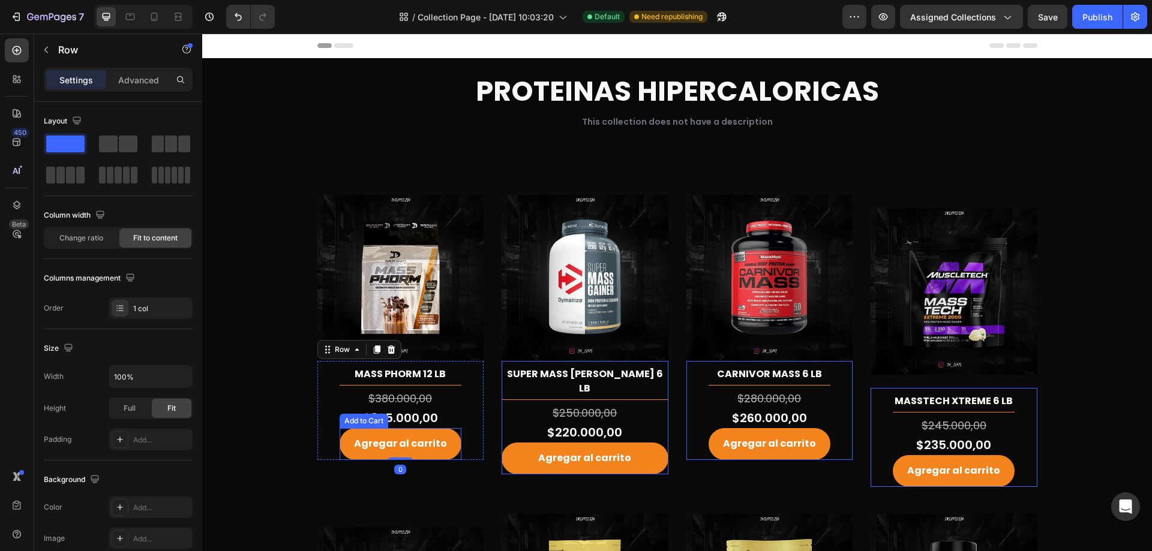
click at [447, 442] on button "Agregar al carrito" at bounding box center [401, 444] width 122 height 32
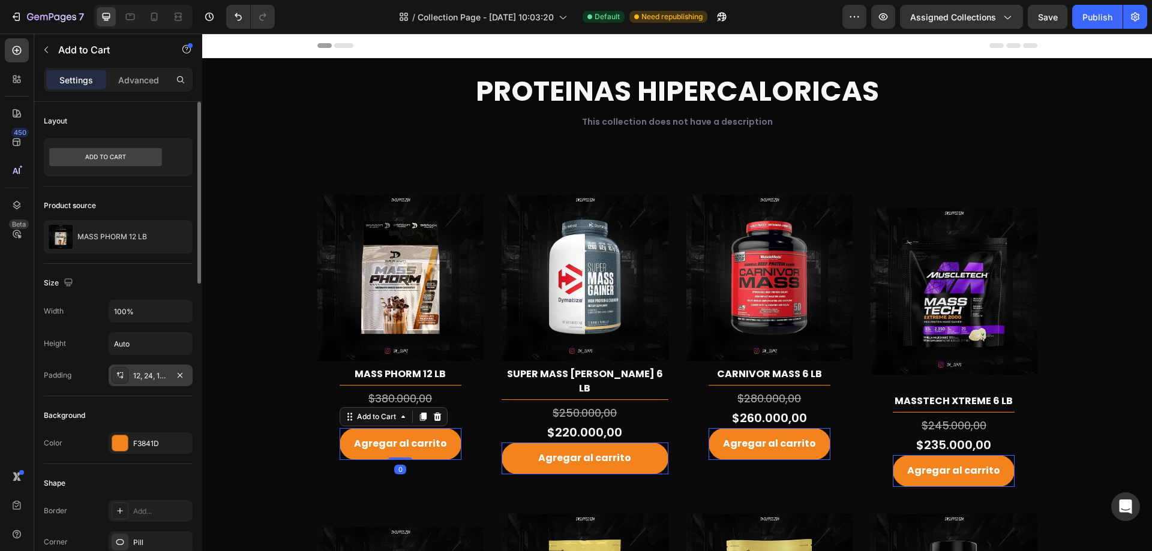
click at [136, 371] on div "12, 24, 12, 24" at bounding box center [150, 376] width 35 height 11
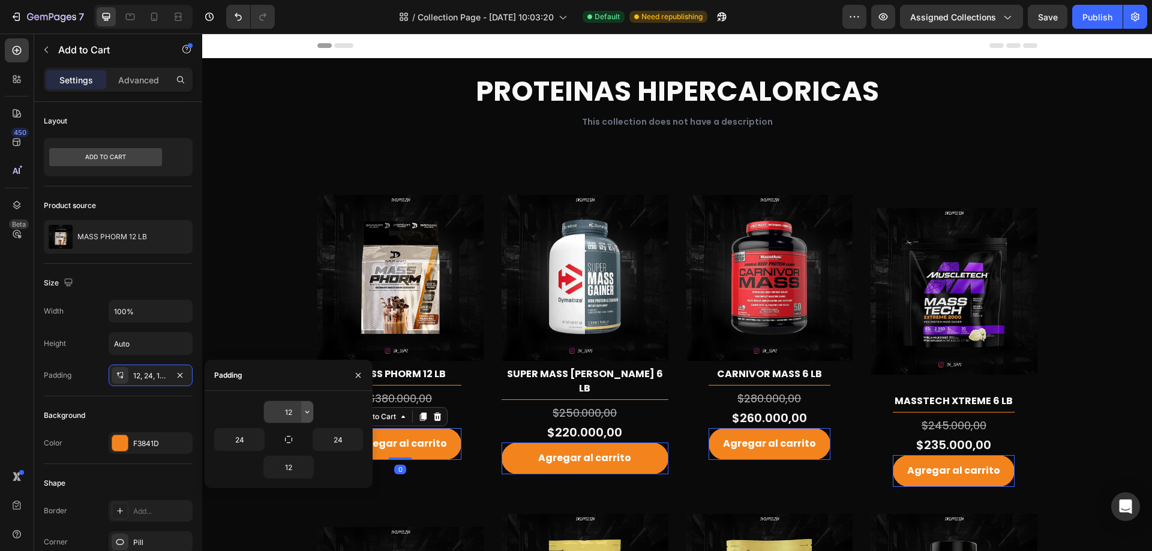
click at [305, 410] on icon "button" at bounding box center [307, 412] width 10 height 10
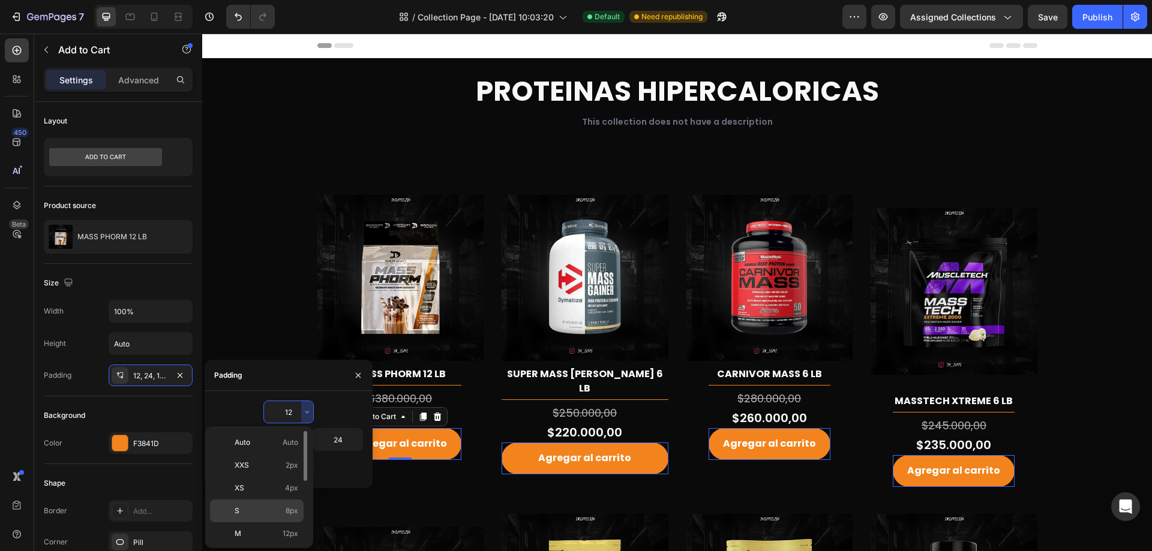
click at [292, 506] on span "8px" at bounding box center [292, 511] width 13 height 11
type input "8"
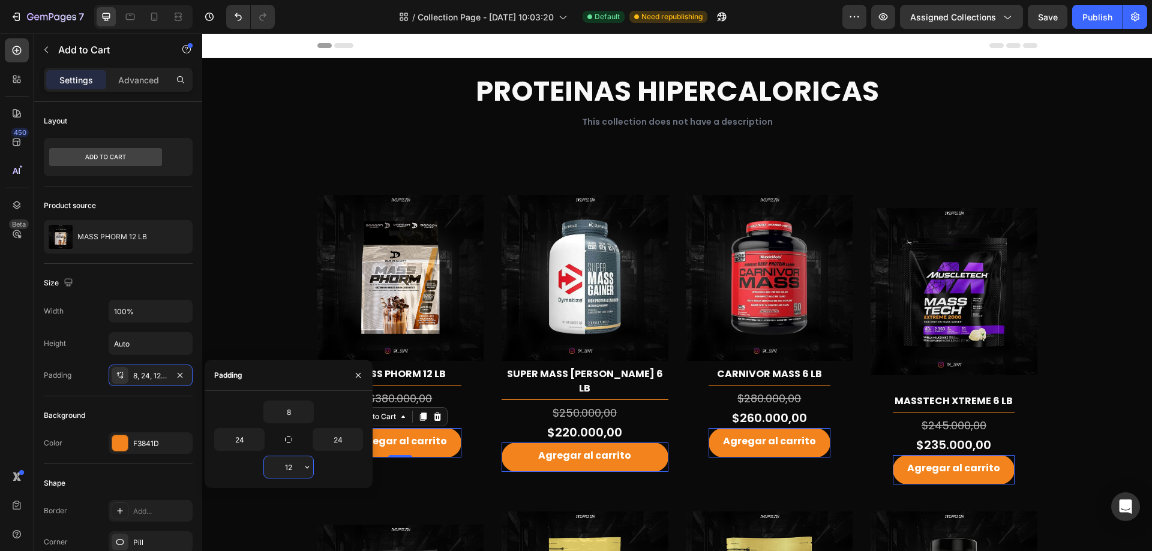
click at [300, 473] on input "12" at bounding box center [288, 468] width 49 height 22
click at [303, 472] on icon "button" at bounding box center [307, 468] width 10 height 10
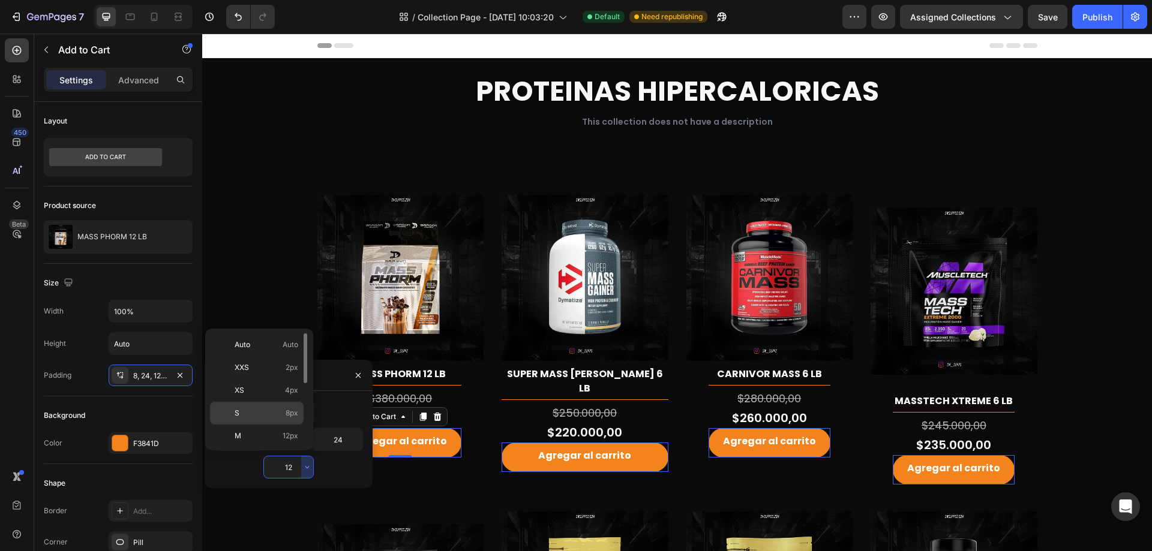
click at [292, 415] on span "8px" at bounding box center [292, 413] width 13 height 11
type input "8"
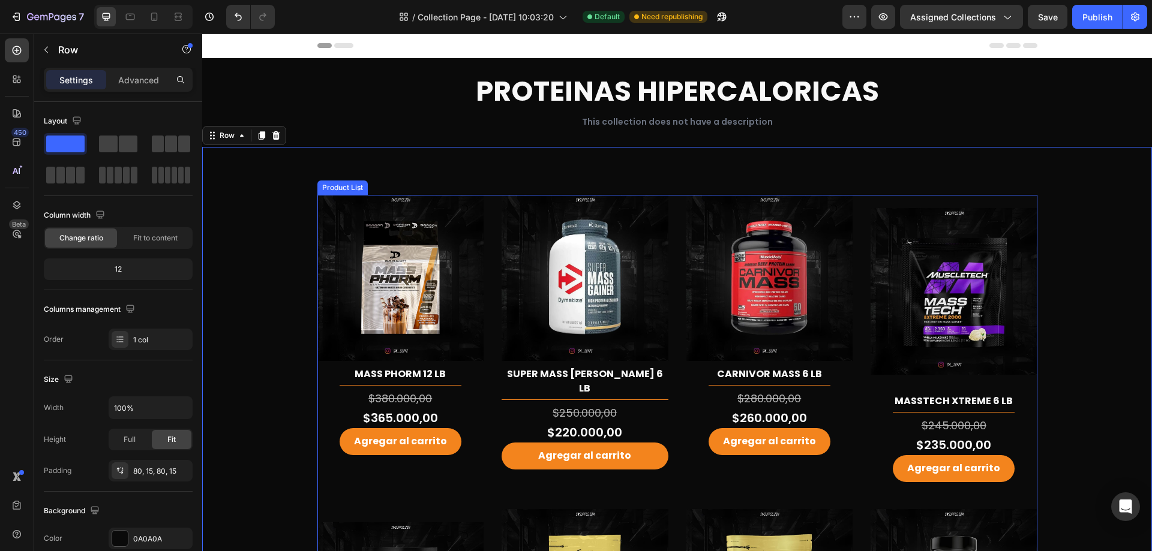
scroll to position [120, 0]
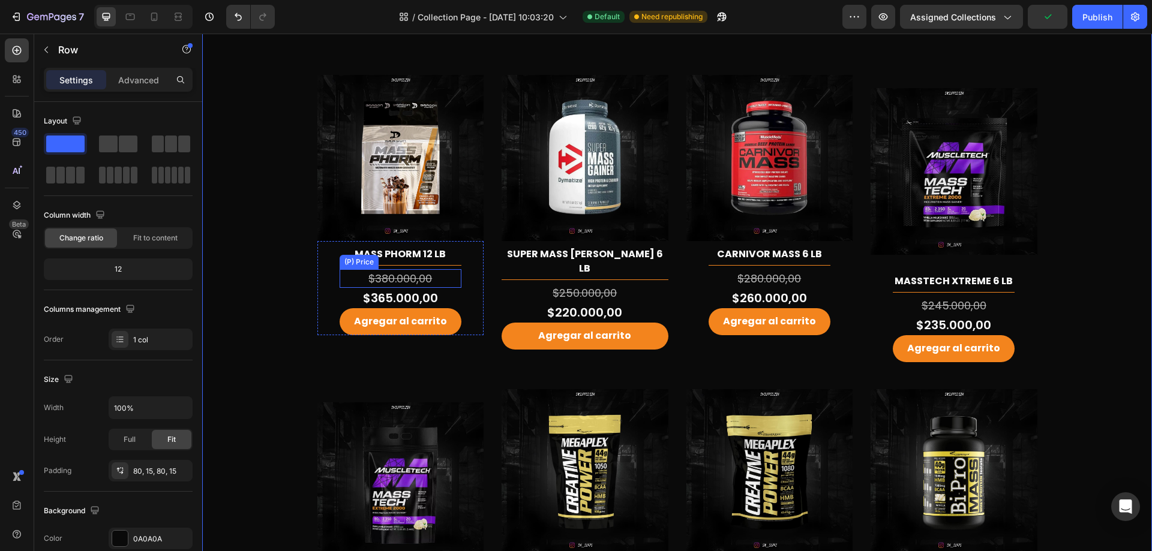
click at [412, 284] on div "$380.000,00" at bounding box center [401, 278] width 122 height 19
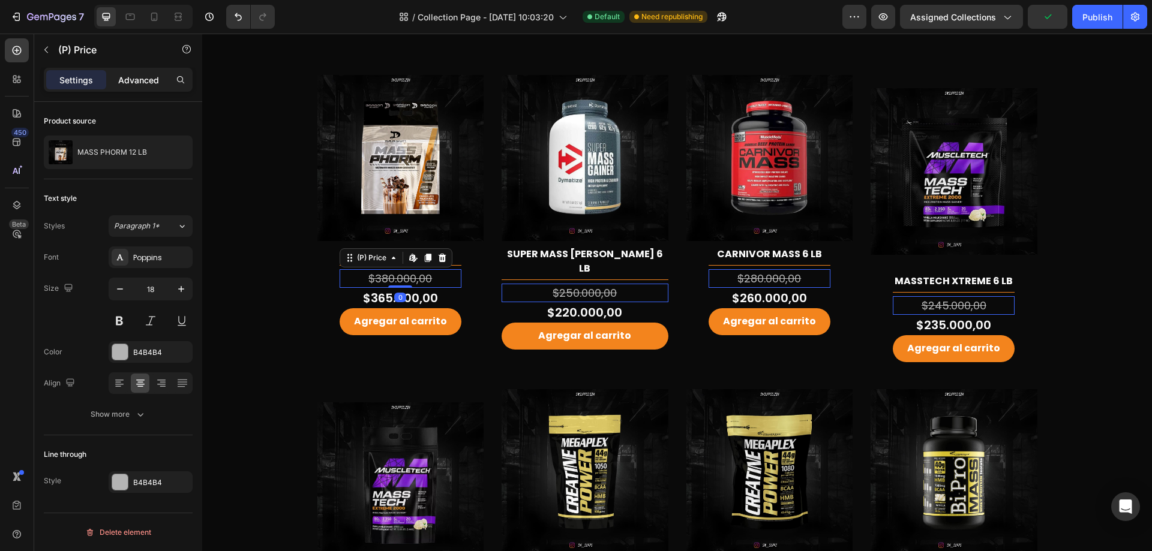
click at [136, 82] on p "Advanced" at bounding box center [138, 80] width 41 height 13
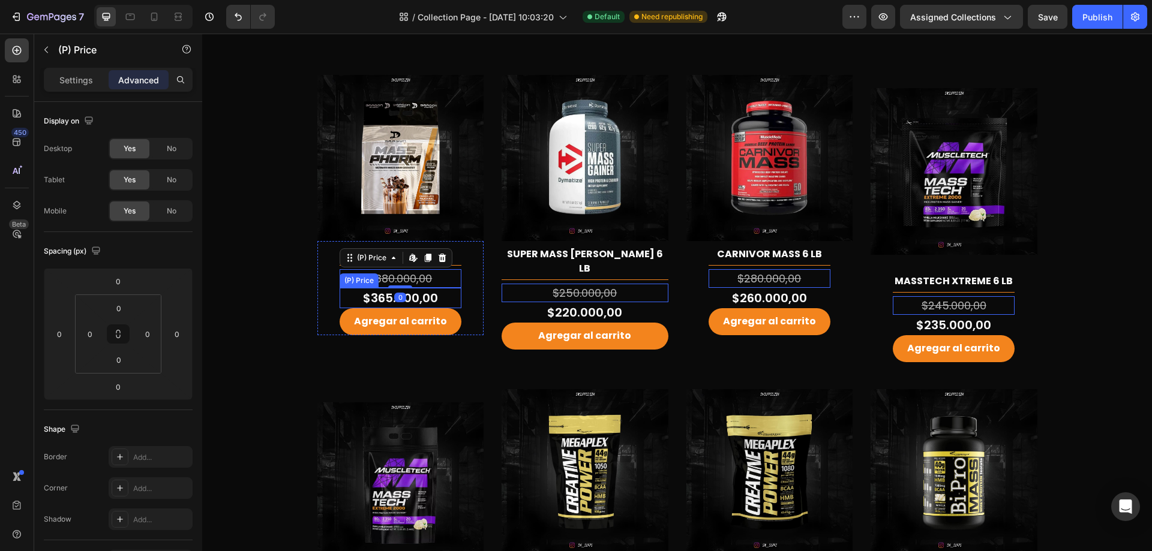
click at [434, 298] on div "$365.000,00" at bounding box center [401, 298] width 122 height 20
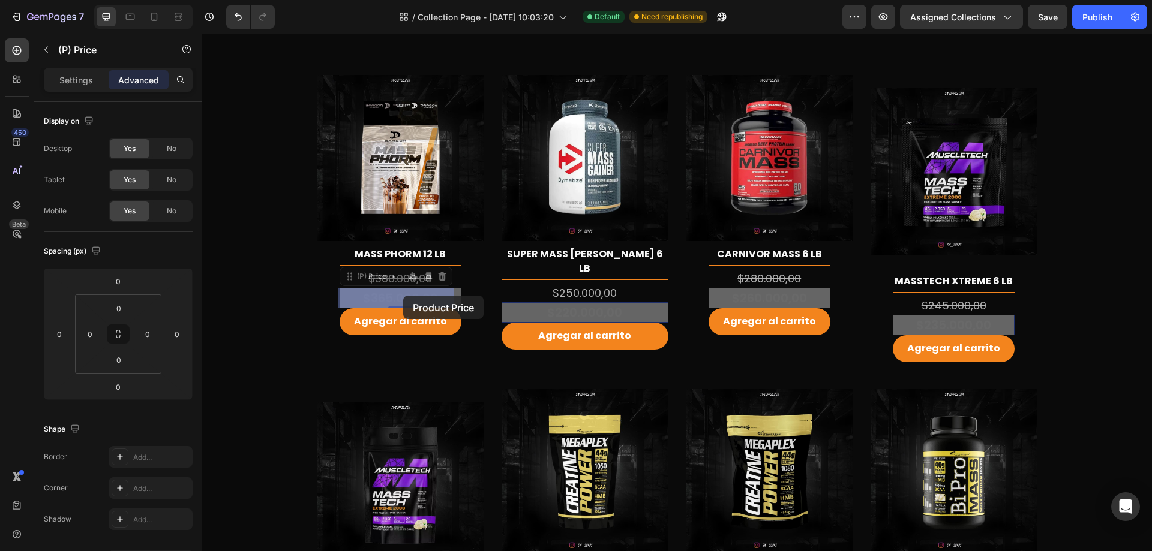
drag, startPoint x: 350, startPoint y: 278, endPoint x: 403, endPoint y: 296, distance: 56.4
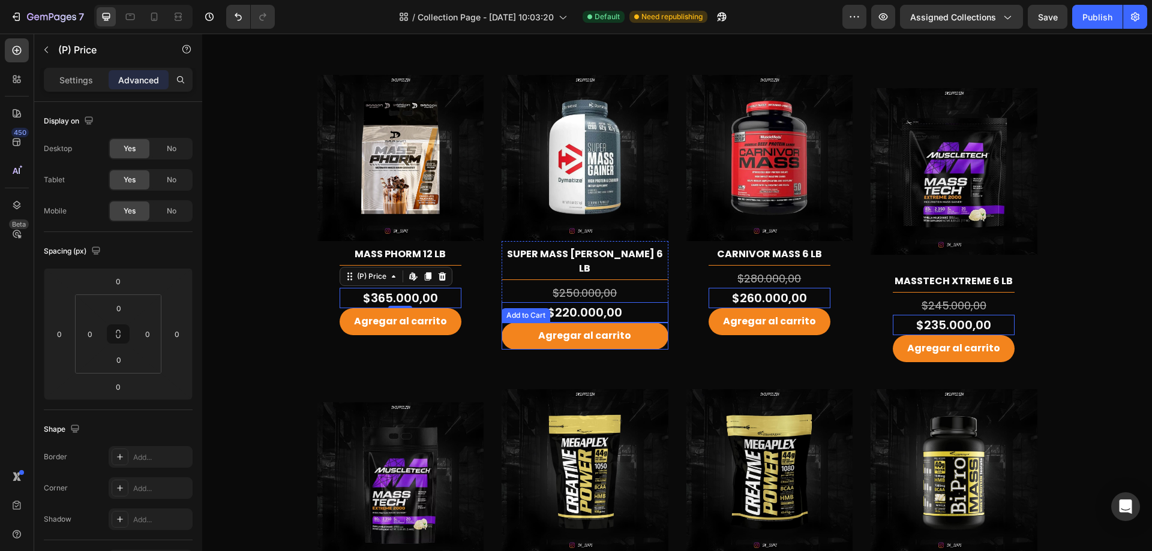
scroll to position [0, 0]
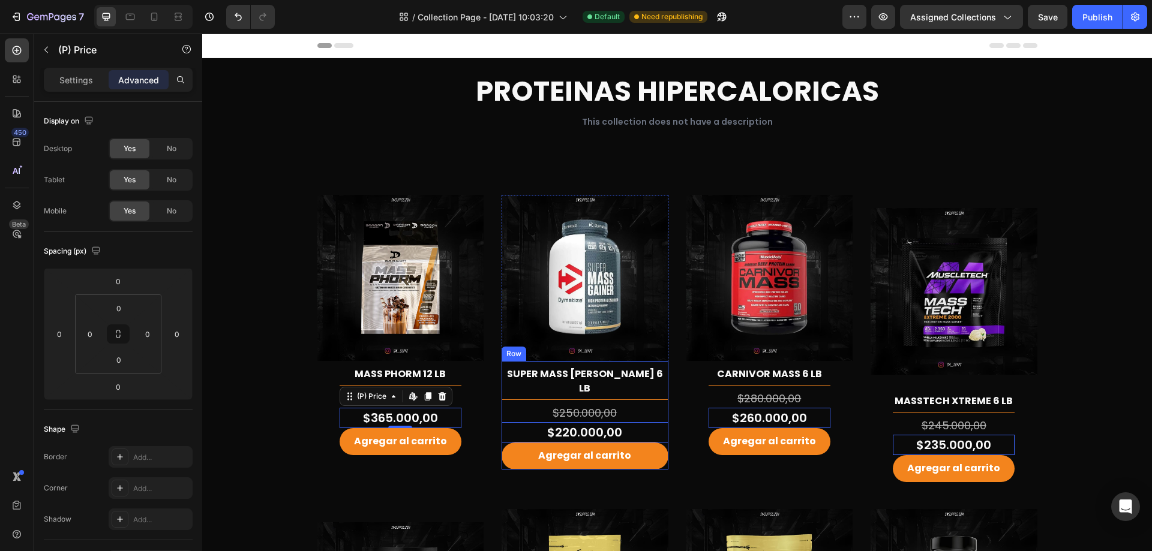
click at [646, 389] on div "SUPER MASS GAINER 6 LB (P) Title Title Line $250.000,00 (P) Price (P) Price $22…" at bounding box center [585, 415] width 167 height 109
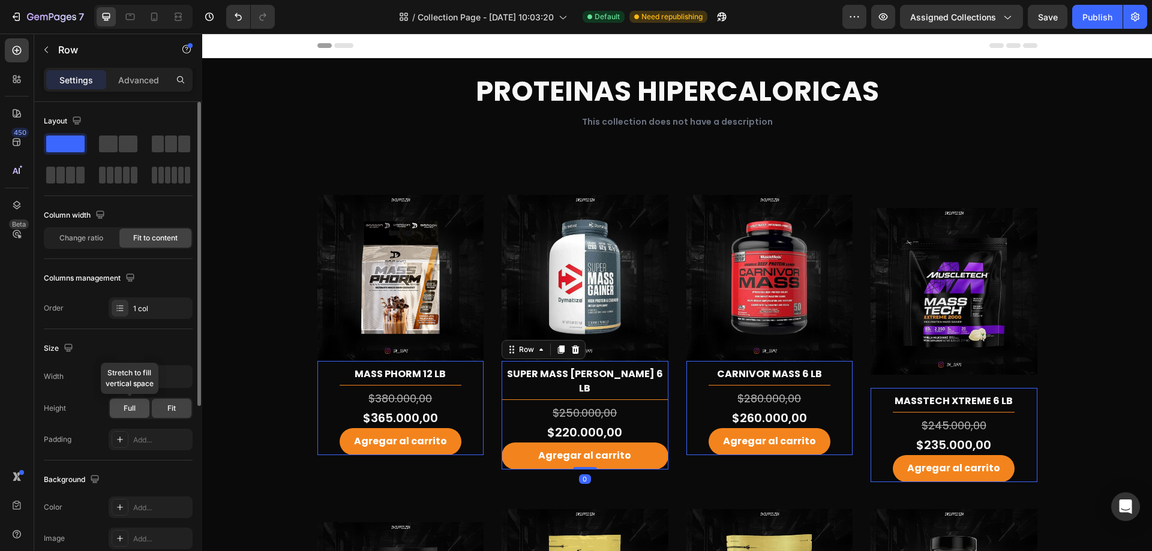
click at [137, 412] on div "Full" at bounding box center [130, 408] width 40 height 19
click at [185, 411] on div "Fit" at bounding box center [172, 408] width 40 height 19
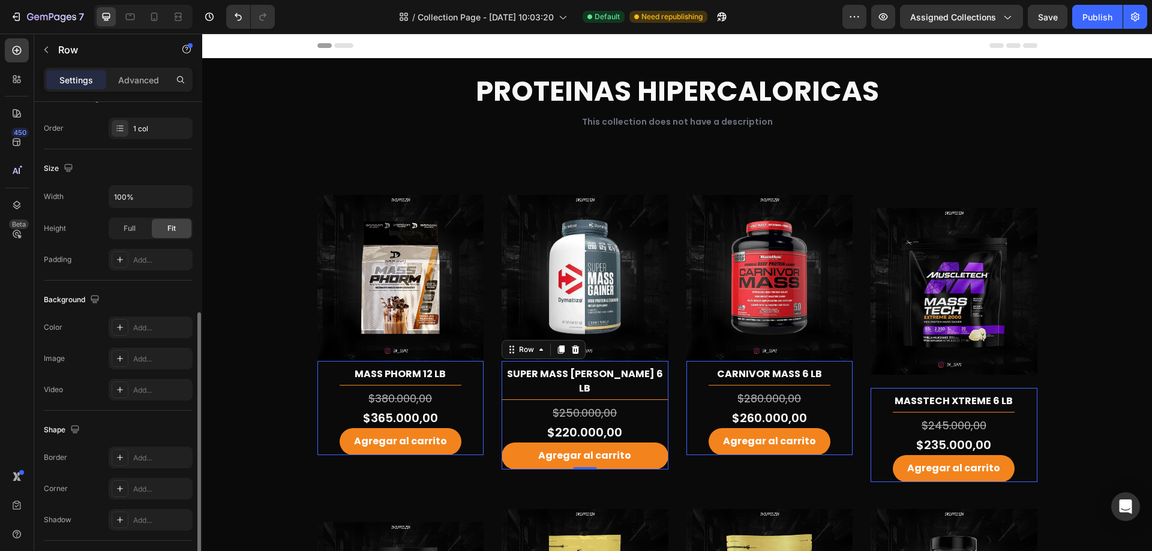
scroll to position [285, 0]
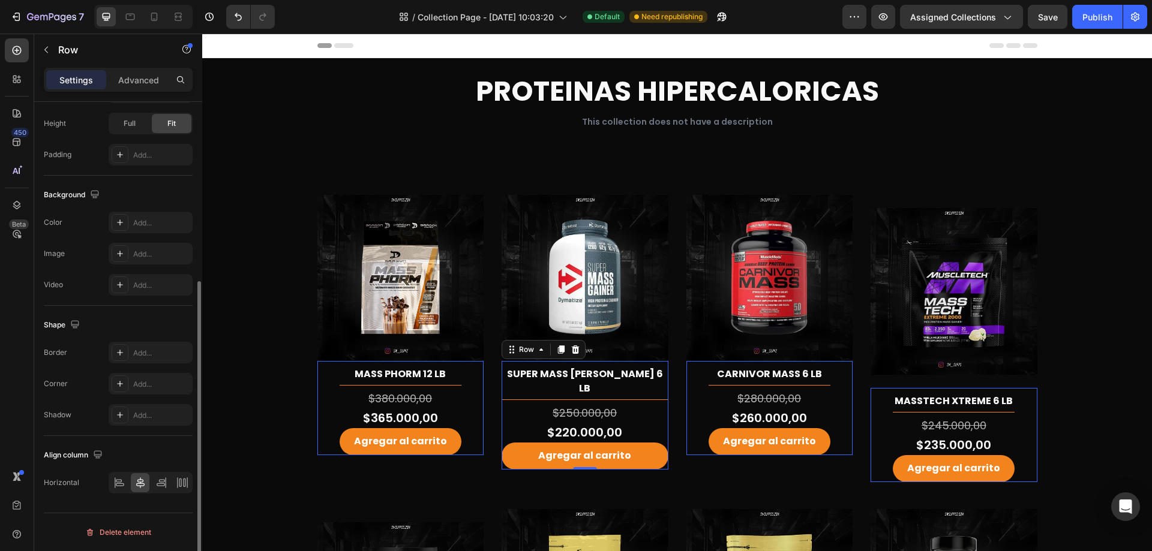
click at [434, 383] on div "MASS PHORM 12 LB (P) Title Title Line $380.000,00 (P) Price (P) Price $365.000,…" at bounding box center [401, 408] width 122 height 94
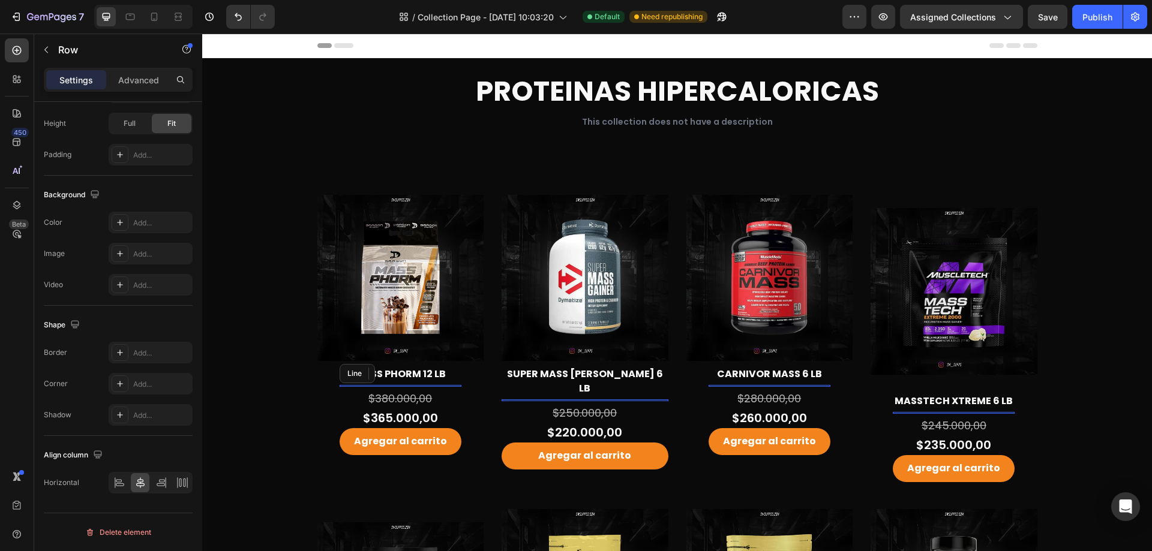
click at [449, 387] on div "Title Line" at bounding box center [401, 386] width 122 height 2
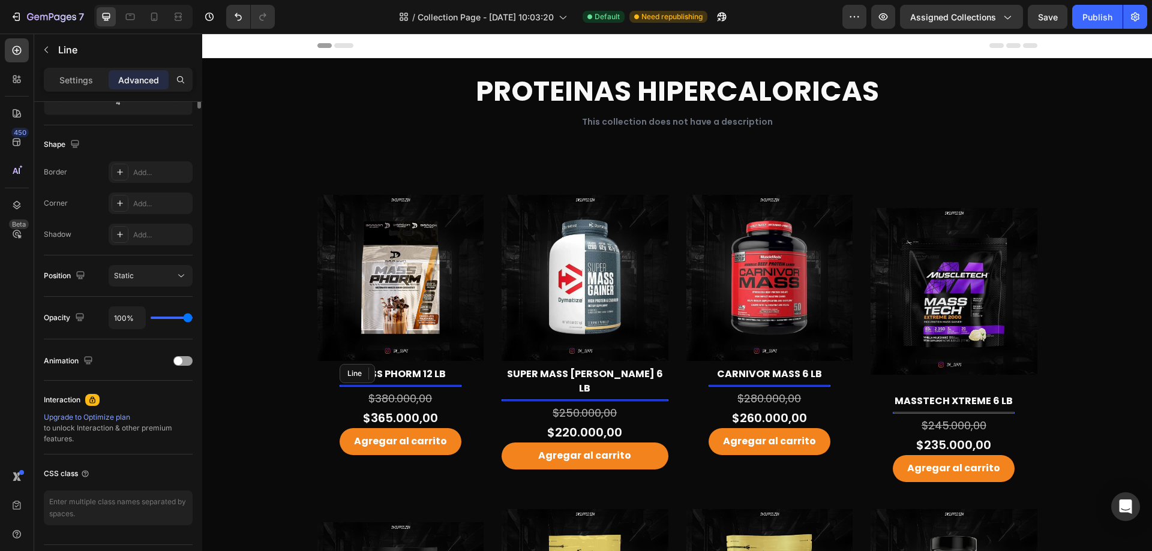
scroll to position [0, 0]
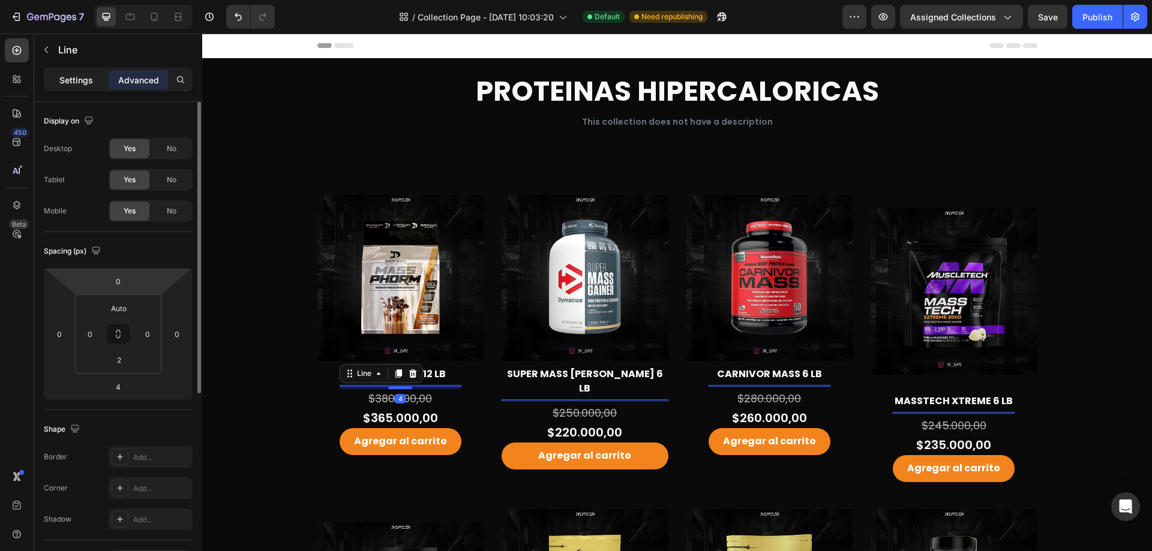
click at [85, 83] on p "Settings" at bounding box center [76, 80] width 34 height 13
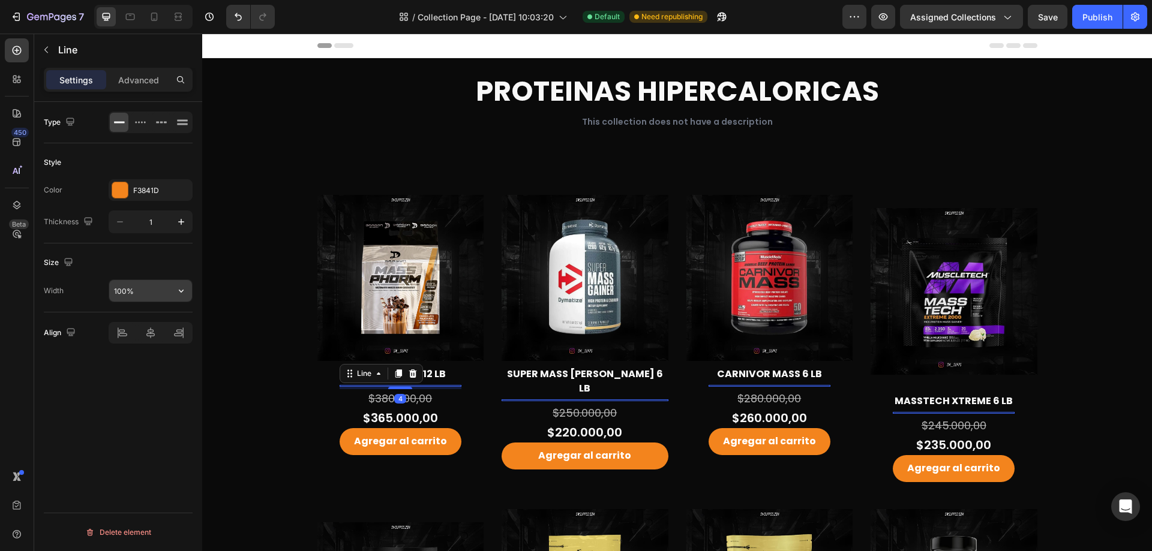
click at [181, 293] on icon "button" at bounding box center [181, 291] width 12 height 12
click at [172, 337] on div "Default 1200px" at bounding box center [138, 344] width 98 height 23
type input "1200"
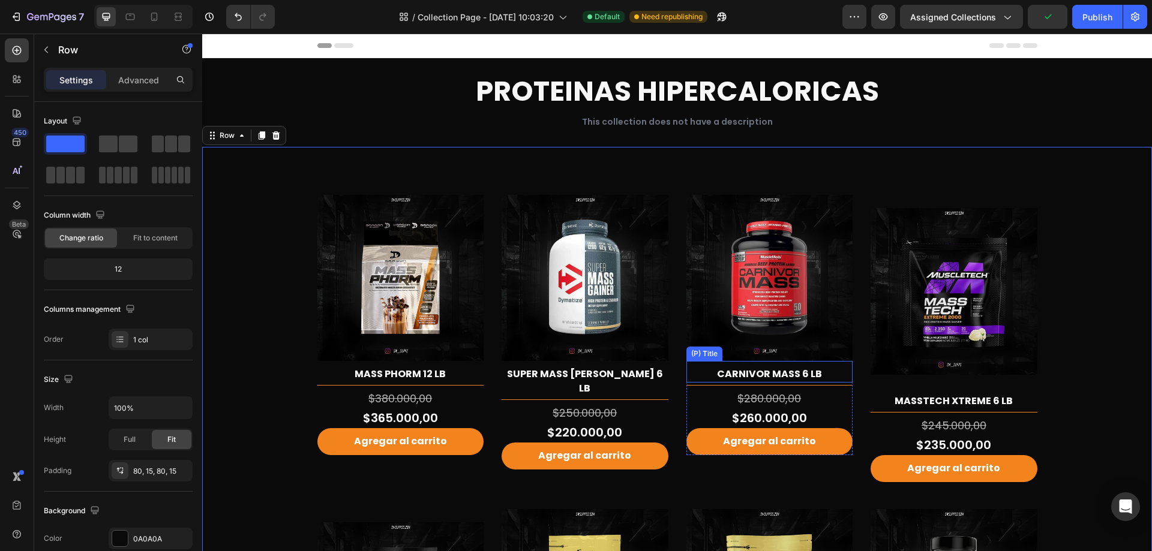
scroll to position [120, 0]
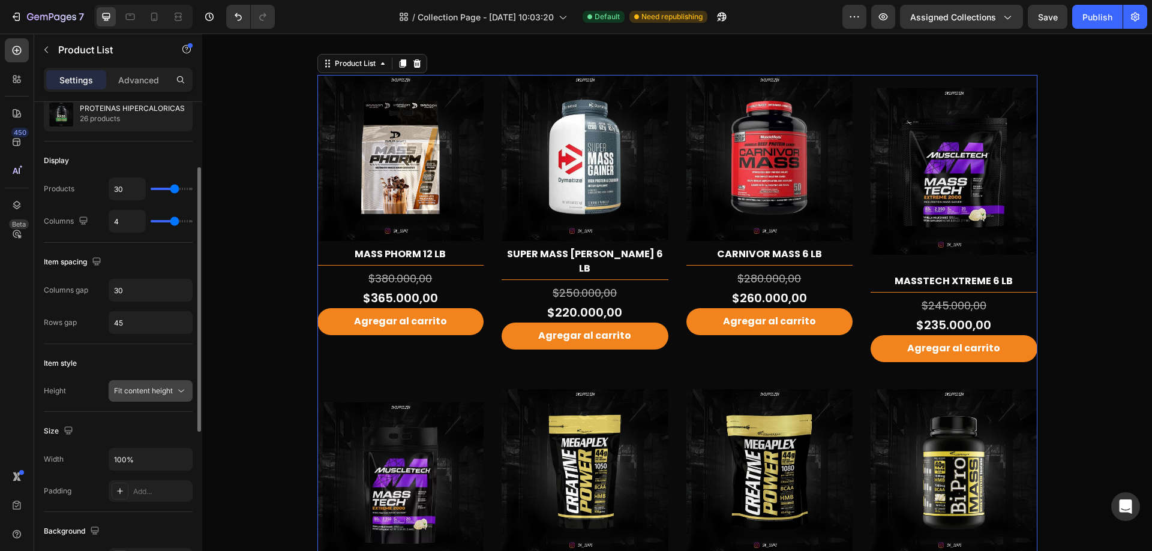
click at [172, 391] on span "Fit content height" at bounding box center [143, 390] width 59 height 9
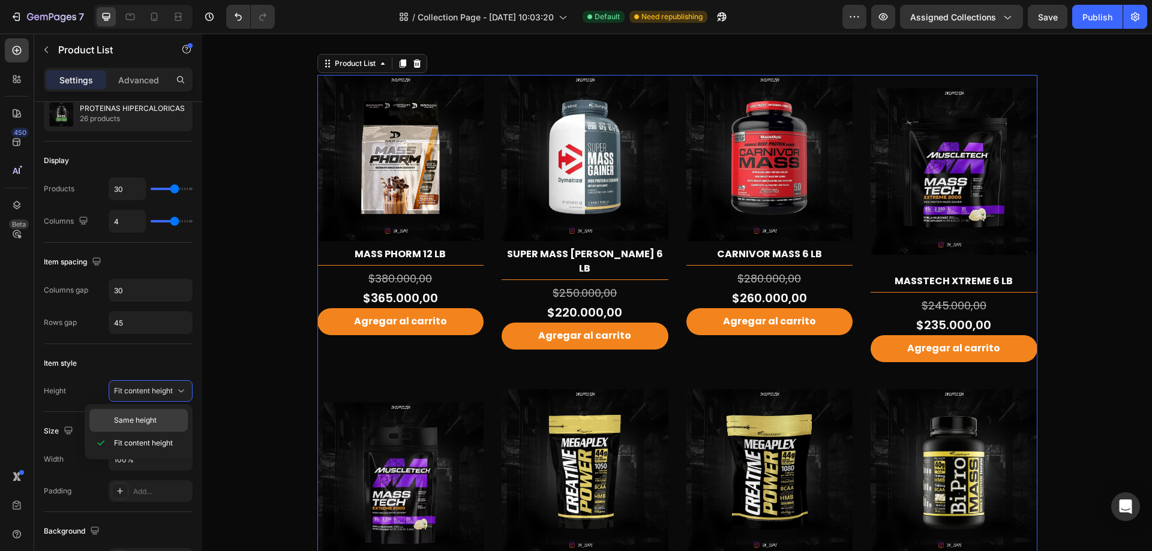
click at [172, 416] on p "Same height" at bounding box center [148, 420] width 68 height 11
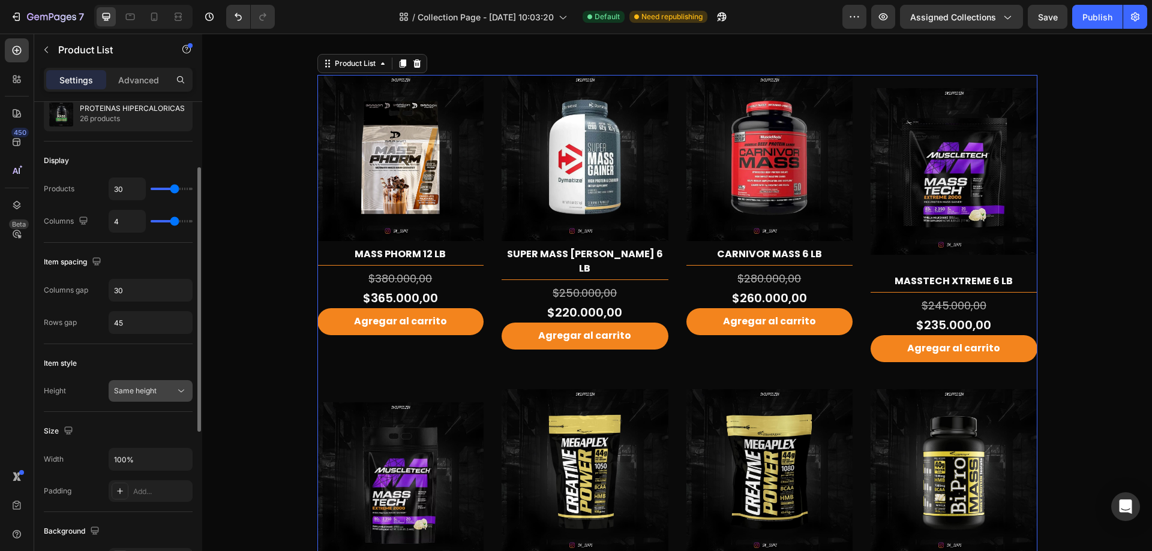
click at [158, 382] on button "Same height" at bounding box center [151, 391] width 84 height 22
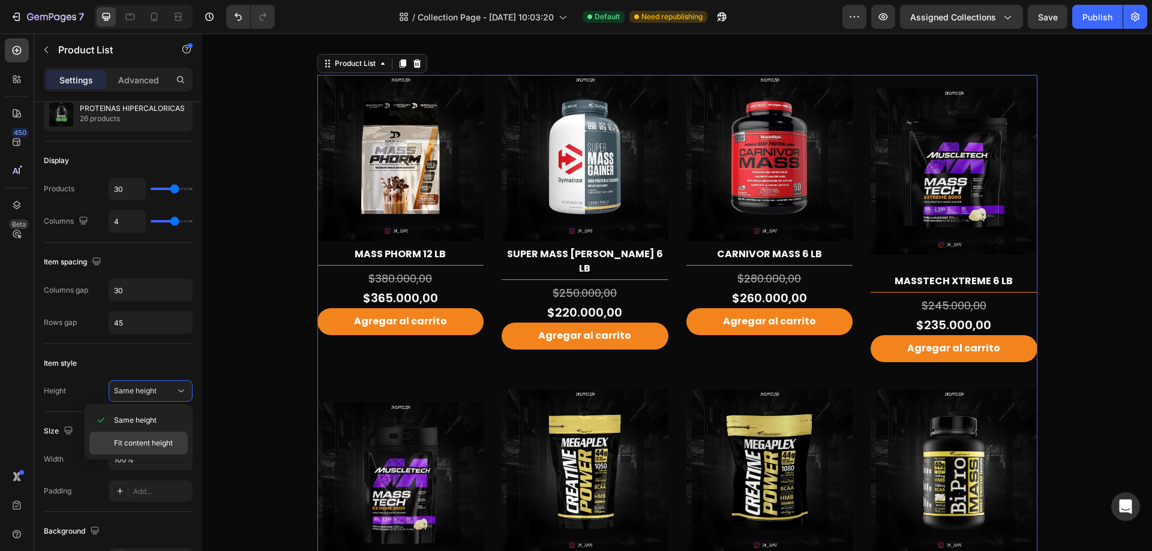
click at [163, 443] on span "Fit content height" at bounding box center [143, 443] width 59 height 11
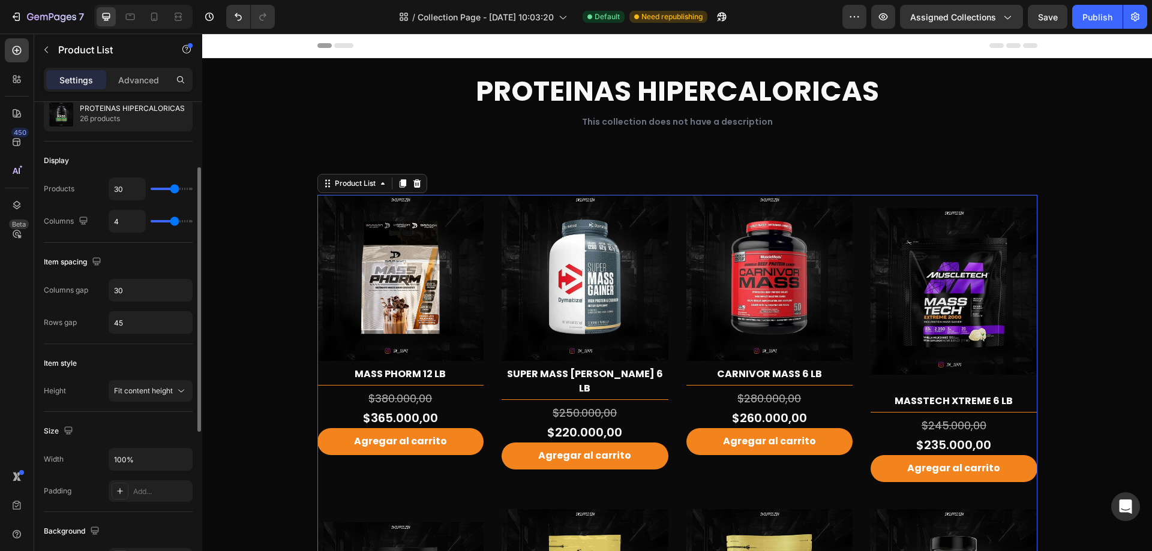
scroll to position [0, 0]
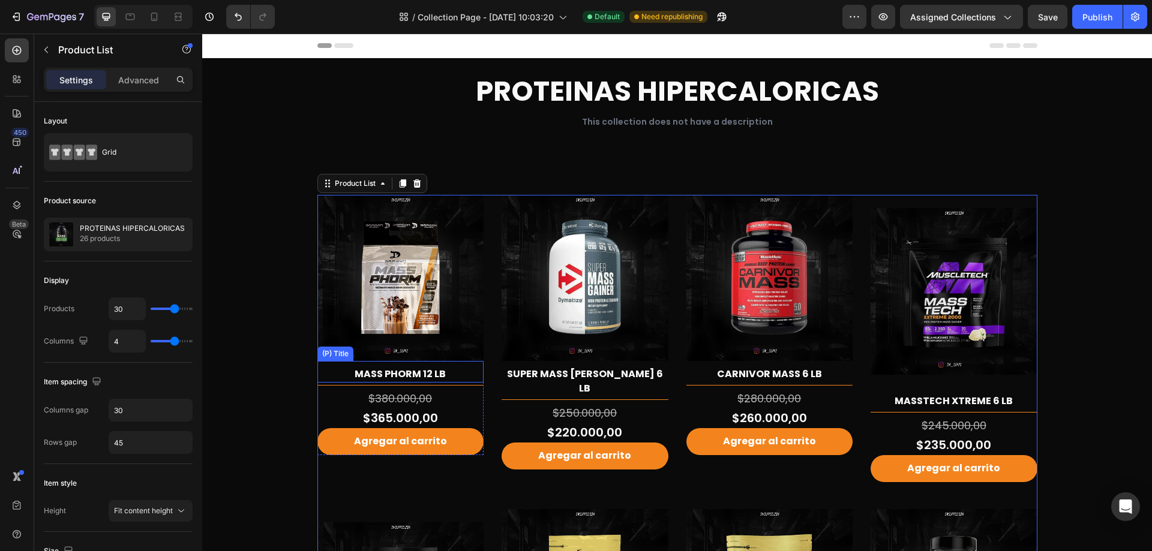
click at [420, 374] on h2 "MASS PHORM 12 LB" at bounding box center [400, 374] width 167 height 17
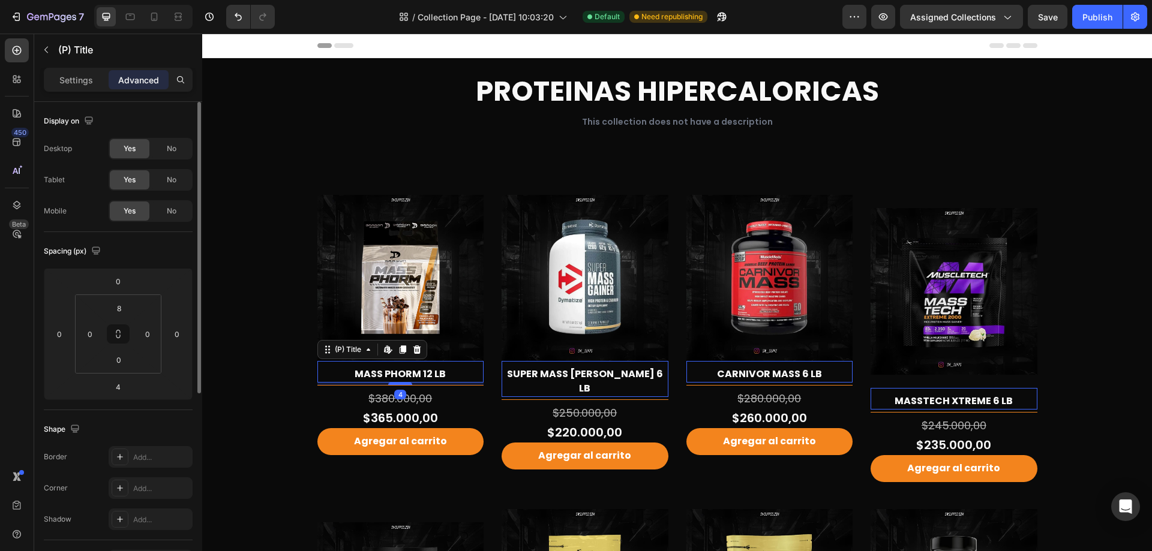
click at [89, 77] on p "Settings" at bounding box center [76, 80] width 34 height 13
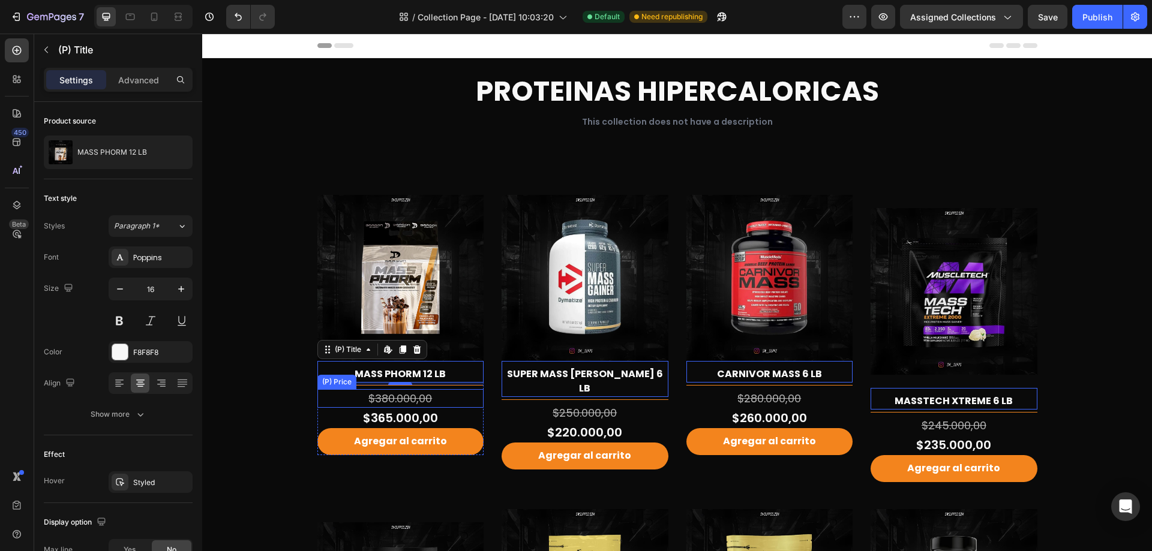
click at [425, 398] on div "$380.000,00" at bounding box center [400, 398] width 167 height 19
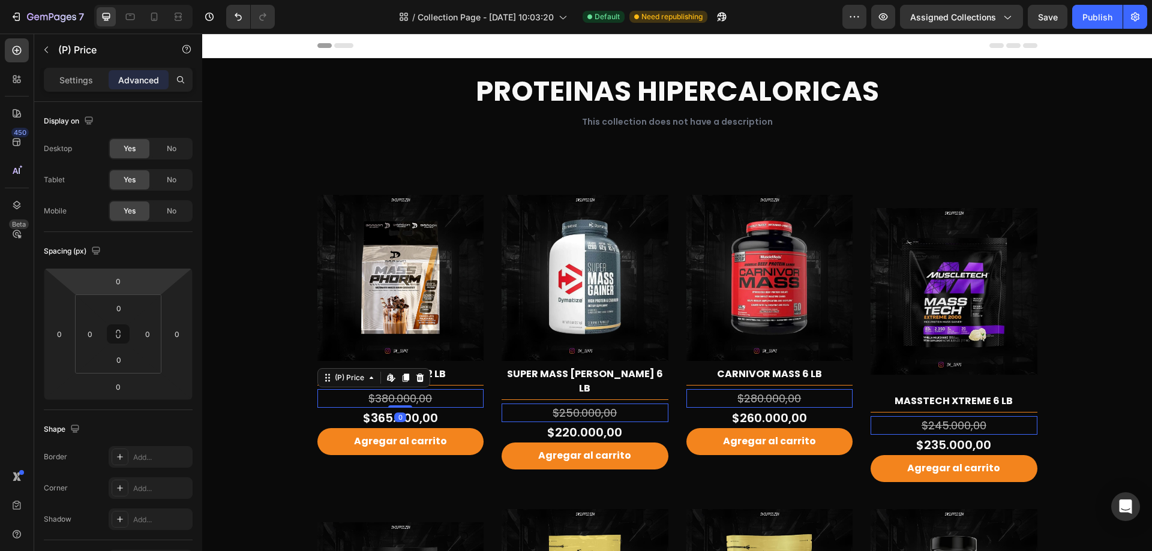
click at [75, 70] on div "Settings Advanced" at bounding box center [118, 80] width 149 height 24
click at [83, 94] on div "Settings Advanced" at bounding box center [118, 85] width 168 height 34
click at [80, 83] on p "Settings" at bounding box center [76, 80] width 34 height 13
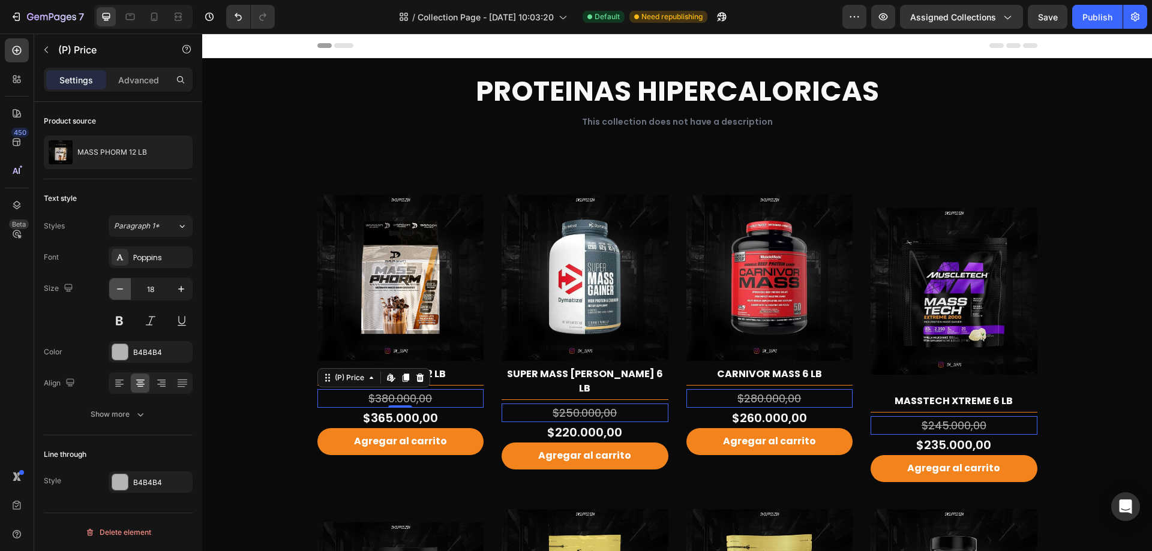
click at [125, 291] on icon "button" at bounding box center [120, 289] width 12 height 12
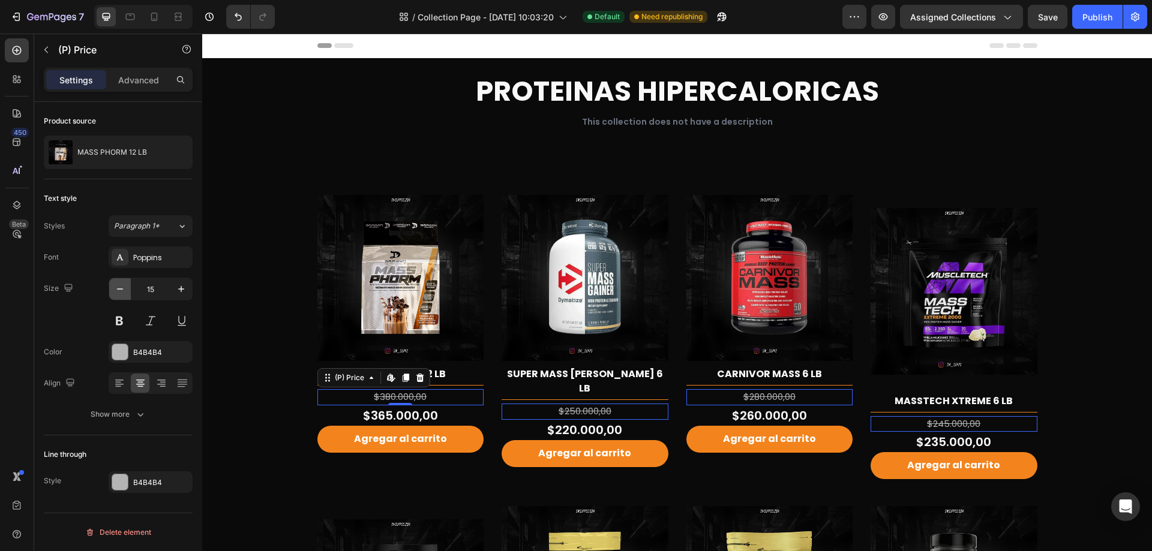
click at [125, 291] on icon "button" at bounding box center [120, 289] width 12 height 12
type input "14"
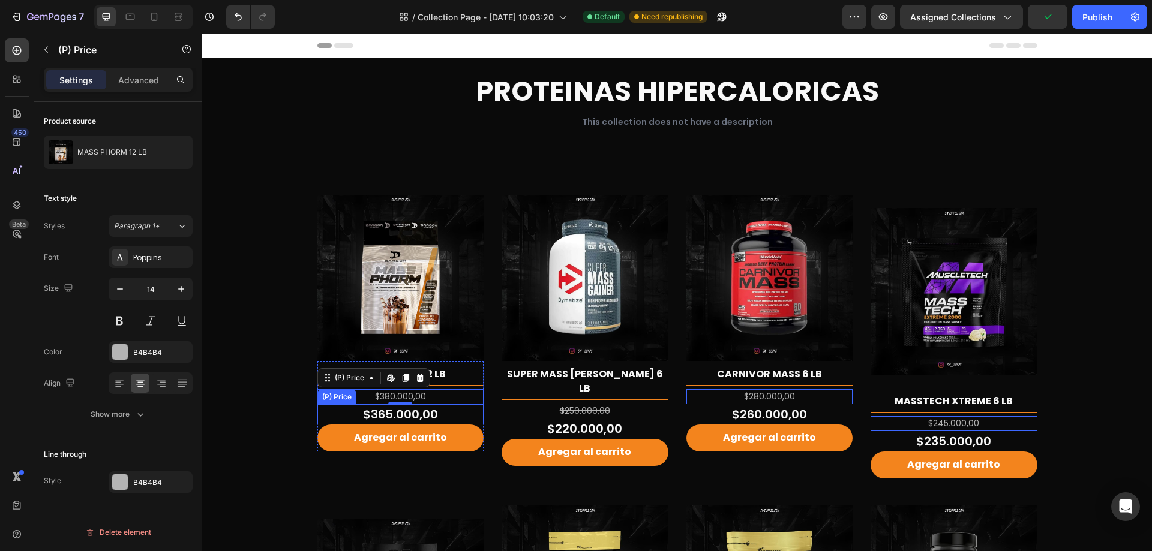
click at [436, 411] on div "$365.000,00" at bounding box center [400, 414] width 167 height 20
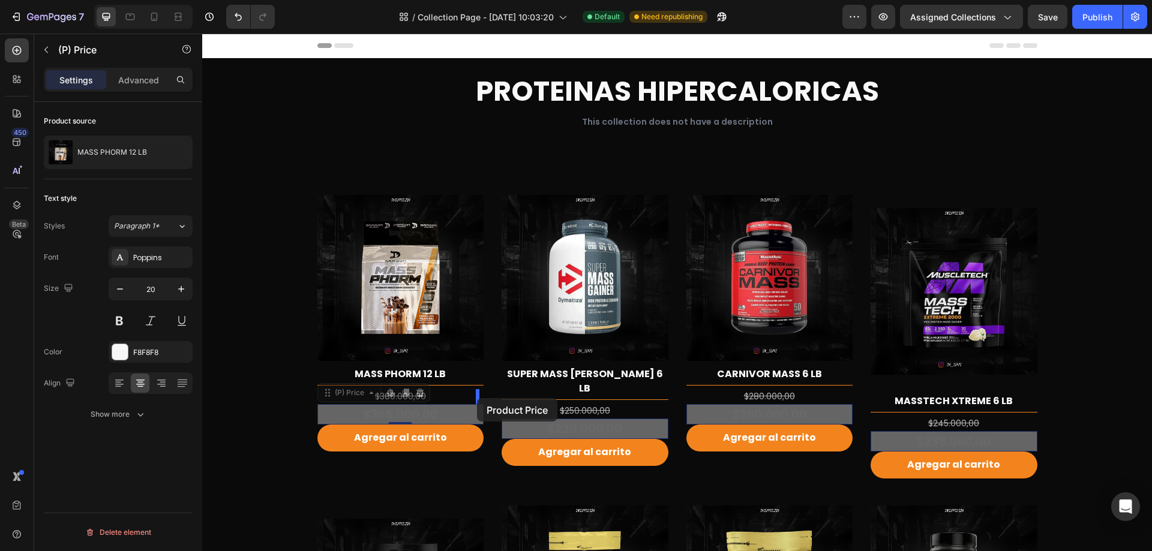
drag, startPoint x: 326, startPoint y: 395, endPoint x: 477, endPoint y: 398, distance: 150.6
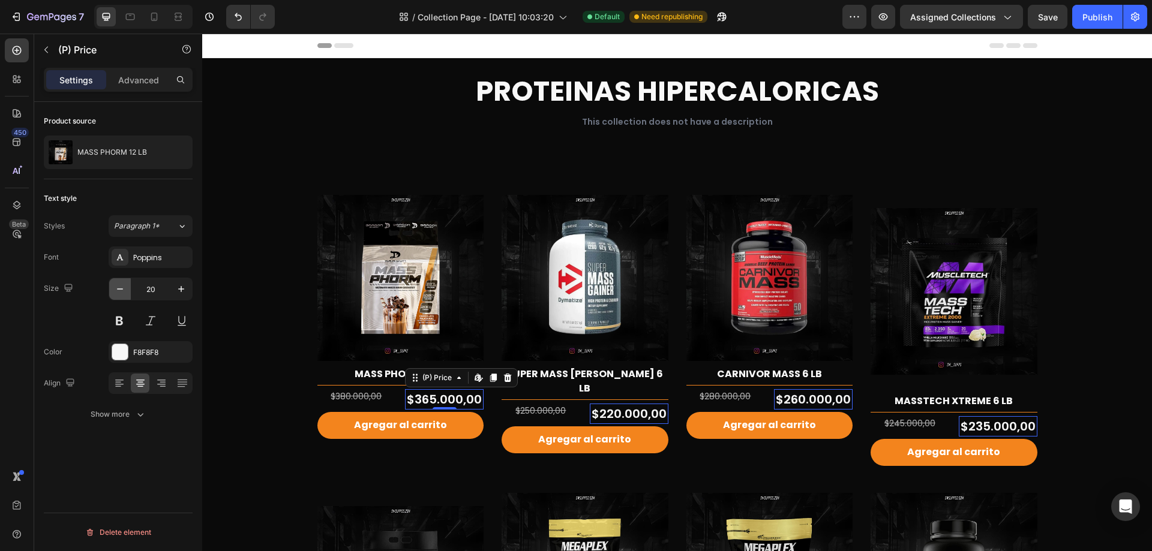
click at [116, 289] on icon "button" at bounding box center [120, 289] width 12 height 12
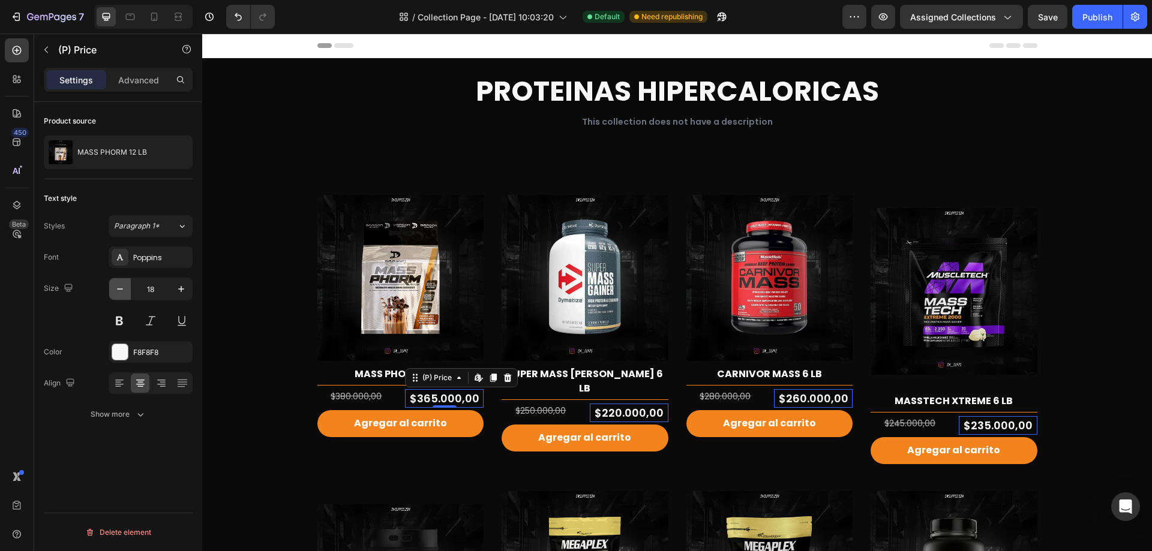
click at [117, 289] on icon "button" at bounding box center [120, 289] width 12 height 12
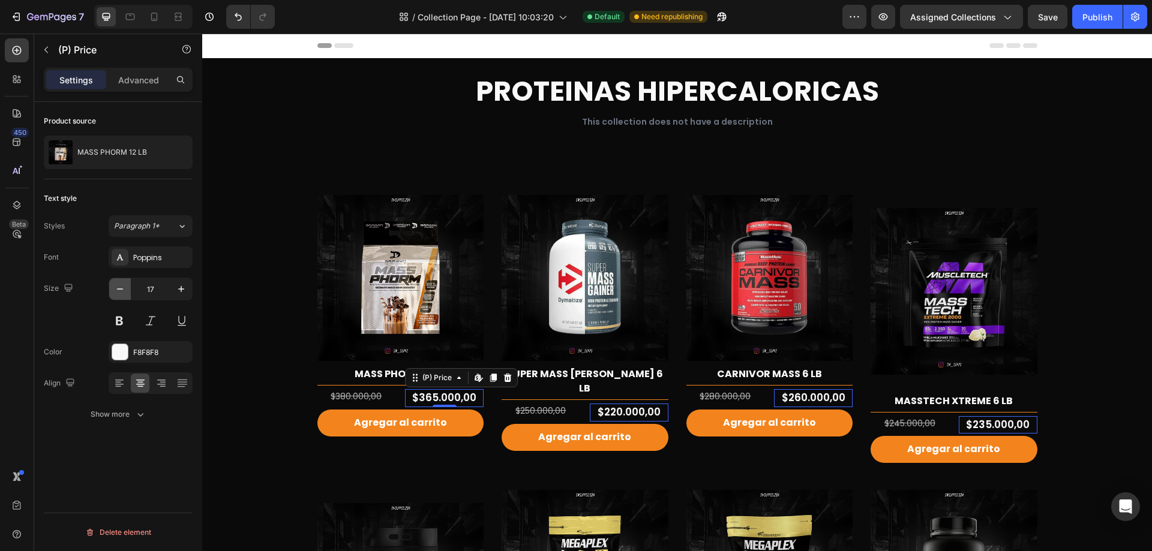
click at [117, 289] on icon "button" at bounding box center [120, 289] width 12 height 12
type input "16"
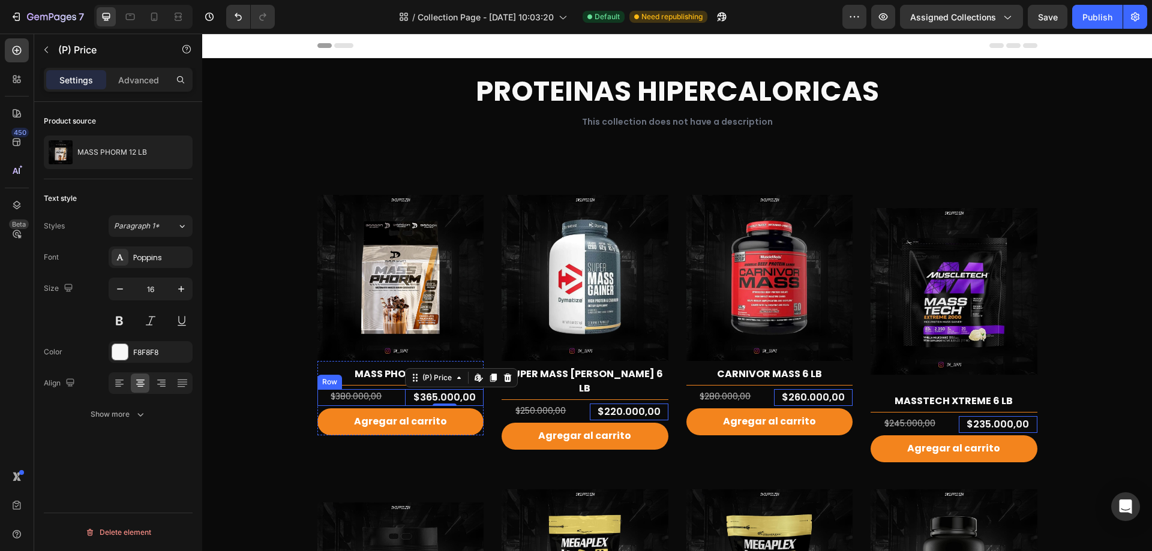
click at [397, 400] on div "$380.000,00 (P) Price (P) Price $365.000,00 (P) Price Edit content in Shopify 0…" at bounding box center [400, 397] width 167 height 17
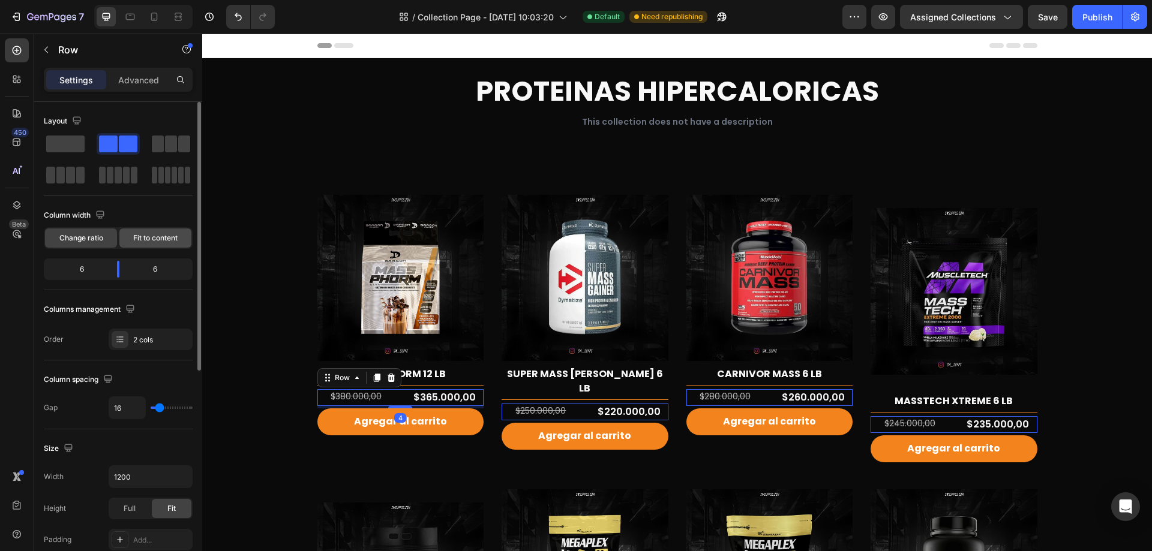
click at [149, 237] on span "Fit to content" at bounding box center [155, 238] width 44 height 11
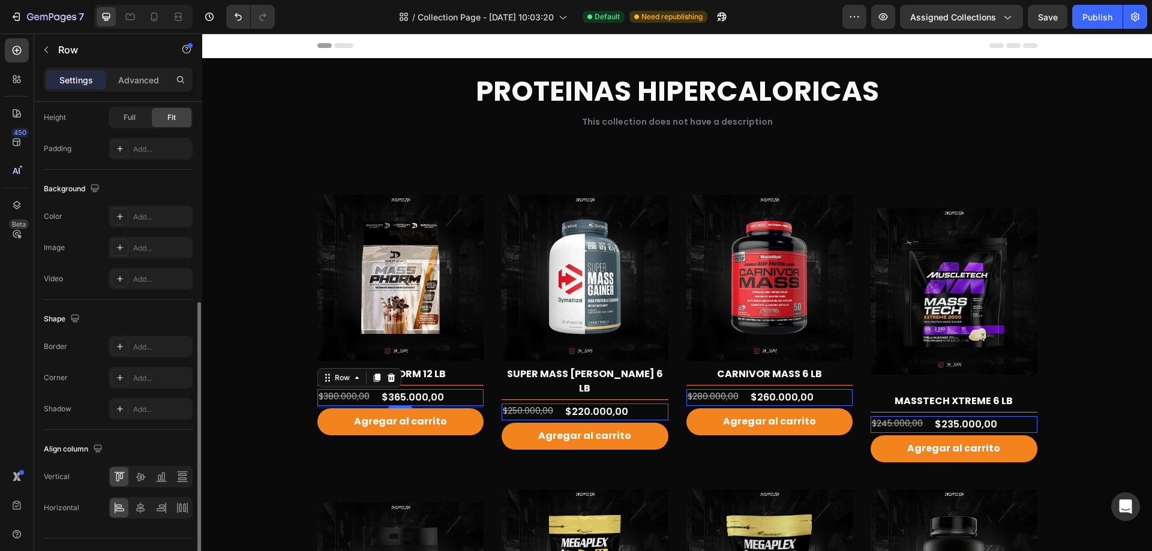
scroll to position [385, 0]
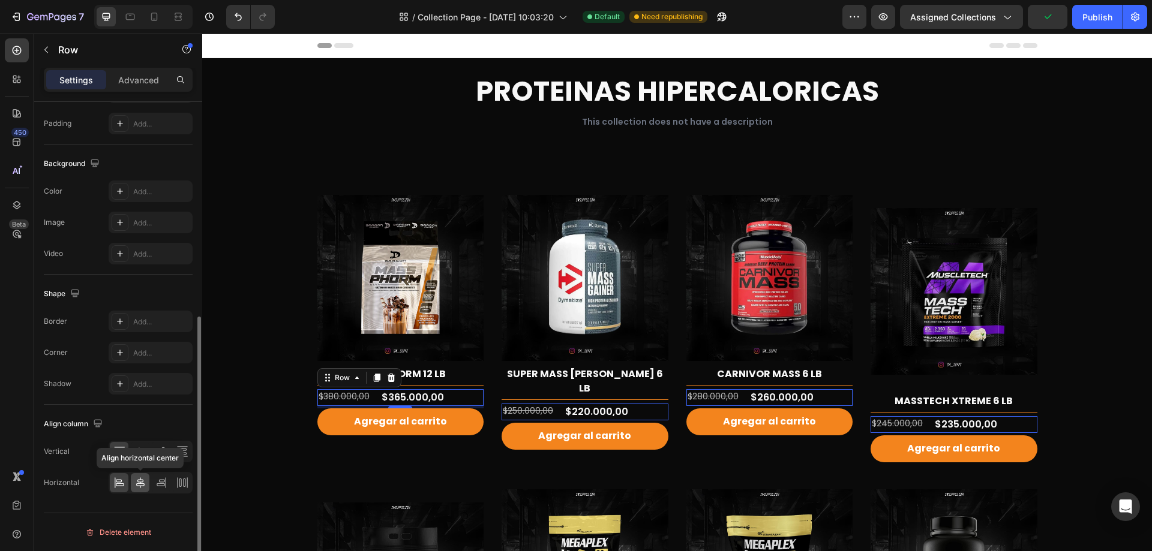
click at [147, 484] on div at bounding box center [140, 482] width 19 height 19
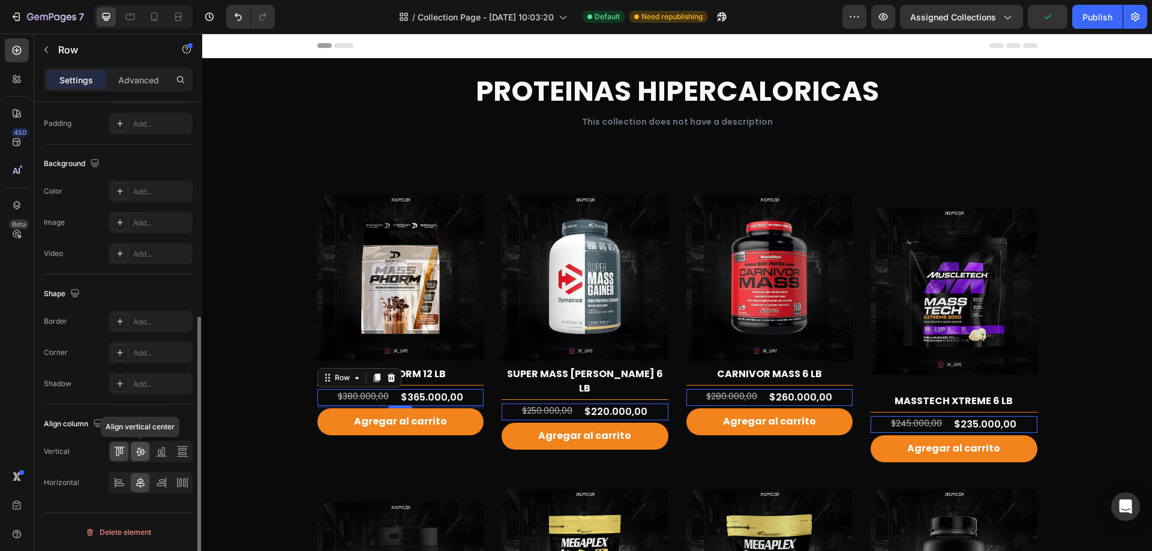
click at [142, 448] on icon at bounding box center [140, 452] width 12 height 12
click at [152, 433] on div "Align column" at bounding box center [118, 424] width 149 height 19
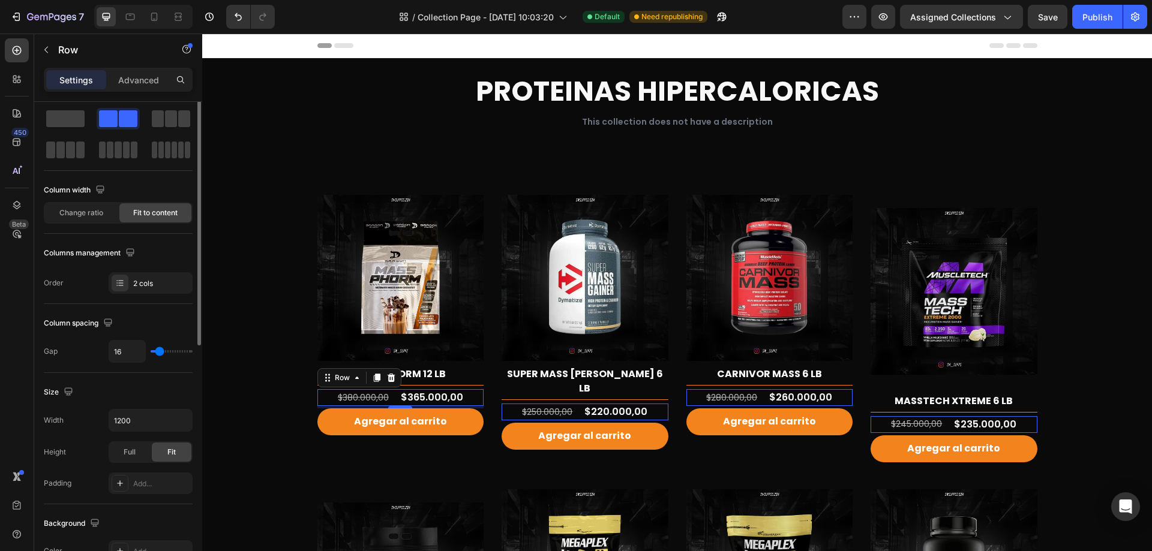
scroll to position [0, 0]
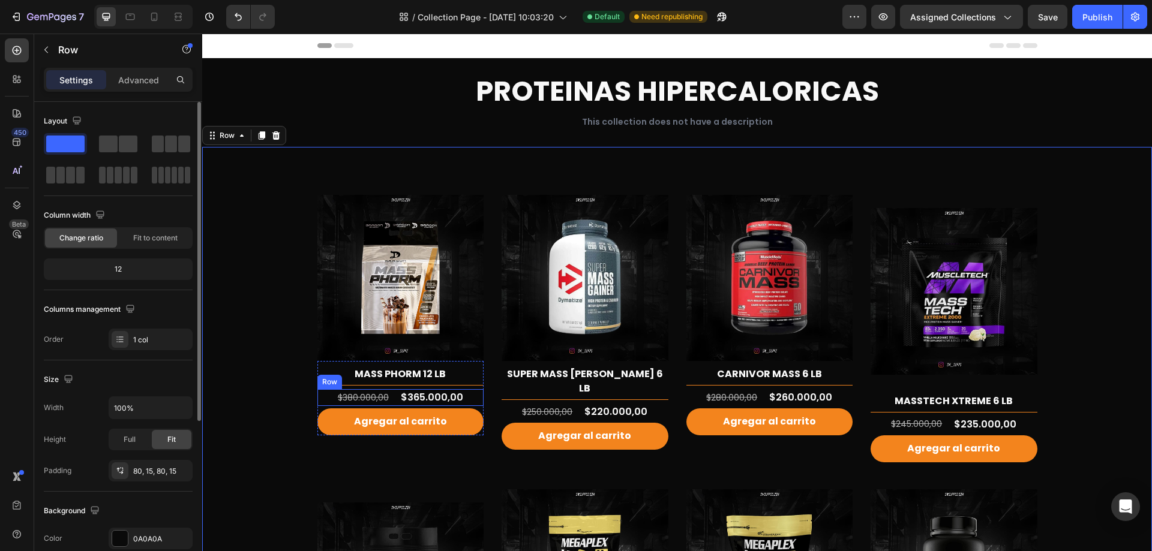
click at [473, 397] on div "$380.000,00 (P) Price (P) Price $365.000,00 (P) Price (P) Price Row" at bounding box center [400, 397] width 167 height 17
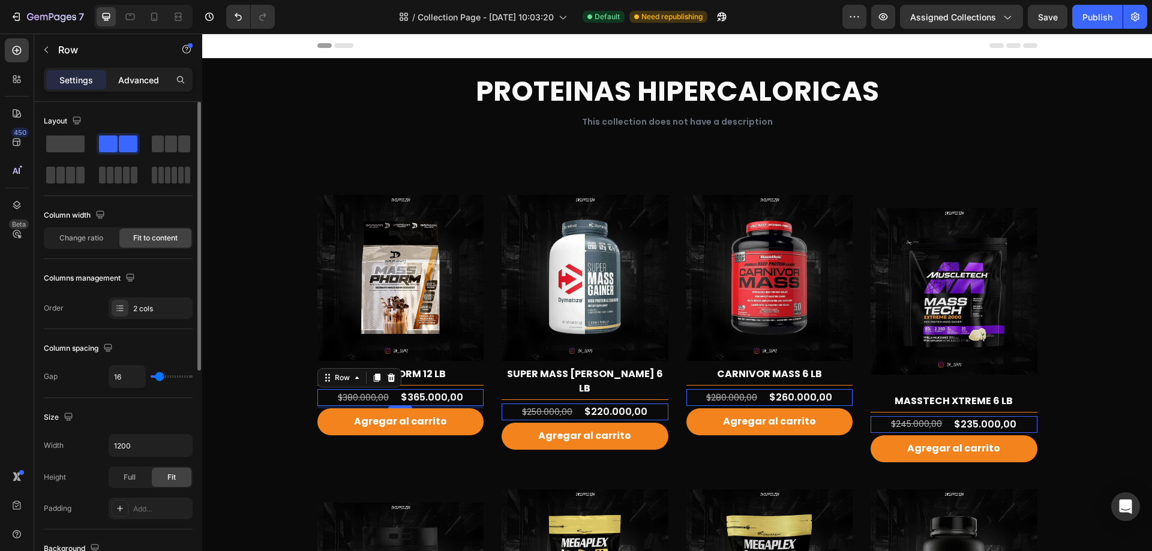
click at [147, 74] on p "Advanced" at bounding box center [138, 80] width 41 height 13
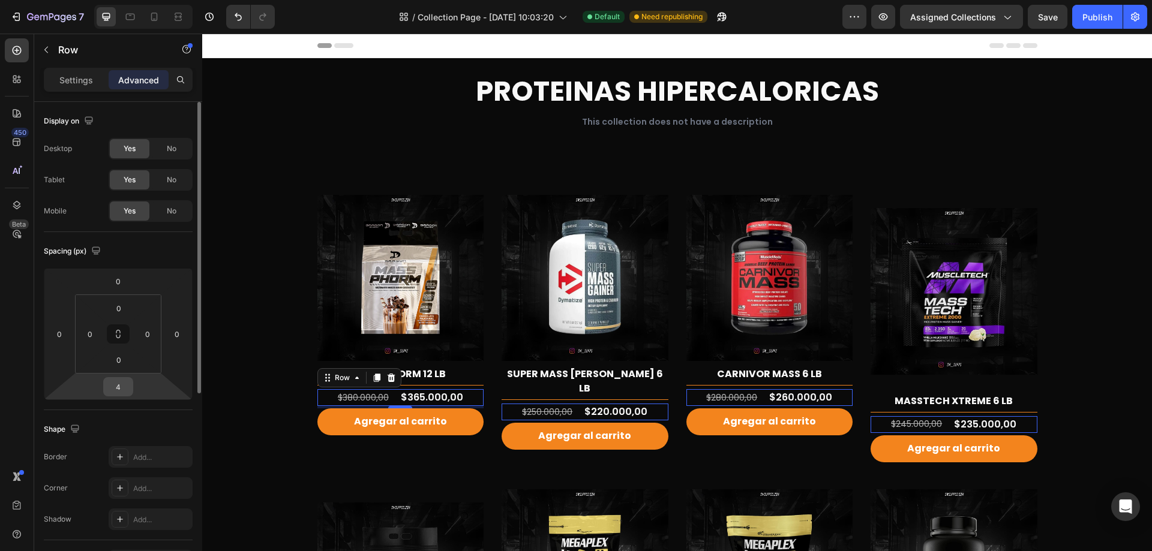
click at [128, 390] on input "4" at bounding box center [118, 387] width 24 height 18
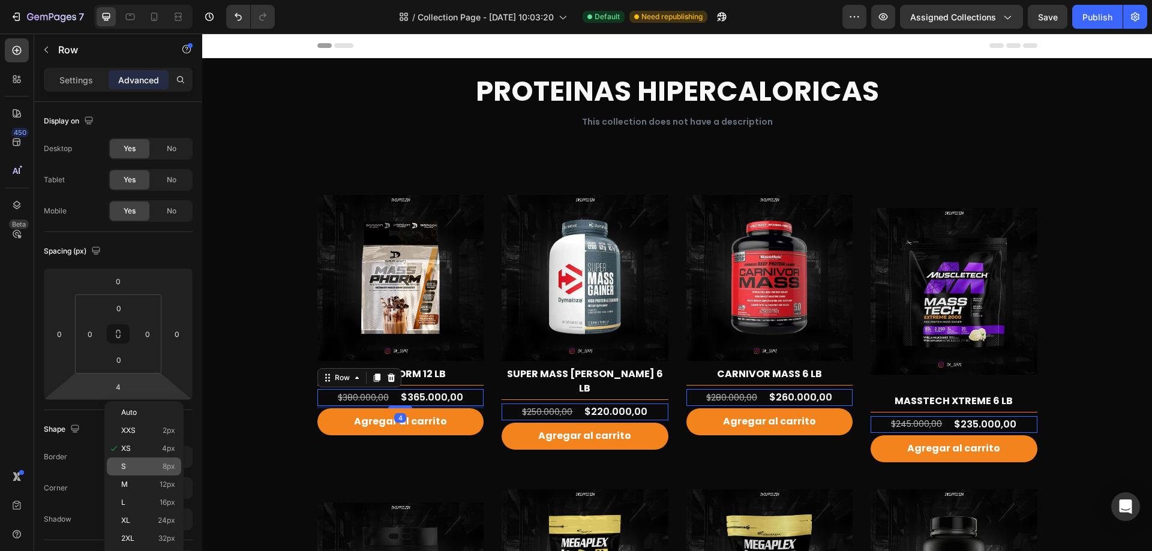
click at [169, 467] on span "8px" at bounding box center [169, 467] width 13 height 8
type input "8"
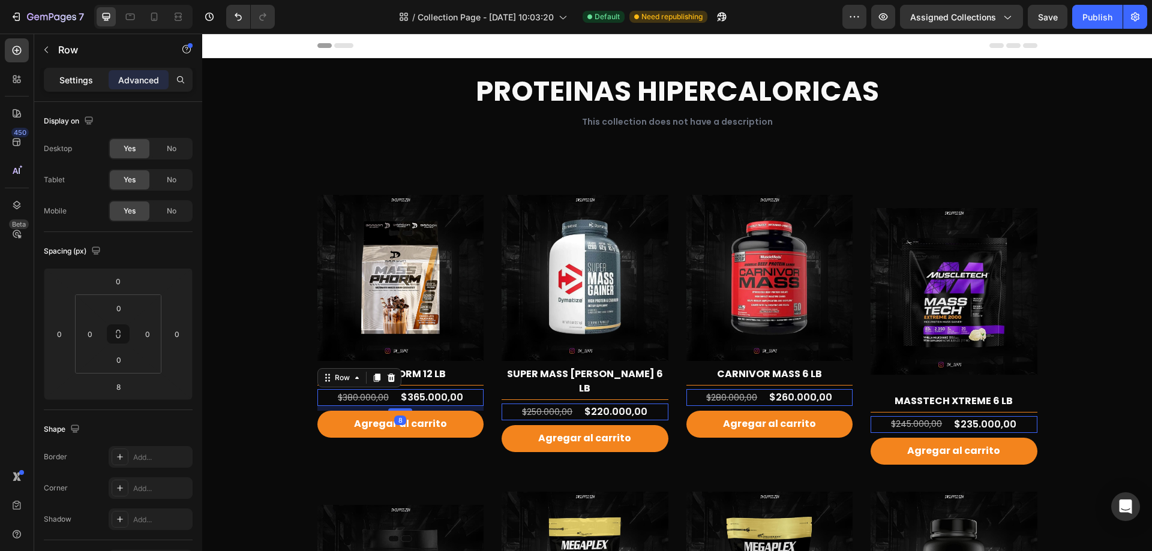
click at [79, 82] on p "Settings" at bounding box center [76, 80] width 34 height 13
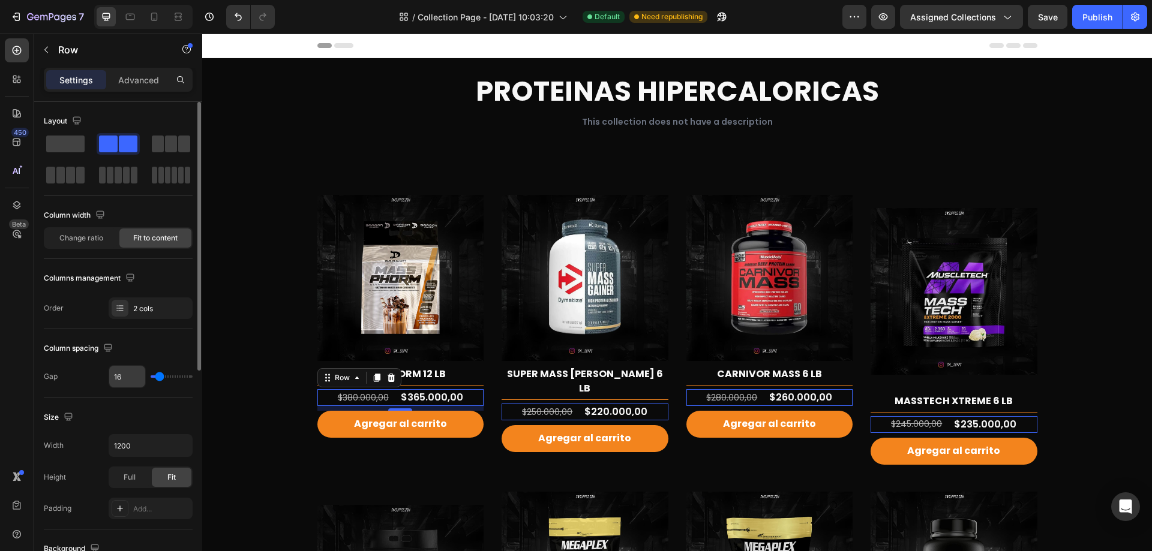
click at [124, 387] on div "16" at bounding box center [127, 376] width 37 height 23
click at [127, 379] on input "16" at bounding box center [127, 377] width 36 height 22
type input "8"
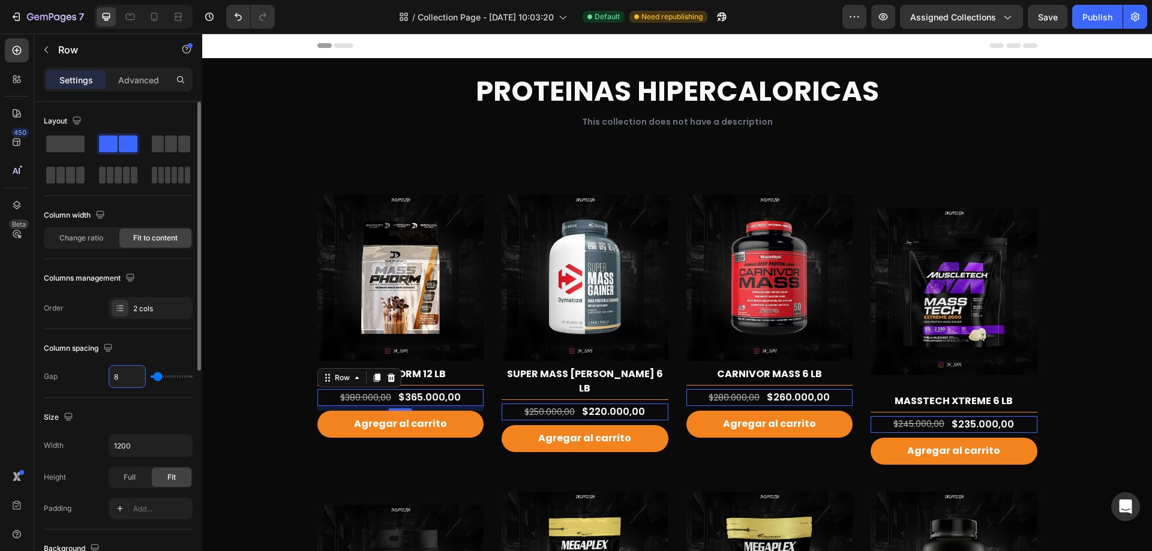
click at [163, 412] on div "Size" at bounding box center [118, 417] width 149 height 19
click at [473, 370] on h2 "MASS PHORM 12 LB" at bounding box center [400, 374] width 167 height 17
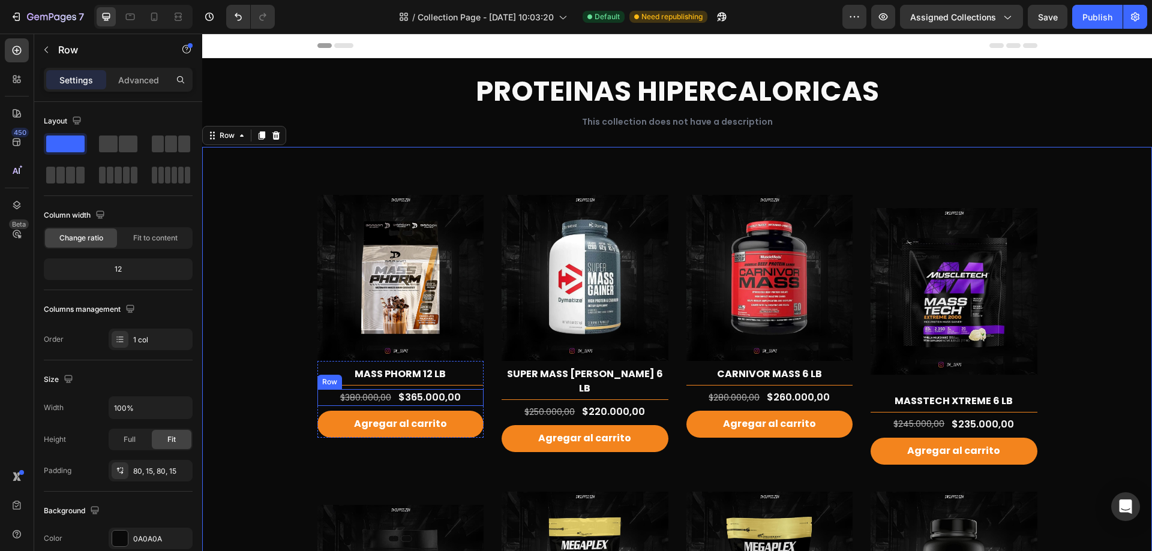
click at [317, 398] on div "$380.000,00 (P) Price (P) Price $365.000,00 (P) Price (P) Price Row" at bounding box center [400, 397] width 167 height 17
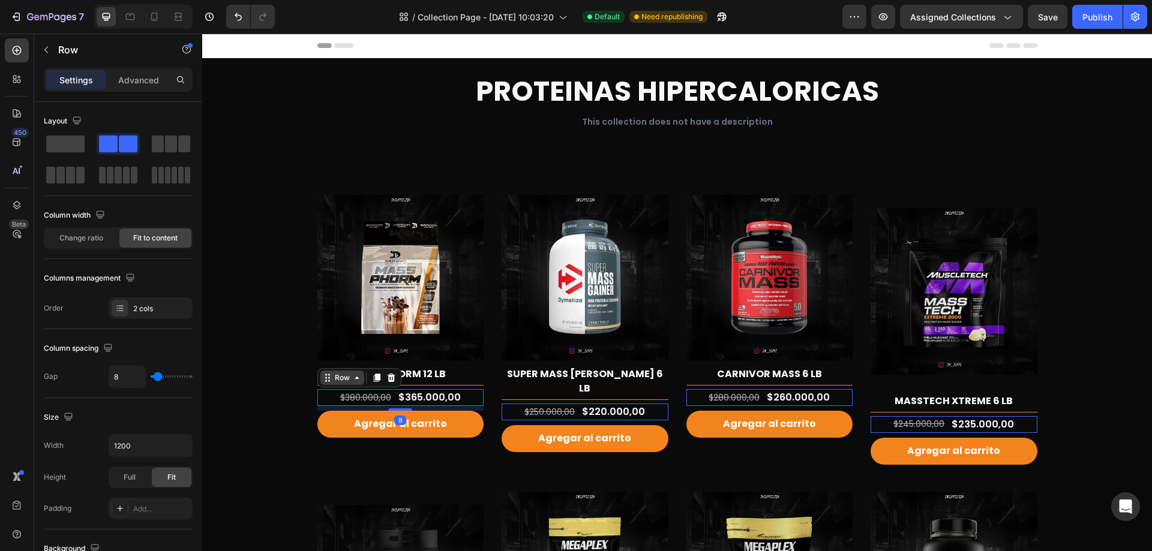
click at [337, 380] on div "Row" at bounding box center [342, 378] width 20 height 11
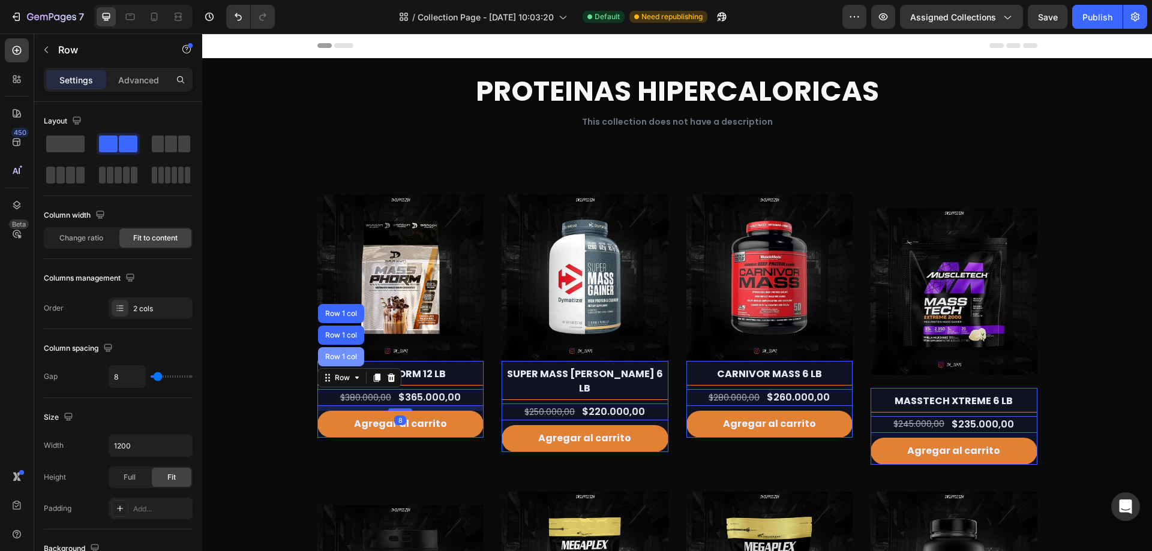
click at [336, 361] on div "Row 1 col" at bounding box center [341, 356] width 46 height 19
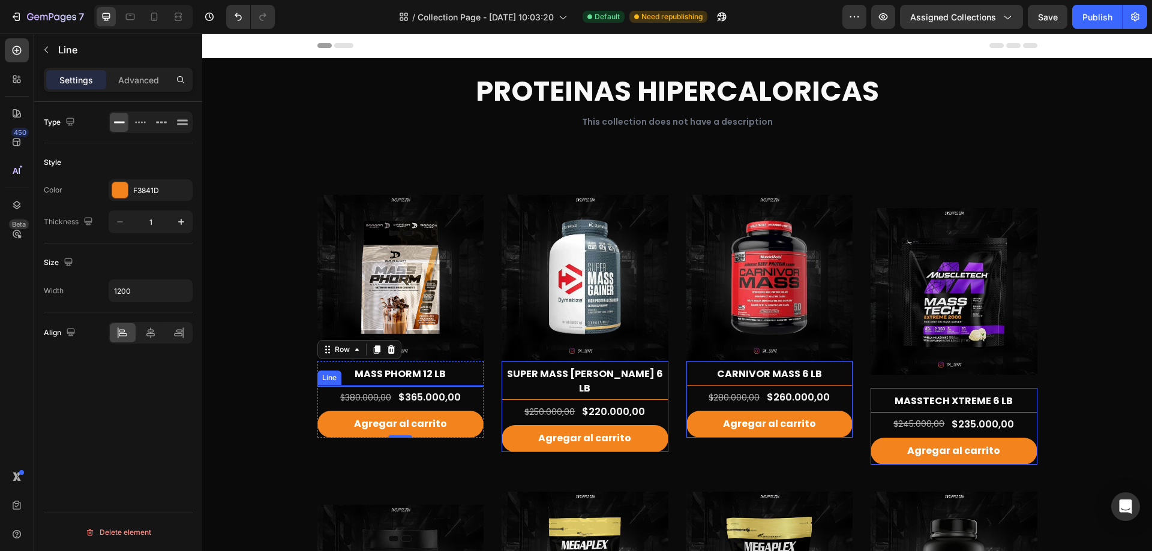
click at [460, 386] on div at bounding box center [400, 385] width 167 height 1
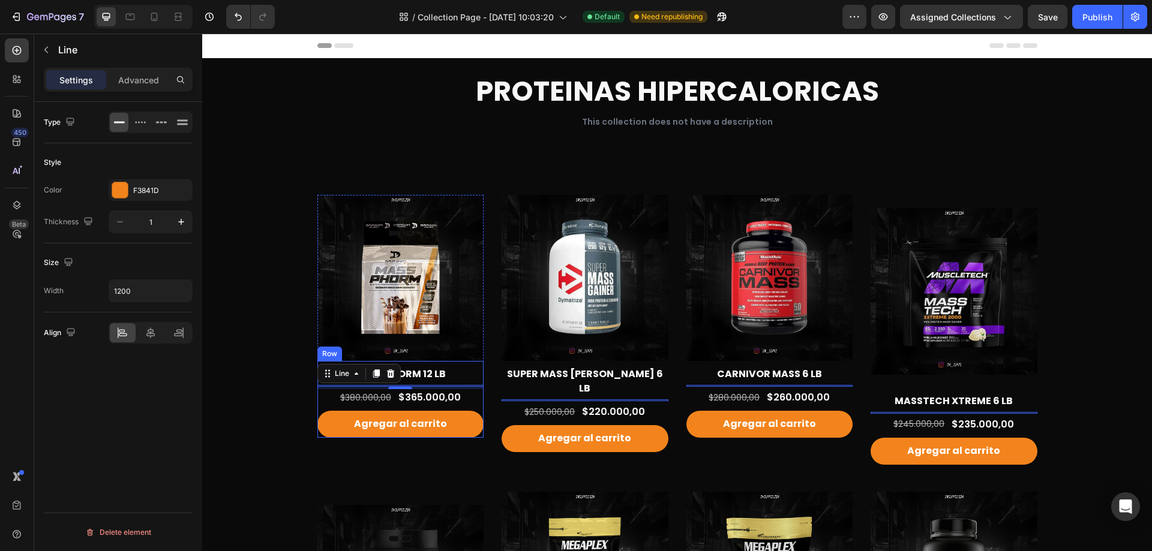
click at [463, 384] on div "MASS PHORM 12 LB (P) Title Title Line 4 $380.000,00 (P) Price (P) Price $365.00…" at bounding box center [400, 399] width 167 height 77
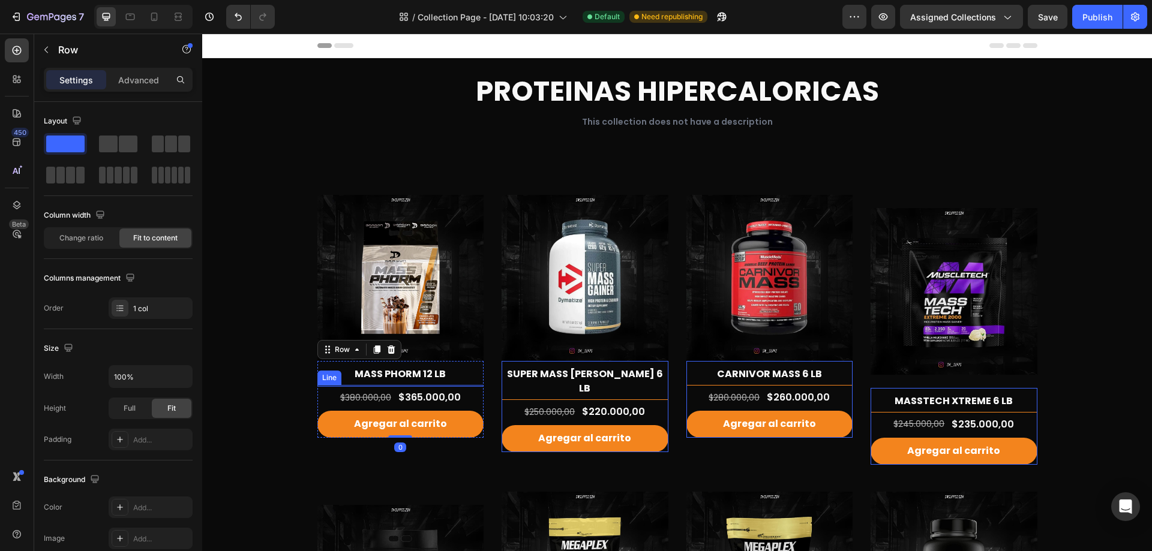
click at [466, 385] on div at bounding box center [400, 385] width 167 height 1
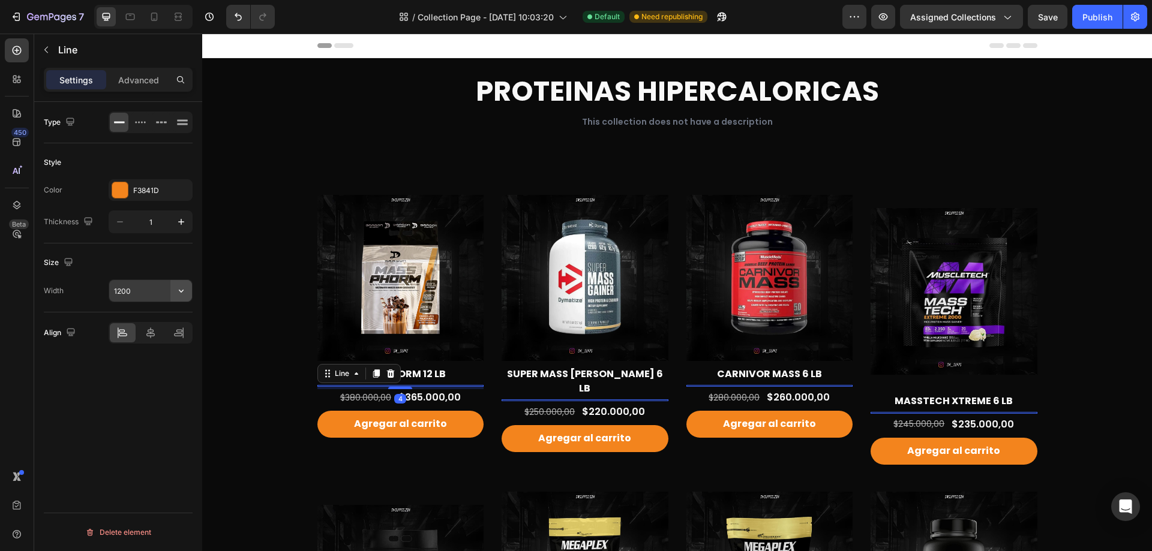
click at [180, 286] on icon "button" at bounding box center [181, 291] width 12 height 12
click at [176, 325] on span "100%" at bounding box center [172, 321] width 20 height 11
type input "100%"
click at [128, 428] on div "Type Style Color F3841D Thickness 1 Size Width 100% Align Delete element" at bounding box center [118, 344] width 168 height 484
click at [473, 379] on h2 "MASS PHORM 12 LB" at bounding box center [400, 374] width 167 height 17
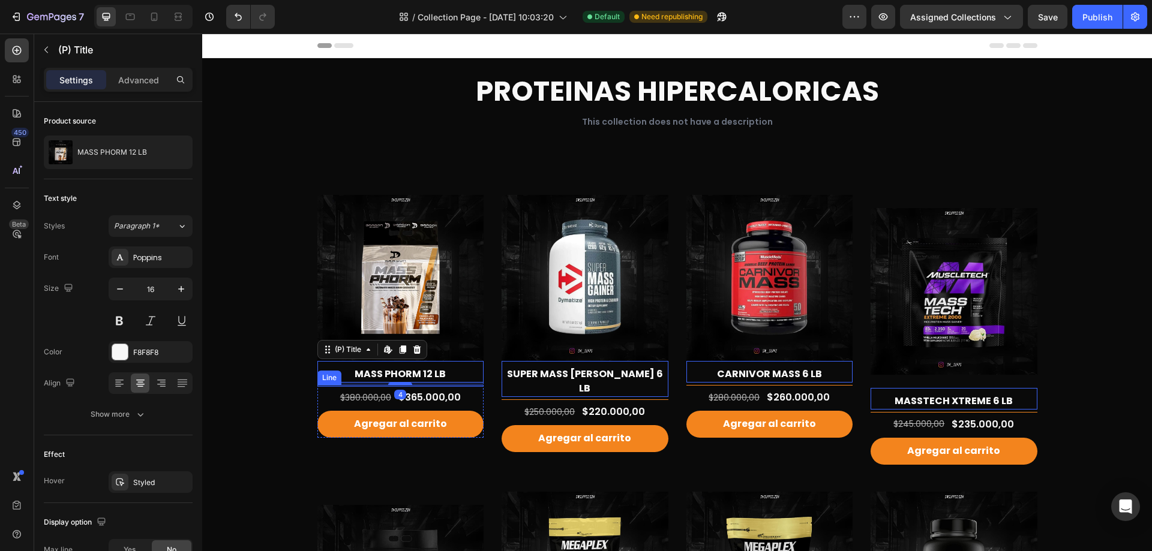
click at [475, 387] on div "Title Line" at bounding box center [400, 386] width 167 height 2
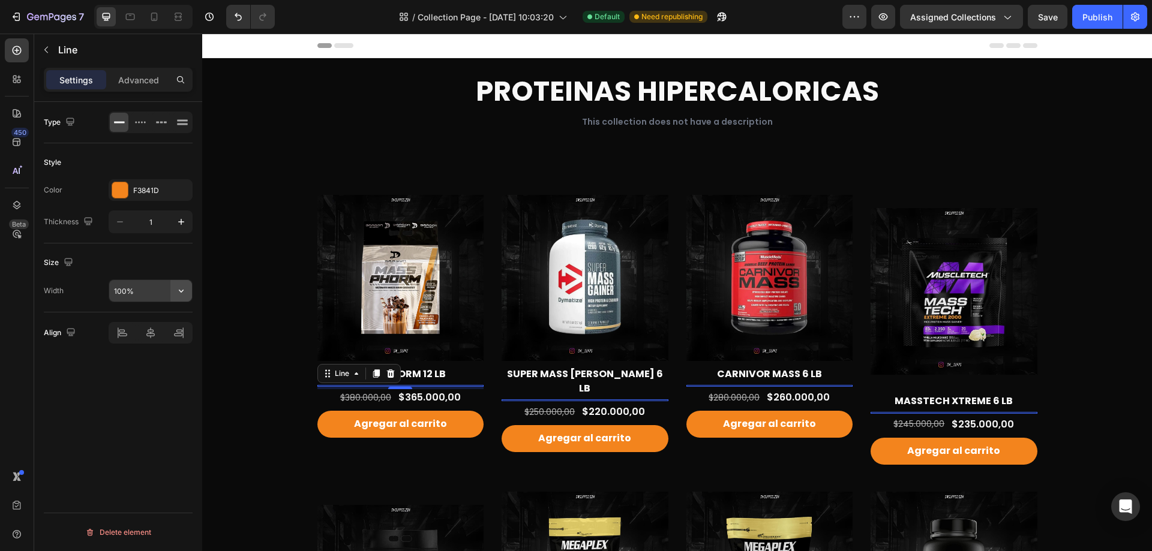
click at [182, 291] on icon "button" at bounding box center [181, 291] width 5 height 3
click at [165, 347] on span "1200px" at bounding box center [169, 344] width 25 height 11
type input "1200"
click at [134, 443] on div "Type Style Color F3841D Thickness 1 Size Width 1200 Align Delete element" at bounding box center [118, 344] width 168 height 484
click at [347, 368] on div "Line" at bounding box center [341, 374] width 43 height 14
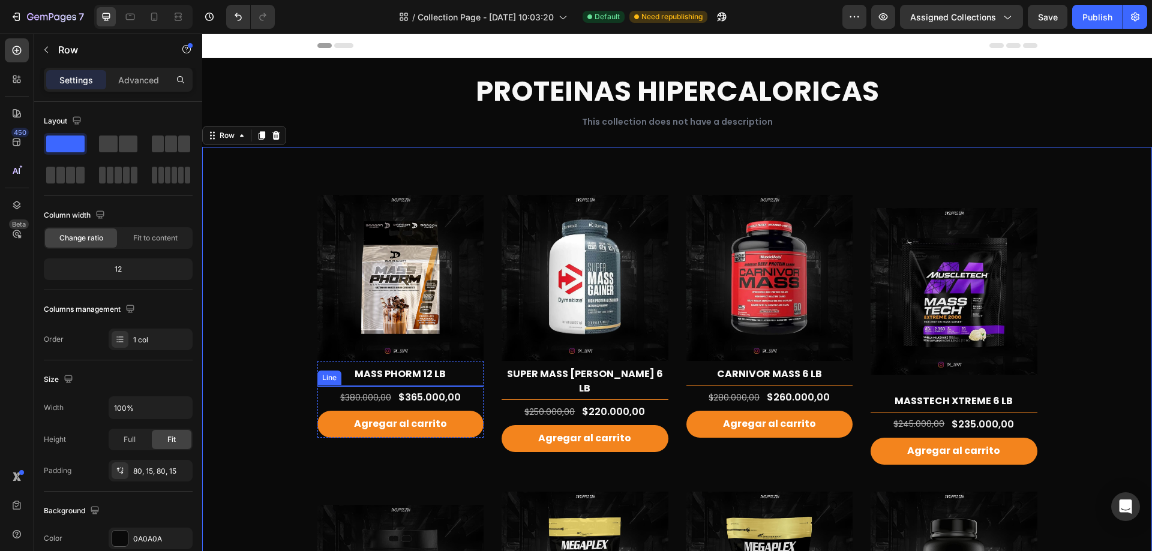
click at [463, 385] on div at bounding box center [400, 385] width 167 height 1
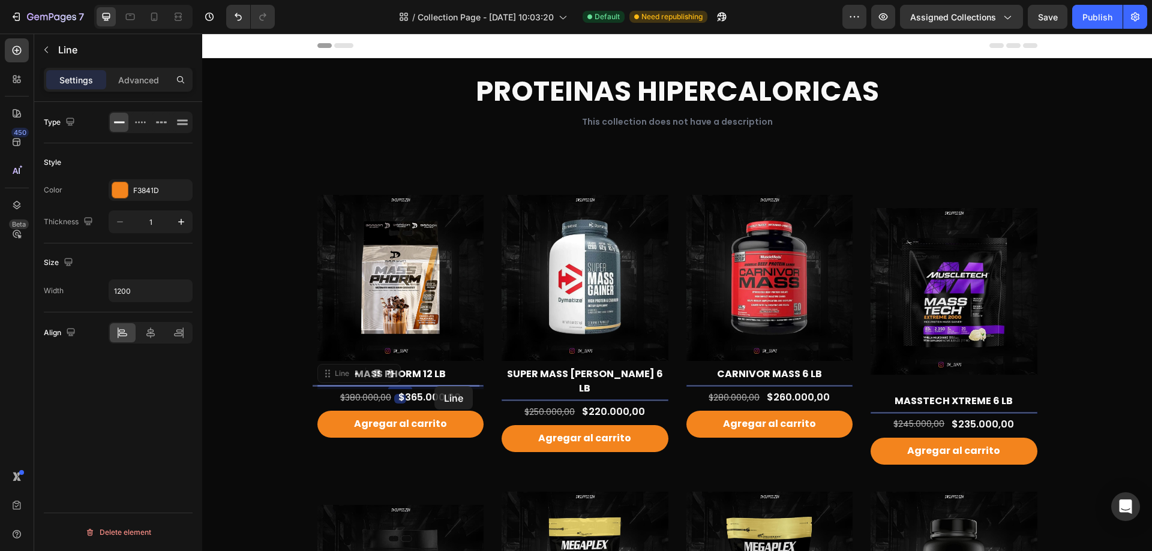
drag, startPoint x: 328, startPoint y: 374, endPoint x: 434, endPoint y: 386, distance: 106.9
click at [190, 297] on button "button" at bounding box center [181, 291] width 22 height 22
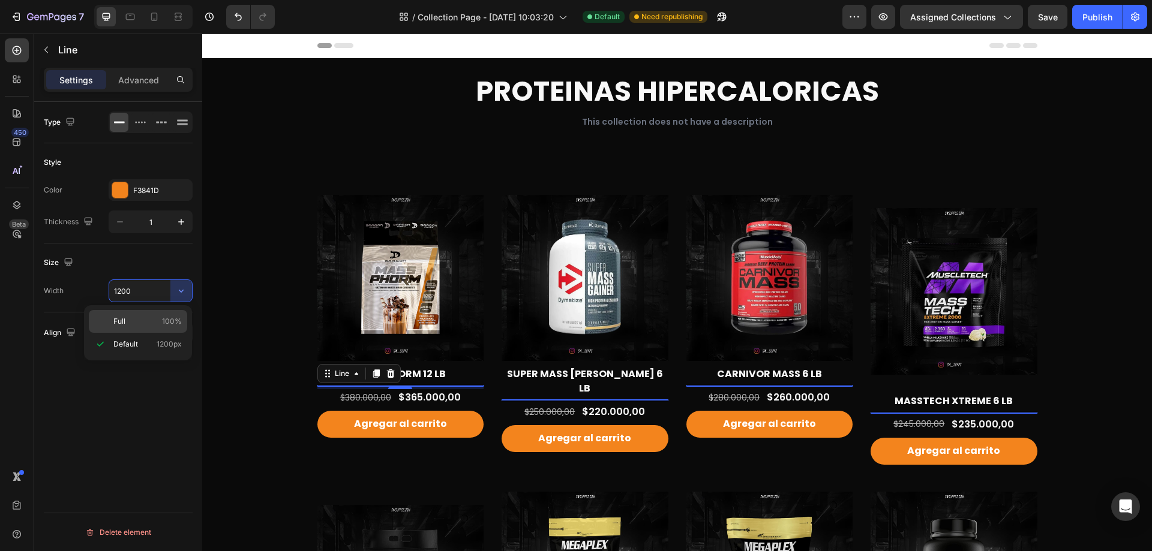
click at [154, 332] on div "Full 100%" at bounding box center [138, 321] width 98 height 23
type input "100%"
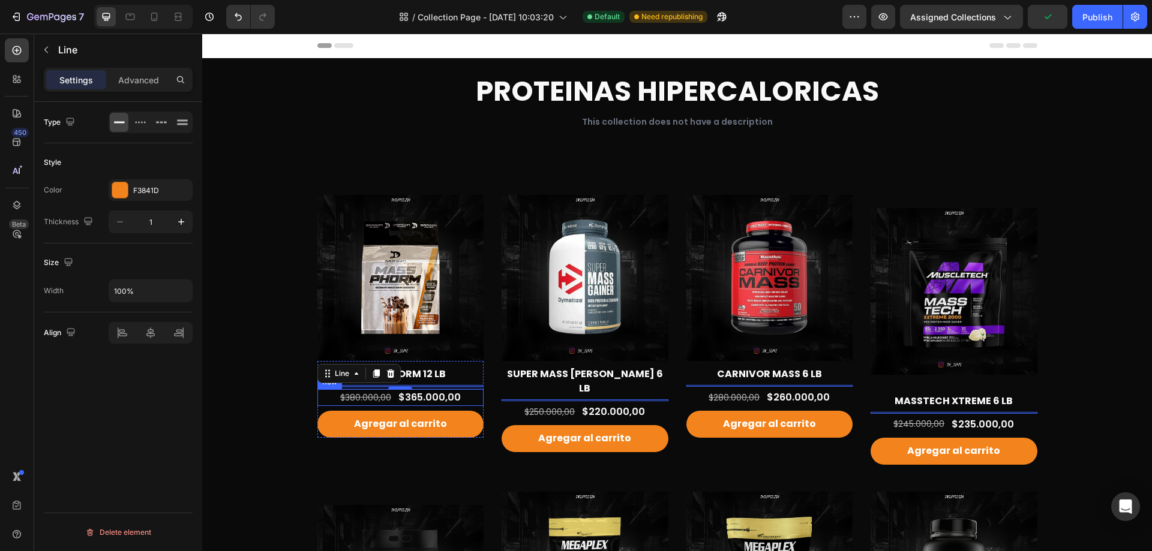
click at [475, 402] on div "$380.000,00 (P) Price (P) Price $365.000,00 (P) Price (P) Price Row" at bounding box center [400, 397] width 167 height 17
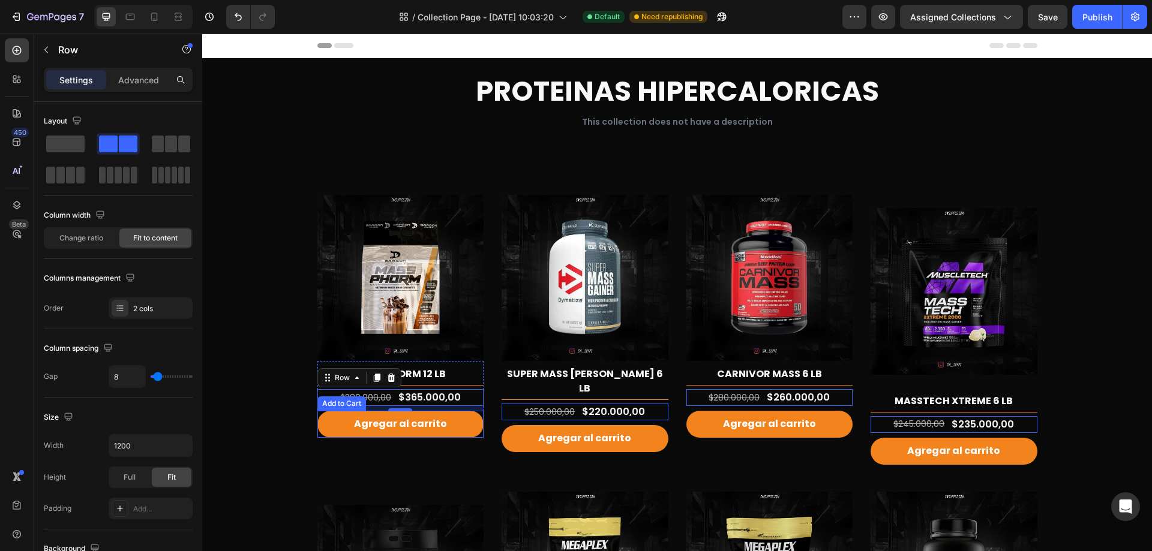
click at [317, 437] on div "Agregar al carrito Add to Cart" at bounding box center [400, 424] width 167 height 27
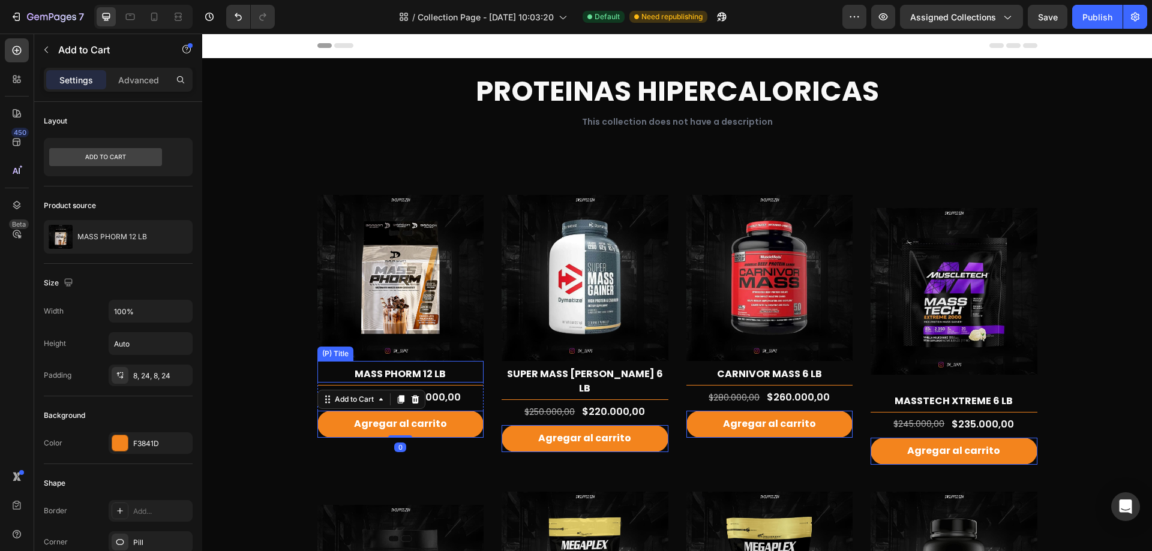
click at [317, 370] on h2 "MASS PHORM 12 LB" at bounding box center [400, 374] width 167 height 17
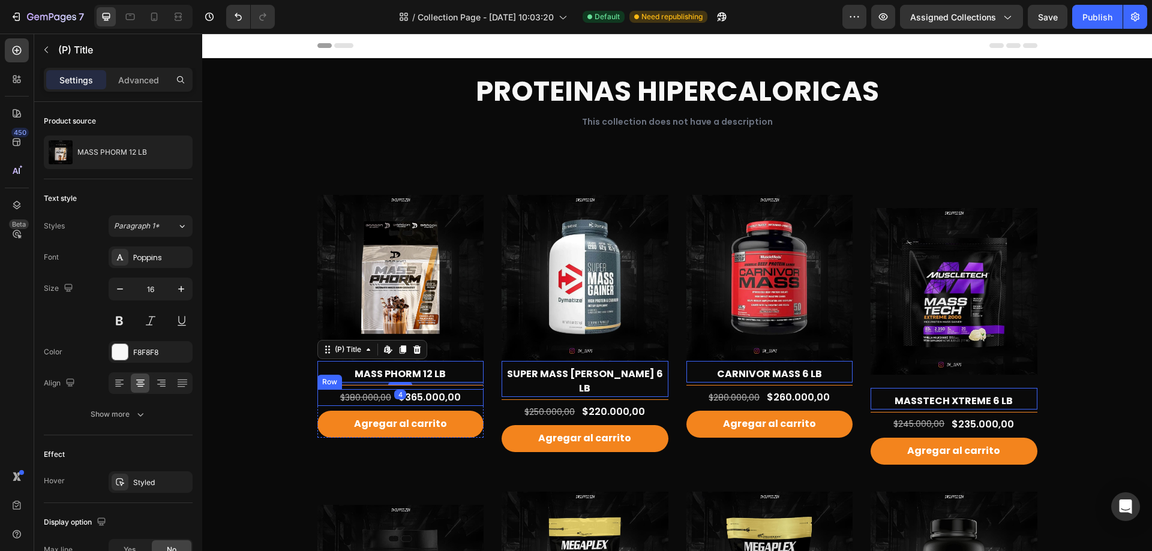
click at [317, 392] on div "$380.000,00 (P) Price (P) Price $365.000,00 (P) Price (P) Price Row" at bounding box center [400, 397] width 167 height 17
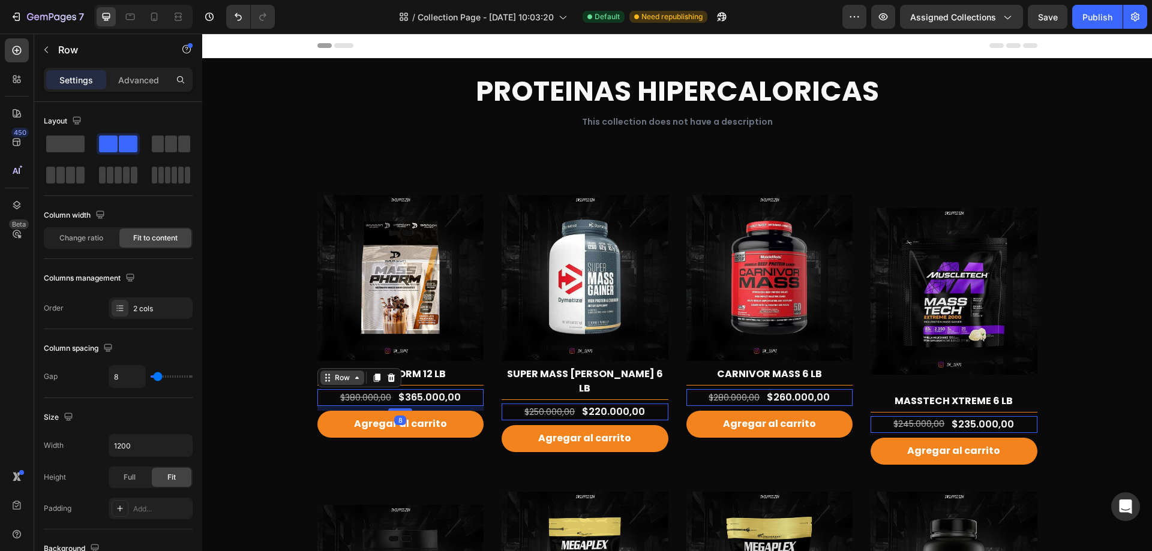
click at [337, 376] on div "Row" at bounding box center [342, 378] width 20 height 11
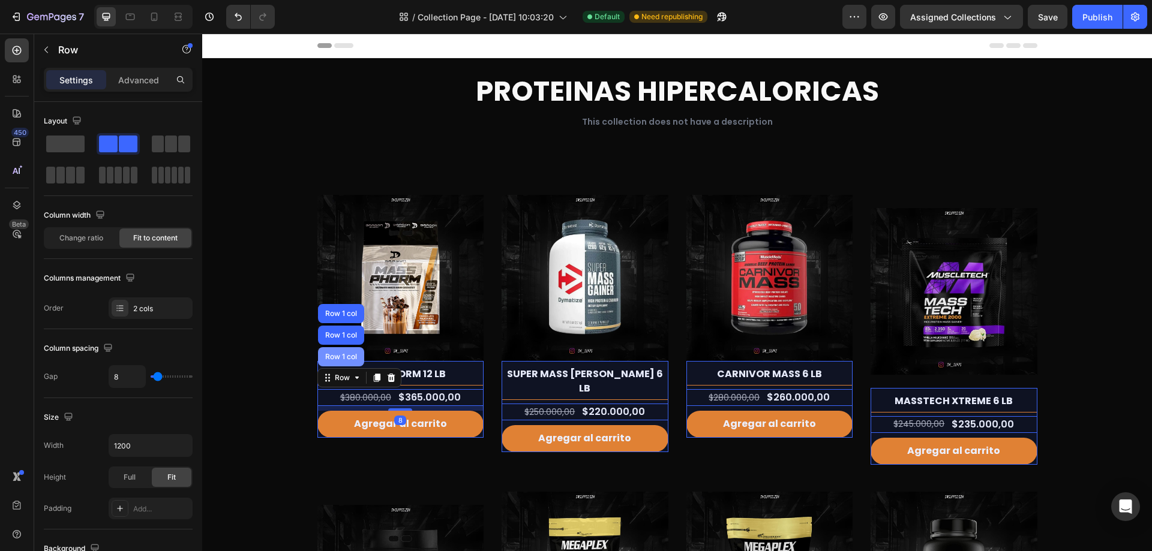
click at [341, 358] on div "Row 1 col" at bounding box center [341, 356] width 37 height 7
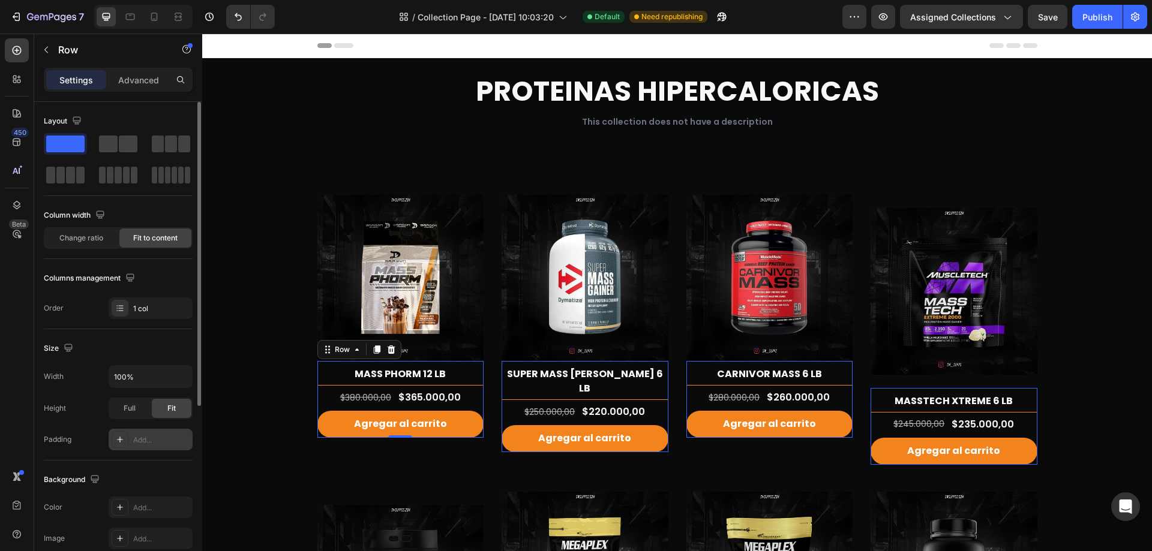
click at [145, 442] on div "Add..." at bounding box center [161, 440] width 56 height 11
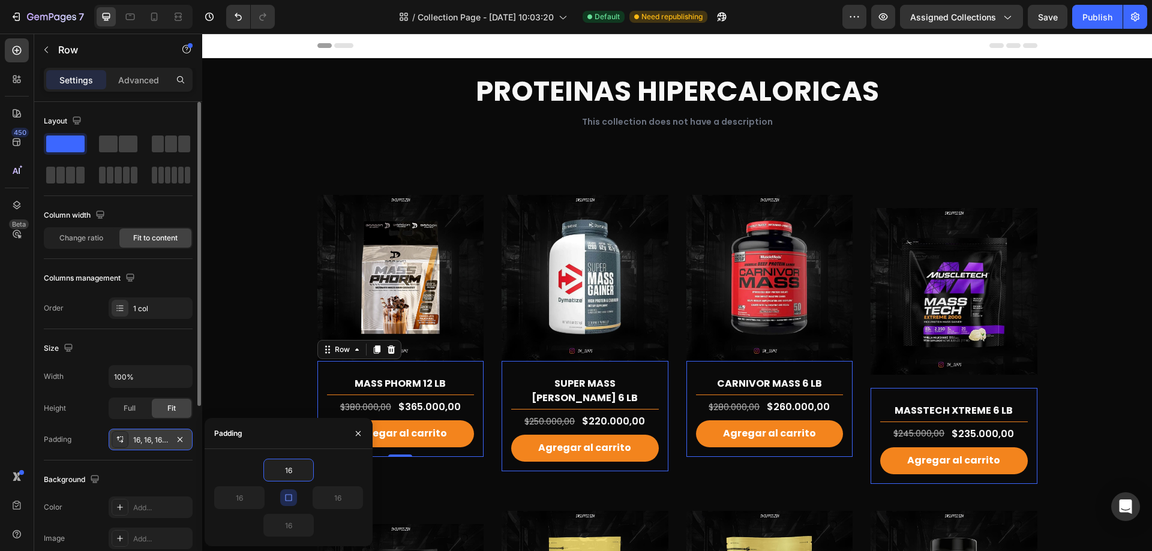
click at [292, 502] on icon "button" at bounding box center [289, 498] width 10 height 10
click at [243, 499] on input "16" at bounding box center [239, 498] width 49 height 22
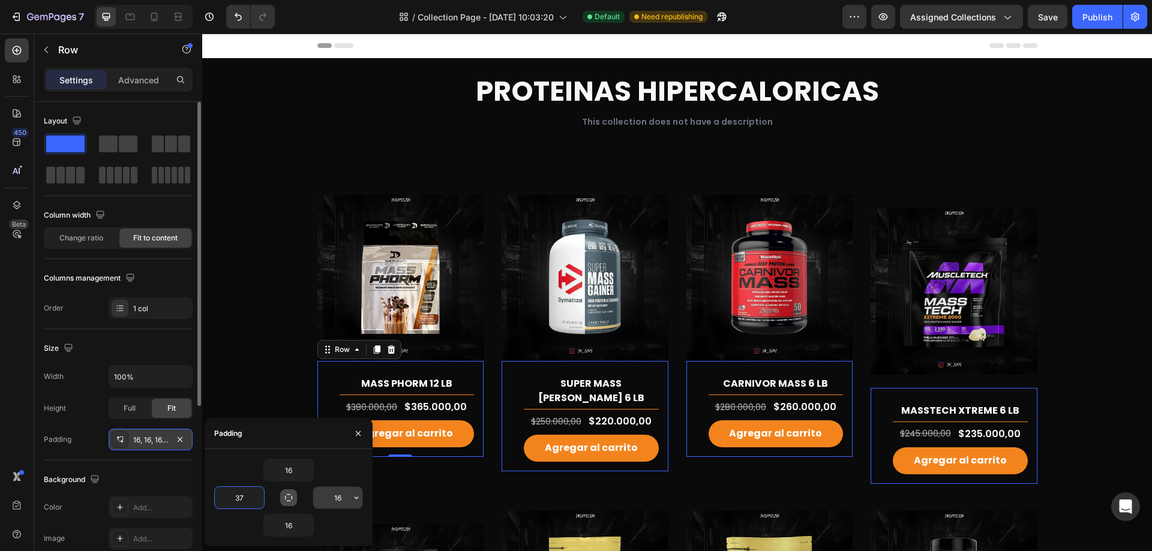
type input "37"
click at [347, 502] on input "16" at bounding box center [337, 498] width 49 height 22
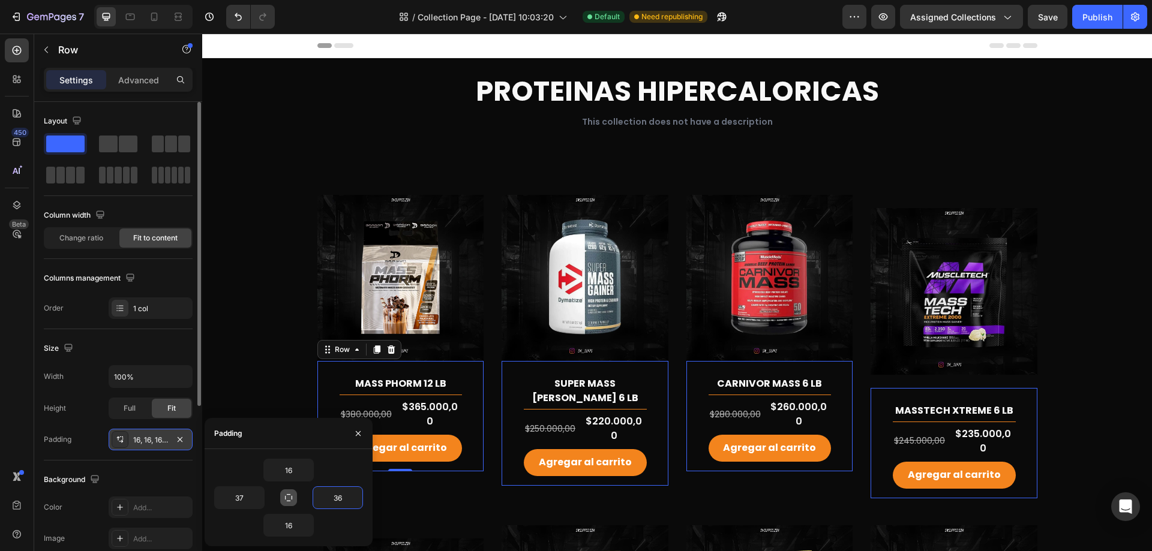
type input "36"
click at [304, 530] on button "button" at bounding box center [307, 526] width 12 height 22
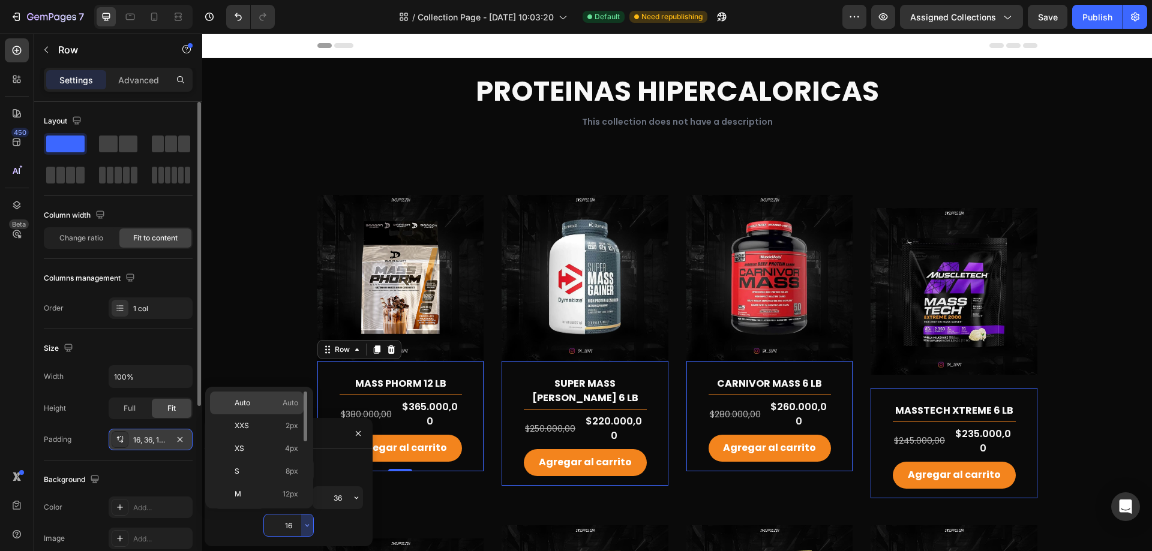
click at [278, 404] on p "Auto Auto" at bounding box center [267, 403] width 64 height 11
type input "Auto"
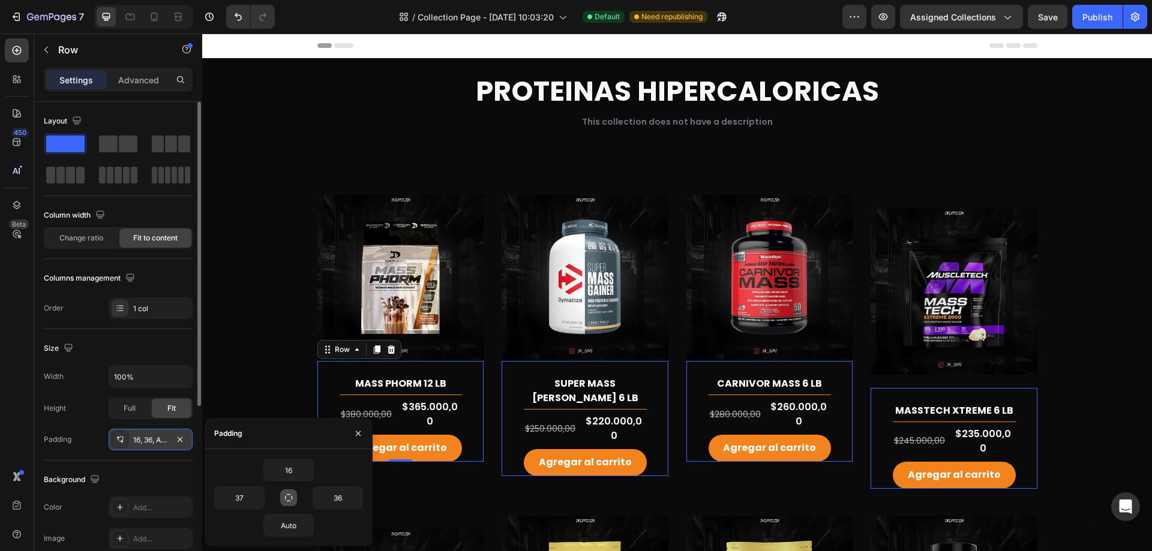
click at [341, 472] on div "16" at bounding box center [288, 470] width 149 height 23
click at [304, 476] on button "button" at bounding box center [307, 471] width 12 height 22
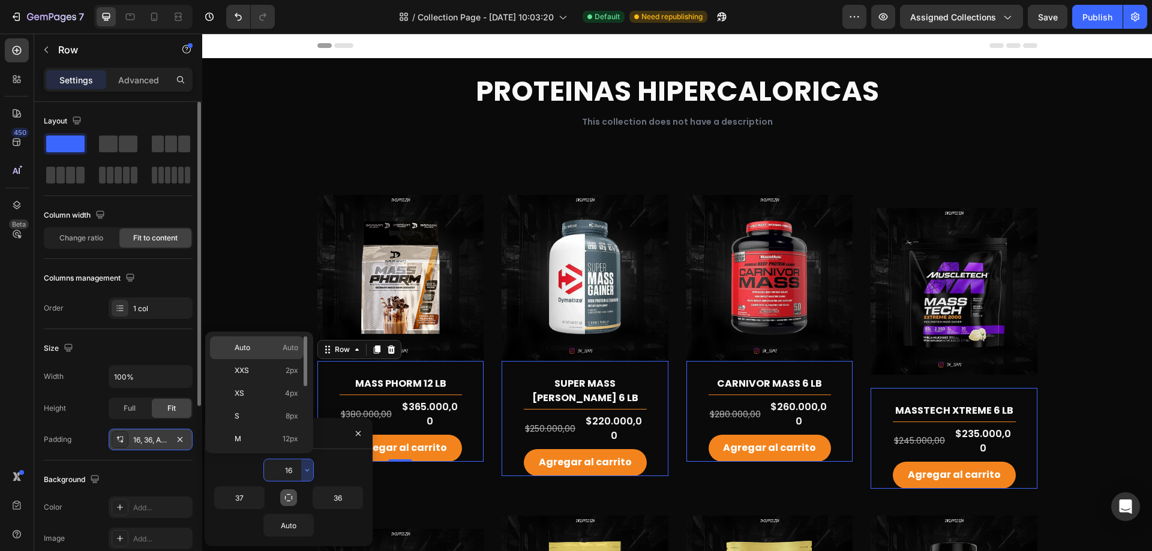
click at [283, 346] on span "Auto" at bounding box center [291, 348] width 16 height 11
type input "Auto"
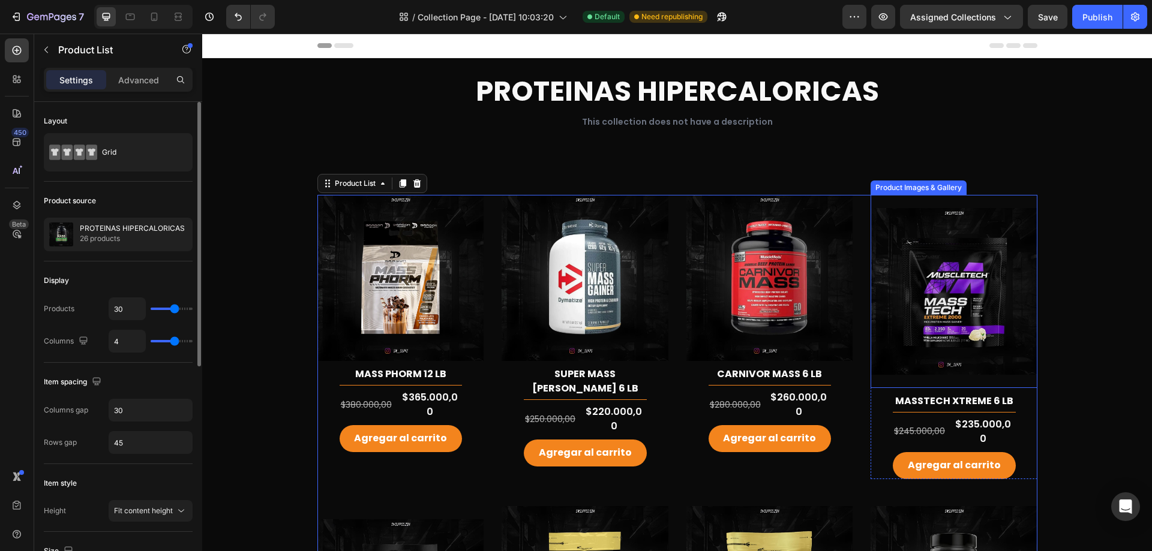
scroll to position [120, 0]
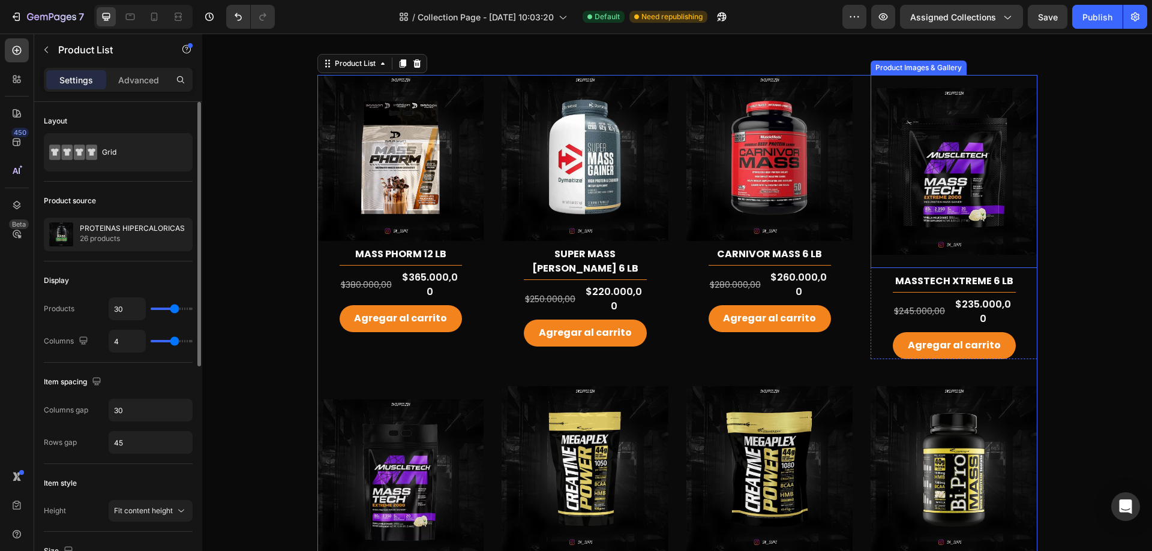
click at [1016, 263] on img at bounding box center [954, 171] width 167 height 193
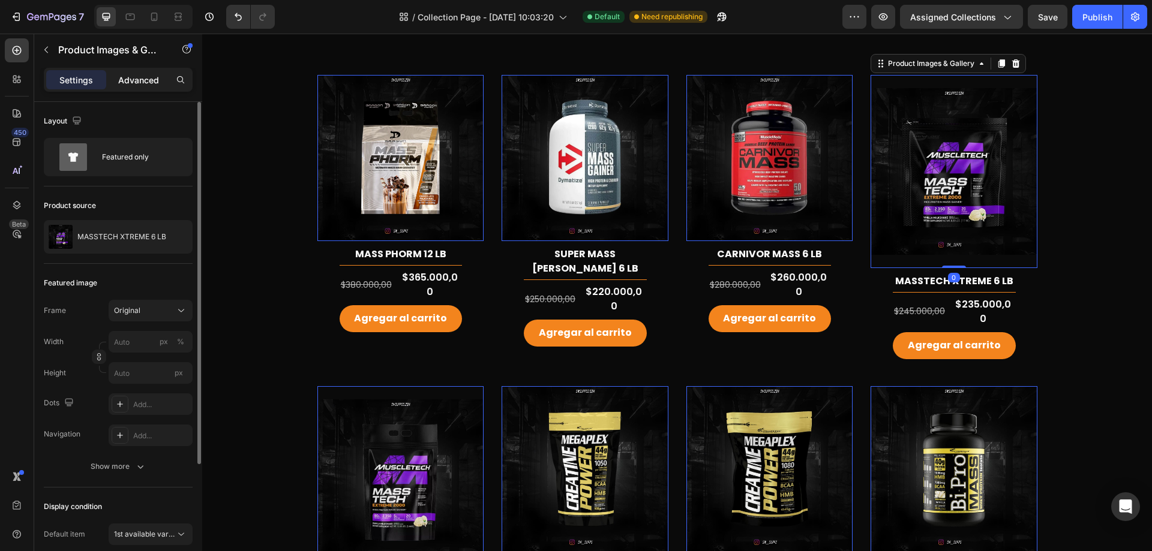
click at [140, 82] on p "Advanced" at bounding box center [138, 80] width 41 height 13
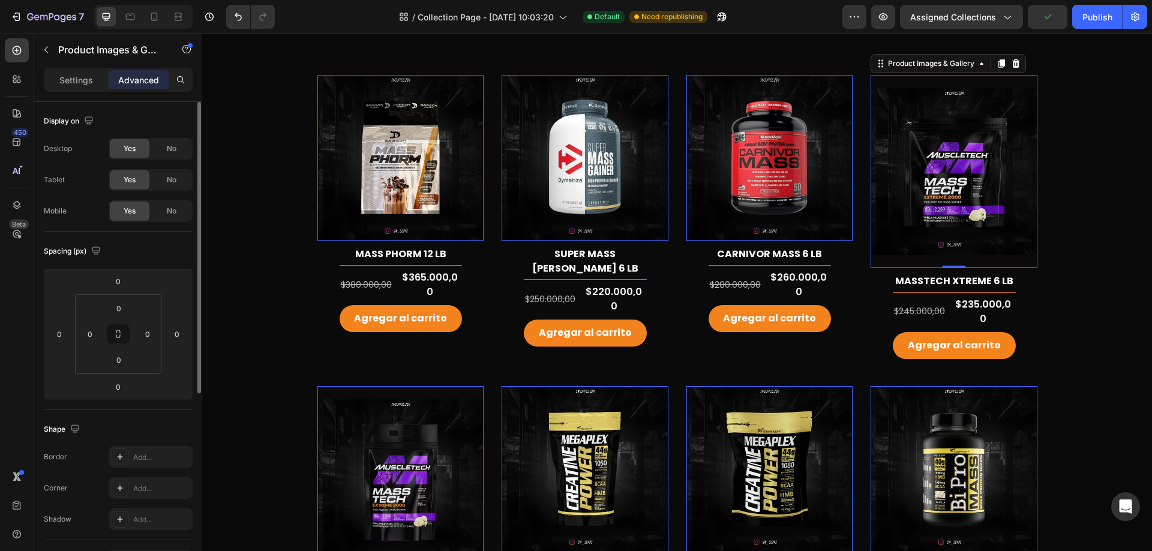
click at [970, 197] on img at bounding box center [954, 171] width 167 height 193
click at [92, 79] on p "Settings" at bounding box center [76, 80] width 34 height 13
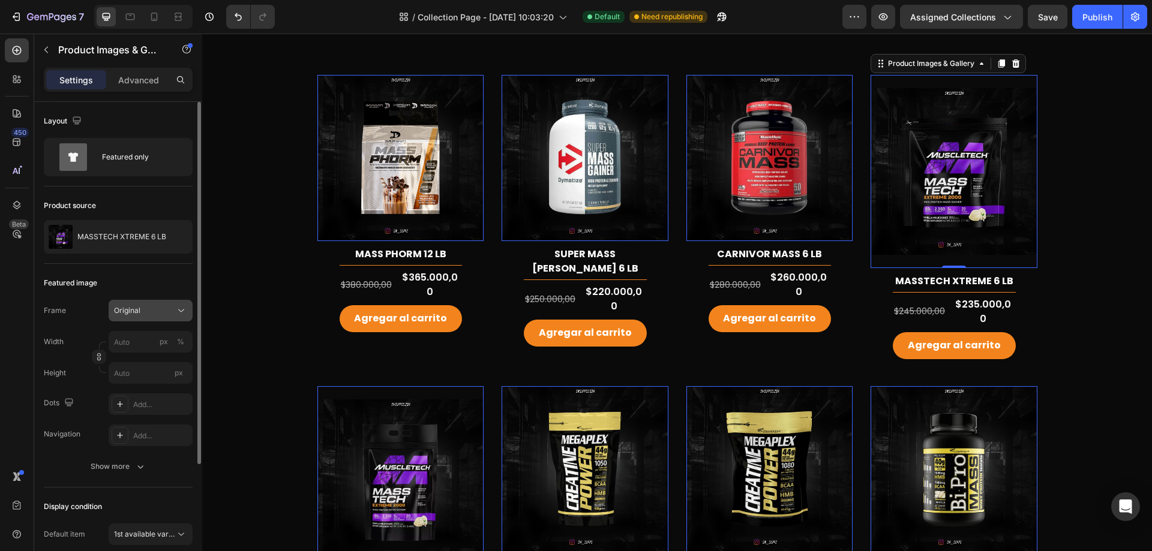
click at [181, 307] on icon at bounding box center [181, 311] width 12 height 12
click at [178, 342] on icon at bounding box center [177, 340] width 12 height 12
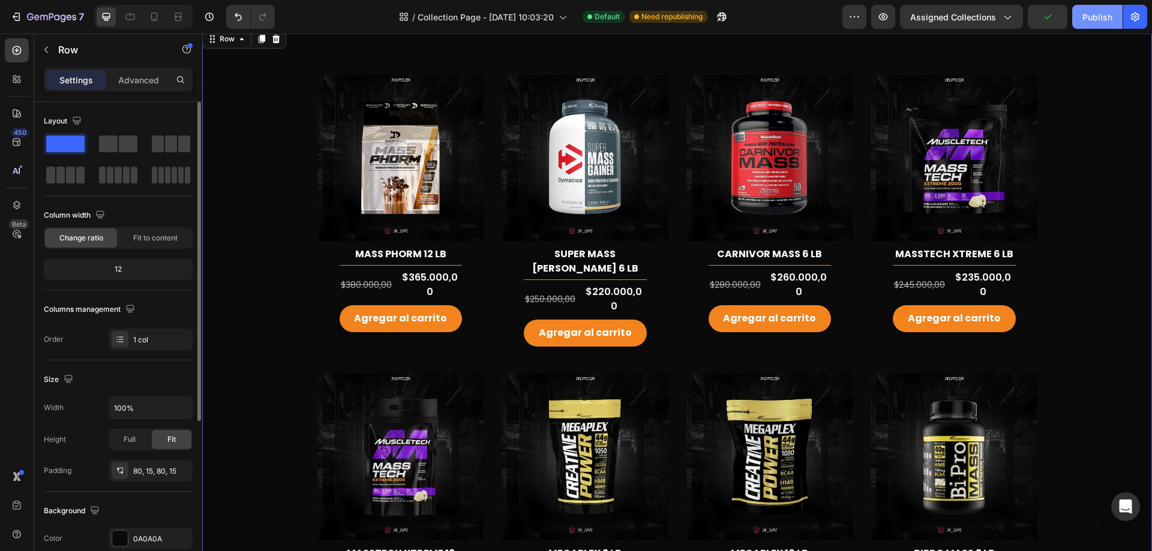
click at [1107, 15] on div "Publish" at bounding box center [1097, 17] width 30 height 13
click at [148, 19] on div at bounding box center [154, 16] width 19 height 19
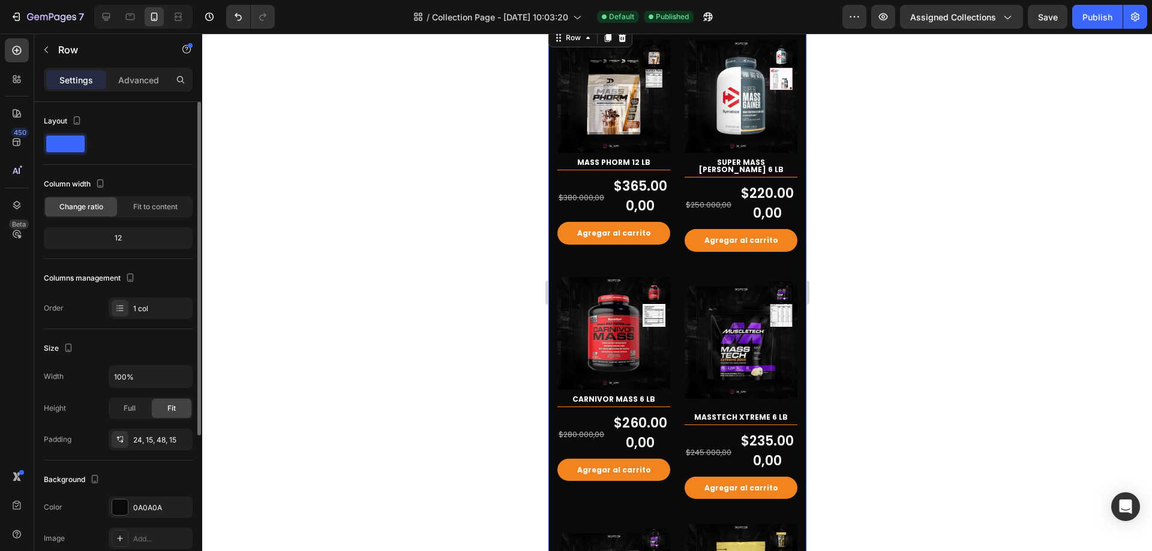
scroll to position [70, 0]
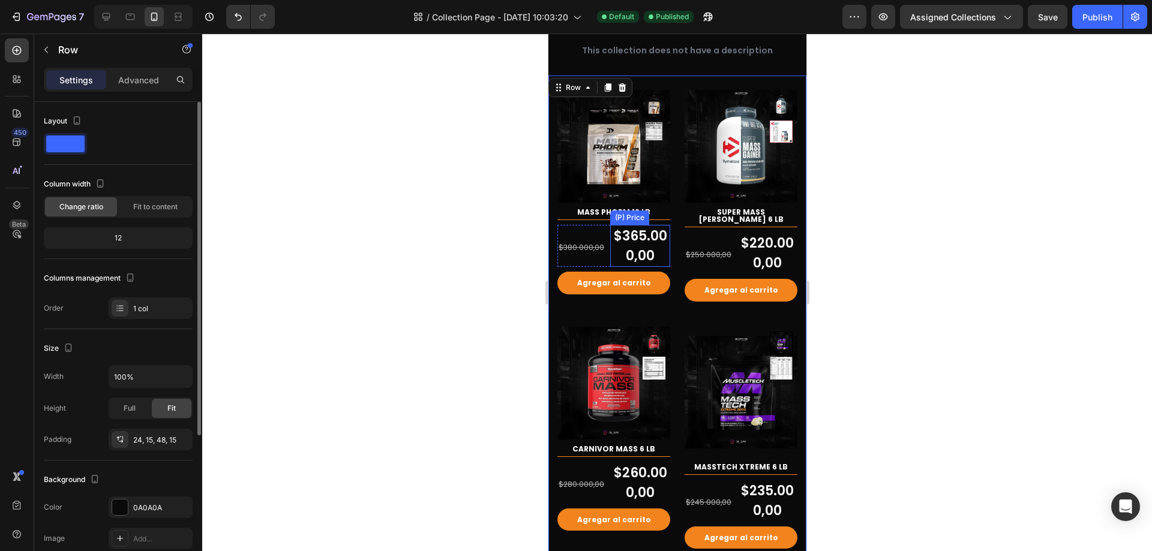
click at [642, 239] on div "$365.000,00" at bounding box center [640, 246] width 60 height 42
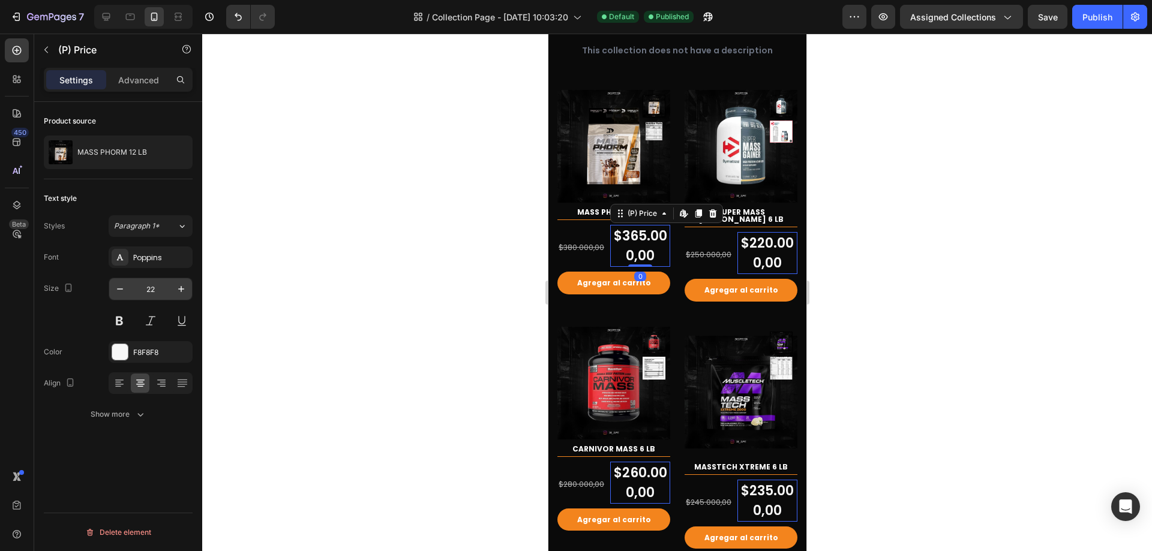
click at [161, 289] on input "22" at bounding box center [151, 289] width 40 height 22
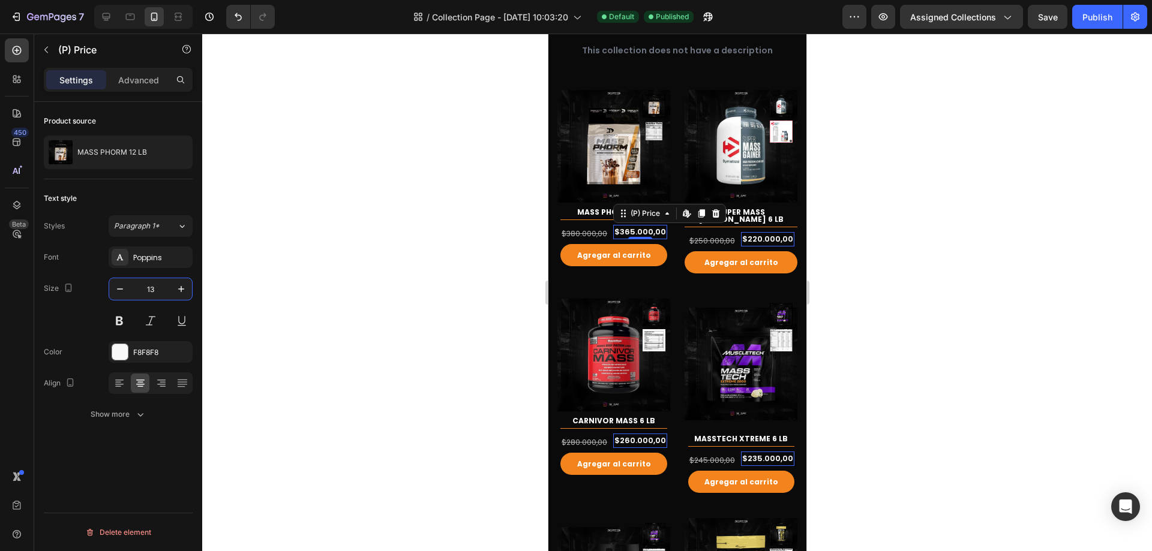
type input "13"
click at [507, 218] on div at bounding box center [677, 293] width 950 height 518
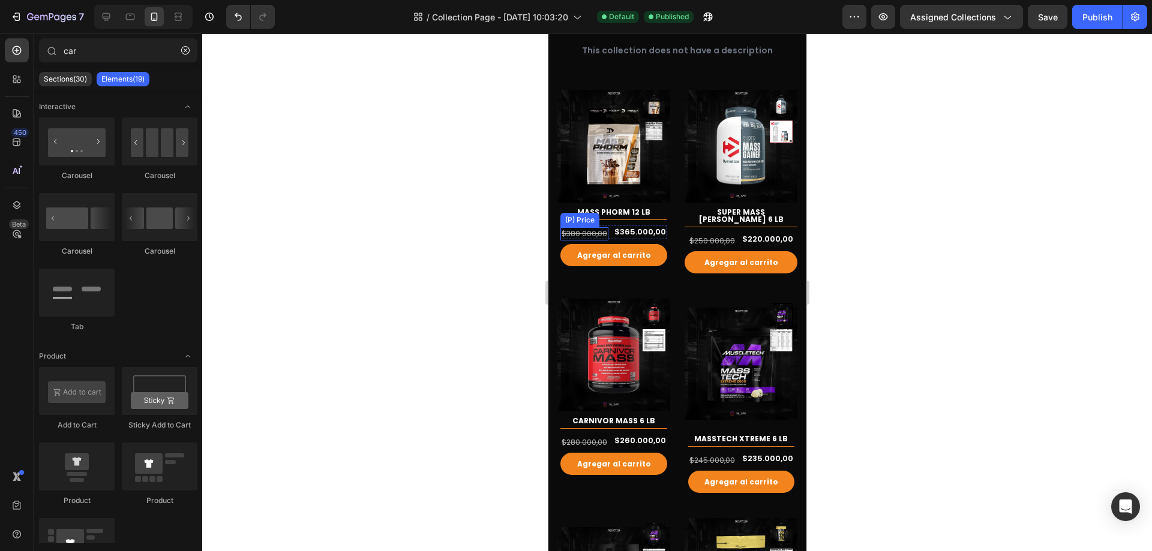
click at [589, 229] on div "$380.000,00" at bounding box center [584, 233] width 48 height 13
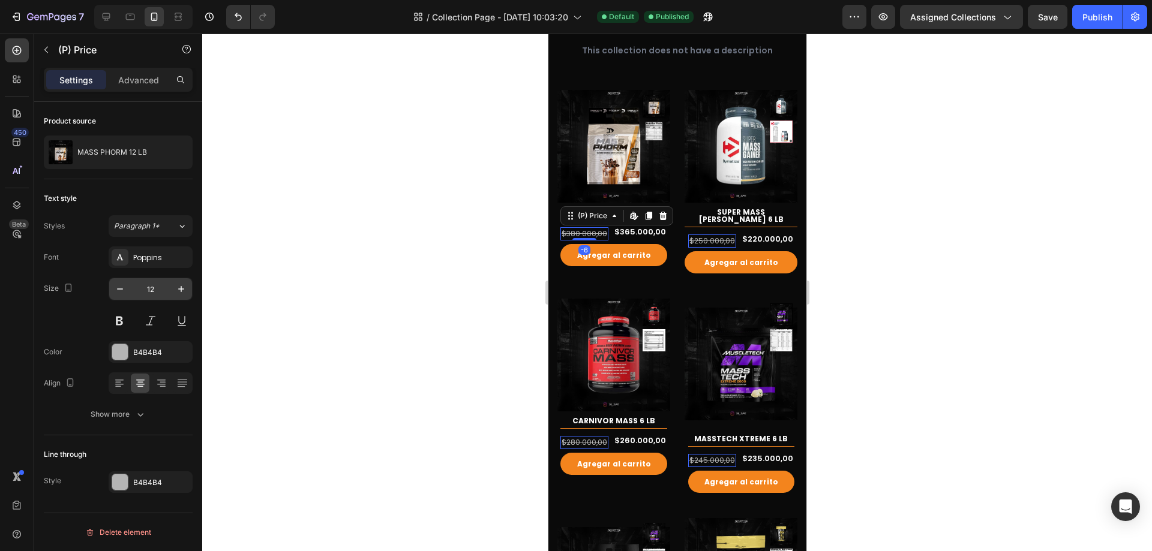
click at [158, 286] on input "12" at bounding box center [151, 289] width 40 height 22
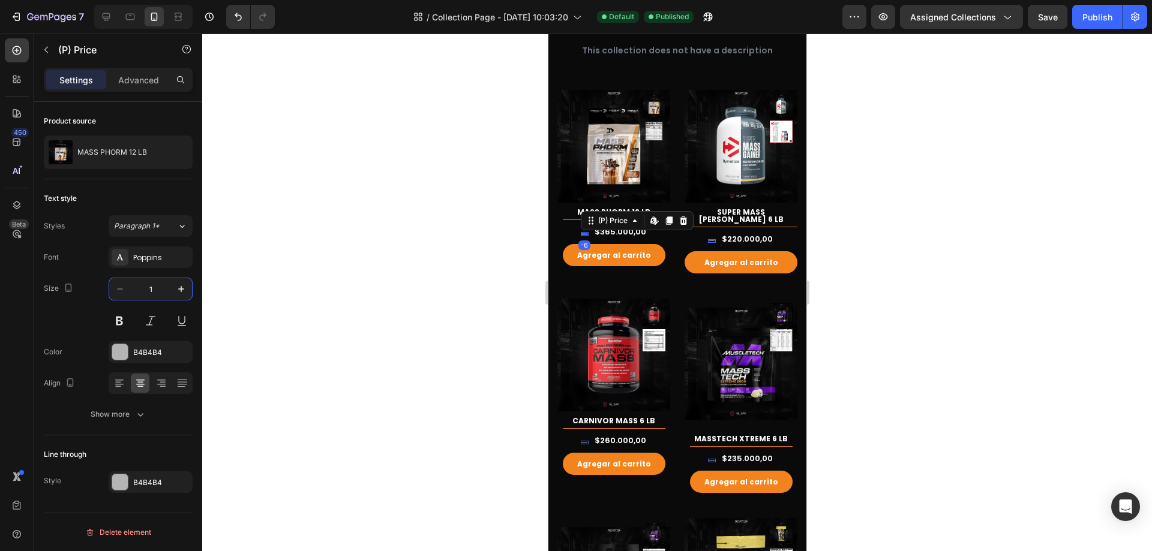
type input "10"
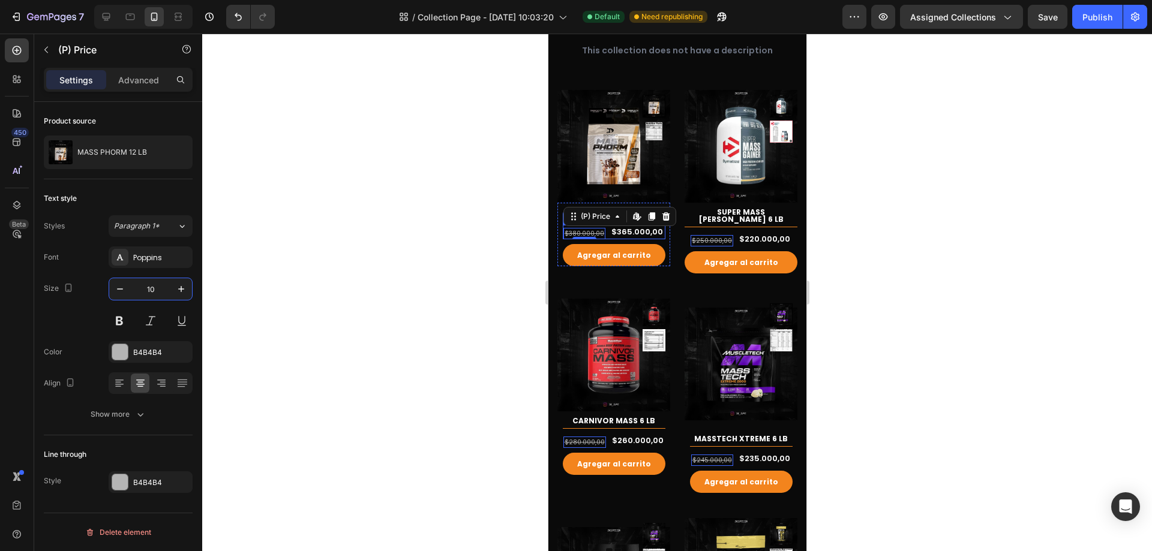
click at [603, 229] on div "$380.000,00 (P) Price Edit content in Shopify -6 (P) Price Edit content in Shop…" at bounding box center [613, 232] width 103 height 14
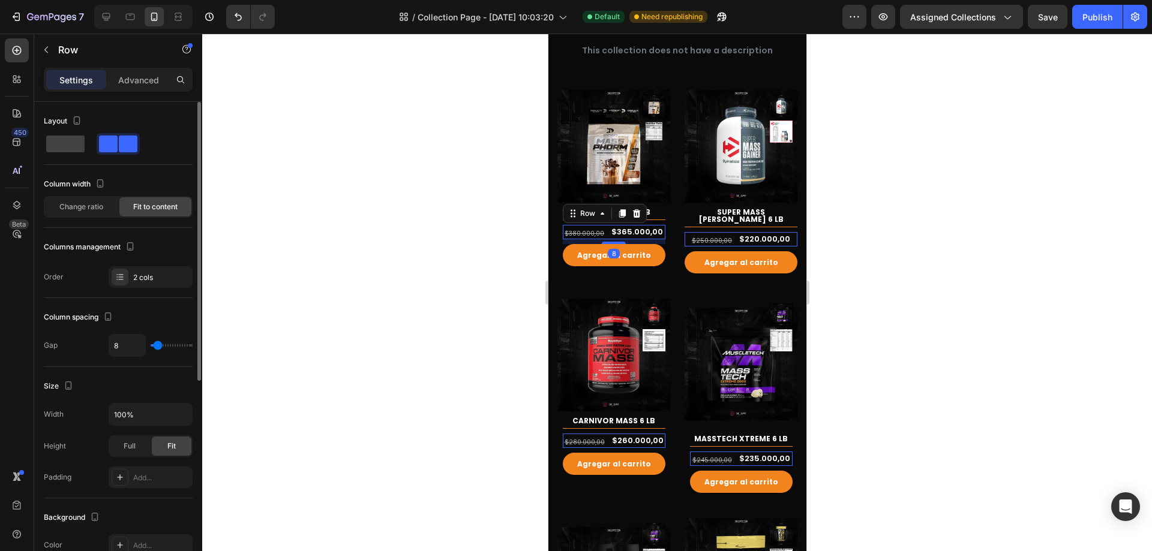
scroll to position [354, 0]
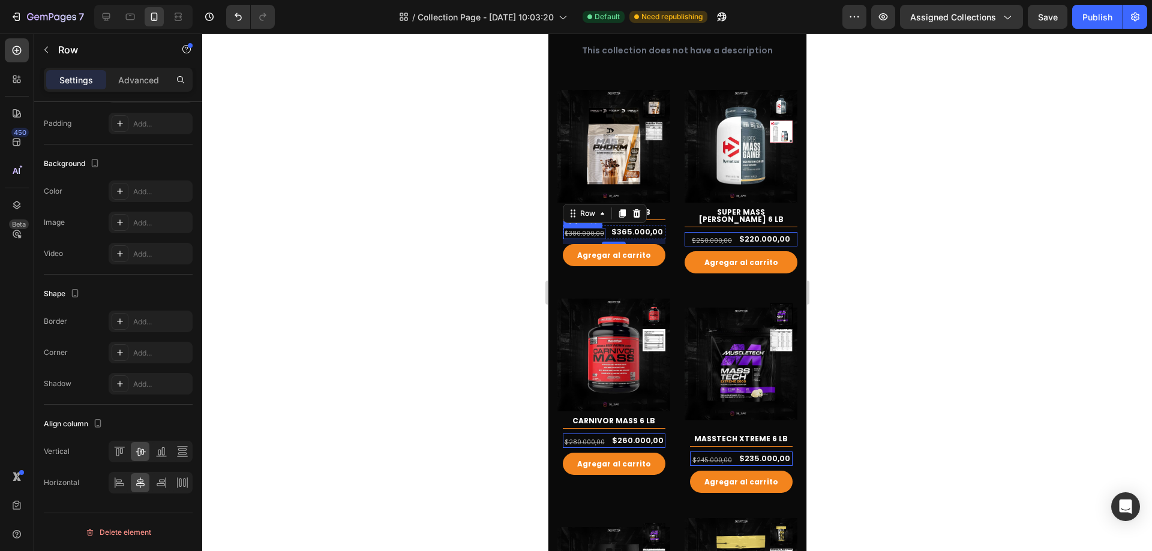
click at [593, 229] on div "$380.000,00" at bounding box center [584, 233] width 42 height 11
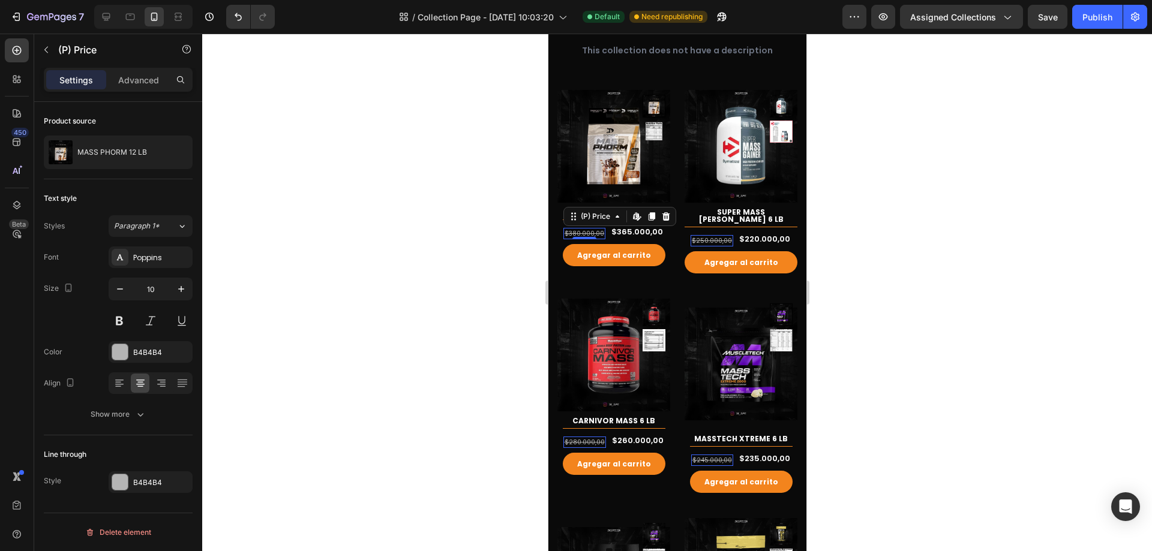
scroll to position [0, 0]
click at [124, 415] on div "Show more" at bounding box center [119, 415] width 56 height 12
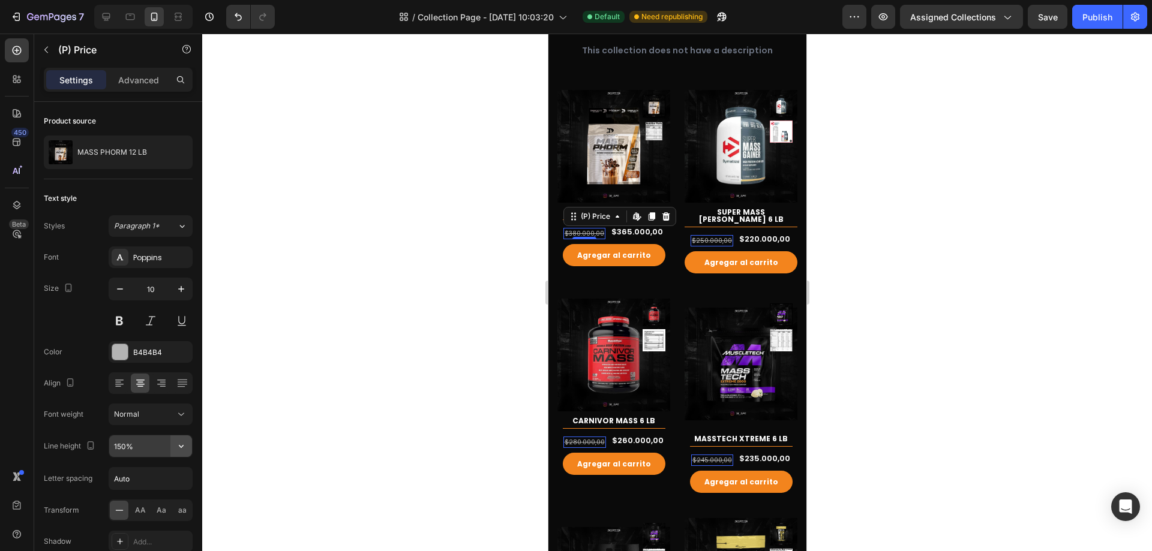
click at [182, 443] on icon "button" at bounding box center [181, 446] width 12 height 12
click at [156, 365] on p "130%" at bounding box center [147, 367] width 68 height 11
type input "130%"
click at [638, 227] on div "$365.000,00" at bounding box center [637, 232] width 54 height 14
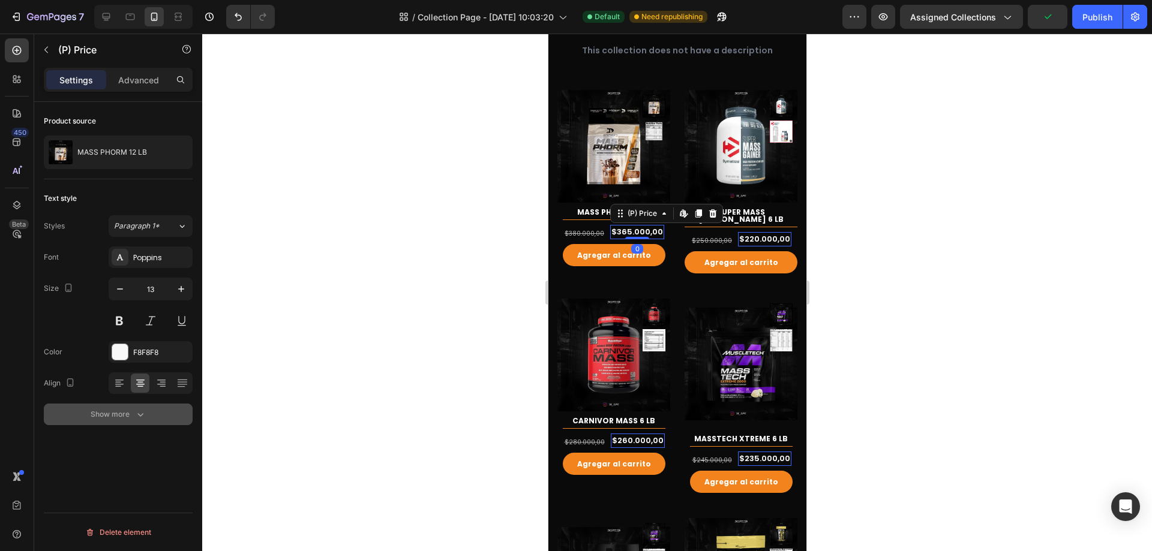
click at [141, 414] on icon "button" at bounding box center [140, 415] width 12 height 12
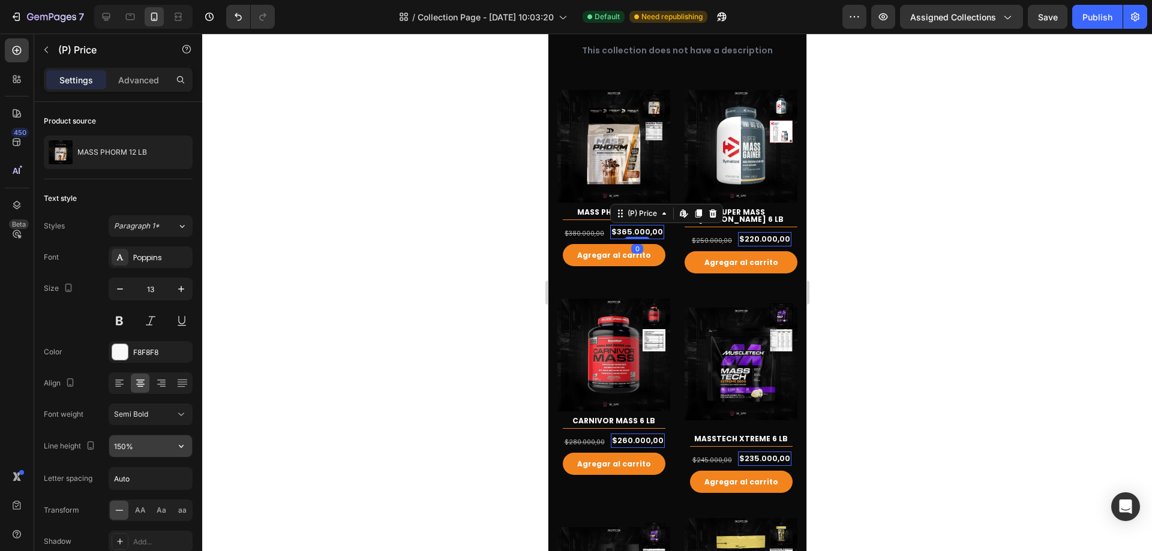
click at [182, 451] on icon "button" at bounding box center [181, 446] width 12 height 12
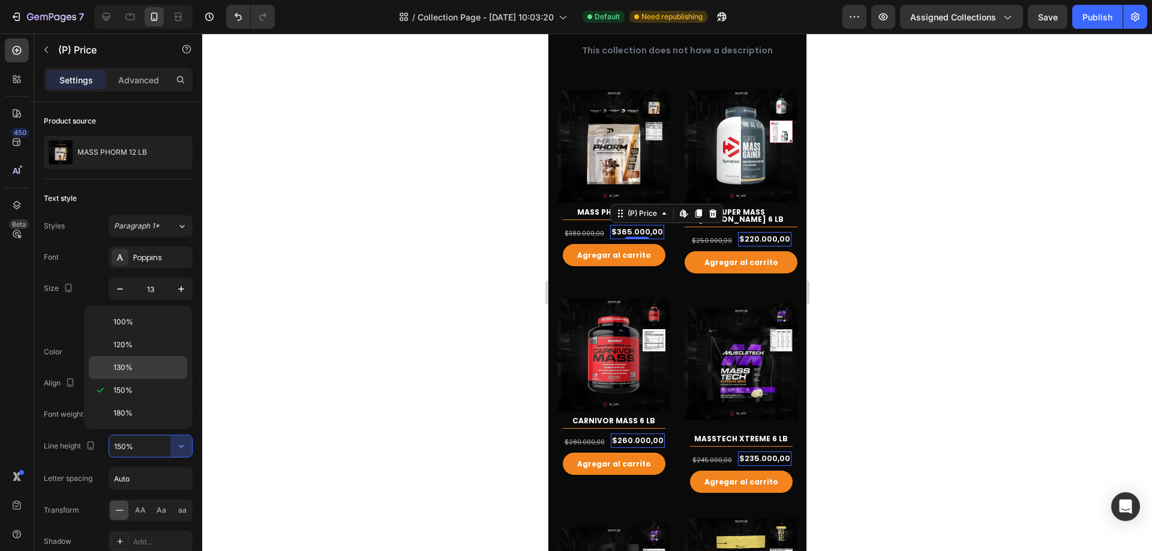
click at [139, 367] on p "130%" at bounding box center [147, 367] width 68 height 11
type input "130%"
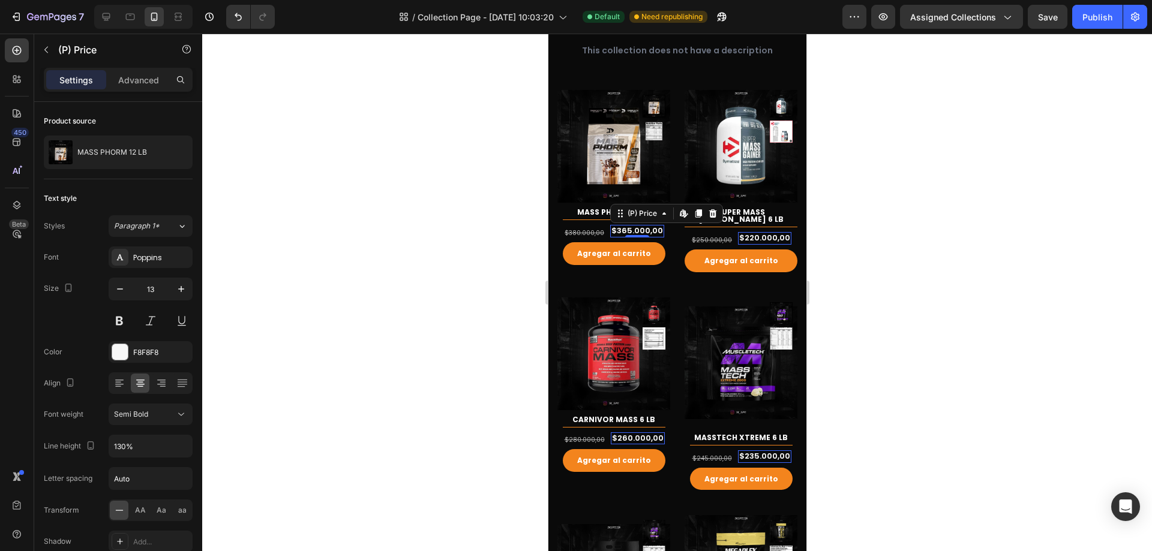
click at [483, 197] on div at bounding box center [677, 293] width 950 height 518
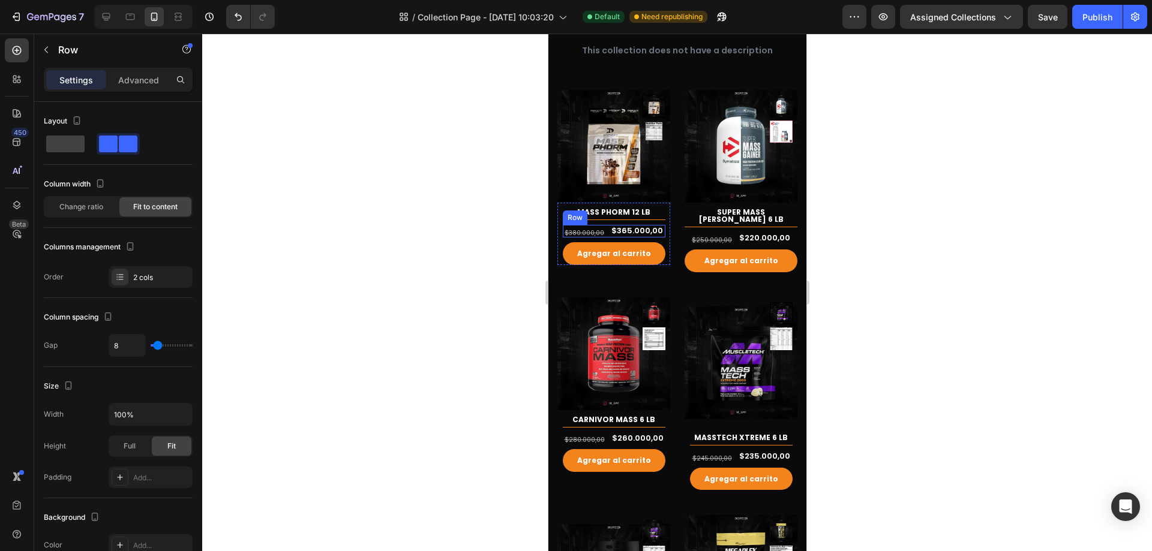
click at [604, 226] on div "$380.000,00 (P) Price (P) Price $365.000,00 (P) Price (P) Price Row" at bounding box center [613, 231] width 103 height 13
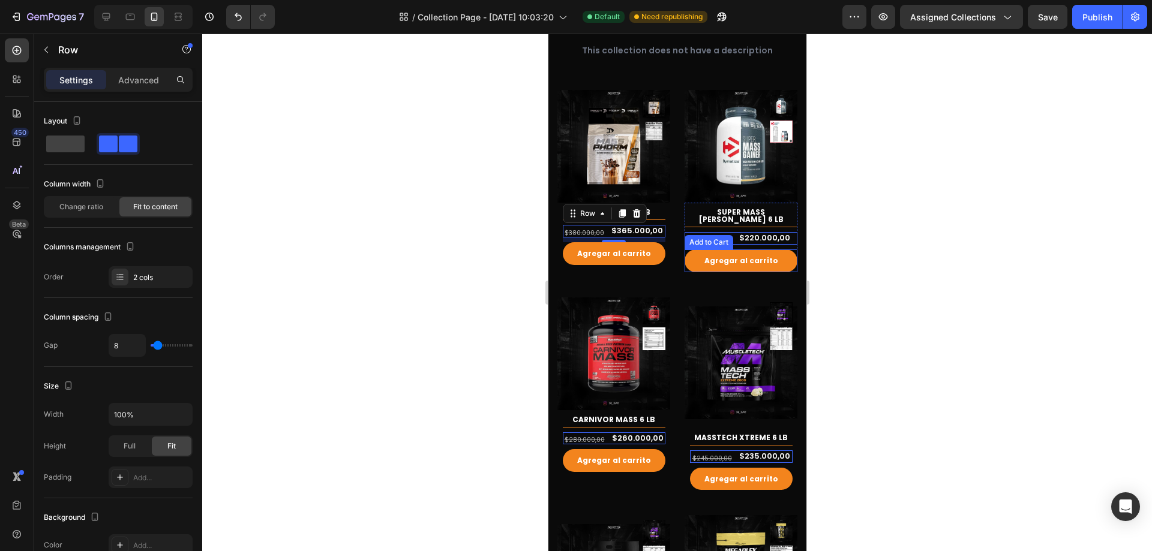
click at [862, 248] on div at bounding box center [677, 293] width 950 height 518
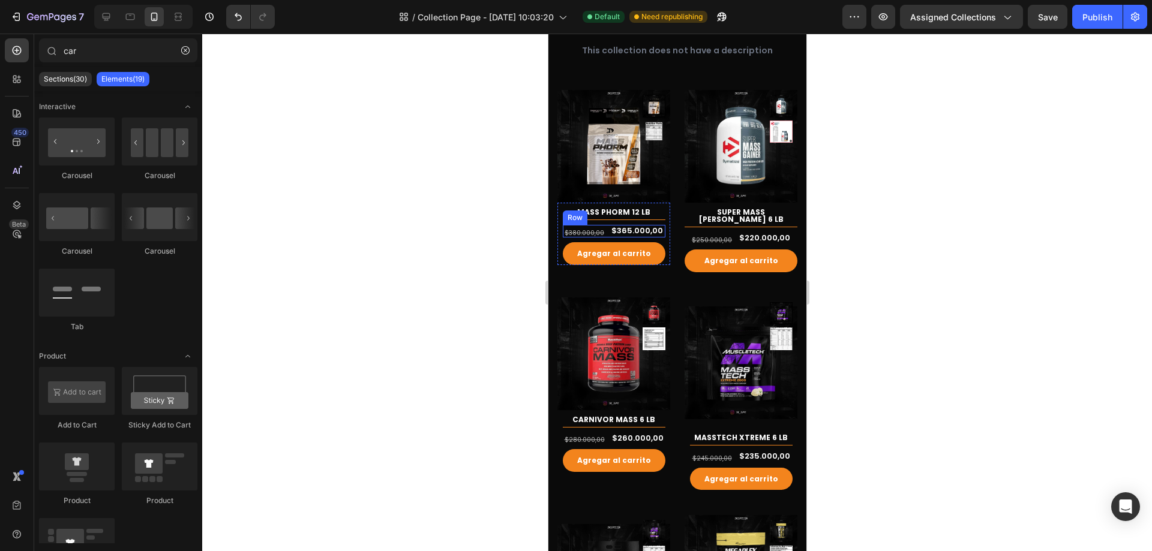
click at [603, 229] on div "$380.000,00 (P) Price (P) Price $365.000,00 (P) Price (P) Price Row" at bounding box center [613, 231] width 103 height 13
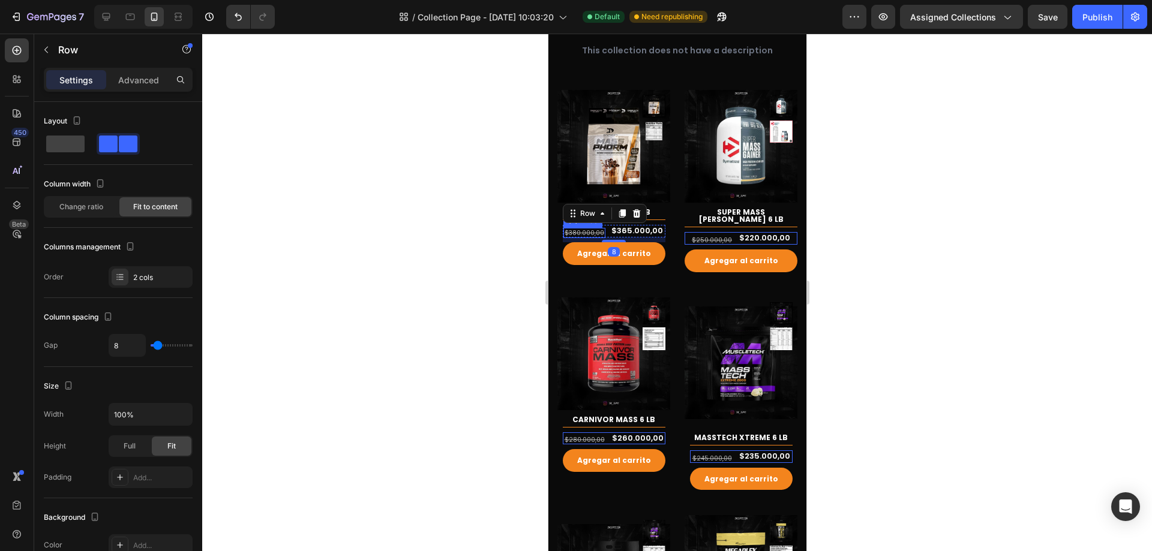
click at [597, 228] on div "$380.000,00" at bounding box center [584, 233] width 42 height 10
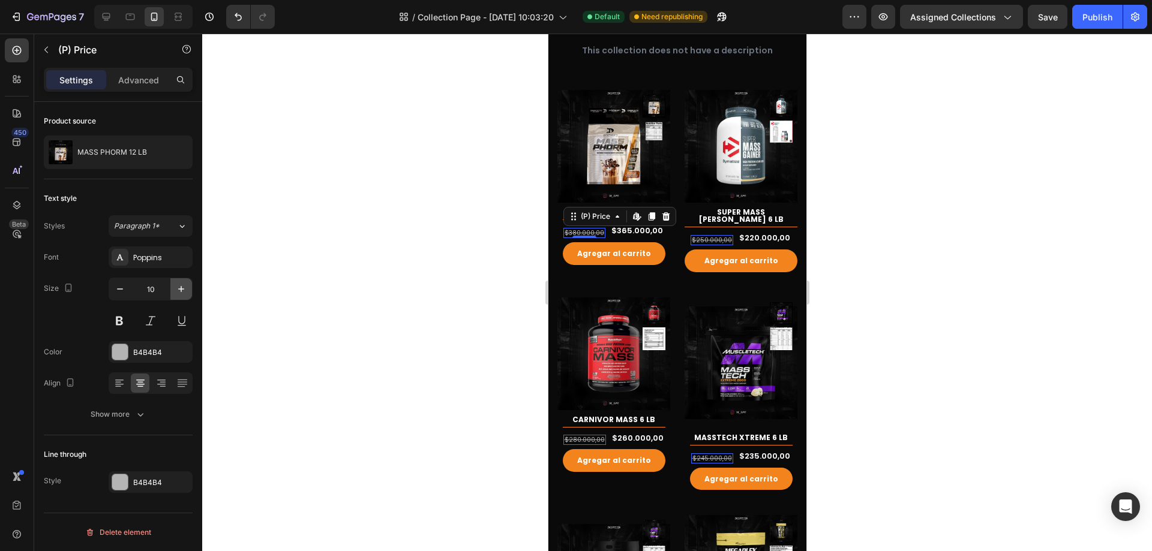
click at [176, 285] on icon "button" at bounding box center [181, 289] width 12 height 12
type input "12"
click at [1019, 229] on div at bounding box center [677, 293] width 950 height 518
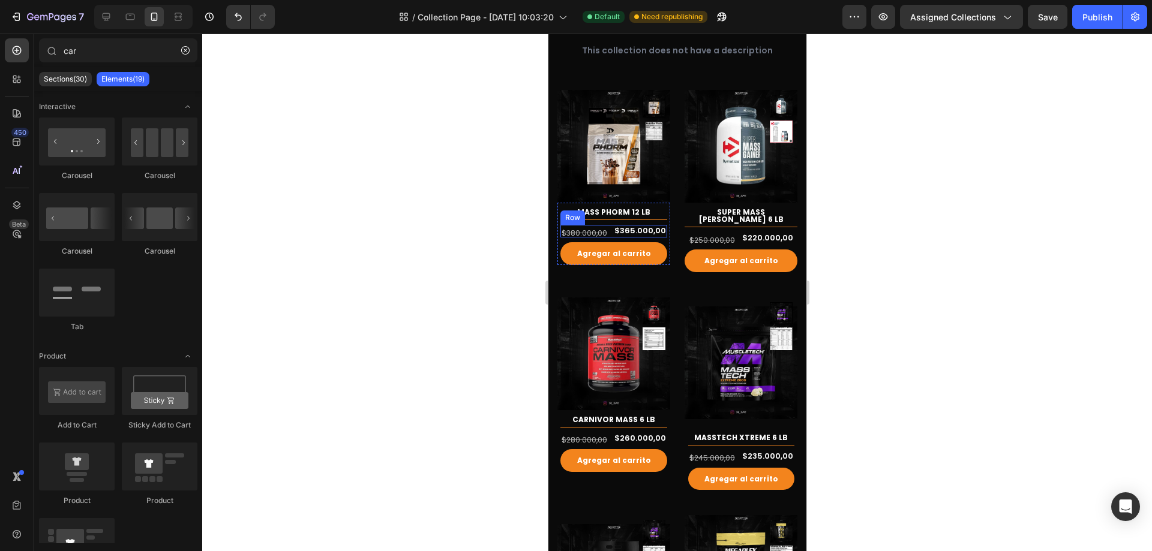
click at [609, 227] on div "$380.000,00 (P) Price (P) Price $365.000,00 (P) Price (P) Price Row" at bounding box center [613, 231] width 107 height 13
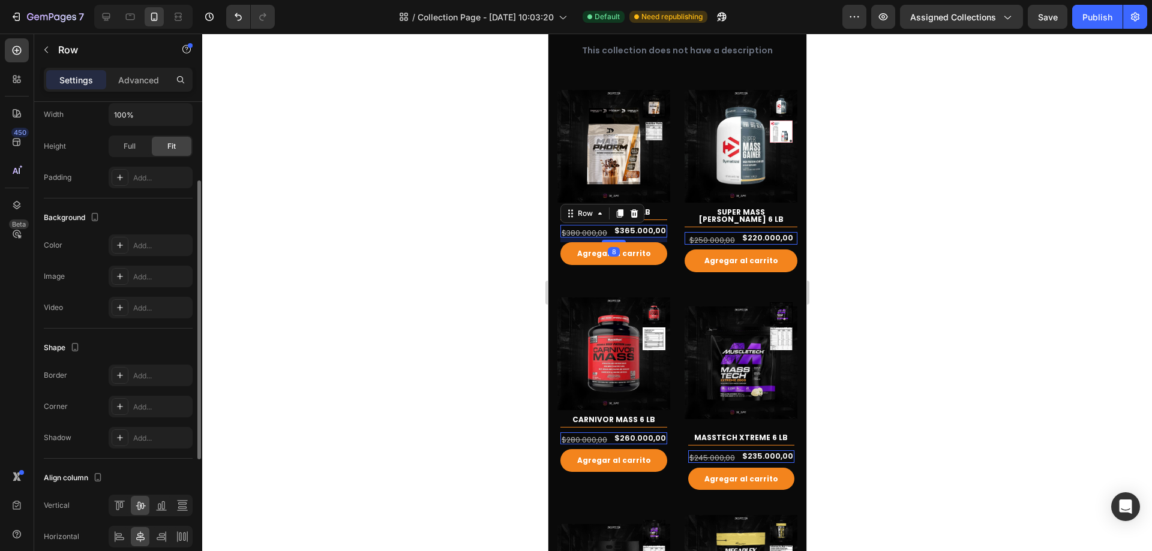
scroll to position [354, 0]
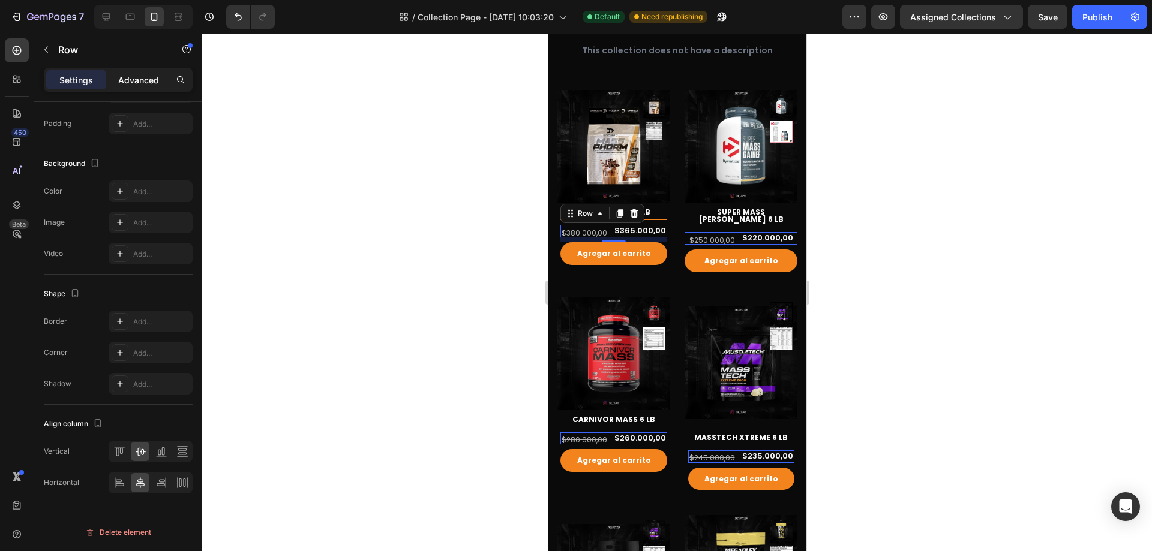
click at [133, 88] on div "Advanced" at bounding box center [139, 79] width 60 height 19
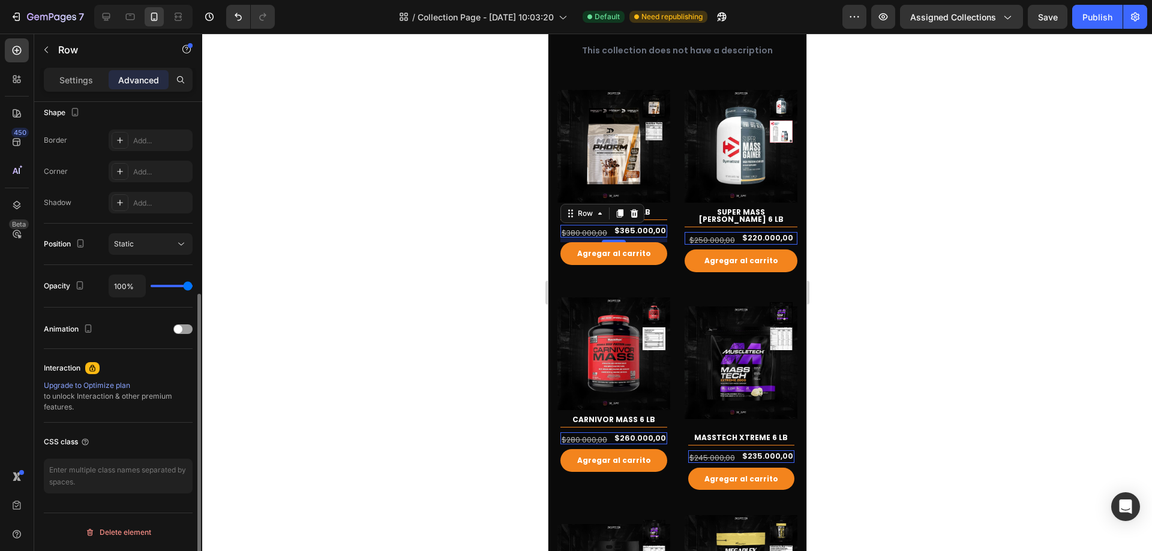
scroll to position [317, 0]
click at [587, 227] on div "$380.000,00" at bounding box center [584, 233] width 48 height 12
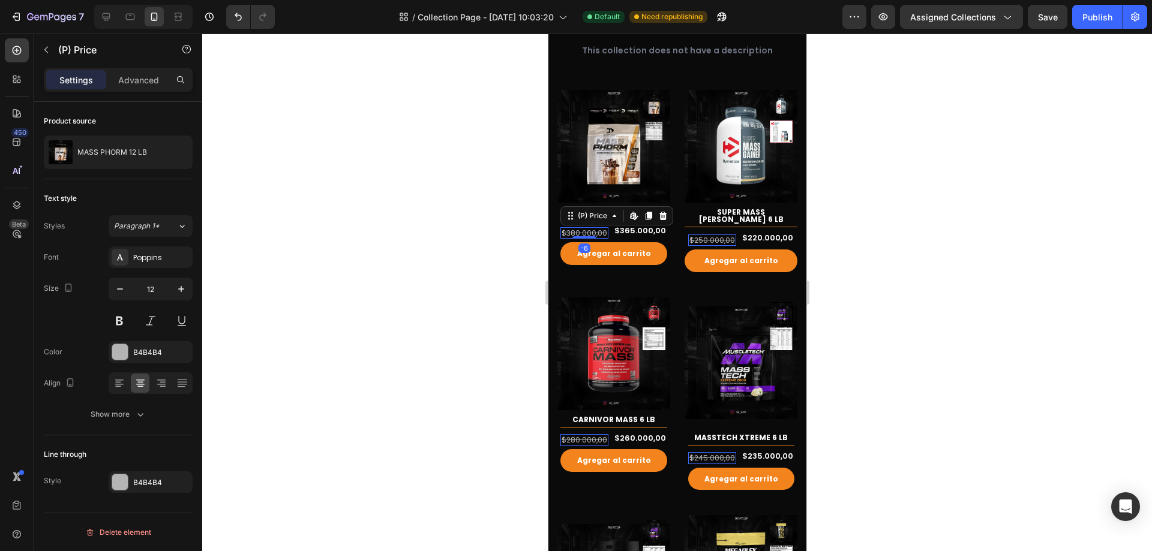
scroll to position [0, 0]
click at [148, 82] on p "Advanced" at bounding box center [138, 80] width 41 height 13
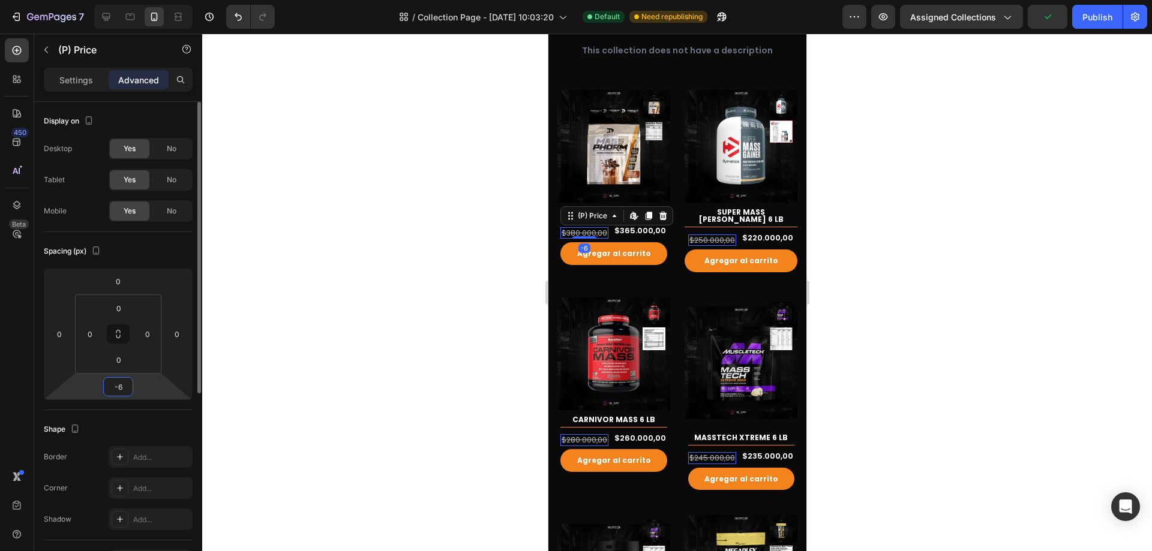
click at [126, 389] on input "-6" at bounding box center [118, 387] width 24 height 18
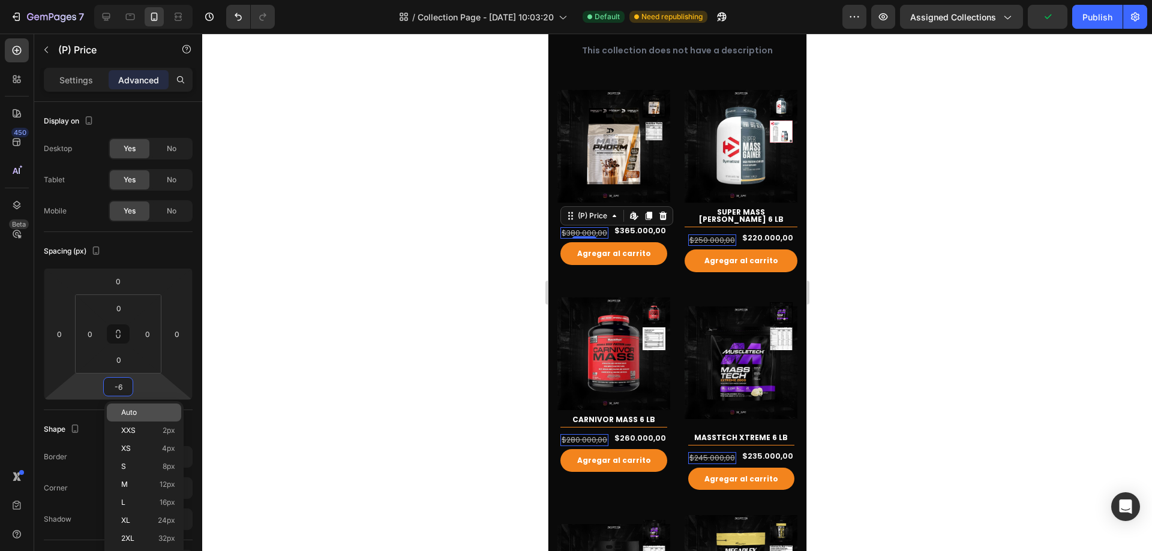
click at [137, 415] on p "Auto" at bounding box center [148, 413] width 54 height 8
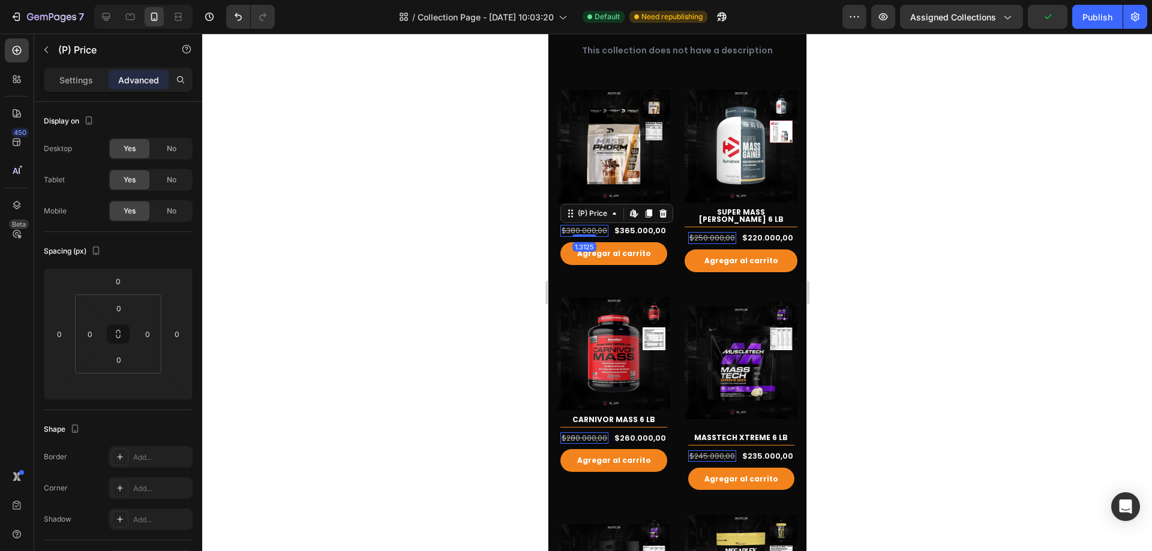
click at [881, 259] on div at bounding box center [677, 293] width 950 height 518
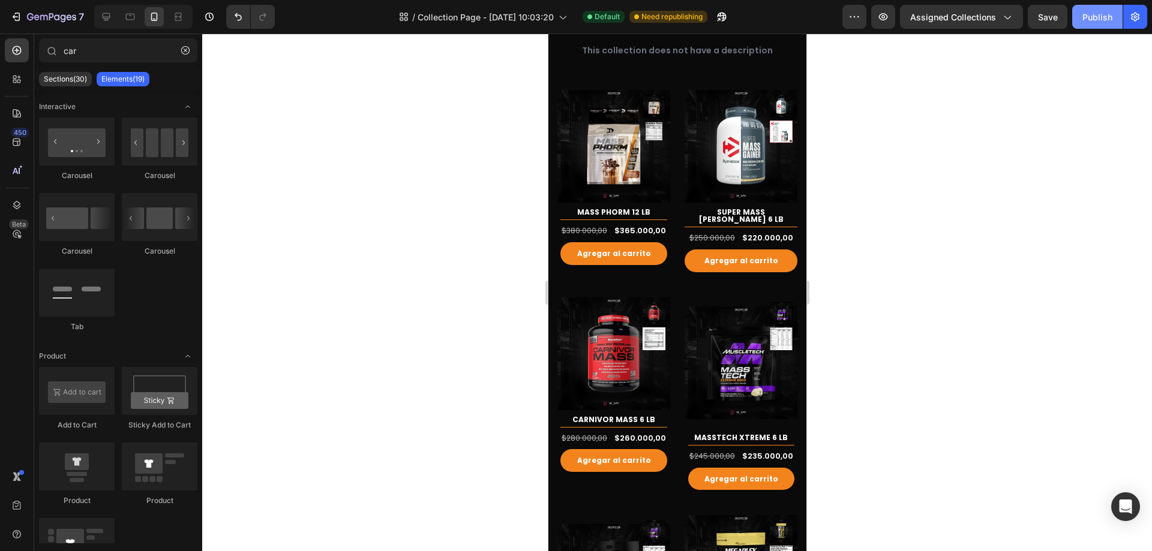
click at [1102, 22] on div "Publish" at bounding box center [1097, 17] width 30 height 13
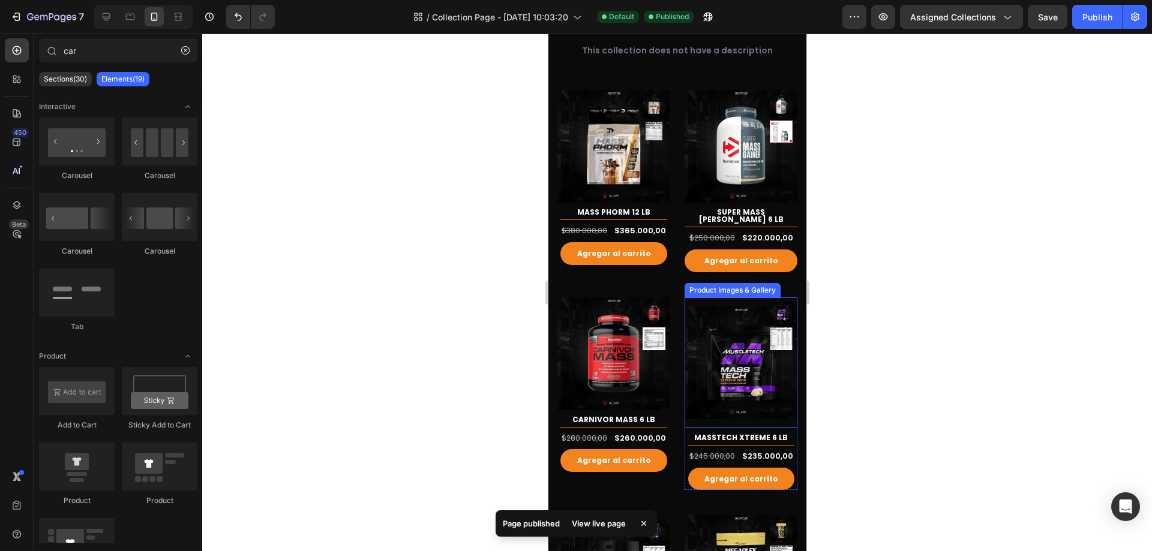
click at [728, 337] on img at bounding box center [740, 363] width 113 height 131
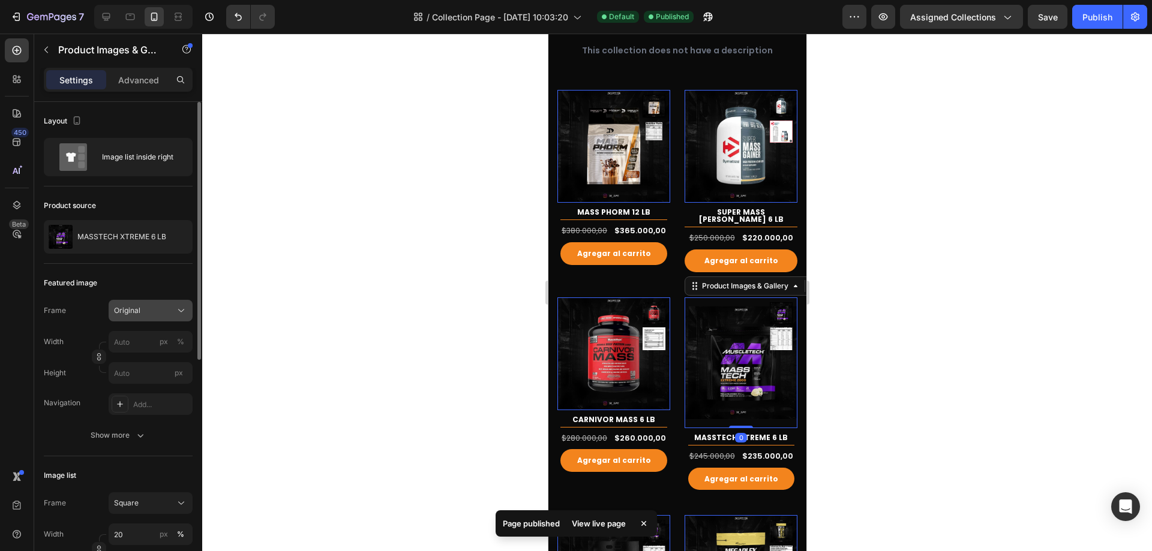
click at [172, 313] on div "Original" at bounding box center [143, 310] width 59 height 11
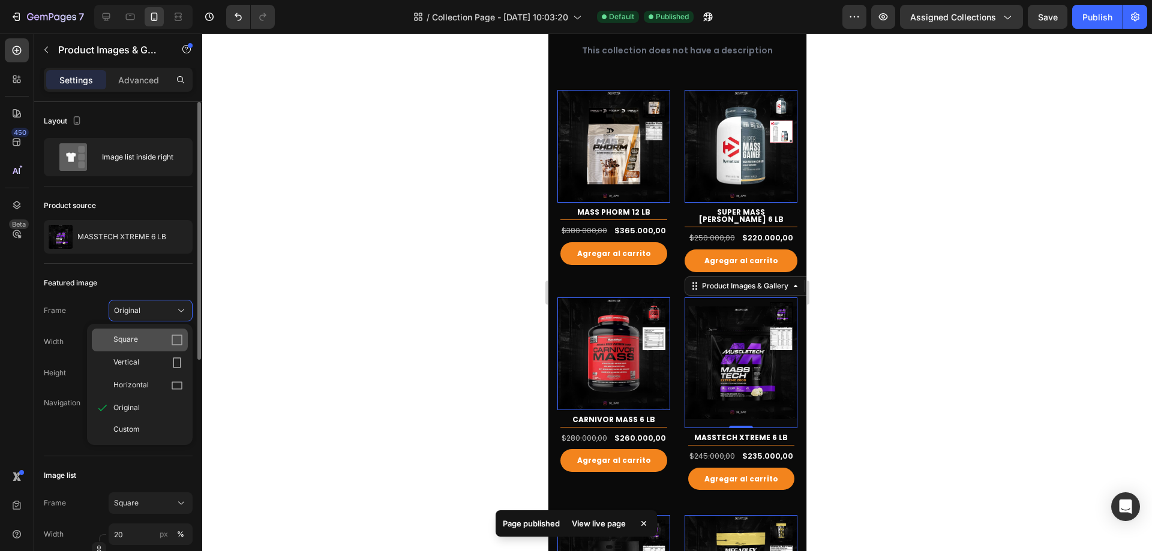
click at [173, 342] on icon at bounding box center [177, 340] width 12 height 12
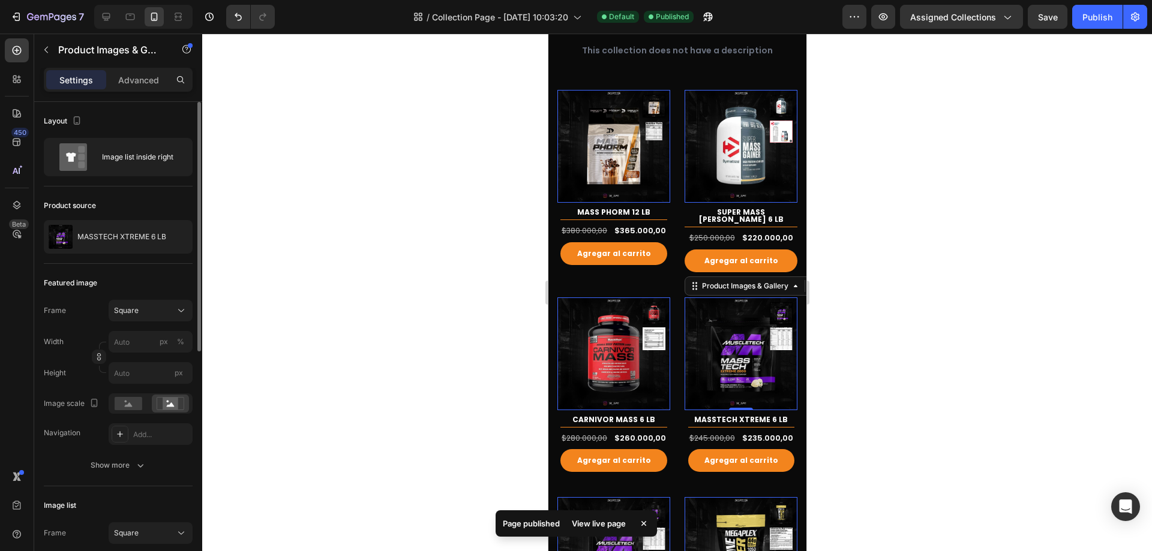
click at [976, 285] on div at bounding box center [677, 293] width 950 height 518
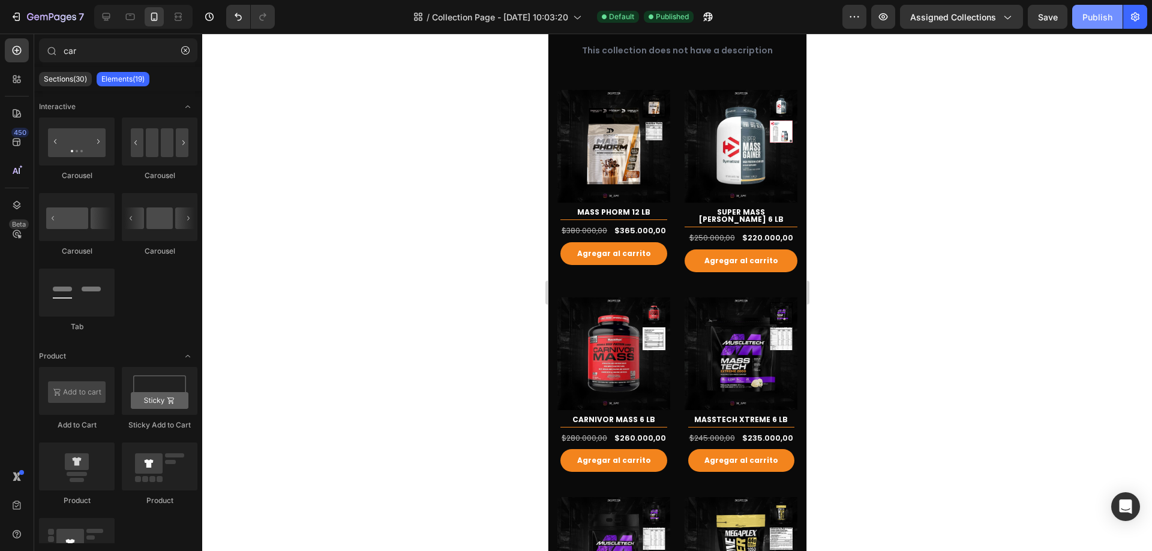
click at [1112, 9] on button "Publish" at bounding box center [1097, 17] width 50 height 24
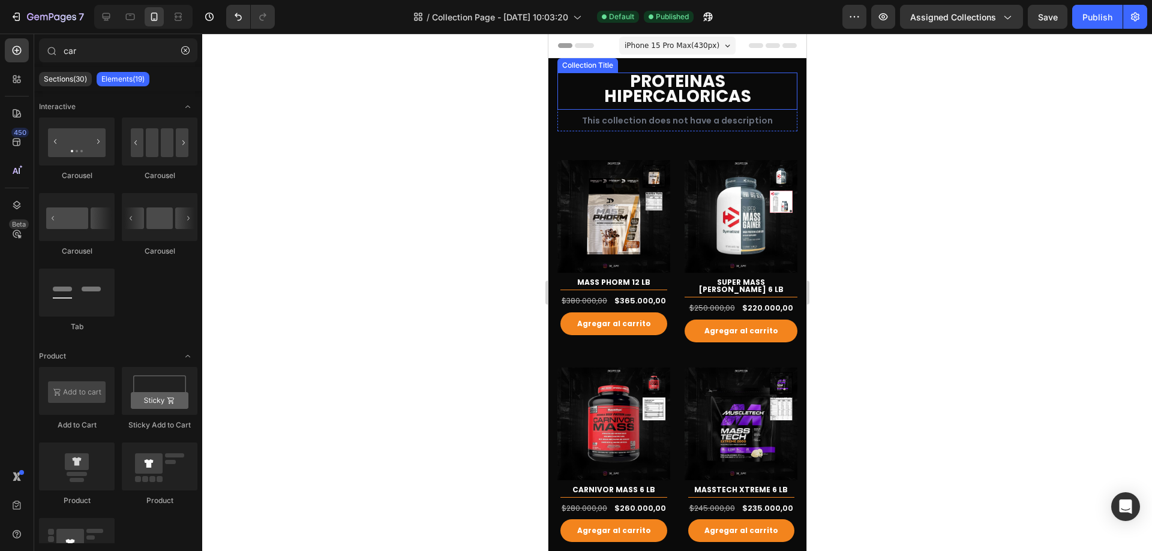
click at [721, 79] on h1 "PROTEINAS HIPERCALORICAS" at bounding box center [677, 89] width 240 height 32
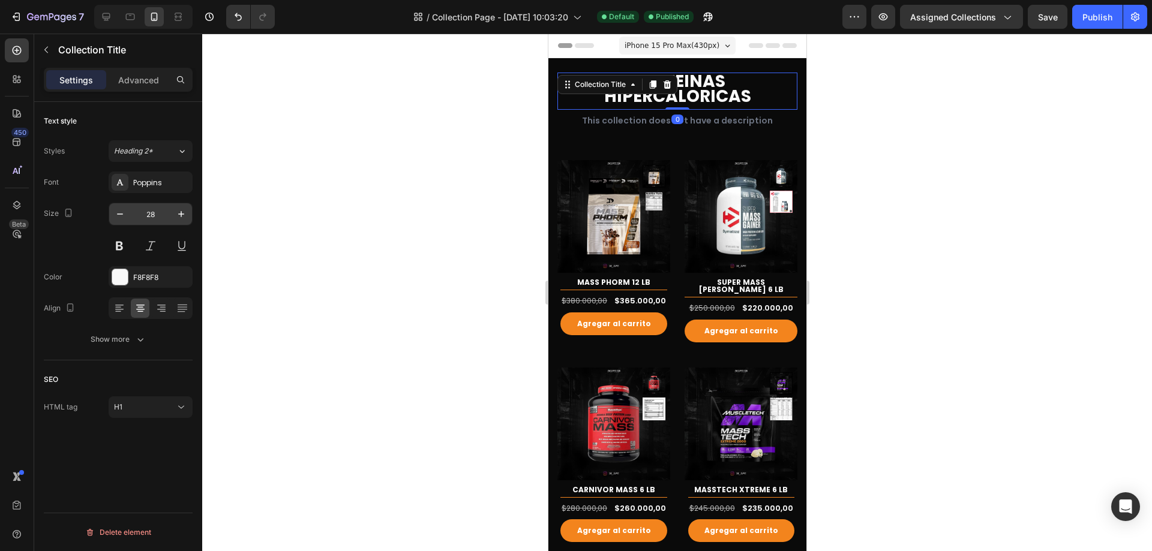
click at [157, 212] on input "28" at bounding box center [151, 214] width 40 height 22
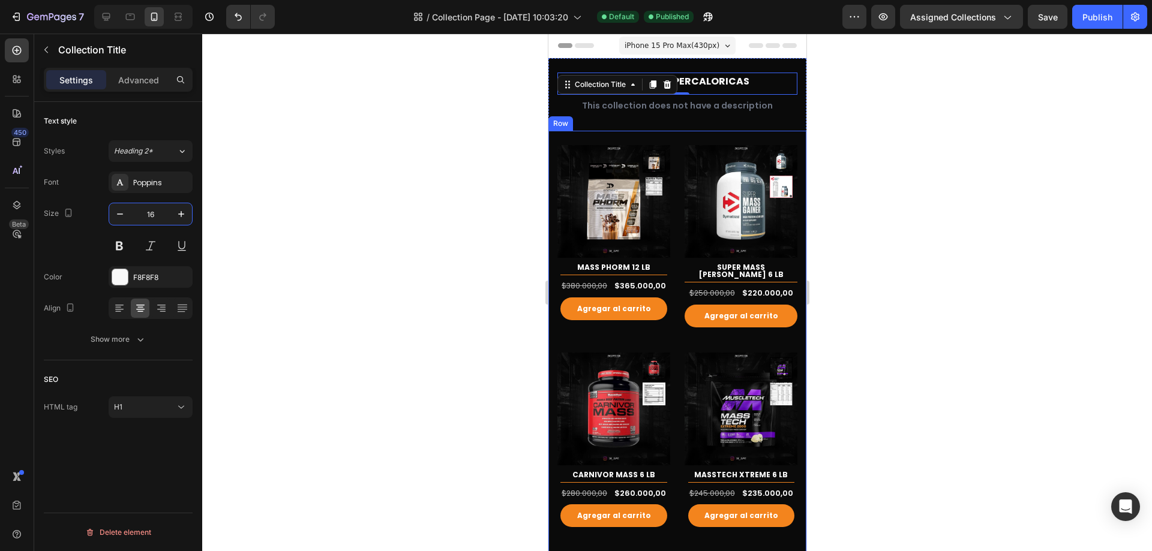
type input "16"
click at [974, 133] on div at bounding box center [677, 293] width 950 height 518
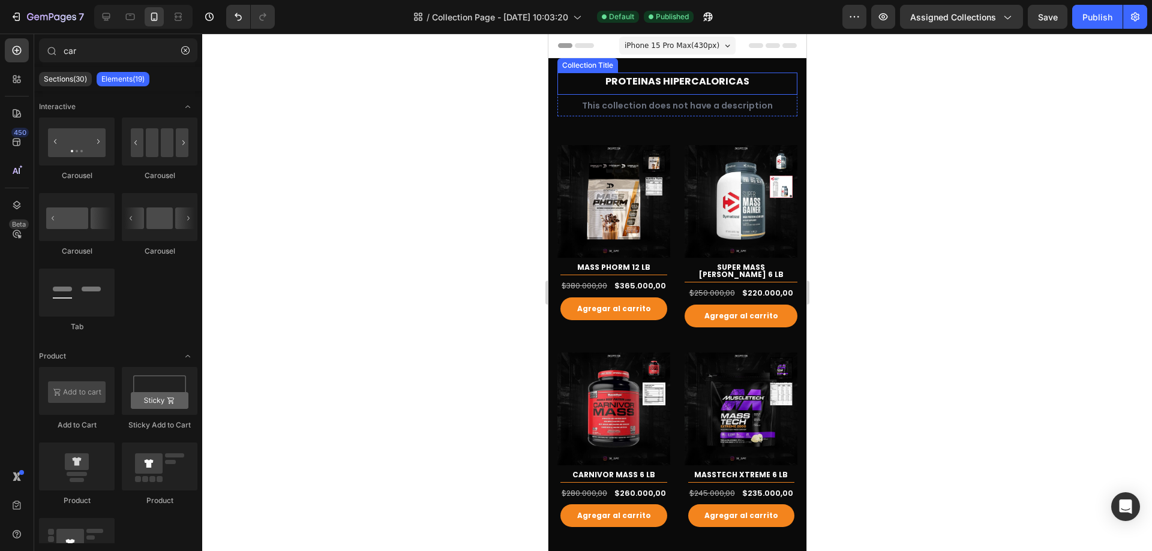
click at [736, 73] on h1 "PROTEINAS HIPERCALORICAS" at bounding box center [677, 81] width 240 height 17
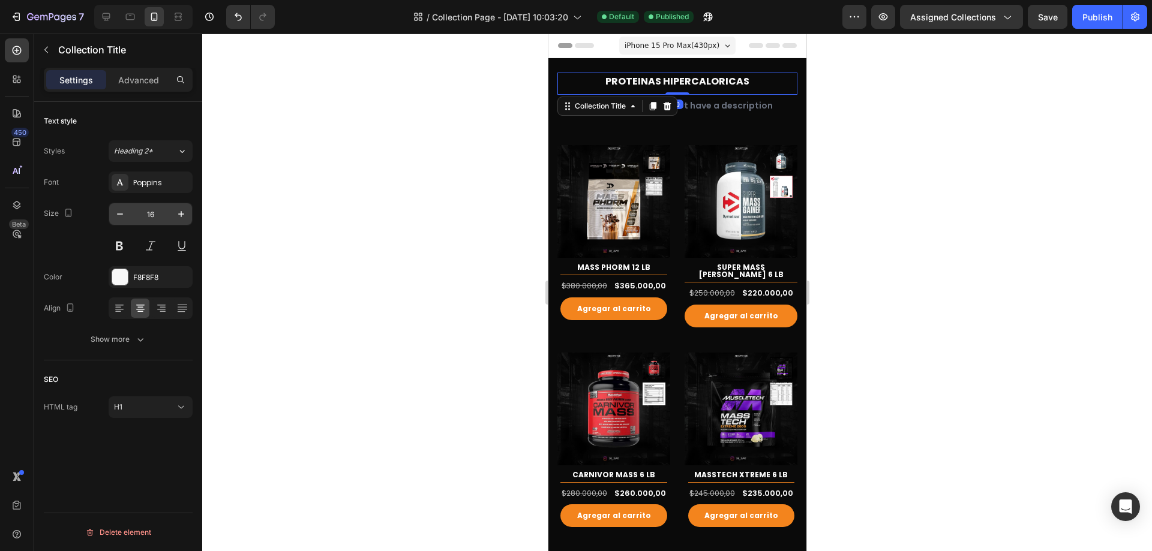
click at [154, 211] on input "16" at bounding box center [151, 214] width 40 height 22
type input "18"
click at [934, 110] on div at bounding box center [677, 293] width 950 height 518
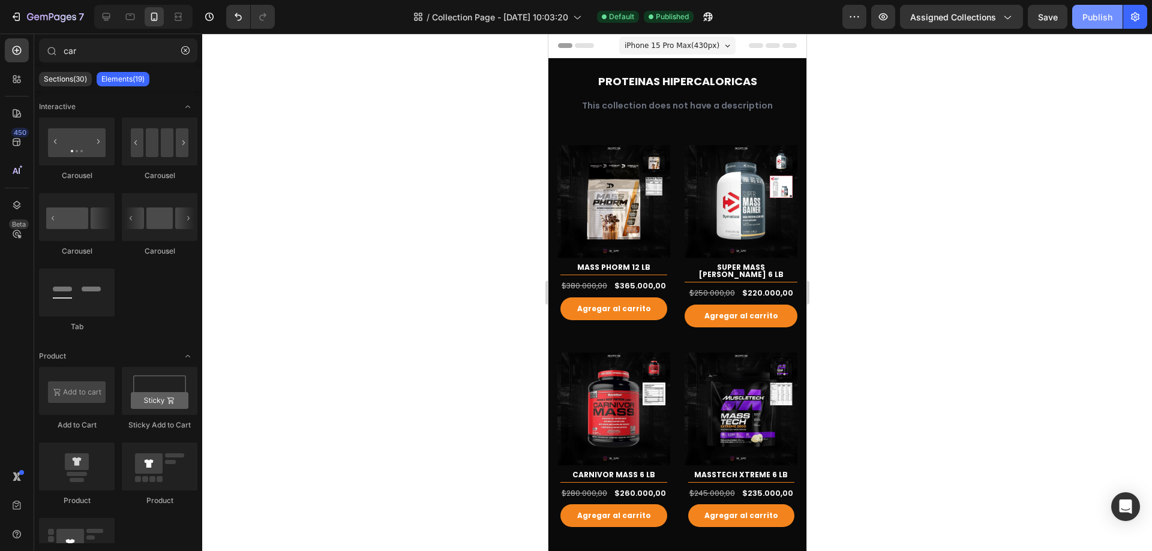
click at [1109, 12] on div "Publish" at bounding box center [1097, 17] width 30 height 13
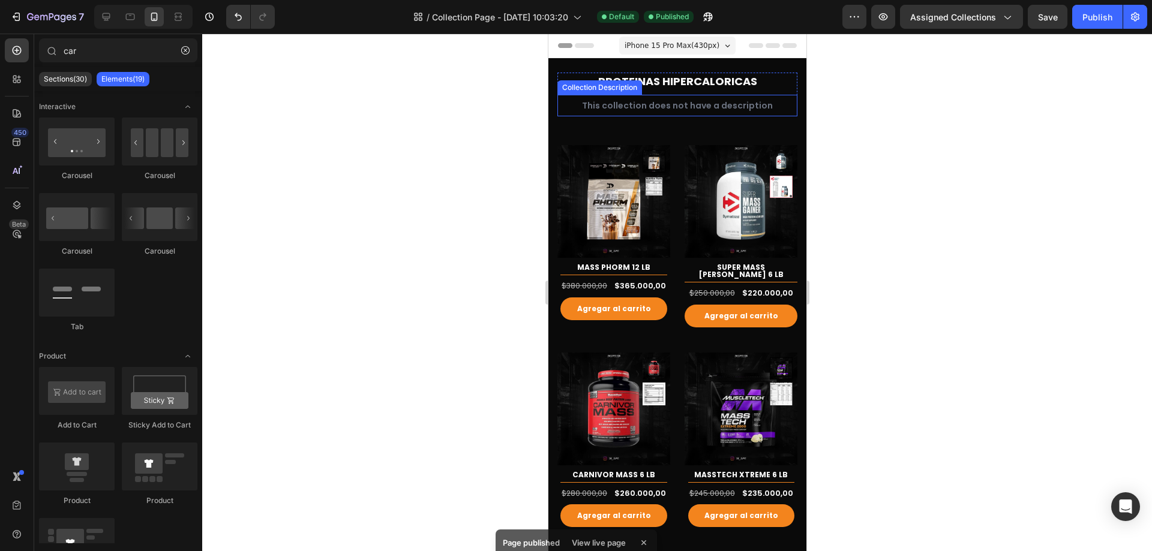
click at [688, 111] on div "This collection does not have a description" at bounding box center [677, 106] width 240 height 22
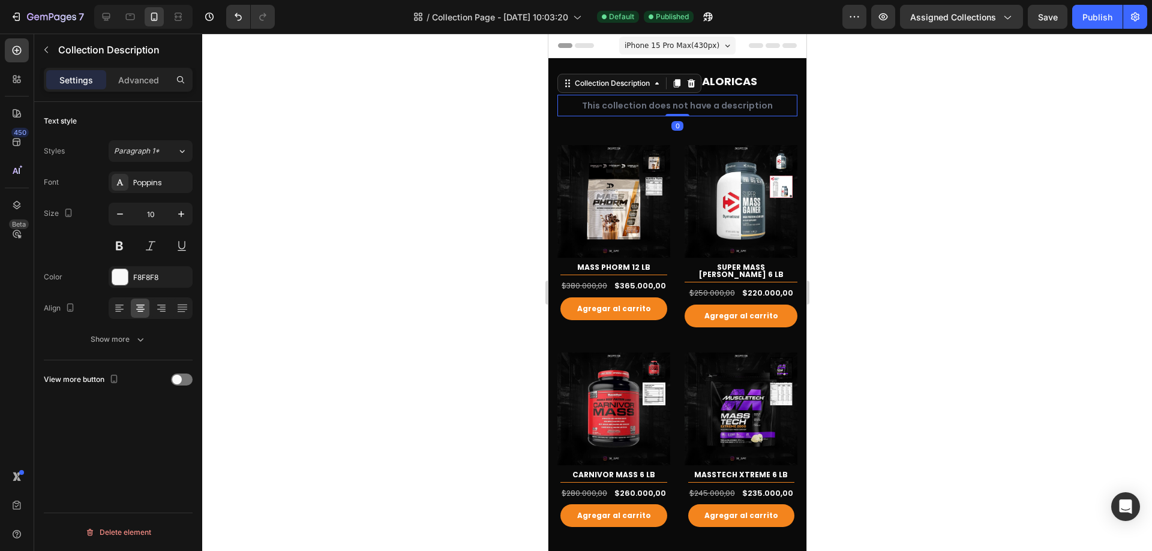
click at [130, 351] on div "Text style Styles Paragraph 1* Font Poppins Size 10 Color F8F8F8 Align Show more" at bounding box center [118, 231] width 149 height 259
click at [135, 344] on icon "button" at bounding box center [140, 340] width 12 height 12
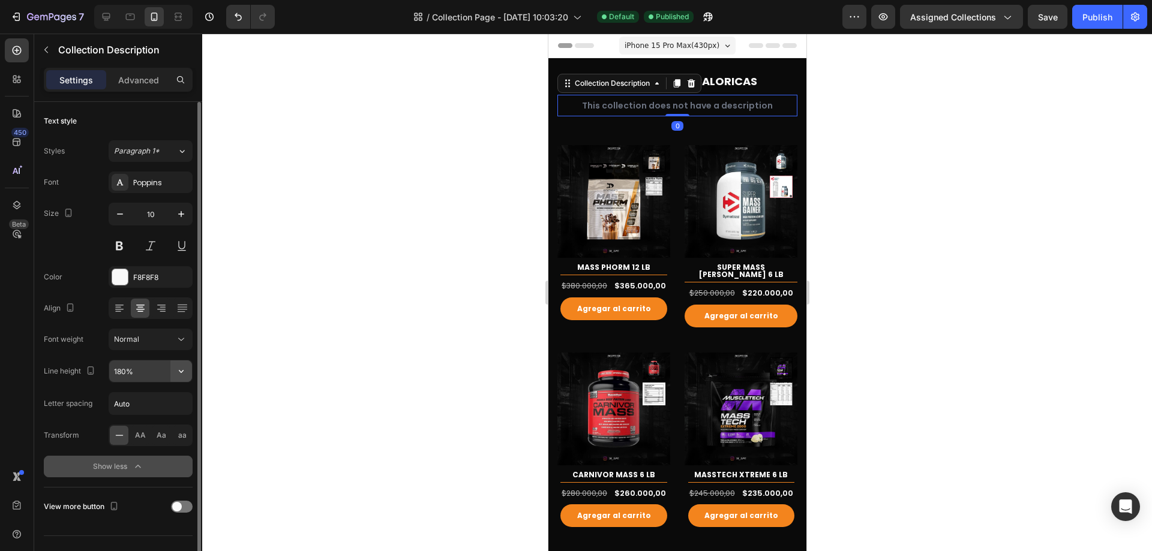
click at [188, 371] on button "button" at bounding box center [181, 372] width 22 height 22
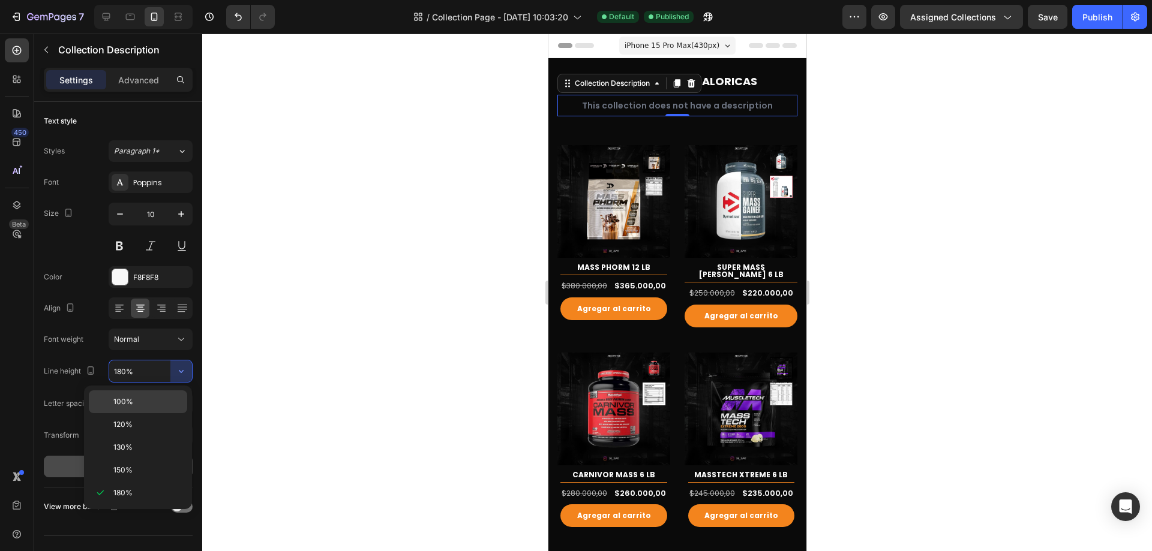
click at [157, 401] on p "100%" at bounding box center [147, 402] width 68 height 11
type input "100%"
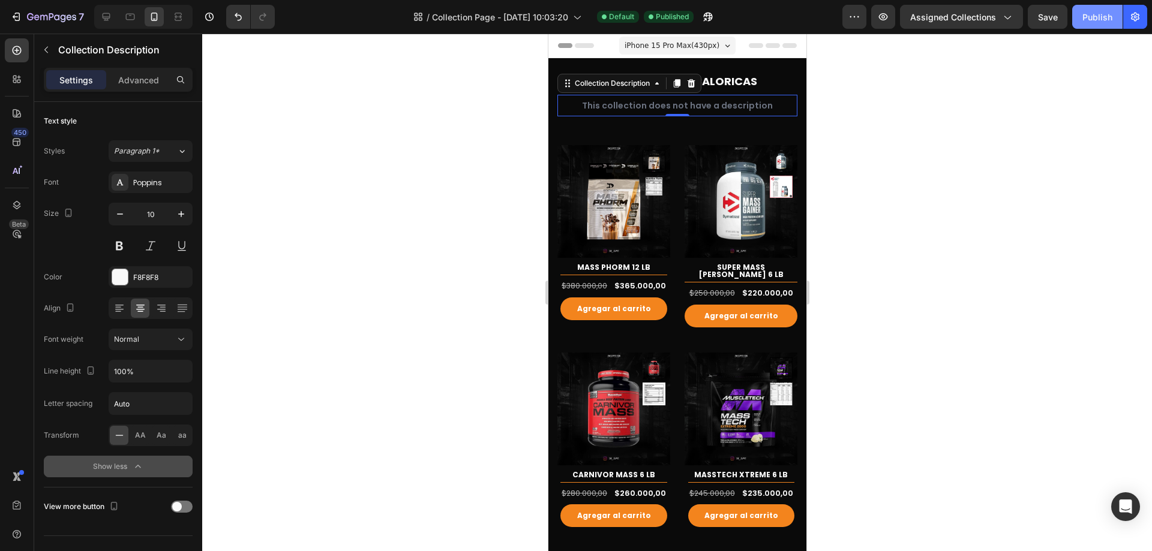
click at [1105, 17] on div "Publish" at bounding box center [1097, 17] width 30 height 13
click at [768, 80] on h1 "PROTEINAS HIPERCALORICAS" at bounding box center [677, 81] width 240 height 17
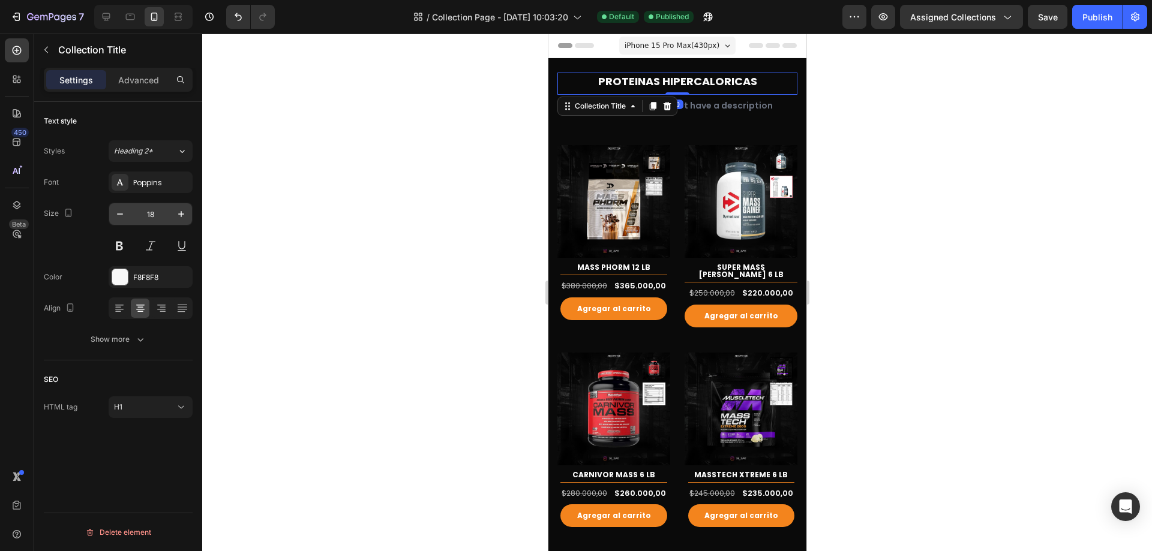
click at [154, 221] on input "18" at bounding box center [151, 214] width 40 height 22
click at [1093, 12] on div "Publish" at bounding box center [1097, 17] width 30 height 13
click at [115, 12] on div at bounding box center [106, 16] width 19 height 19
type input "46"
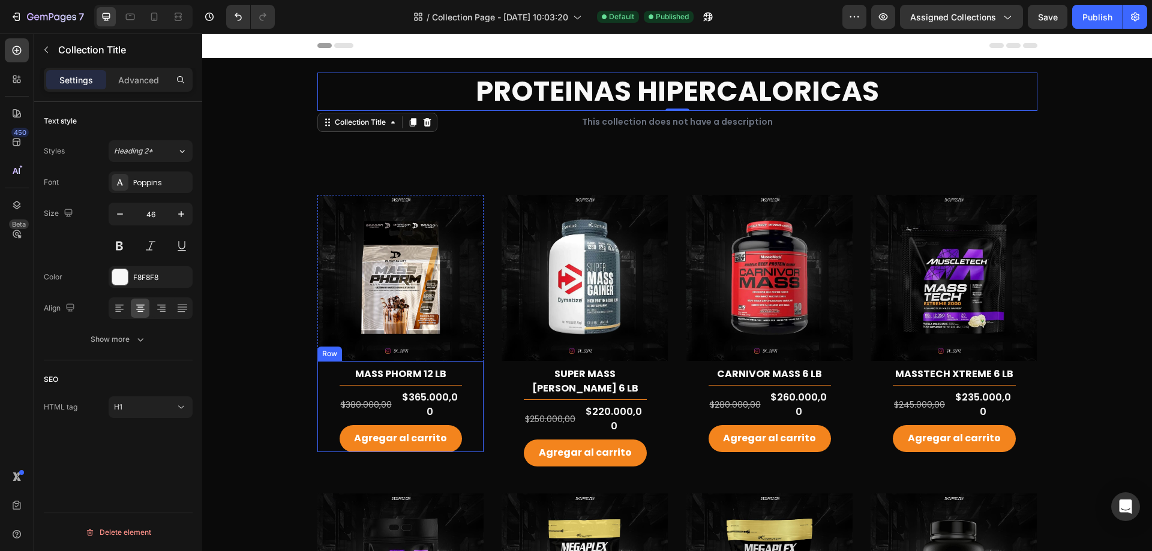
click at [469, 394] on div "MASS PHORM 12 LB (P) Title Title Line $380.000,00 (P) Price (P) Price $365.000,…" at bounding box center [400, 406] width 167 height 91
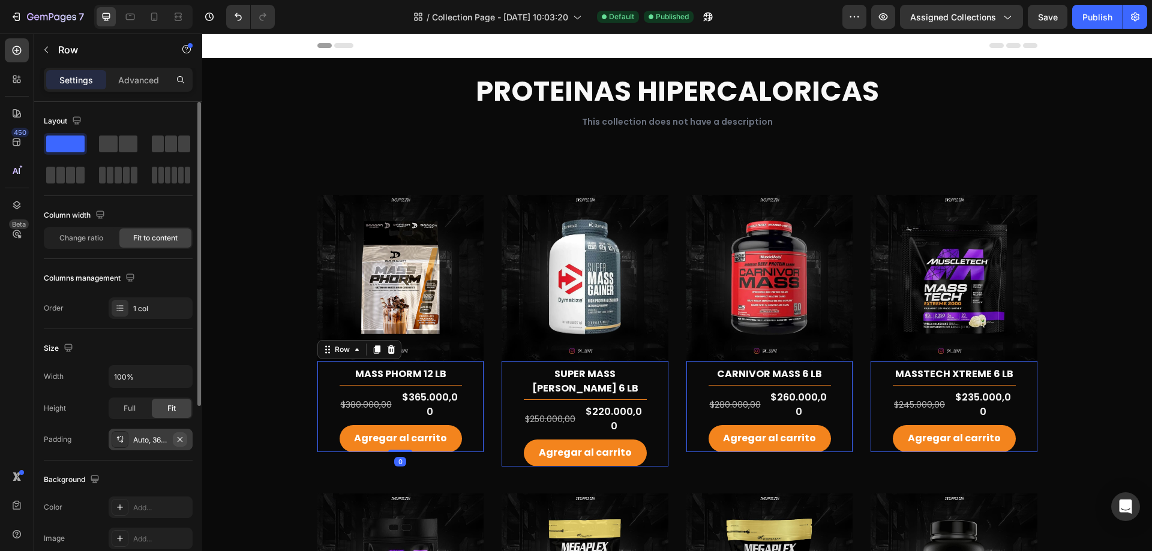
click at [185, 437] on button "button" at bounding box center [180, 440] width 14 height 14
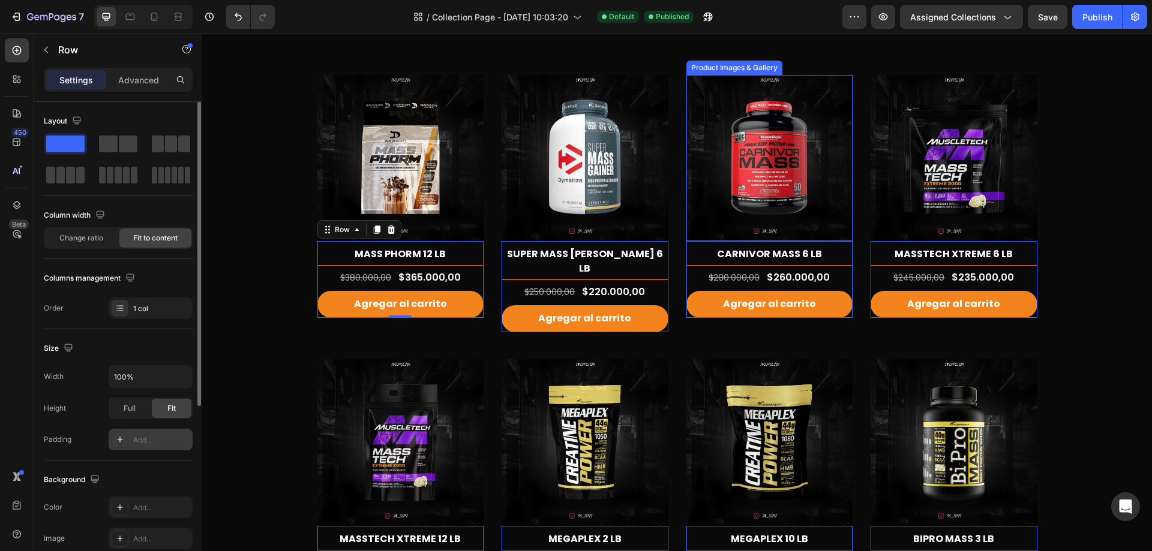
scroll to position [180, 0]
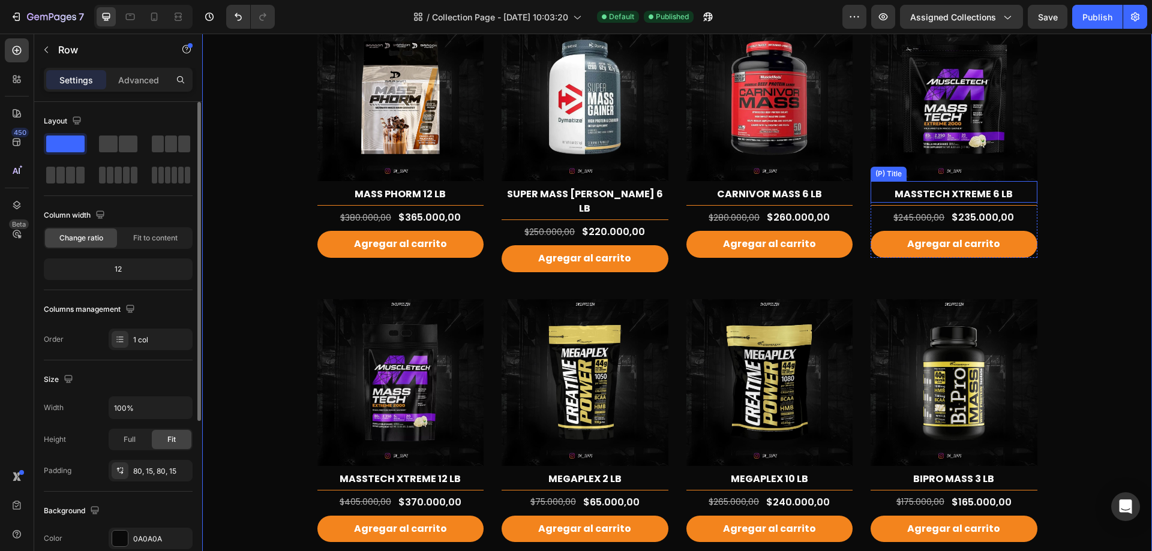
click at [975, 193] on h2 "MASSTECH XTREME 6 LB" at bounding box center [954, 194] width 167 height 17
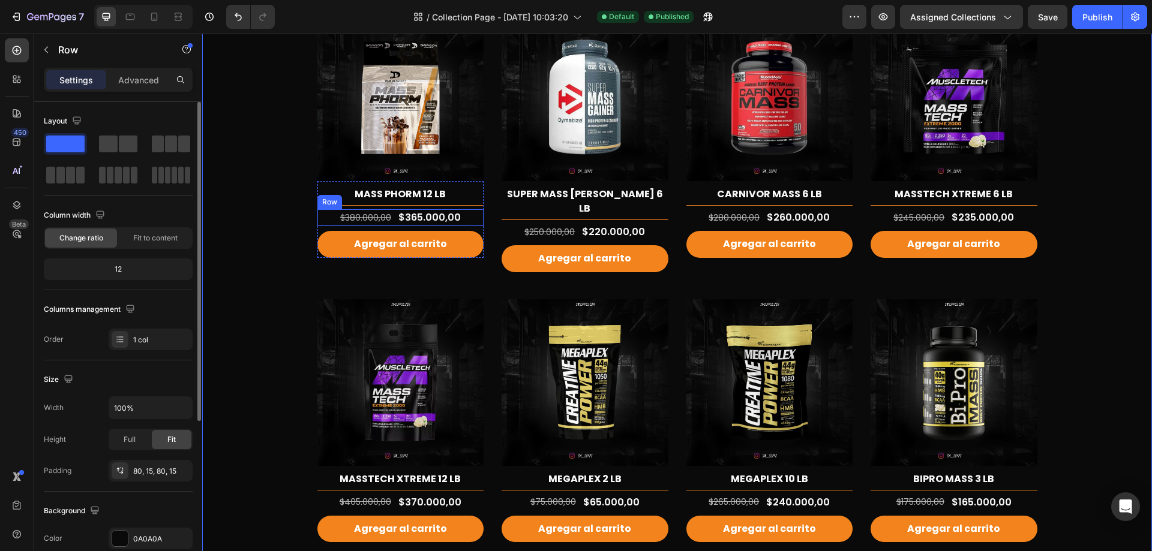
click at [469, 217] on div "$380.000,00 (P) Price (P) Price $365.000,00 (P) Price (P) Price Row" at bounding box center [400, 217] width 167 height 17
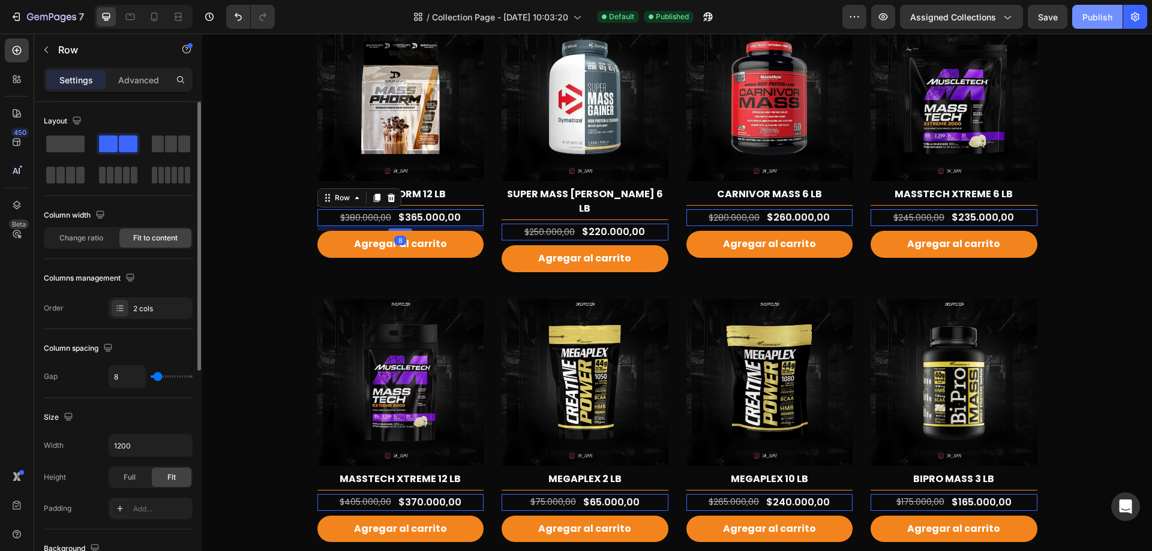
click at [1097, 26] on button "Publish" at bounding box center [1097, 17] width 50 height 24
click at [446, 233] on button "Agregar al carrito" at bounding box center [400, 244] width 167 height 27
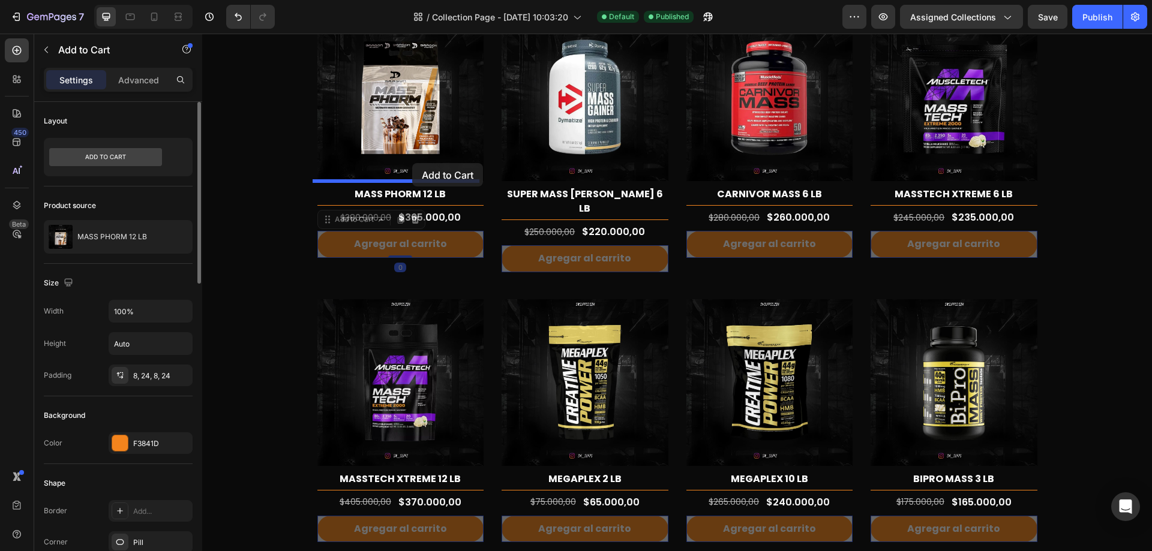
drag, startPoint x: 339, startPoint y: 221, endPoint x: 412, endPoint y: 163, distance: 93.1
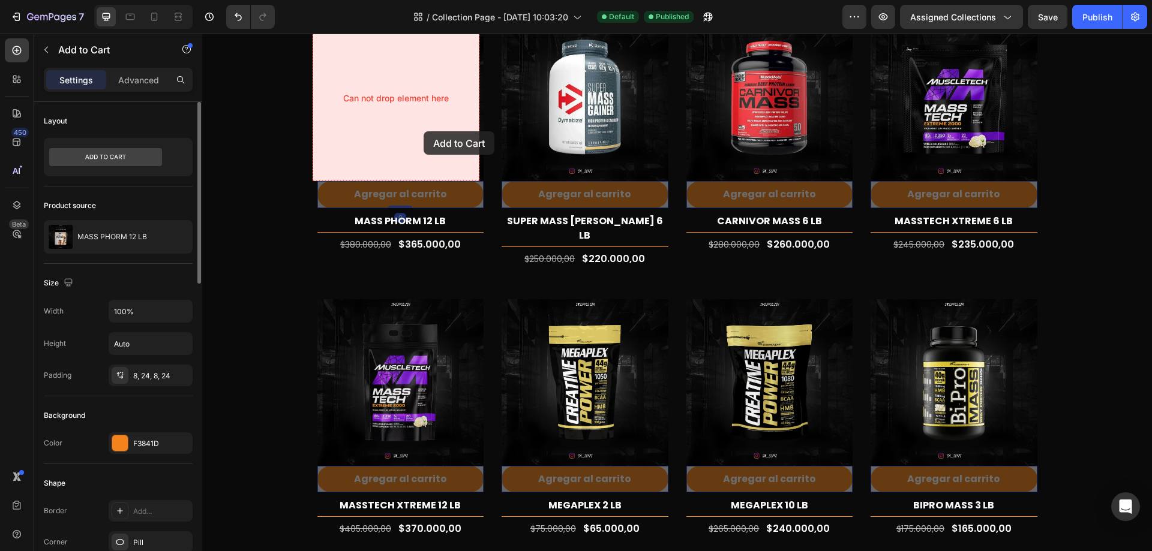
drag, startPoint x: 335, startPoint y: 170, endPoint x: 424, endPoint y: 131, distance: 97.0
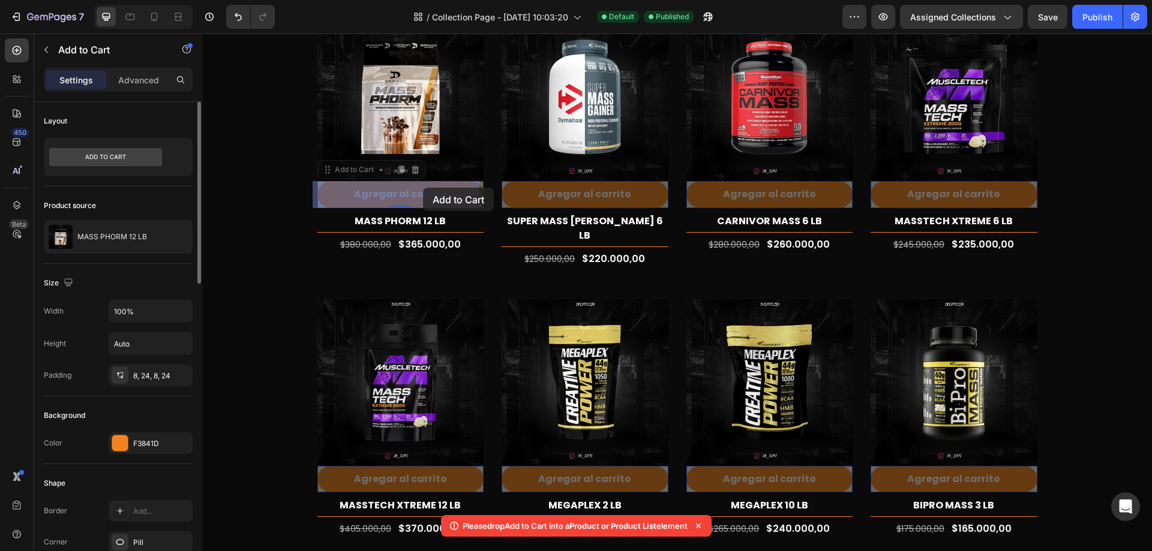
drag, startPoint x: 349, startPoint y: 172, endPoint x: 423, endPoint y: 188, distance: 76.0
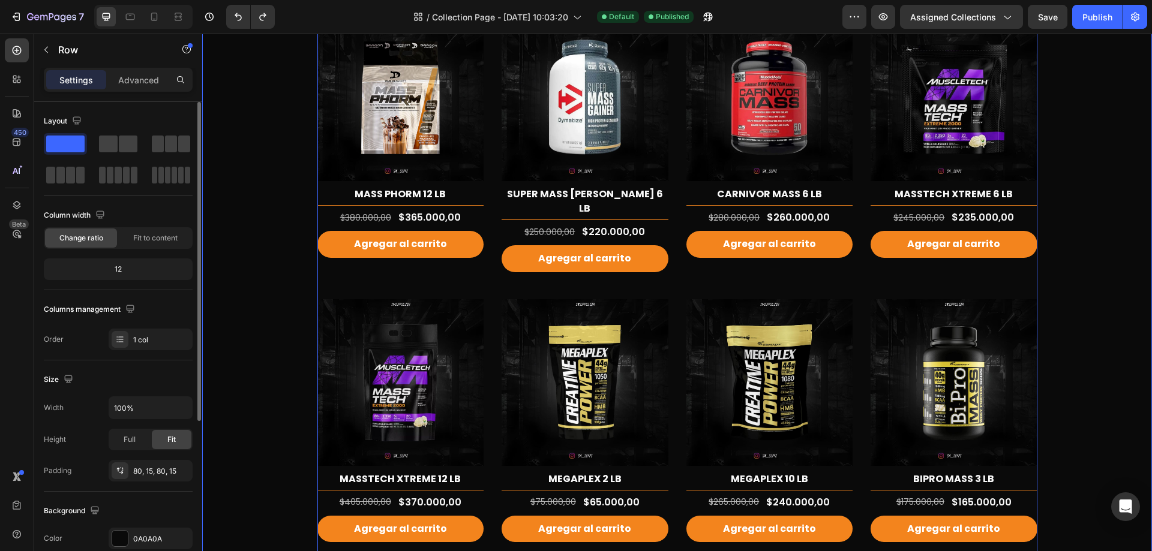
click at [743, 124] on img at bounding box center [769, 98] width 167 height 167
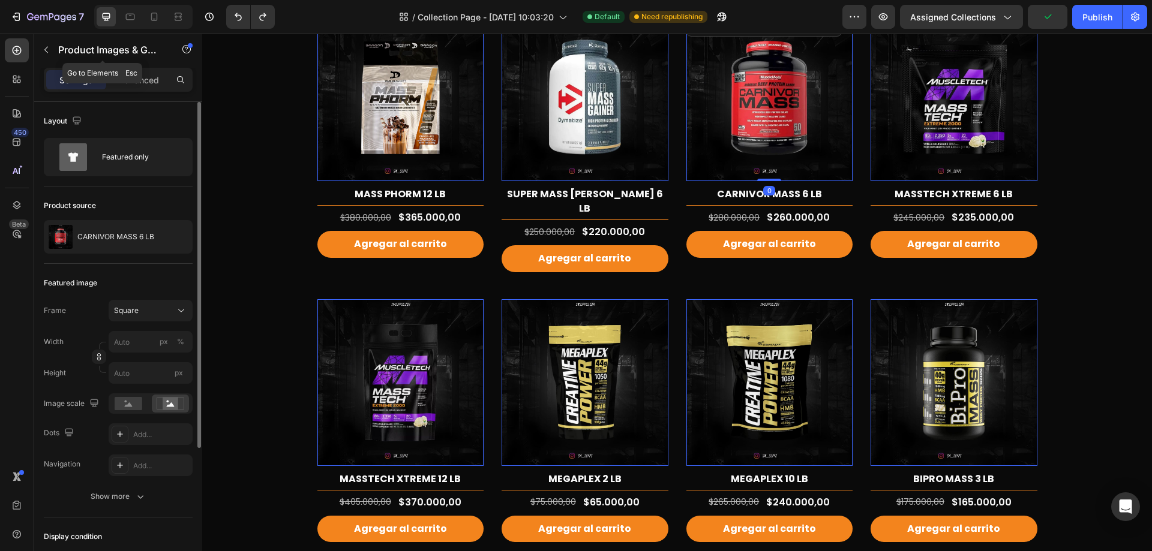
click at [115, 54] on p "Product Images & Gallery" at bounding box center [109, 50] width 102 height 14
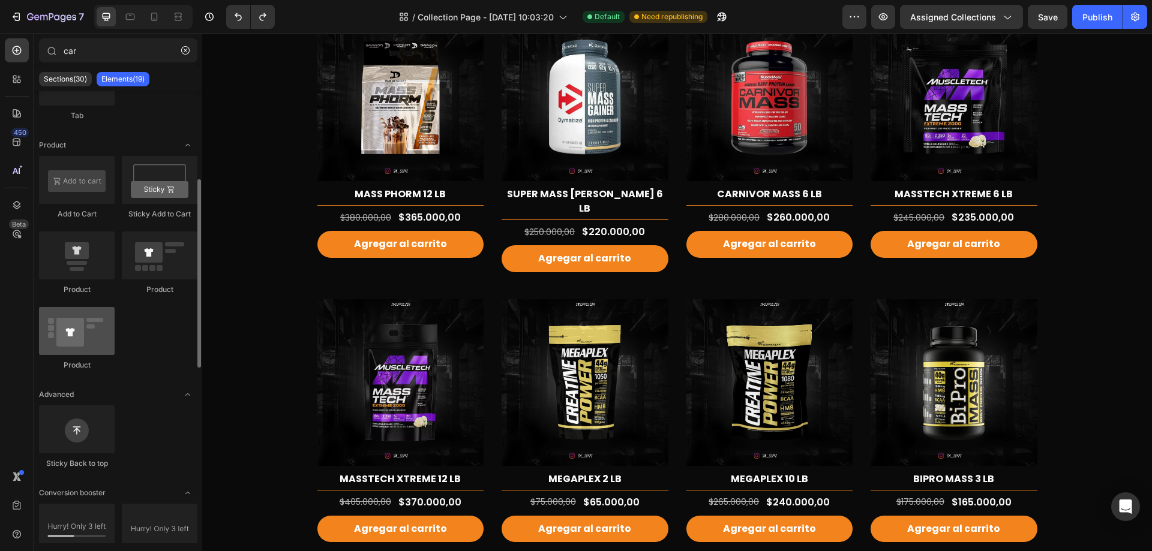
scroll to position [151, 0]
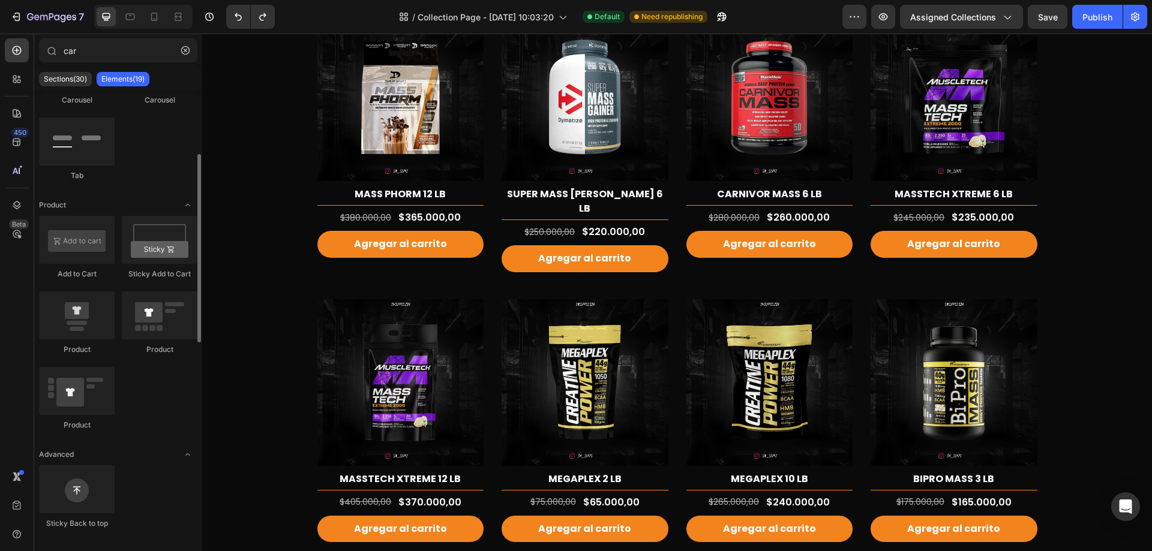
click at [175, 413] on div "Add to Cart Sticky Add to Cart Product Product Product" at bounding box center [118, 329] width 158 height 226
drag, startPoint x: 88, startPoint y: 385, endPoint x: 116, endPoint y: 384, distance: 28.8
click at [116, 384] on div "Add to Cart Sticky Add to Cart Product Product Product" at bounding box center [118, 329] width 158 height 226
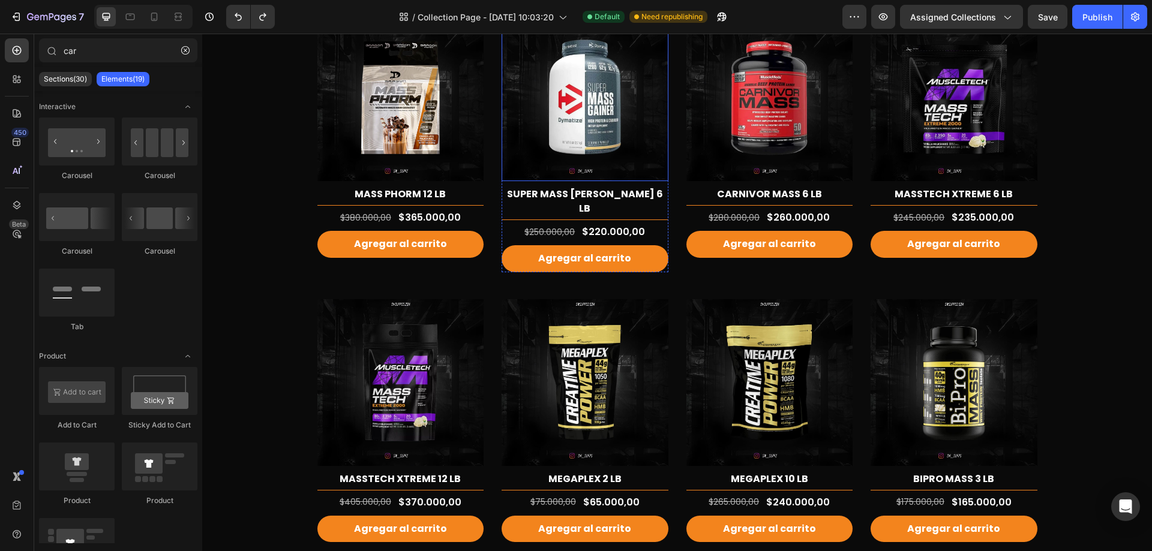
scroll to position [0, 0]
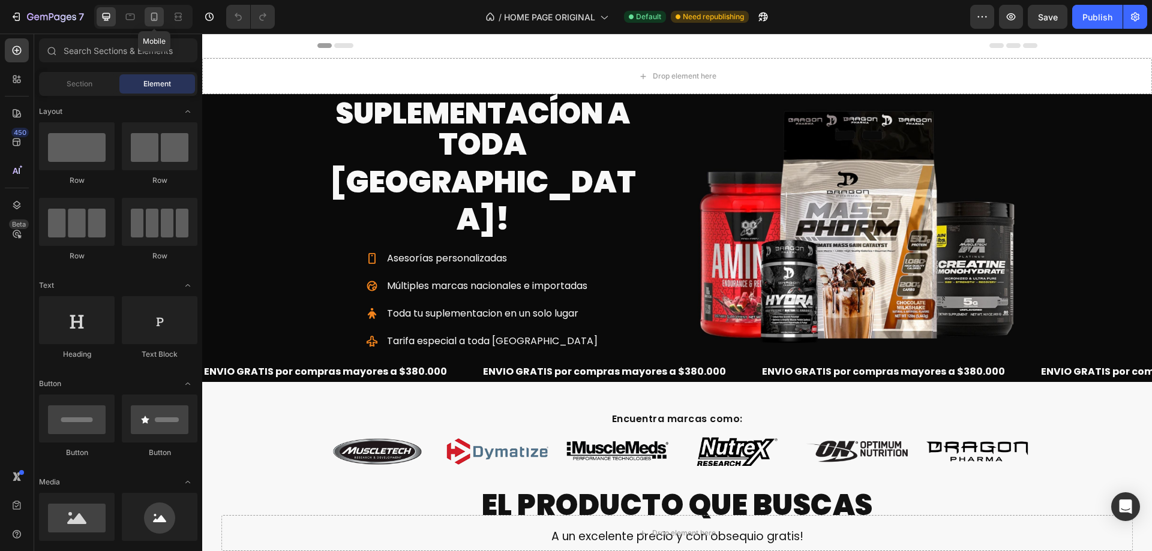
click at [149, 14] on icon at bounding box center [154, 17] width 12 height 12
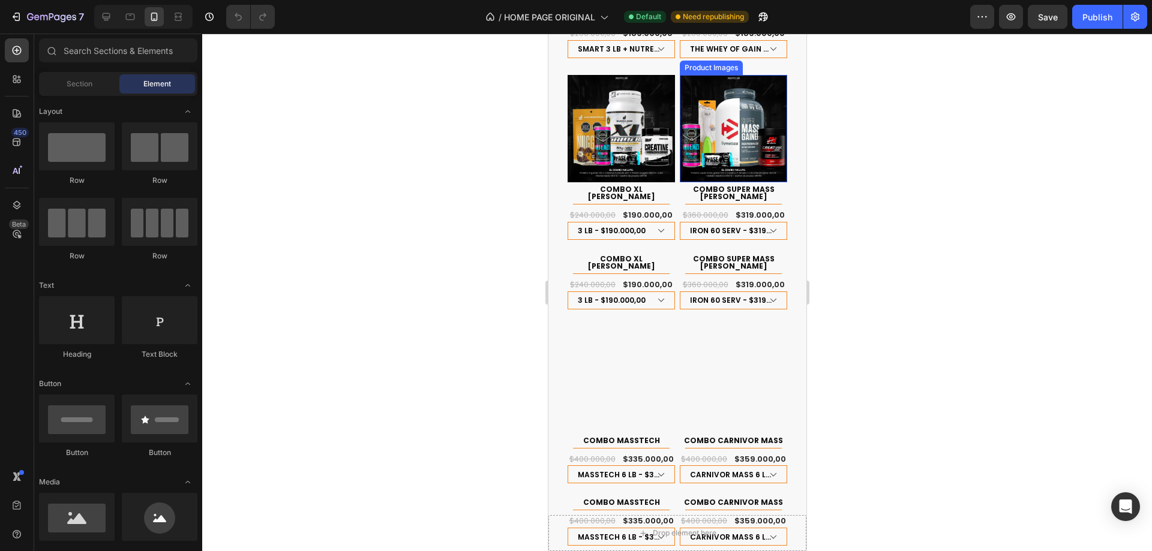
scroll to position [1500, 0]
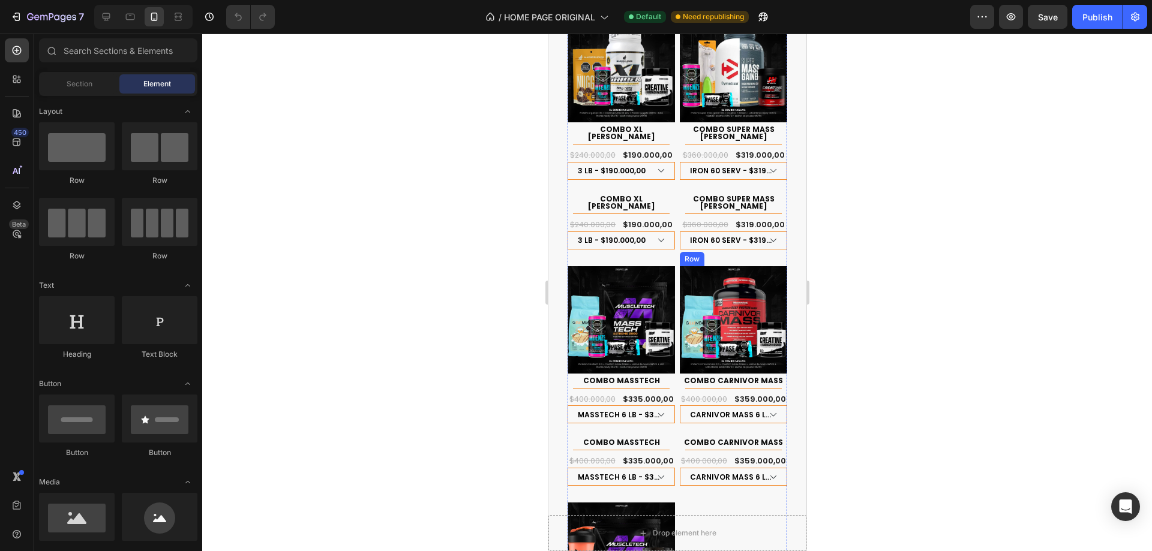
click at [760, 394] on div "Product Images COMBO CARNIVOR MASS Product Title Title Line Row $400.000,00 Pro…" at bounding box center [732, 382] width 107 height 232
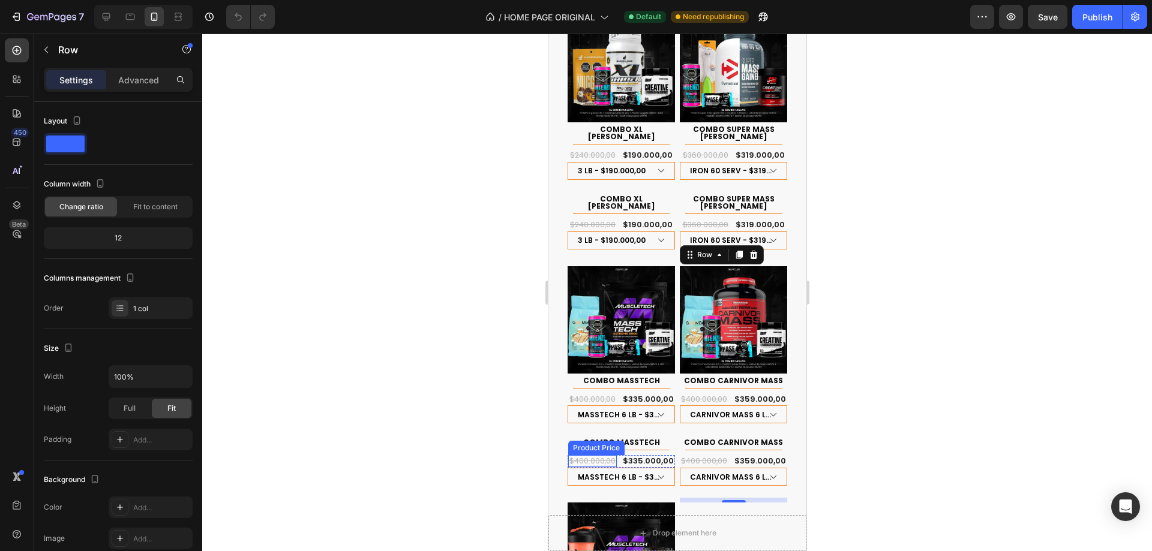
click at [574, 436] on div "COMBO MASSTECH Product Title Title Line Row $400.000,00 Product Price Product P…" at bounding box center [620, 462] width 107 height 53
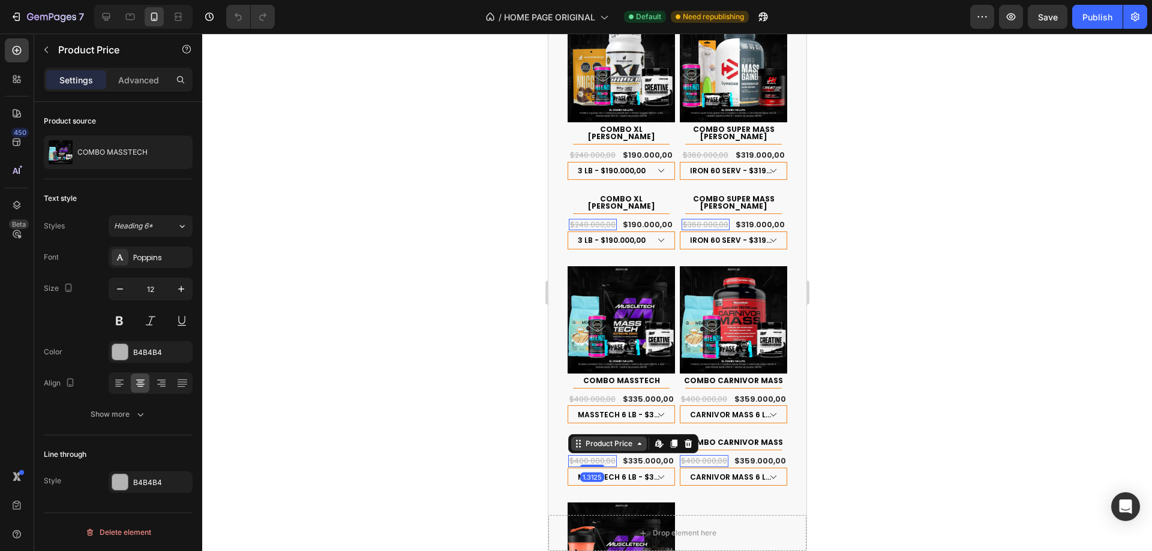
click at [596, 439] on div "Product Price" at bounding box center [609, 444] width 52 height 11
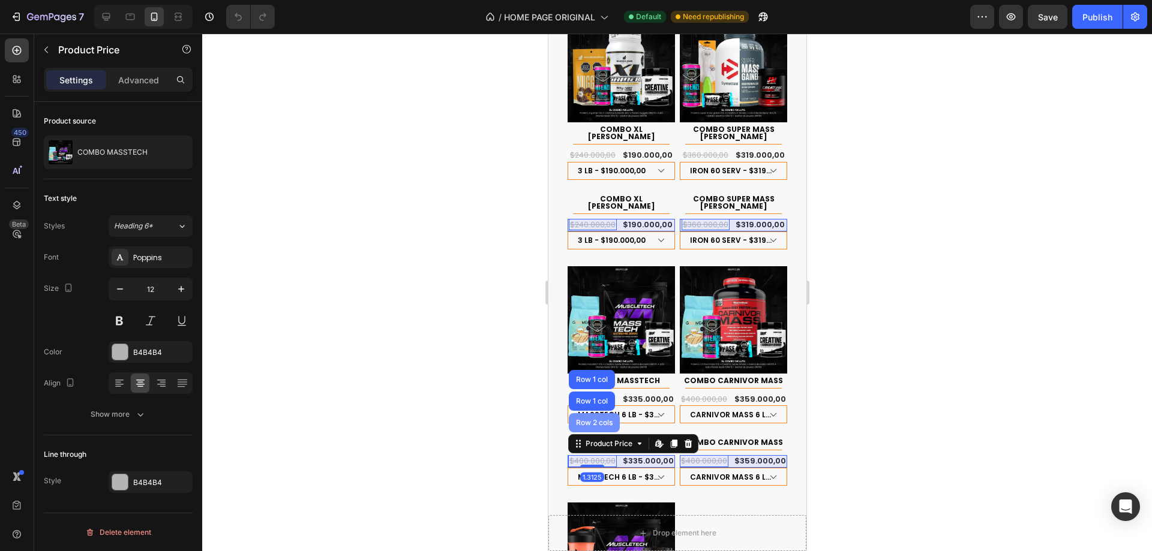
click at [606, 413] on div "Row 2 cols" at bounding box center [593, 422] width 51 height 19
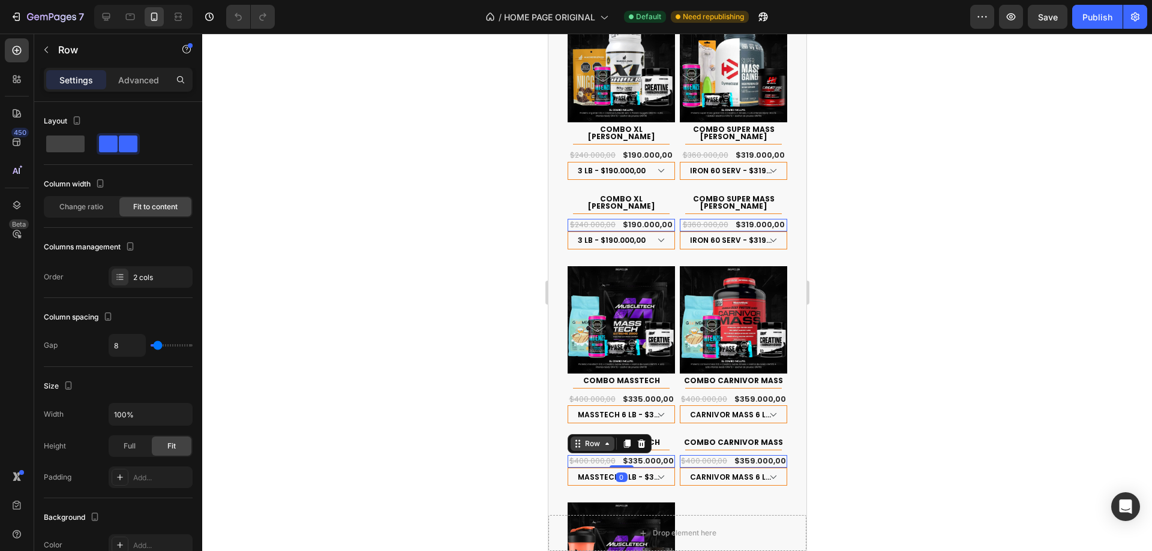
click at [601, 439] on div "Row" at bounding box center [592, 444] width 20 height 11
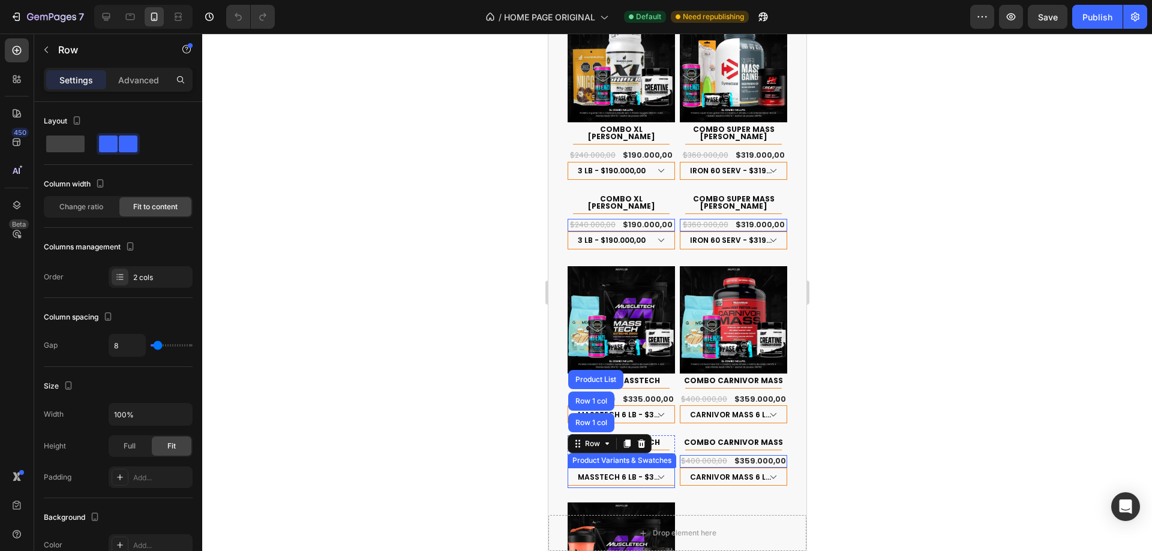
click at [668, 468] on div "MASSTECH 6 LB - $335.000,00 MASSTECH 12 LB - $469.000,00 Product Variants & Swa…" at bounding box center [620, 478] width 107 height 20
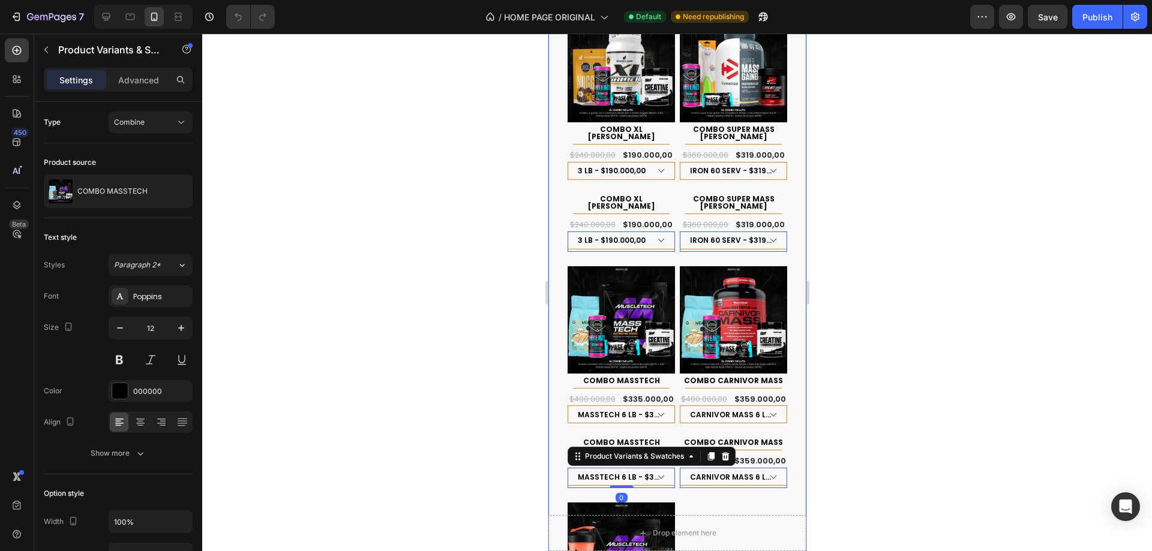
click at [781, 430] on div "Product Images COMBO MASS EVO 100K Product Title Title Line Row $125.000,00 Pro…" at bounding box center [676, 22] width 239 height 1484
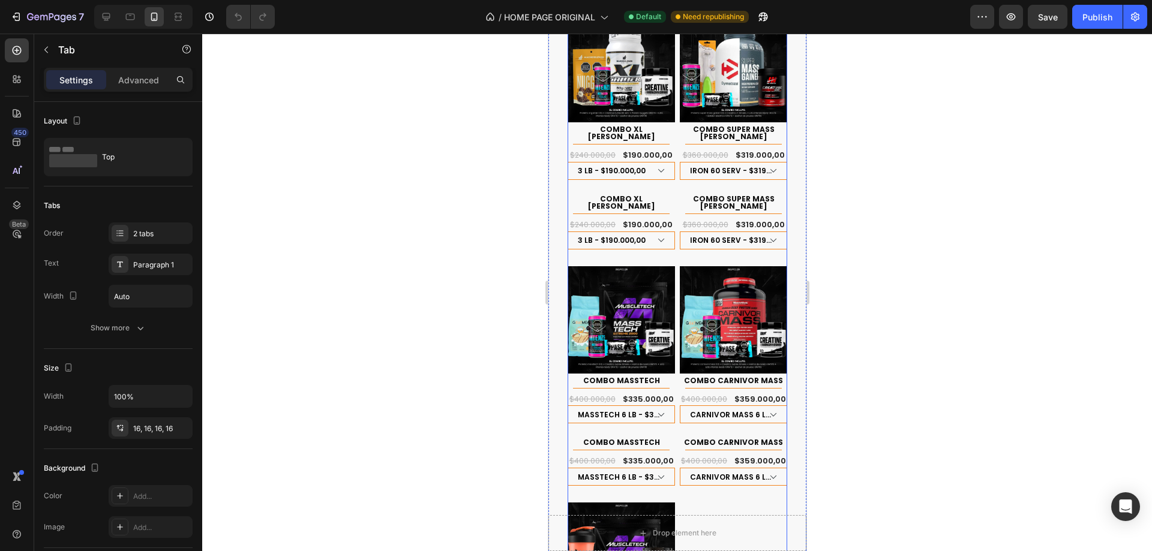
scroll to position [1860, 0]
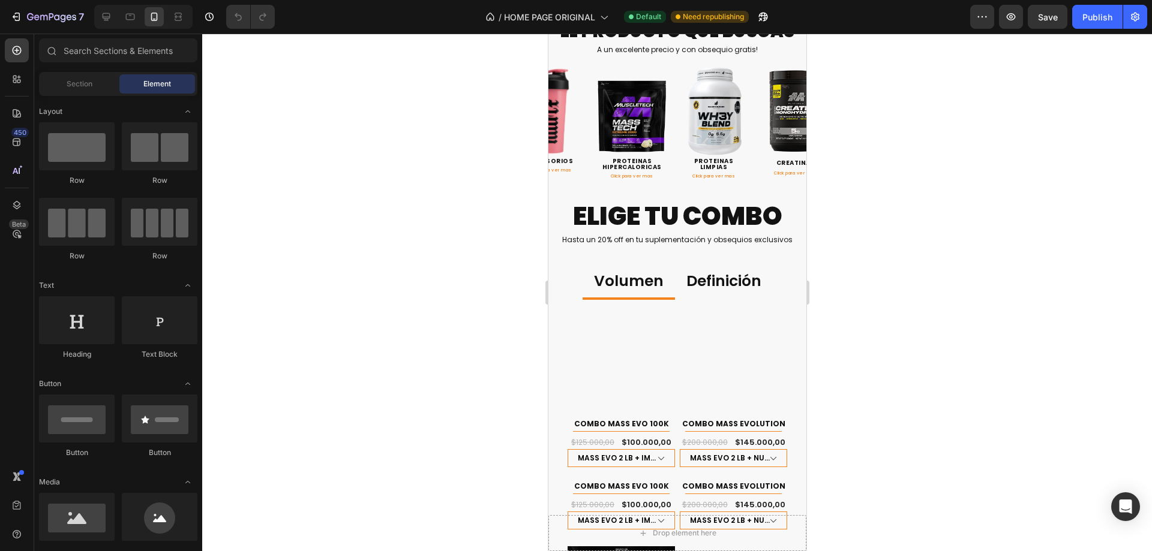
scroll to position [600, 0]
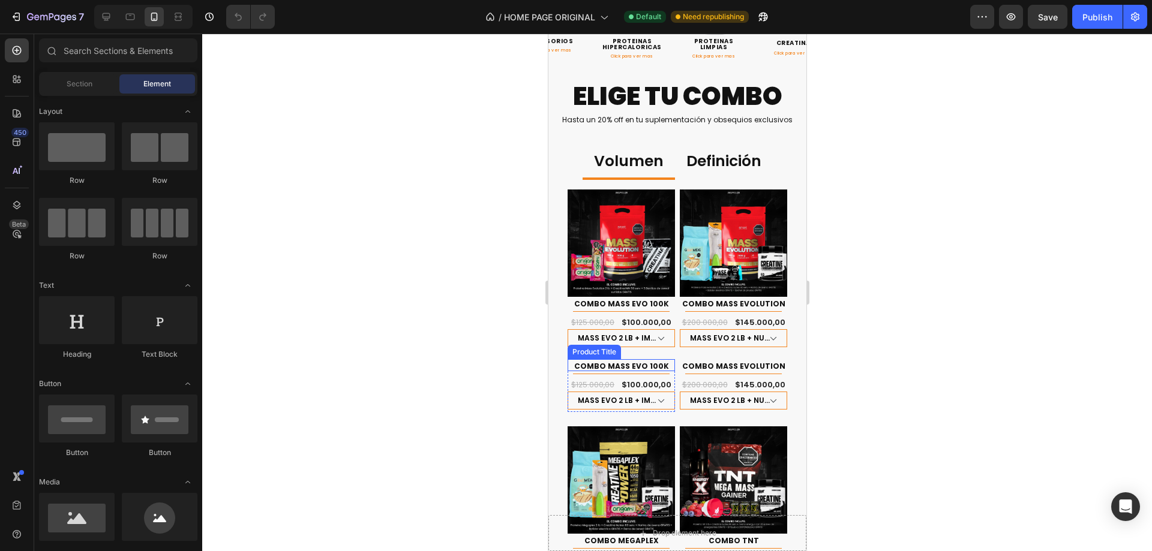
click at [571, 350] on div "Product Title" at bounding box center [593, 352] width 49 height 11
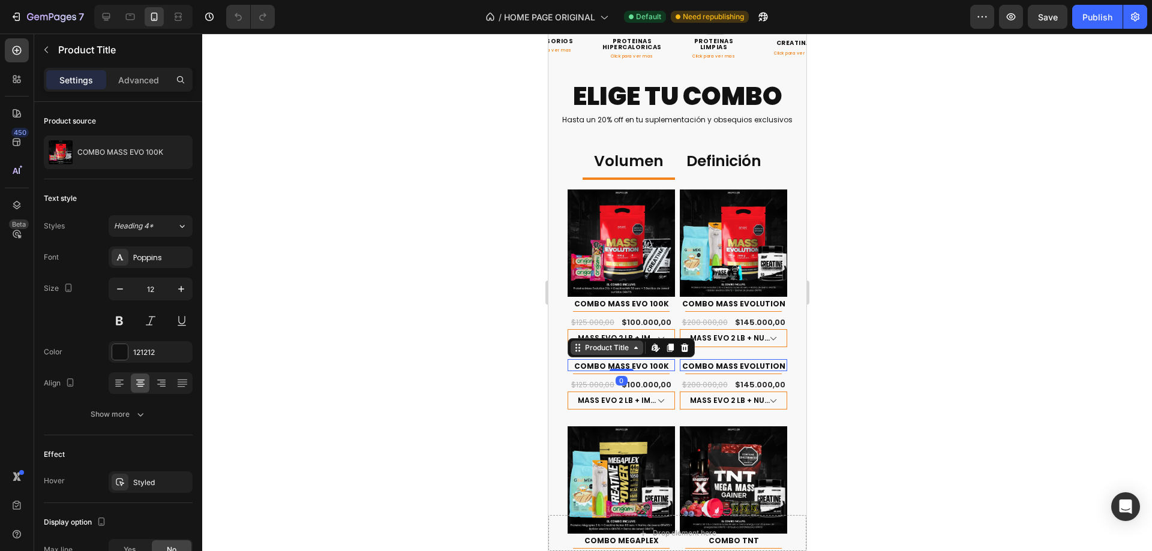
click at [583, 349] on div "Product Title" at bounding box center [606, 348] width 49 height 11
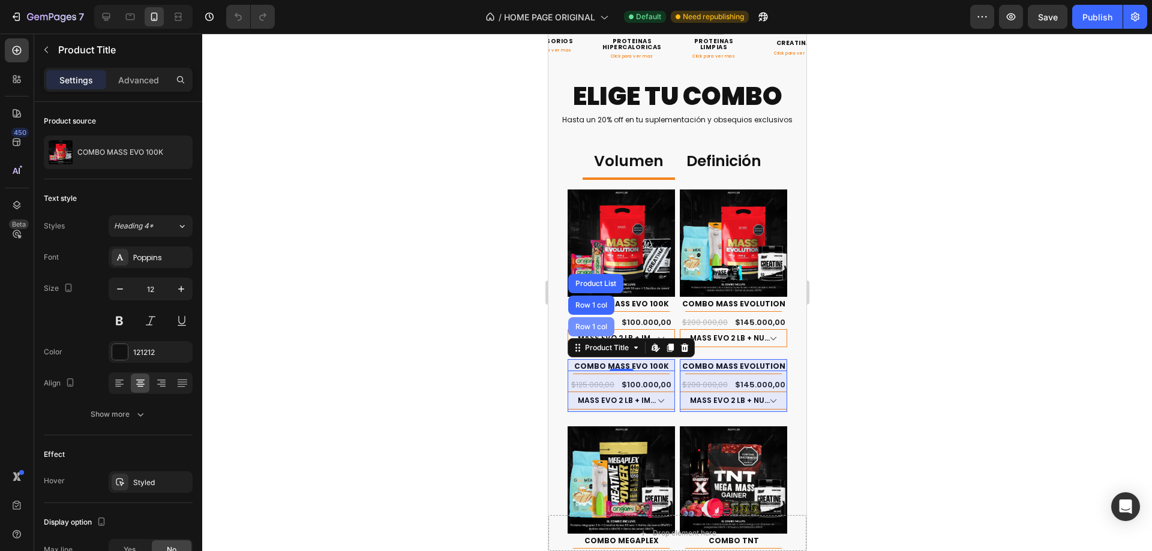
click at [598, 326] on div "Row 1 col" at bounding box center [591, 326] width 46 height 19
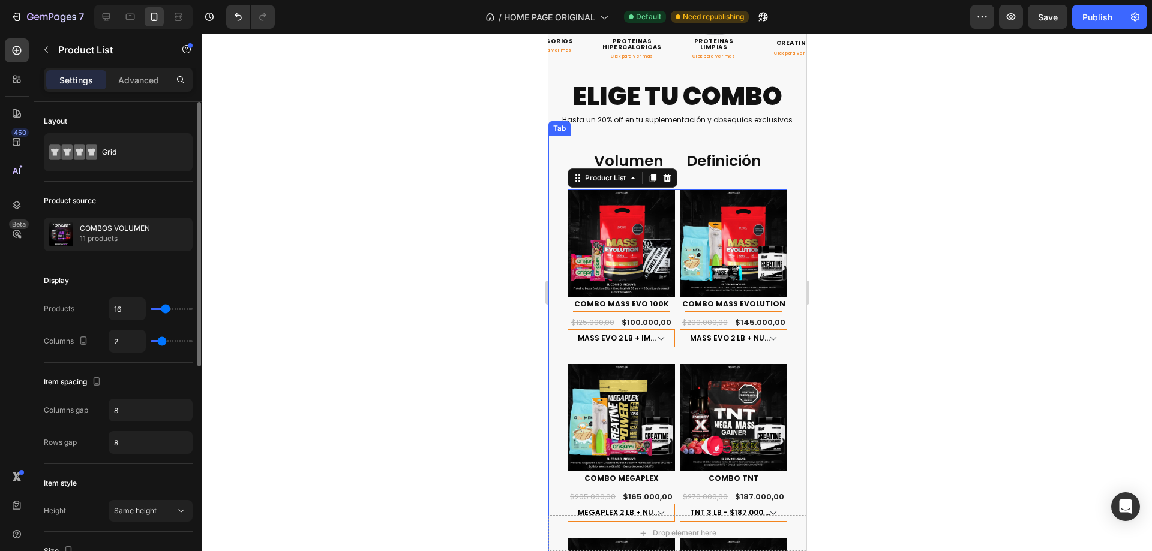
scroll to position [120, 0]
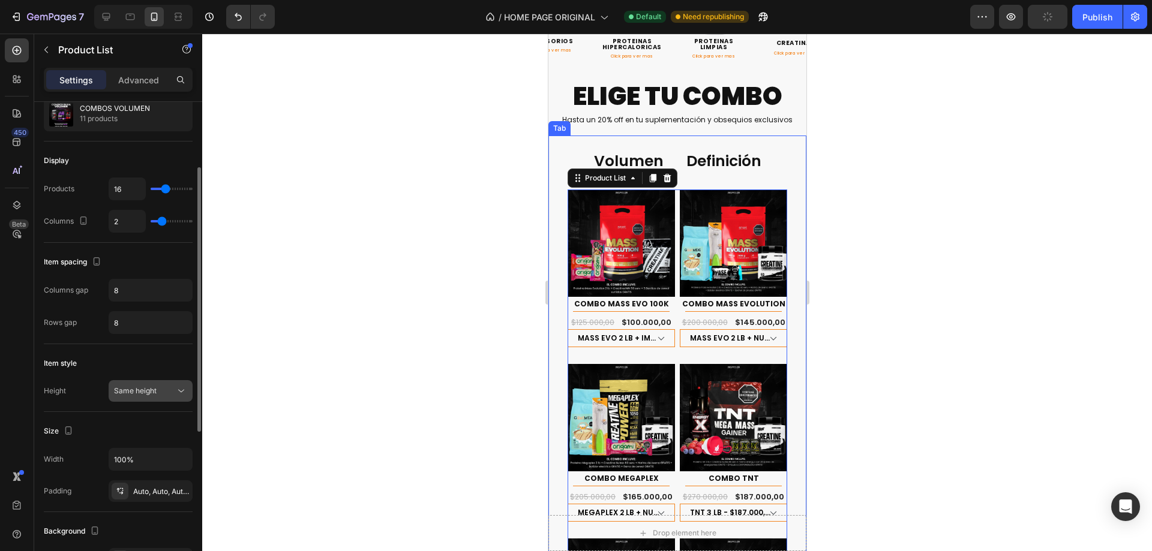
click at [168, 389] on div "Same height" at bounding box center [144, 391] width 61 height 11
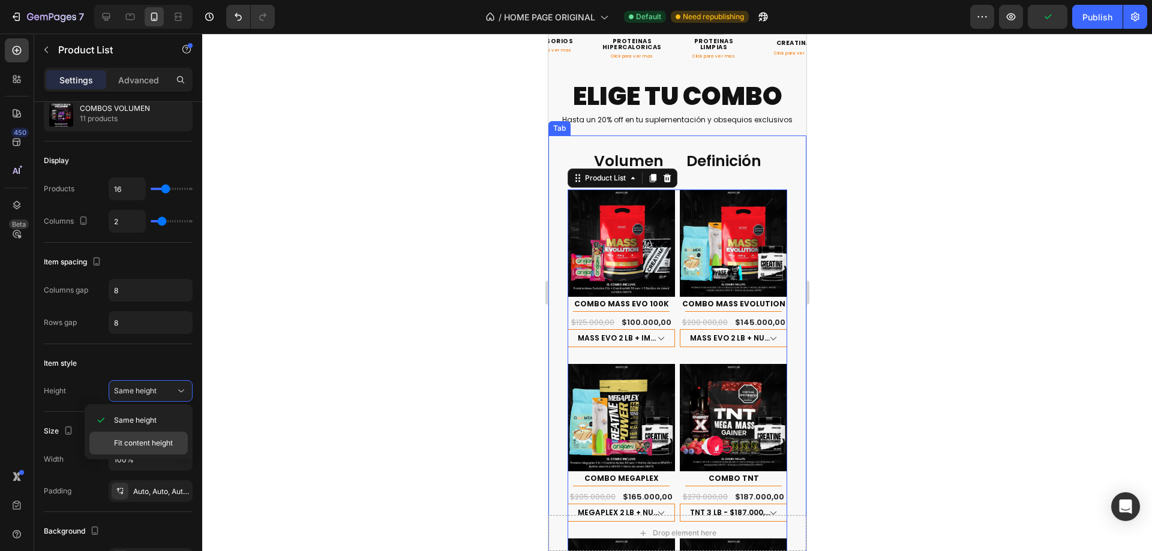
click at [169, 437] on div "Fit content height" at bounding box center [138, 443] width 98 height 23
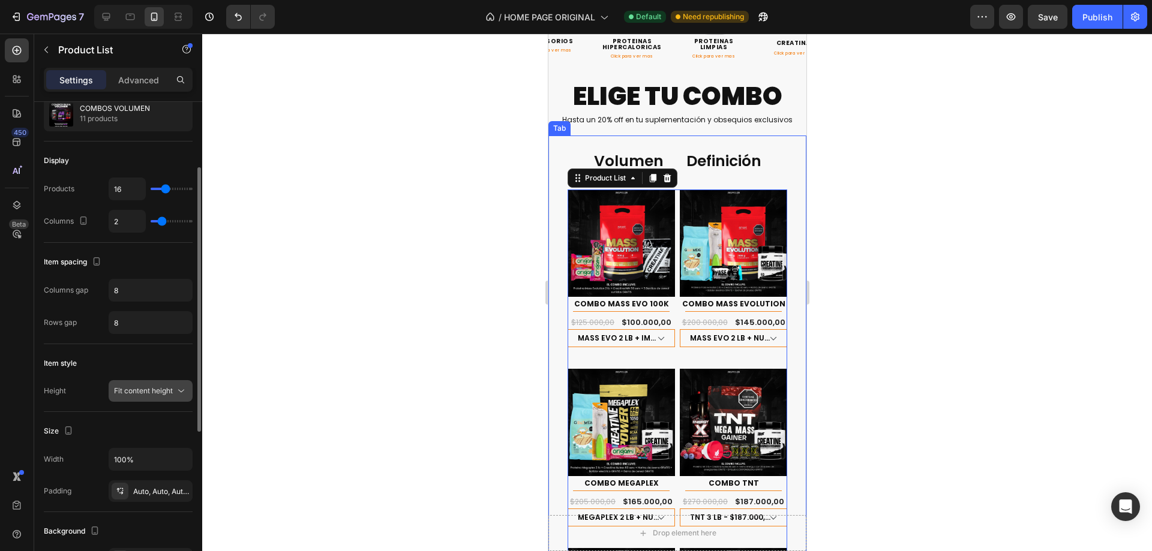
click at [167, 395] on span "Fit content height" at bounding box center [143, 391] width 59 height 11
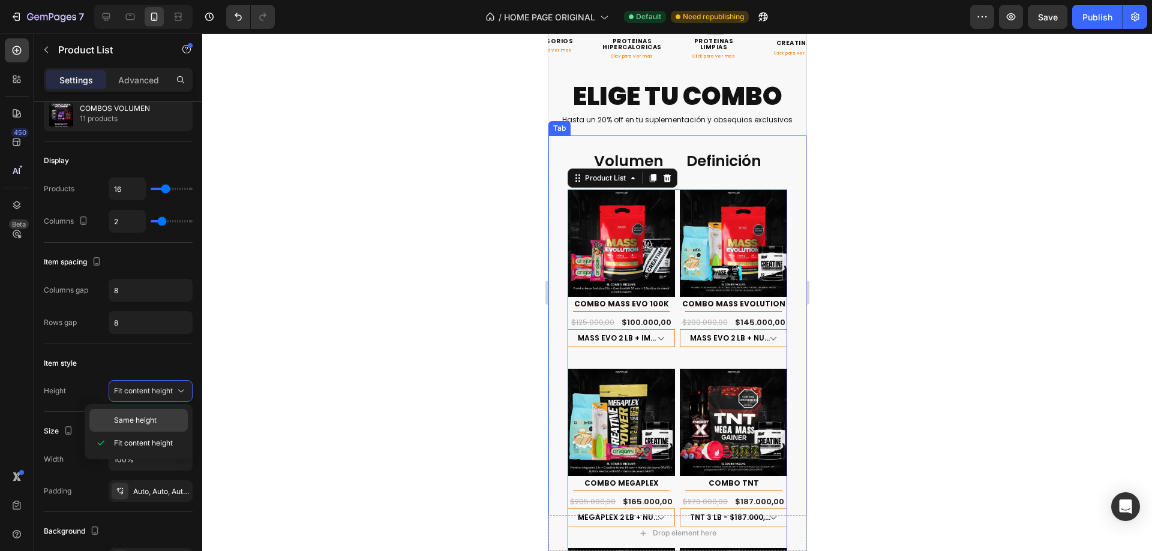
click at [154, 423] on span "Same height" at bounding box center [135, 420] width 43 height 11
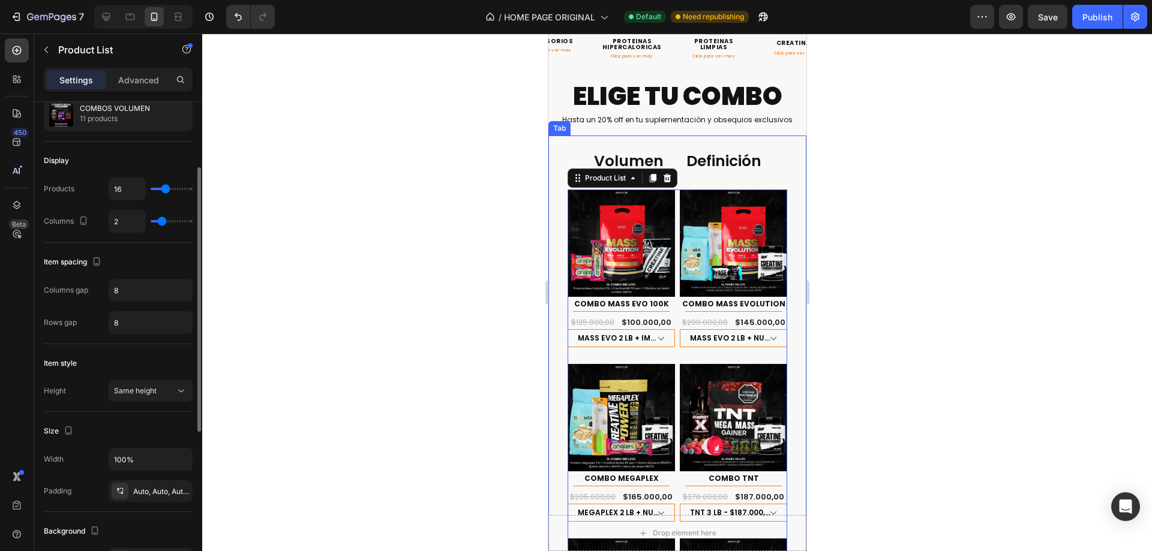
scroll to position [240, 0]
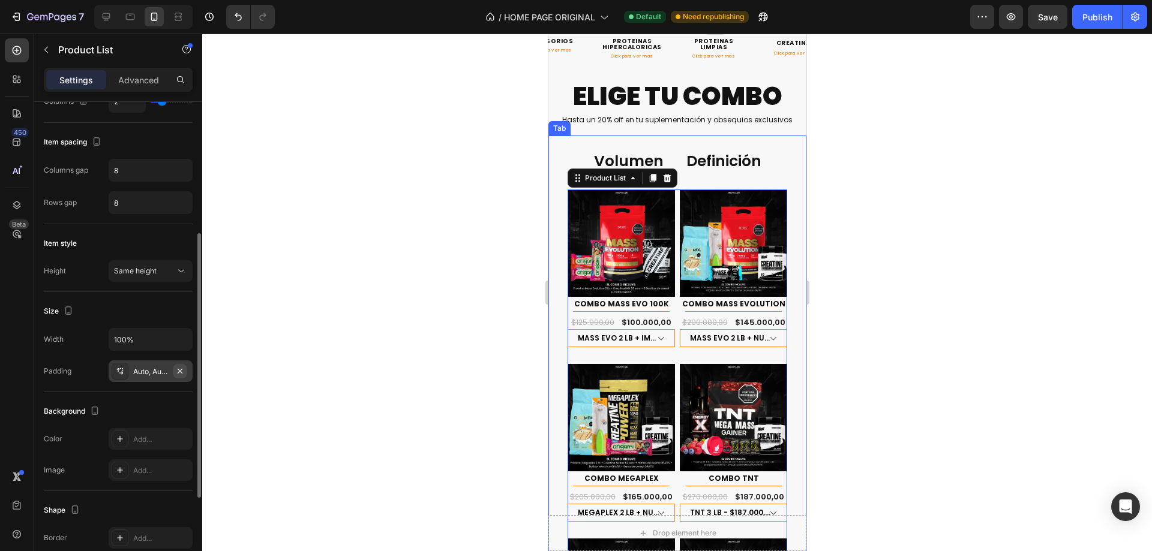
click at [179, 374] on icon "button" at bounding box center [180, 372] width 10 height 10
click at [166, 401] on div "Background Color Add... Image Add..." at bounding box center [118, 441] width 149 height 99
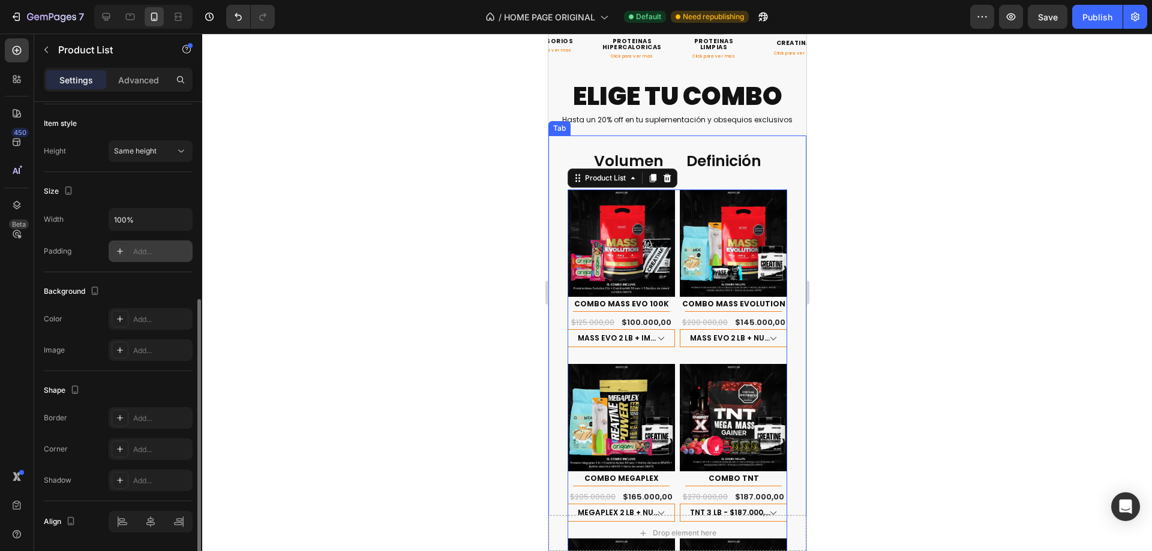
scroll to position [399, 0]
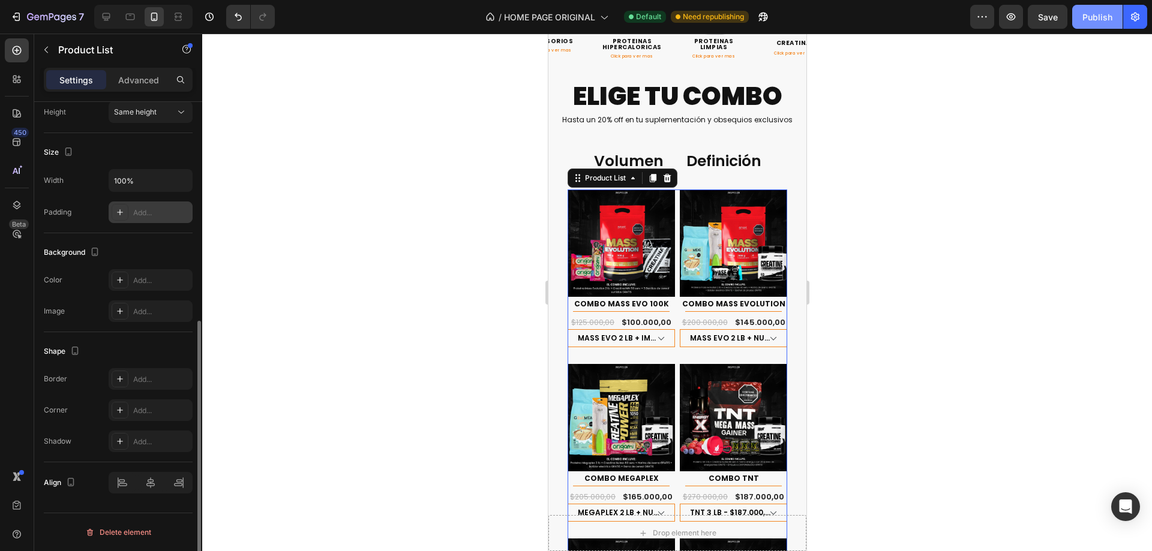
click at [1084, 16] on div "Publish" at bounding box center [1097, 17] width 30 height 13
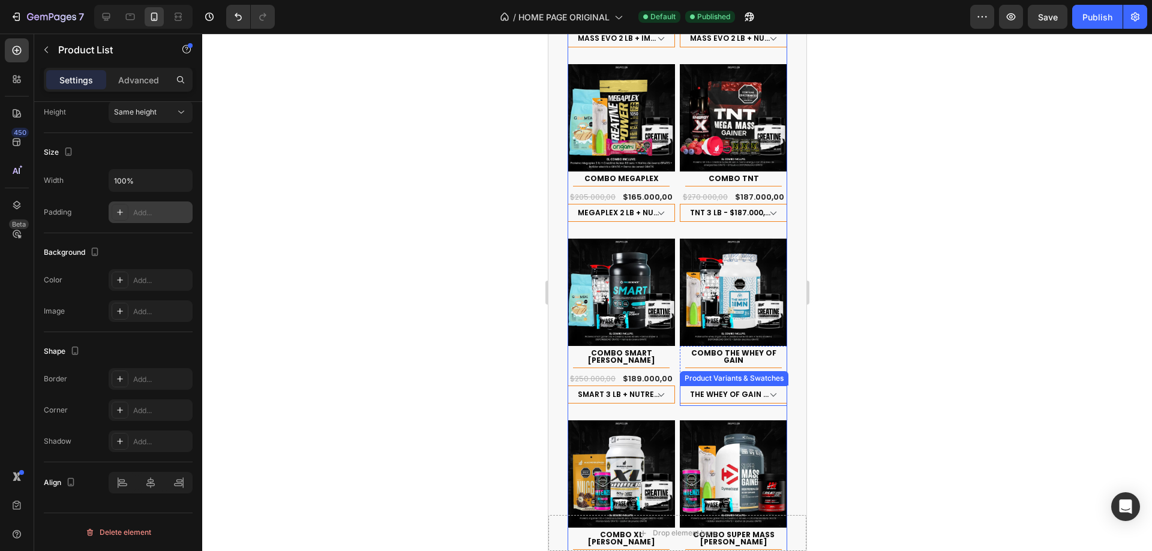
scroll to position [960, 0]
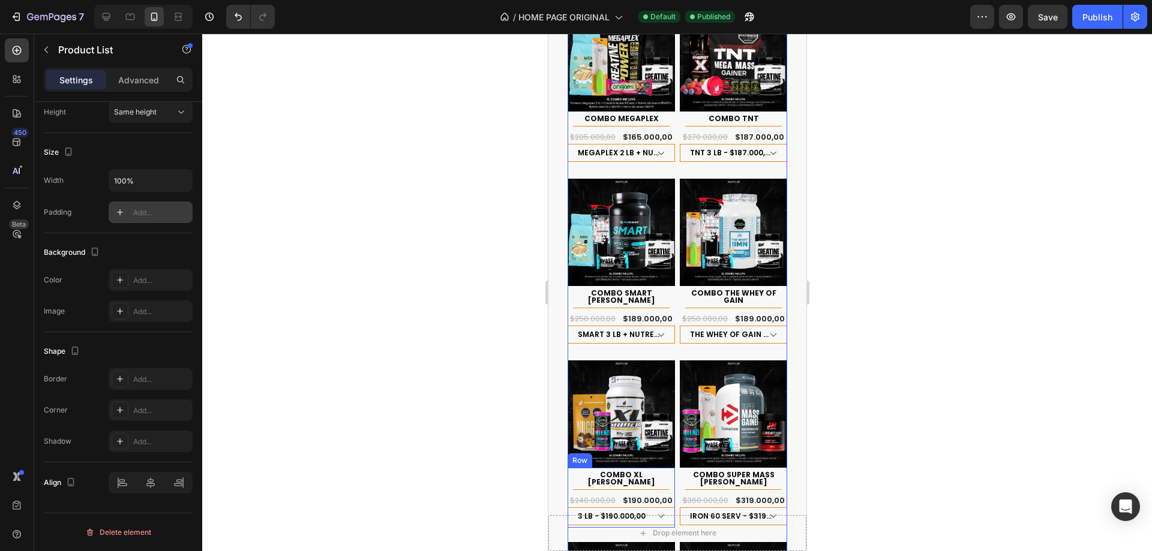
click at [667, 468] on div "COMBO XL [PERSON_NAME] Product Title Title Line Row $240.000,00 Product Price P…" at bounding box center [620, 498] width 107 height 60
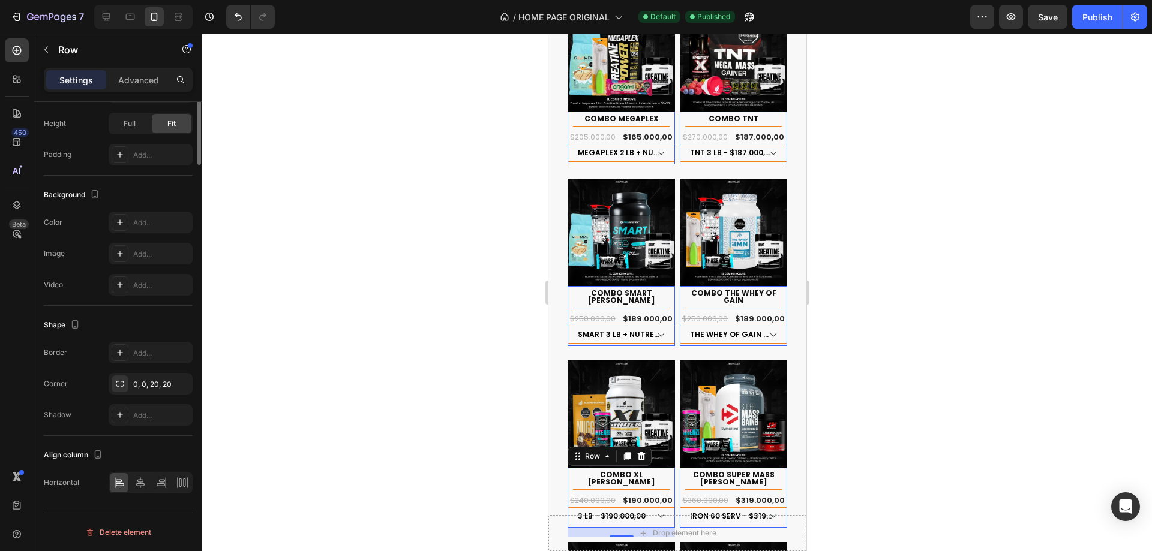
scroll to position [0, 0]
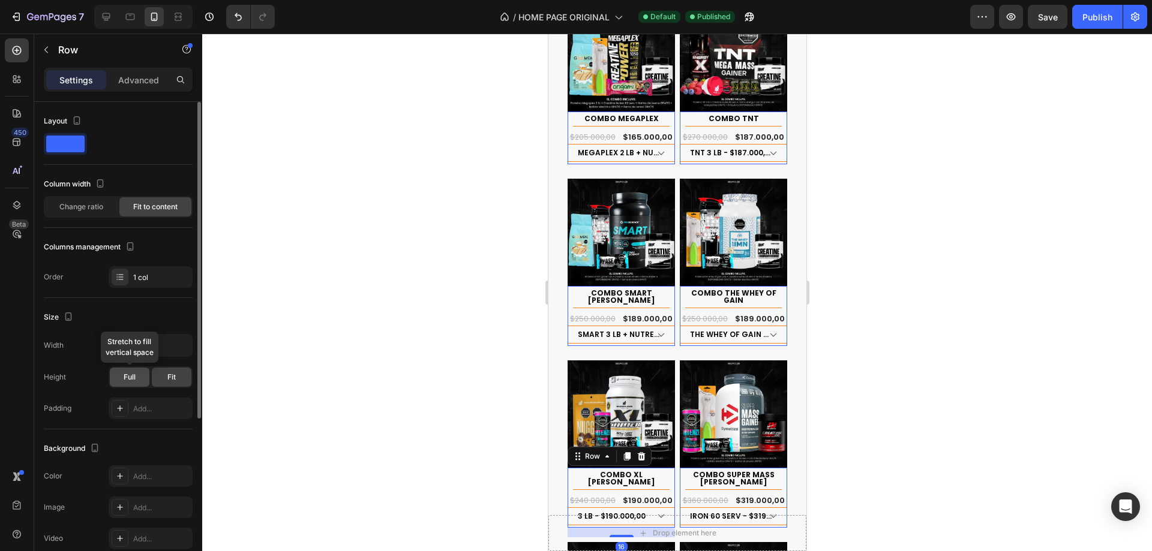
click at [132, 384] on div "Full" at bounding box center [130, 377] width 40 height 19
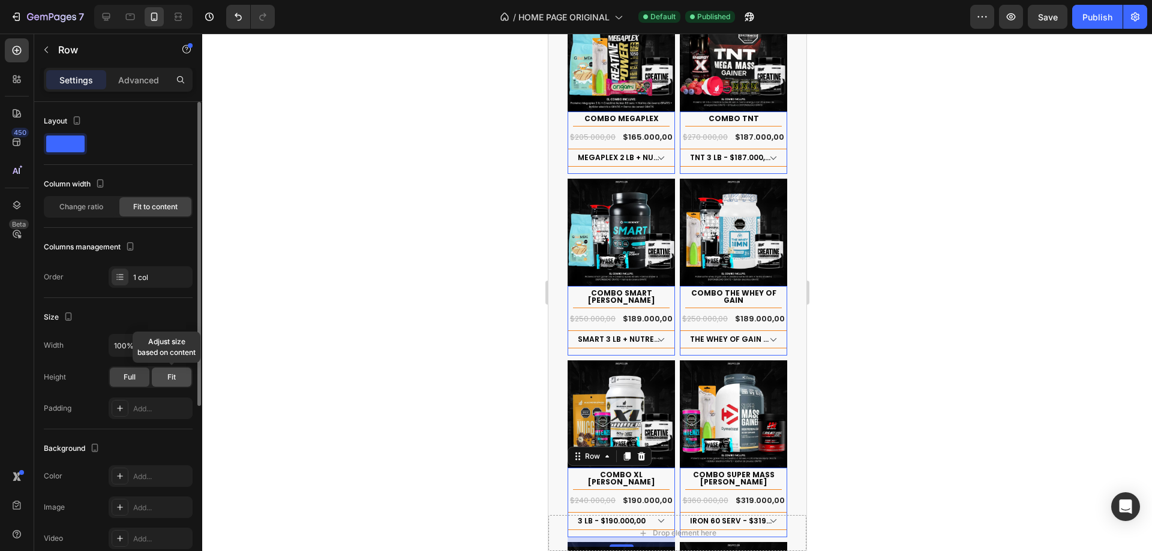
scroll to position [60, 0]
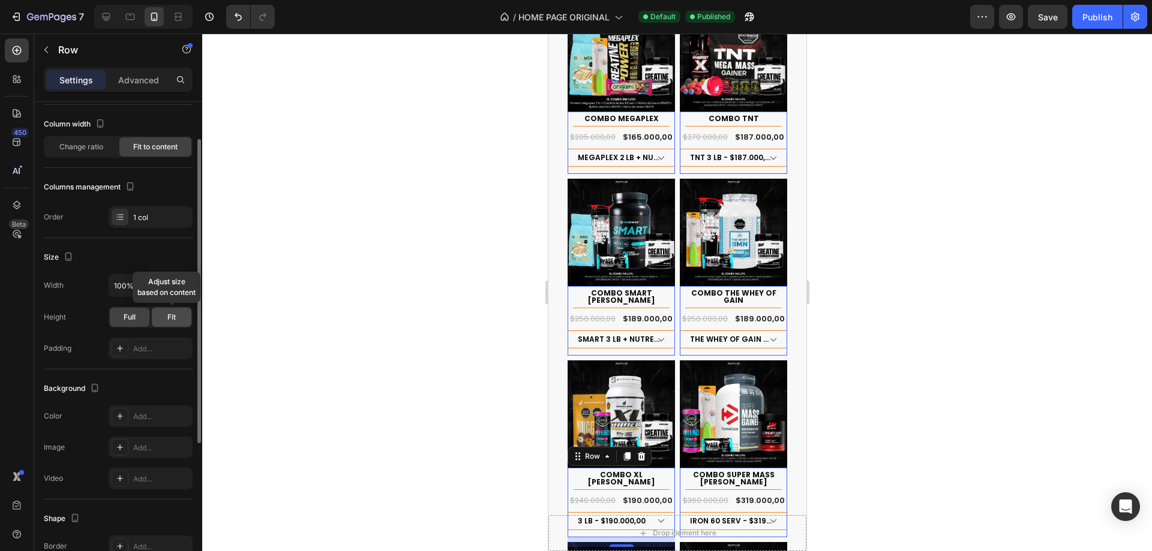
click at [169, 319] on span "Fit" at bounding box center [171, 317] width 8 height 11
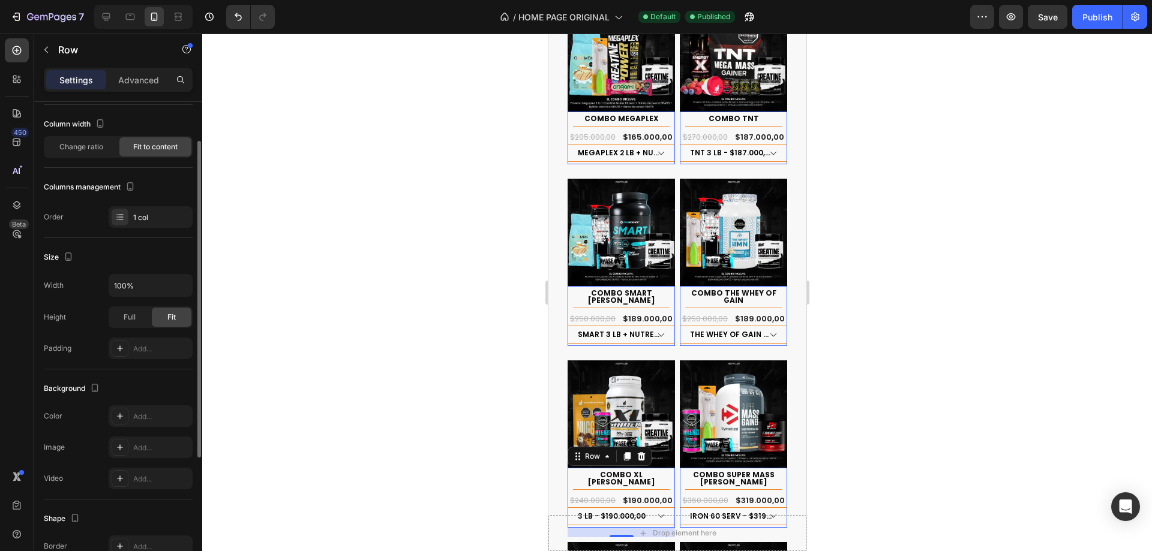
scroll to position [0, 0]
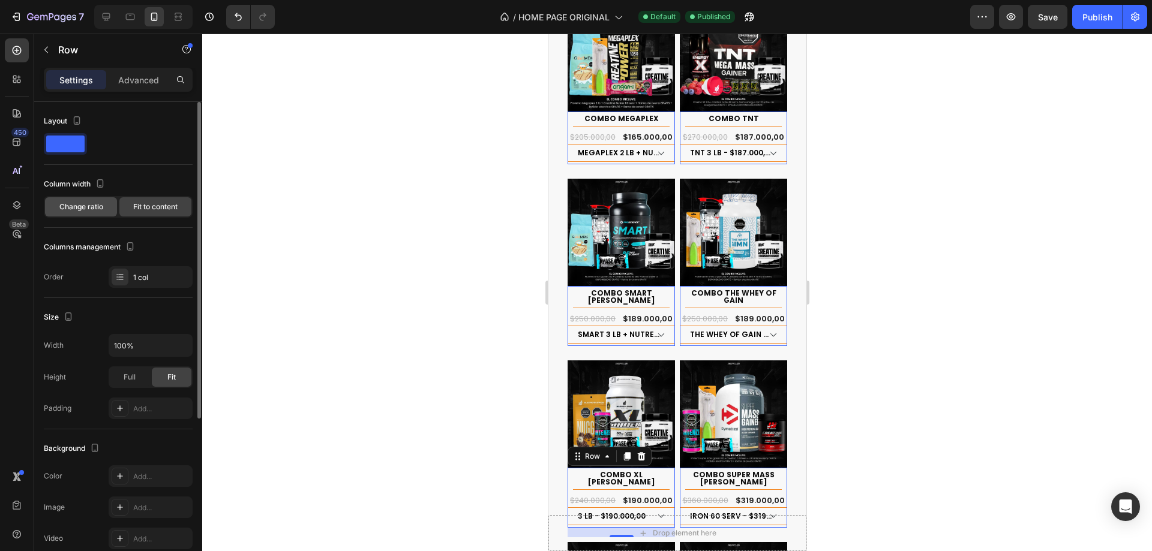
click at [97, 209] on span "Change ratio" at bounding box center [81, 207] width 44 height 11
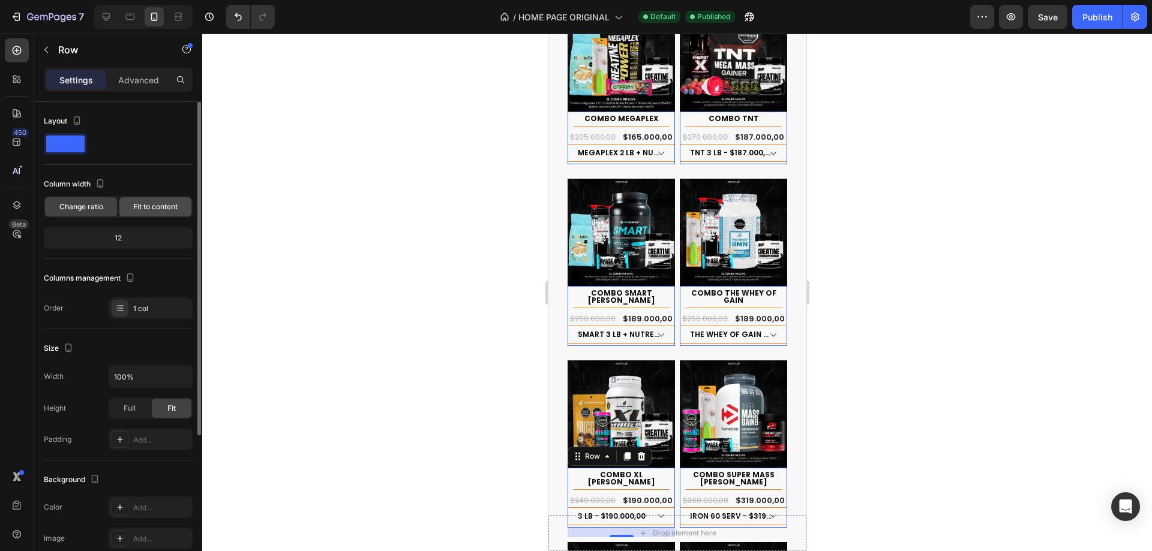
click at [140, 208] on span "Fit to content" at bounding box center [155, 207] width 44 height 11
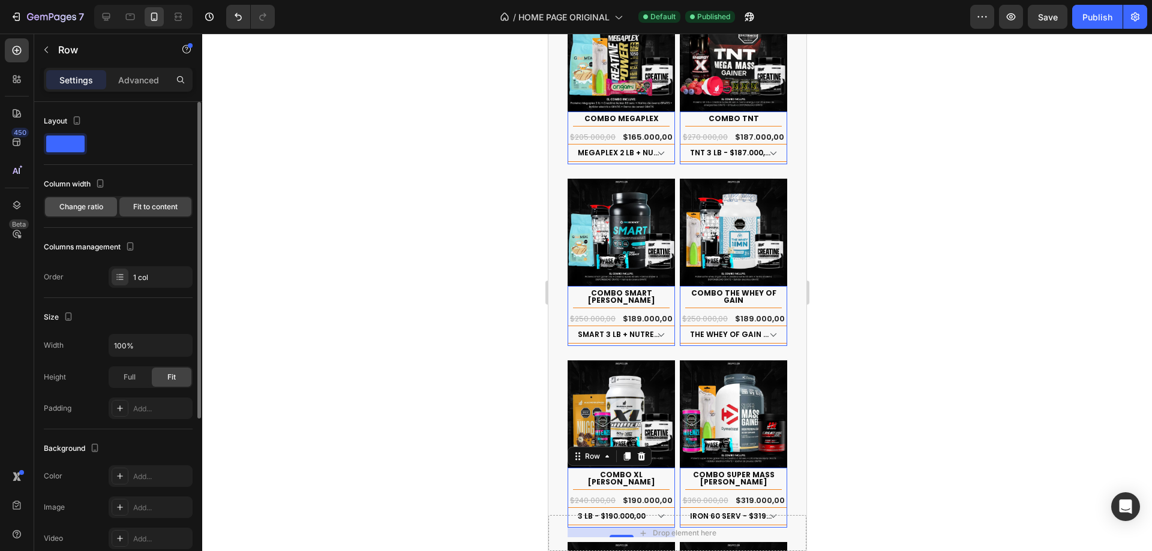
click at [107, 210] on div "Change ratio" at bounding box center [81, 206] width 72 height 19
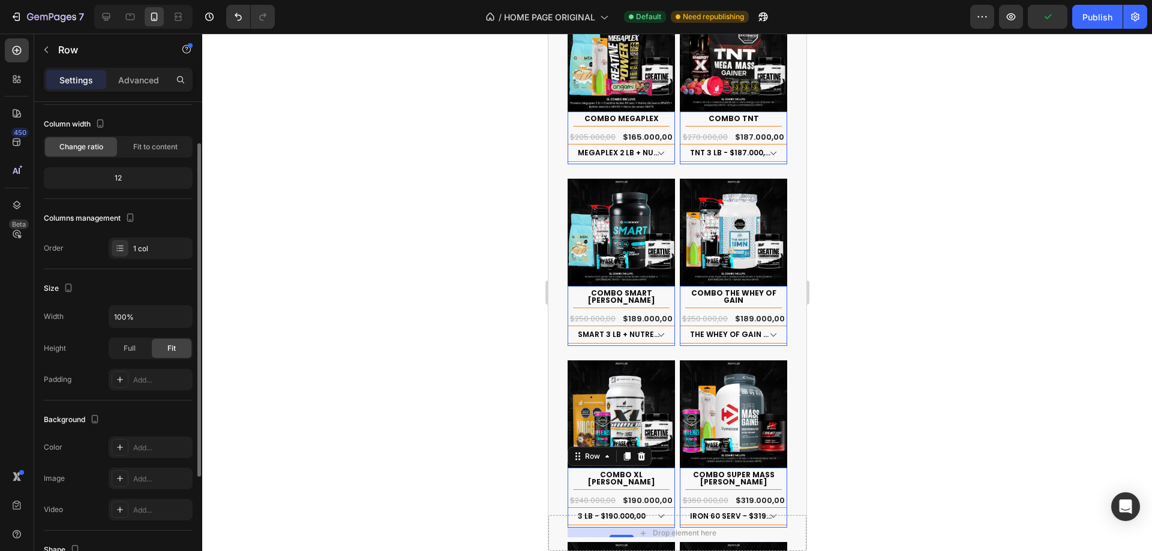
scroll to position [217, 0]
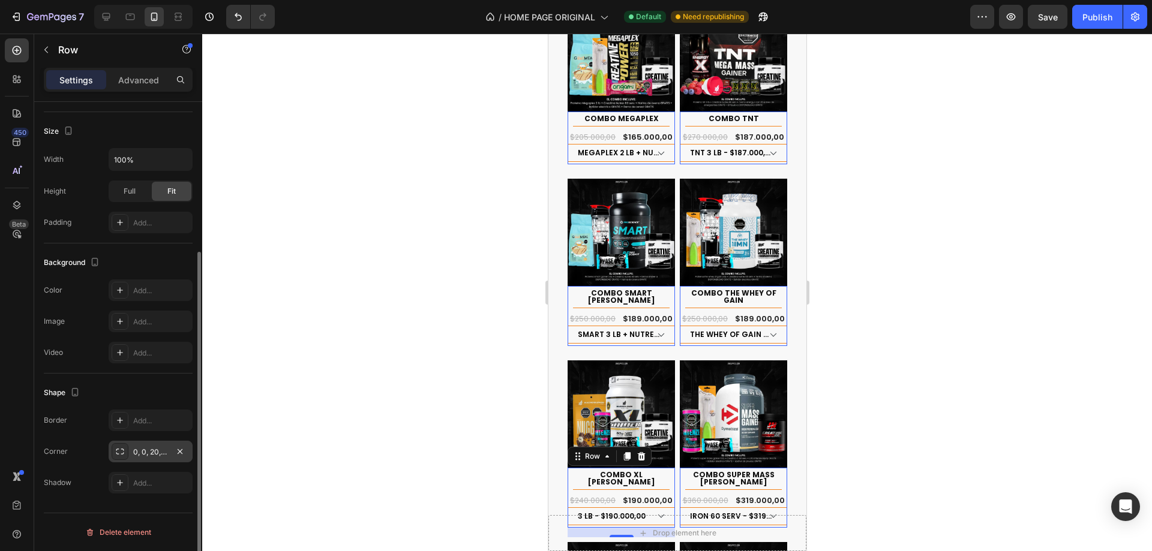
click at [140, 455] on div "0, 0, 20, 20" at bounding box center [150, 452] width 35 height 11
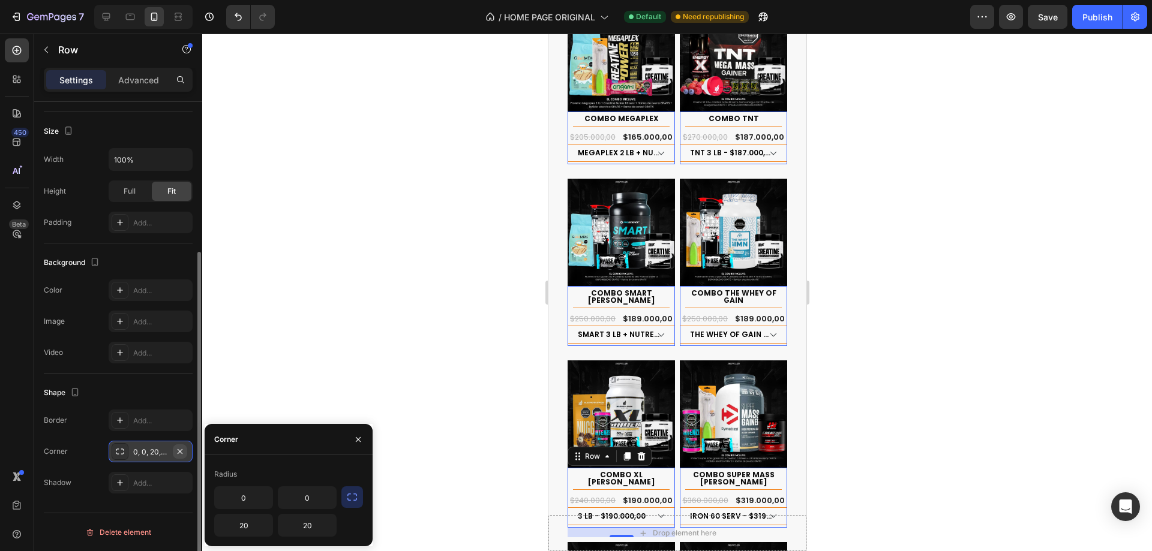
click at [177, 452] on icon "button" at bounding box center [180, 452] width 10 height 10
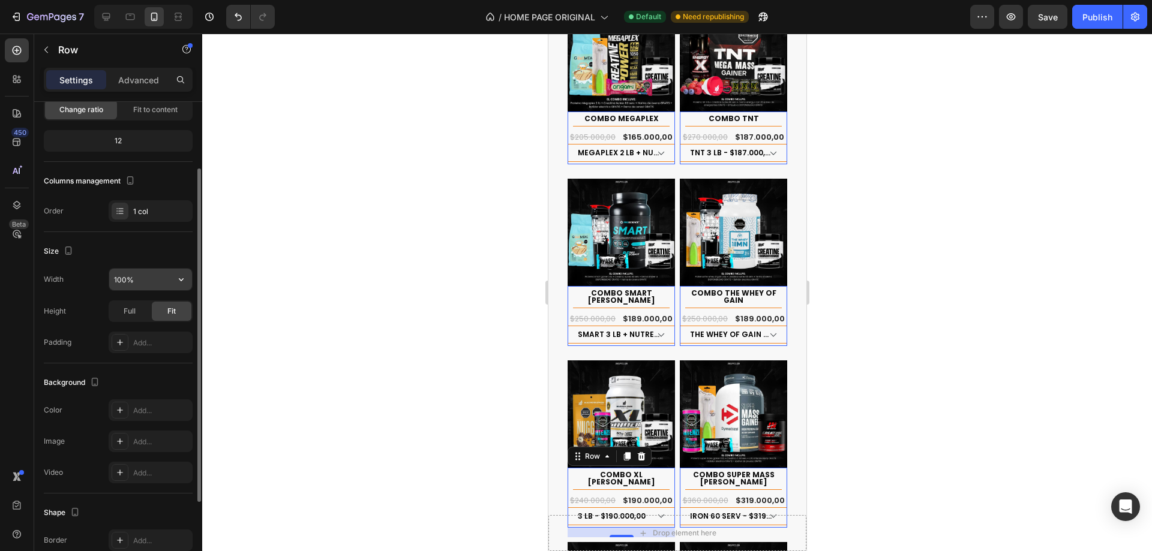
scroll to position [0, 0]
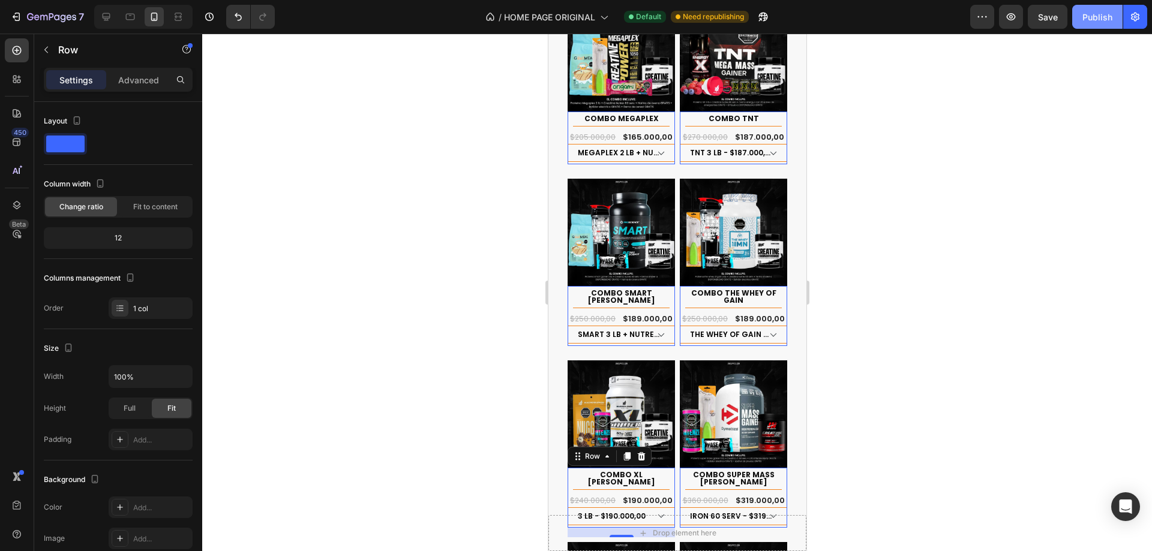
click at [1102, 15] on div "Publish" at bounding box center [1097, 17] width 30 height 13
click at [695, 308] on div at bounding box center [733, 308] width 97 height 1
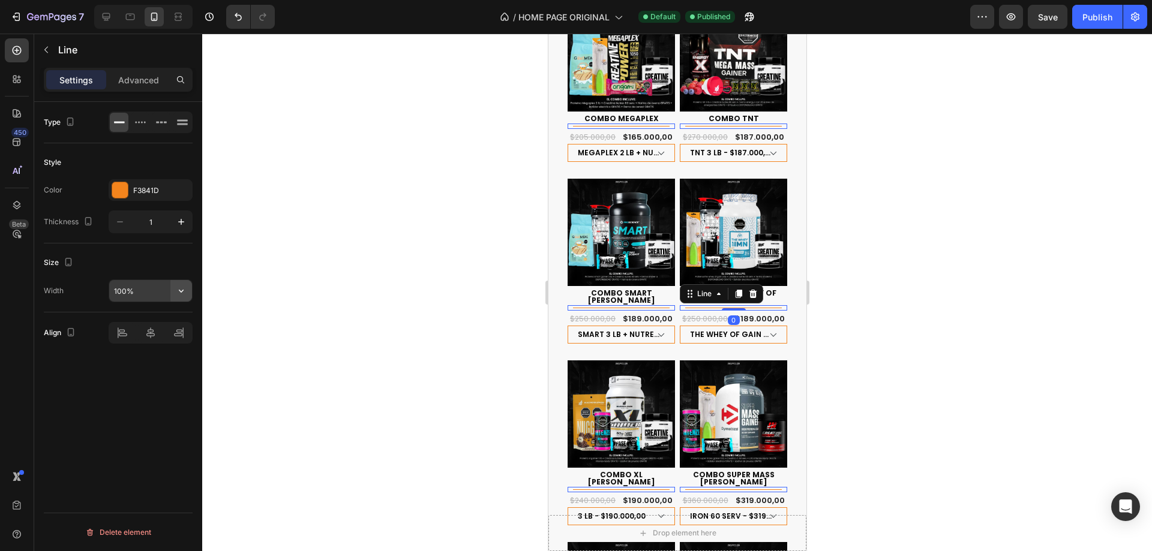
click at [181, 291] on icon "button" at bounding box center [181, 291] width 12 height 12
click at [158, 401] on div "Type Style Color F3841D Thickness 1 Size Width 100% Align Delete element" at bounding box center [118, 344] width 168 height 484
click at [576, 290] on div "COMBO SMART [PERSON_NAME] Product Title Title Line 0 Row $250.000,00 Product Pr…" at bounding box center [620, 316] width 107 height 60
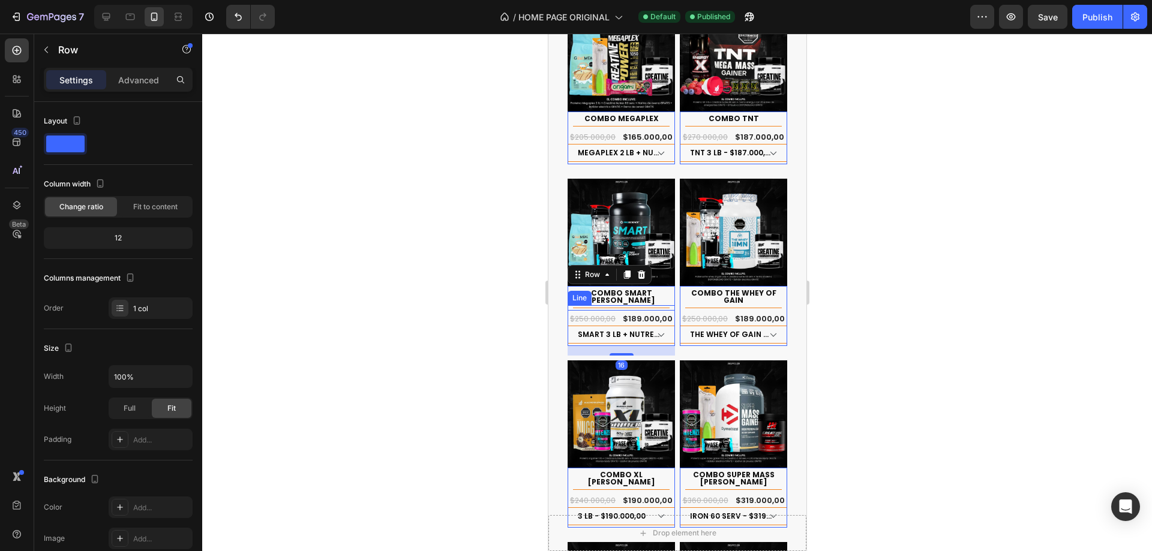
click at [568, 305] on div "Title Line" at bounding box center [620, 307] width 107 height 5
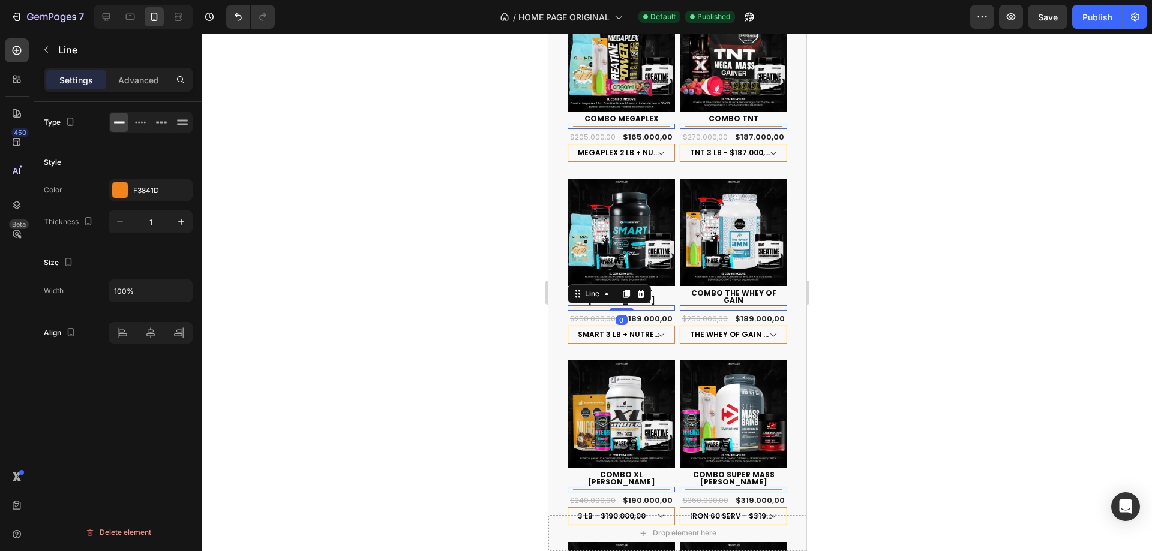
click at [568, 305] on div "Title Line 0" at bounding box center [620, 307] width 107 height 5
click at [578, 305] on div "Title Line 0" at bounding box center [620, 307] width 107 height 5
click at [181, 289] on icon "button" at bounding box center [181, 291] width 12 height 12
click at [139, 388] on div "Type Style Color F3841D Thickness 1 Size Width 100% Align Delete element" at bounding box center [118, 344] width 168 height 484
